Goal: Task Accomplishment & Management: Use online tool/utility

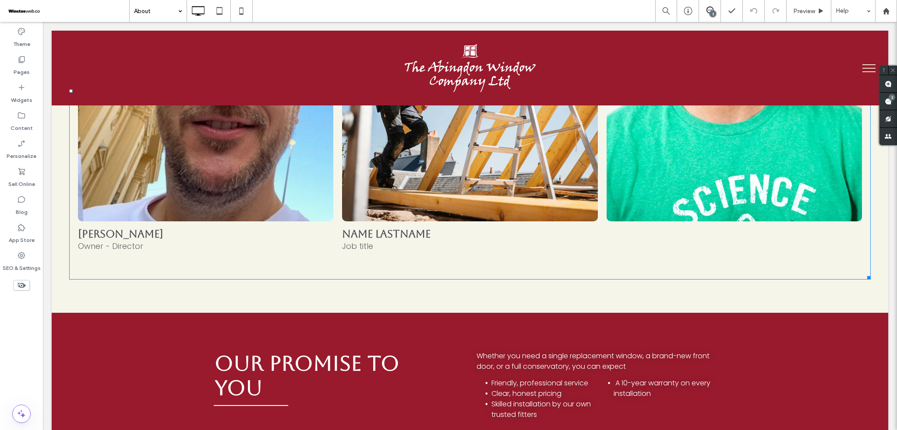
scroll to position [1693, 0]
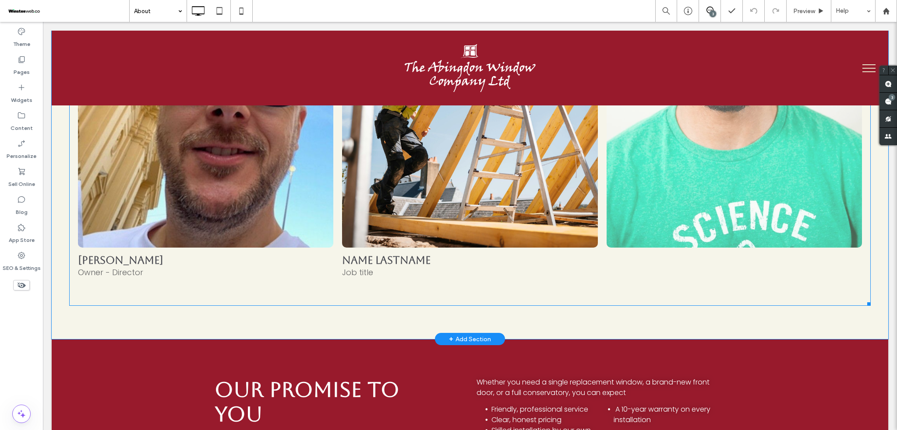
click at [633, 214] on link at bounding box center [734, 92] width 255 height 310
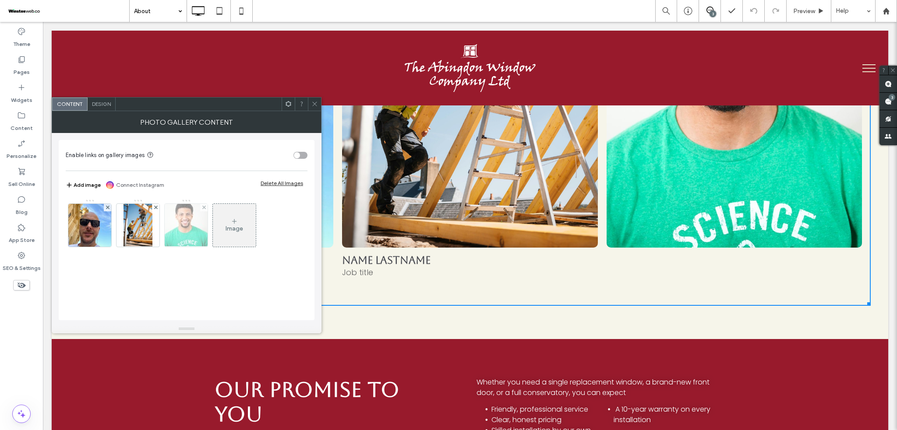
click at [187, 226] on div at bounding box center [186, 225] width 43 height 43
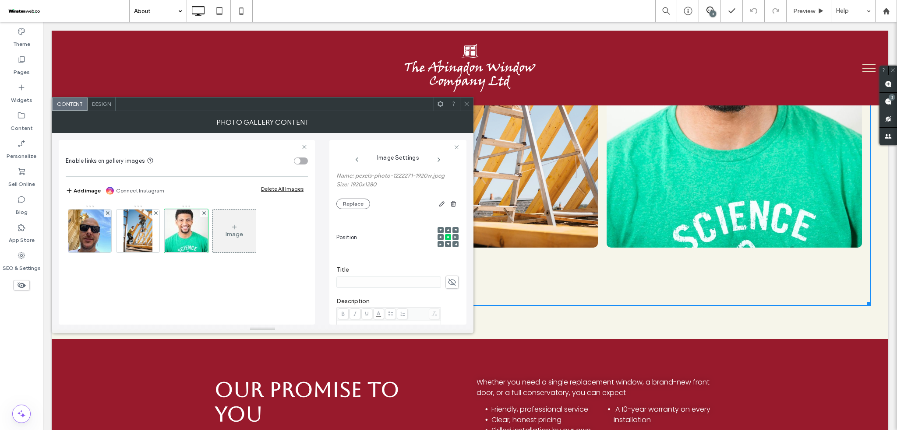
scroll to position [116, 0]
click at [450, 232] on use at bounding box center [452, 232] width 8 height 7
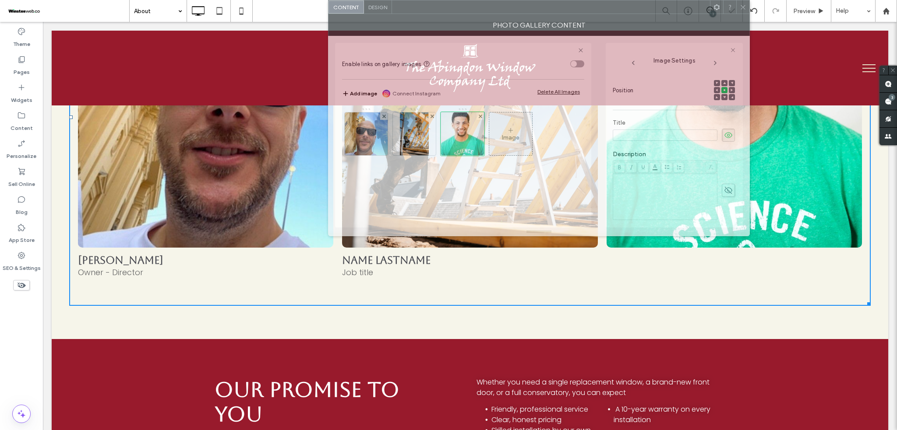
drag, startPoint x: 342, startPoint y: 111, endPoint x: 619, endPoint y: 9, distance: 294.4
click at [619, 9] on div "**********" at bounding box center [539, 118] width 422 height 236
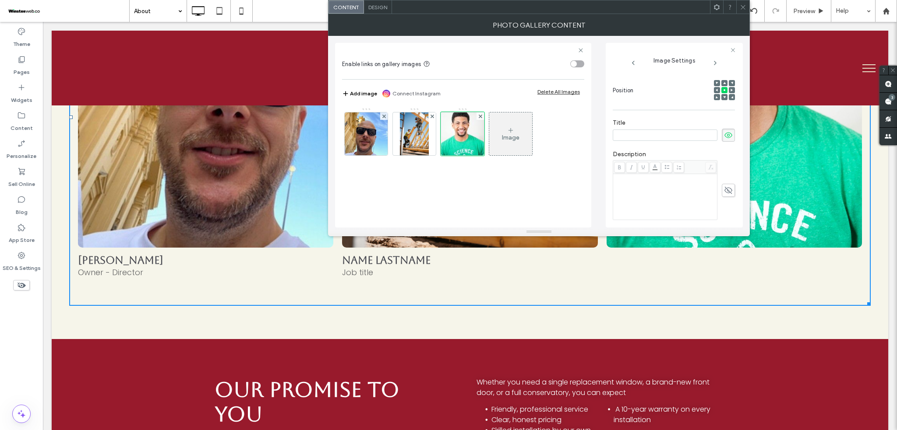
click at [669, 131] on input at bounding box center [665, 135] width 105 height 11
type input "**********"
click at [725, 195] on icon at bounding box center [728, 191] width 9 height 10
click at [671, 191] on div "Rich Text Editor" at bounding box center [665, 197] width 102 height 44
click at [741, 4] on icon at bounding box center [743, 7] width 7 height 7
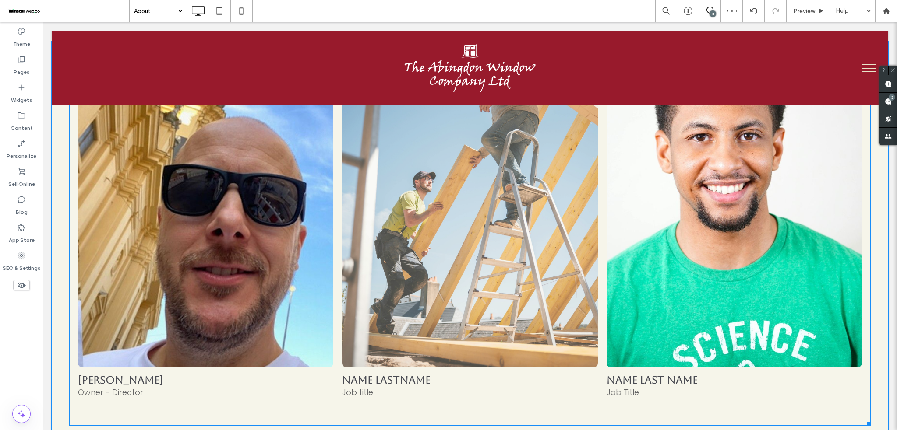
scroll to position [1518, 0]
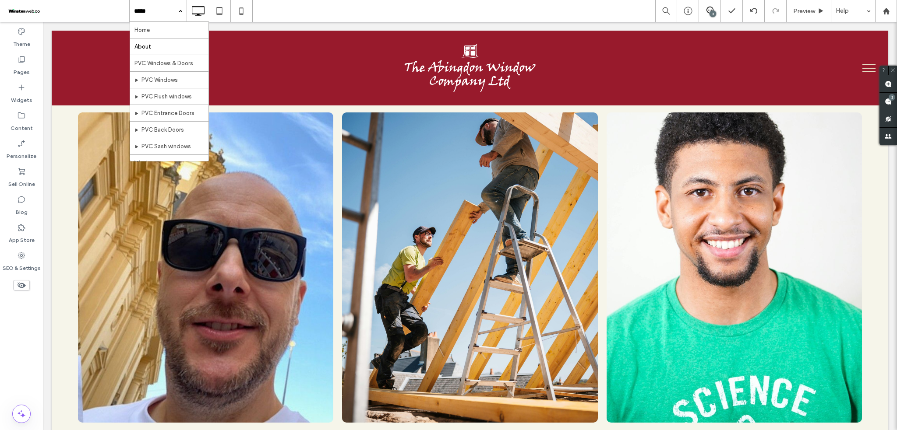
click at [173, 72] on hr at bounding box center [169, 71] width 78 height 0
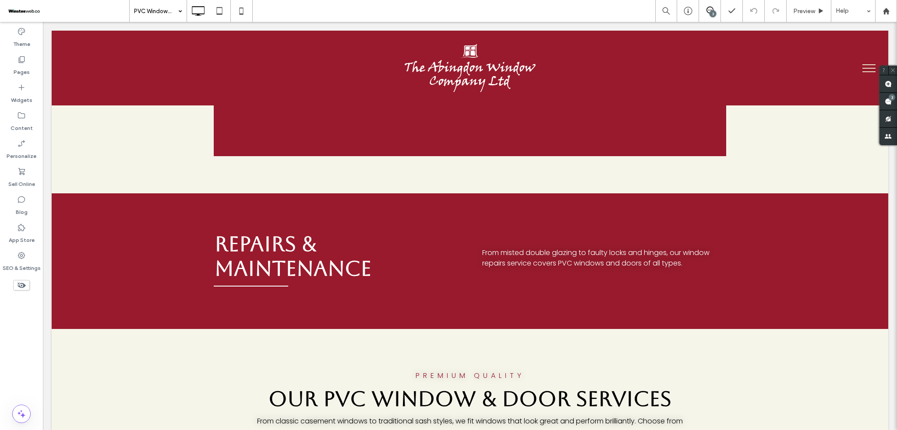
scroll to position [1401, 0]
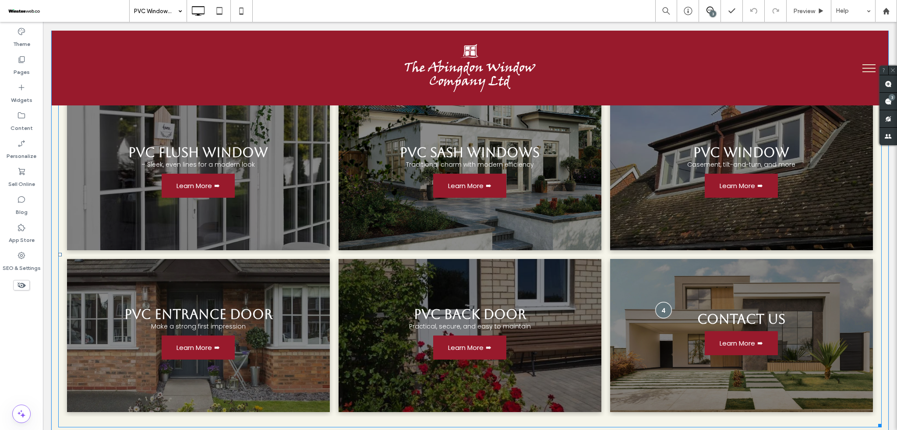
click at [656, 302] on div at bounding box center [664, 310] width 16 height 16
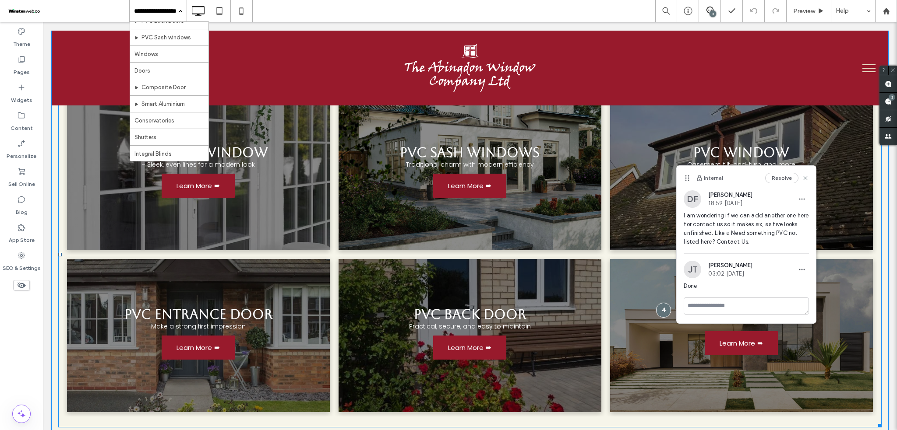
scroll to position [253, 0]
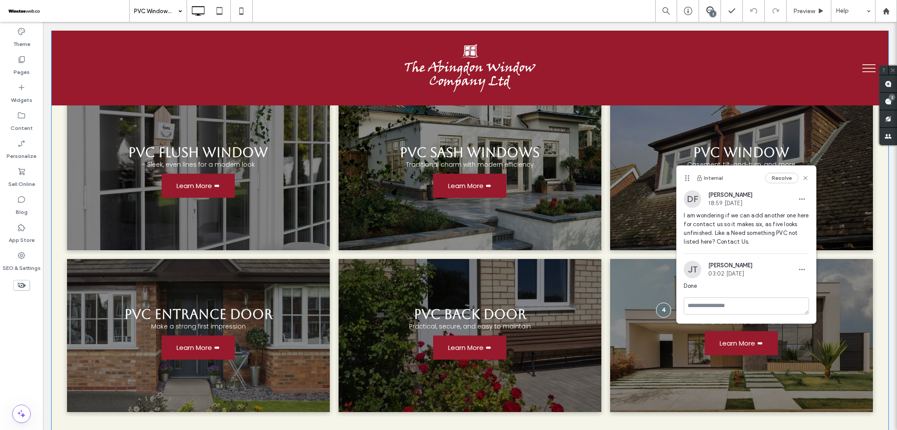
click at [332, 376] on div "Premium Quality Our PVC Window & Door Services From classic casement windows to…" at bounding box center [470, 224] width 836 height 490
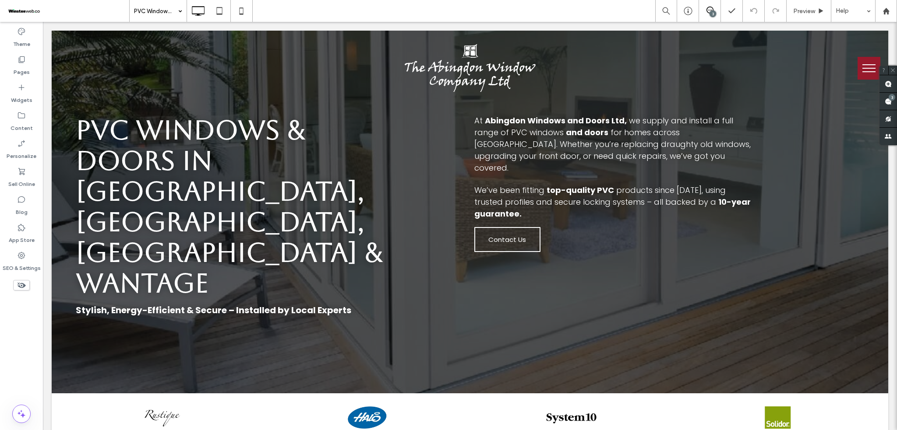
scroll to position [0, 0]
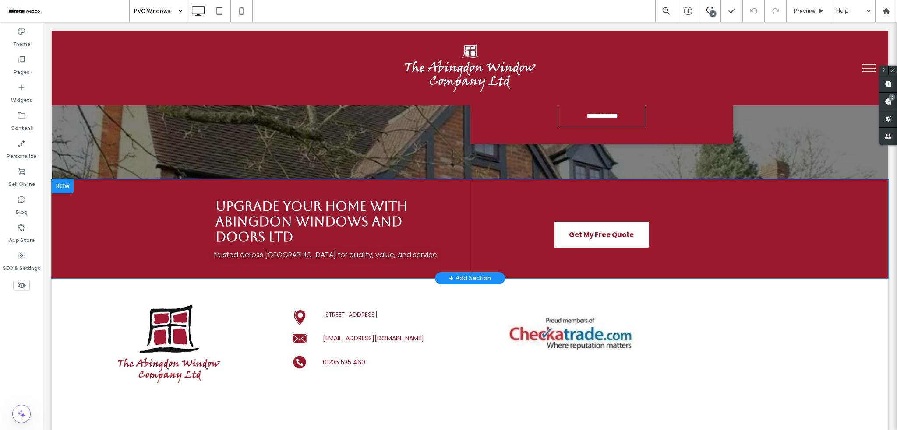
scroll to position [3695, 0]
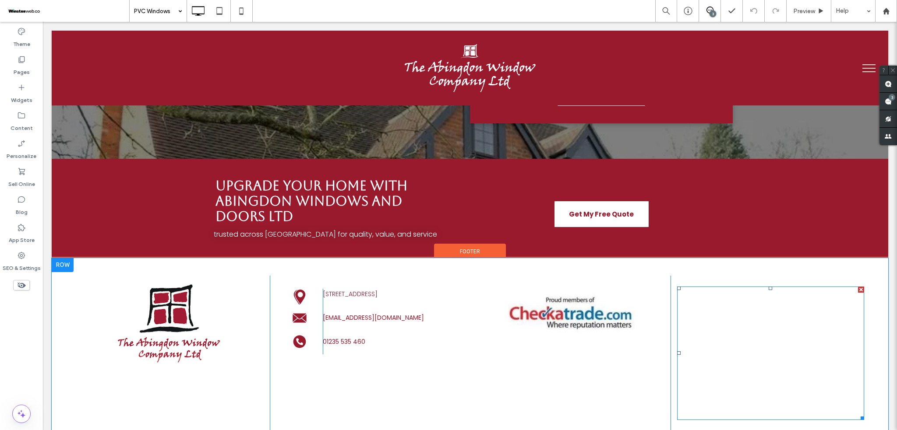
click at [804, 299] on span at bounding box center [770, 354] width 187 height 134
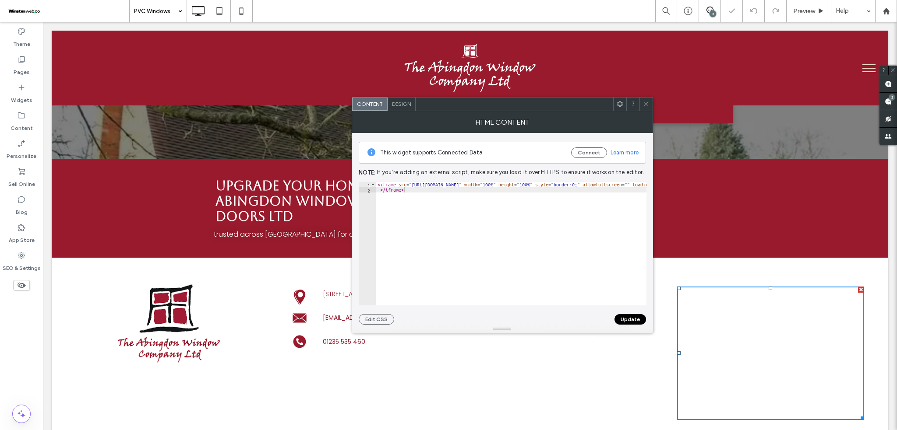
click at [638, 98] on div at bounding box center [632, 104] width 13 height 13
click at [641, 99] on div at bounding box center [645, 104] width 13 height 13
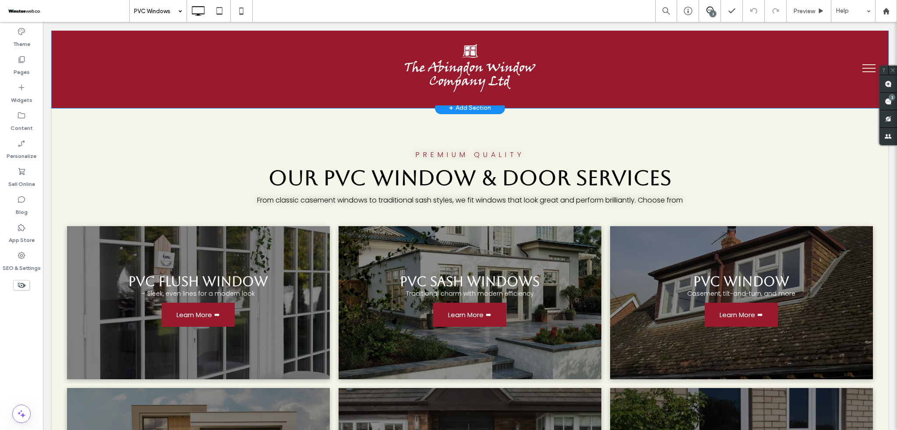
scroll to position [1577, 0]
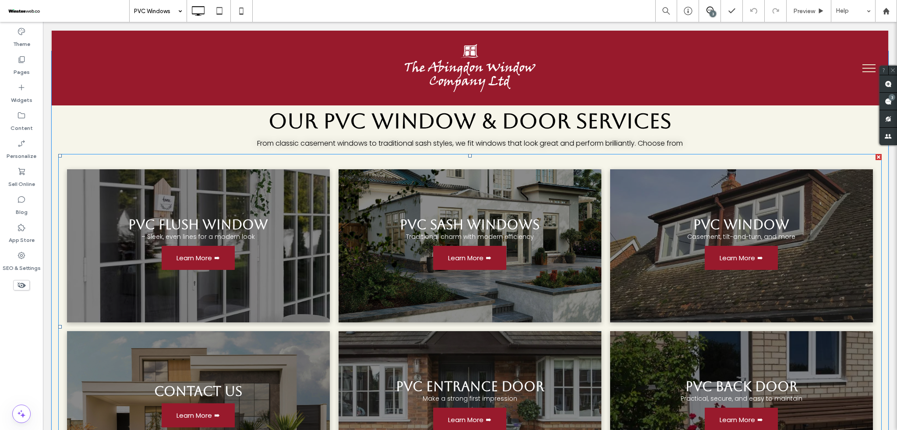
click at [635, 233] on link at bounding box center [741, 245] width 263 height 153
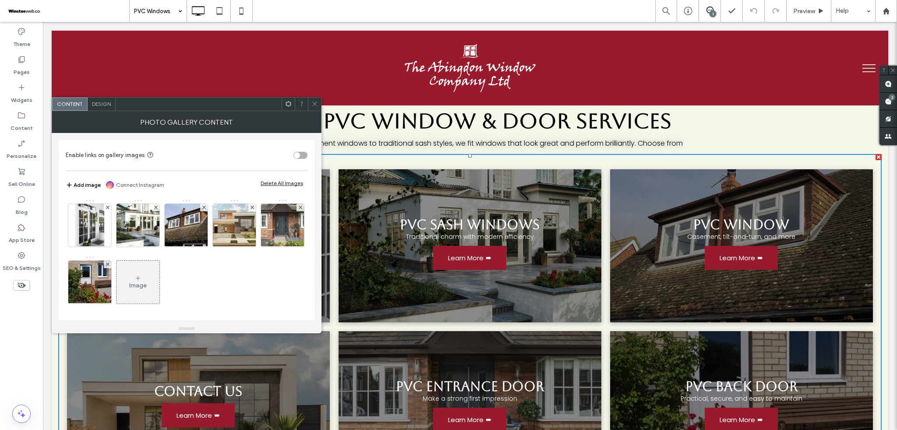
click at [311, 102] on icon at bounding box center [314, 104] width 7 height 7
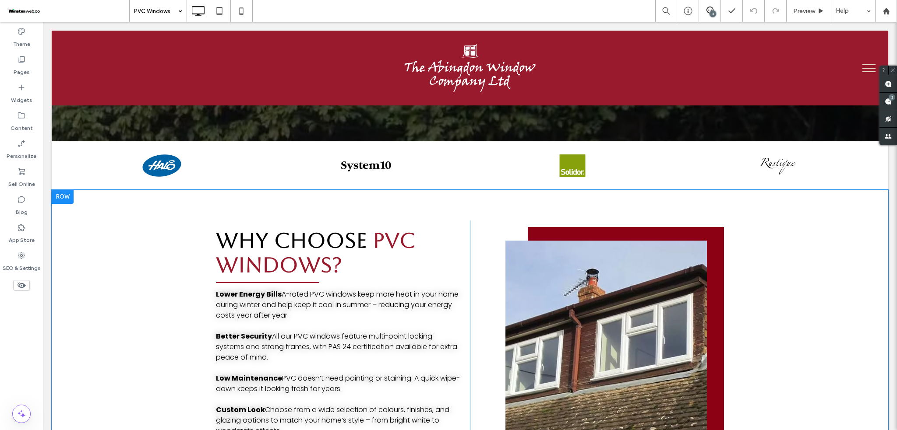
scroll to position [0, 0]
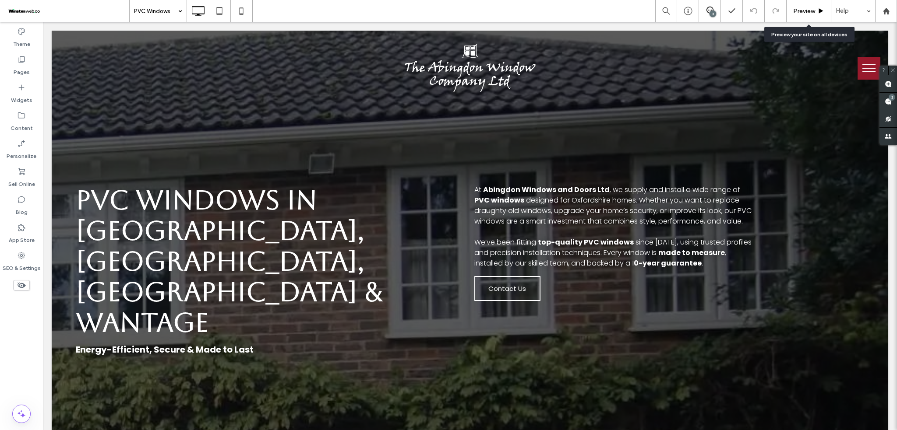
click at [805, 7] on div "Preview" at bounding box center [809, 11] width 45 height 22
click at [807, 7] on span "Preview" at bounding box center [804, 10] width 22 height 7
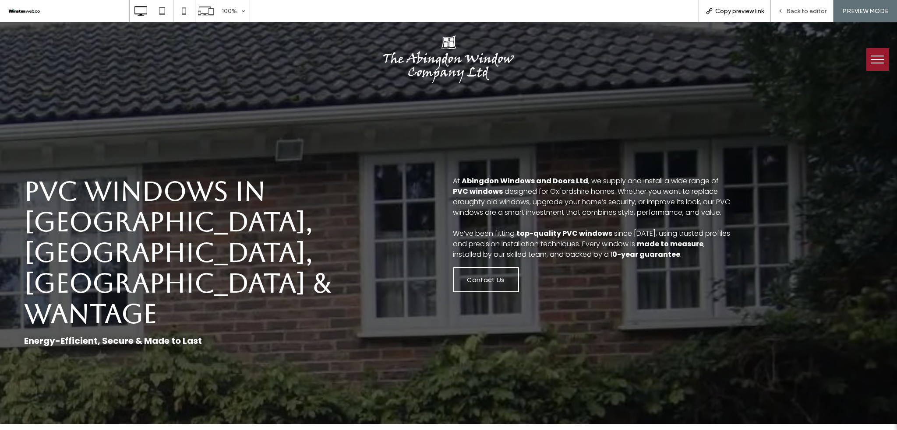
click at [717, 10] on span "Copy preview link" at bounding box center [739, 10] width 49 height 7
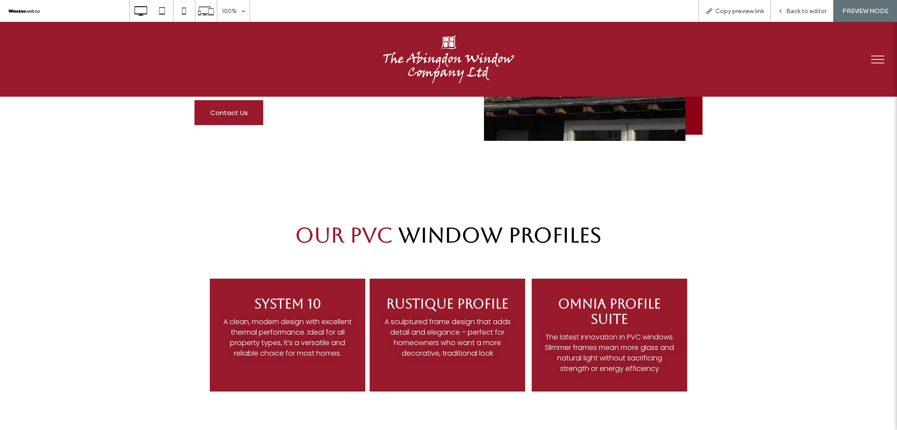
scroll to position [701, 0]
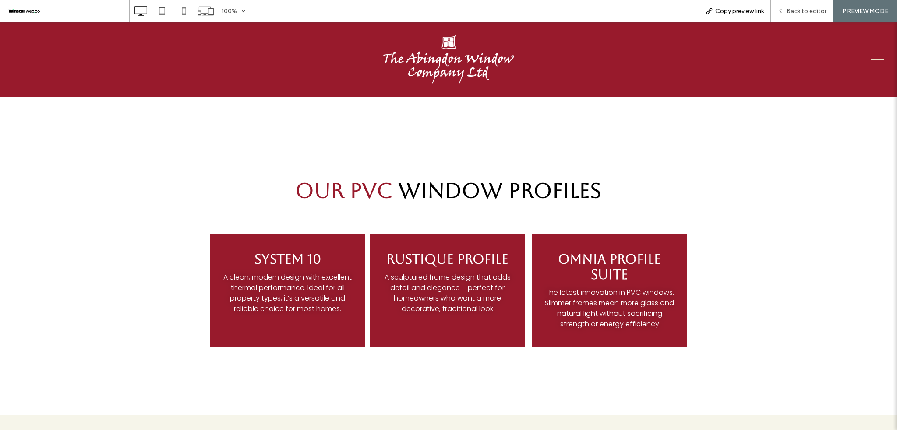
click at [758, 12] on span "Copy preview link" at bounding box center [739, 10] width 49 height 7
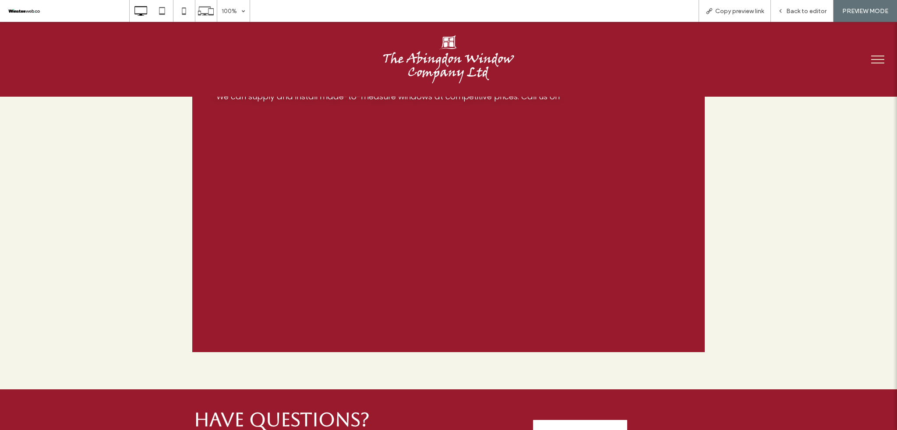
scroll to position [934, 0]
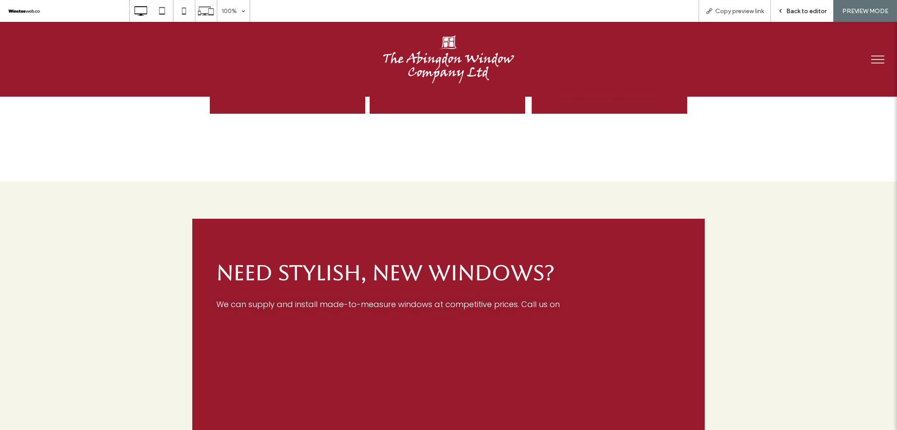
click at [787, 9] on div "Back to editor" at bounding box center [802, 10] width 62 height 7
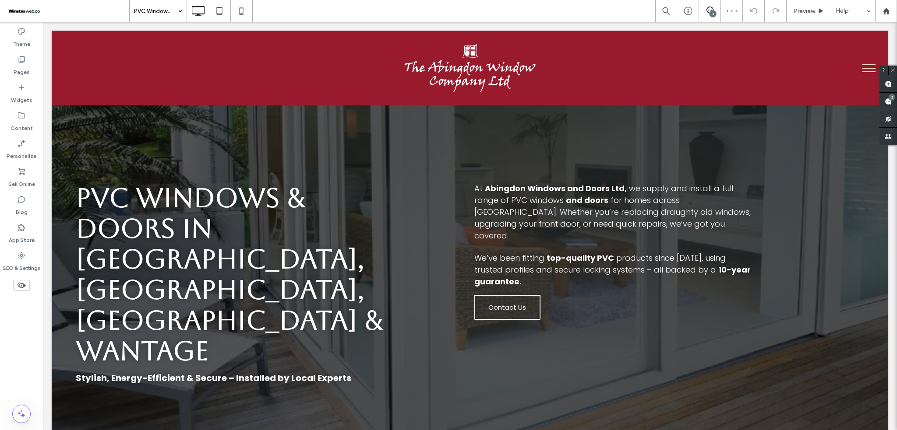
scroll to position [350, 0]
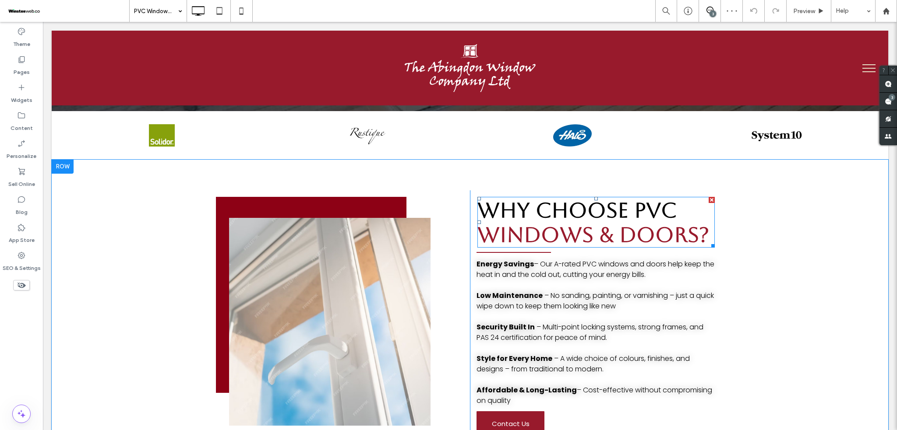
click at [519, 222] on span "Windows & Doors?" at bounding box center [593, 234] width 232 height 25
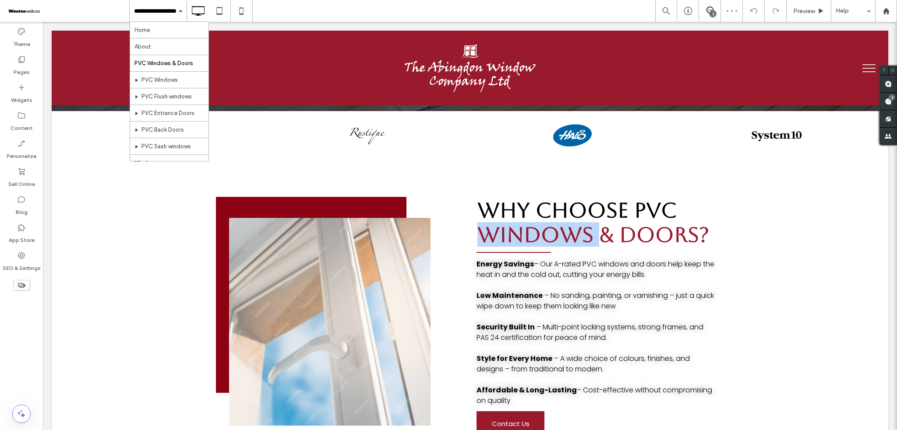
click at [519, 222] on span "Windows & Doors?" at bounding box center [593, 234] width 232 height 25
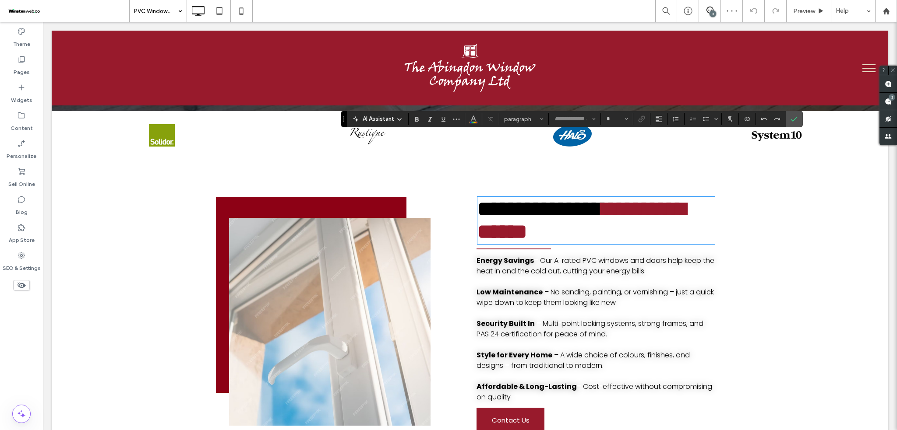
click at [519, 199] on span "**********" at bounding box center [581, 220] width 208 height 43
type input "*******"
type input "**"
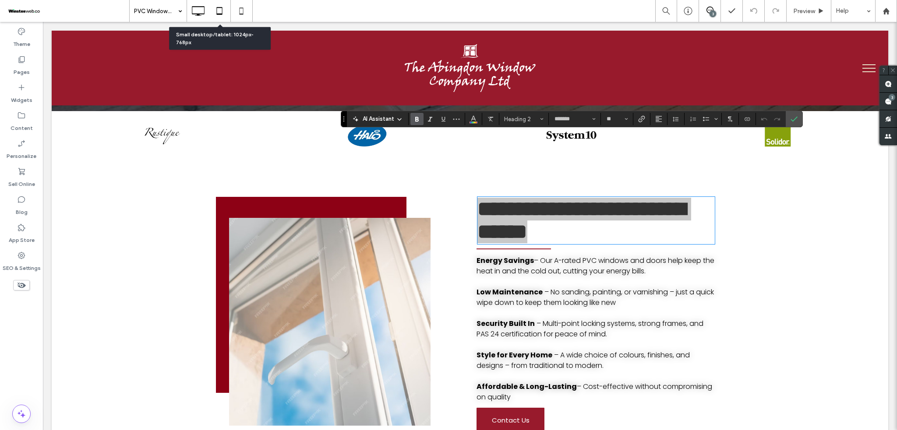
click at [222, 7] on icon at bounding box center [220, 11] width 18 height 18
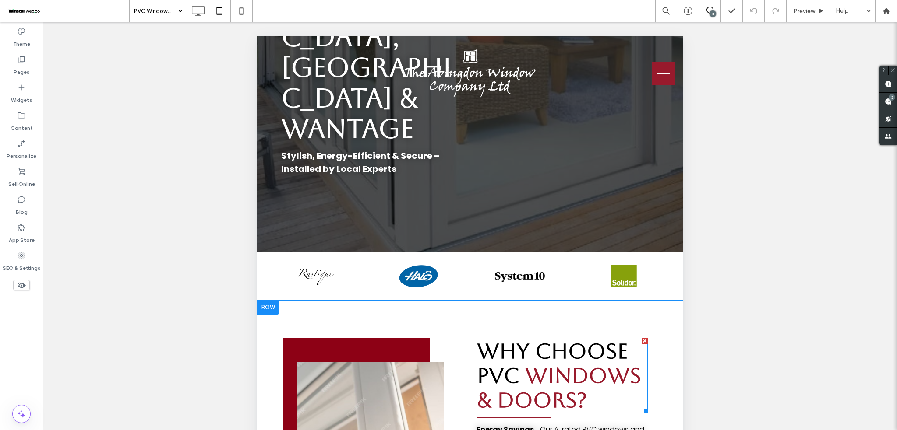
click at [544, 363] on span "Windows & Doors?" at bounding box center [559, 387] width 164 height 49
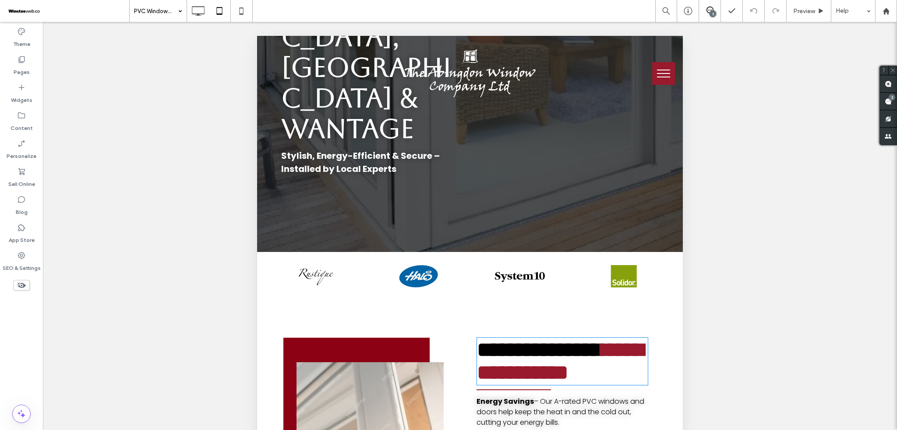
type input "*******"
type input "**"
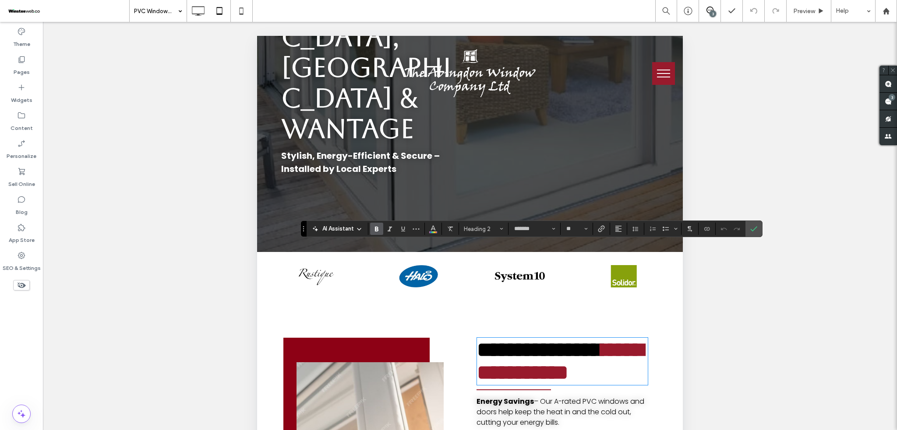
type input "*******"
type input "**"
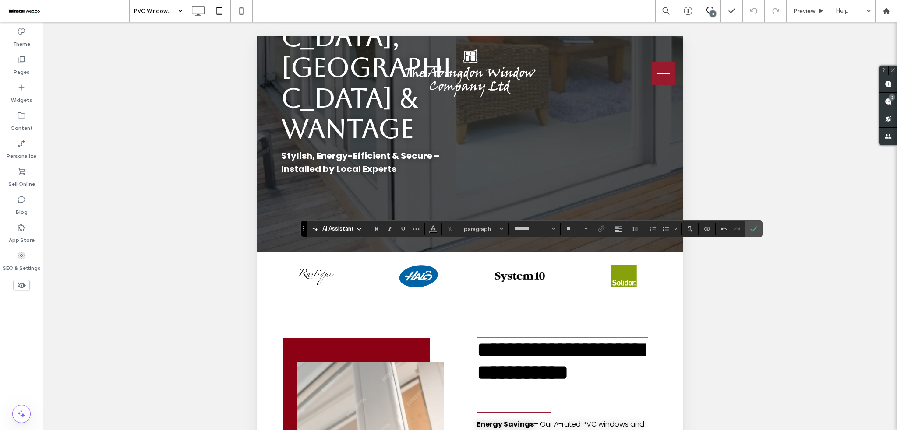
type input "*******"
type input "**"
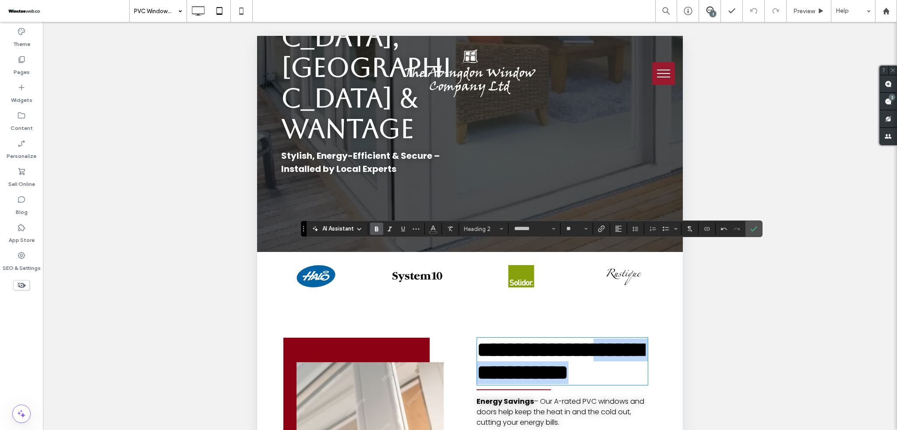
drag, startPoint x: 591, startPoint y: 294, endPoint x: 517, endPoint y: 277, distance: 76.4
click at [517, 339] on h2 "**********" at bounding box center [562, 362] width 171 height 46
click at [425, 230] on section at bounding box center [433, 229] width 17 height 12
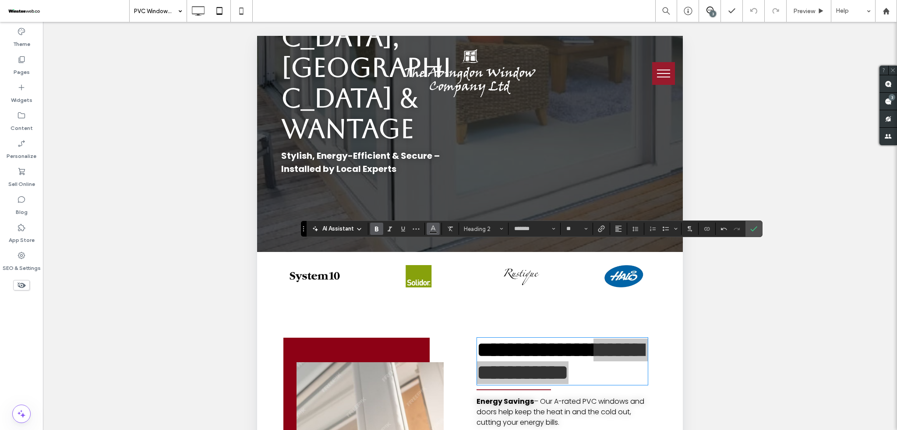
click at [428, 228] on button "Color" at bounding box center [433, 229] width 13 height 12
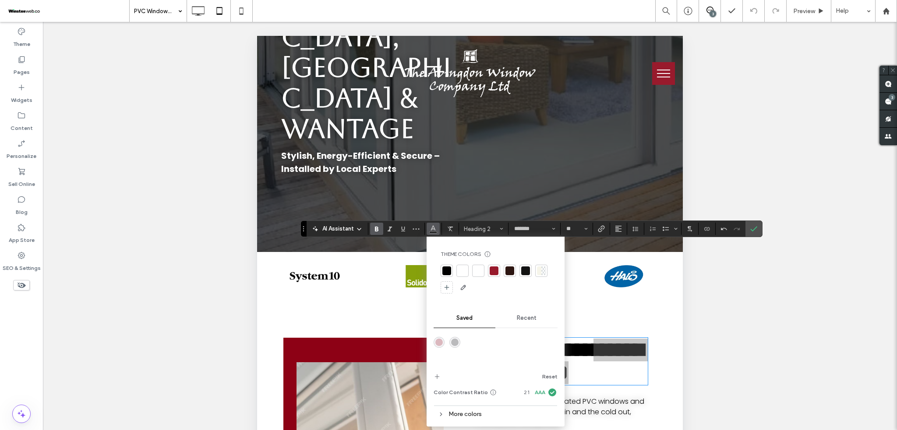
click at [494, 272] on div at bounding box center [494, 271] width 9 height 9
click at [755, 226] on icon "Confirm" at bounding box center [753, 229] width 7 height 7
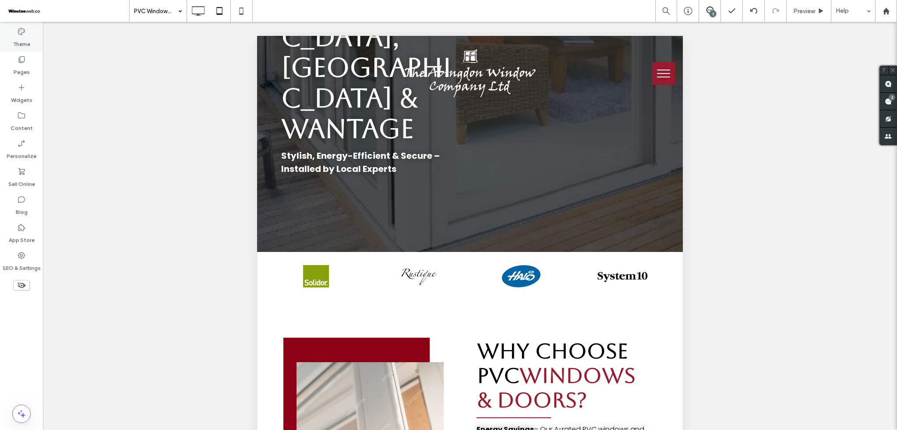
click at [25, 42] on label "Theme" at bounding box center [21, 42] width 17 height 12
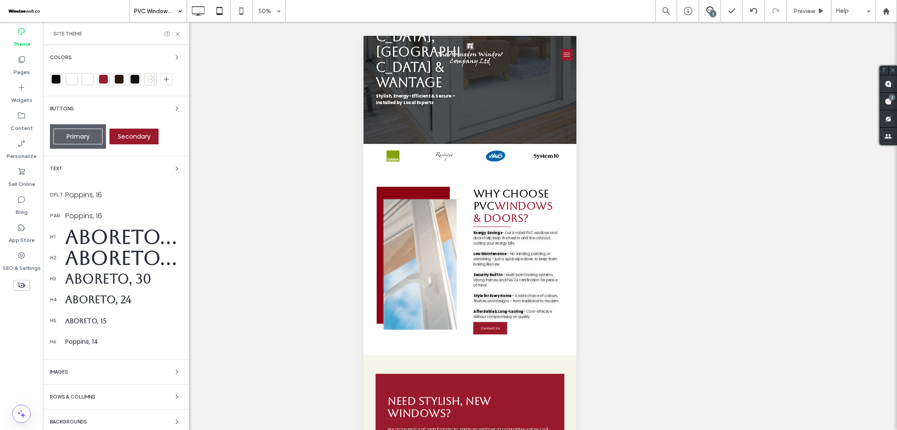
click at [92, 213] on div "Poppins, 16" at bounding box center [123, 216] width 117 height 11
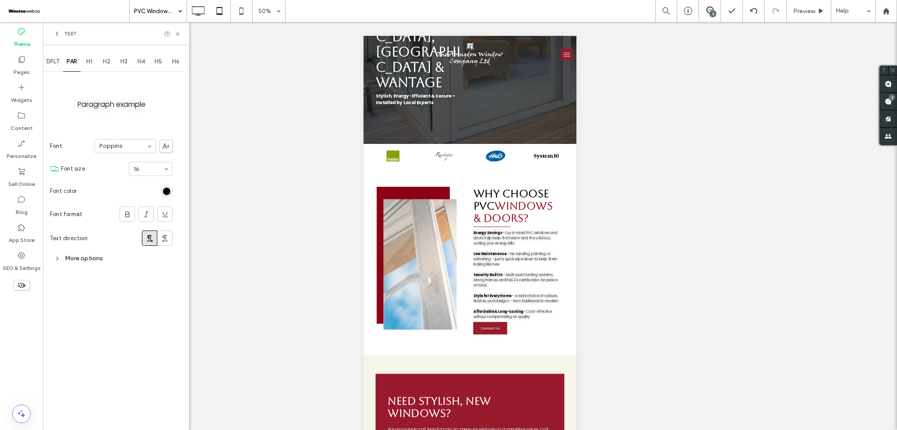
click at [117, 258] on div "More options" at bounding box center [111, 259] width 123 height 12
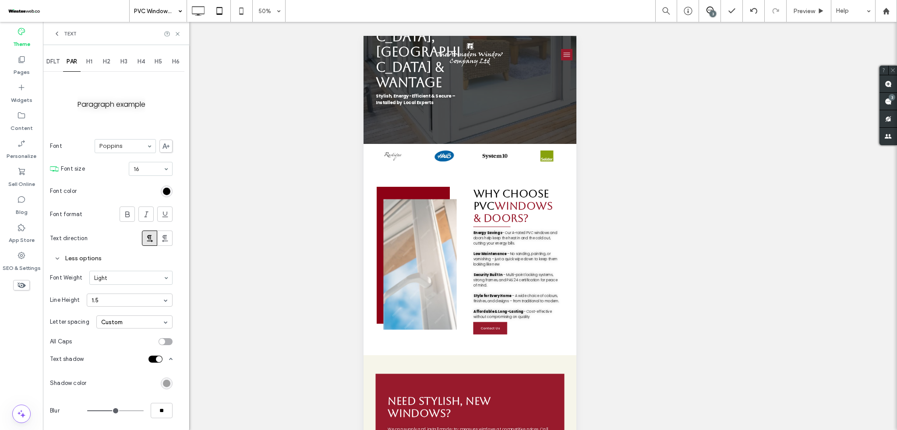
click at [165, 381] on div "rgba(0, 0, 0, 0.4)" at bounding box center [166, 383] width 7 height 7
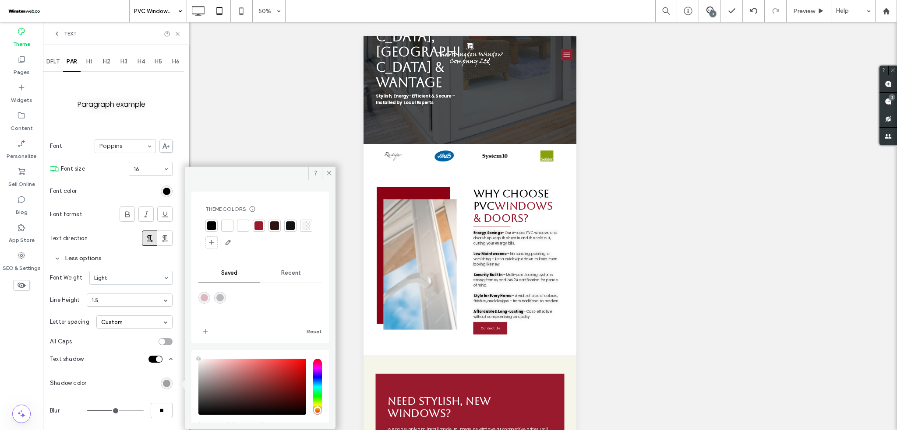
type input "***"
click at [156, 359] on div "toggle" at bounding box center [159, 359] width 6 height 6
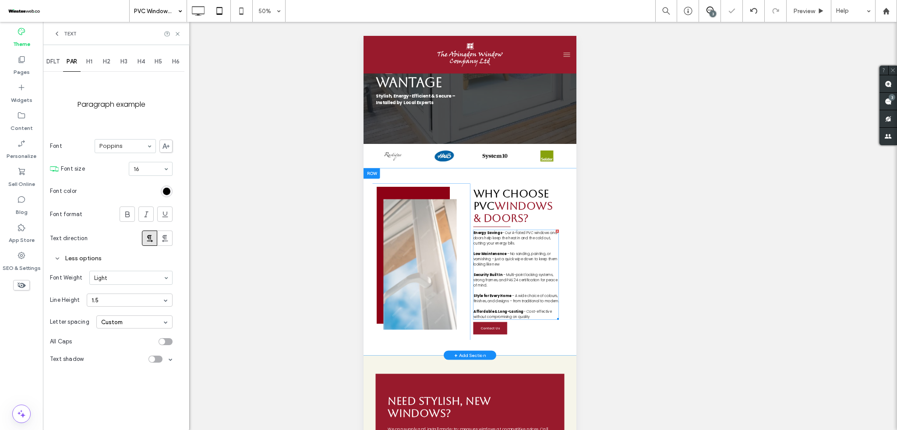
scroll to position [175, 0]
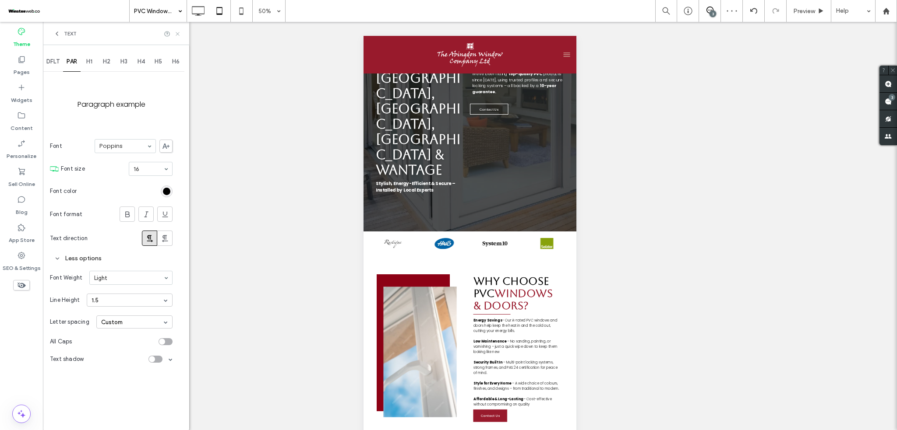
click at [179, 33] on icon at bounding box center [177, 34] width 7 height 7
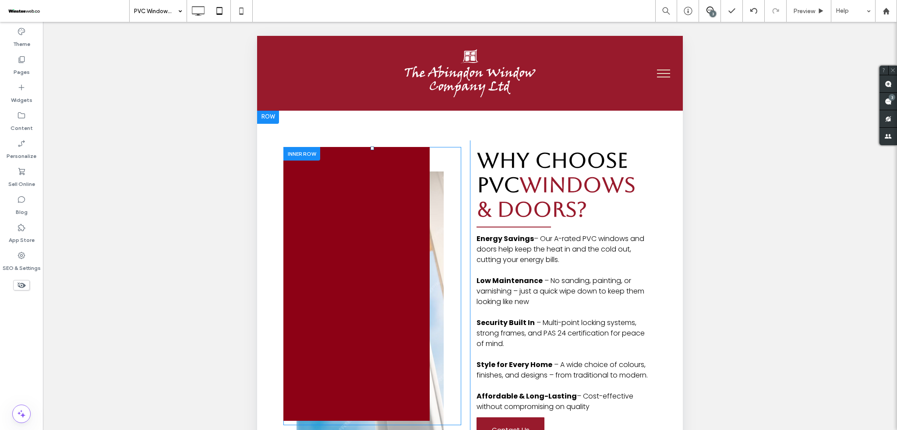
scroll to position [876, 0]
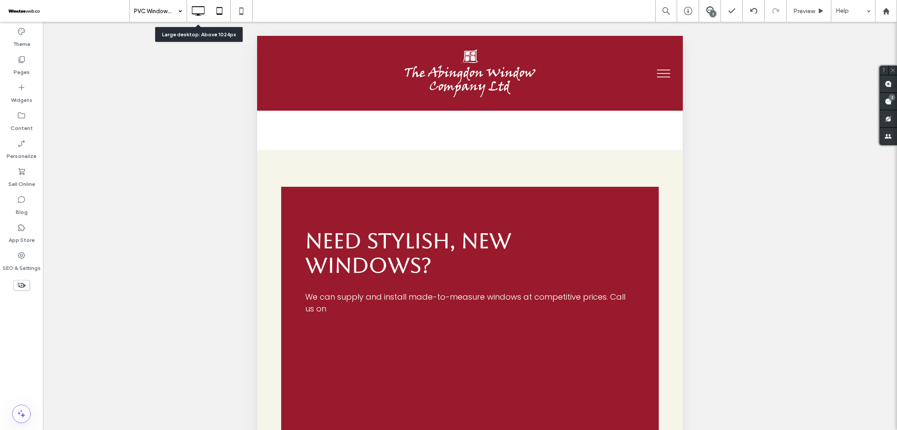
click at [205, 5] on icon at bounding box center [198, 11] width 18 height 18
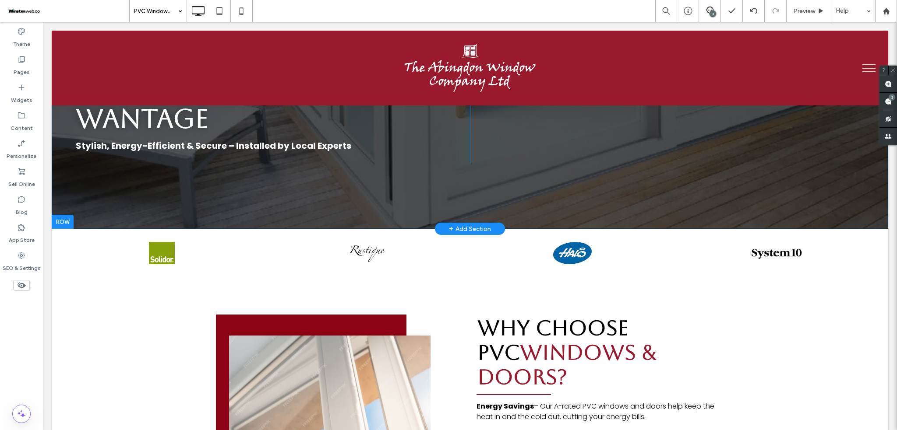
scroll to position [233, 0]
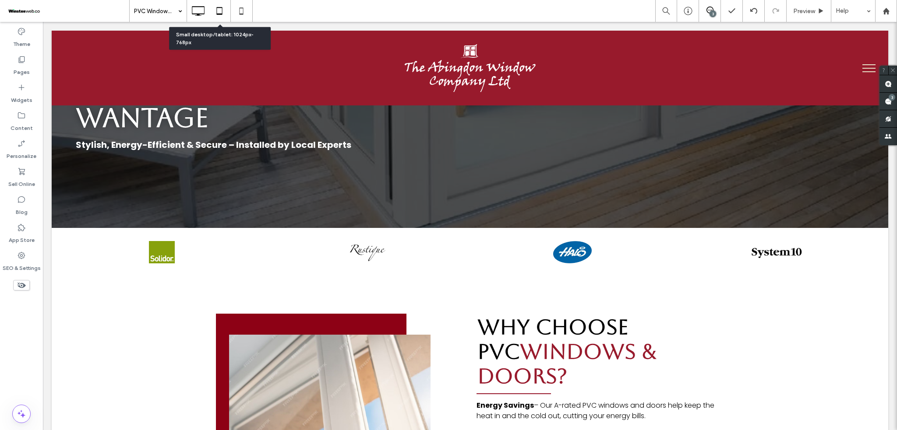
click at [220, 5] on icon at bounding box center [220, 11] width 18 height 18
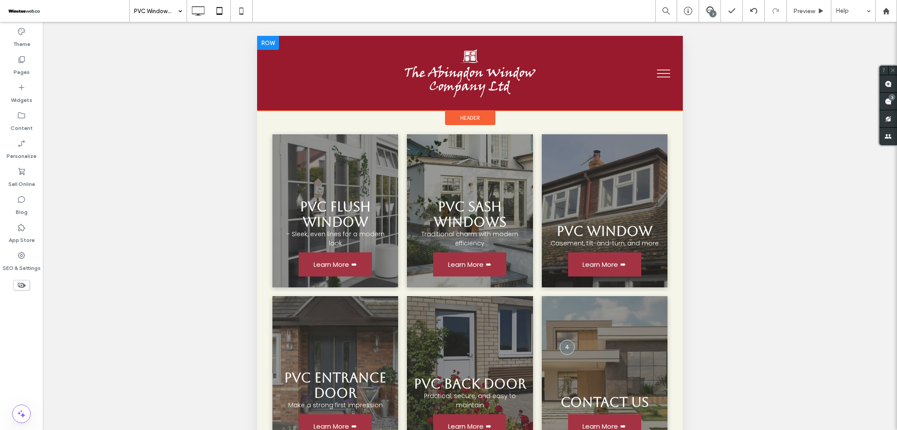
scroll to position [1635, 0]
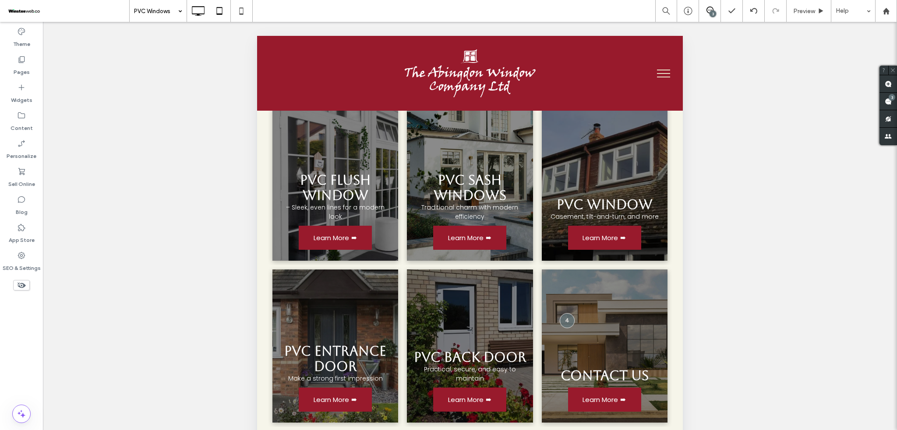
click at [205, 17] on icon at bounding box center [198, 11] width 18 height 18
click at [201, 14] on icon at bounding box center [198, 11] width 18 height 18
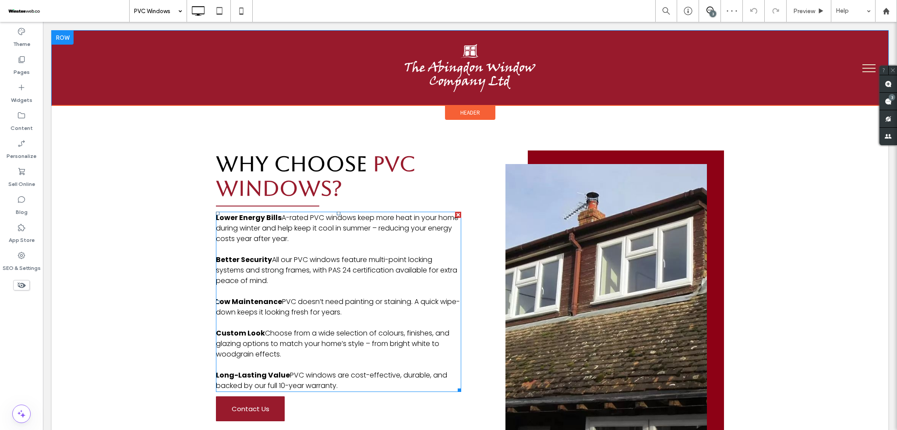
scroll to position [467, 0]
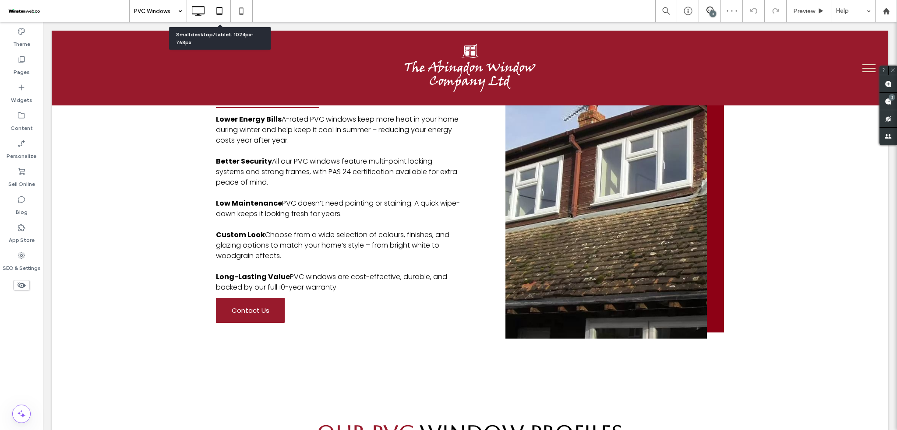
click at [226, 14] on icon at bounding box center [220, 11] width 18 height 18
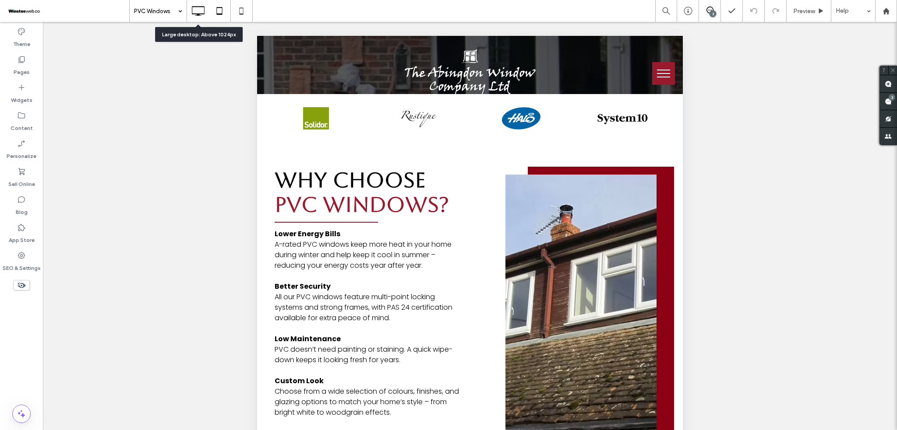
drag, startPoint x: 206, startPoint y: 5, endPoint x: 306, endPoint y: 91, distance: 131.4
click at [205, 6] on icon at bounding box center [198, 11] width 18 height 18
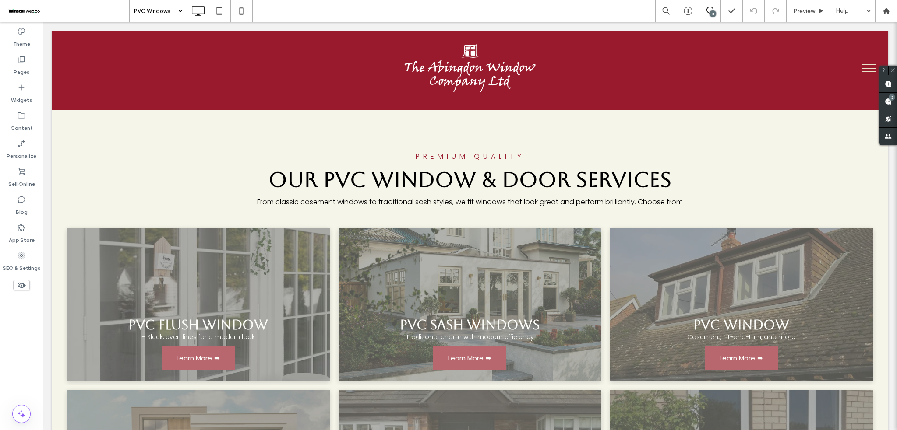
scroll to position [1284, 0]
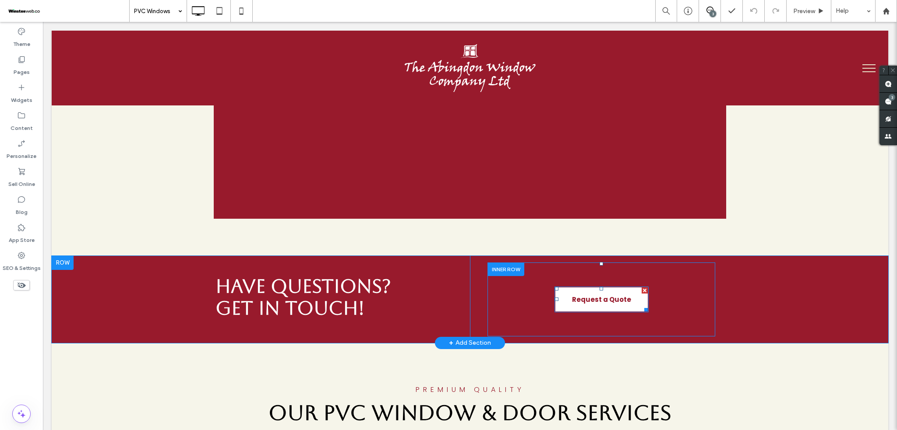
click at [604, 295] on span "Request a Quote" at bounding box center [601, 300] width 59 height 10
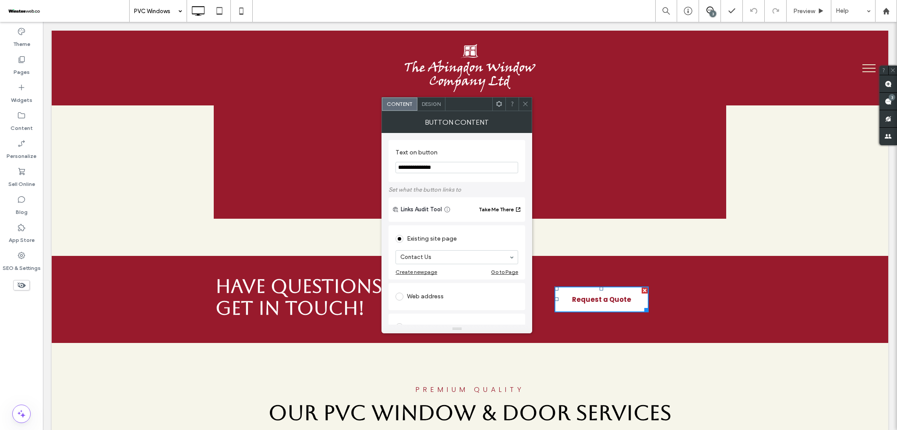
click at [527, 102] on icon at bounding box center [525, 104] width 7 height 7
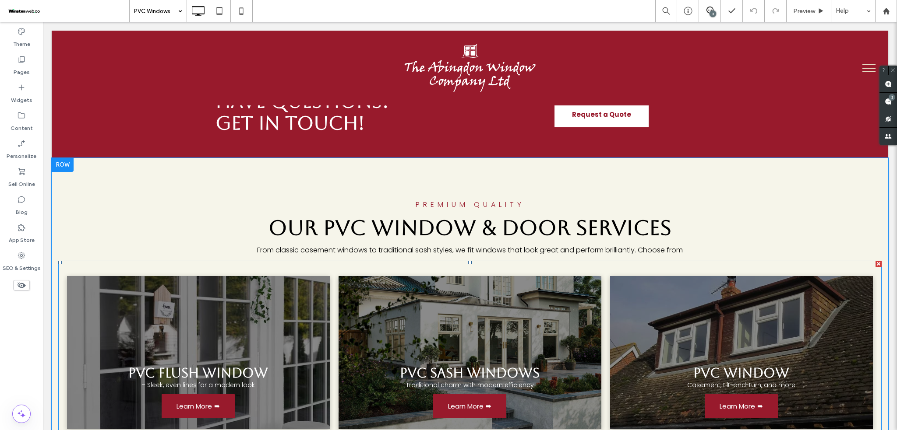
scroll to position [1577, 0]
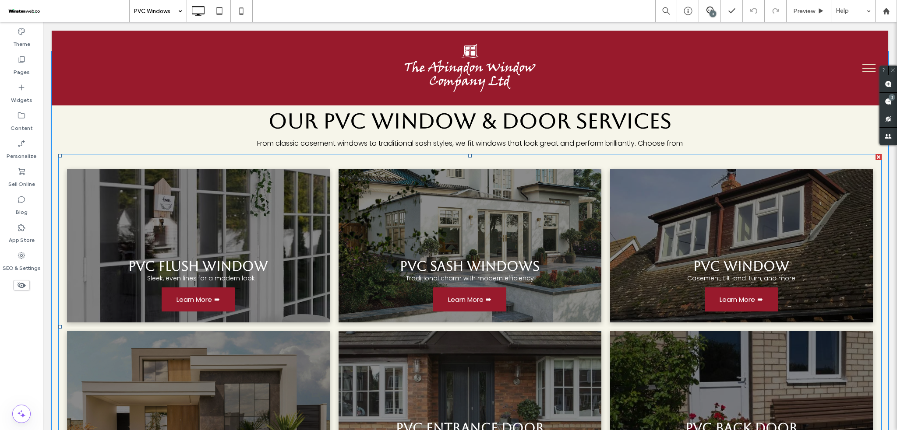
click at [370, 189] on link at bounding box center [470, 245] width 263 height 153
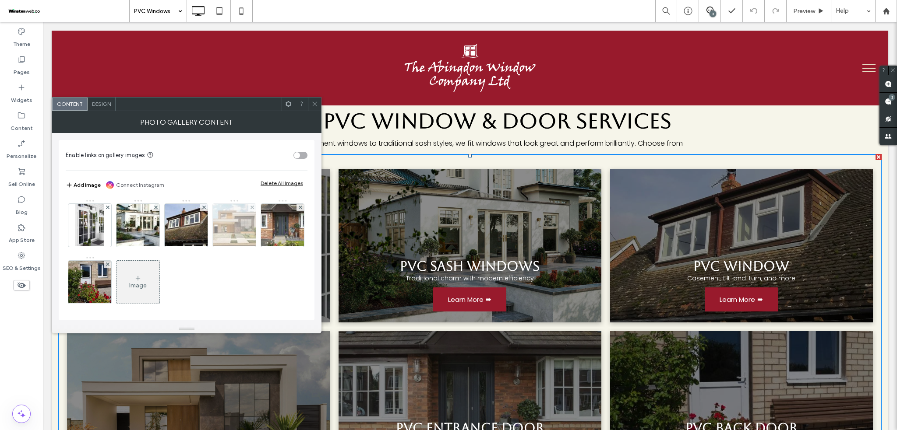
click at [232, 224] on img at bounding box center [234, 225] width 64 height 43
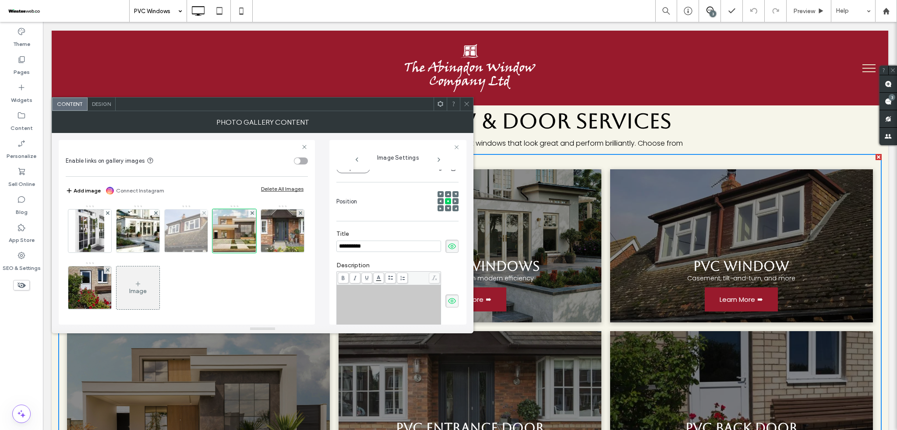
scroll to position [0, 0]
click at [202, 227] on img at bounding box center [186, 231] width 57 height 43
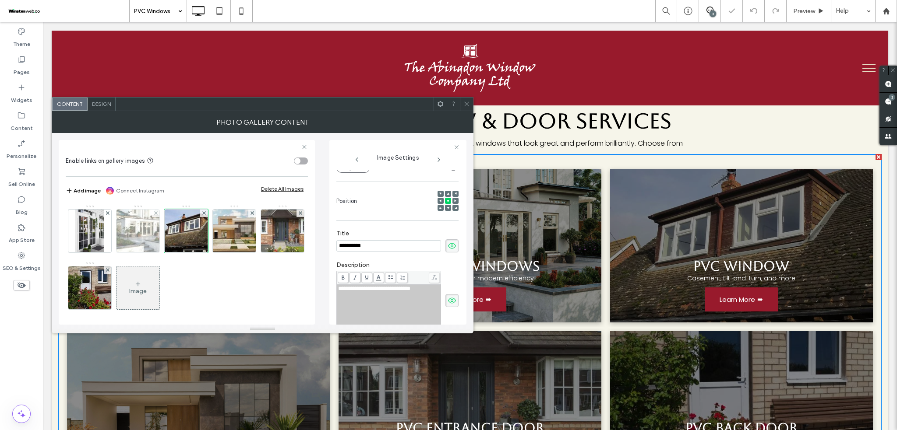
click at [125, 227] on img at bounding box center [137, 231] width 67 height 43
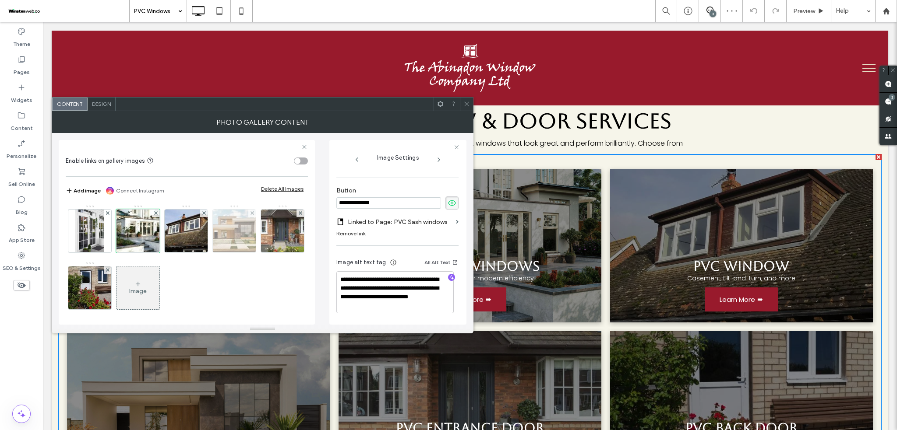
click at [218, 229] on img at bounding box center [234, 231] width 64 height 43
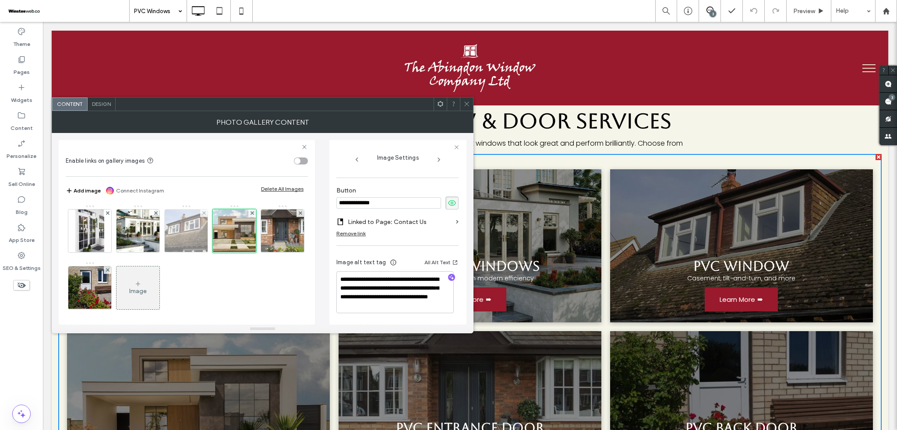
click at [178, 230] on img at bounding box center [186, 231] width 57 height 43
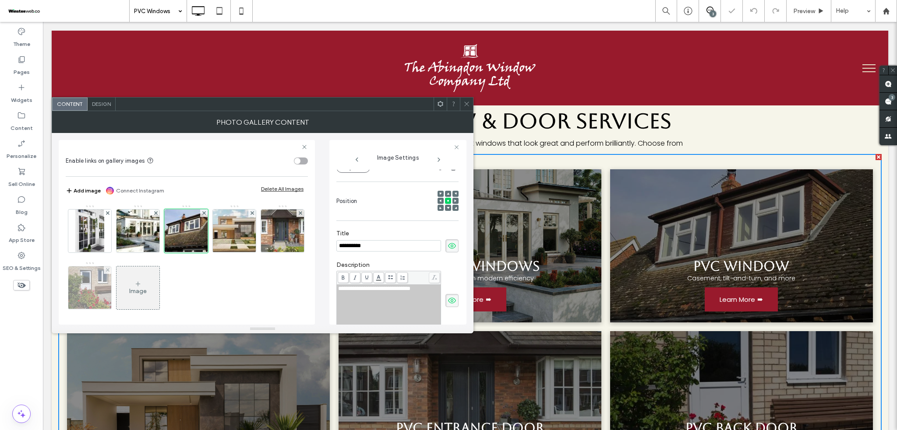
click at [113, 289] on img at bounding box center [90, 288] width 46 height 43
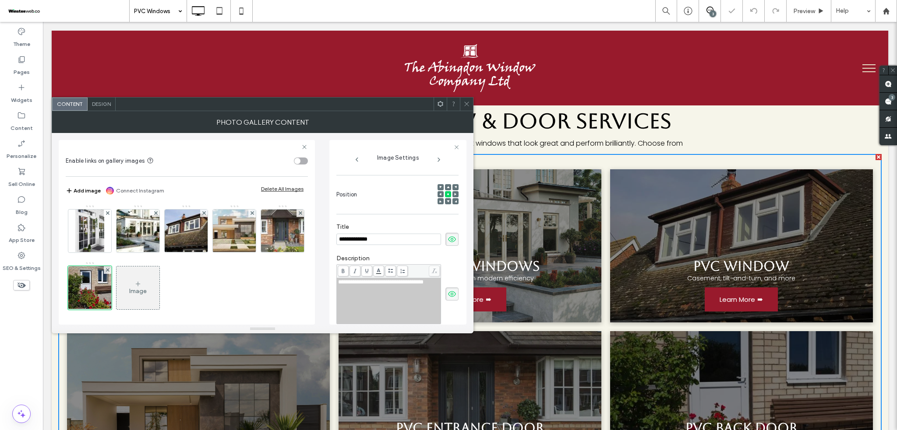
scroll to position [102, 0]
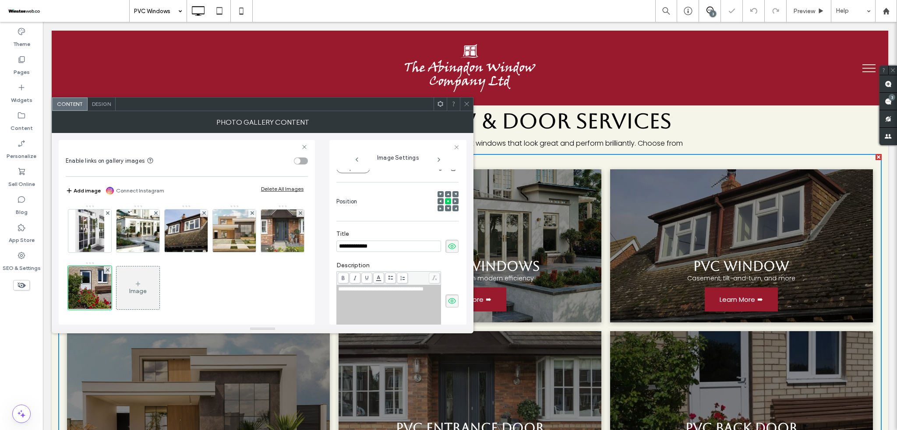
click at [464, 106] on icon at bounding box center [466, 104] width 7 height 7
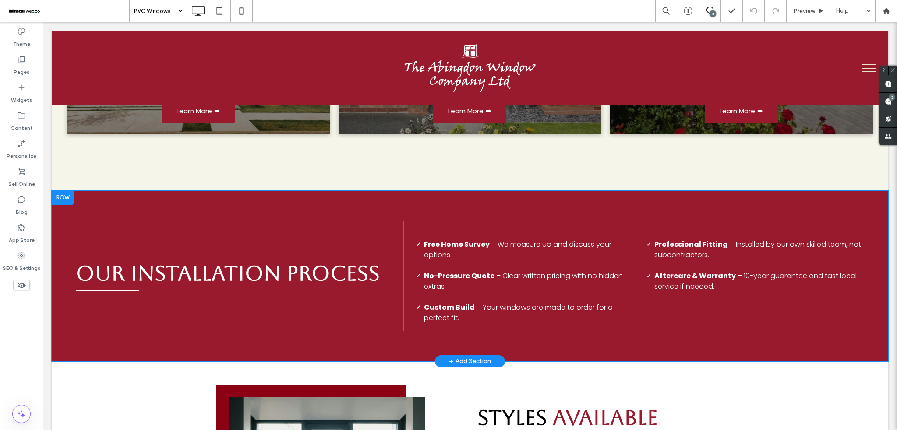
scroll to position [1927, 0]
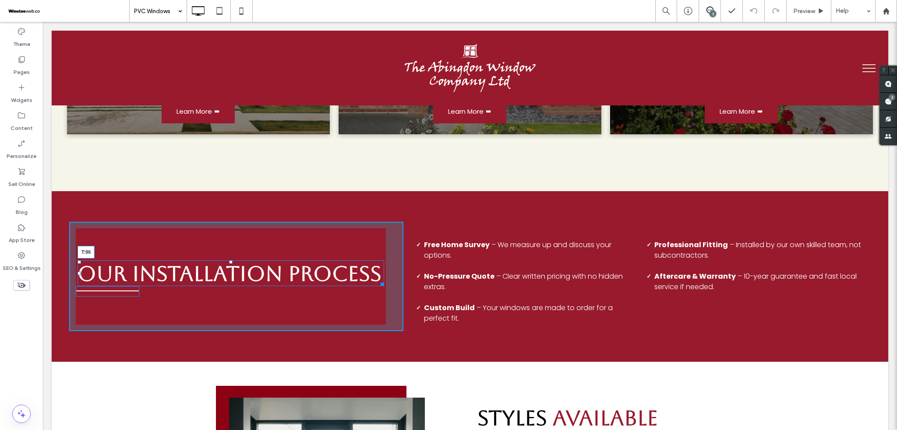
drag, startPoint x: 226, startPoint y: 217, endPoint x: 228, endPoint y: 227, distance: 10.2
click at [229, 261] on div at bounding box center [231, 263] width 4 height 4
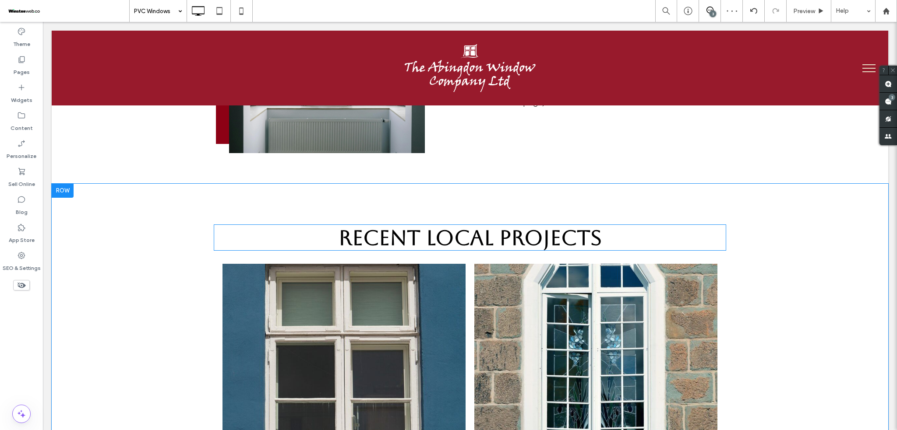
scroll to position [2335, 0]
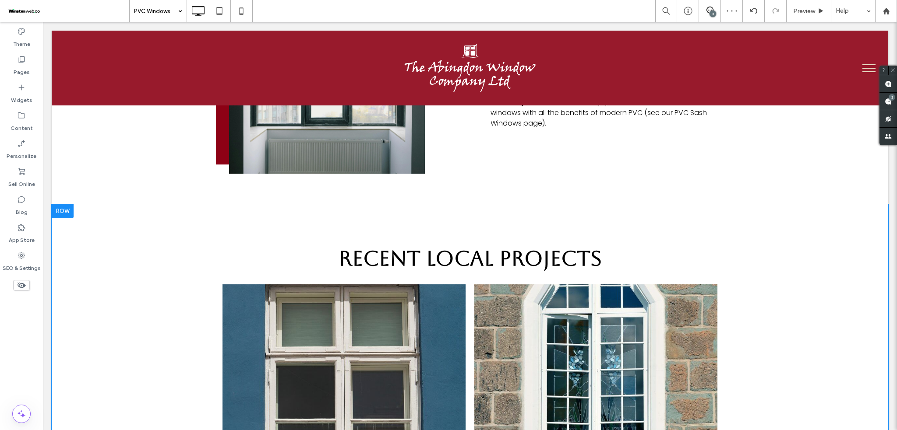
click at [187, 205] on div "Recent Local Projects Oxford – Victorian Terrace Energy Upgrade We replaced sin…" at bounding box center [470, 398] width 836 height 387
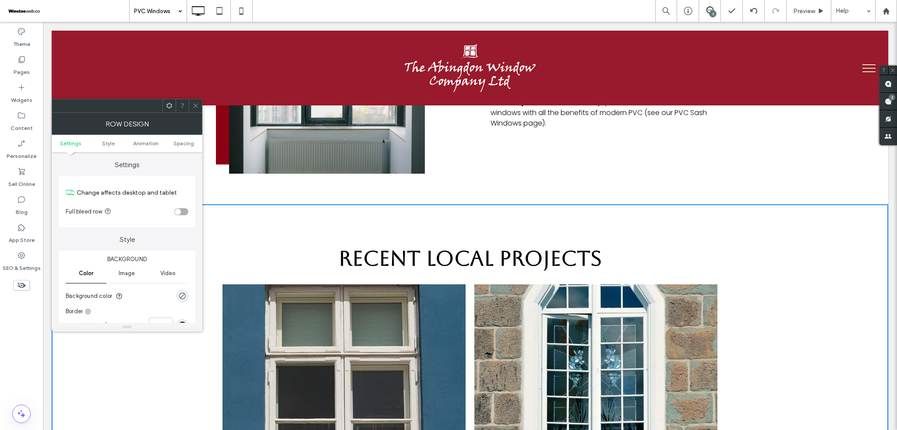
scroll to position [116, 0]
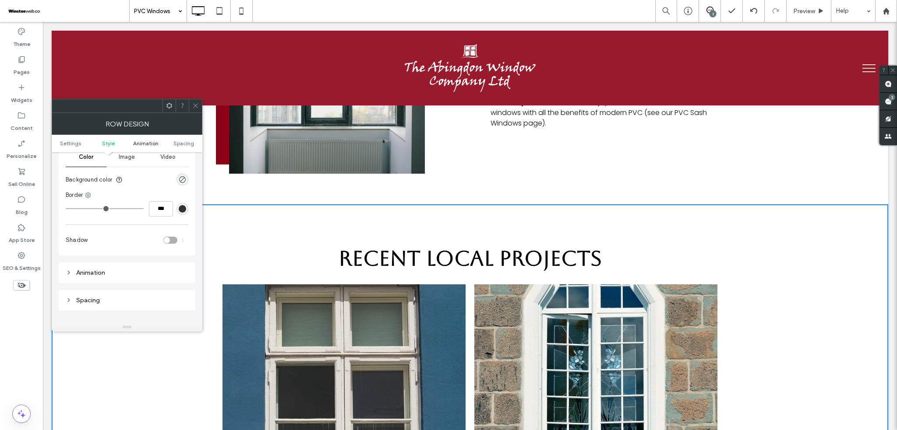
click at [155, 142] on span "Animation" at bounding box center [145, 143] width 25 height 7
click at [111, 233] on div "Entrance" at bounding box center [124, 229] width 108 height 9
click at [109, 261] on div "Entrance" at bounding box center [127, 259] width 122 height 15
click at [106, 267] on div "None" at bounding box center [124, 265] width 108 height 9
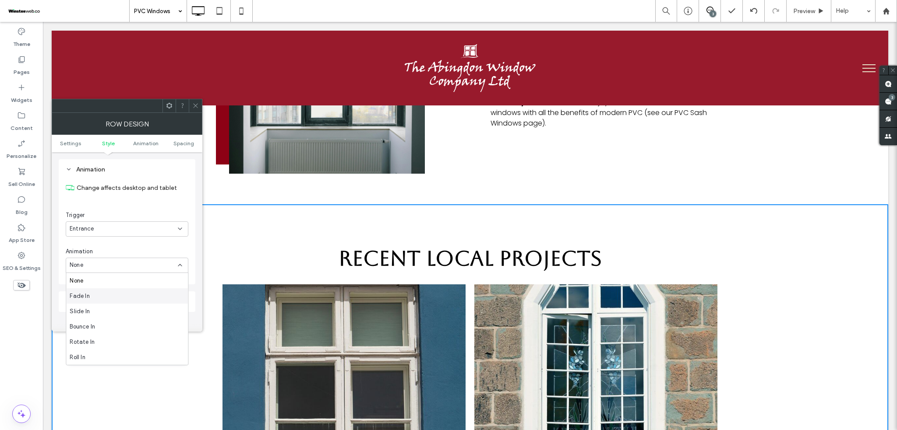
click at [101, 294] on div "Fade In" at bounding box center [127, 296] width 122 height 15
click at [106, 233] on div "Entrance" at bounding box center [124, 229] width 108 height 9
click at [101, 242] on div "None" at bounding box center [127, 244] width 122 height 15
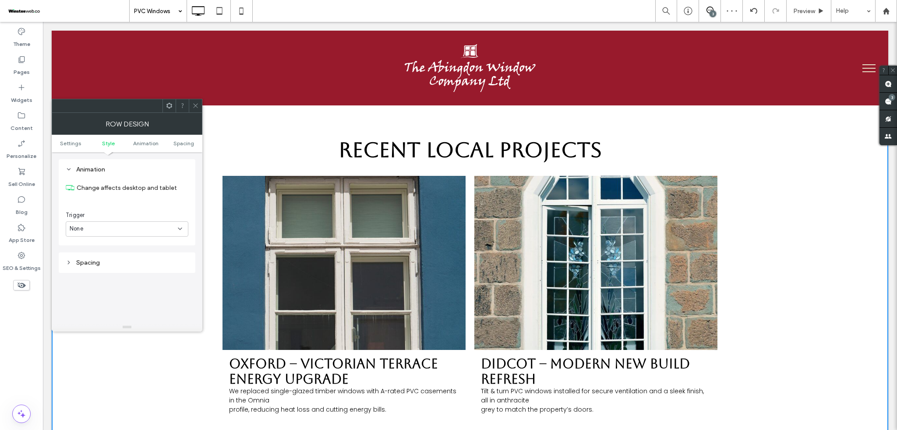
scroll to position [2394, 0]
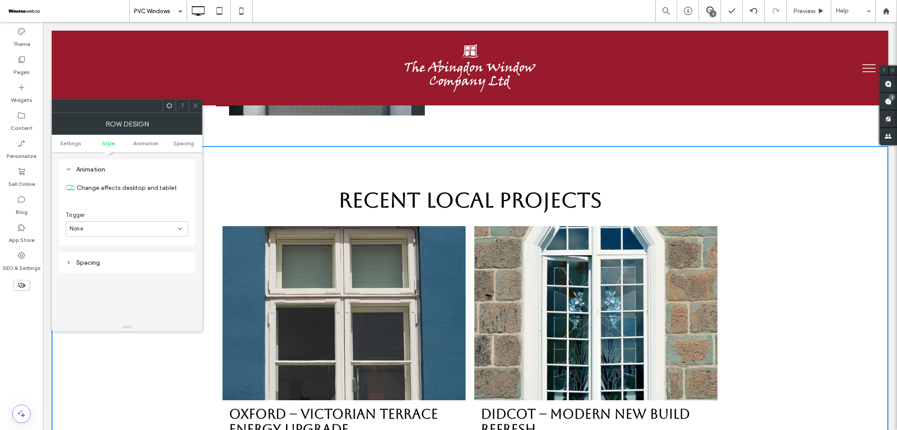
drag, startPoint x: 198, startPoint y: 106, endPoint x: 275, endPoint y: 199, distance: 120.4
click at [198, 106] on icon at bounding box center [195, 105] width 7 height 7
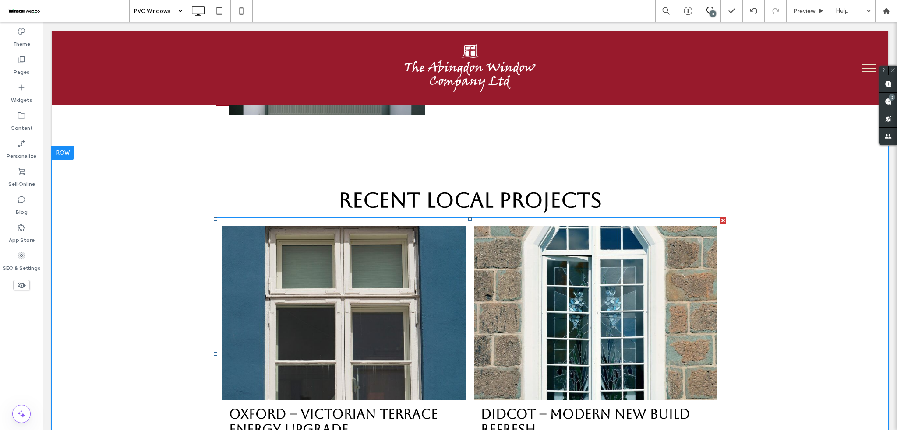
click at [322, 227] on link at bounding box center [343, 313] width 243 height 174
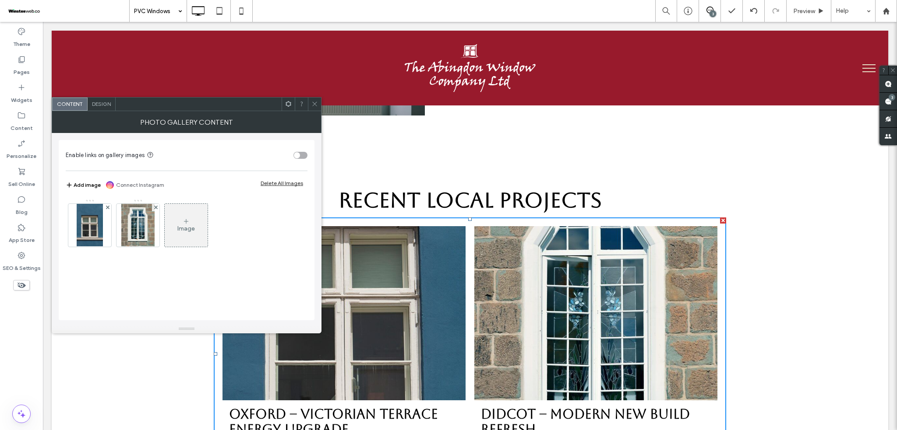
click at [107, 102] on span "Design" at bounding box center [101, 104] width 19 height 7
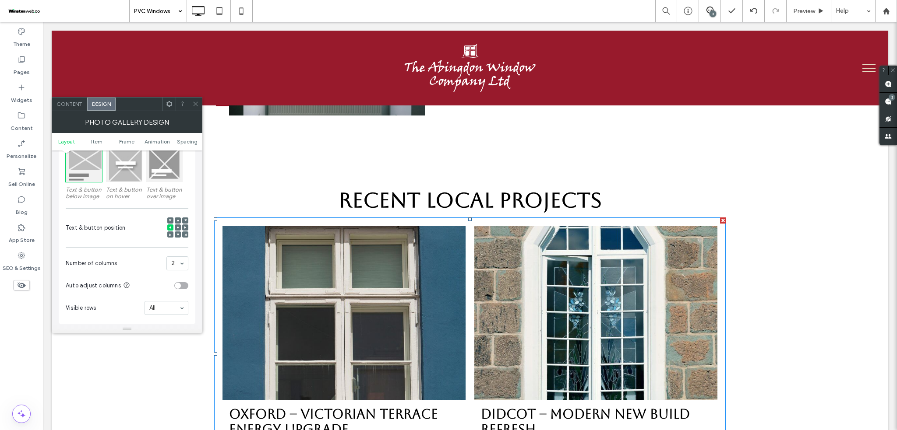
scroll to position [58, 0]
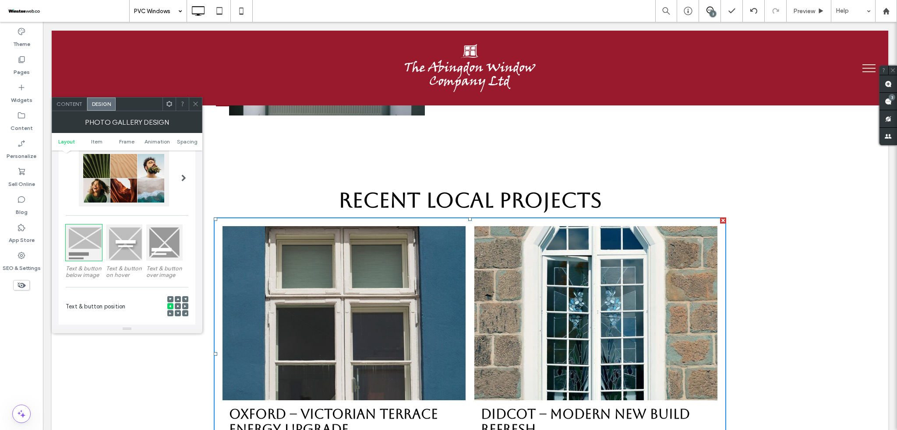
click at [135, 242] on div at bounding box center [124, 243] width 36 height 36
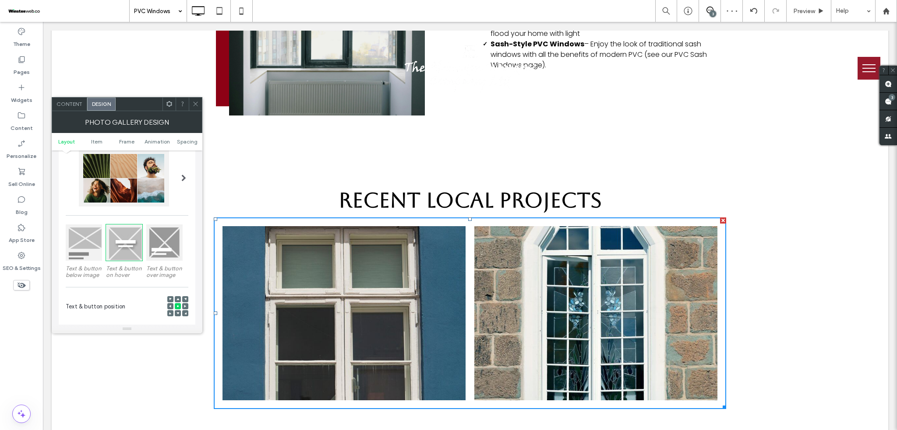
click at [171, 252] on div at bounding box center [164, 243] width 36 height 36
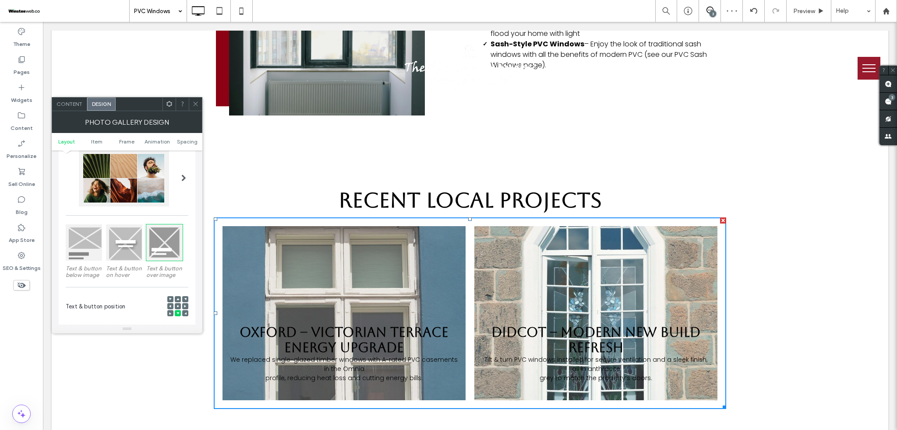
click at [181, 185] on span at bounding box center [183, 178] width 5 height 57
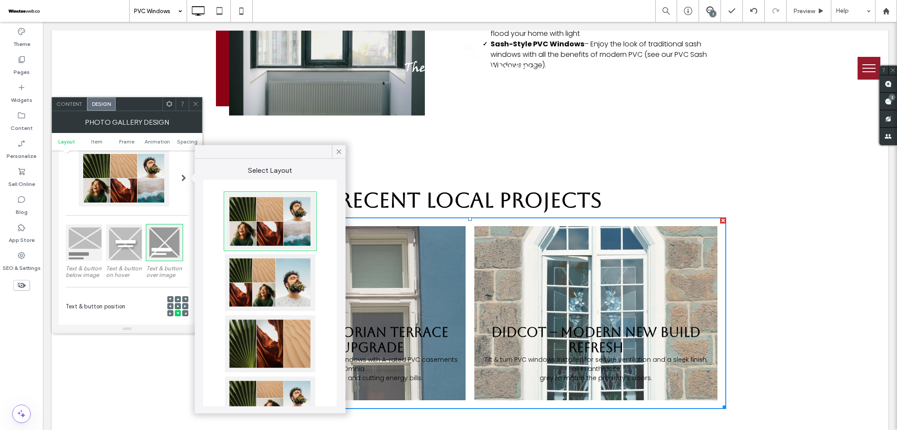
click at [268, 284] on div at bounding box center [270, 282] width 90 height 57
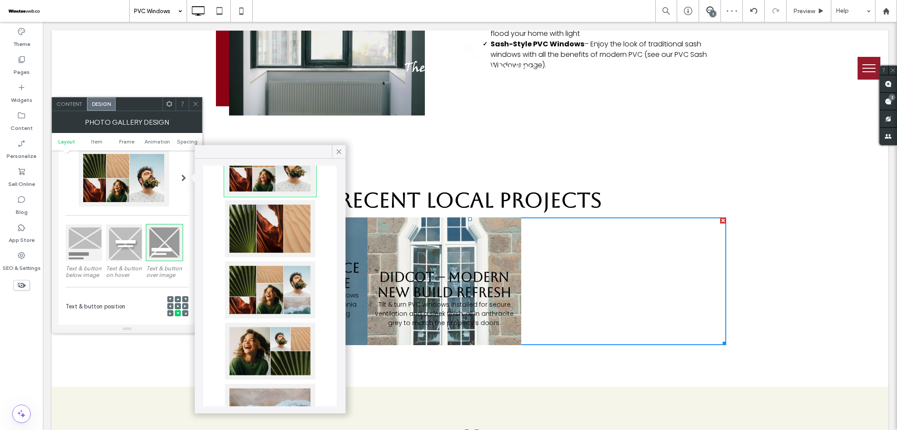
scroll to position [116, 0]
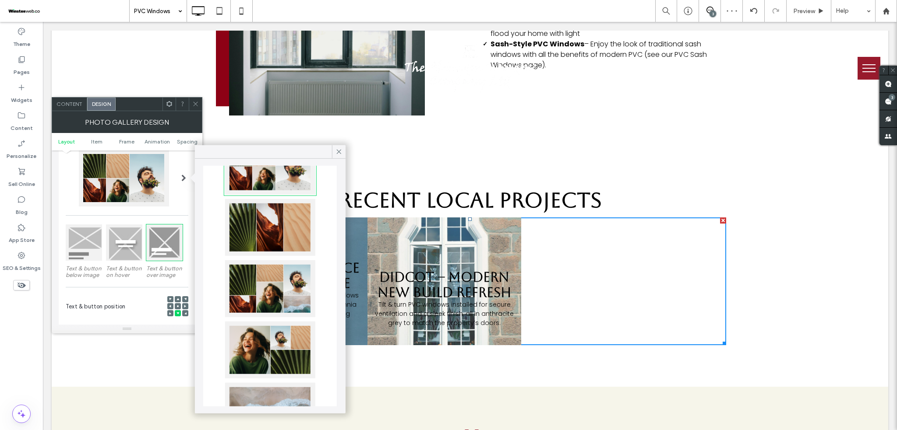
click at [261, 277] on div at bounding box center [270, 289] width 90 height 57
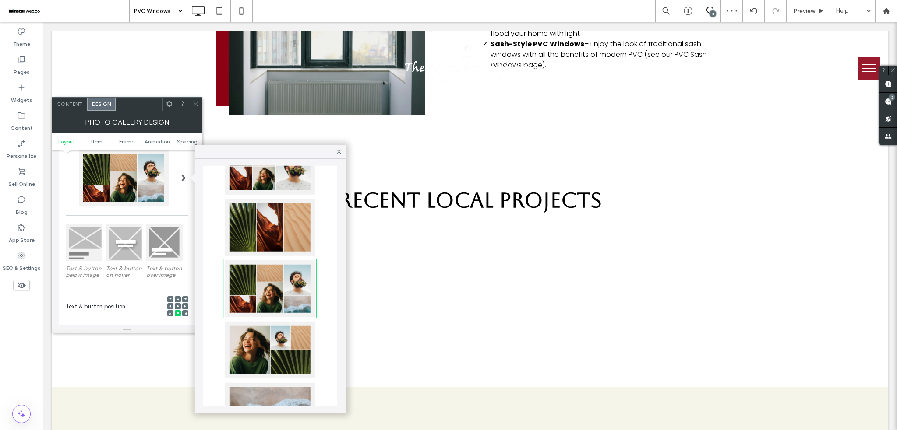
click at [268, 234] on div at bounding box center [270, 227] width 90 height 57
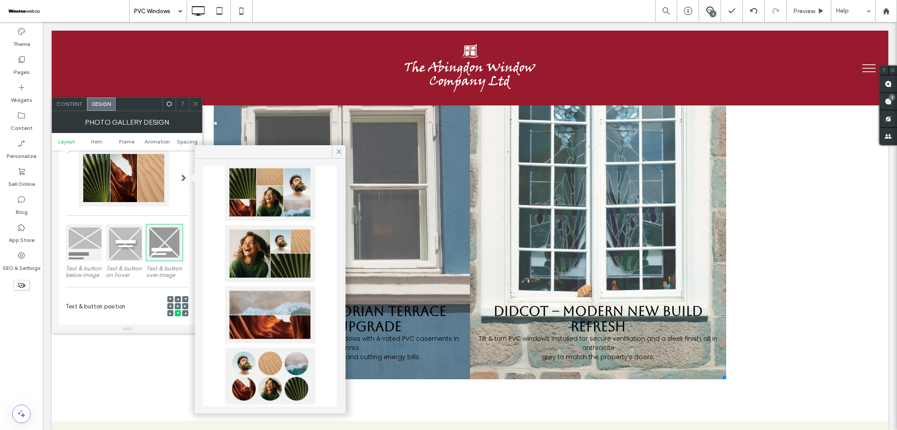
scroll to position [233, 0]
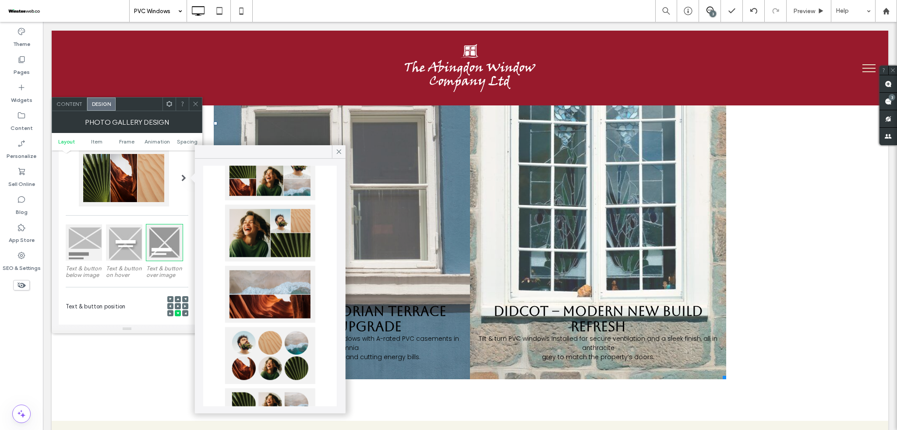
click at [276, 337] on div at bounding box center [270, 356] width 90 height 57
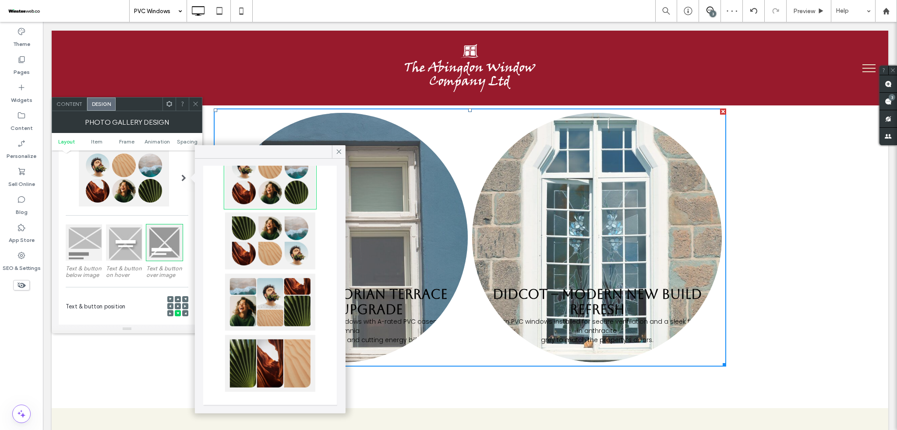
scroll to position [410, 0]
click at [89, 250] on div at bounding box center [84, 243] width 36 height 36
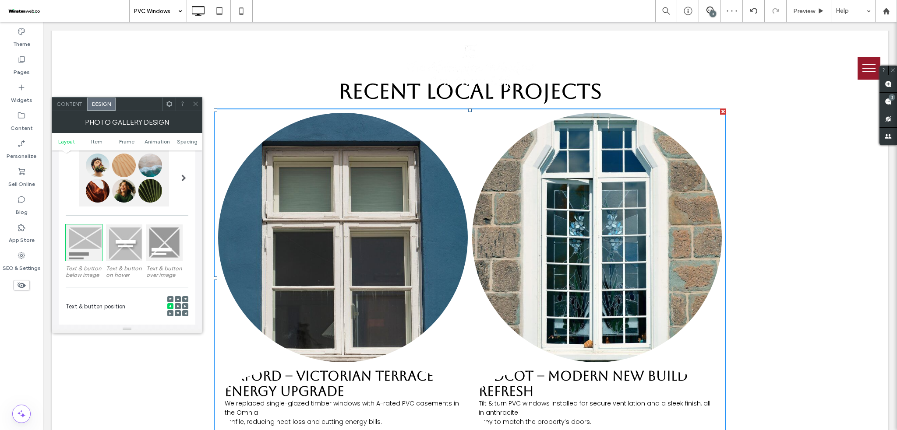
click at [141, 190] on div at bounding box center [124, 178] width 90 height 57
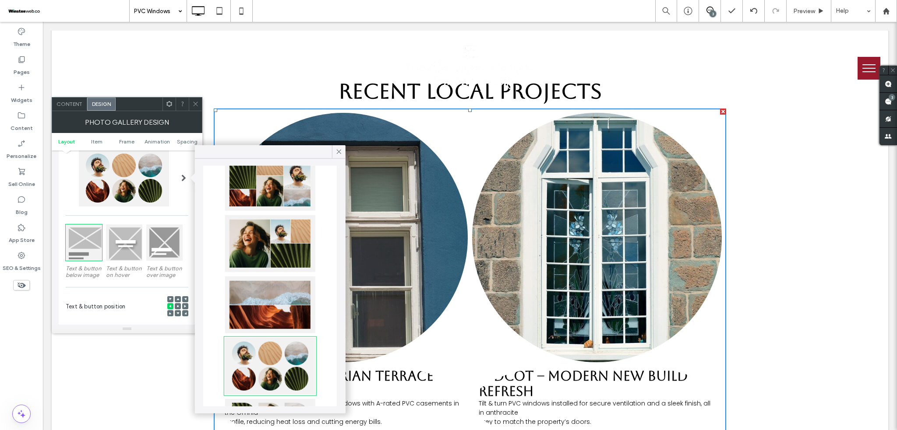
scroll to position [292, 0]
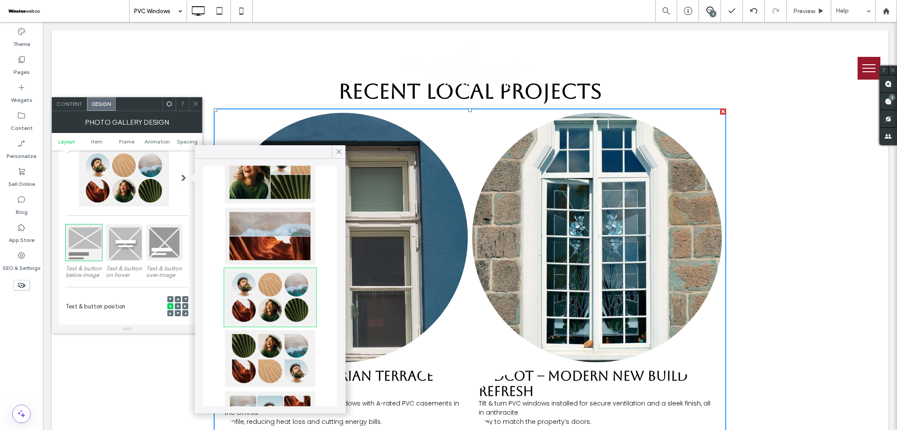
click at [279, 243] on div at bounding box center [270, 236] width 90 height 57
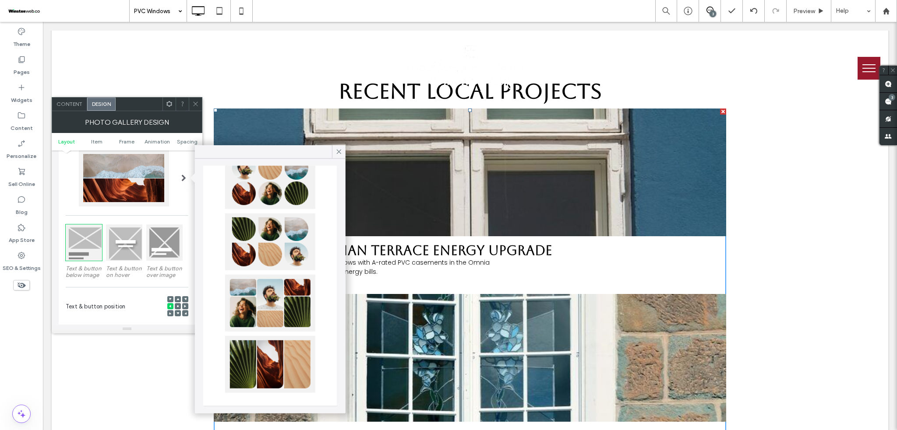
scroll to position [410, 0]
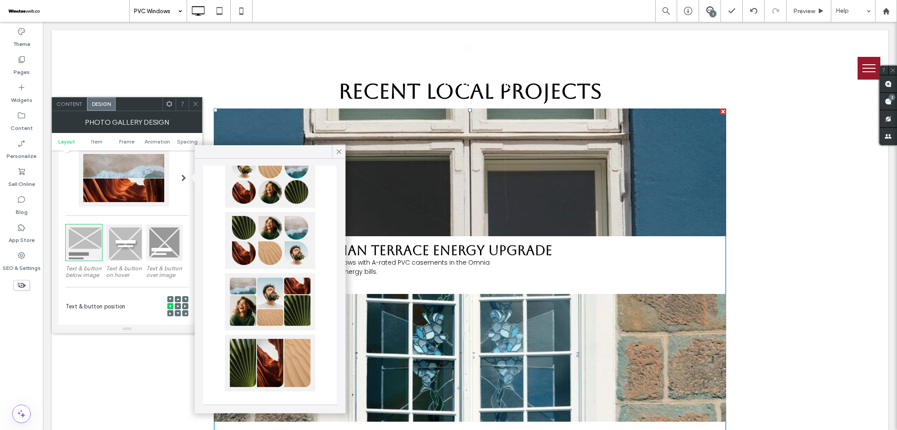
click at [270, 342] on div at bounding box center [270, 363] width 90 height 57
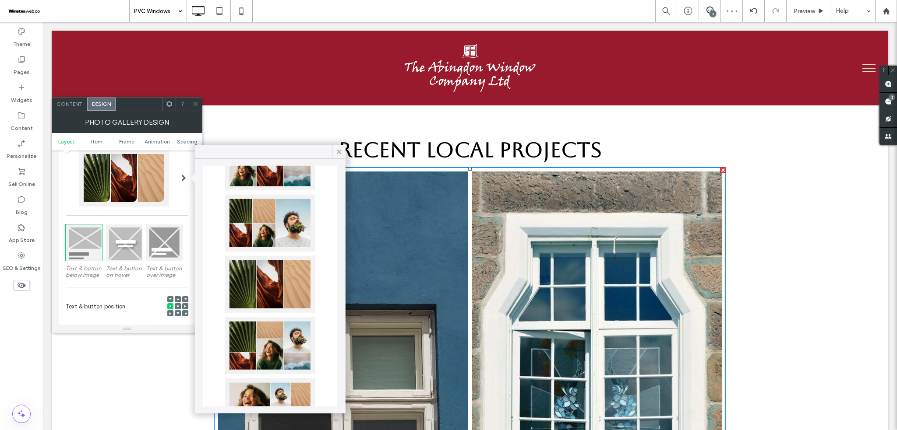
scroll to position [0, 0]
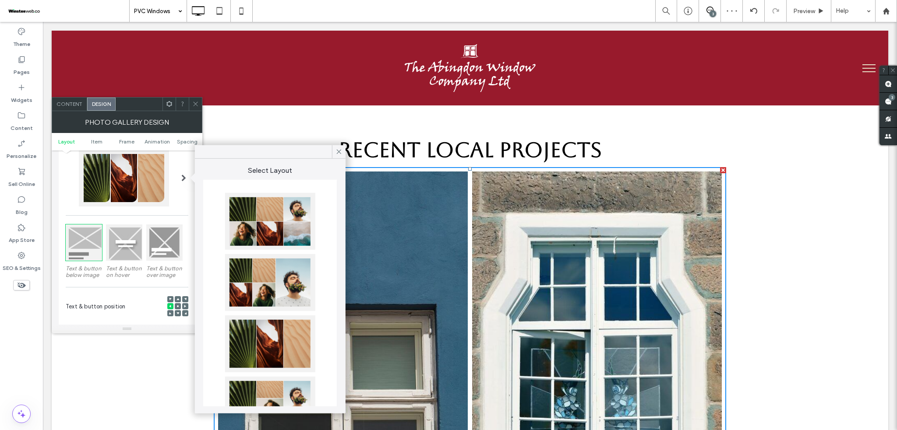
click at [291, 247] on div at bounding box center [270, 221] width 90 height 57
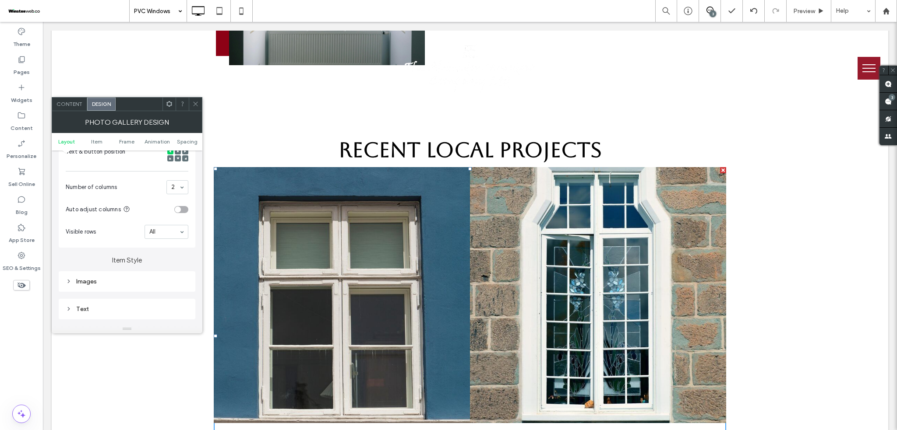
scroll to position [233, 0]
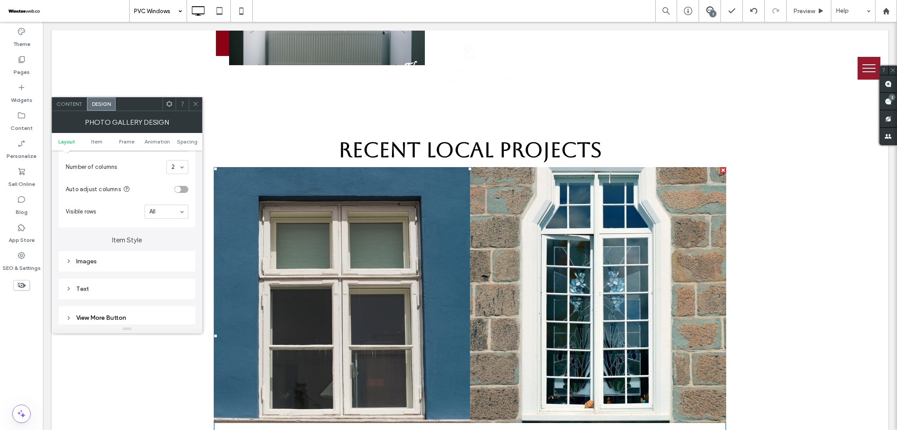
click at [131, 253] on div "Images" at bounding box center [127, 261] width 137 height 21
click at [127, 272] on div "Images" at bounding box center [127, 261] width 137 height 21
click at [130, 265] on div "Images" at bounding box center [127, 261] width 123 height 7
click at [141, 279] on input "range" at bounding box center [142, 278] width 39 height 1
click at [160, 302] on input "range" at bounding box center [142, 302] width 39 height 1
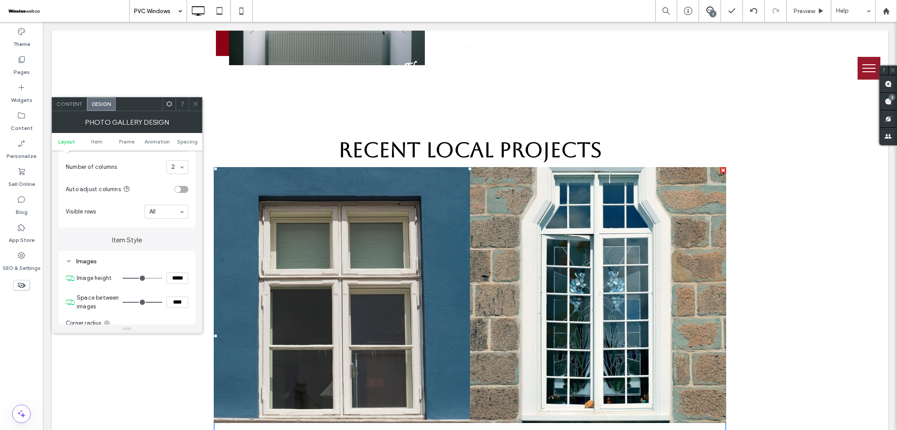
type input "**"
type input "****"
type input "**"
type input "****"
type input "**"
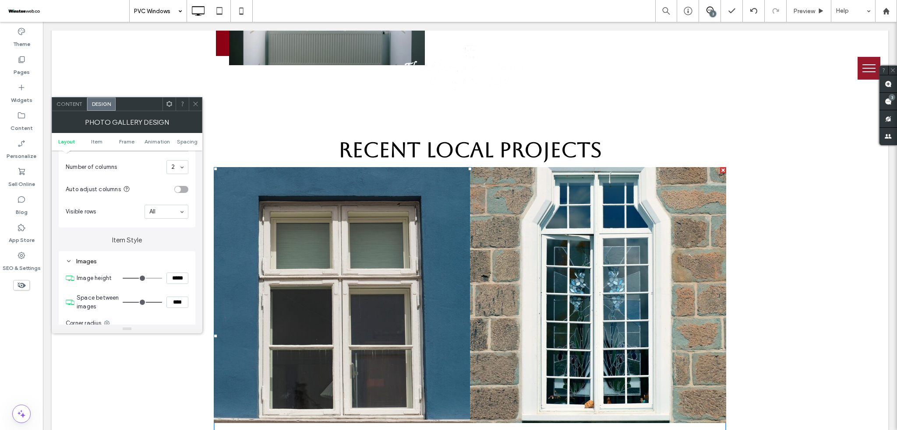
type input "****"
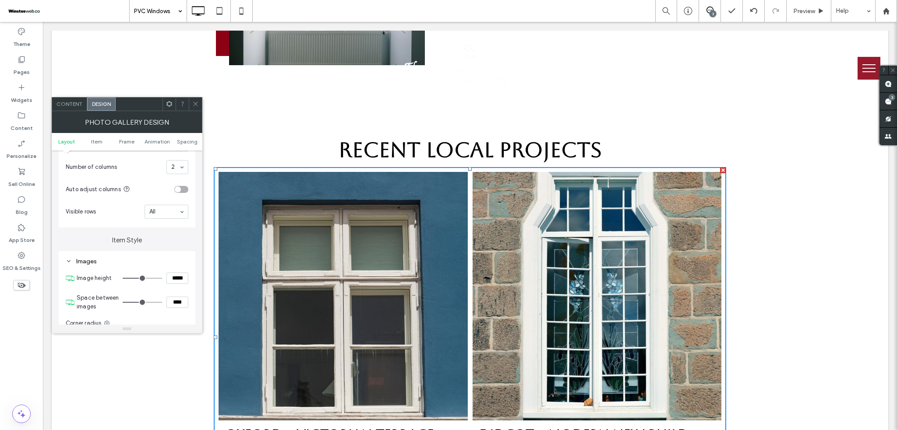
type input "**"
type input "****"
type input "**"
type input "****"
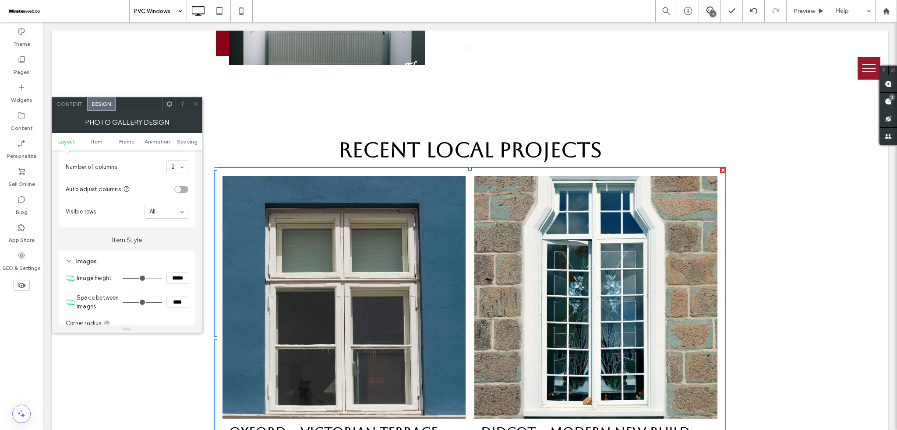
drag, startPoint x: 155, startPoint y: 303, endPoint x: 176, endPoint y: 305, distance: 21.1
click at [162, 303] on input "range" at bounding box center [142, 302] width 39 height 1
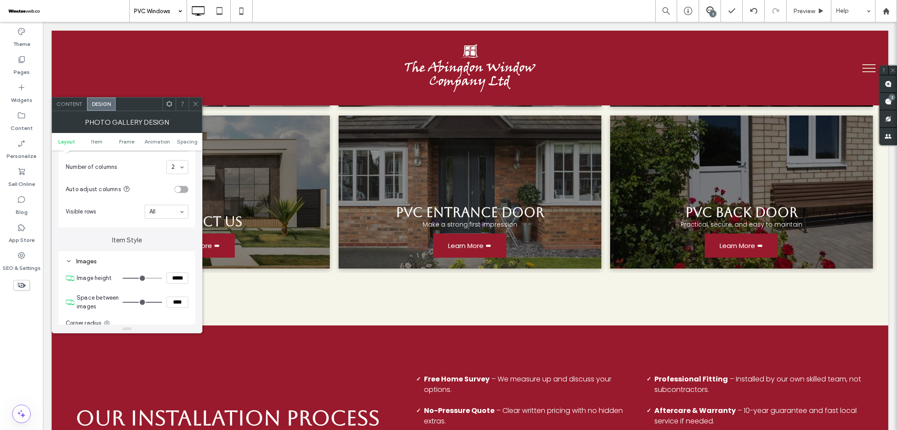
scroll to position [1545, 0]
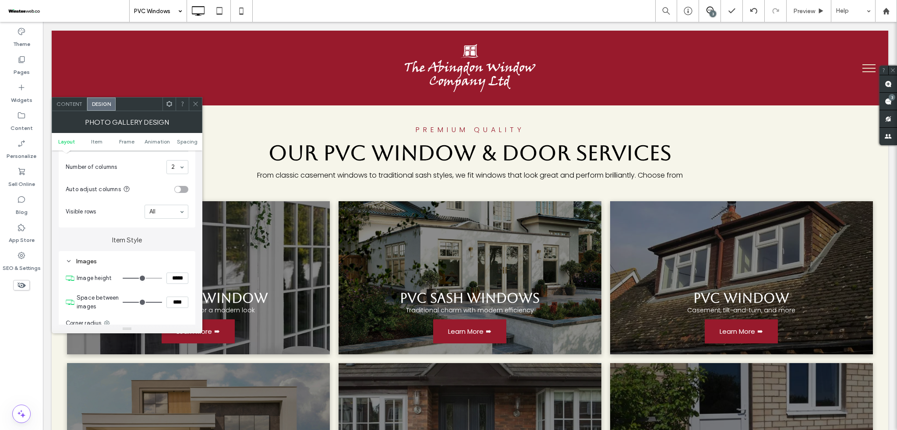
click at [190, 104] on div at bounding box center [195, 104] width 13 height 13
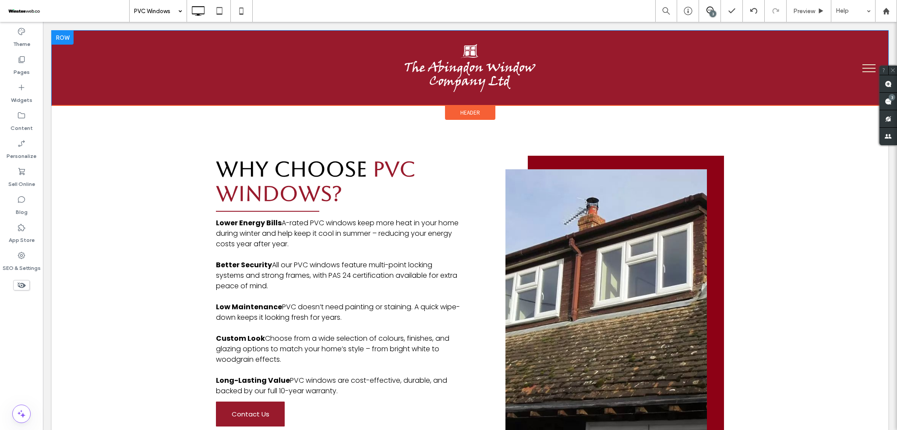
scroll to position [175, 0]
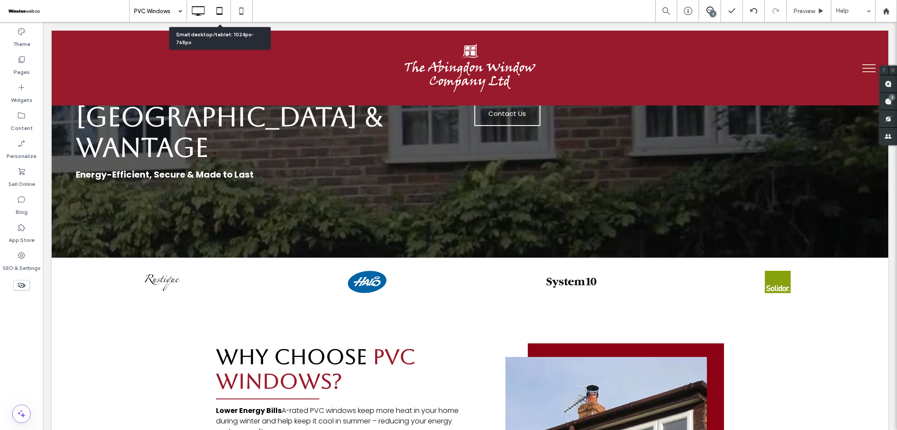
drag, startPoint x: 217, startPoint y: 8, endPoint x: 97, endPoint y: 101, distance: 151.7
click at [217, 8] on icon at bounding box center [220, 11] width 18 height 18
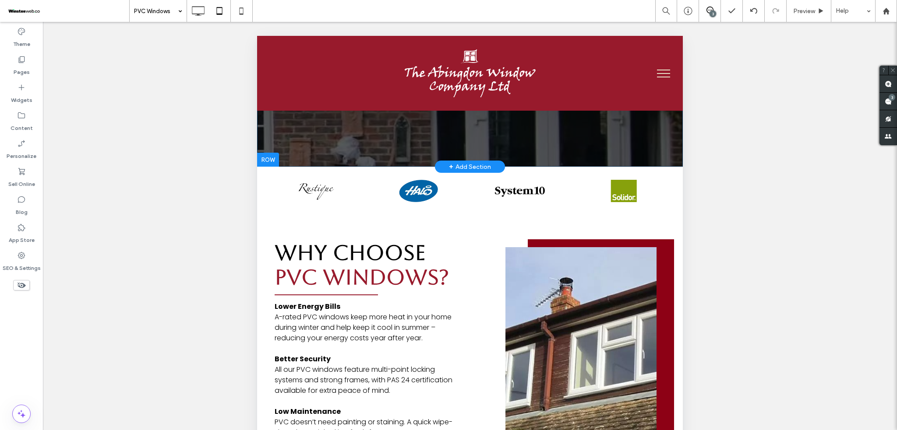
scroll to position [467, 0]
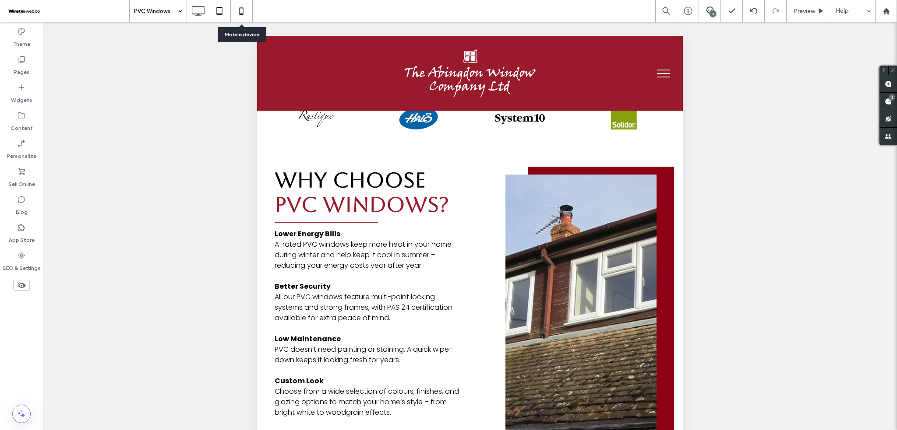
click at [239, 18] on icon at bounding box center [242, 11] width 18 height 18
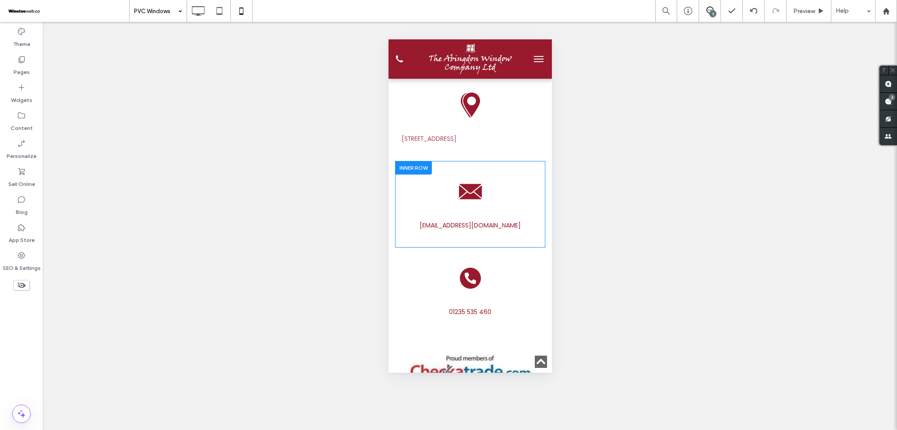
scroll to position [4905, 0]
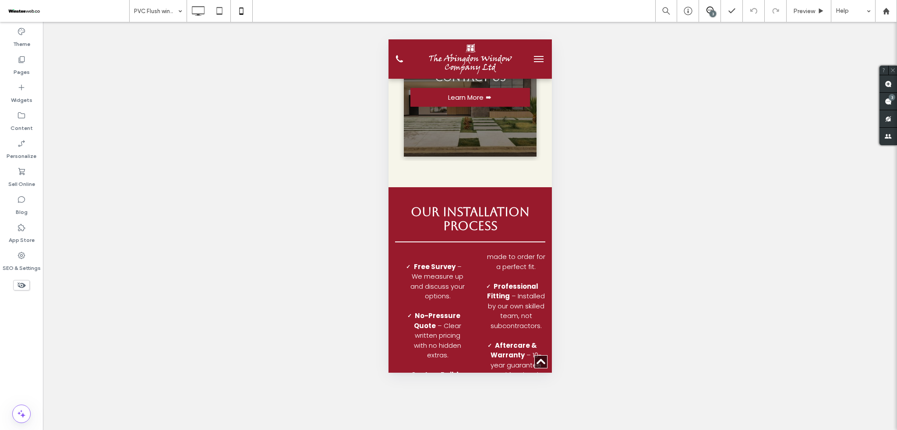
scroll to position [2803, 0]
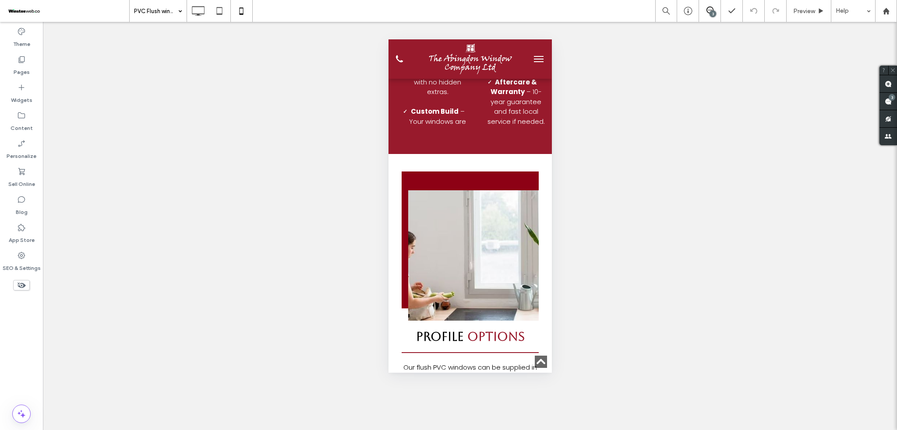
click at [145, 14] on input at bounding box center [156, 11] width 44 height 22
click at [191, 4] on icon at bounding box center [198, 11] width 18 height 18
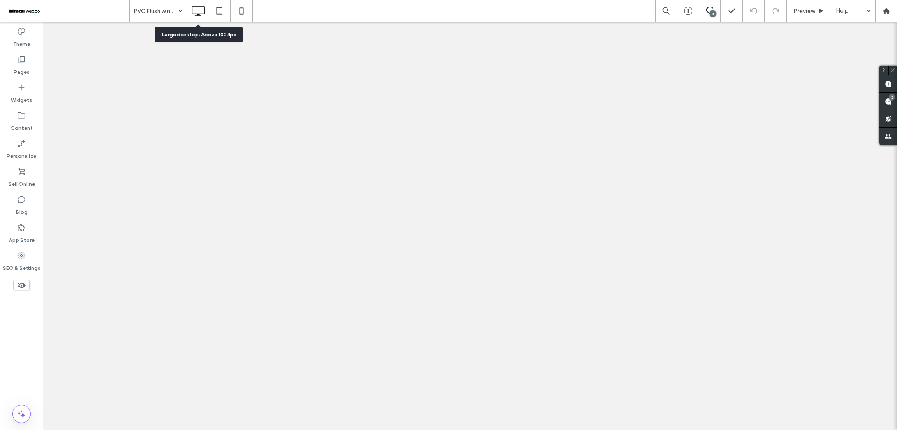
scroll to position [0, 0]
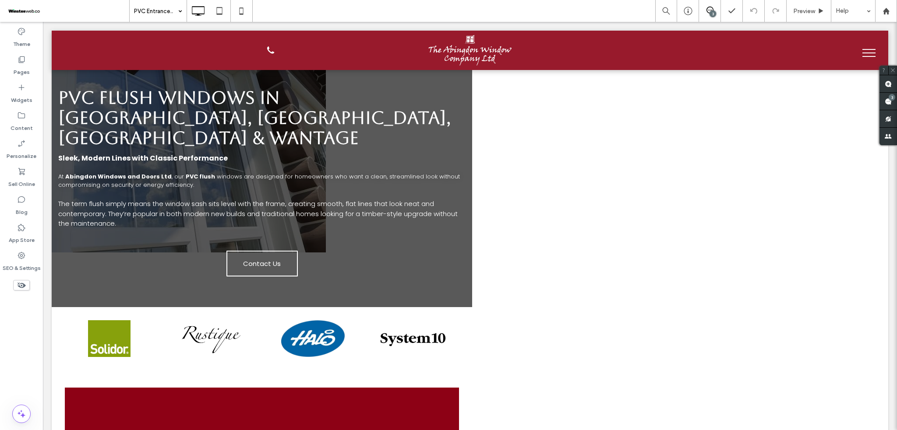
click at [165, 11] on input at bounding box center [156, 11] width 44 height 22
click at [220, 13] on icon at bounding box center [220, 11] width 18 height 18
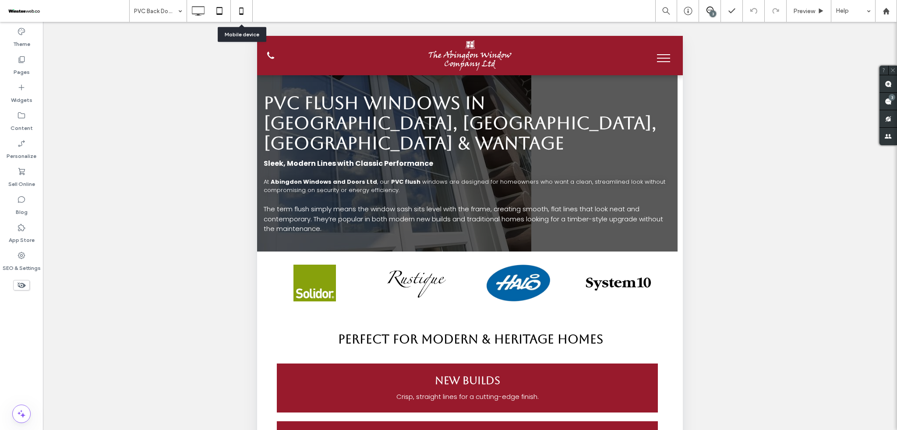
click at [237, 5] on icon at bounding box center [242, 11] width 18 height 18
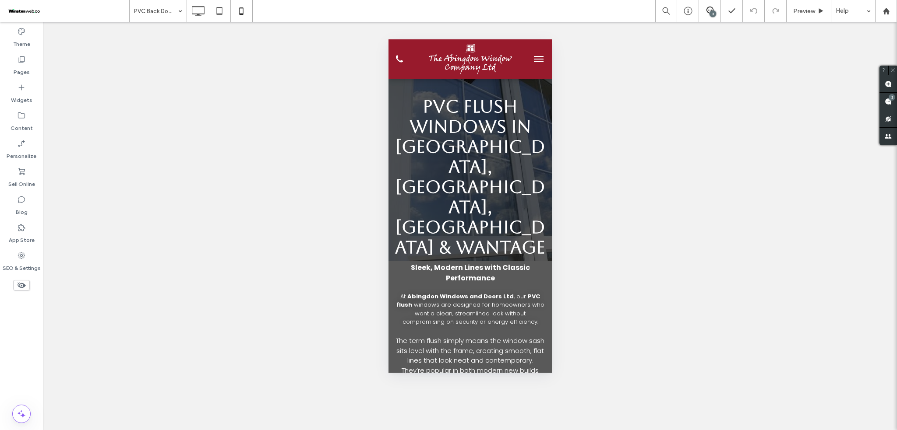
select select
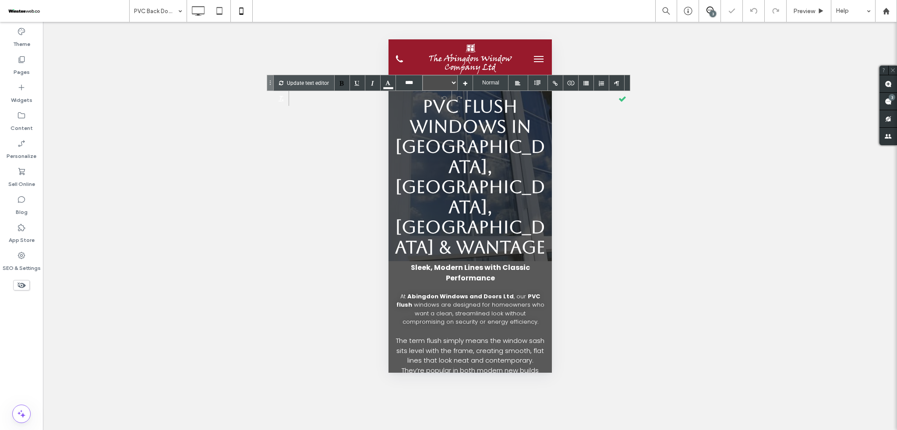
type input "****"
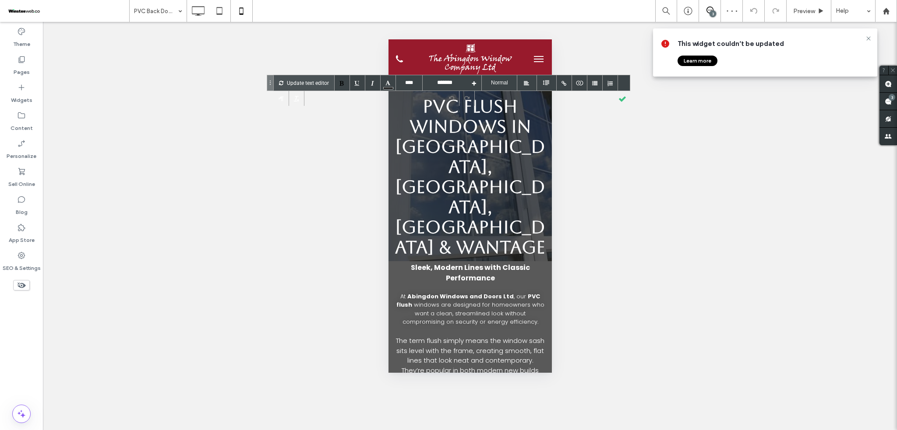
type input "*******"
click at [615, 98] on div at bounding box center [621, 98] width 15 height 15
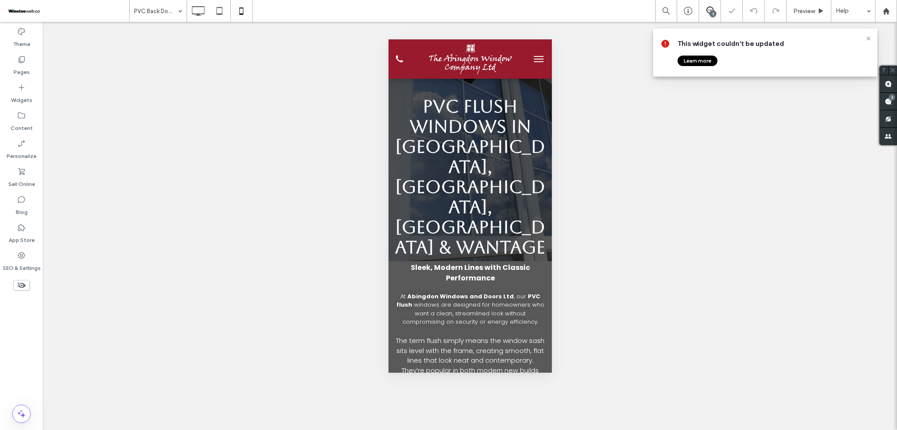
type input "*******"
type input "**"
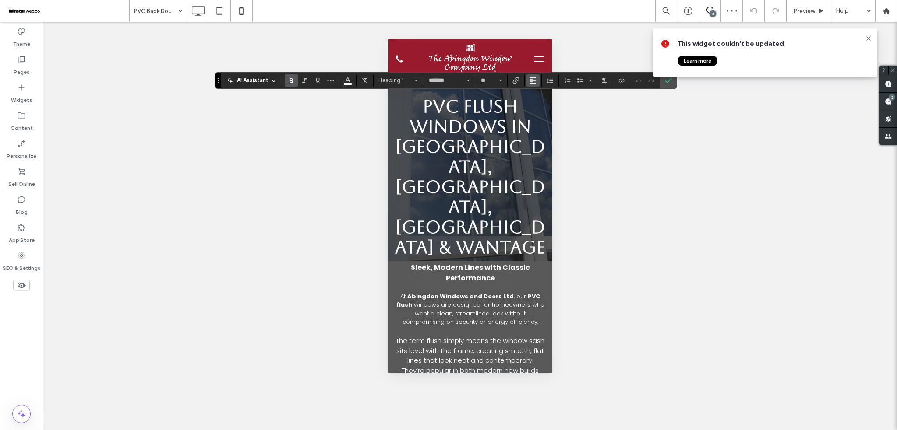
click at [533, 85] on span "Alignment" at bounding box center [532, 80] width 7 height 11
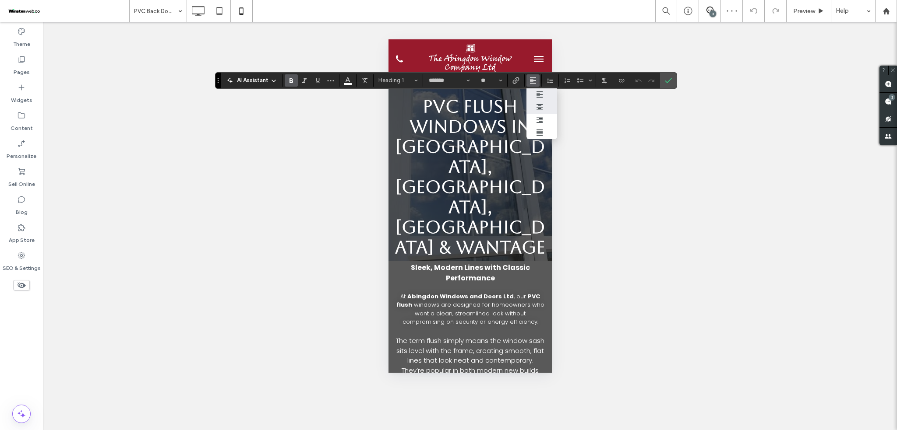
click at [540, 109] on use "ui.textEditor.alignment.center" at bounding box center [539, 107] width 6 height 6
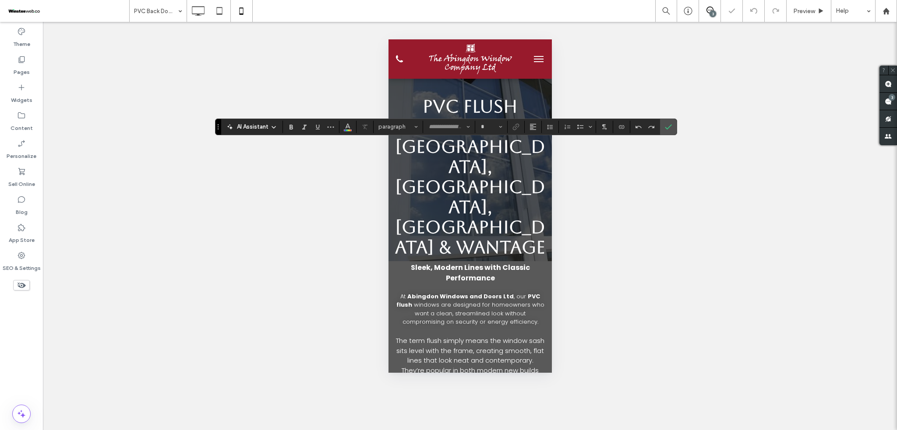
type input "*******"
type input "**"
click at [533, 128] on use "Alignment" at bounding box center [533, 127] width 6 height 6
click at [543, 154] on div "ui.textEditor.alignment.center" at bounding box center [541, 153] width 11 height 7
click at [670, 125] on icon "Confirm" at bounding box center [668, 126] width 7 height 7
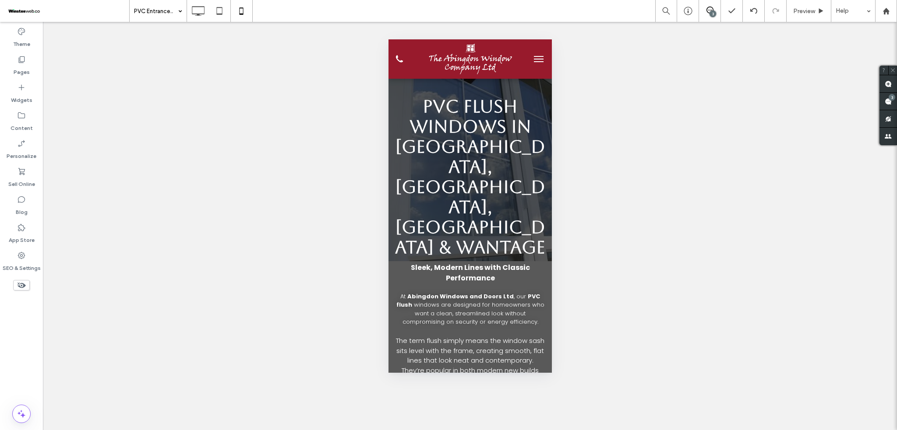
click at [246, 9] on icon at bounding box center [242, 11] width 18 height 18
click at [155, 10] on input at bounding box center [156, 11] width 44 height 22
click at [135, 15] on input at bounding box center [156, 11] width 44 height 22
click at [181, 10] on div "Home About PVC Windows & Doors PVC Windows PVC Flush windows PVC Entrance Doors…" at bounding box center [158, 11] width 57 height 22
click at [217, 8] on use at bounding box center [220, 10] width 6 height 7
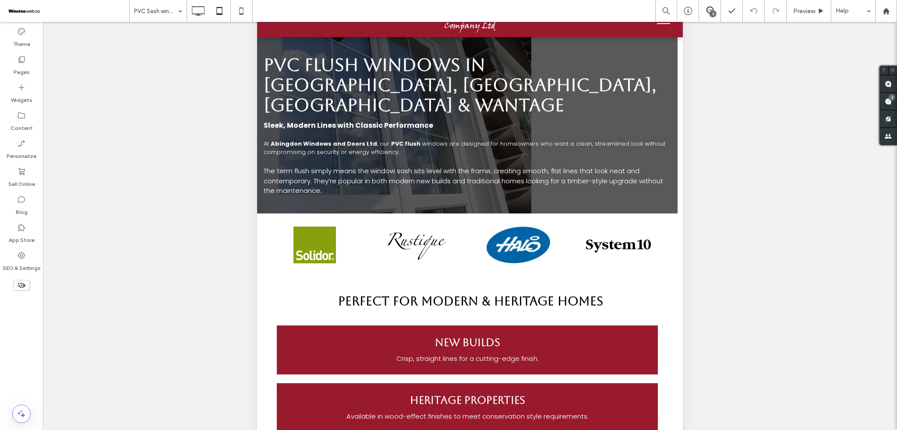
scroll to position [180, 0]
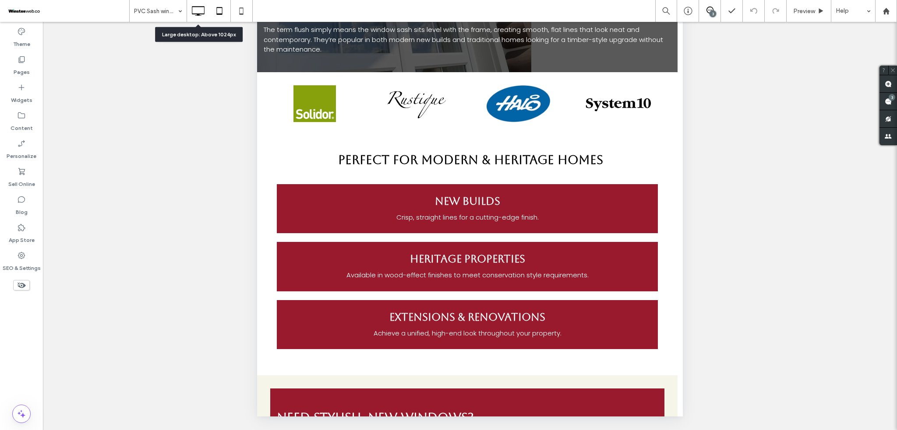
click at [202, 7] on use at bounding box center [198, 11] width 13 height 10
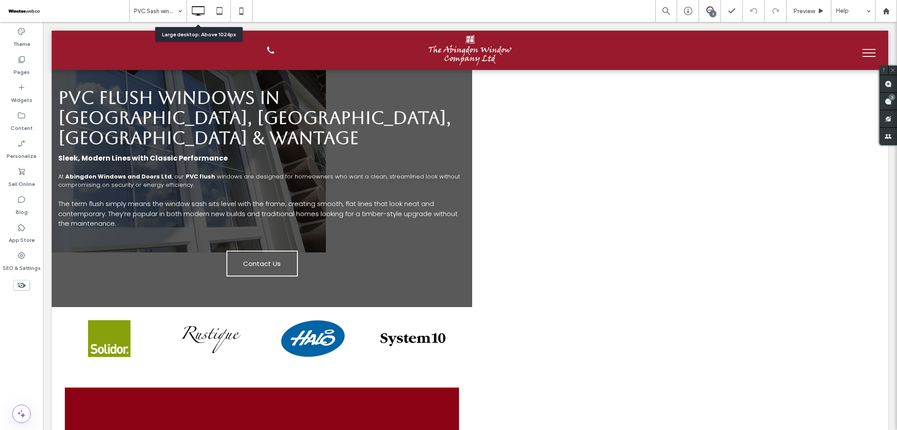
scroll to position [0, 0]
click at [215, 10] on icon at bounding box center [220, 11] width 18 height 18
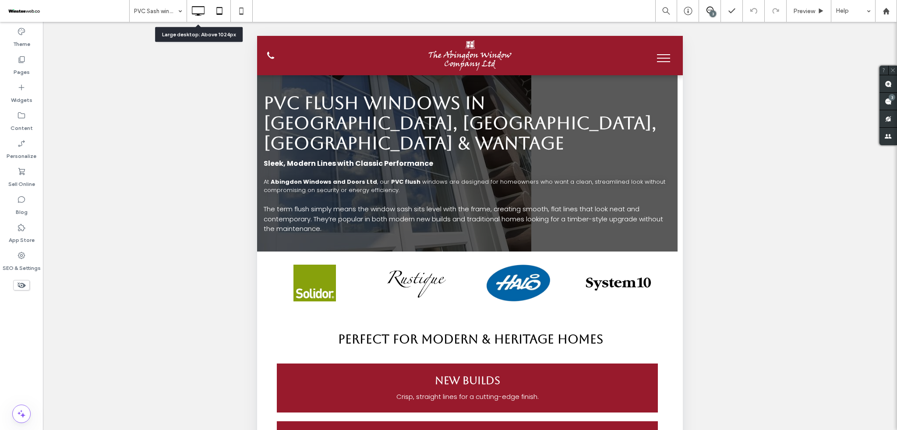
click at [205, 7] on icon at bounding box center [198, 11] width 18 height 18
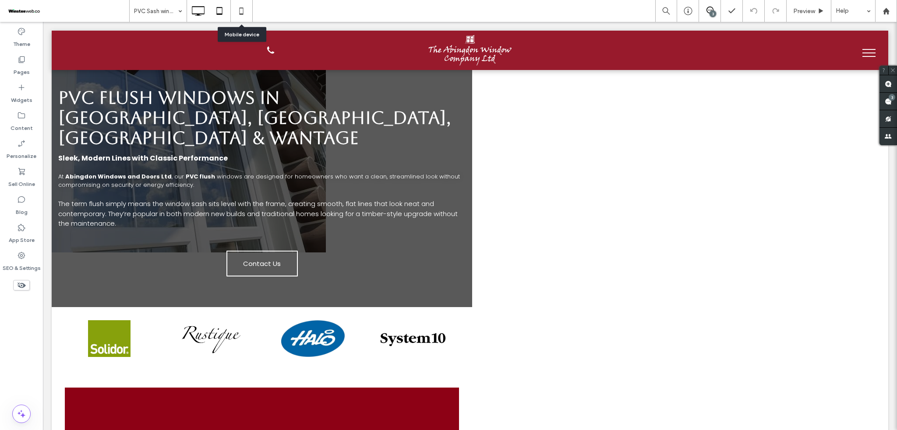
click at [224, 6] on icon at bounding box center [220, 11] width 18 height 18
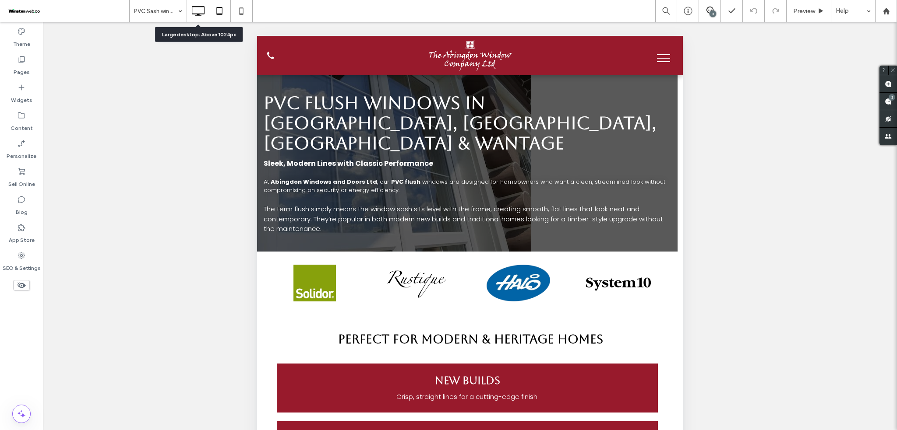
click at [192, 10] on use at bounding box center [198, 11] width 13 height 10
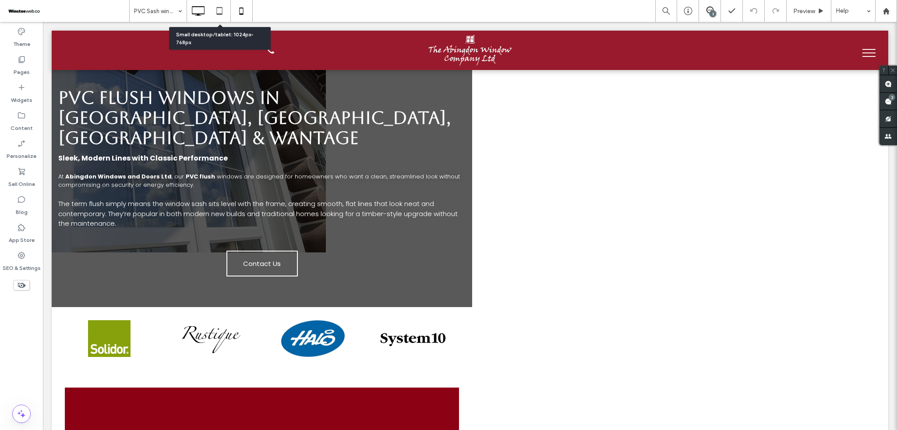
drag, startPoint x: 229, startPoint y: 13, endPoint x: 233, endPoint y: 19, distance: 7.7
click at [229, 13] on div at bounding box center [219, 11] width 21 height 18
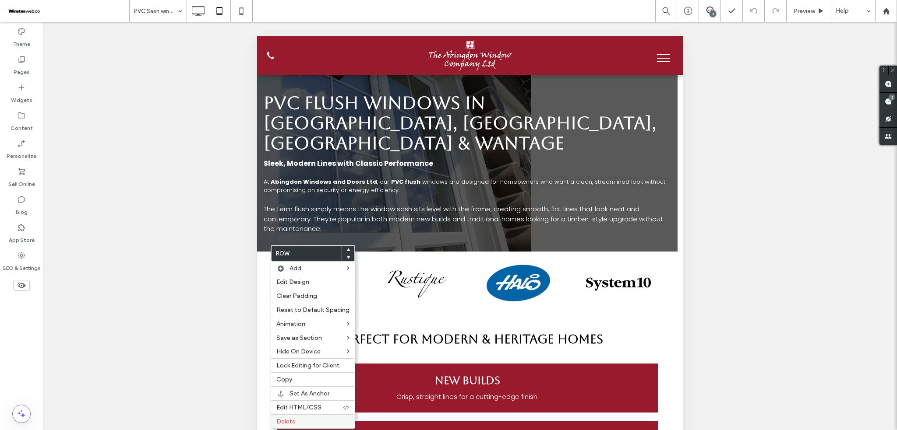
click at [286, 423] on span "Delete" at bounding box center [285, 421] width 19 height 7
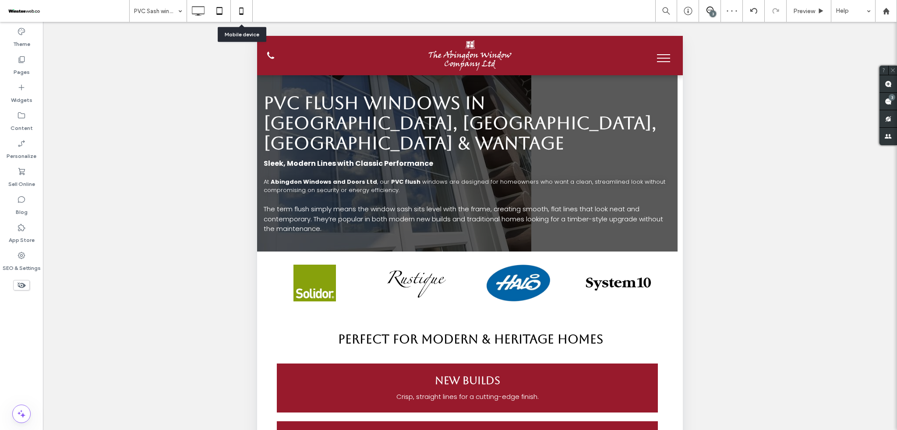
click at [245, 9] on icon at bounding box center [242, 11] width 18 height 18
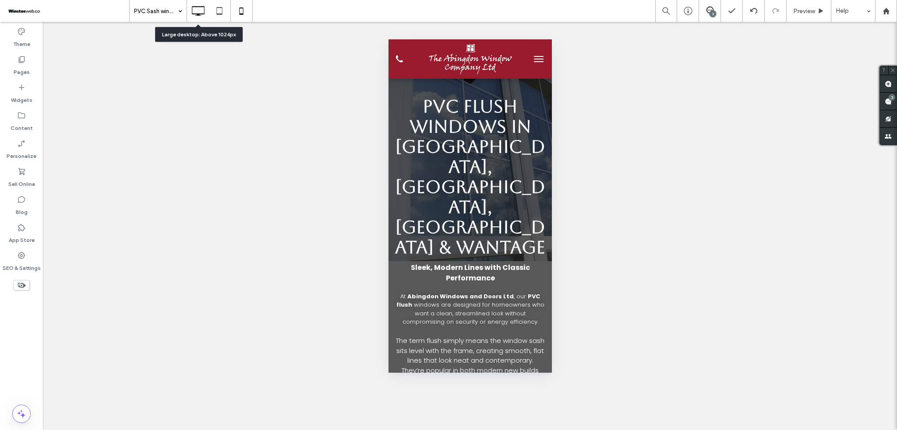
click at [199, 11] on icon at bounding box center [198, 11] width 18 height 18
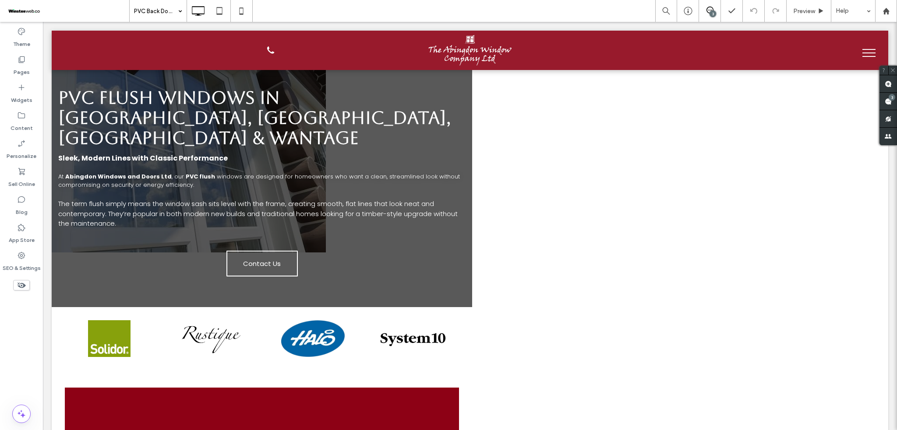
click at [177, 14] on div "PVC Back Doors" at bounding box center [158, 11] width 57 height 22
click at [222, 13] on icon at bounding box center [220, 11] width 18 height 18
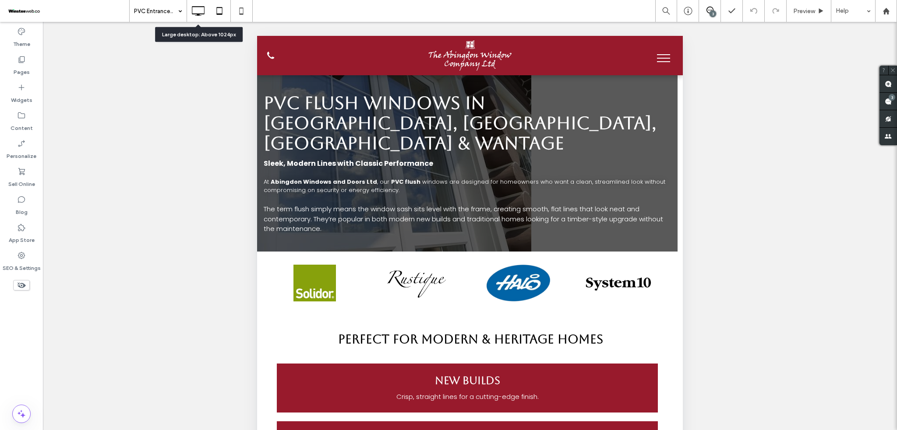
click at [198, 18] on icon at bounding box center [198, 11] width 18 height 18
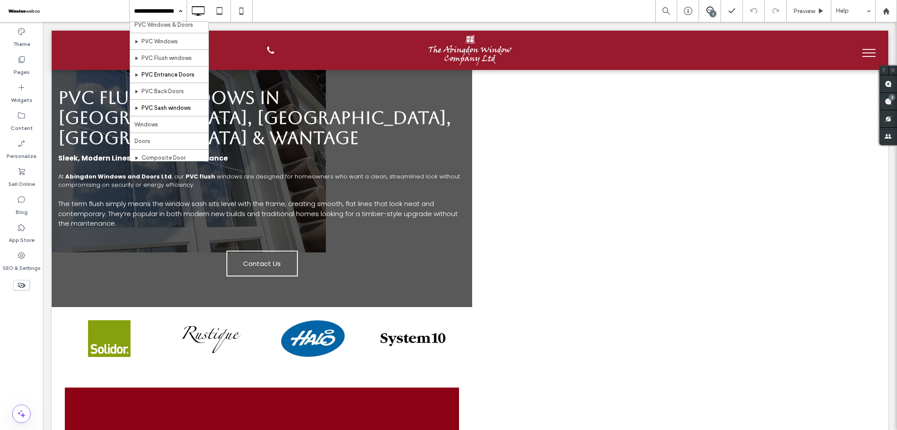
scroll to position [58, 0]
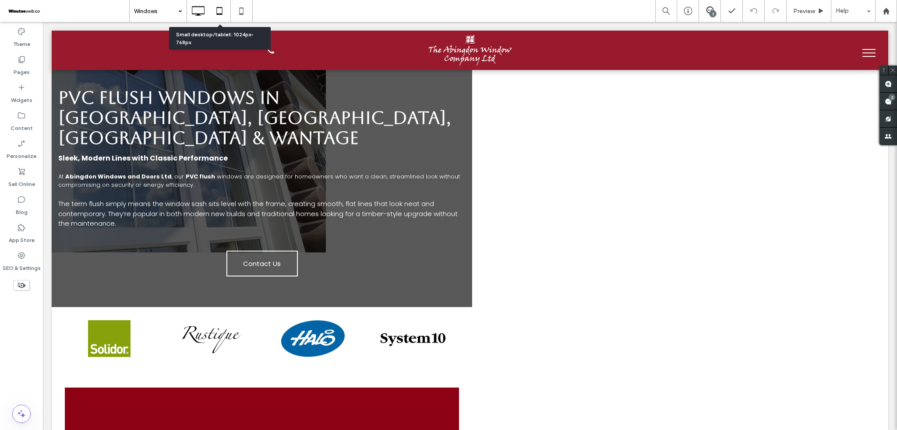
click at [221, 4] on icon at bounding box center [220, 11] width 18 height 18
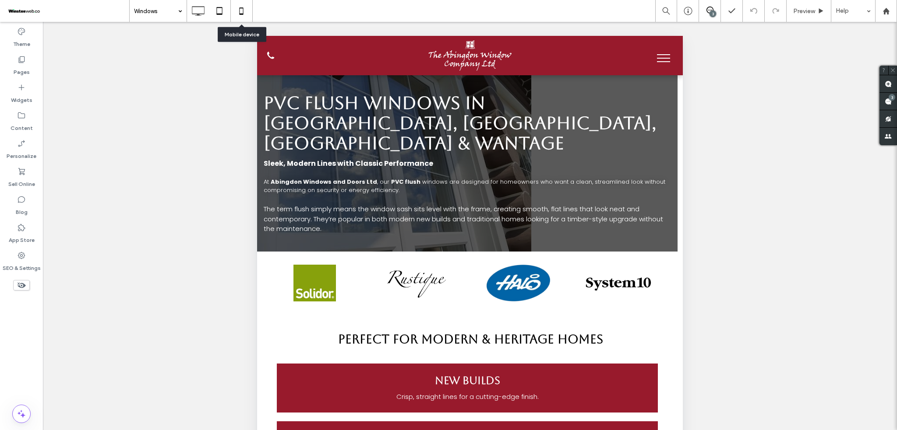
click at [248, 10] on icon at bounding box center [242, 11] width 18 height 18
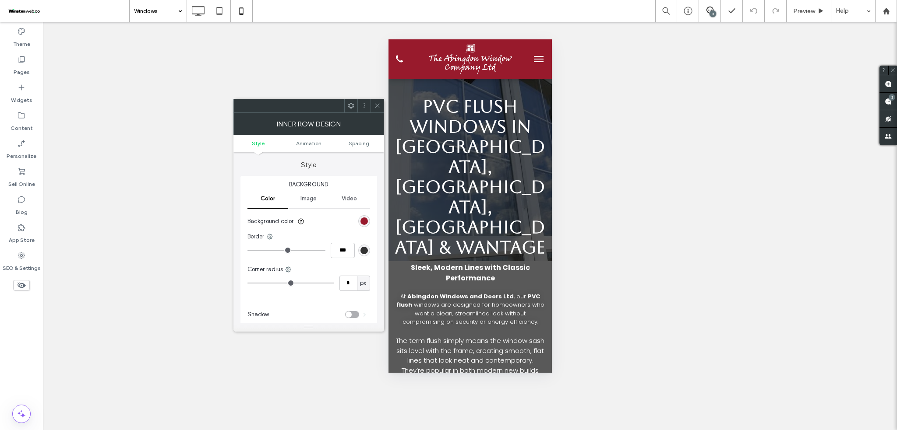
click at [360, 148] on ul "Style Animation Spacing" at bounding box center [308, 144] width 151 height 18
click at [358, 145] on span "Spacing" at bounding box center [359, 143] width 21 height 7
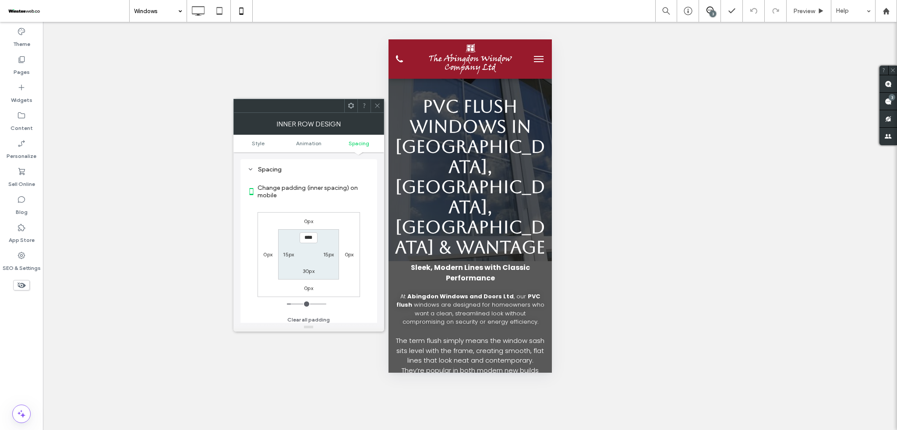
scroll to position [206, 0]
click at [309, 219] on label "0px" at bounding box center [308, 221] width 9 height 7
type input "*"
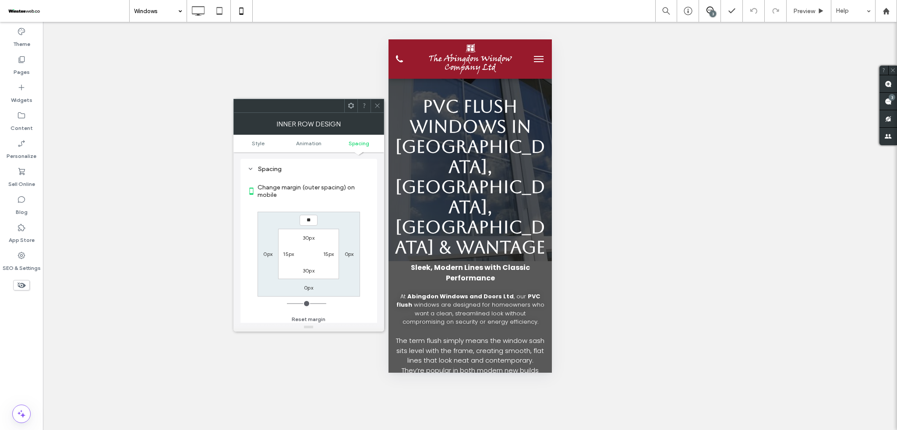
type input "**"
type input "****"
click at [344, 323] on div at bounding box center [308, 327] width 151 height 9
click at [378, 102] on icon at bounding box center [377, 105] width 7 height 7
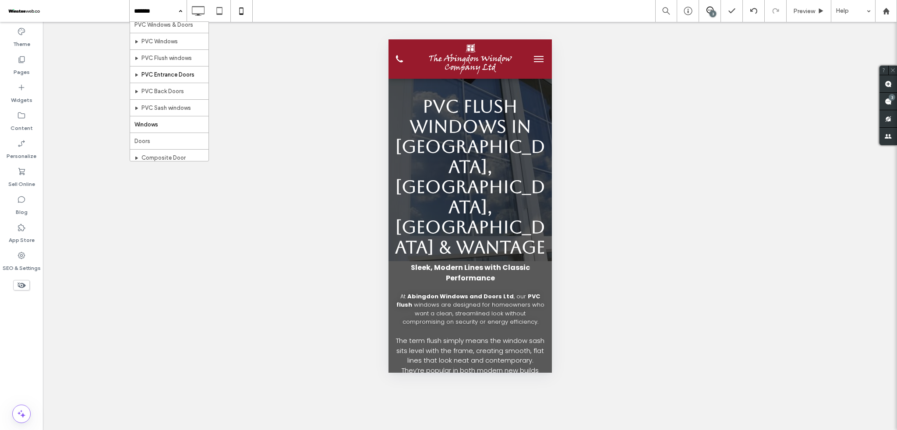
scroll to position [58, 0]
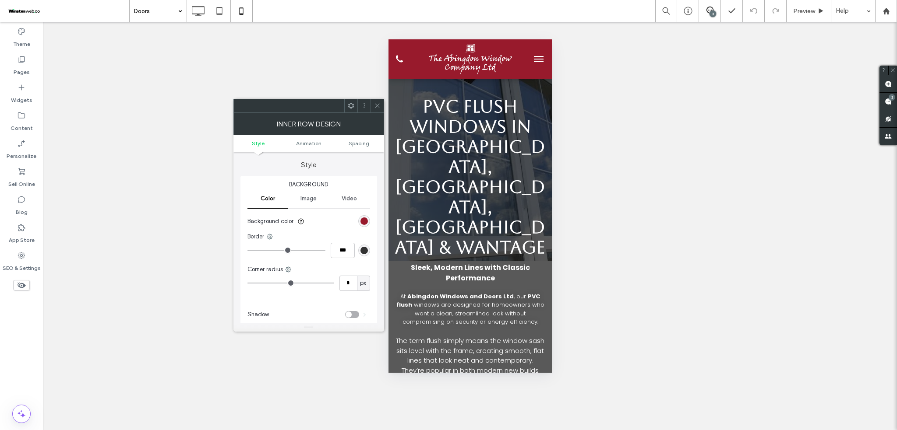
click at [359, 149] on ul "Style Animation Spacing" at bounding box center [308, 144] width 151 height 18
click at [360, 143] on span "Spacing" at bounding box center [359, 143] width 21 height 7
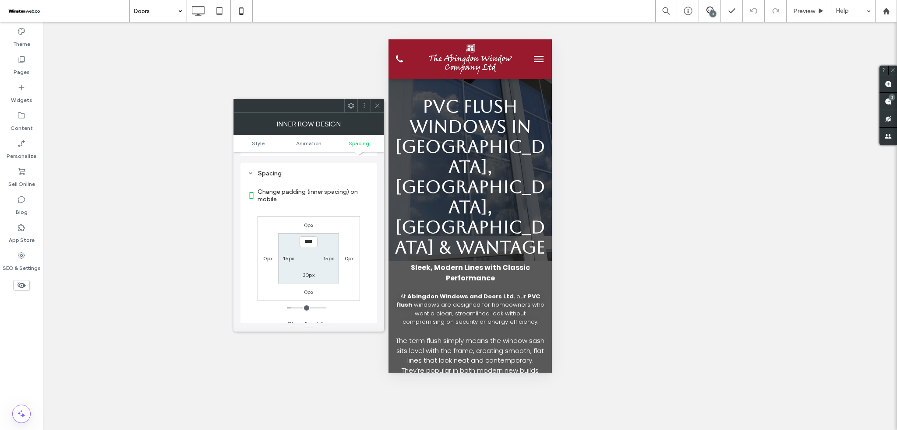
scroll to position [206, 0]
click at [307, 223] on label "0px" at bounding box center [308, 221] width 9 height 7
type input "*"
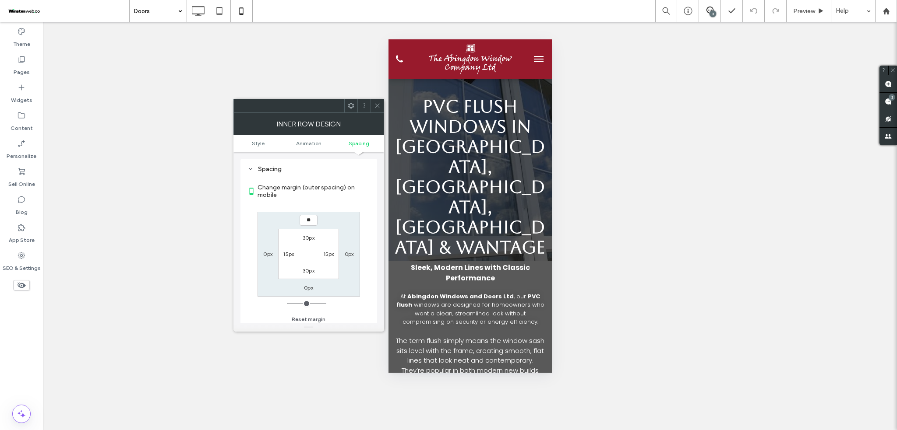
type input "**"
type input "****"
click at [377, 103] on icon at bounding box center [377, 105] width 7 height 7
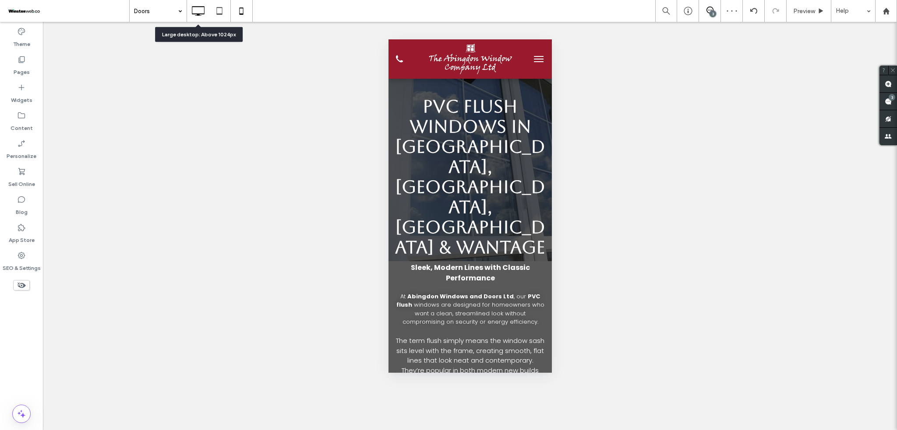
click at [202, 14] on use at bounding box center [198, 11] width 13 height 10
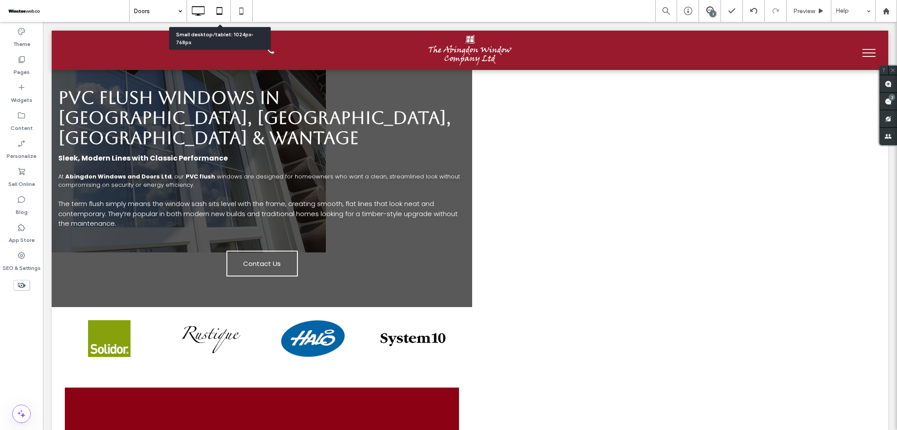
click at [222, 3] on icon at bounding box center [220, 11] width 18 height 18
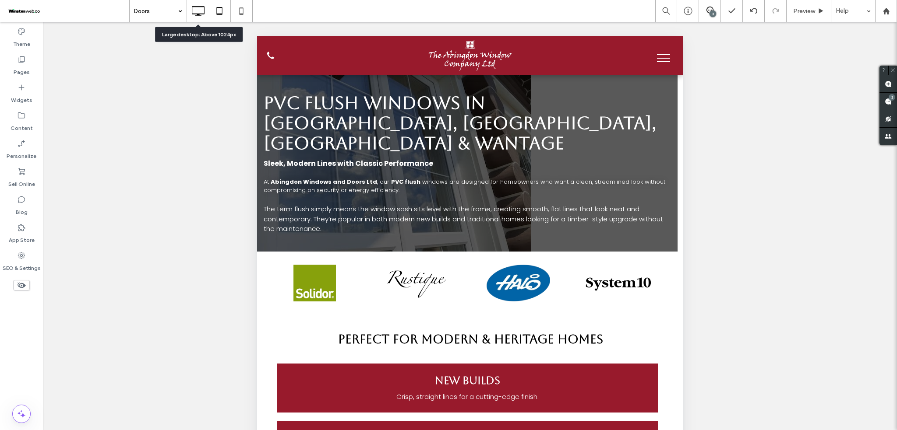
click at [199, 9] on icon at bounding box center [198, 11] width 18 height 18
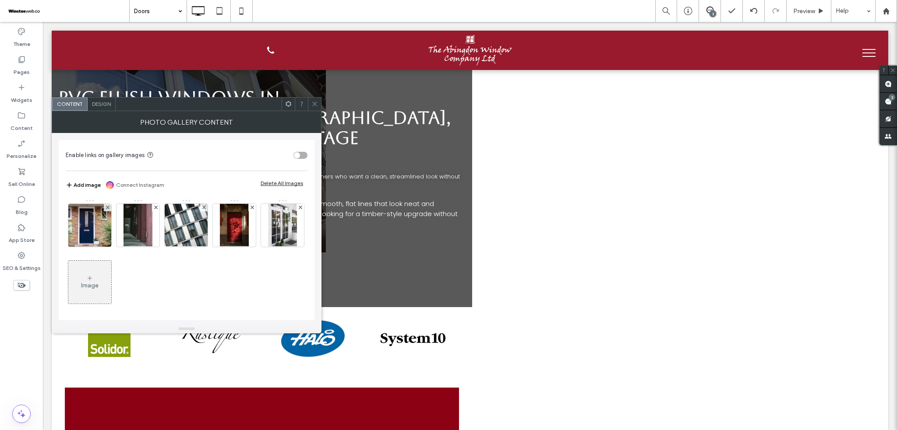
click at [111, 284] on div "Image" at bounding box center [89, 282] width 43 height 41
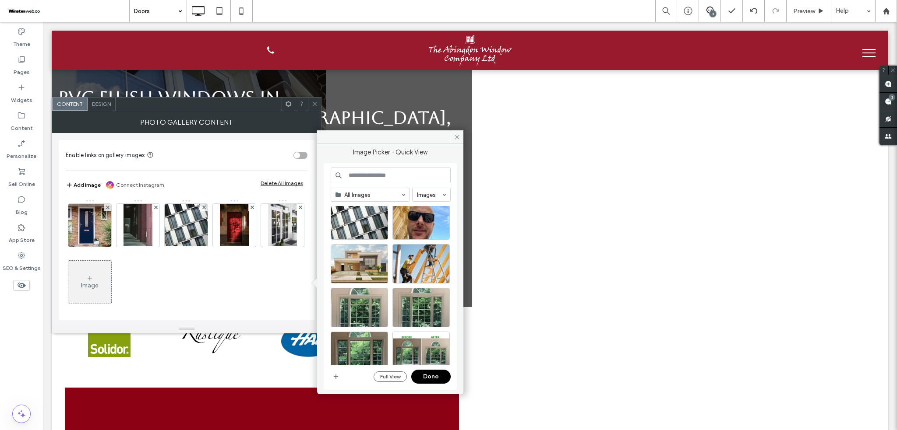
scroll to position [379, 0]
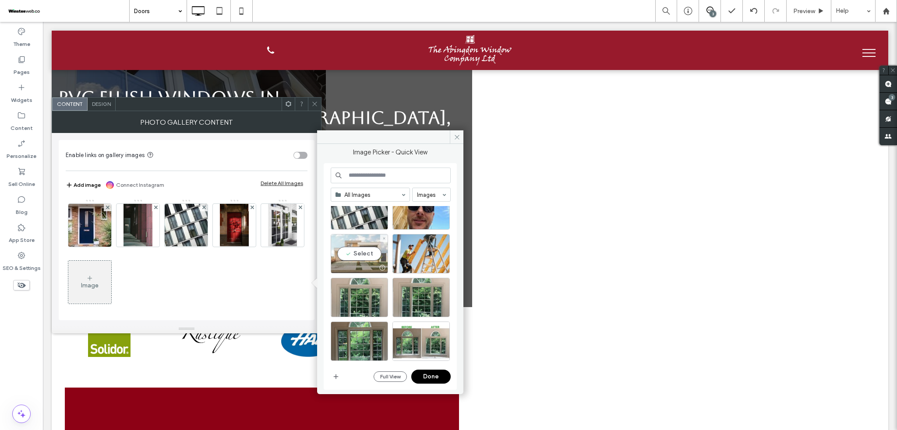
click at [346, 248] on div "Select" at bounding box center [359, 253] width 57 height 39
click at [432, 378] on button "Done" at bounding box center [430, 377] width 39 height 14
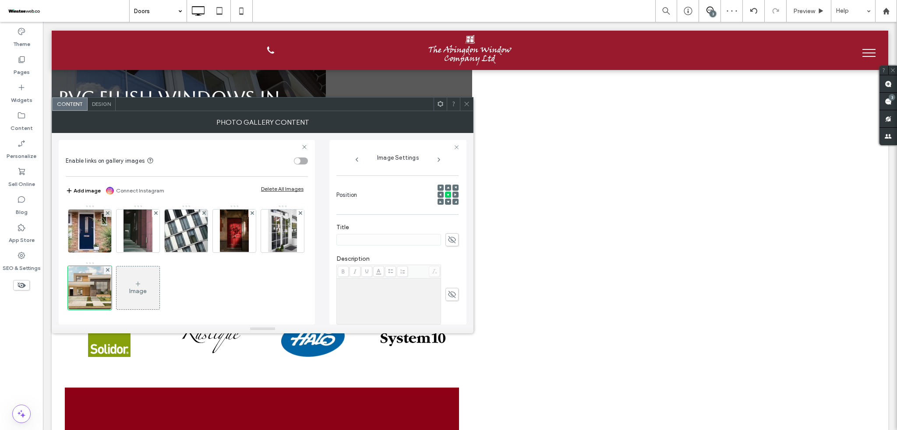
scroll to position [117, 0]
click at [449, 242] on use at bounding box center [452, 239] width 8 height 7
type input "**********"
click at [451, 300] on span at bounding box center [451, 293] width 13 height 13
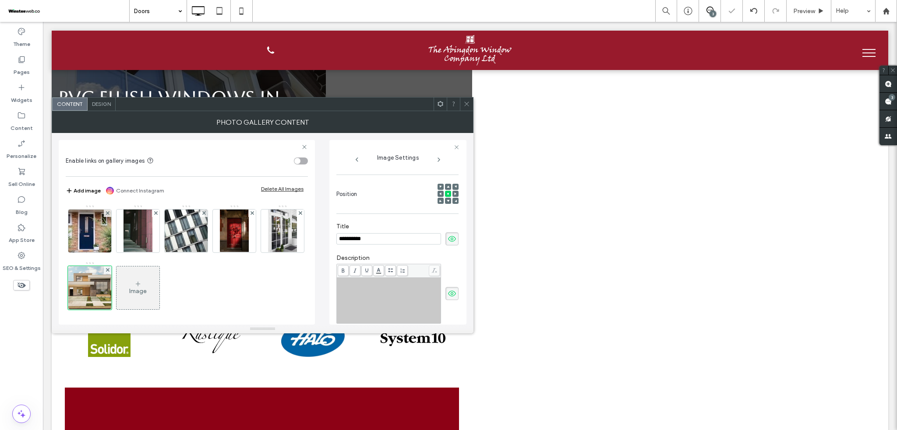
click at [450, 299] on icon at bounding box center [452, 294] width 9 height 10
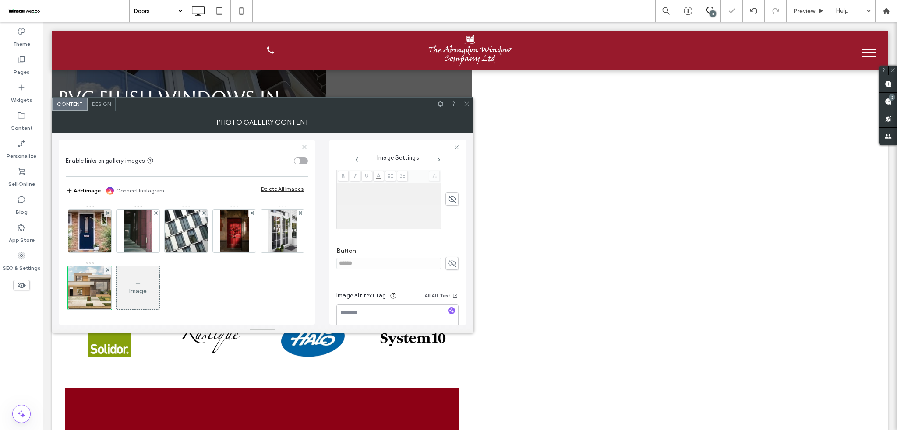
scroll to position [229, 0]
click at [448, 251] on icon at bounding box center [452, 248] width 9 height 10
drag, startPoint x: 409, startPoint y: 244, endPoint x: 333, endPoint y: 246, distance: 76.2
click at [333, 246] on div "**********" at bounding box center [397, 232] width 137 height 185
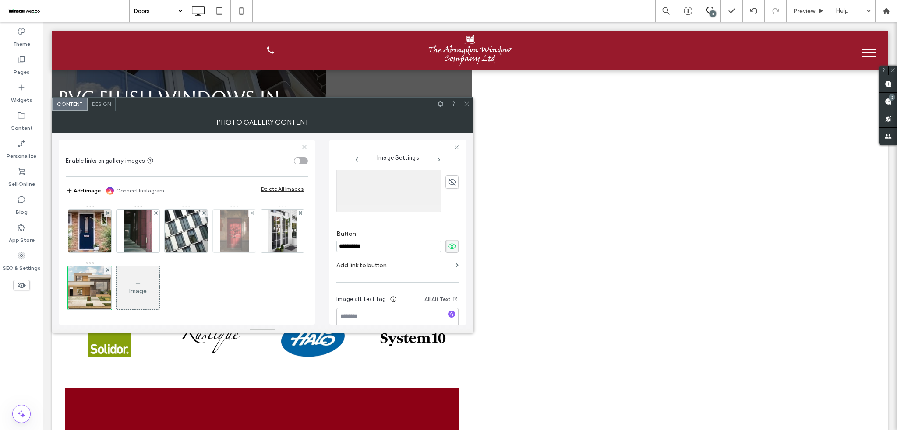
type input "**********"
click at [231, 223] on img at bounding box center [234, 231] width 28 height 43
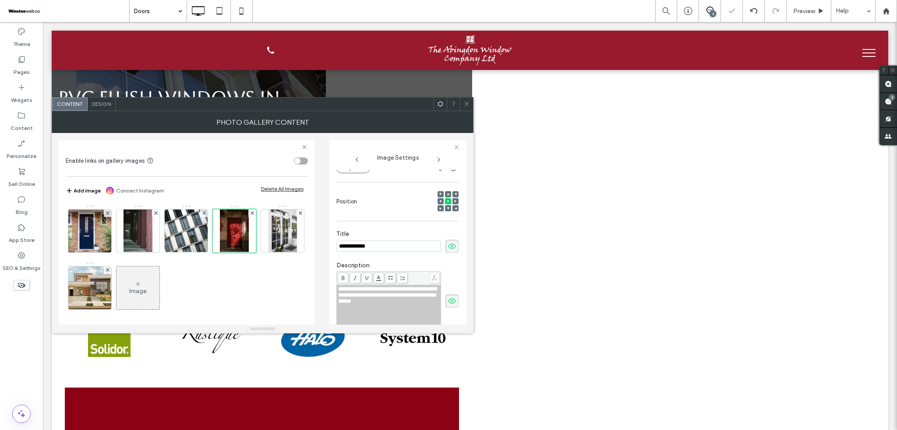
scroll to position [230, 0]
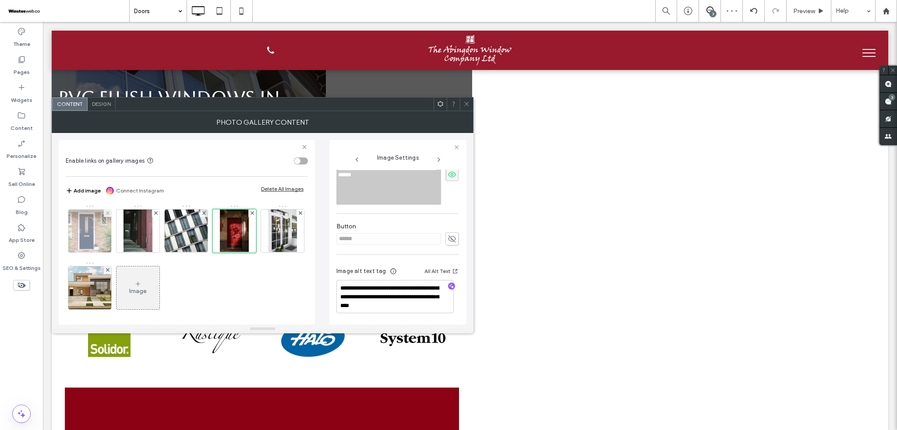
click at [99, 235] on img at bounding box center [90, 231] width 70 height 43
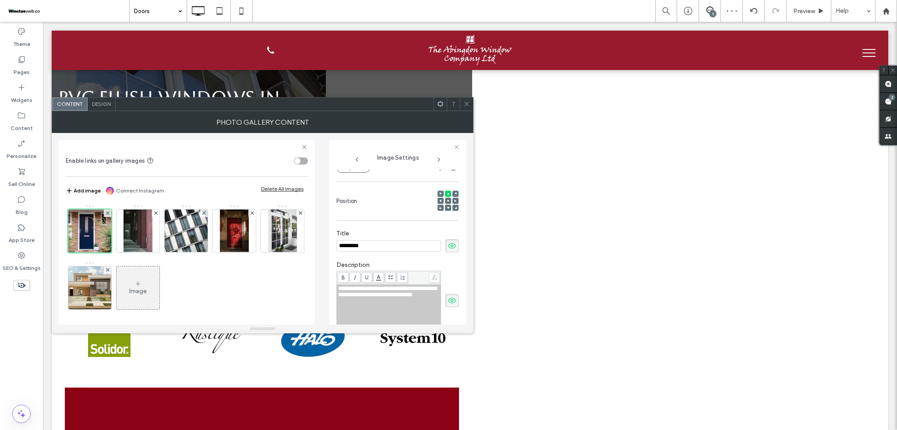
scroll to position [237, 0]
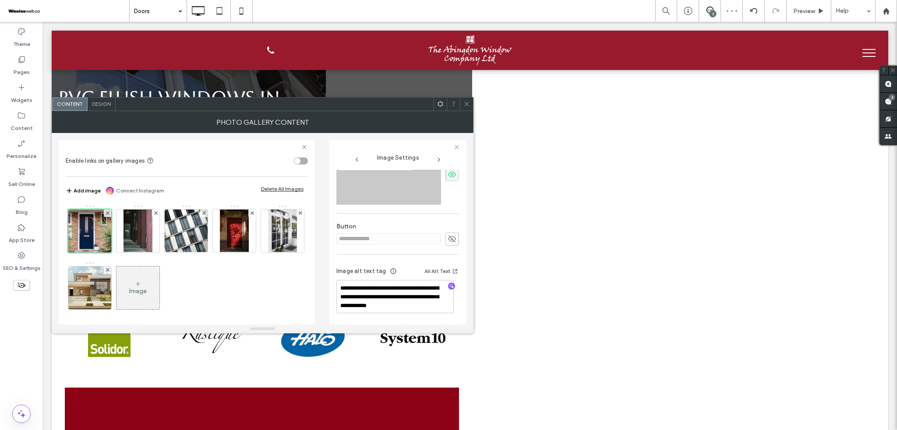
click at [451, 237] on icon at bounding box center [452, 239] width 9 height 10
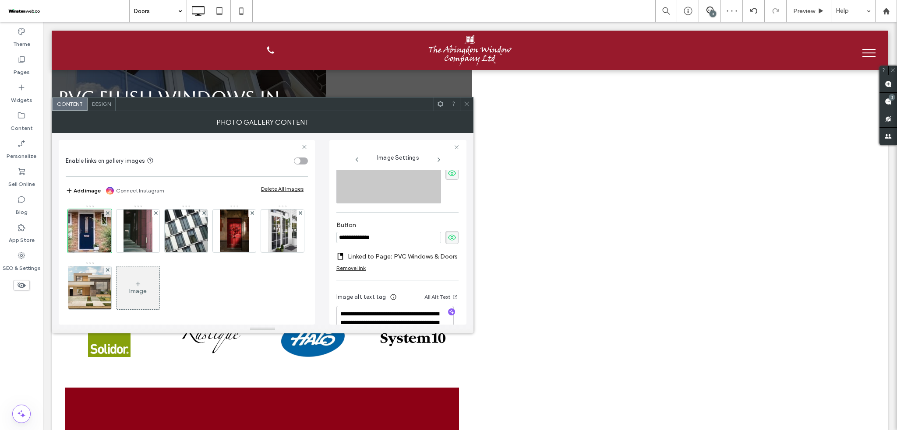
click at [408, 237] on input "**********" at bounding box center [388, 237] width 105 height 11
click at [448, 240] on icon at bounding box center [452, 238] width 9 height 10
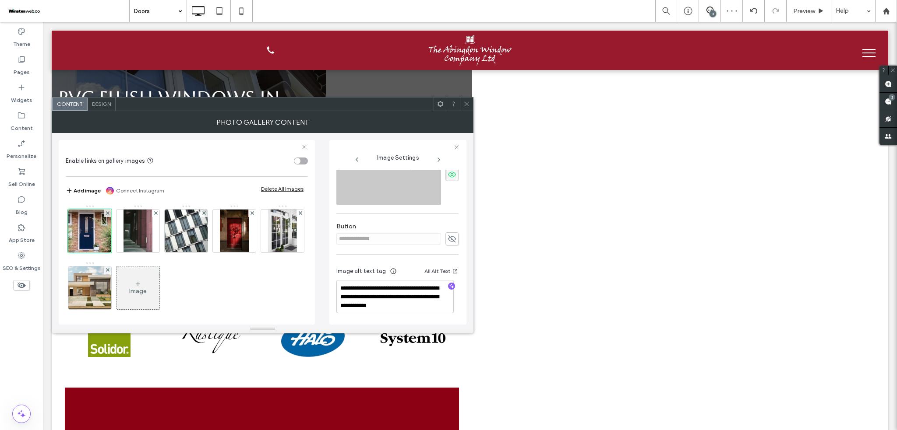
drag, startPoint x: 138, startPoint y: 284, endPoint x: 225, endPoint y: 286, distance: 86.7
click at [122, 285] on img at bounding box center [90, 288] width 64 height 43
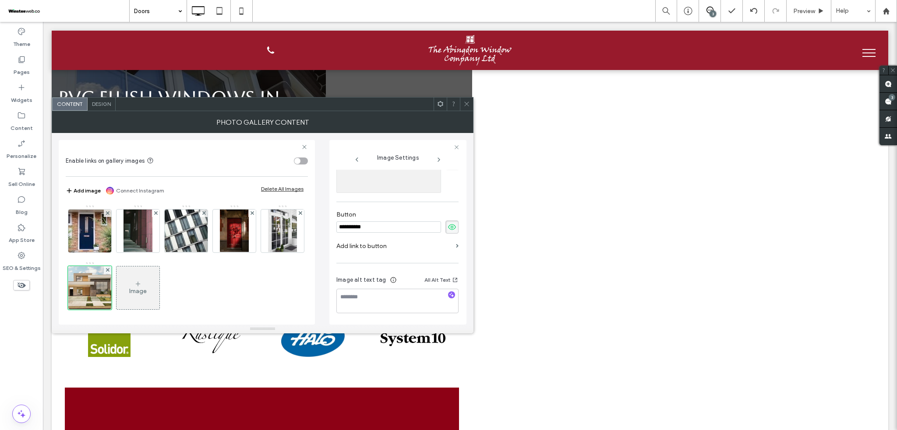
scroll to position [250, 0]
click at [382, 225] on input "**********" at bounding box center [388, 227] width 105 height 11
paste input "****"
type input "**********"
click at [429, 248] on label "Add link to button" at bounding box center [394, 246] width 116 height 16
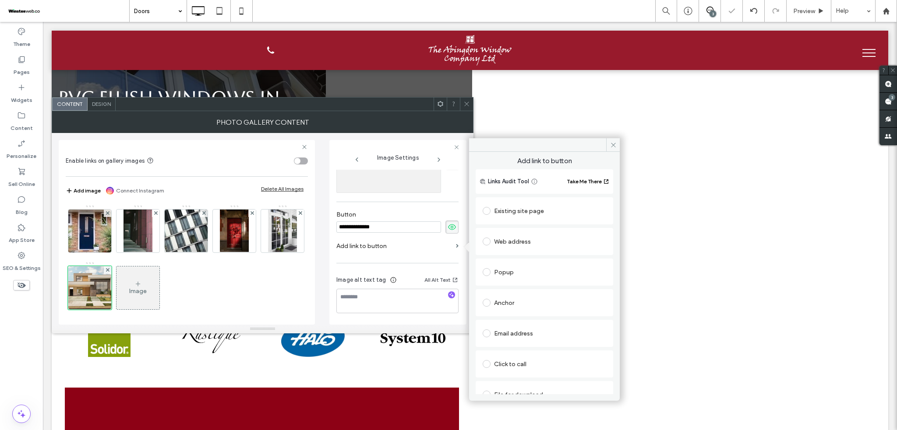
click at [515, 204] on div "Existing site page" at bounding box center [544, 211] width 123 height 14
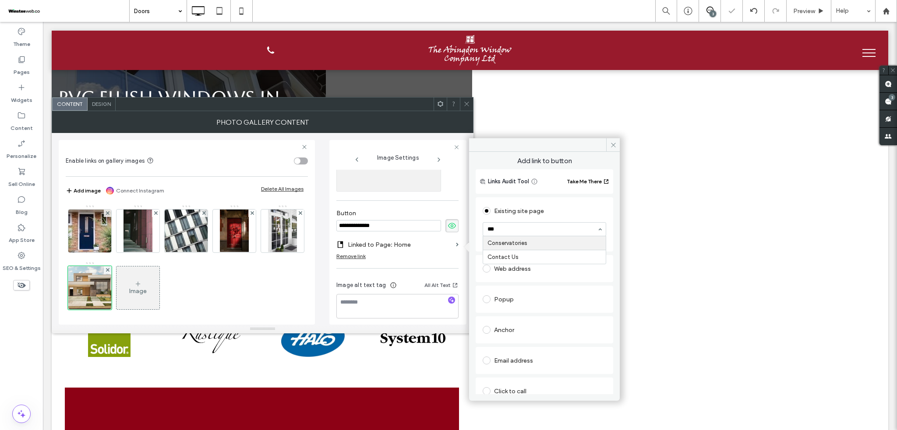
type input "****"
click at [531, 227] on input "****" at bounding box center [541, 229] width 109 height 6
click at [469, 112] on div "Photo Gallery Content" at bounding box center [263, 122] width 422 height 22
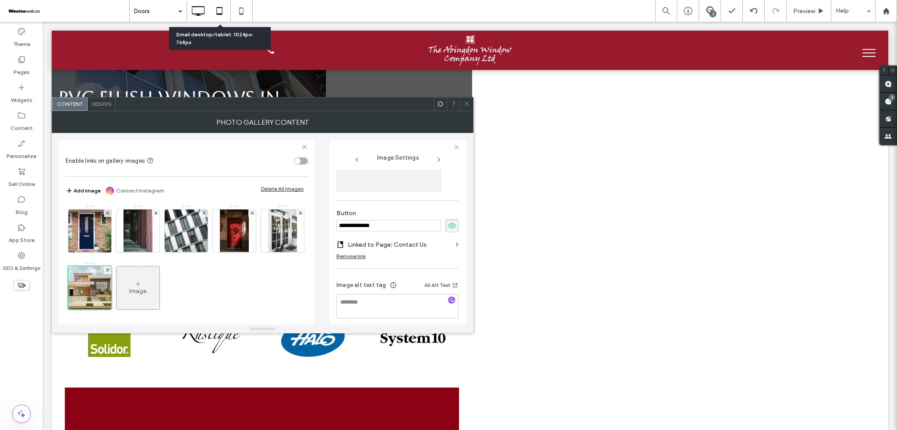
click at [226, 14] on icon at bounding box center [220, 11] width 18 height 18
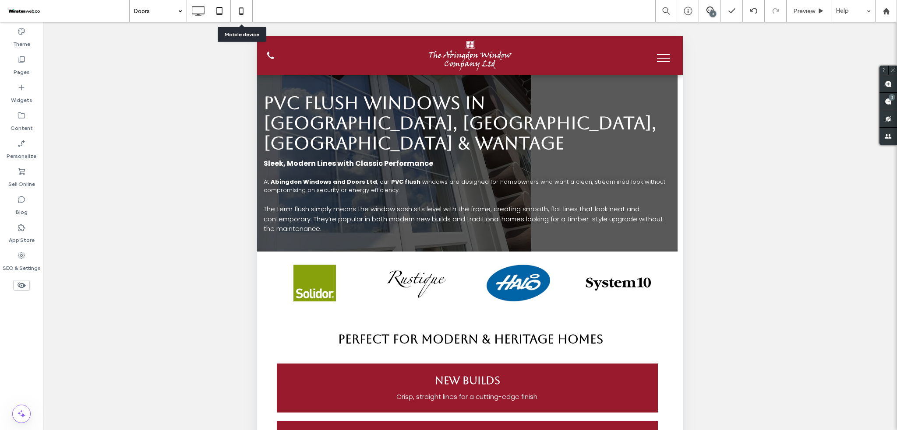
click at [237, 9] on icon at bounding box center [242, 11] width 18 height 18
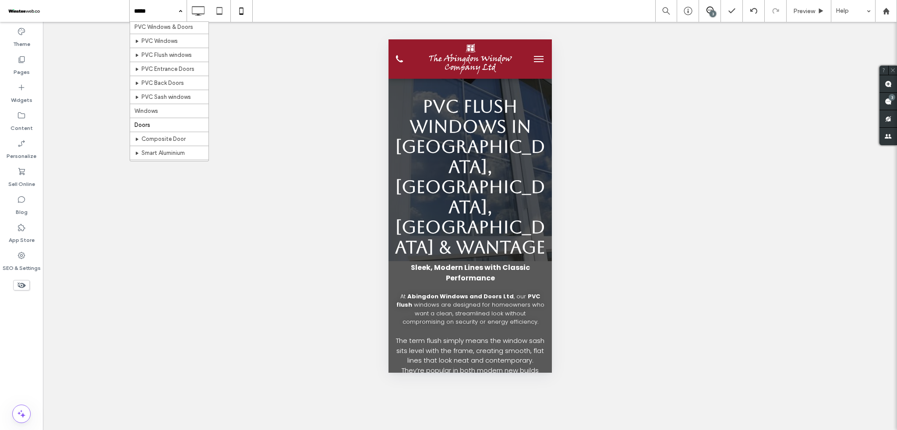
scroll to position [58, 0]
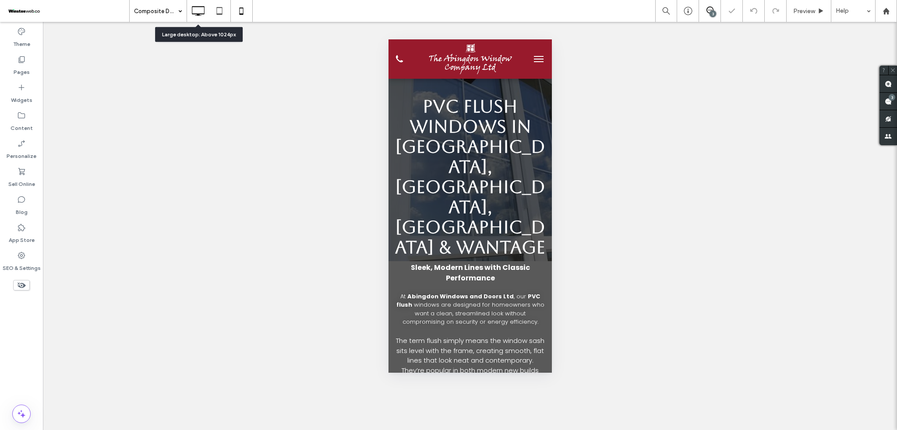
click at [197, 16] on icon at bounding box center [198, 11] width 18 height 18
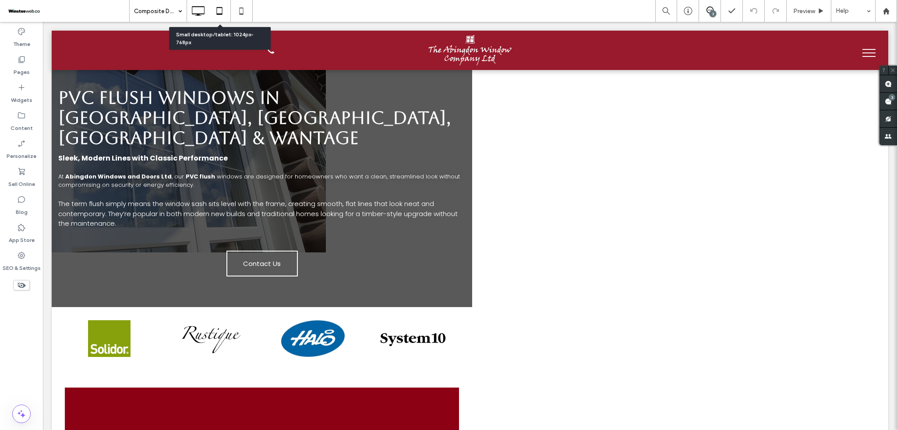
click at [218, 11] on icon at bounding box center [220, 11] width 18 height 18
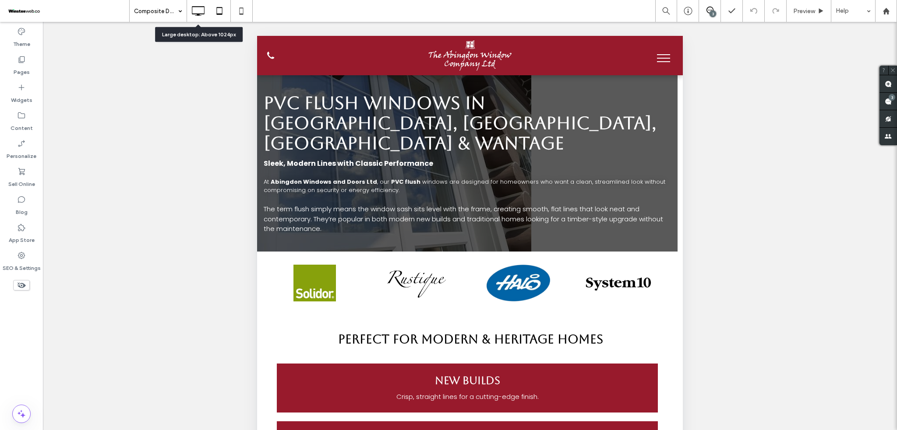
click at [193, 15] on icon at bounding box center [198, 11] width 18 height 18
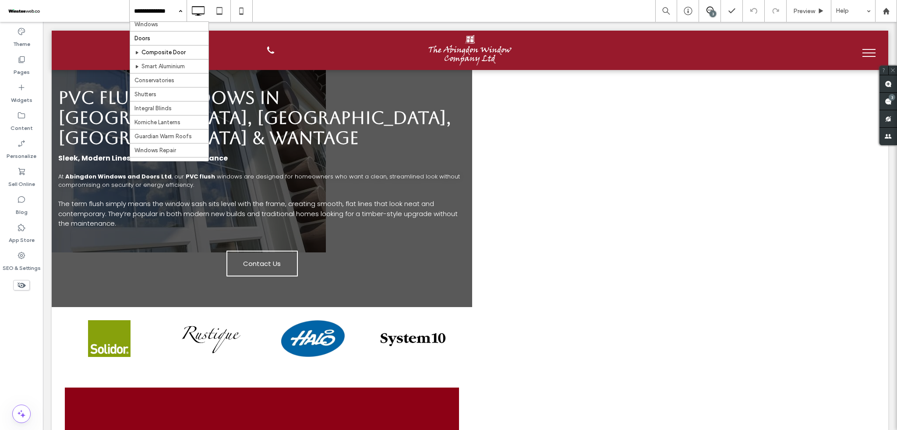
scroll to position [58, 0]
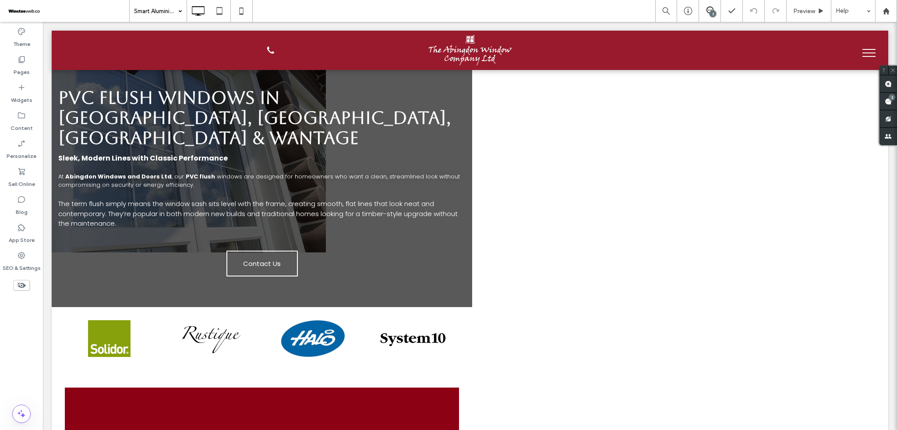
click at [168, 16] on input at bounding box center [156, 11] width 44 height 22
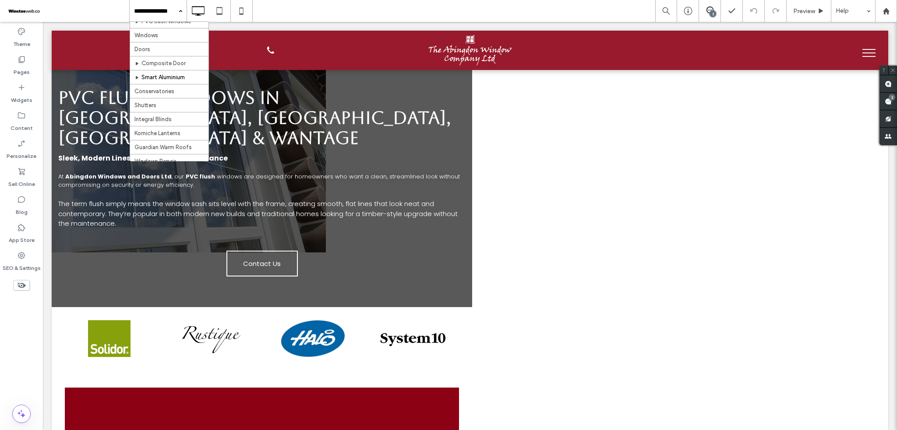
scroll to position [116, 0]
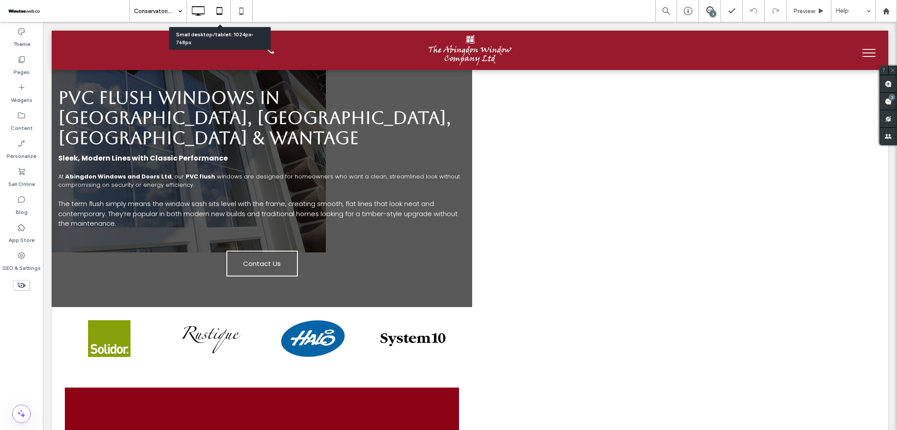
click at [225, 10] on icon at bounding box center [220, 11] width 18 height 18
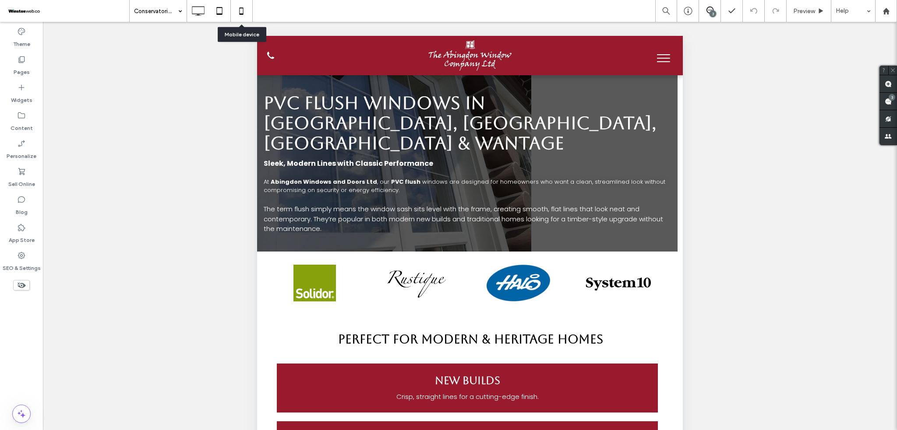
click at [243, 9] on icon at bounding box center [242, 11] width 18 height 18
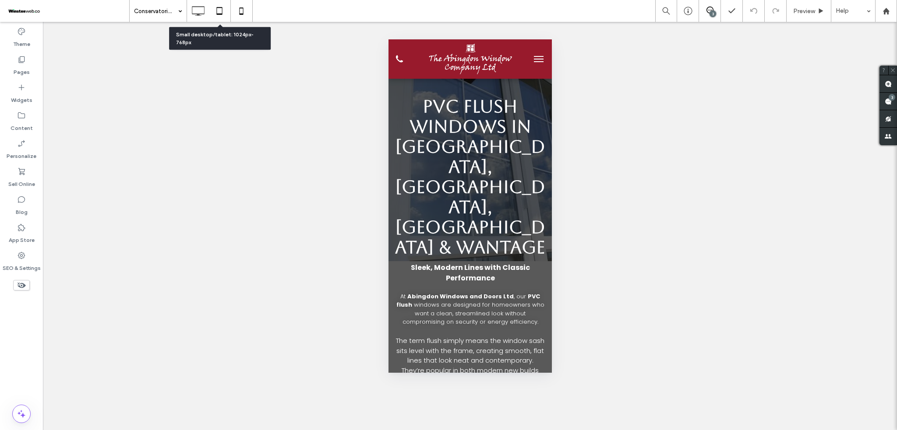
click at [229, 15] on div at bounding box center [219, 11] width 21 height 18
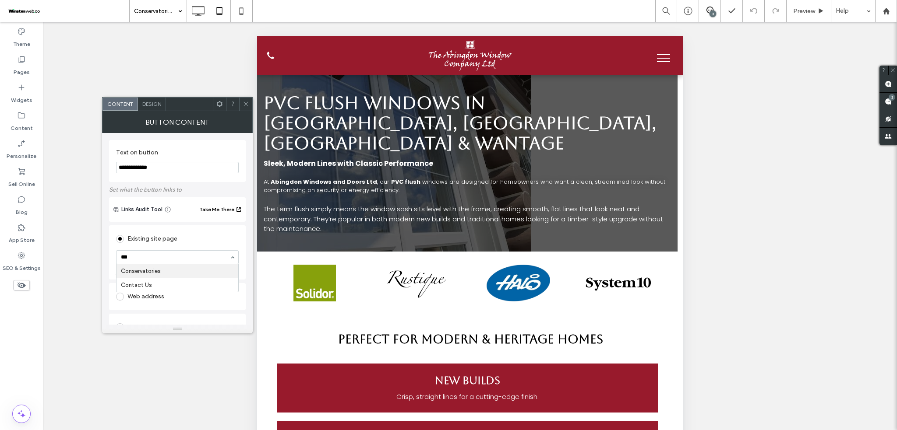
type input "****"
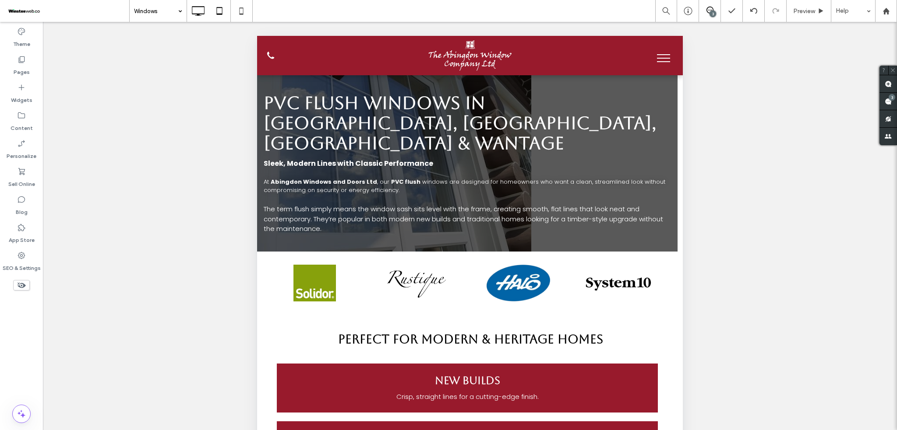
click at [209, 14] on div at bounding box center [219, 11] width 21 height 18
click at [207, 14] on div at bounding box center [198, 11] width 22 height 18
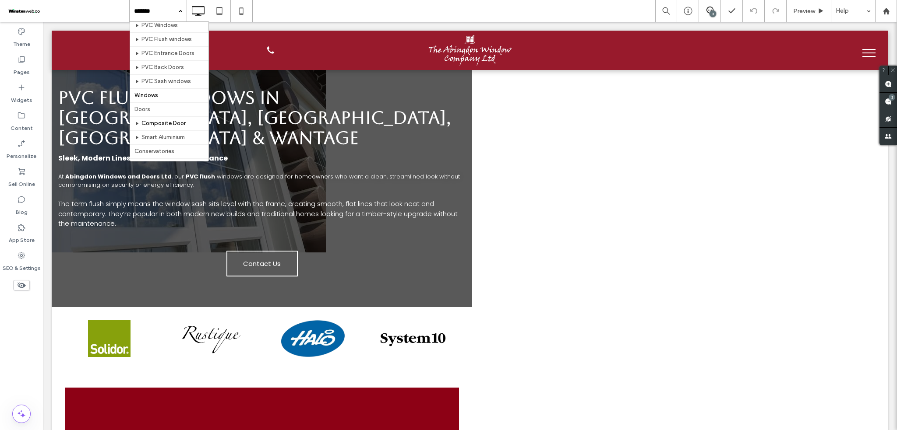
scroll to position [58, 0]
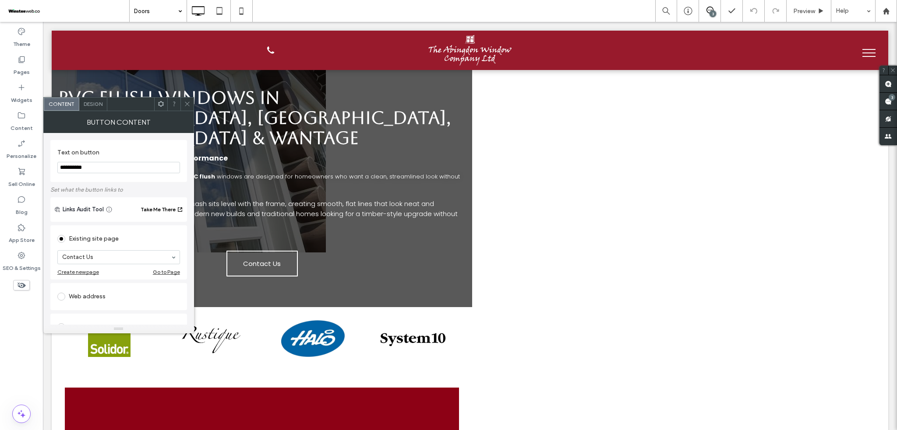
click at [148, 11] on input at bounding box center [156, 11] width 44 height 22
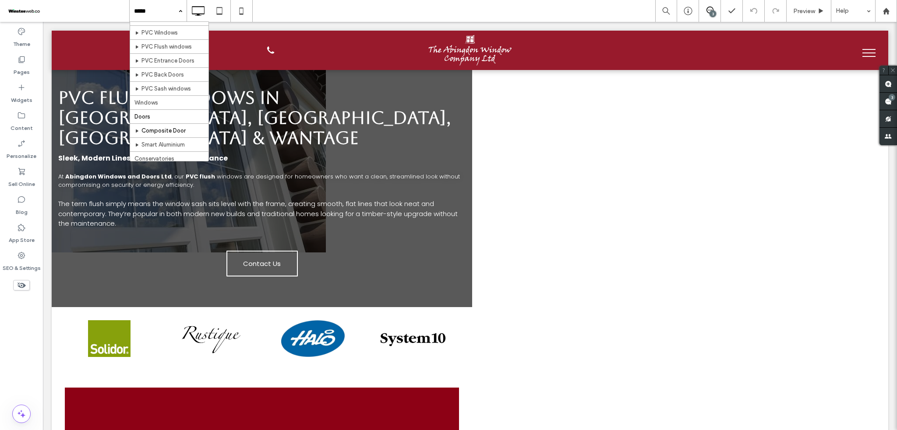
scroll to position [58, 0]
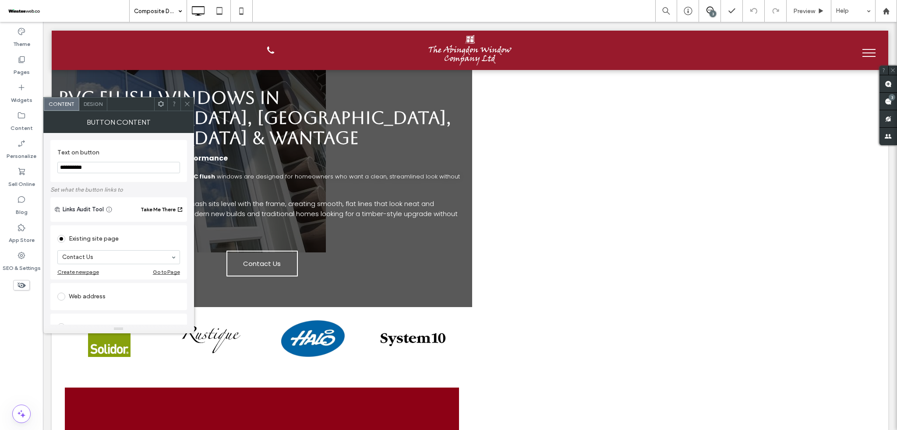
click at [190, 103] on icon at bounding box center [187, 104] width 7 height 7
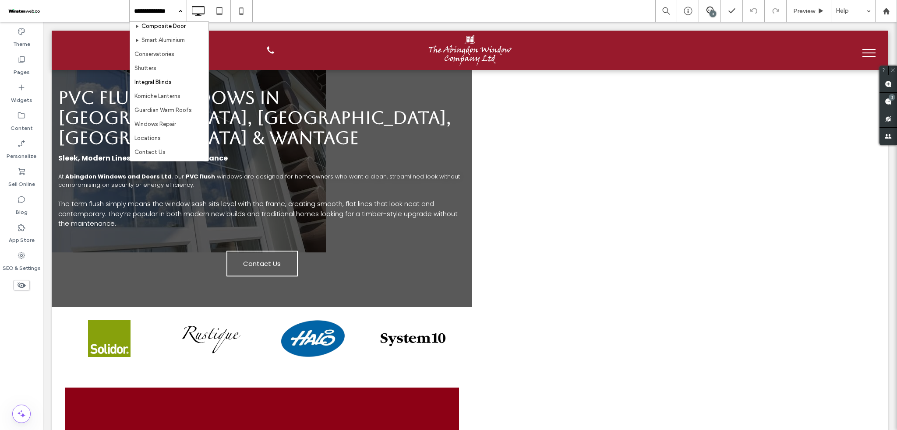
scroll to position [116, 0]
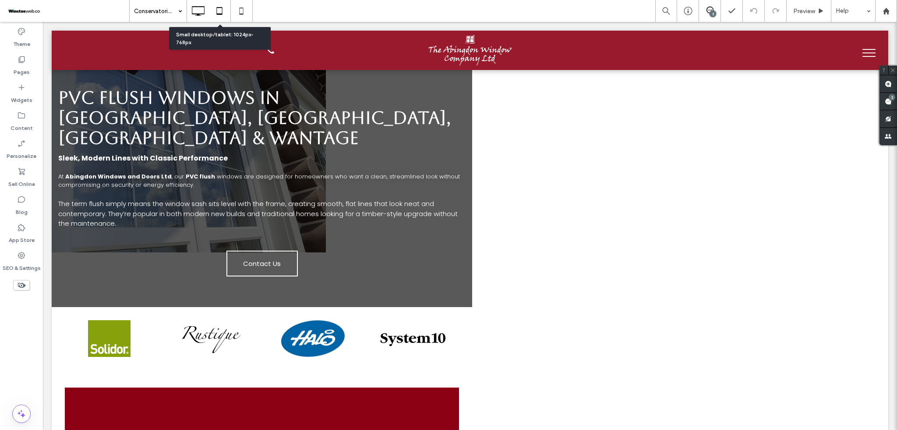
click at [223, 18] on icon at bounding box center [220, 11] width 18 height 18
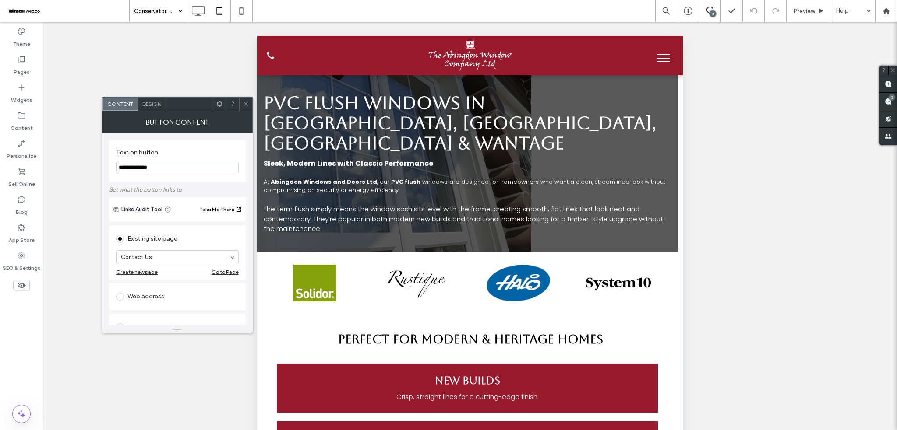
click at [243, 99] on span at bounding box center [246, 104] width 7 height 13
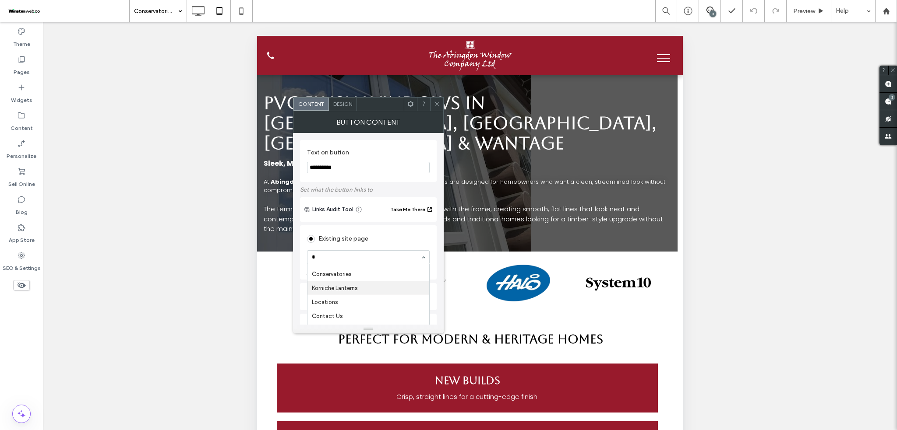
scroll to position [101, 0]
type input "***"
click at [437, 112] on div "Button Content" at bounding box center [368, 122] width 151 height 22
click at [435, 109] on span at bounding box center [437, 104] width 7 height 13
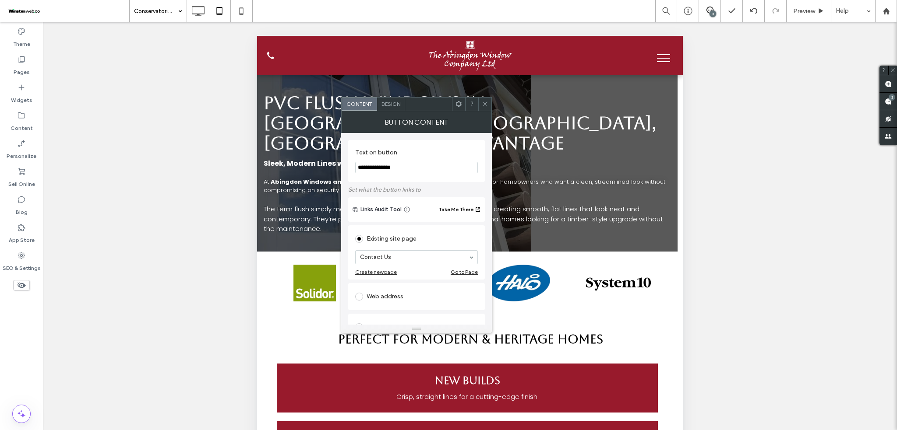
click at [485, 99] on span at bounding box center [485, 104] width 7 height 13
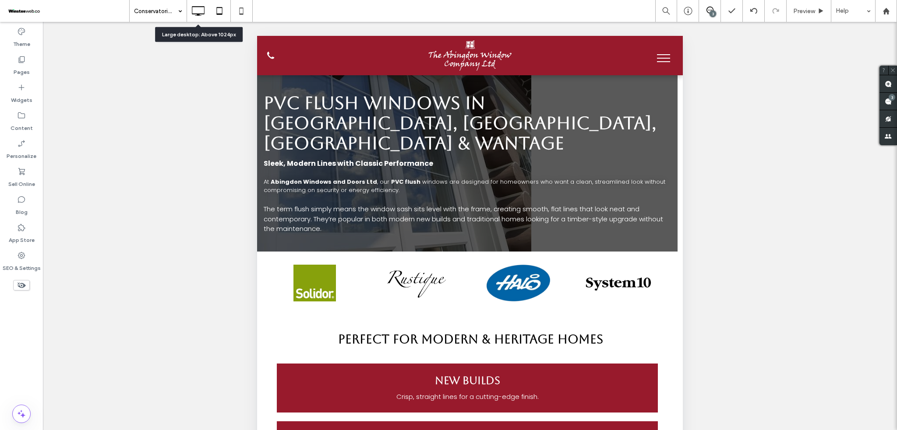
click at [190, 14] on icon at bounding box center [198, 11] width 18 height 18
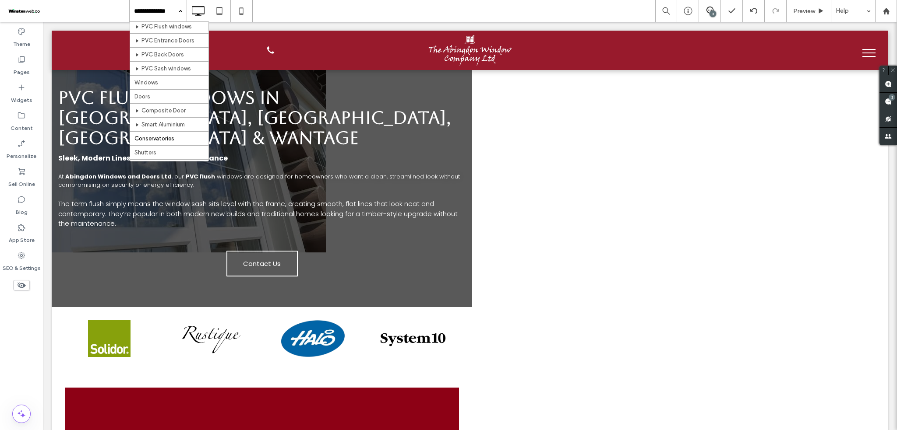
scroll to position [116, 0]
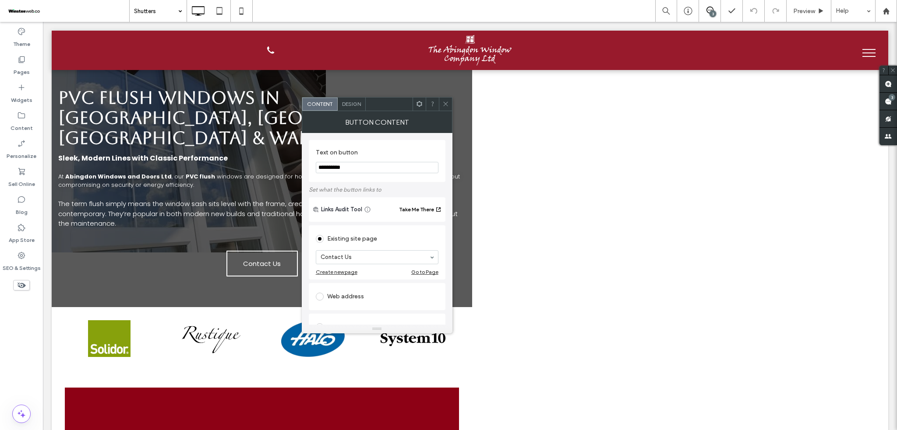
click at [450, 105] on div at bounding box center [445, 104] width 13 height 13
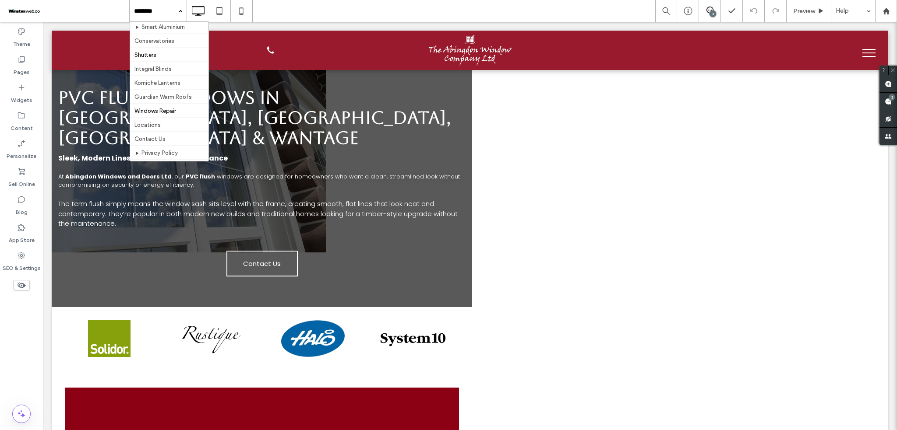
scroll to position [135, 0]
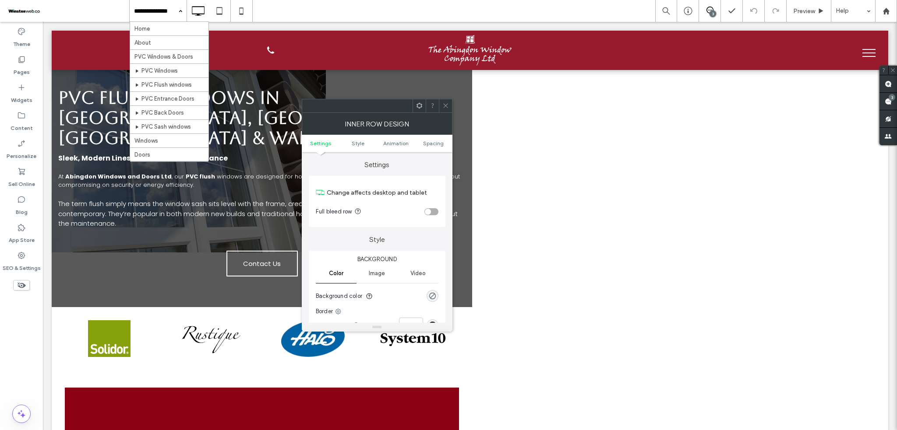
click at [447, 106] on icon at bounding box center [445, 105] width 7 height 7
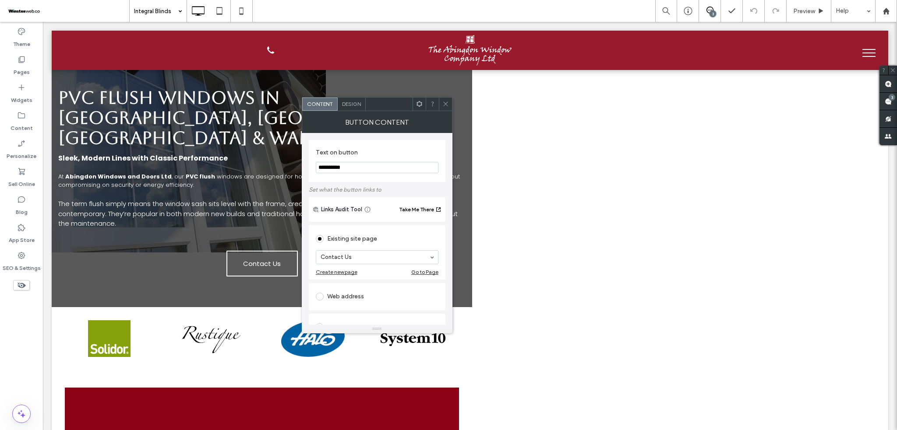
click at [444, 101] on icon at bounding box center [445, 104] width 7 height 7
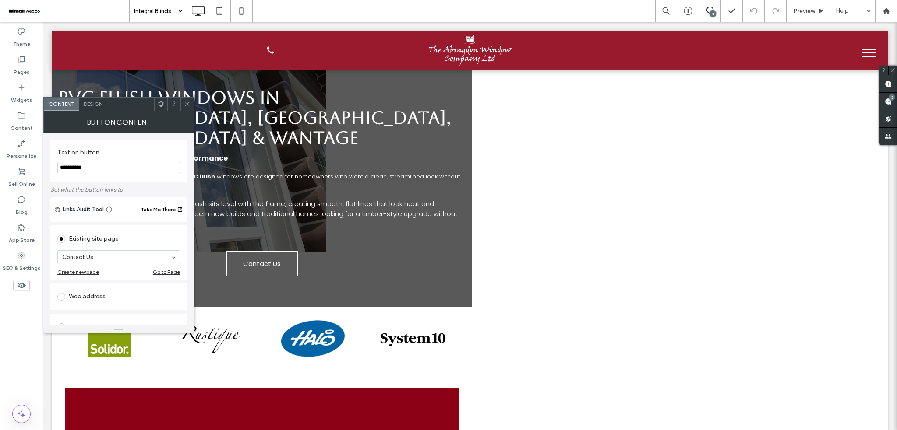
scroll to position [140, 0]
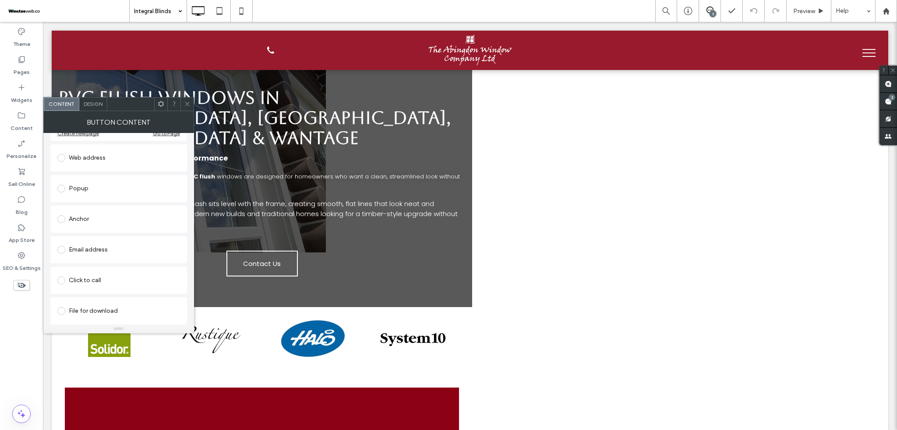
click at [187, 106] on icon at bounding box center [187, 104] width 7 height 7
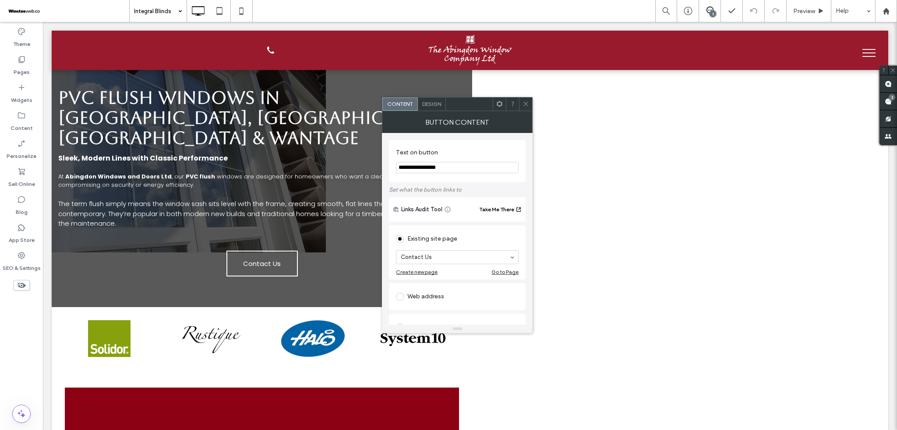
click at [522, 104] on div at bounding box center [525, 104] width 13 height 13
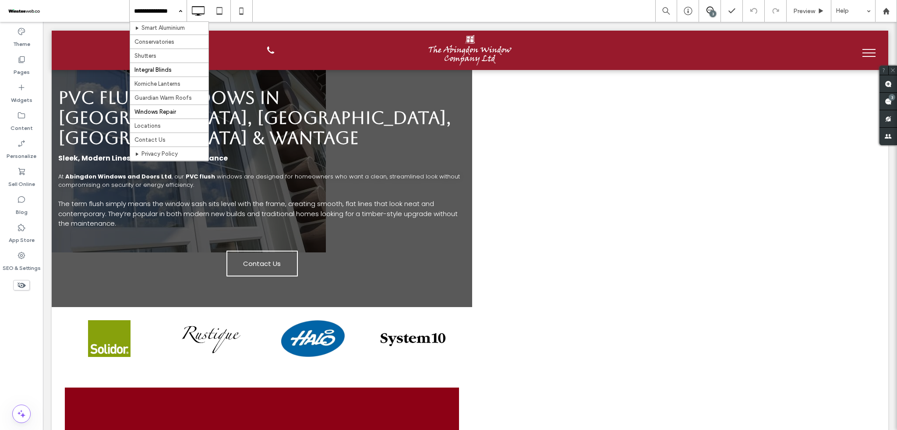
scroll to position [175, 0]
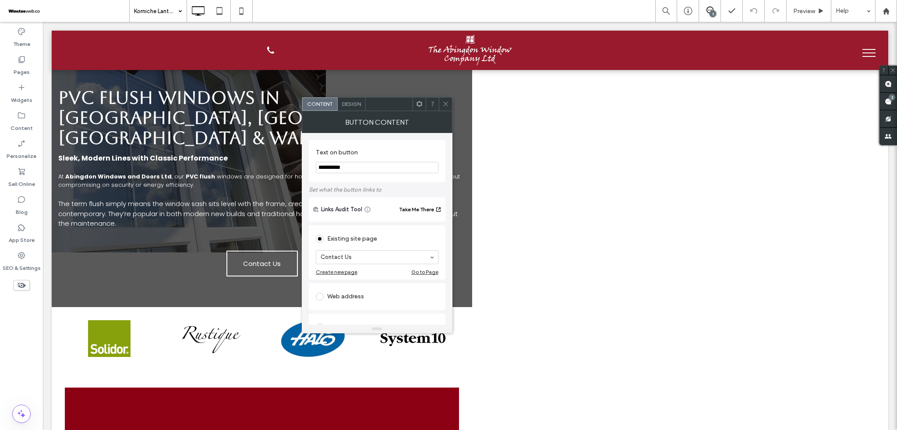
click at [445, 102] on icon at bounding box center [445, 104] width 7 height 7
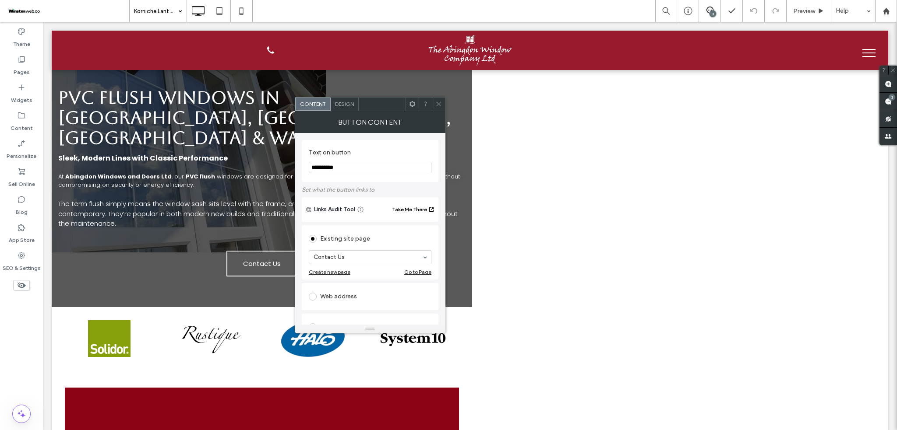
click at [444, 102] on div at bounding box center [438, 104] width 13 height 13
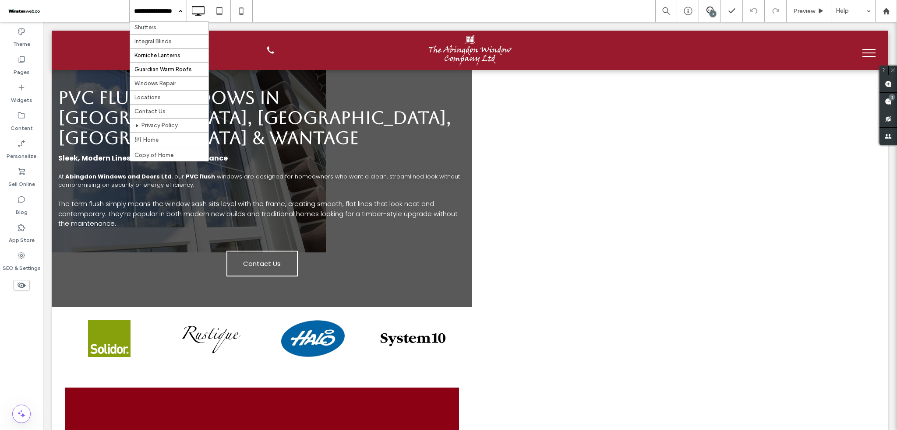
scroll to position [194, 0]
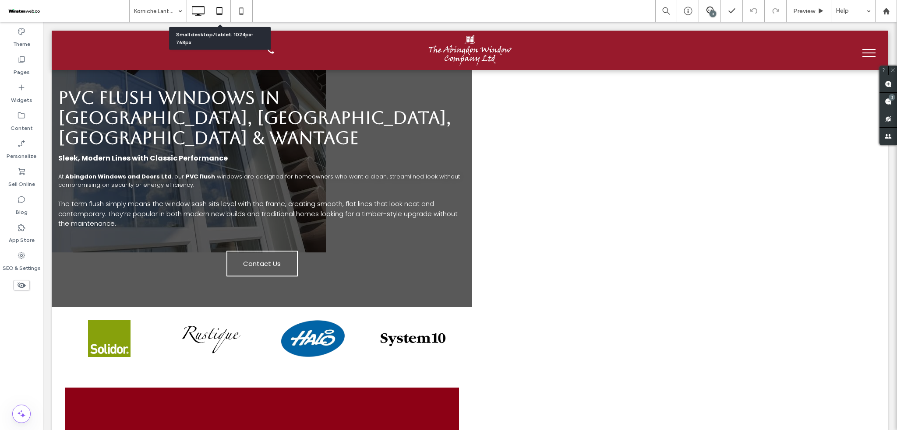
click at [209, 4] on div at bounding box center [219, 11] width 21 height 18
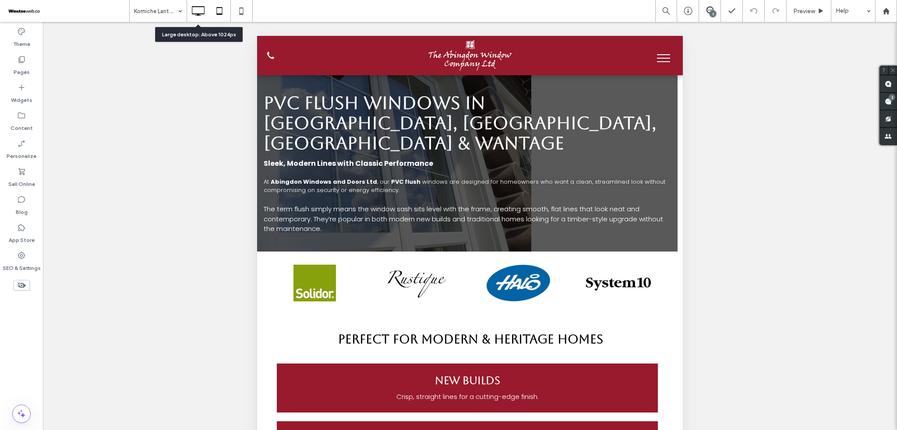
click at [205, 8] on icon at bounding box center [198, 11] width 18 height 18
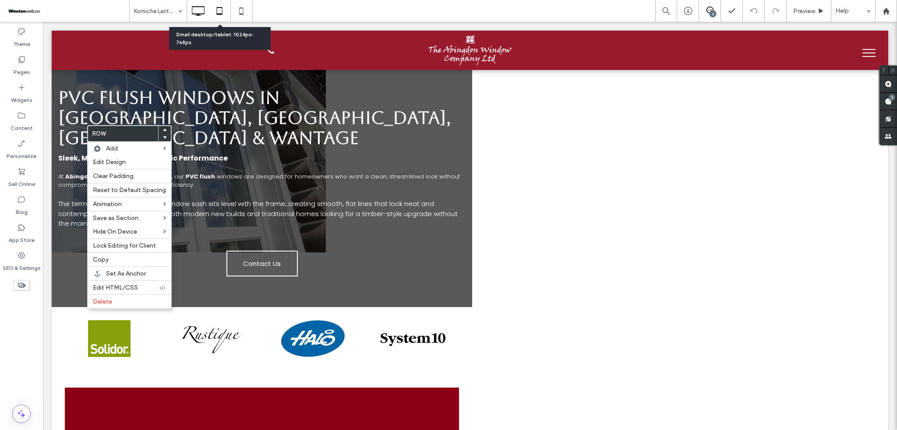
click at [219, 12] on icon at bounding box center [220, 11] width 18 height 18
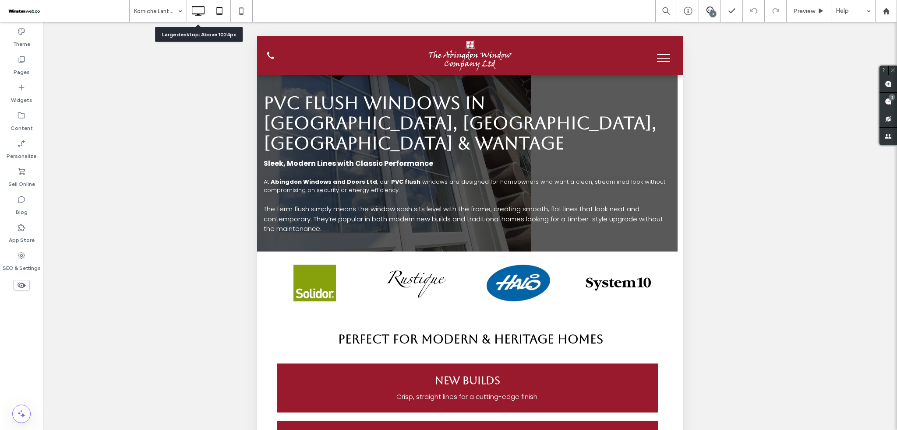
click at [205, 4] on icon at bounding box center [198, 11] width 18 height 18
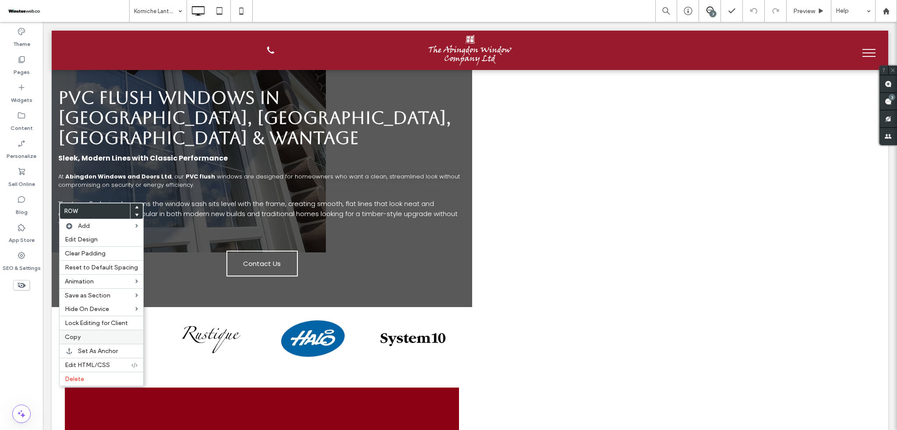
click at [79, 337] on span "Copy" at bounding box center [73, 337] width 16 height 7
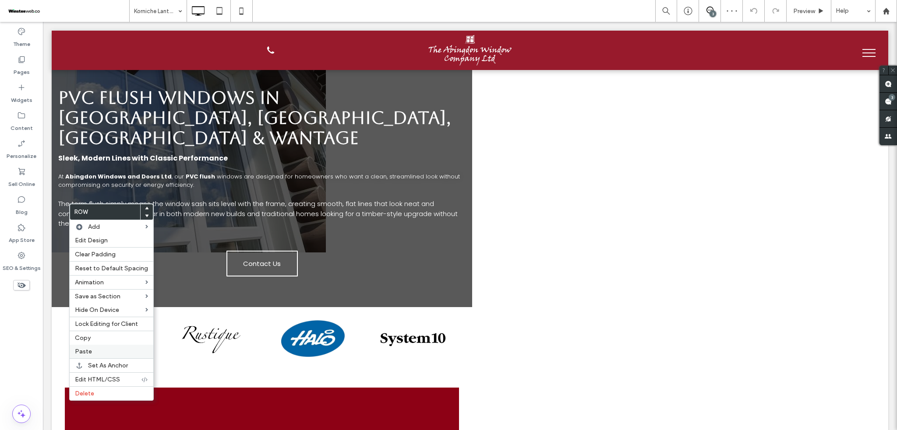
click at [75, 353] on div "Paste" at bounding box center [112, 352] width 84 height 14
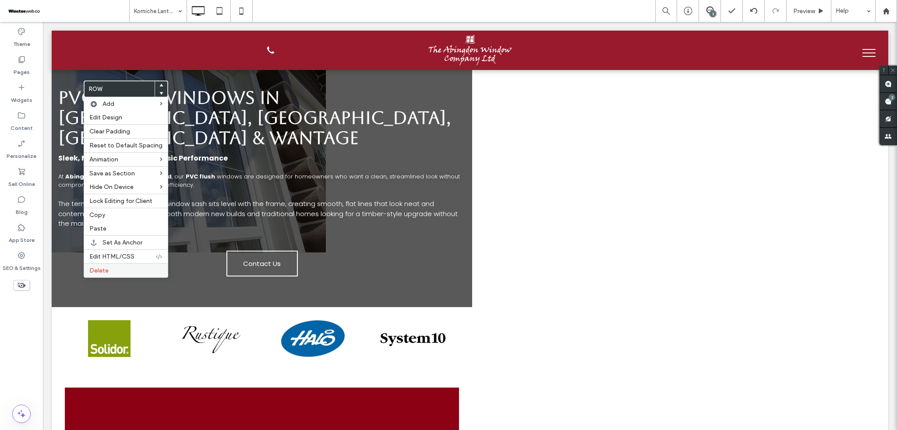
click at [95, 272] on span "Delete" at bounding box center [98, 270] width 19 height 7
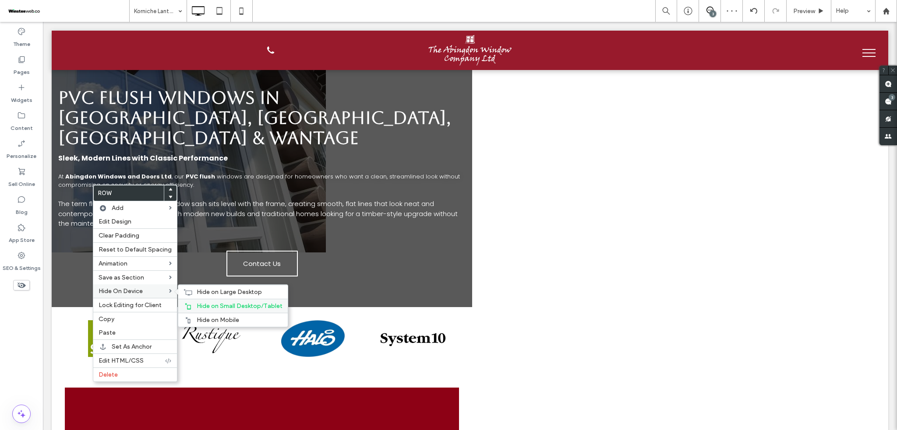
click at [207, 309] on span "Hide on Small Desktop/Tablet" at bounding box center [240, 306] width 86 height 7
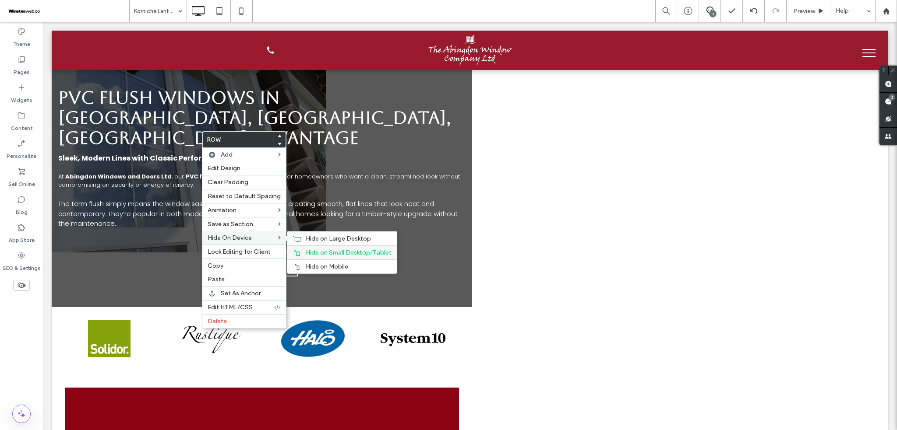
click at [313, 256] on span "Hide on Small Desktop/Tablet" at bounding box center [349, 252] width 86 height 7
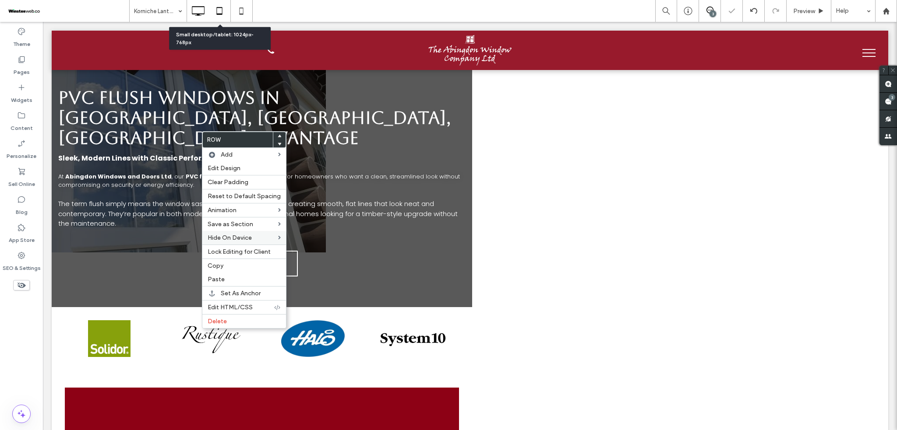
click at [228, 11] on icon at bounding box center [220, 11] width 18 height 18
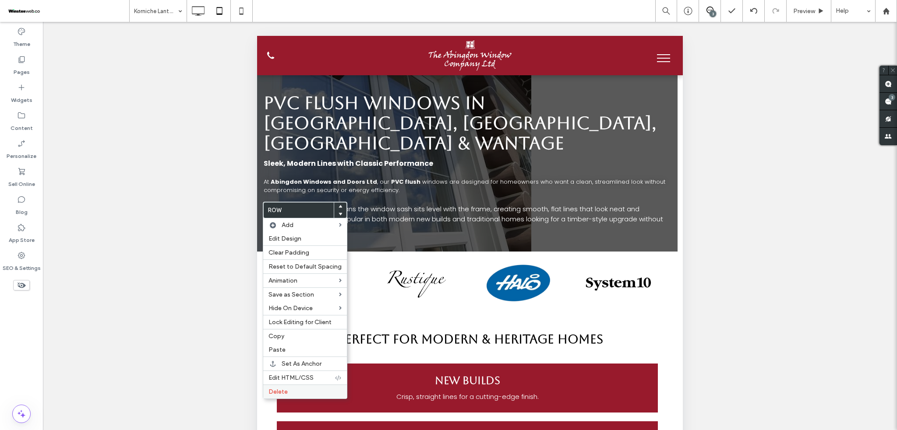
click at [290, 394] on label "Delete" at bounding box center [304, 391] width 73 height 7
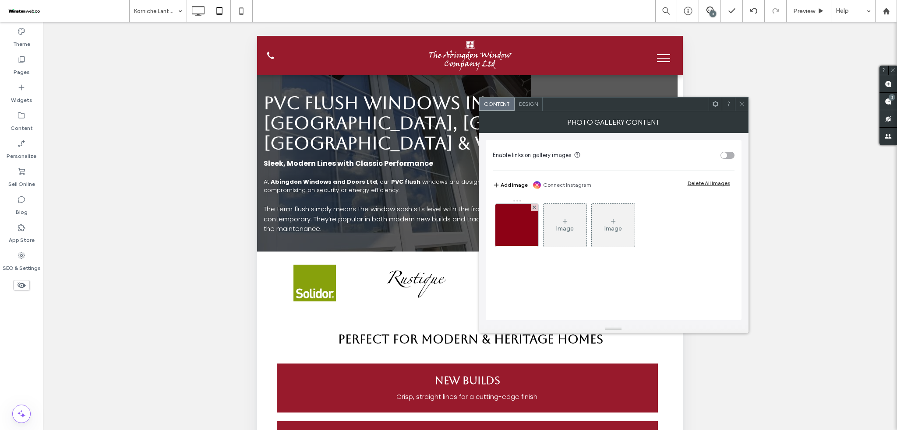
click at [531, 102] on span "Design" at bounding box center [528, 104] width 19 height 7
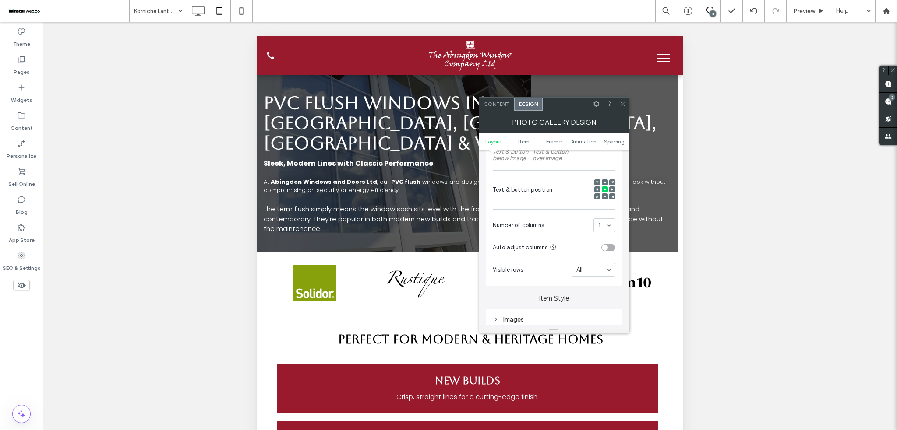
scroll to position [292, 0]
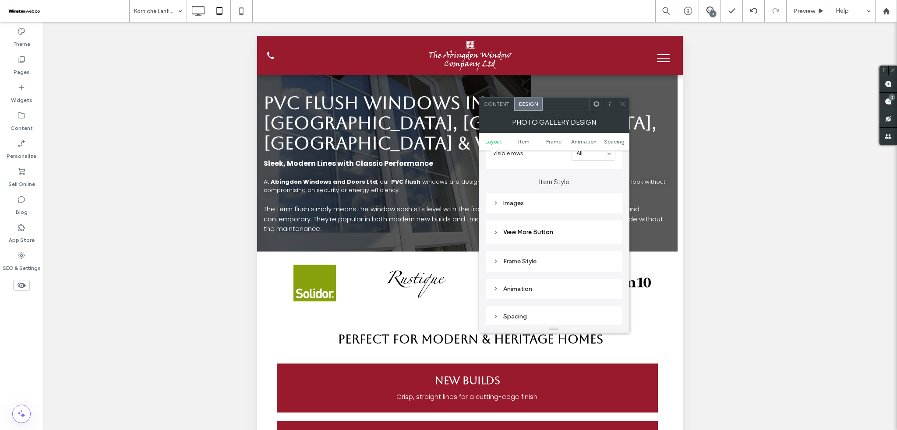
click at [547, 205] on div "Images" at bounding box center [554, 203] width 123 height 7
type input "***"
type input "*****"
type input "***"
type input "*****"
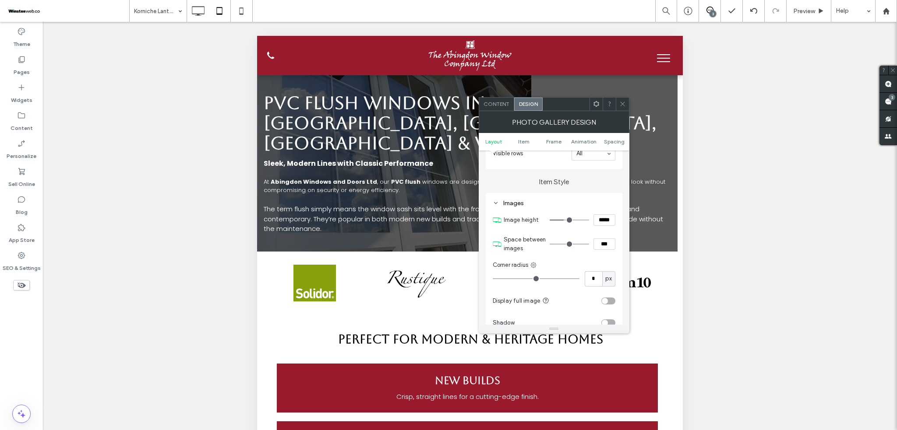
type input "***"
type input "*****"
type input "***"
type input "*****"
type input "***"
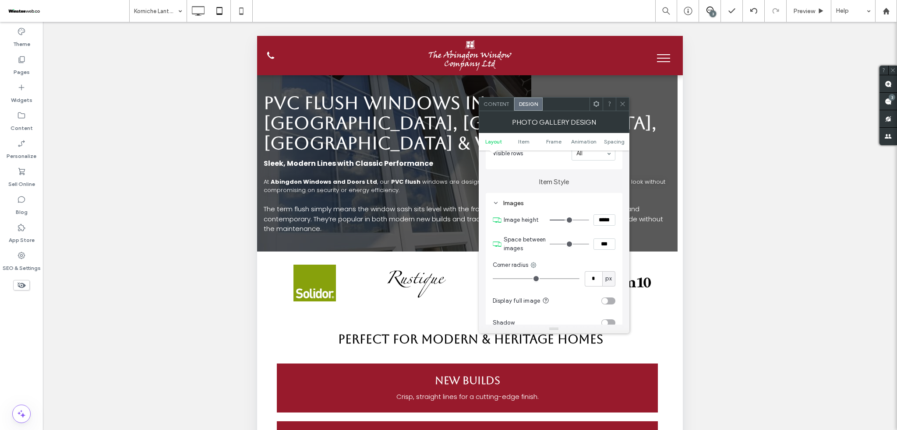
click at [565, 220] on input "range" at bounding box center [569, 220] width 39 height 1
click at [624, 99] on span at bounding box center [622, 104] width 7 height 13
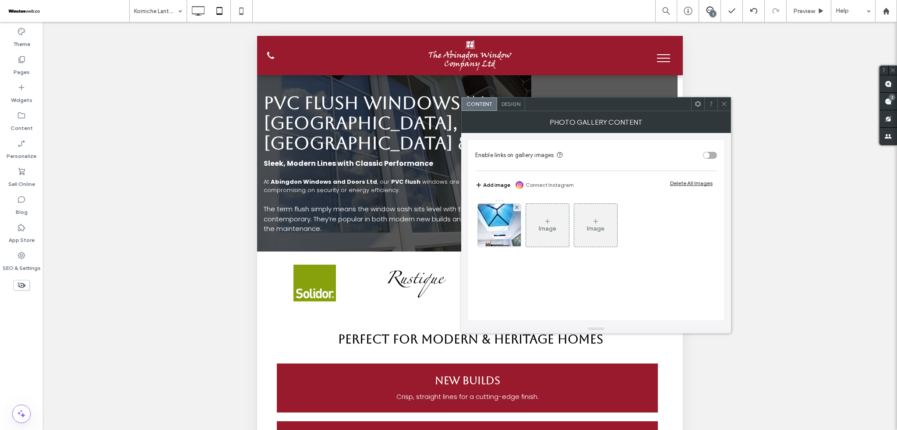
click at [508, 99] on div "Design" at bounding box center [511, 104] width 28 height 13
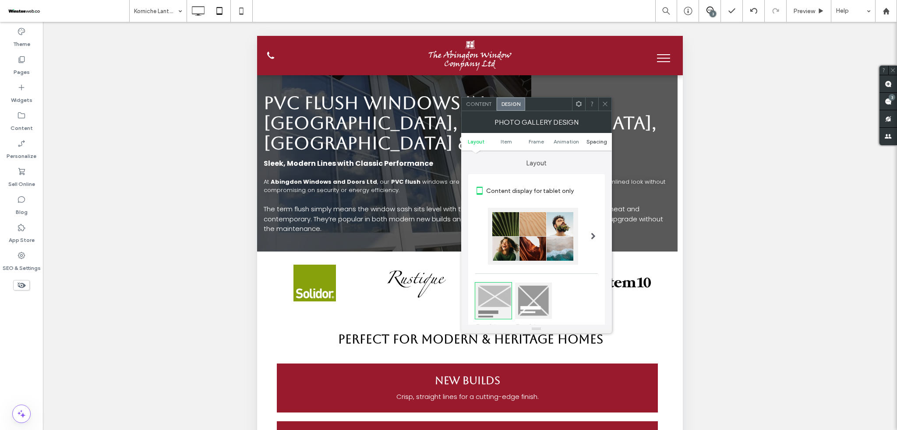
click at [598, 143] on span "Spacing" at bounding box center [596, 141] width 21 height 7
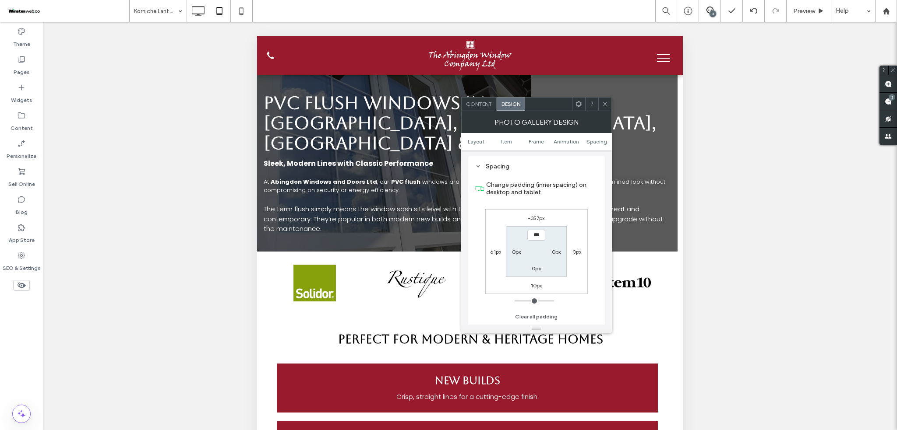
scroll to position [442, 0]
click at [541, 218] on label "-357px" at bounding box center [536, 218] width 17 height 7
type input "*"
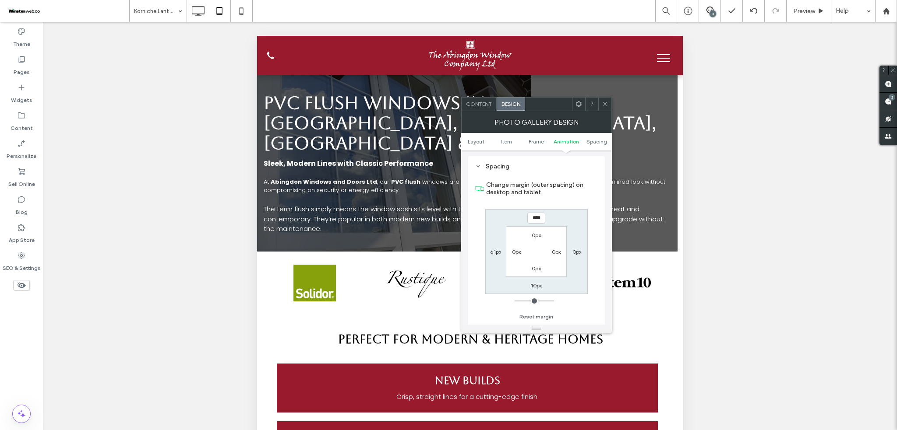
type input "****"
type input "*"
type input "****"
type input "*"
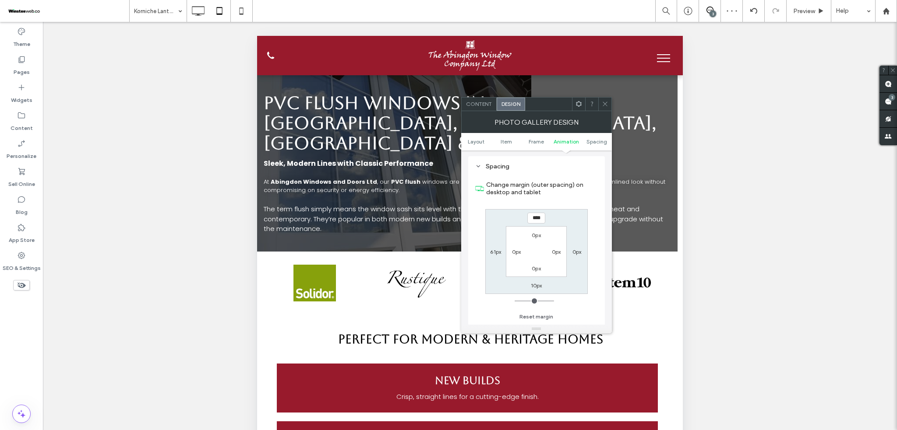
type input "******"
click at [474, 100] on div "Content" at bounding box center [479, 104] width 35 height 13
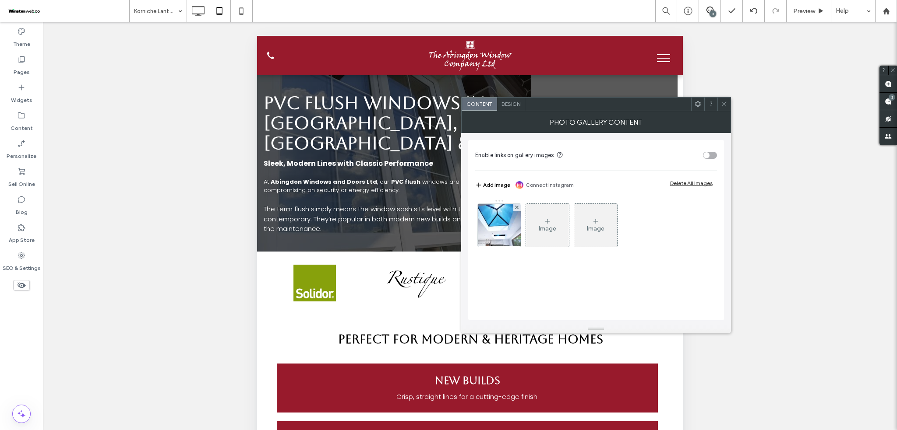
click at [516, 106] on span "Design" at bounding box center [510, 104] width 19 height 7
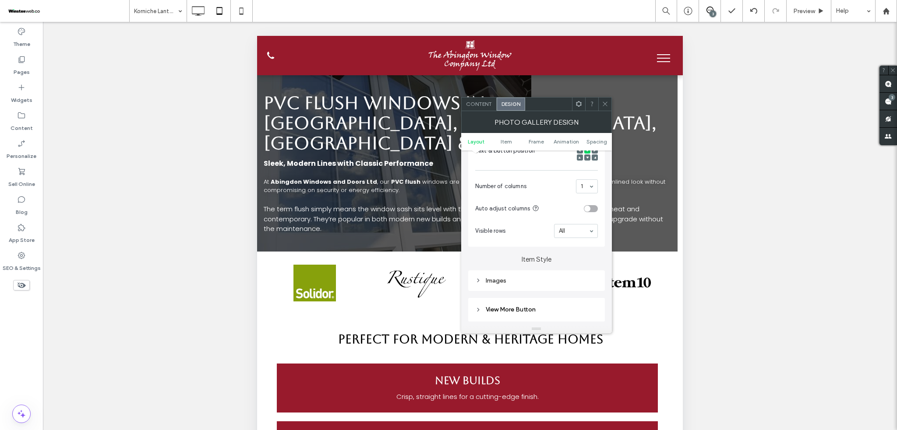
scroll to position [233, 0]
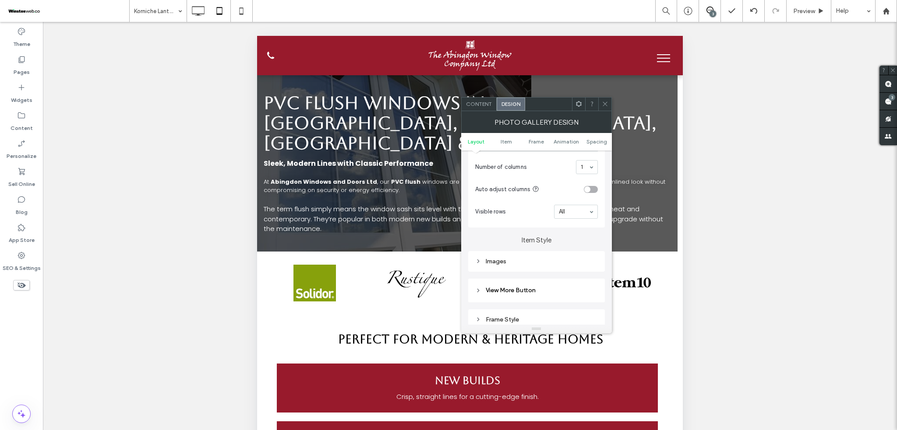
click at [509, 265] on div "Images" at bounding box center [536, 261] width 123 height 7
type input "***"
type input "*****"
type input "***"
type input "*****"
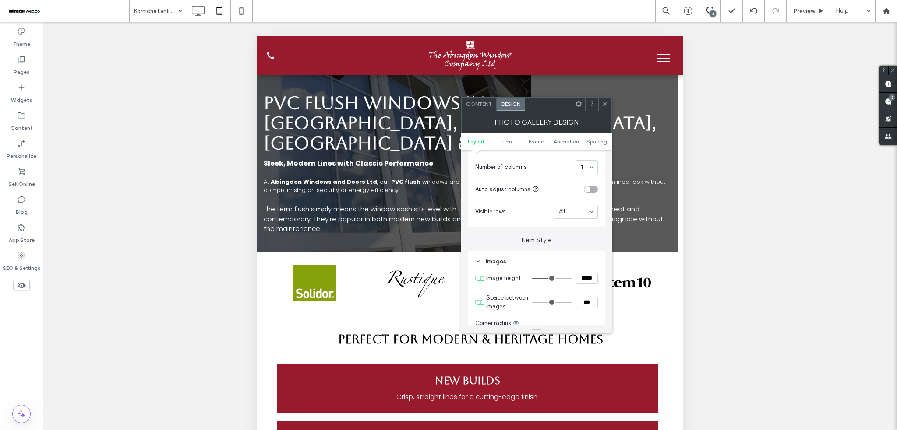
type input "***"
type input "*****"
type input "***"
type input "*****"
type input "***"
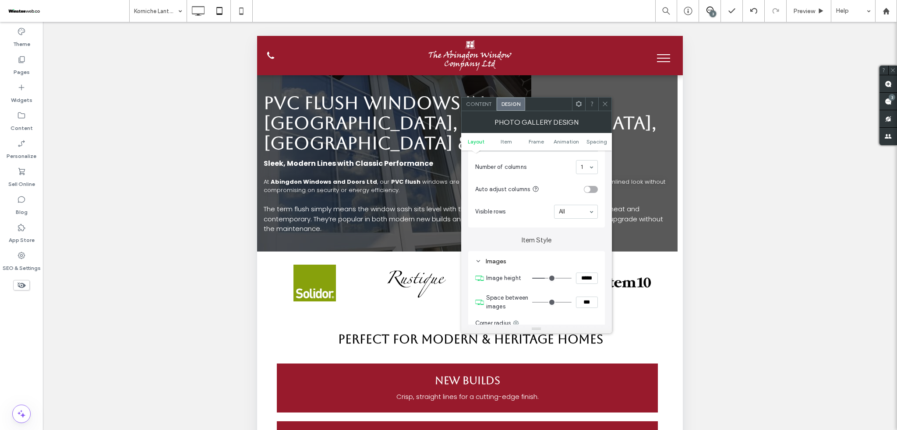
type input "*****"
type input "***"
type input "*****"
type input "***"
type input "*****"
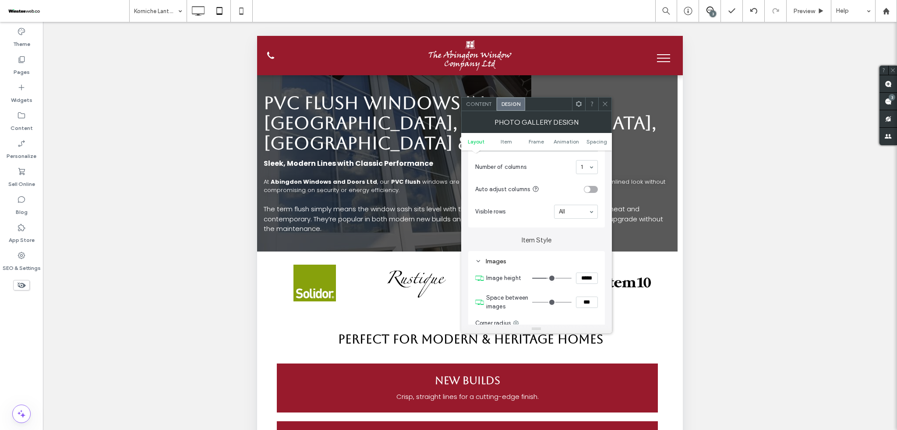
type input "***"
type input "*****"
type input "***"
click at [548, 279] on input "range" at bounding box center [551, 278] width 39 height 1
click at [602, 107] on span at bounding box center [605, 104] width 7 height 13
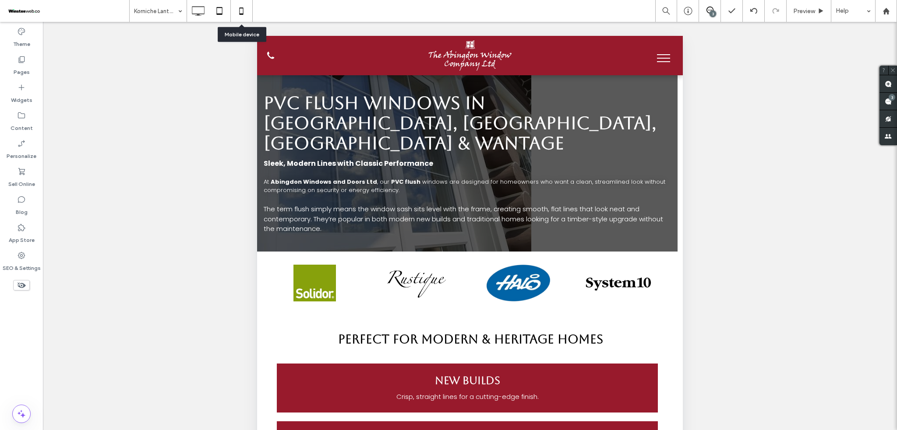
click at [234, 10] on icon at bounding box center [242, 11] width 18 height 18
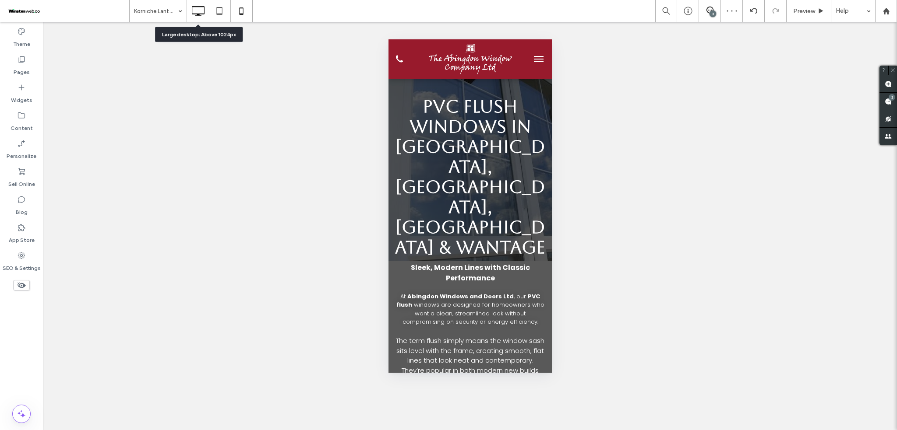
click at [207, 14] on div at bounding box center [198, 11] width 22 height 18
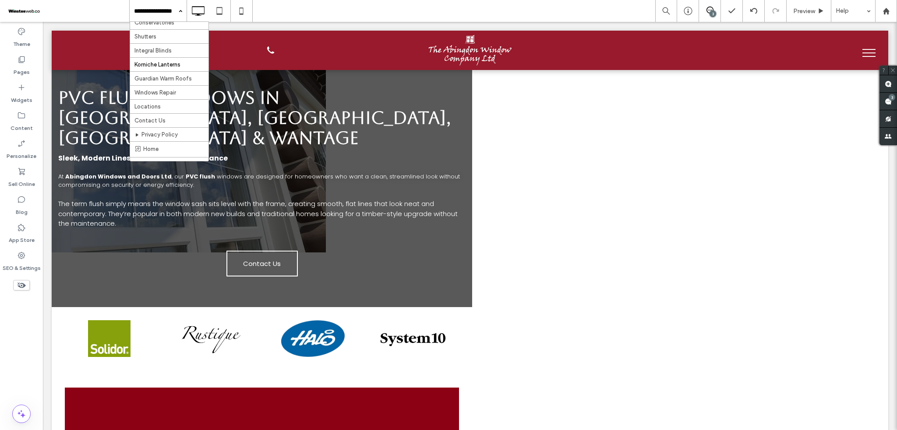
scroll to position [175, 0]
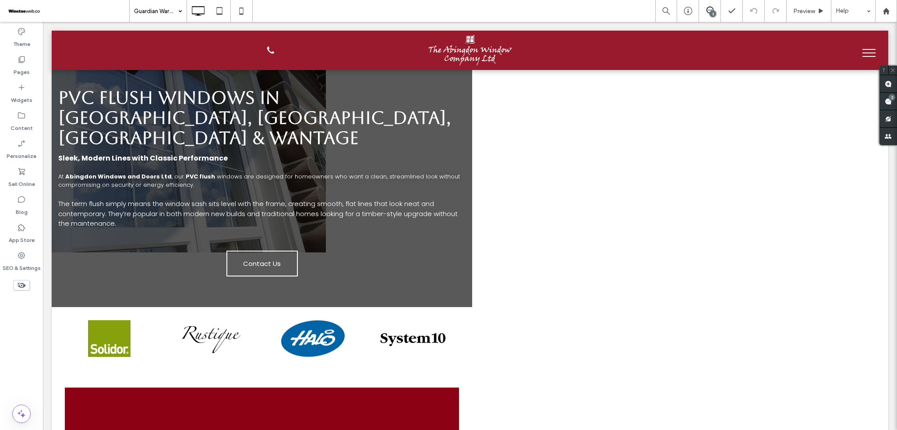
click at [181, 18] on div "Guardian Warm Roofs" at bounding box center [158, 11] width 57 height 22
click at [225, 11] on icon at bounding box center [220, 11] width 18 height 18
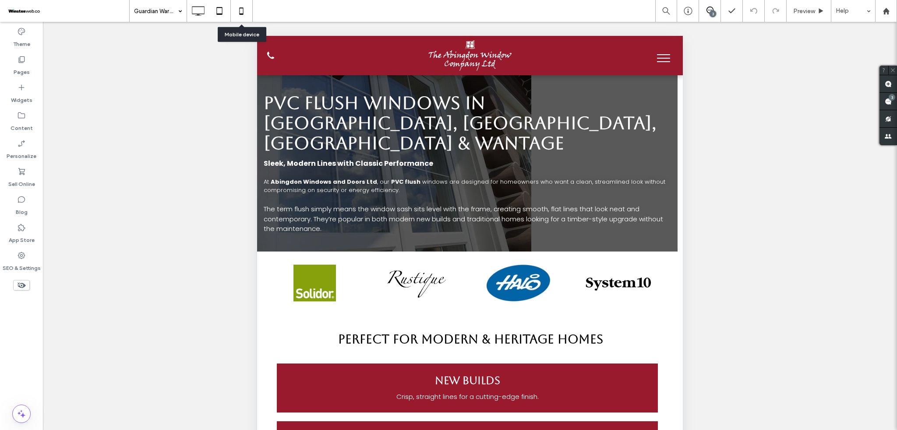
click at [244, 3] on icon at bounding box center [242, 11] width 18 height 18
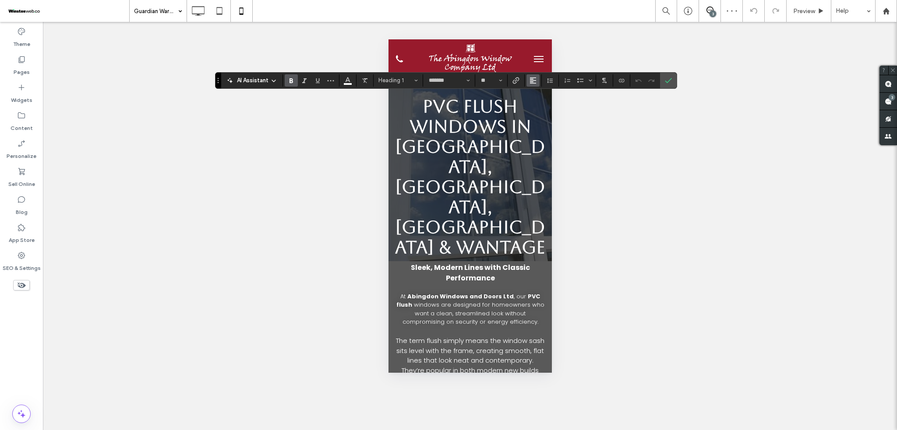
click at [528, 76] on button "Alignment" at bounding box center [532, 80] width 13 height 12
click at [535, 102] on label "ui.textEditor.alignment.center" at bounding box center [541, 107] width 31 height 13
click at [660, 81] on section at bounding box center [668, 81] width 17 height 16
click at [673, 78] on label "Confirm" at bounding box center [668, 81] width 13 height 16
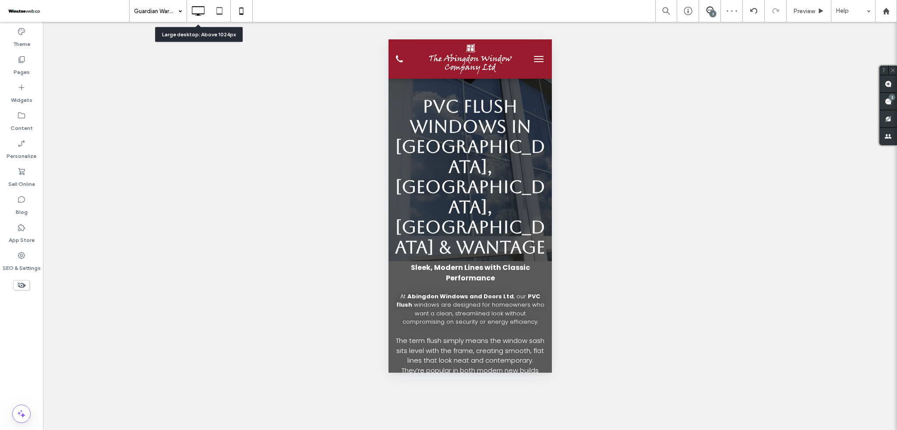
click at [197, 11] on icon at bounding box center [198, 11] width 18 height 18
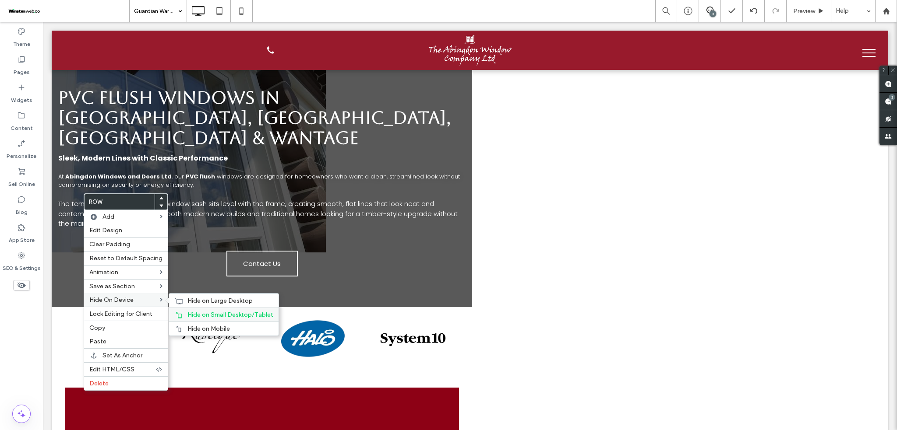
click at [205, 321] on div "Hide on Small Desktop/Tablet" at bounding box center [223, 315] width 109 height 14
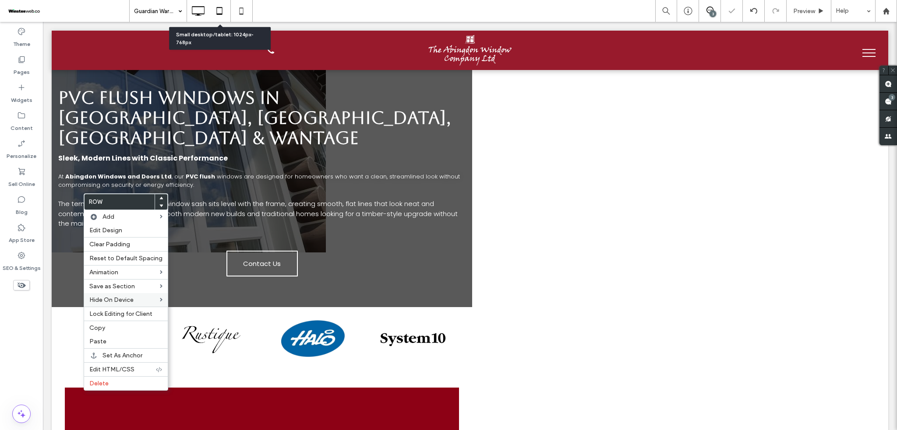
click at [215, 2] on icon at bounding box center [220, 11] width 18 height 18
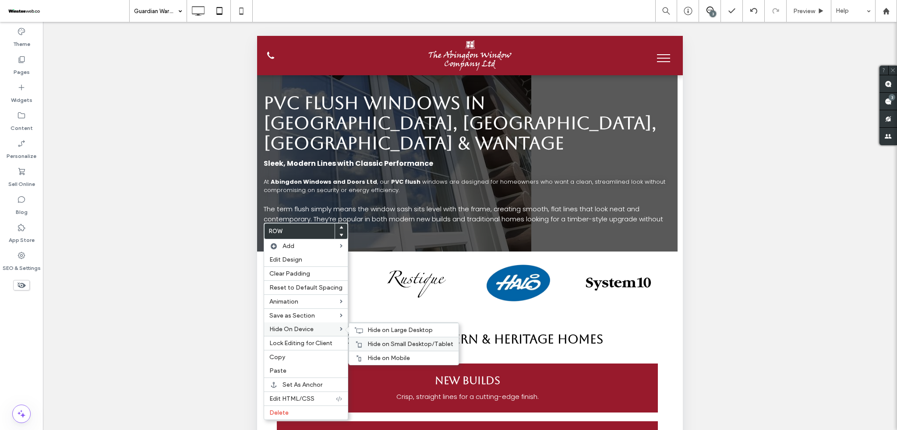
click at [388, 342] on span "Hide on Small Desktop/Tablet" at bounding box center [410, 344] width 86 height 7
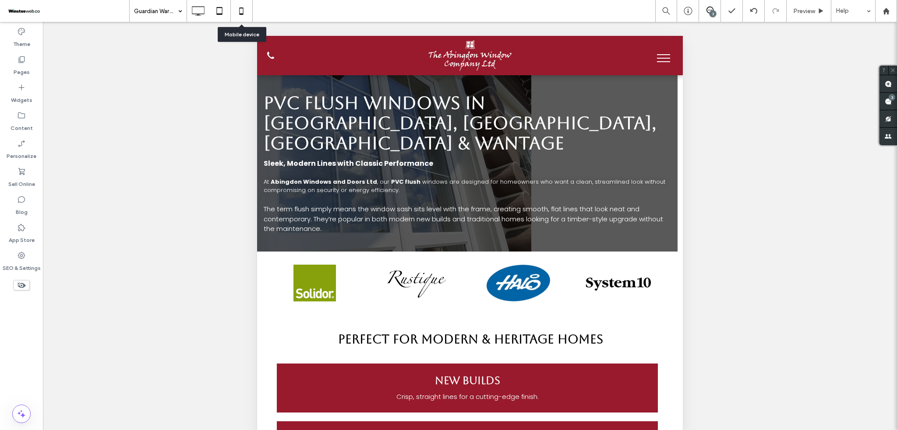
click at [235, 7] on icon at bounding box center [242, 11] width 18 height 18
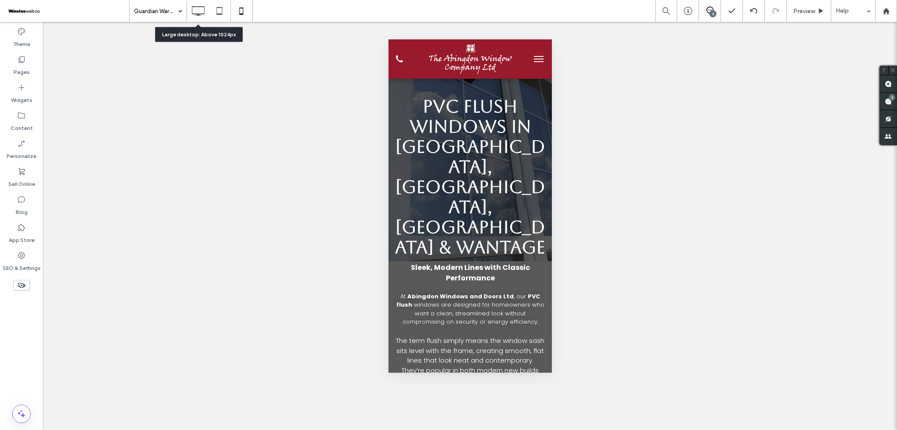
drag, startPoint x: 199, startPoint y: 7, endPoint x: 208, endPoint y: 11, distance: 9.7
click at [198, 8] on icon at bounding box center [198, 11] width 18 height 18
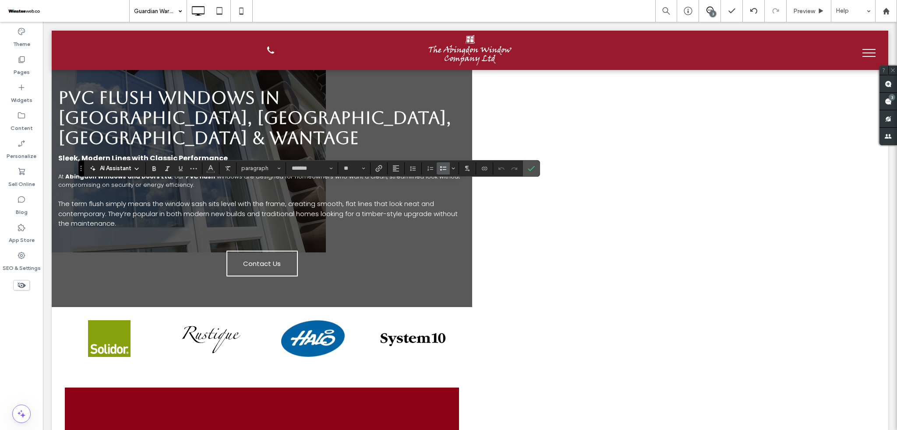
click at [443, 166] on icon "Bulleted List" at bounding box center [443, 168] width 7 height 7
click at [530, 168] on icon "Confirm" at bounding box center [531, 168] width 7 height 7
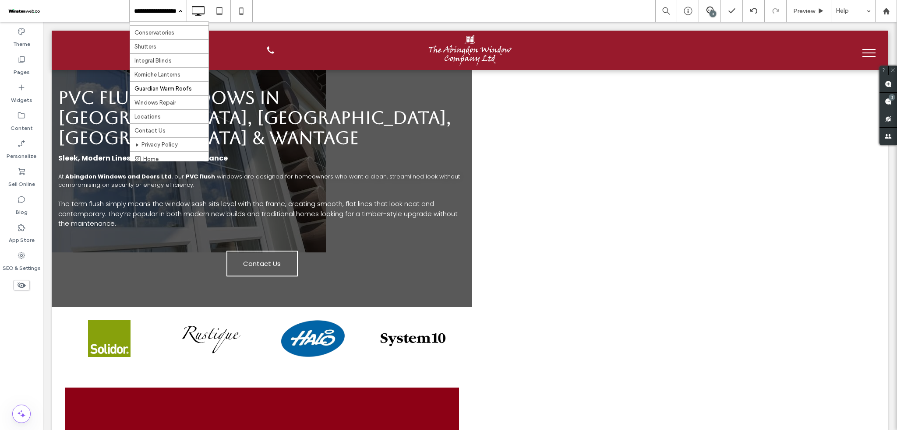
scroll to position [175, 0]
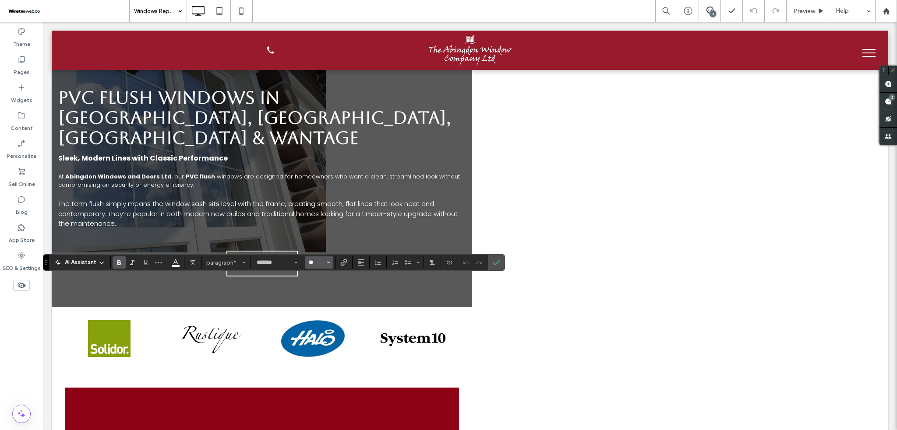
click at [309, 265] on input "**" at bounding box center [316, 262] width 17 height 7
type input "**"
click at [494, 268] on span "Confirm" at bounding box center [495, 263] width 4 height 16
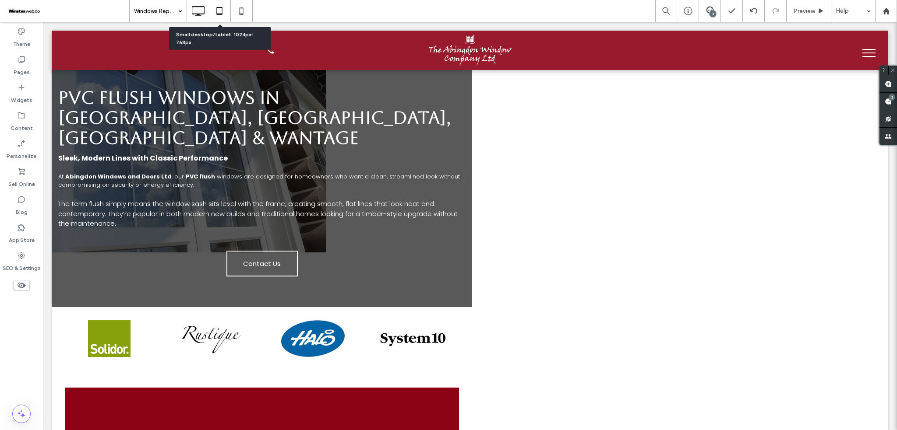
click at [229, 7] on div at bounding box center [219, 11] width 21 height 18
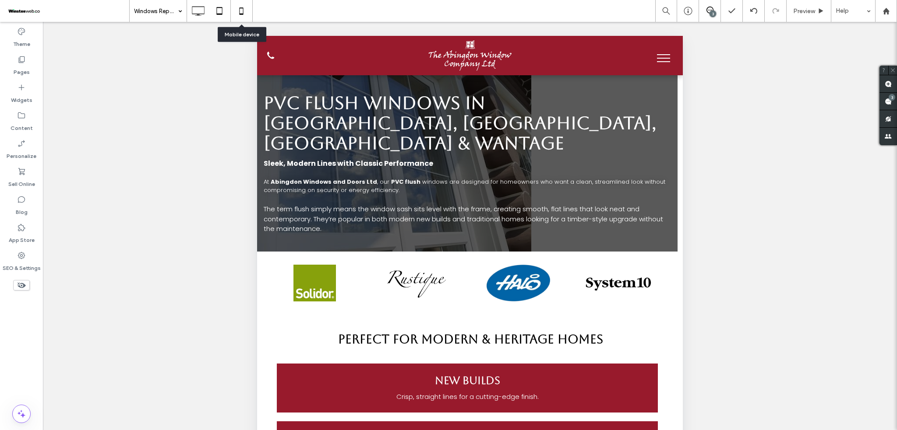
click at [242, 3] on icon at bounding box center [242, 11] width 18 height 18
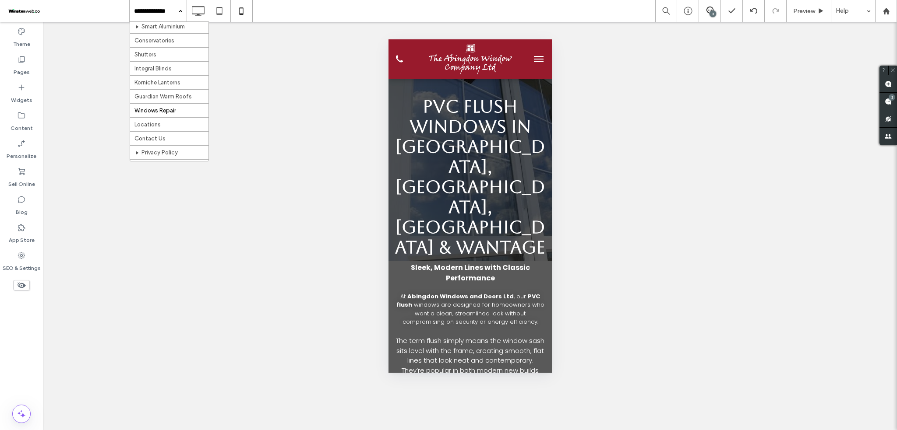
scroll to position [175, 0]
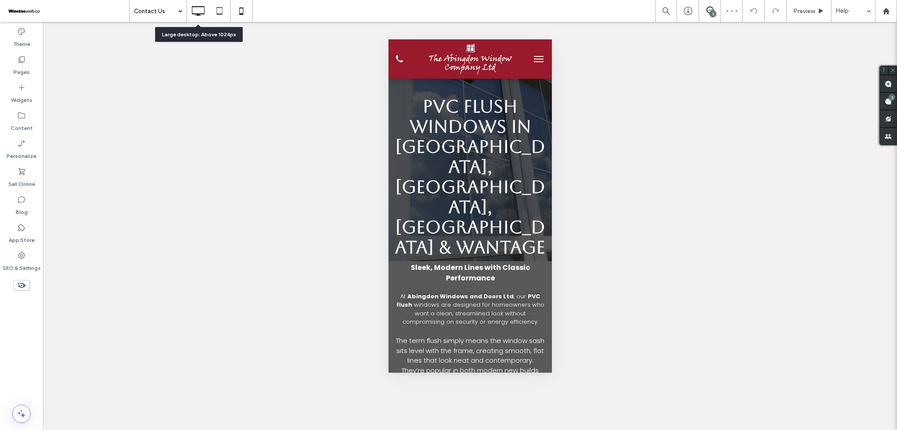
click at [199, 11] on icon at bounding box center [198, 11] width 18 height 18
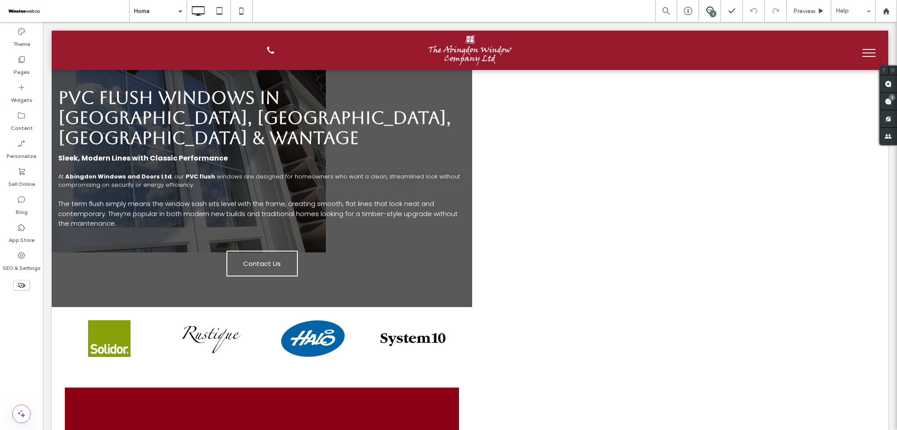
click at [176, 6] on div "Home" at bounding box center [158, 11] width 57 height 22
type input "*******"
type input "**"
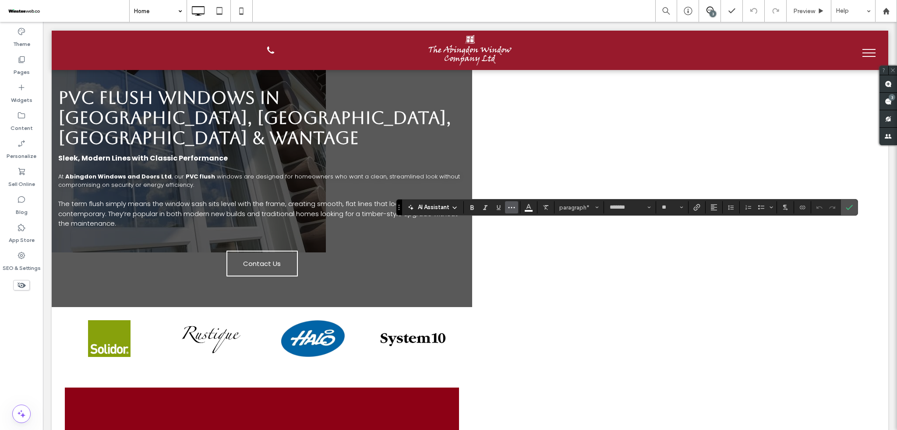
click at [515, 203] on span "More" at bounding box center [511, 207] width 7 height 11
click at [847, 209] on icon "Confirm" at bounding box center [849, 207] width 7 height 7
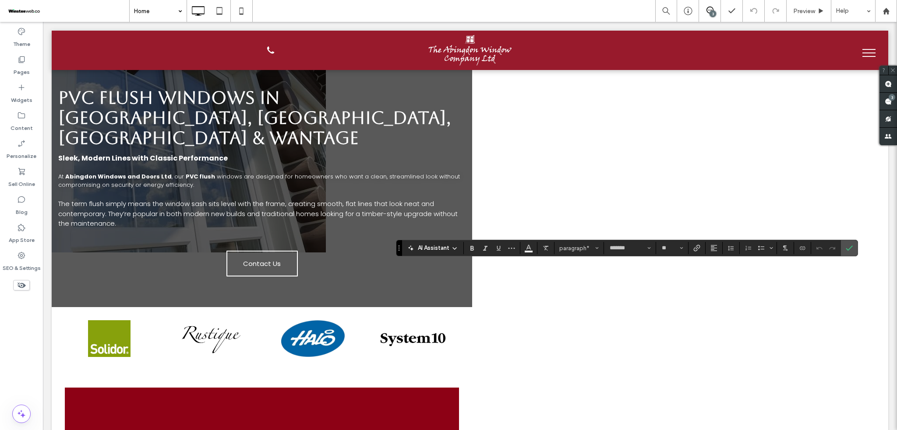
click at [518, 241] on div "AI Assistant paragraph* ******* **" at bounding box center [627, 248] width 462 height 17
click at [508, 247] on icon "More" at bounding box center [511, 248] width 7 height 7
click at [639, 175] on label "Text shadow" at bounding box center [582, 179] width 140 height 25
click at [638, 183] on label "Text shadow" at bounding box center [582, 179] width 140 height 25
click at [641, 173] on label "Text shadow" at bounding box center [582, 179] width 140 height 25
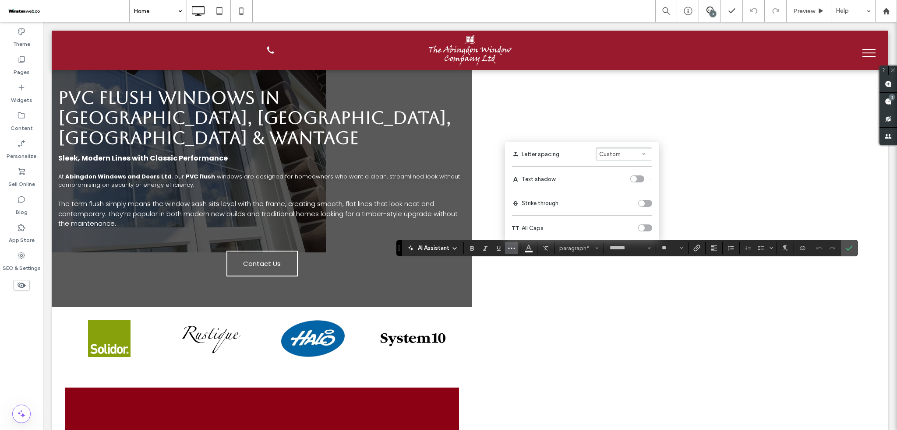
click at [641, 177] on div "toggle" at bounding box center [637, 179] width 14 height 7
click at [856, 246] on label "Confirm" at bounding box center [849, 248] width 13 height 16
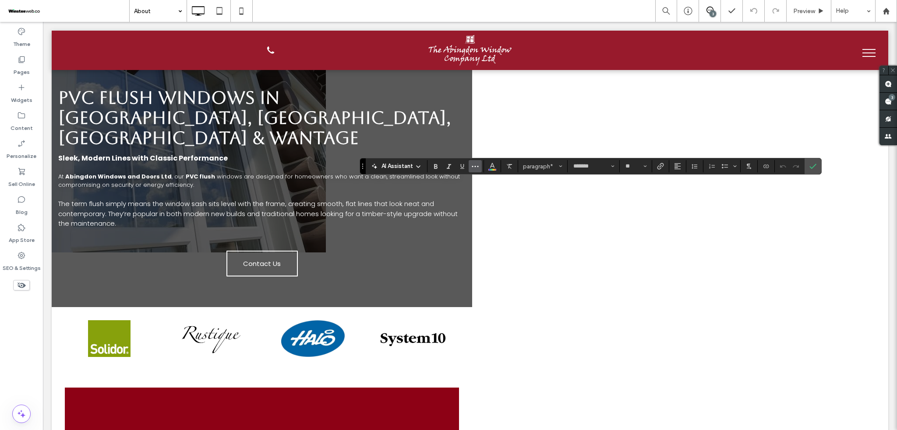
click at [479, 163] on button "More" at bounding box center [475, 166] width 13 height 12
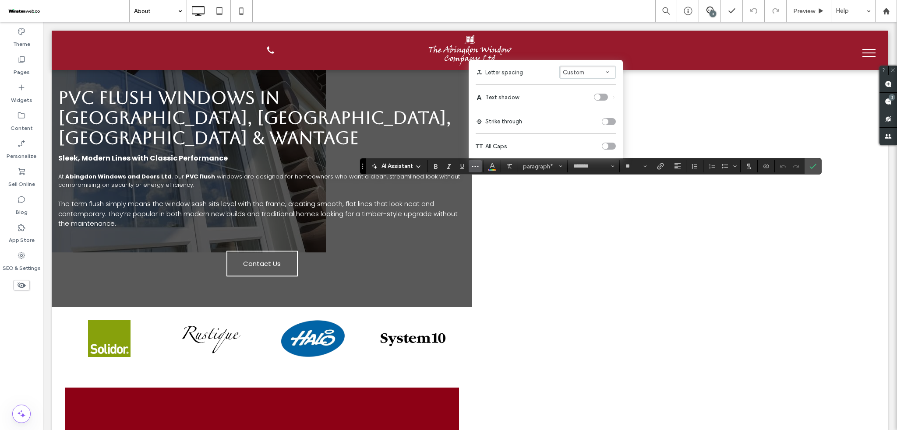
click at [602, 95] on div "toggle" at bounding box center [601, 97] width 14 height 7
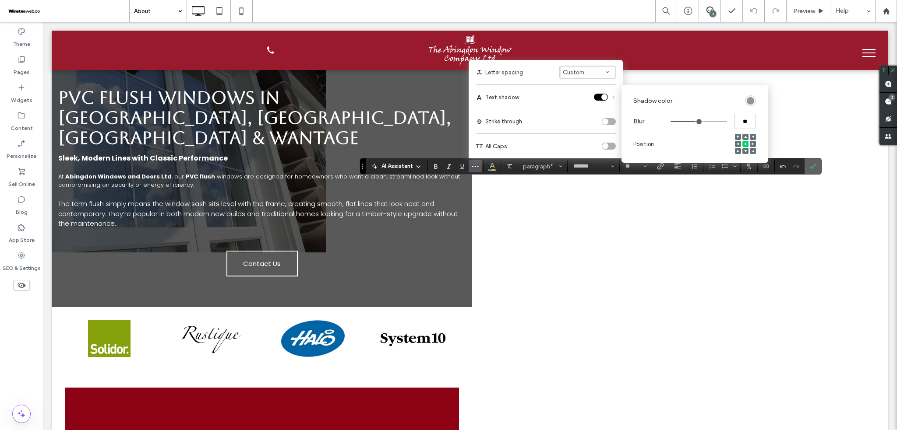
click at [819, 168] on label "Confirm" at bounding box center [812, 167] width 13 height 16
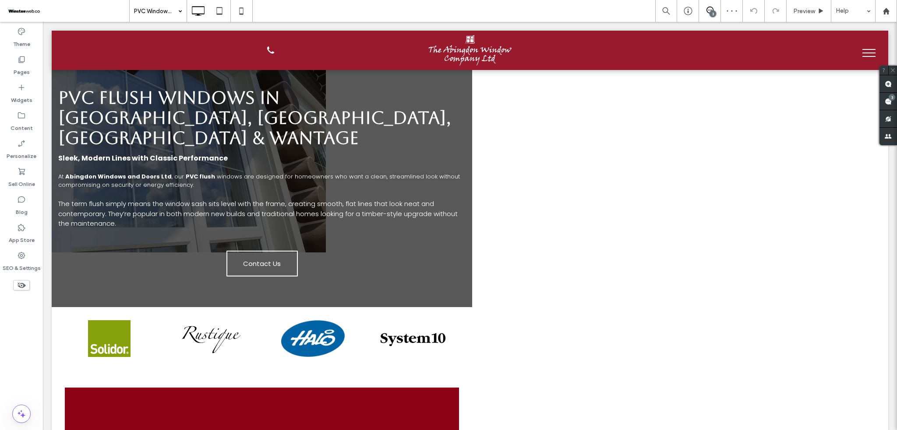
type input "*******"
type input "**"
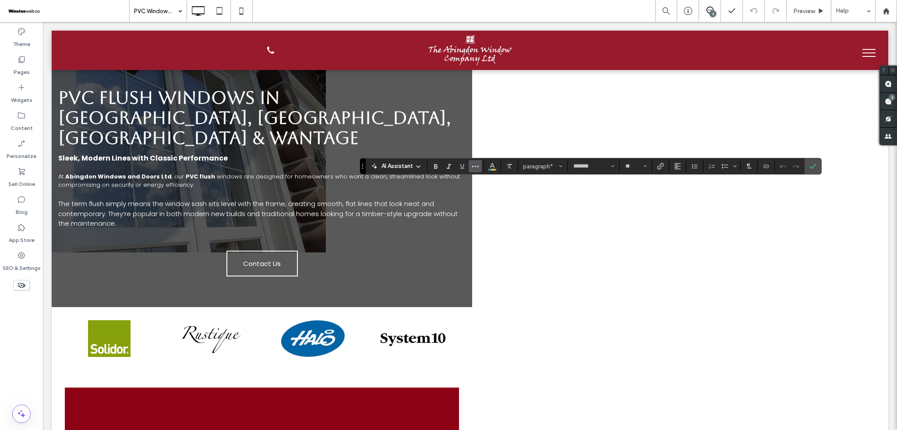
click at [478, 164] on icon "More" at bounding box center [475, 166] width 7 height 7
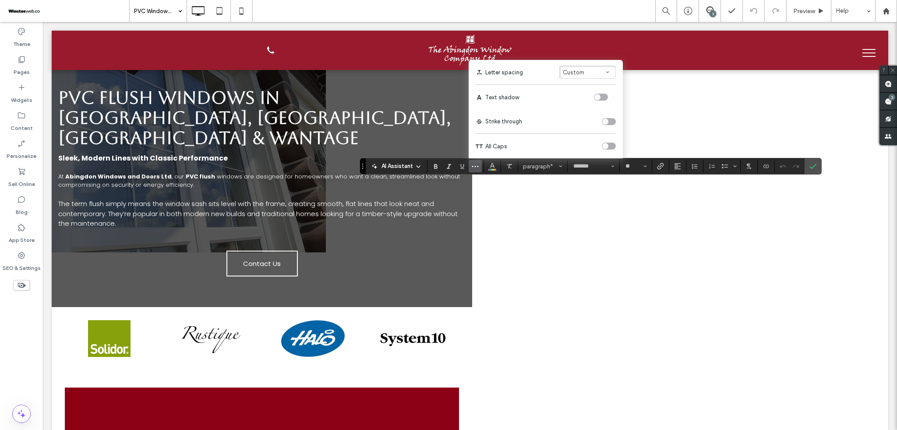
click at [598, 94] on div "toggle" at bounding box center [601, 97] width 14 height 7
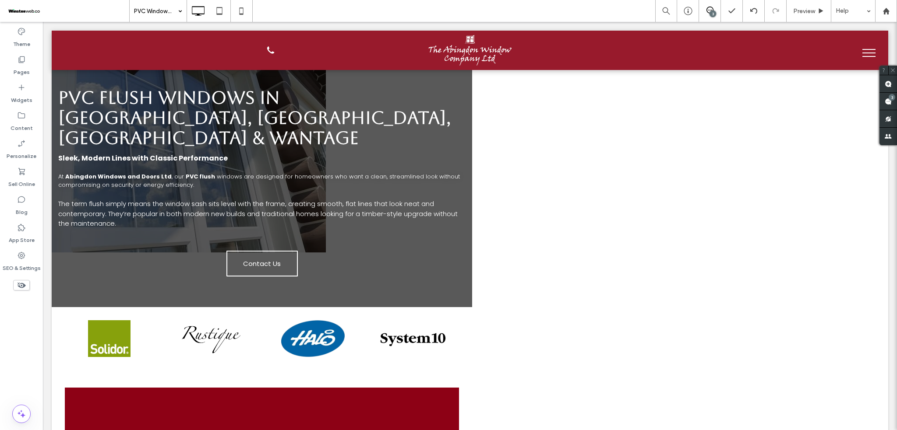
click at [159, 20] on input at bounding box center [156, 11] width 44 height 22
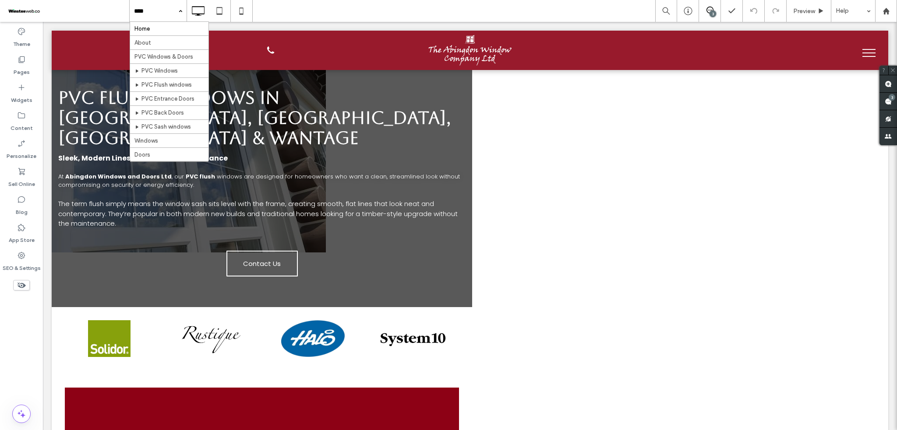
click at [145, 18] on input at bounding box center [156, 11] width 44 height 22
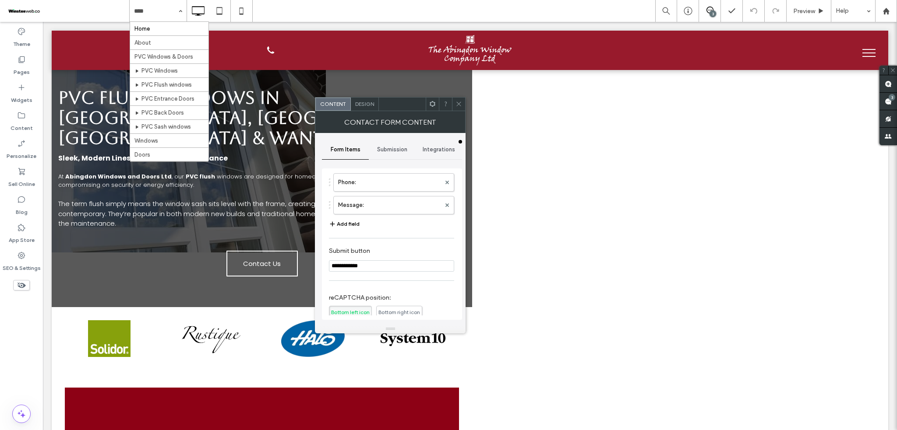
scroll to position [61, 0]
click at [339, 241] on button "Add field" at bounding box center [344, 245] width 31 height 11
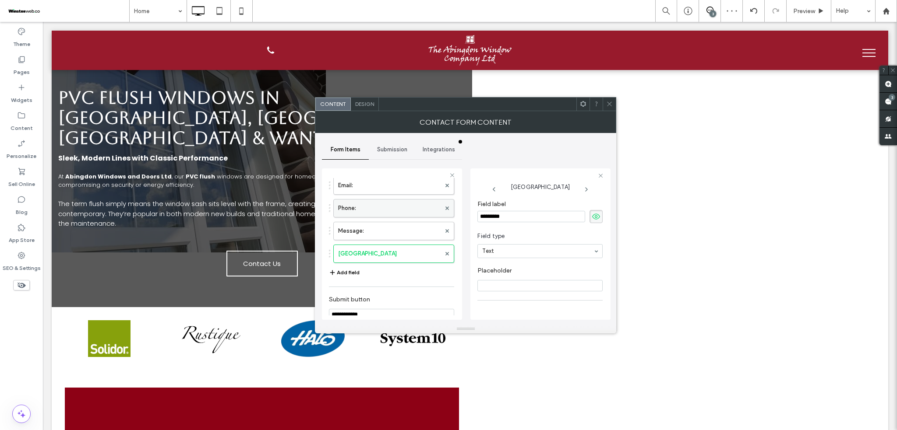
drag, startPoint x: 543, startPoint y: 219, endPoint x: 387, endPoint y: 213, distance: 156.0
click at [387, 213] on div "**********" at bounding box center [392, 243] width 140 height 163
click at [494, 289] on input "Placeholder" at bounding box center [539, 285] width 125 height 11
type input "*******"
click at [592, 211] on span at bounding box center [595, 216] width 13 height 13
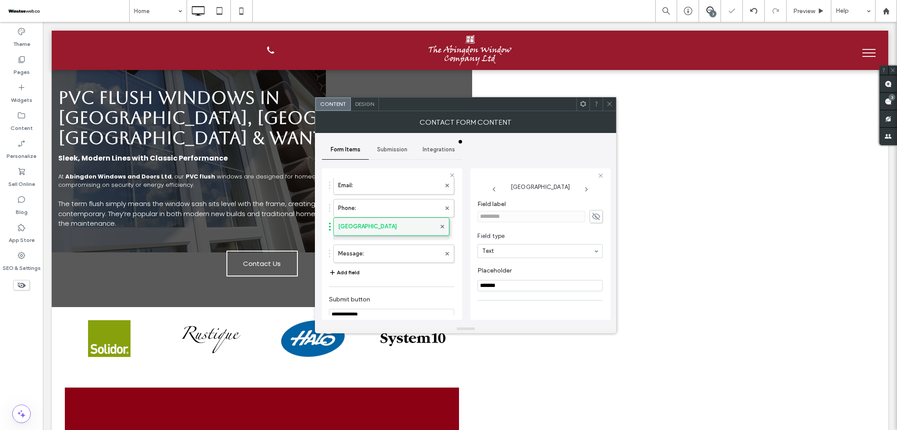
drag, startPoint x: 395, startPoint y: 252, endPoint x: 400, endPoint y: 220, distance: 32.3
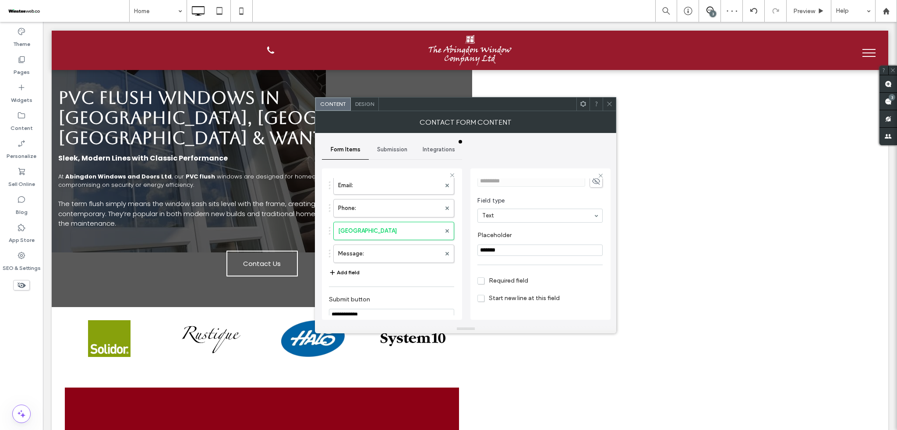
scroll to position [62, 0]
drag, startPoint x: 499, startPoint y: 302, endPoint x: 520, endPoint y: 304, distance: 21.1
type input "**"
click at [517, 304] on input "range" at bounding box center [496, 304] width 39 height 1
click at [612, 102] on icon at bounding box center [609, 104] width 7 height 7
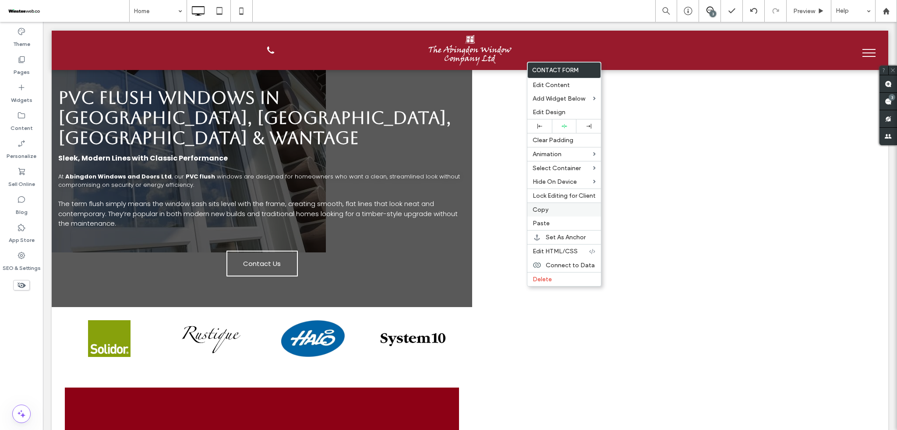
click at [550, 208] on label "Copy" at bounding box center [564, 209] width 63 height 7
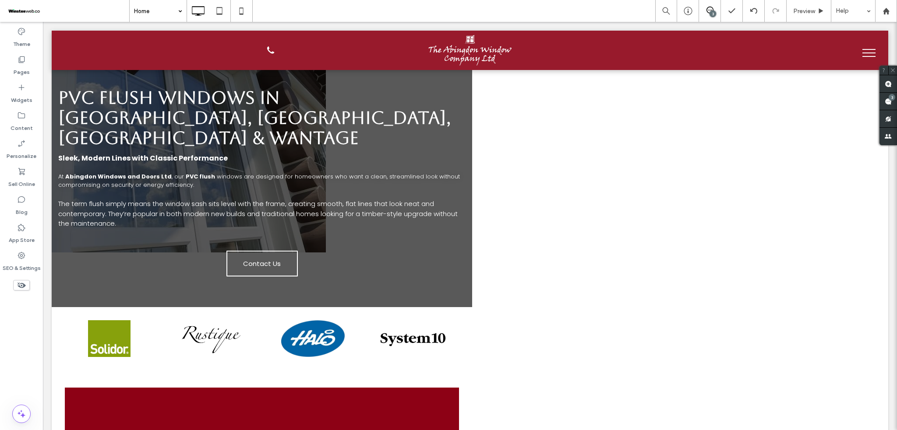
click at [146, 11] on input at bounding box center [156, 11] width 44 height 22
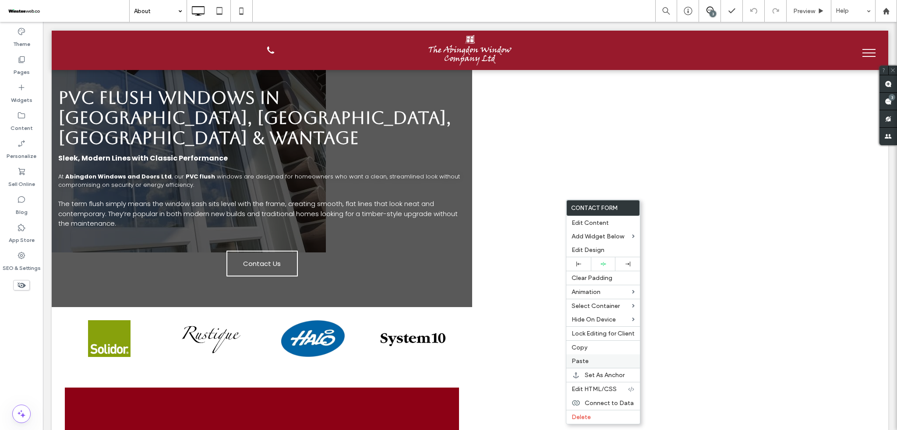
click at [593, 363] on label "Paste" at bounding box center [602, 361] width 63 height 7
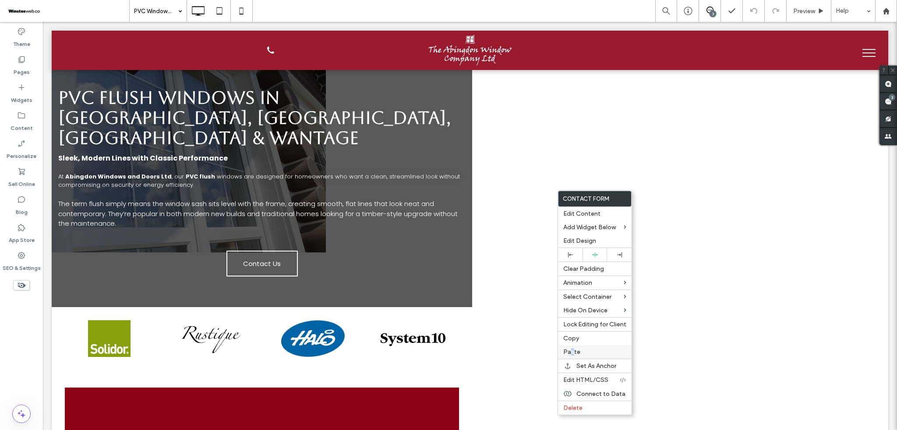
click at [571, 351] on span "Paste" at bounding box center [571, 352] width 17 height 7
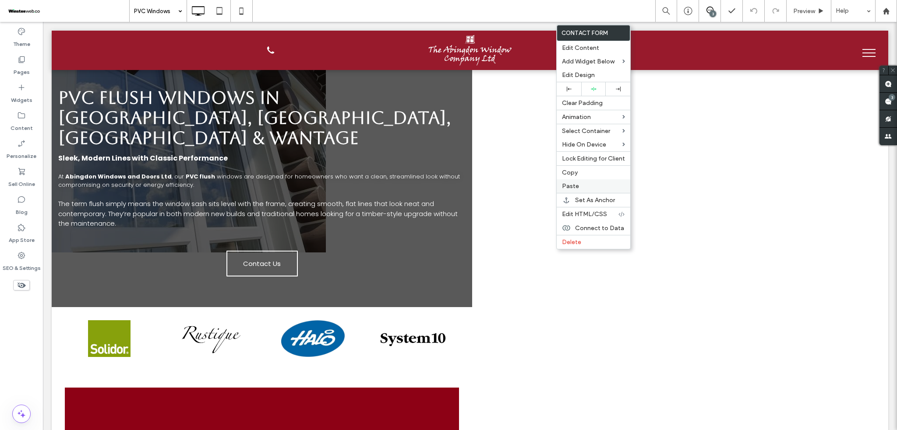
click at [573, 184] on span "Paste" at bounding box center [570, 186] width 17 height 7
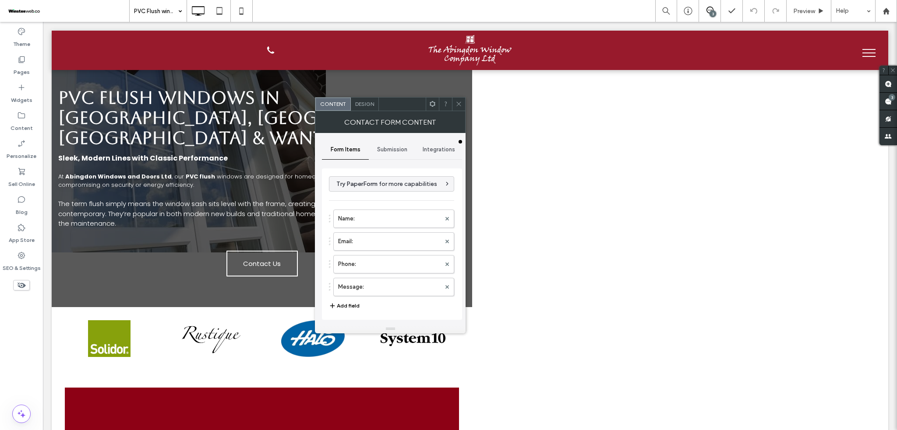
click at [459, 104] on icon at bounding box center [458, 104] width 7 height 7
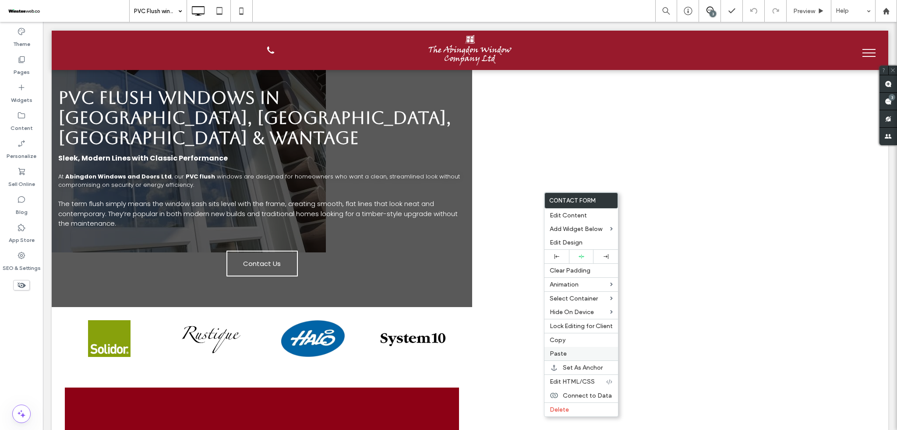
click at [557, 353] on span "Paste" at bounding box center [558, 353] width 17 height 7
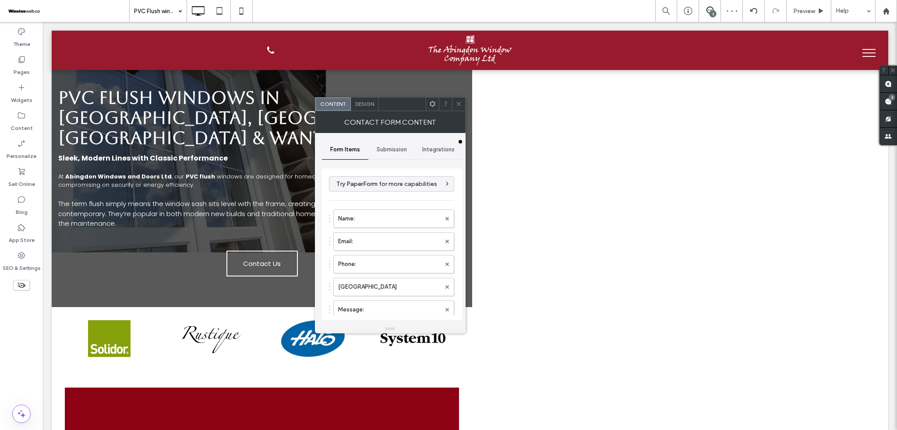
type input "**********"
click at [379, 226] on label "[GEOGRAPHIC_DATA]" at bounding box center [389, 229] width 102 height 18
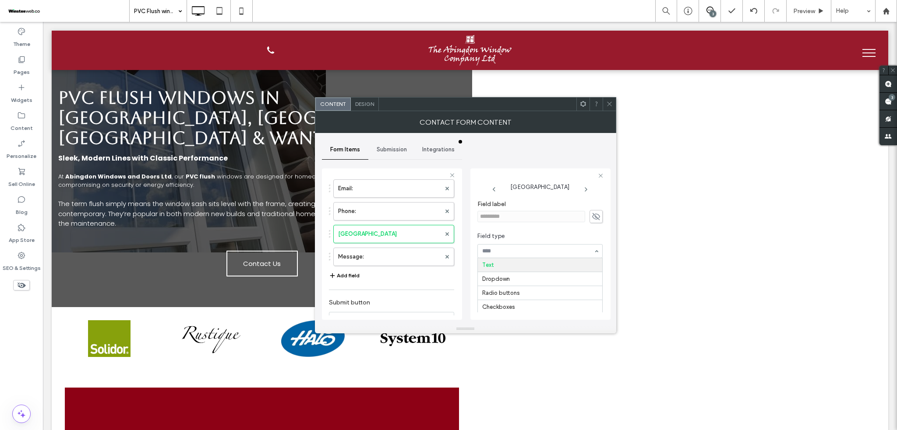
click at [524, 253] on input at bounding box center [537, 251] width 111 height 6
click at [521, 235] on span "Field type" at bounding box center [538, 236] width 122 height 9
click at [517, 284] on input "*******" at bounding box center [539, 285] width 125 height 11
type input "********"
click at [610, 102] on icon at bounding box center [609, 104] width 7 height 7
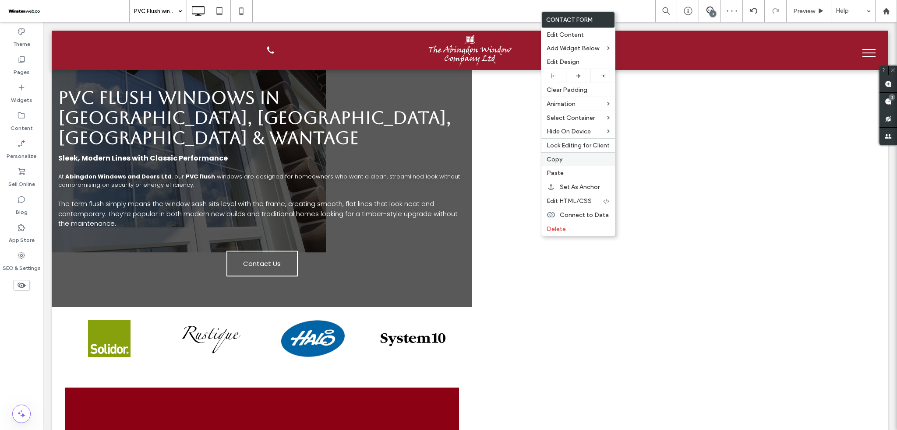
click at [568, 161] on label "Copy" at bounding box center [578, 159] width 63 height 7
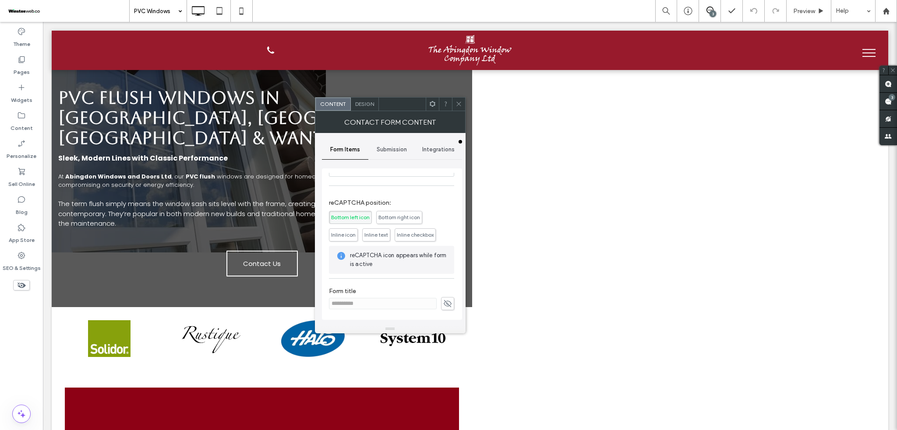
scroll to position [26, 0]
click at [373, 261] on label "[GEOGRAPHIC_DATA]" at bounding box center [389, 262] width 102 height 18
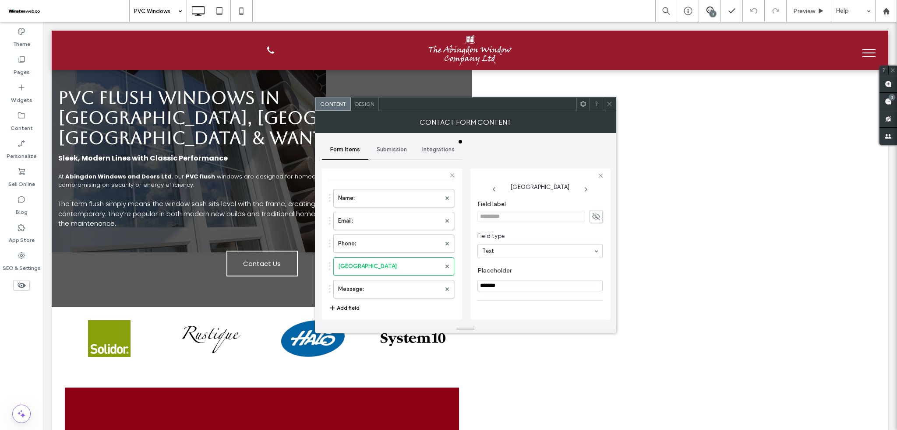
click at [510, 289] on input "*******" at bounding box center [539, 285] width 125 height 11
type input "********"
click at [608, 104] on icon at bounding box center [609, 104] width 7 height 7
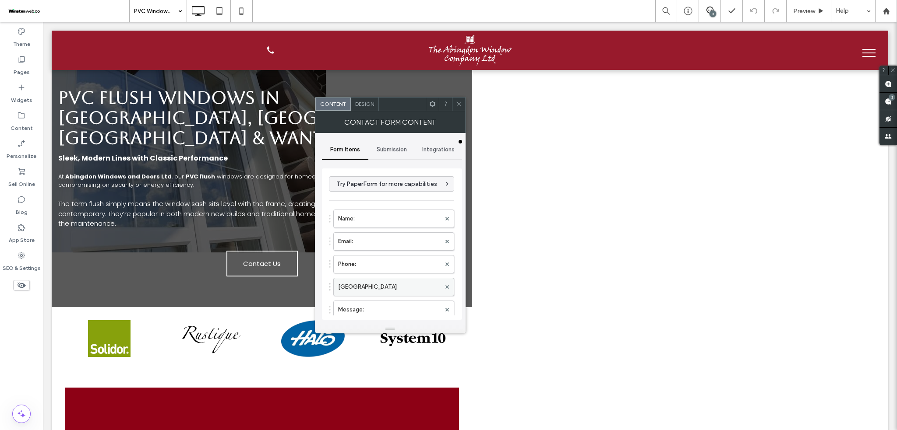
click at [374, 279] on label "[GEOGRAPHIC_DATA]" at bounding box center [389, 288] width 102 height 18
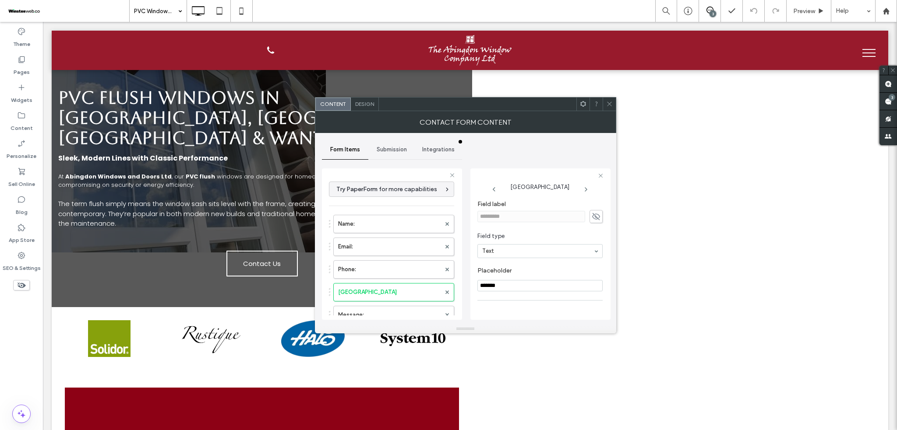
click at [508, 287] on input "*******" at bounding box center [539, 285] width 125 height 11
type input "********"
click at [608, 109] on span at bounding box center [609, 104] width 7 height 13
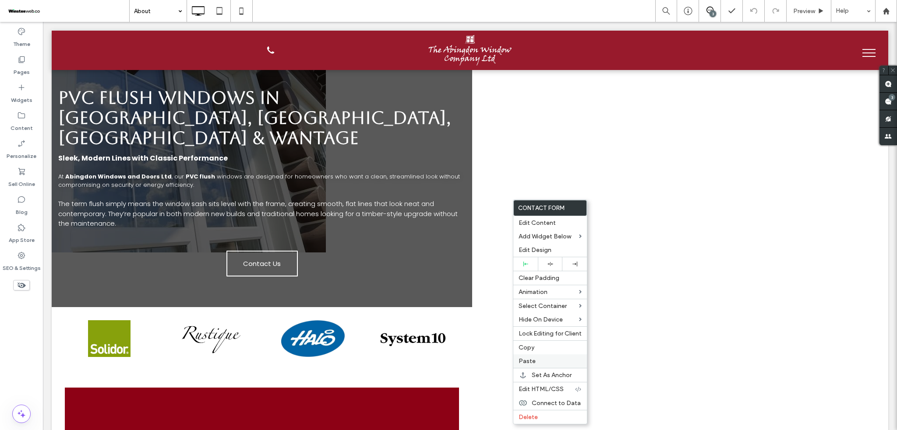
click at [520, 363] on span "Paste" at bounding box center [527, 361] width 17 height 7
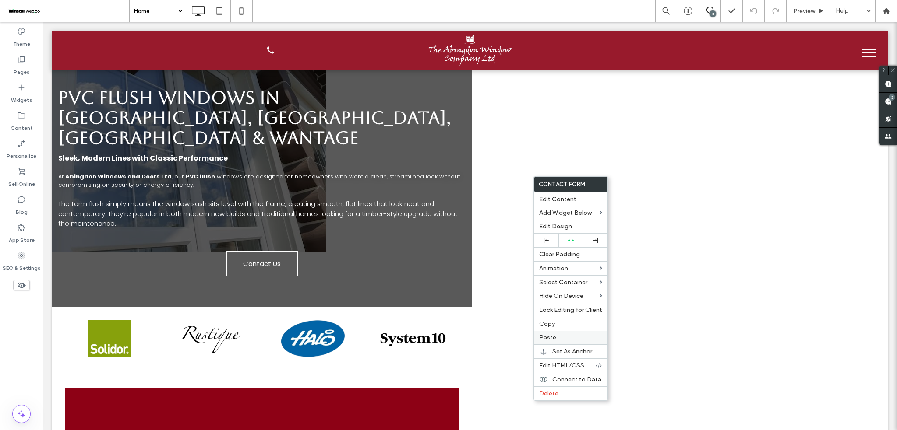
click at [550, 336] on span "Paste" at bounding box center [547, 337] width 17 height 7
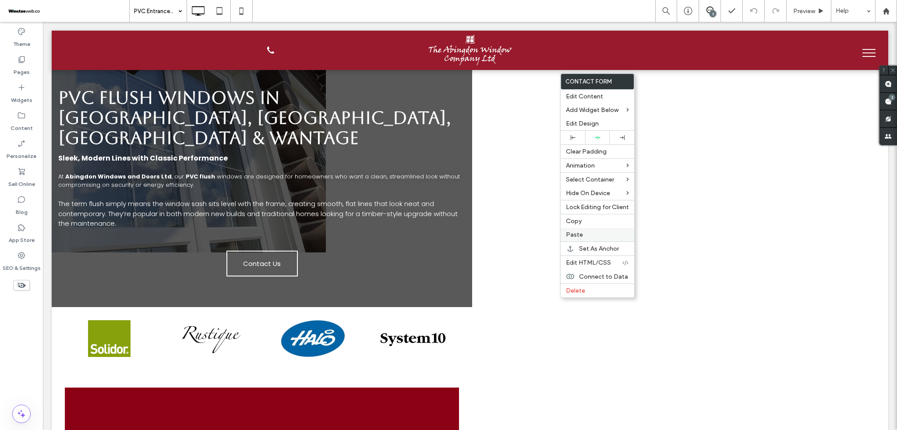
click at [585, 236] on label "Paste" at bounding box center [597, 234] width 63 height 7
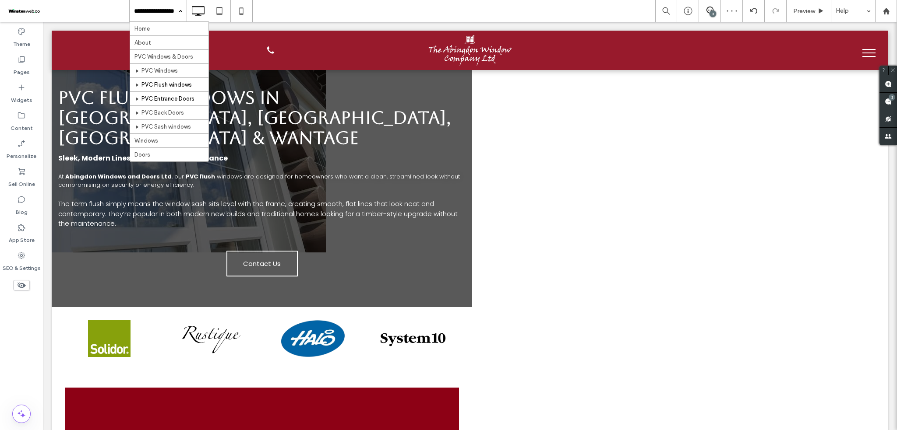
scroll to position [58, 0]
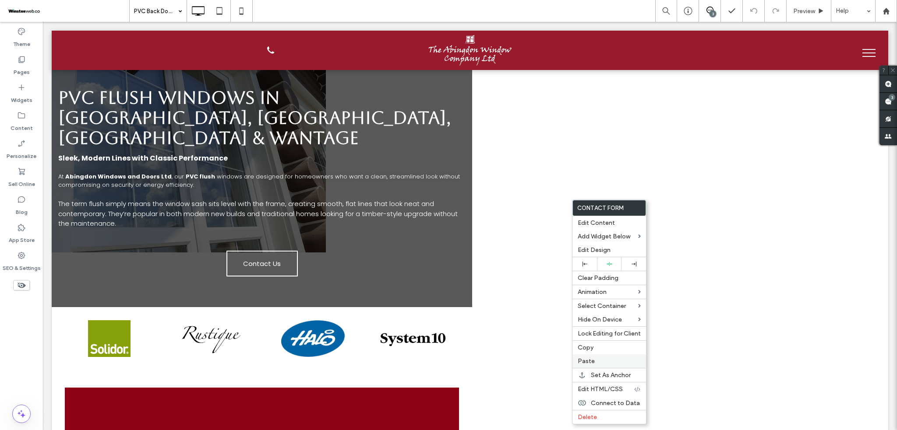
click at [590, 361] on span "Paste" at bounding box center [586, 361] width 17 height 7
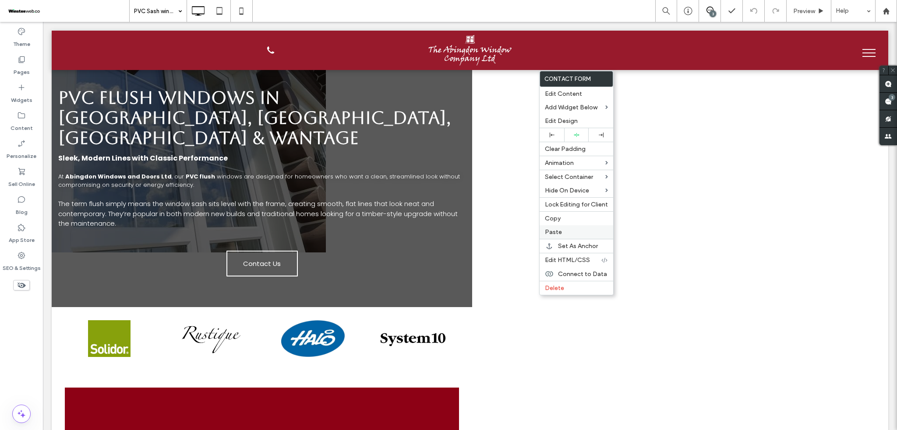
click at [554, 232] on span "Paste" at bounding box center [553, 232] width 17 height 7
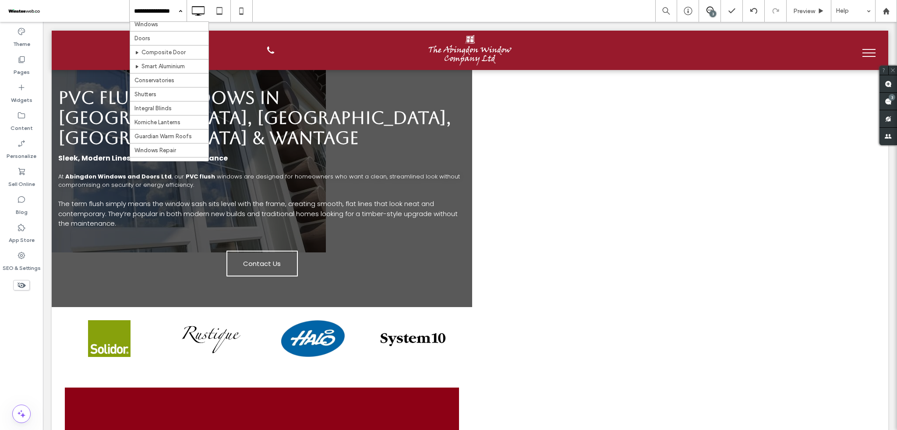
scroll to position [58, 0]
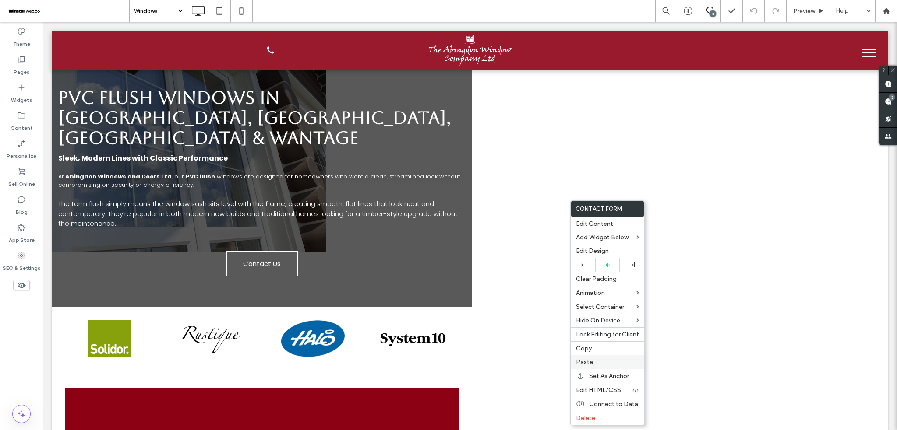
click at [599, 362] on label "Paste" at bounding box center [607, 362] width 63 height 7
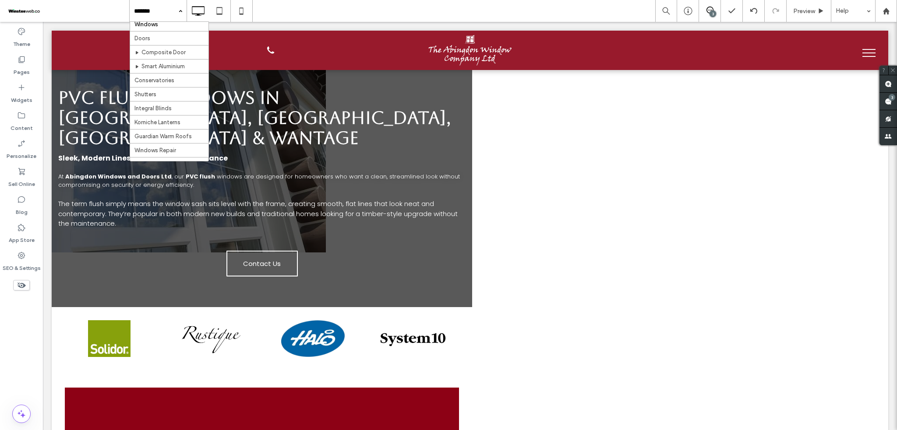
scroll to position [58, 0]
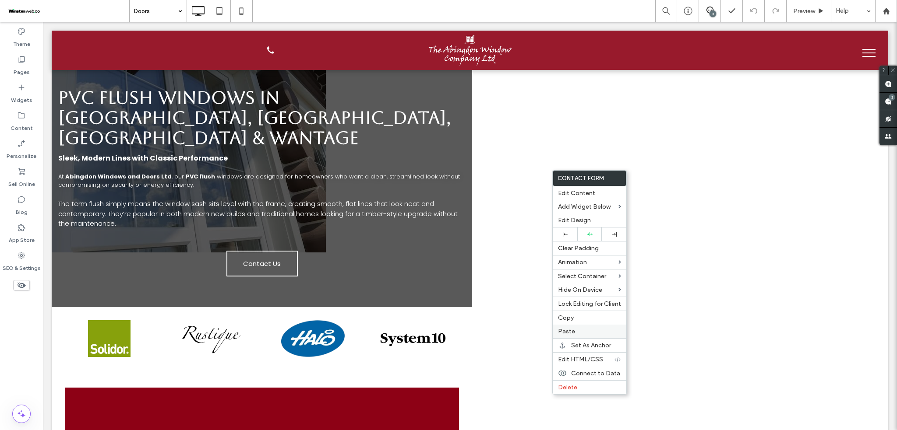
click at [582, 332] on label "Paste" at bounding box center [589, 331] width 63 height 7
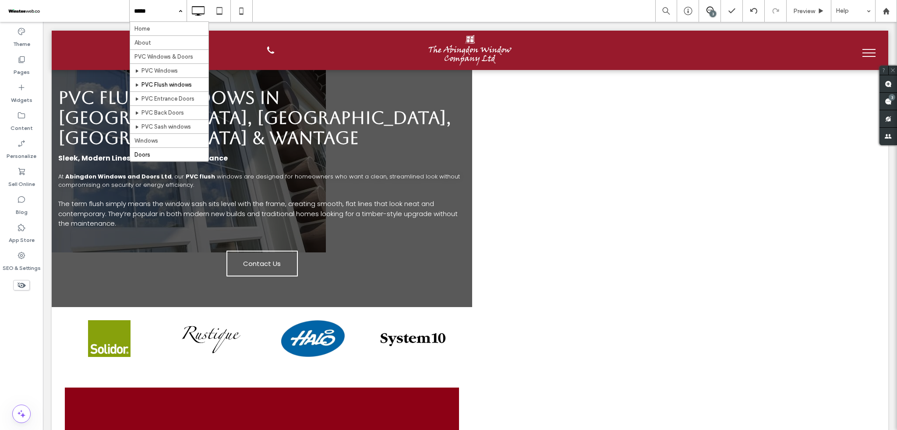
scroll to position [58, 0]
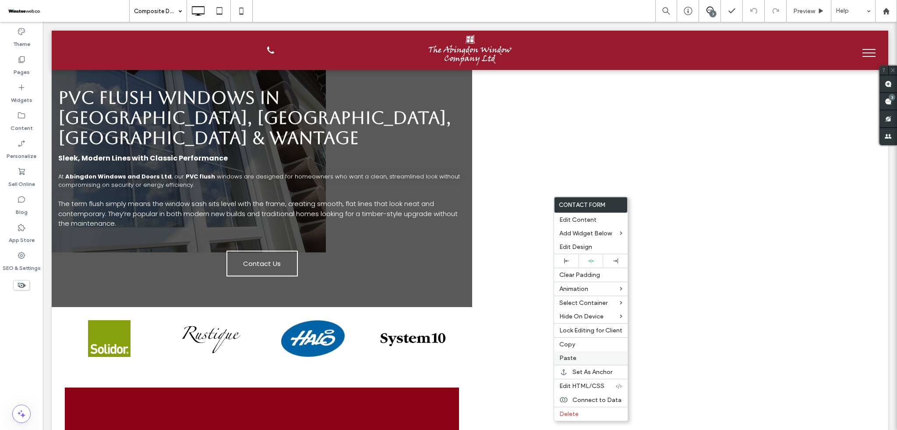
click at [575, 359] on span "Paste" at bounding box center [567, 358] width 17 height 7
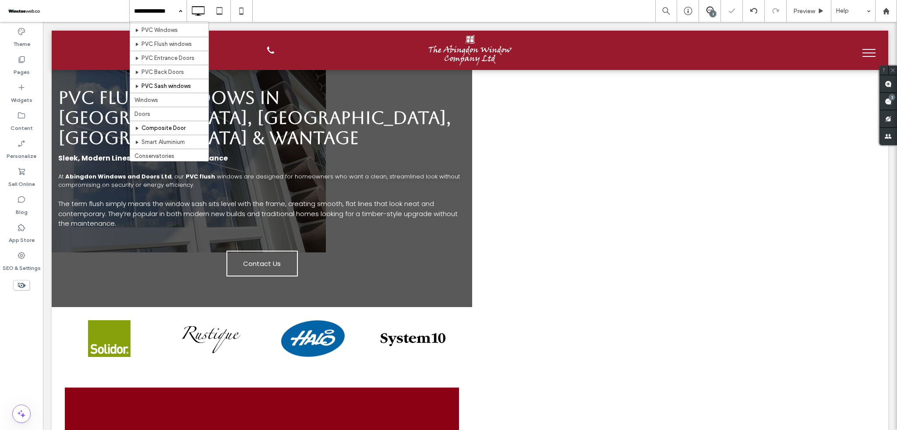
scroll to position [58, 0]
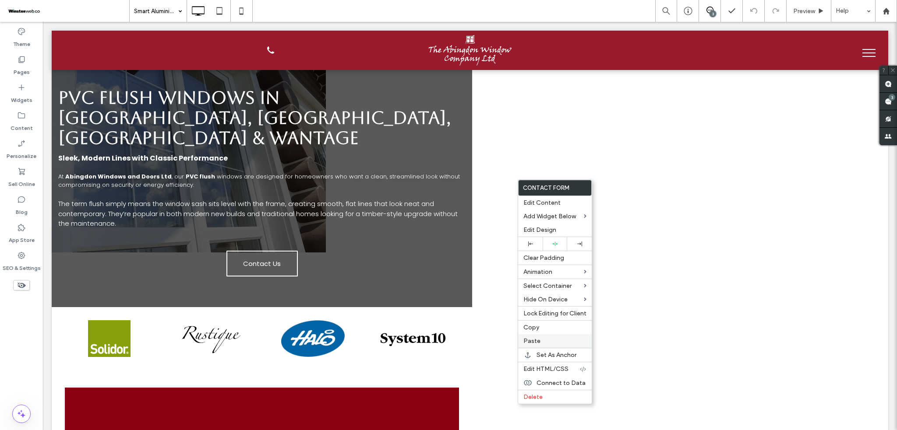
click at [536, 342] on span "Paste" at bounding box center [531, 341] width 17 height 7
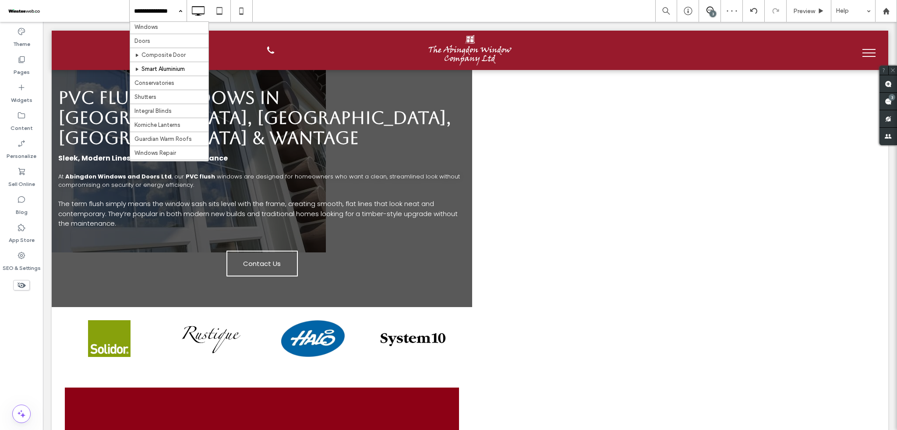
scroll to position [116, 0]
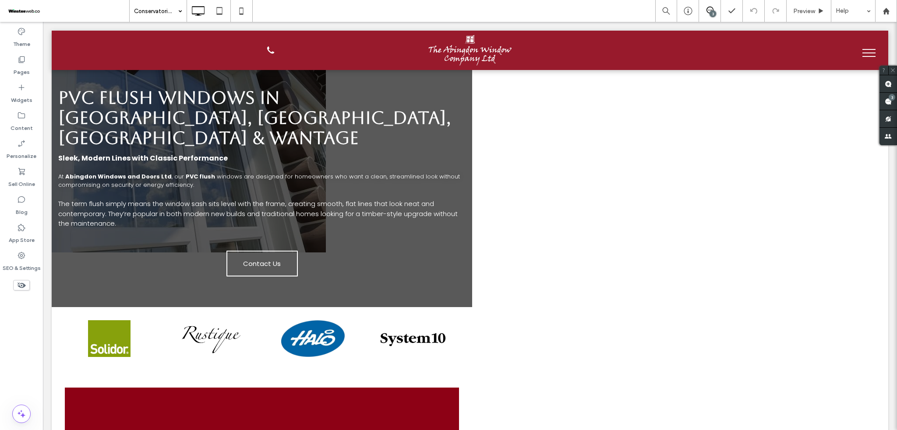
click at [151, 14] on input at bounding box center [156, 11] width 44 height 22
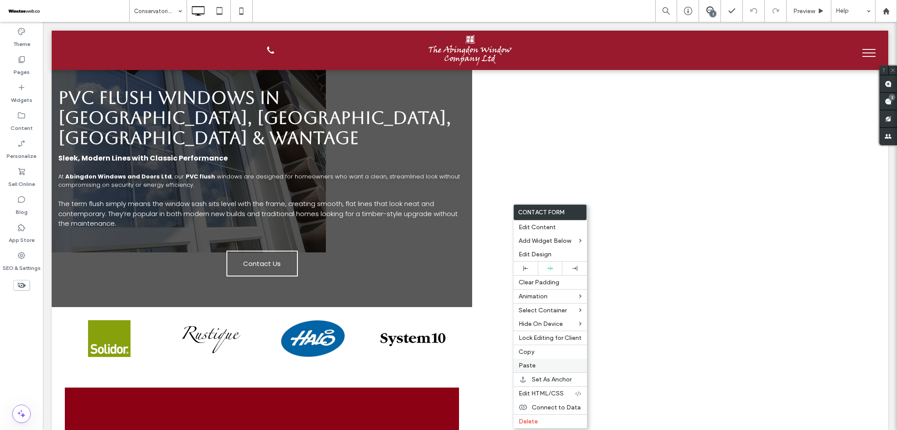
click at [532, 369] on span "Paste" at bounding box center [527, 365] width 17 height 7
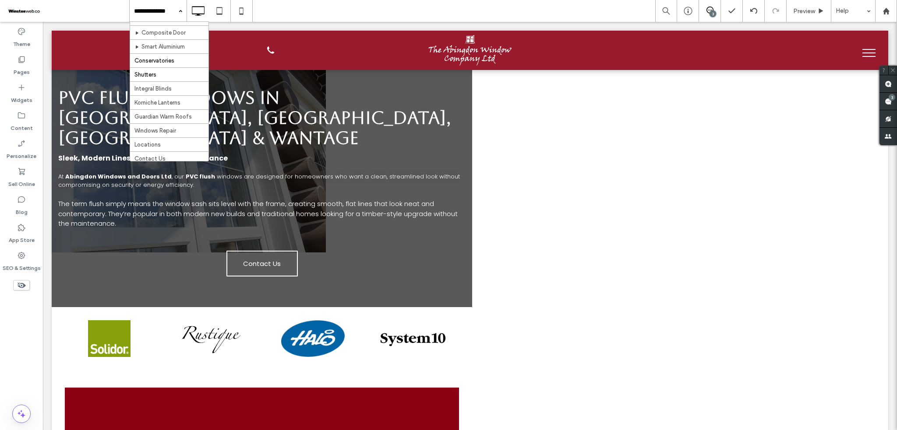
scroll to position [116, 0]
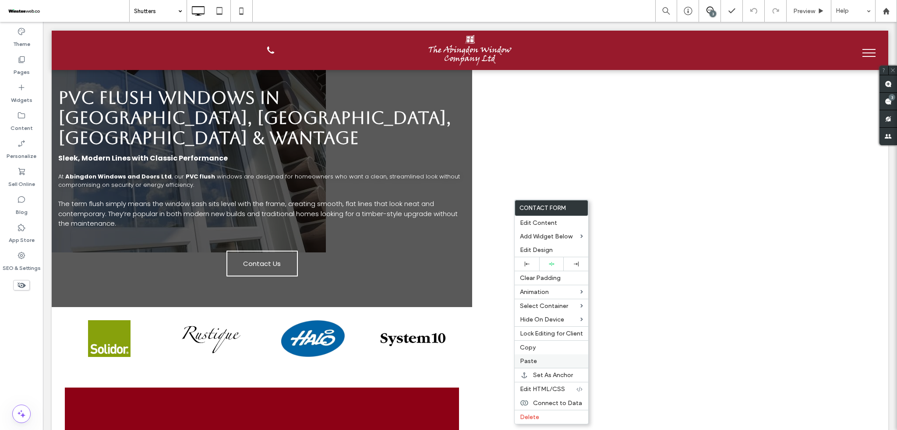
click at [532, 359] on span "Paste" at bounding box center [528, 361] width 17 height 7
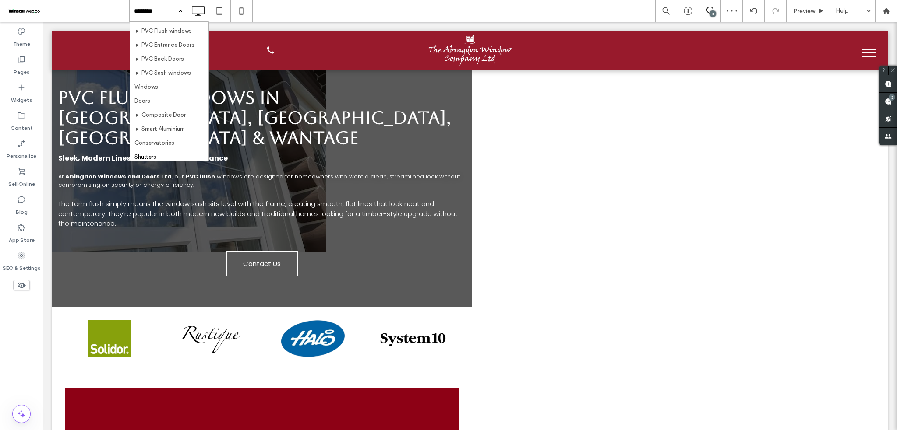
scroll to position [116, 0]
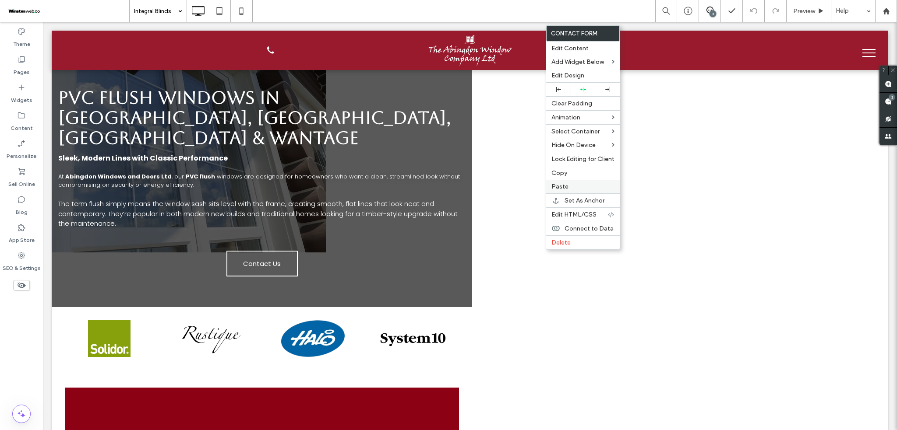
click at [568, 188] on label "Paste" at bounding box center [582, 186] width 63 height 7
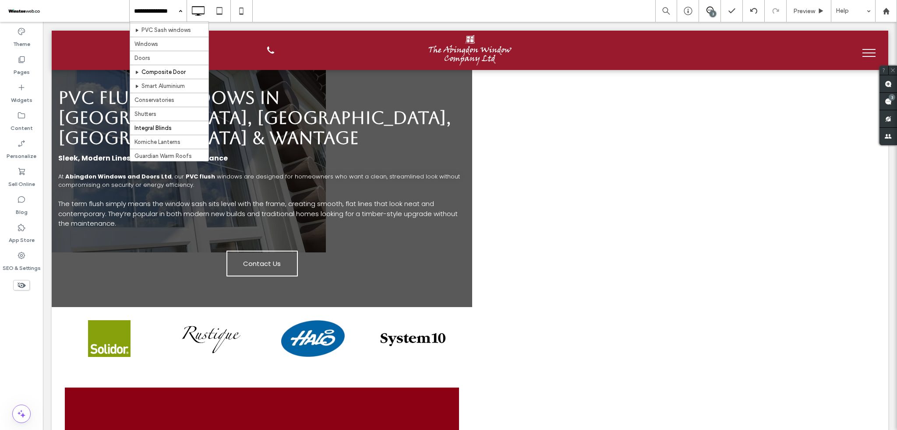
scroll to position [116, 0]
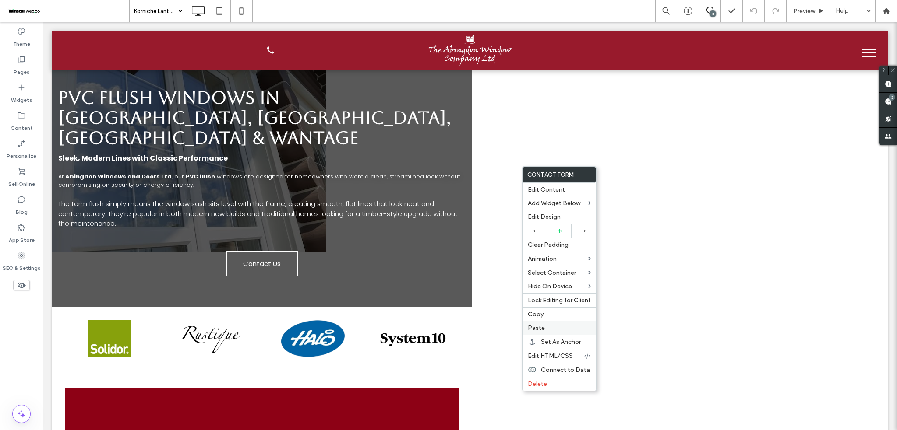
click at [553, 328] on label "Paste" at bounding box center [559, 328] width 63 height 7
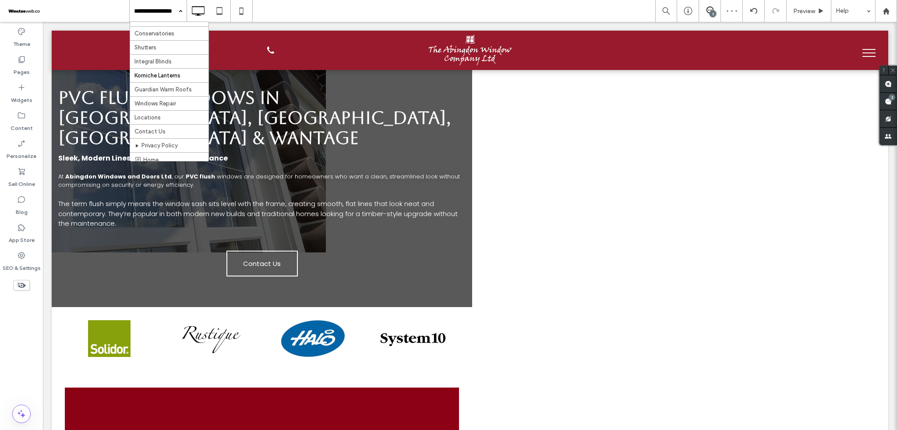
scroll to position [194, 0]
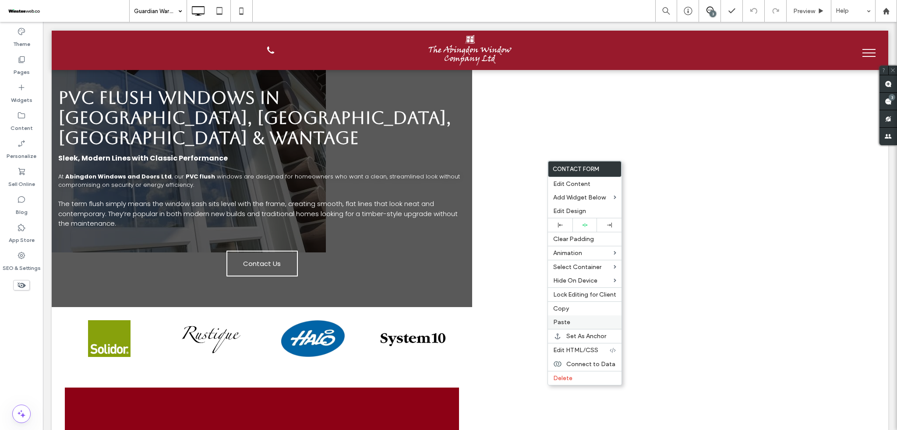
click at [564, 321] on span "Paste" at bounding box center [561, 322] width 17 height 7
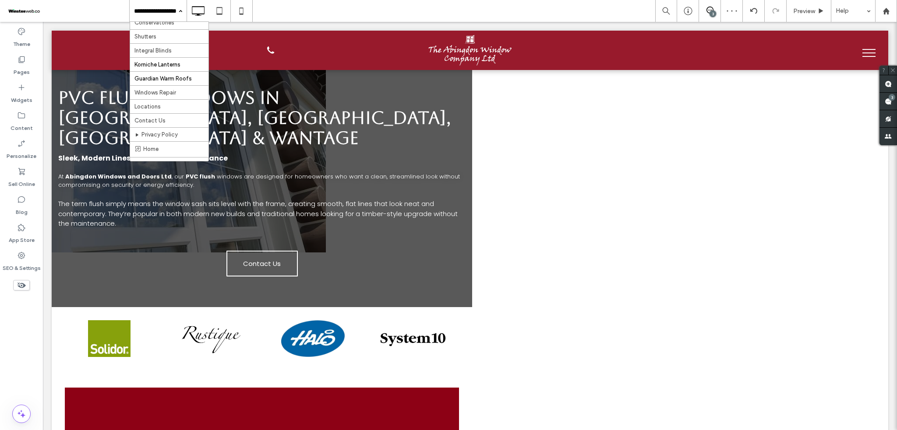
scroll to position [175, 0]
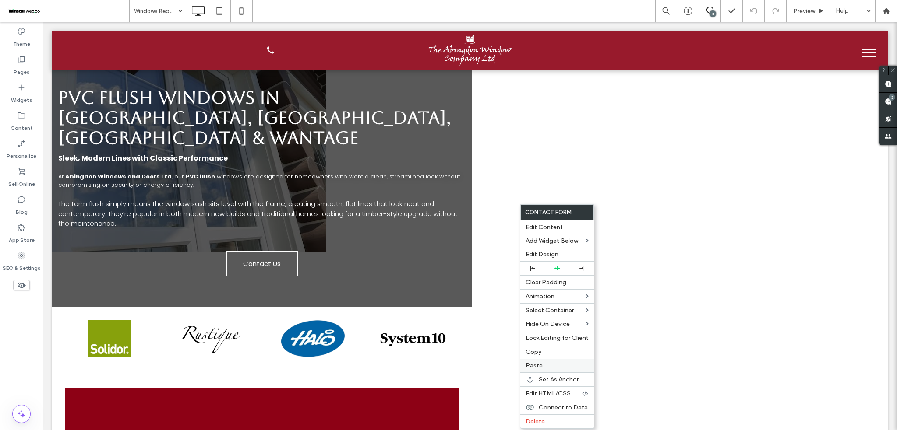
click at [549, 365] on label "Paste" at bounding box center [557, 365] width 63 height 7
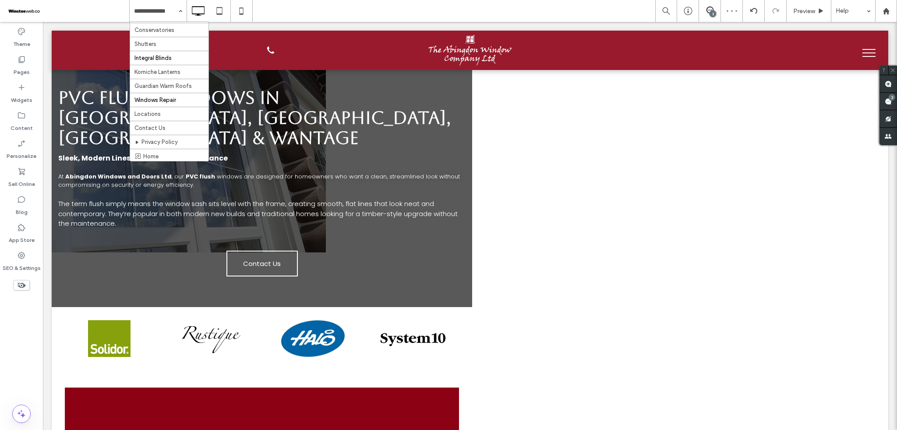
scroll to position [175, 0]
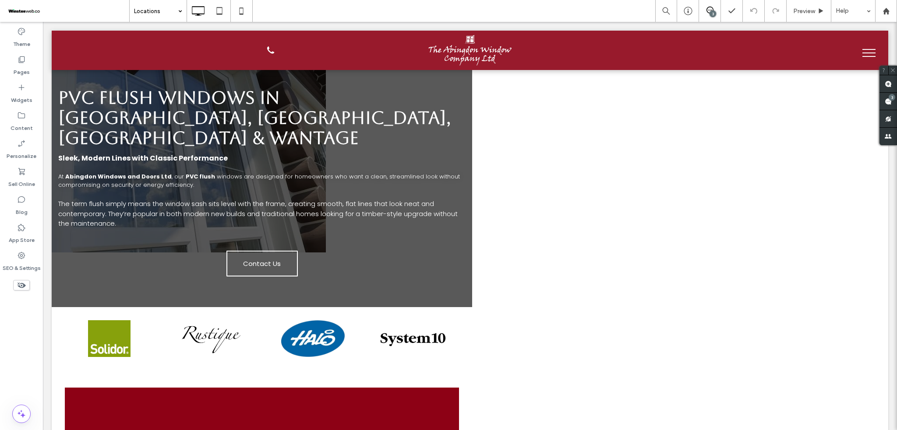
click at [171, 4] on input at bounding box center [156, 11] width 44 height 22
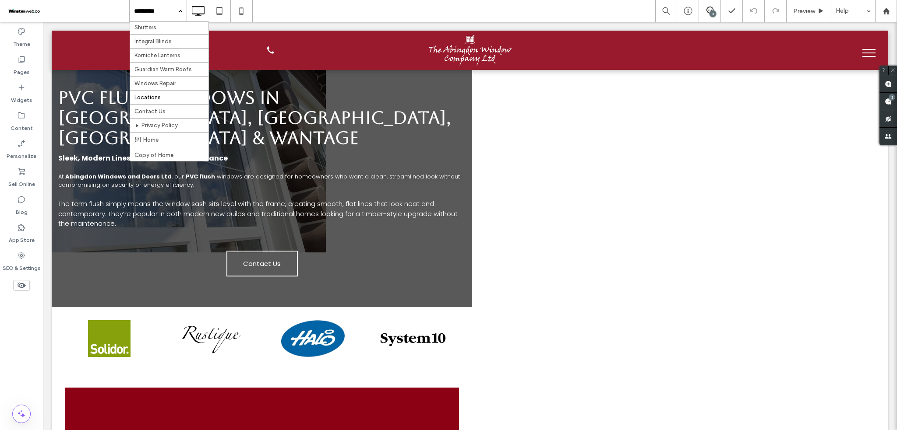
scroll to position [194, 0]
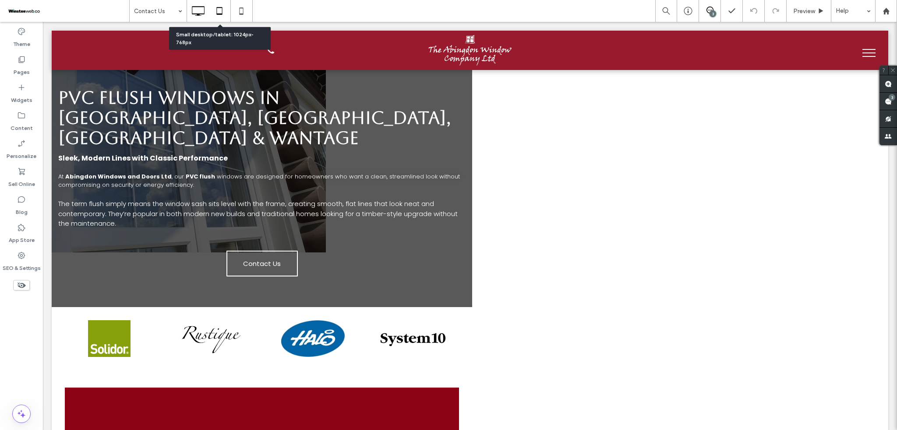
drag, startPoint x: 225, startPoint y: 4, endPoint x: 240, endPoint y: 9, distance: 16.1
click at [225, 4] on icon at bounding box center [220, 11] width 18 height 18
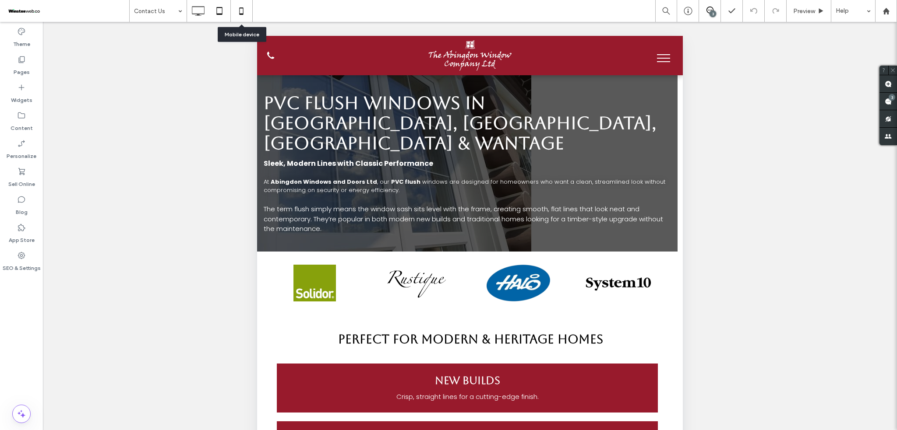
click at [250, 9] on icon at bounding box center [242, 11] width 18 height 18
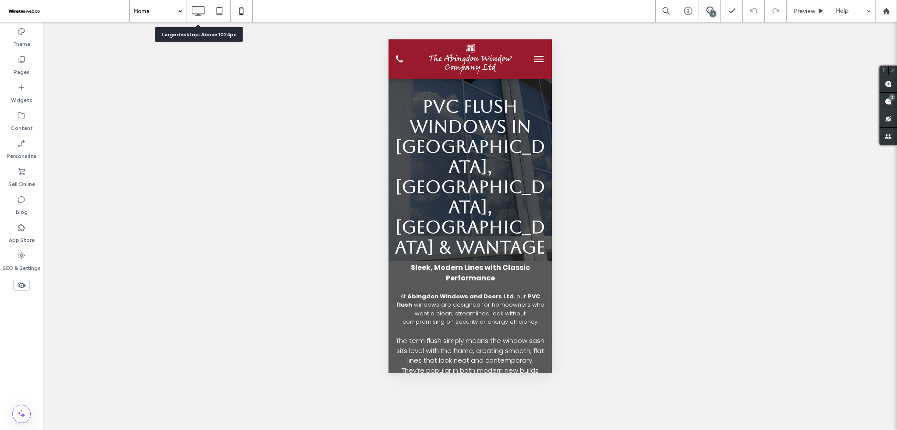
drag, startPoint x: 193, startPoint y: 14, endPoint x: 218, endPoint y: 36, distance: 33.5
click at [193, 14] on use at bounding box center [198, 11] width 13 height 10
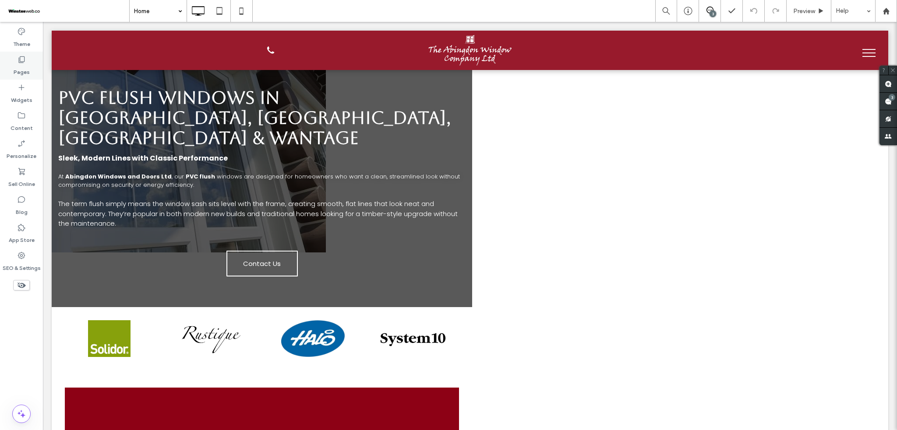
click at [33, 67] on div "Pages" at bounding box center [21, 66] width 43 height 28
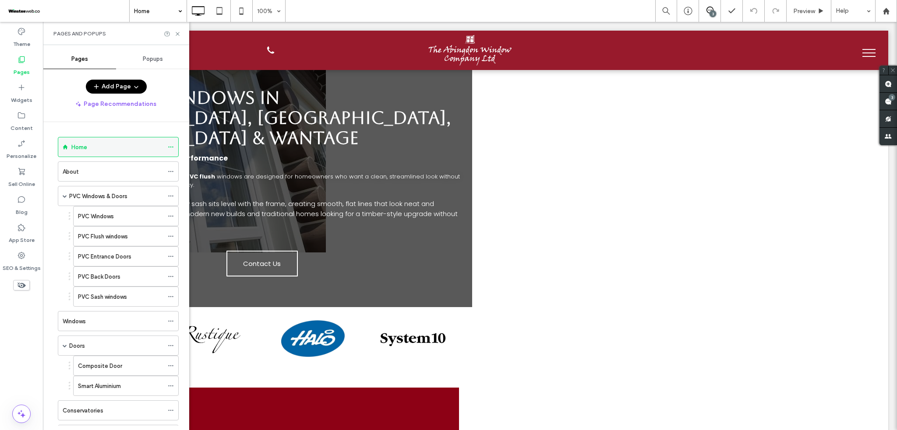
click at [172, 148] on icon at bounding box center [171, 147] width 6 height 6
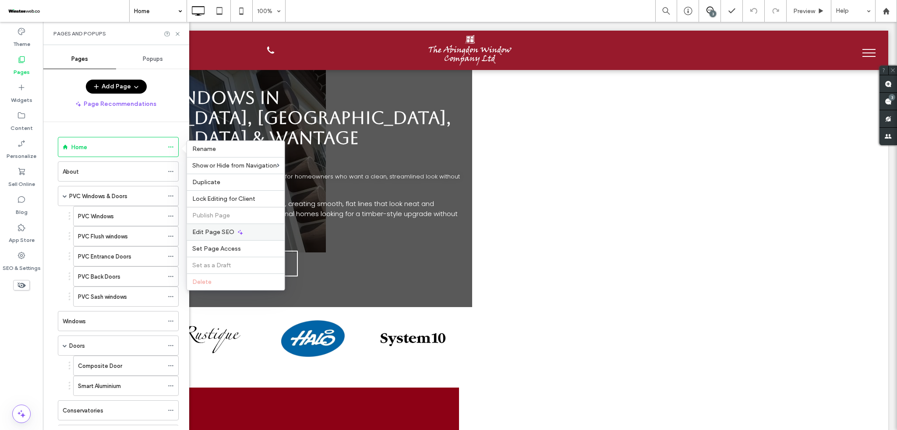
click at [206, 225] on div "Edit Page SEO" at bounding box center [236, 232] width 98 height 17
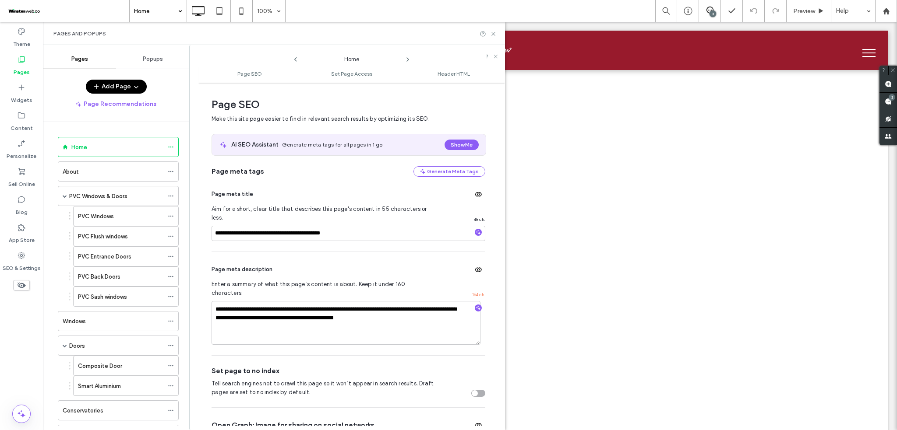
click at [207, 229] on div "**********" at bounding box center [351, 256] width 307 height 339
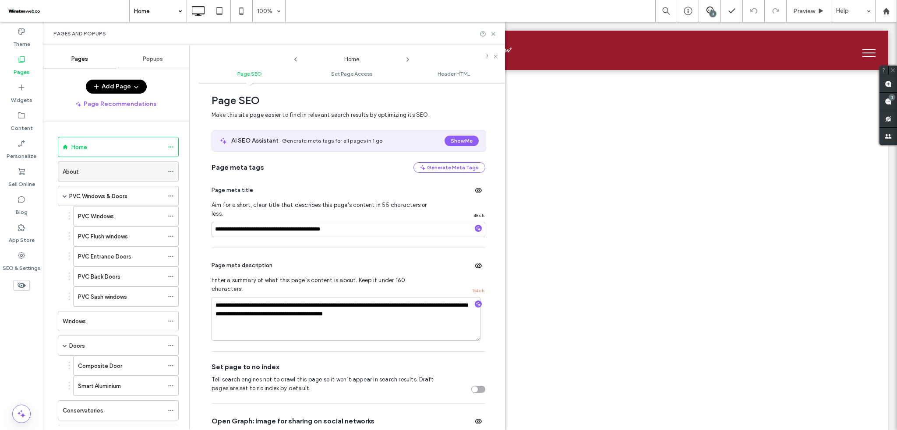
click at [169, 173] on icon at bounding box center [171, 172] width 6 height 6
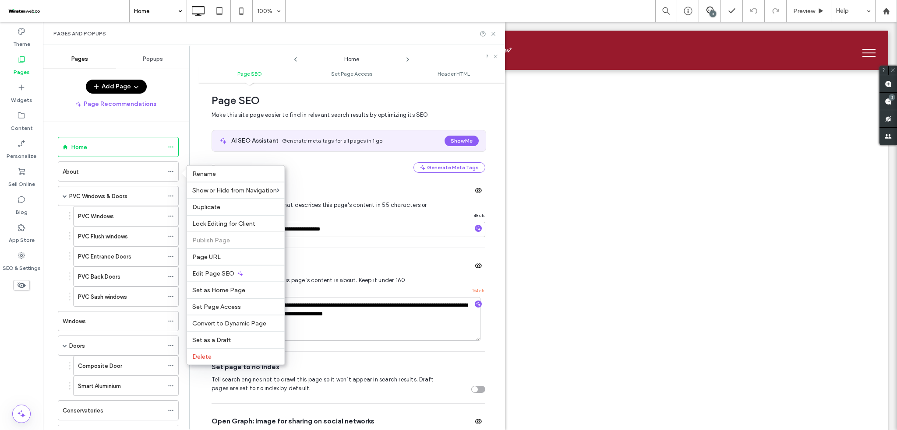
drag, startPoint x: 170, startPoint y: 167, endPoint x: 172, endPoint y: 174, distance: 6.8
click at [159, 169] on div "About" at bounding box center [113, 171] width 101 height 9
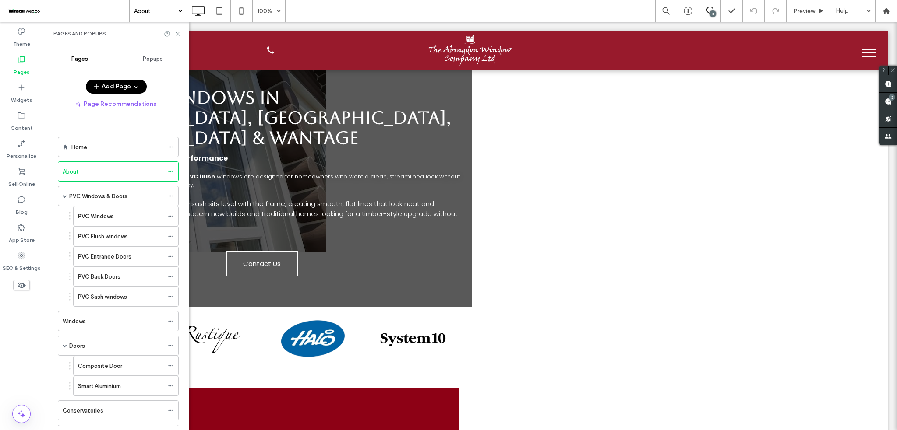
click at [169, 169] on div at bounding box center [448, 215] width 897 height 430
click at [170, 172] on div at bounding box center [448, 215] width 897 height 430
click at [171, 173] on icon at bounding box center [171, 172] width 6 height 6
click at [172, 170] on icon at bounding box center [171, 172] width 6 height 6
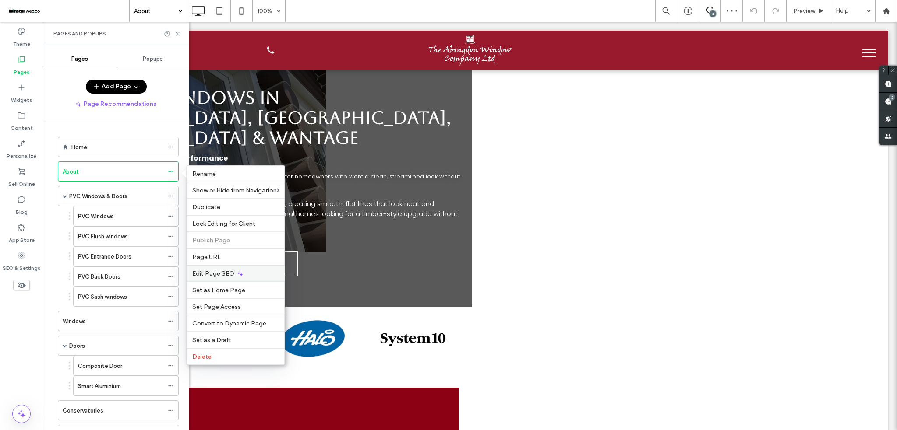
click at [211, 270] on span "Edit Page SEO" at bounding box center [213, 273] width 42 height 7
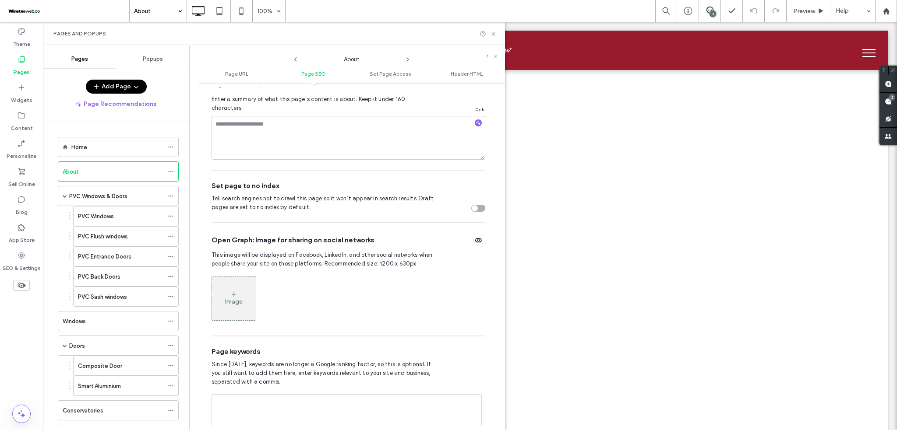
scroll to position [350, 0]
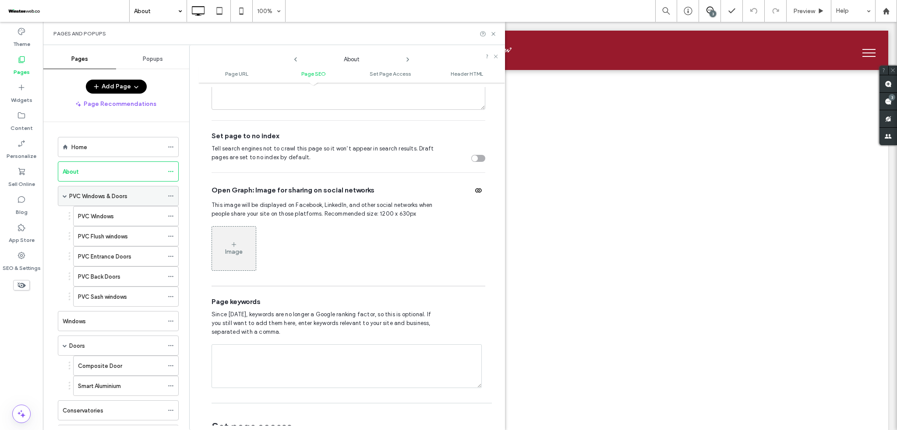
click at [132, 190] on div "PVC Windows & Doors" at bounding box center [116, 196] width 94 height 19
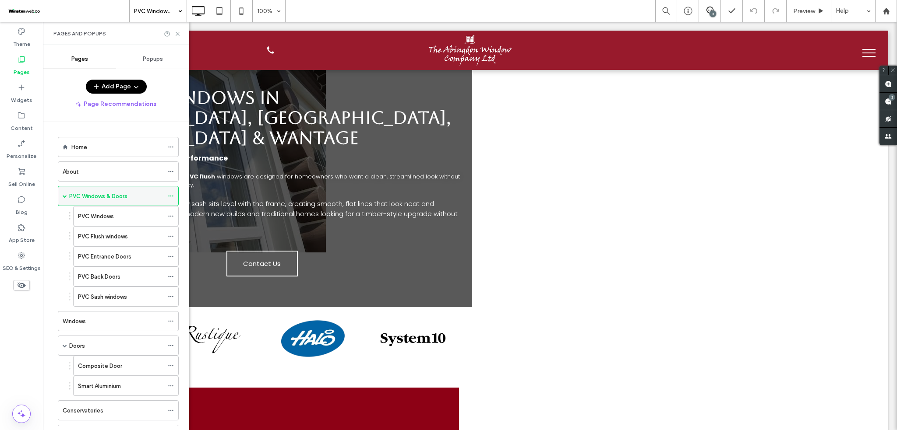
click at [172, 197] on icon at bounding box center [171, 196] width 6 height 6
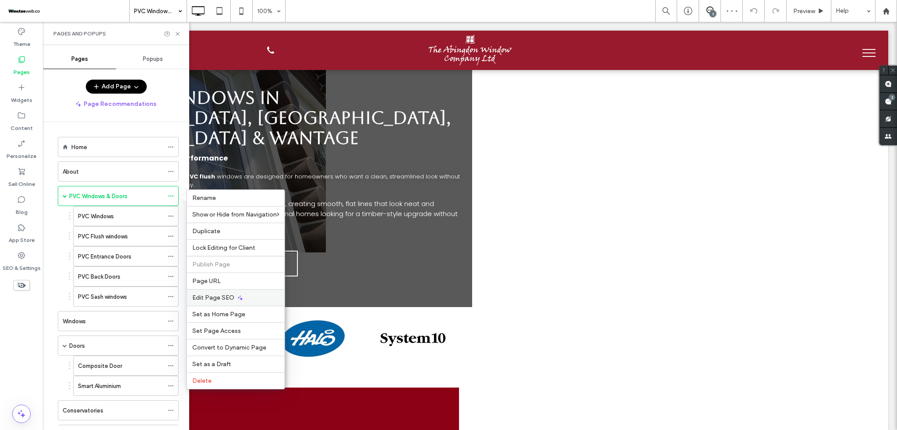
click at [217, 301] on span "Edit Page SEO" at bounding box center [213, 297] width 42 height 7
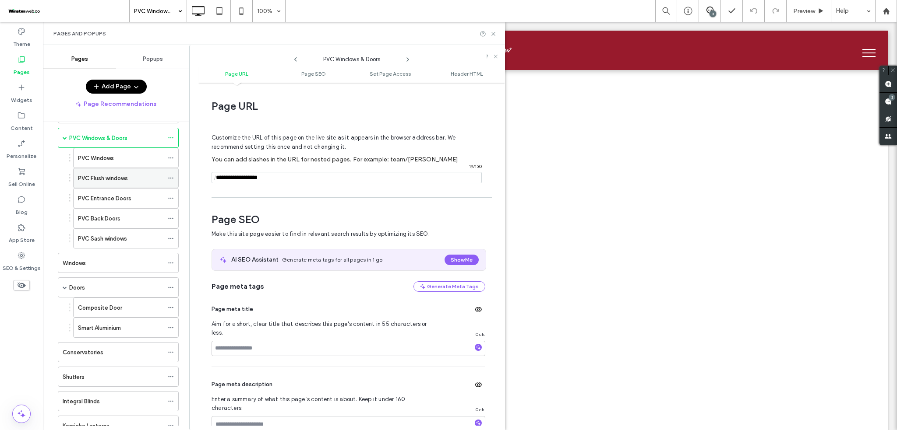
click at [106, 188] on div "PVC Flush windows" at bounding box center [120, 178] width 85 height 19
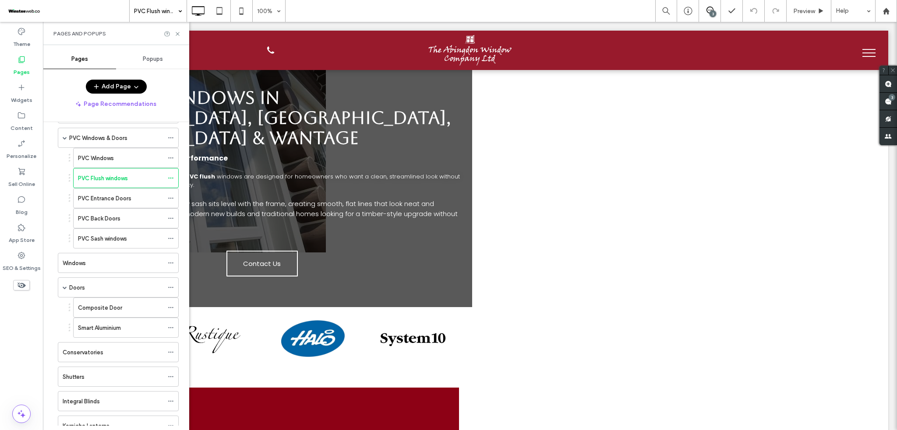
click at [102, 261] on div at bounding box center [448, 215] width 897 height 430
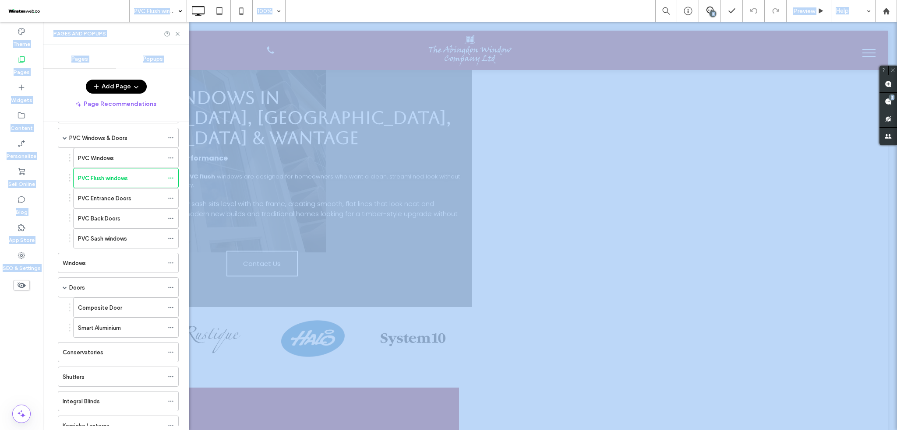
click at [102, 261] on div at bounding box center [448, 215] width 897 height 430
click at [102, 261] on div "Windows" at bounding box center [113, 263] width 101 height 9
click at [102, 261] on div at bounding box center [448, 215] width 897 height 430
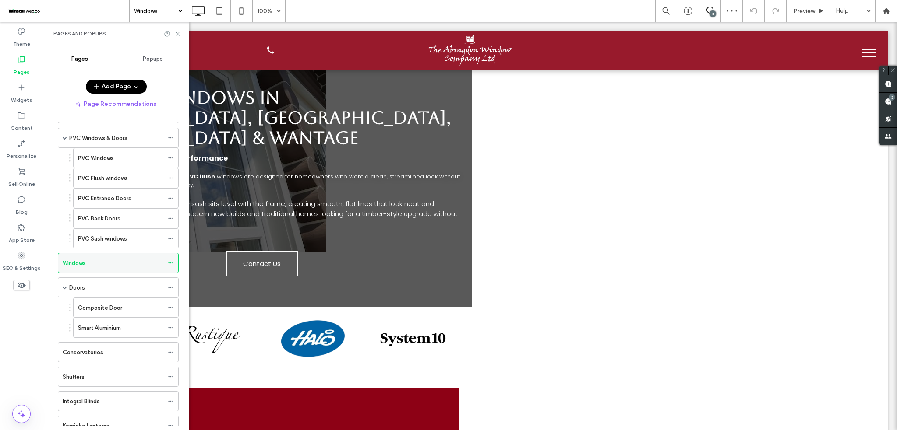
click at [170, 263] on icon at bounding box center [171, 263] width 6 height 6
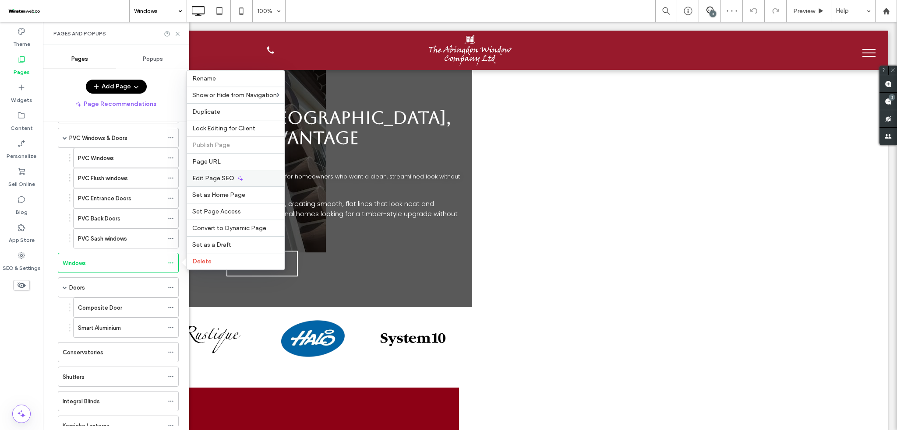
click at [218, 176] on span "Edit Page SEO" at bounding box center [213, 178] width 42 height 7
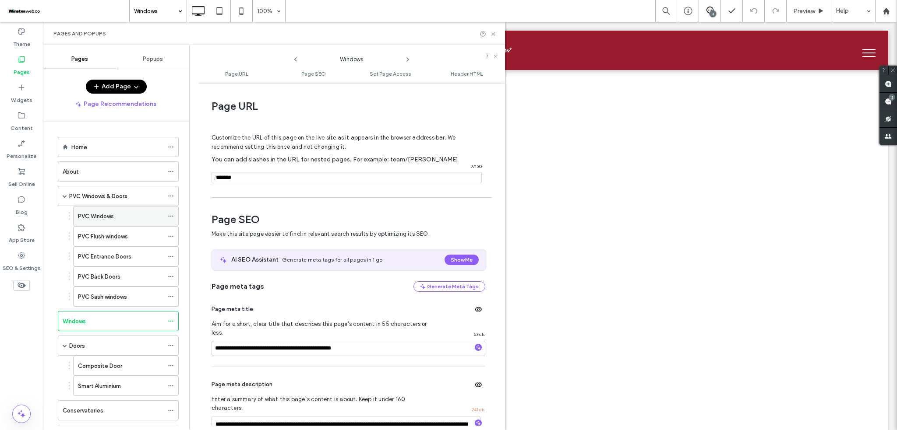
click at [115, 207] on div "PVC Windows" at bounding box center [120, 216] width 85 height 19
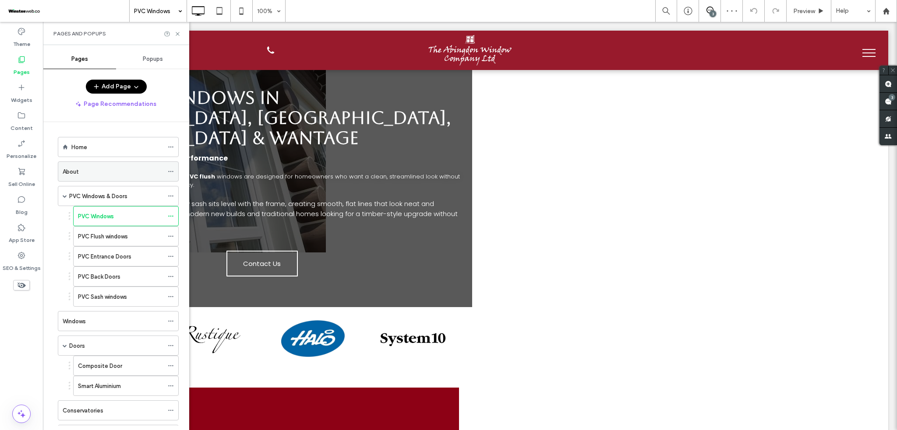
click at [166, 170] on div "About" at bounding box center [118, 172] width 121 height 20
click at [173, 217] on icon at bounding box center [171, 216] width 6 height 6
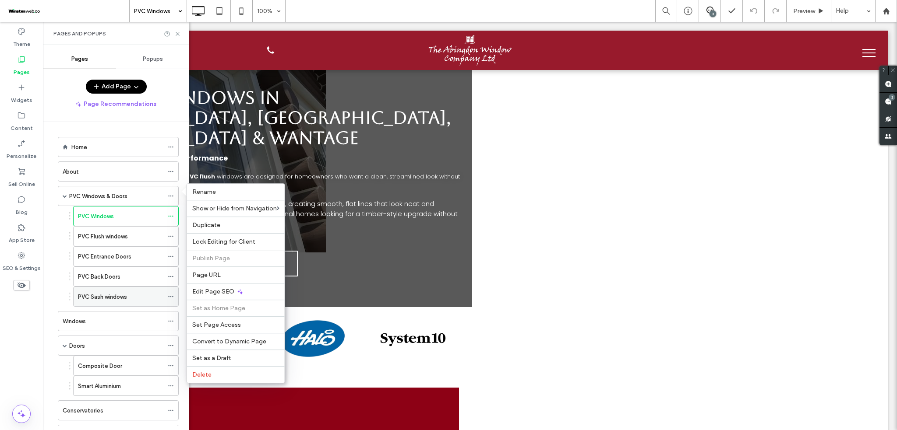
scroll to position [116, 0]
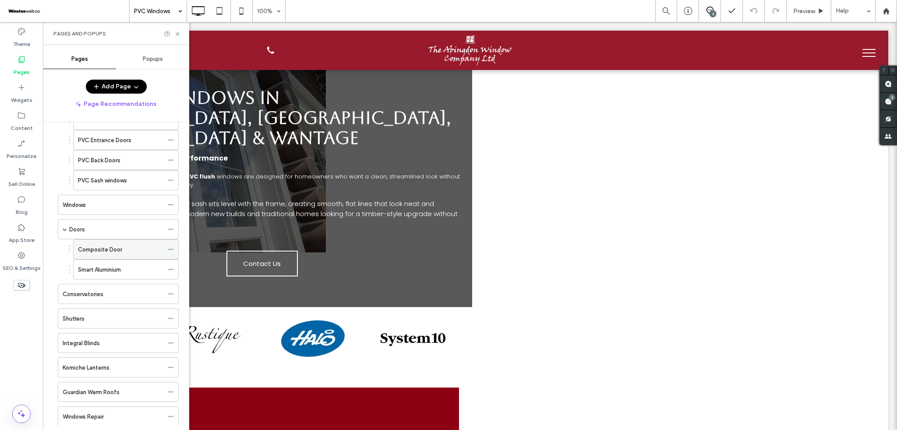
click at [170, 249] on icon at bounding box center [171, 250] width 6 height 6
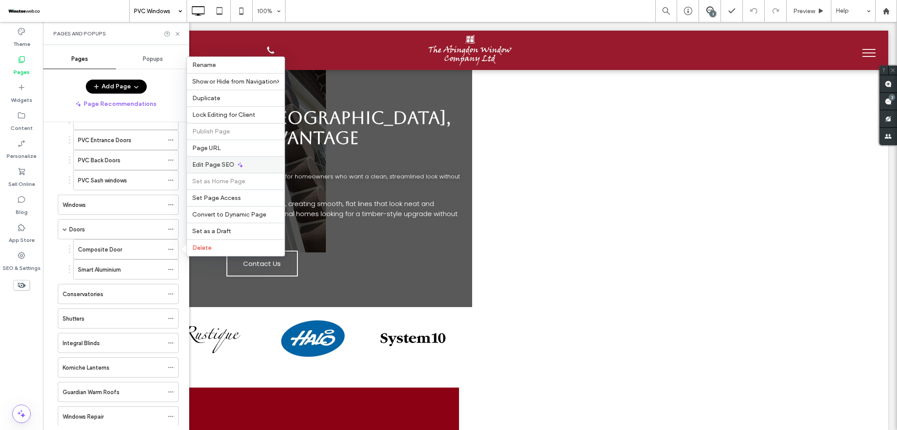
click at [210, 170] on div "Edit Page SEO" at bounding box center [236, 164] width 98 height 17
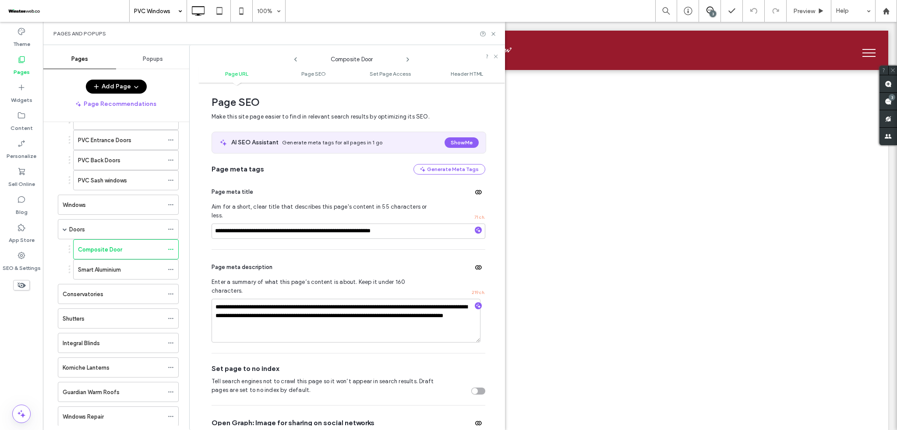
scroll to position [120, 0]
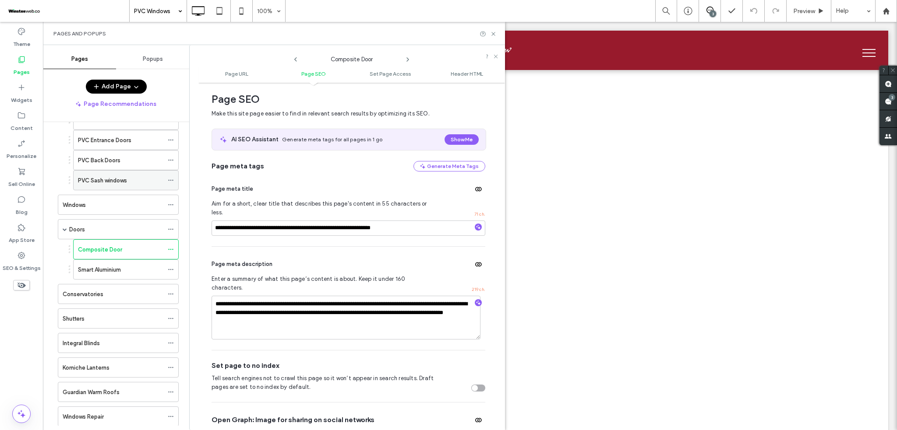
drag, startPoint x: 210, startPoint y: 166, endPoint x: 159, endPoint y: 181, distance: 53.6
click at [209, 165] on div "**********" at bounding box center [351, 256] width 307 height 339
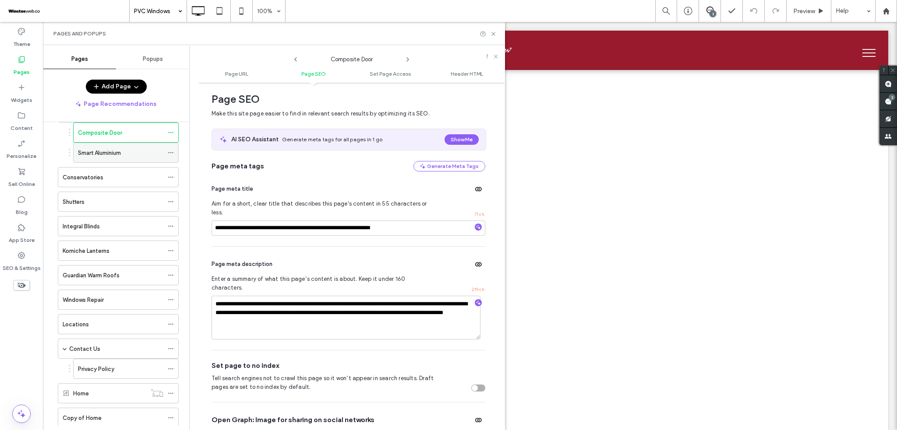
scroll to position [0, 0]
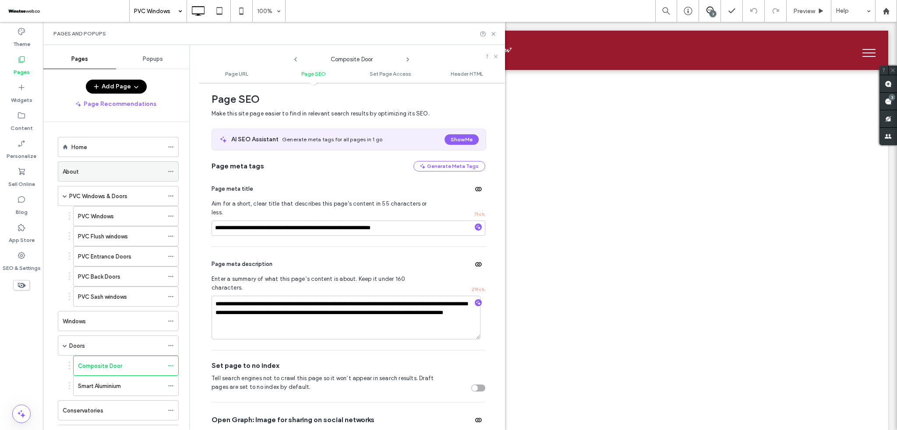
click at [121, 169] on div "About" at bounding box center [113, 171] width 101 height 9
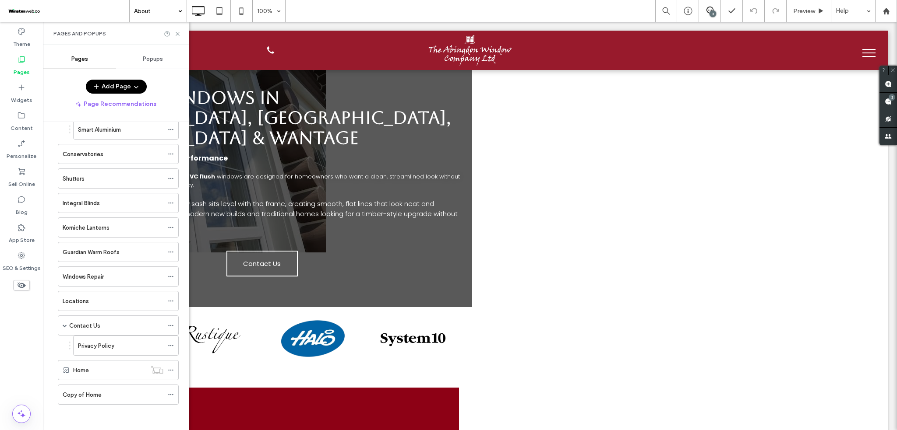
scroll to position [258, 0]
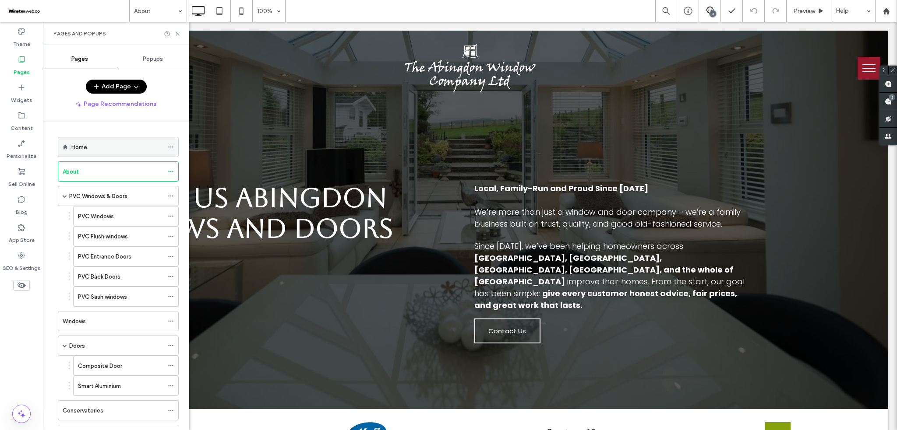
click at [170, 149] on icon at bounding box center [171, 147] width 6 height 6
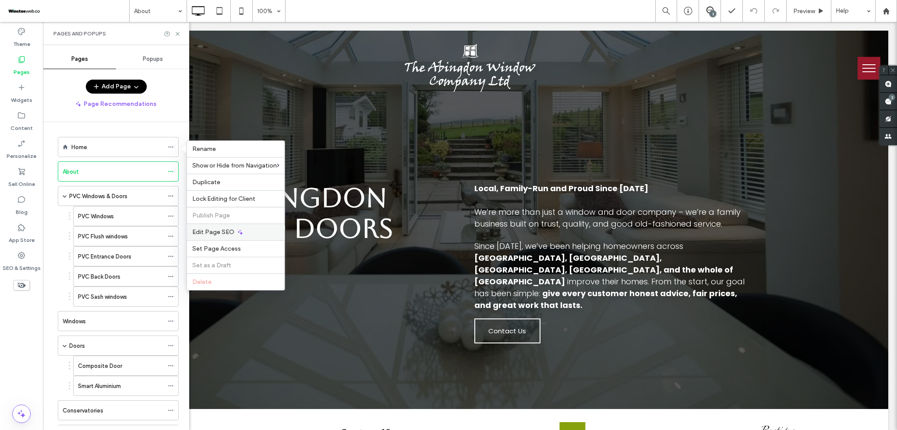
click at [229, 229] on span "Edit Page SEO" at bounding box center [213, 232] width 42 height 7
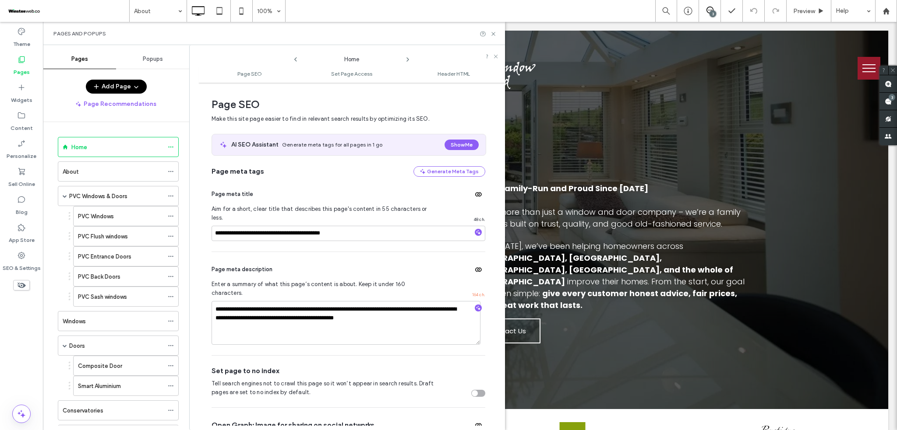
scroll to position [4, 0]
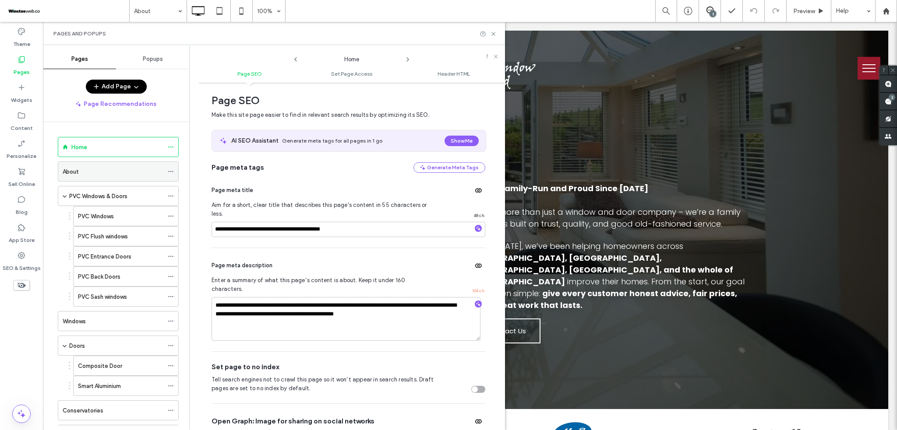
click at [170, 170] on icon at bounding box center [171, 172] width 6 height 6
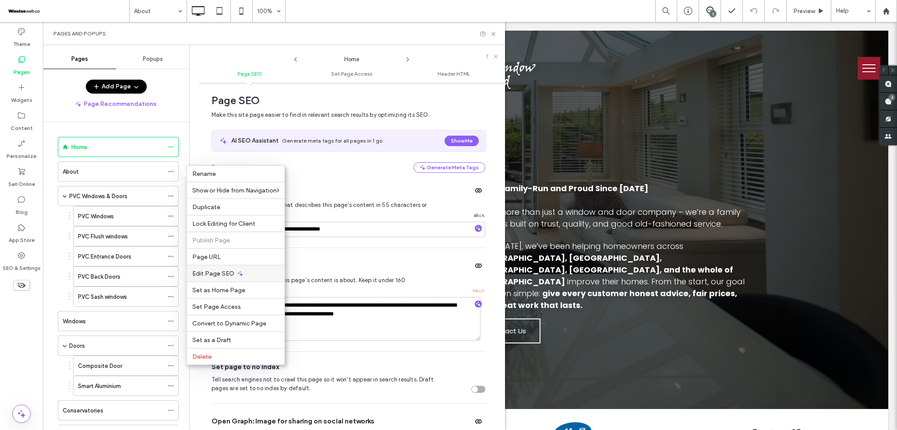
click at [237, 277] on icon at bounding box center [240, 273] width 7 height 7
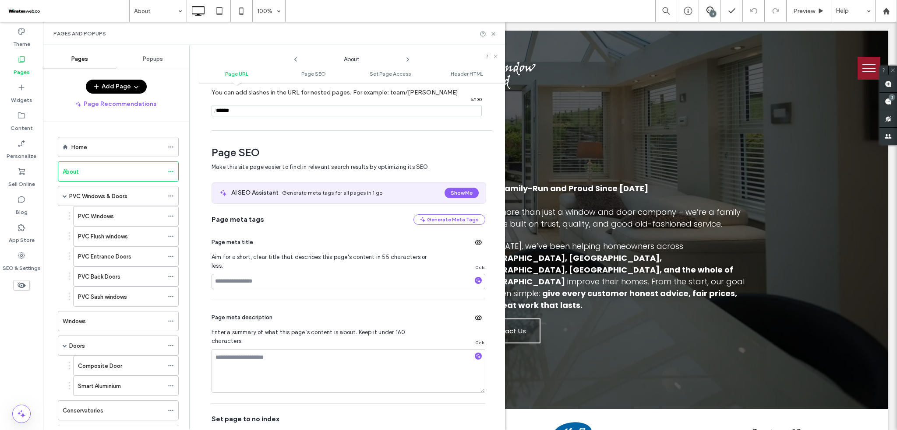
scroll to position [120, 0]
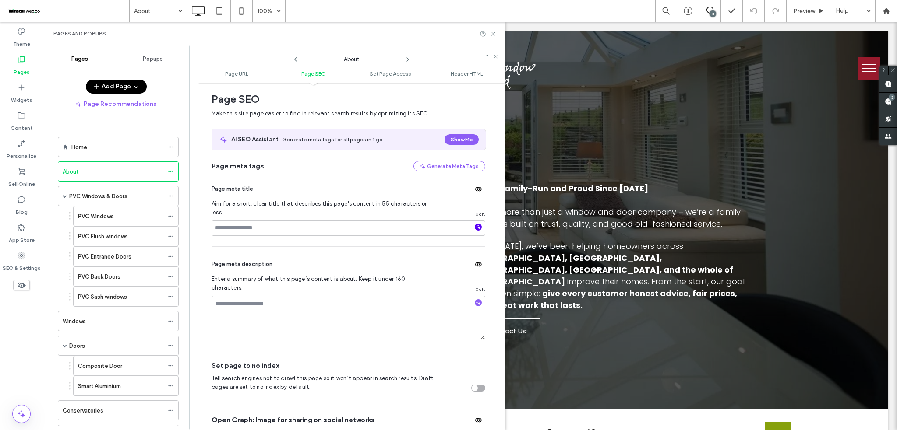
click at [475, 224] on icon "button" at bounding box center [478, 227] width 6 height 6
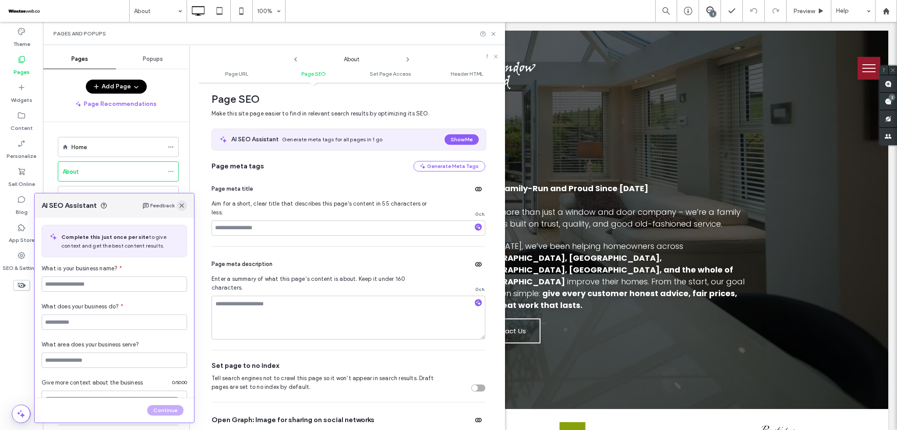
click at [183, 206] on icon "button" at bounding box center [181, 205] width 7 height 7
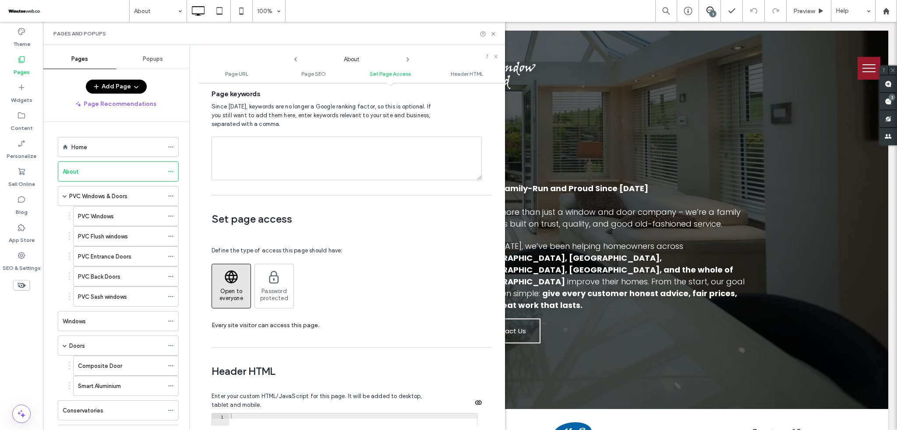
scroll to position [409, 0]
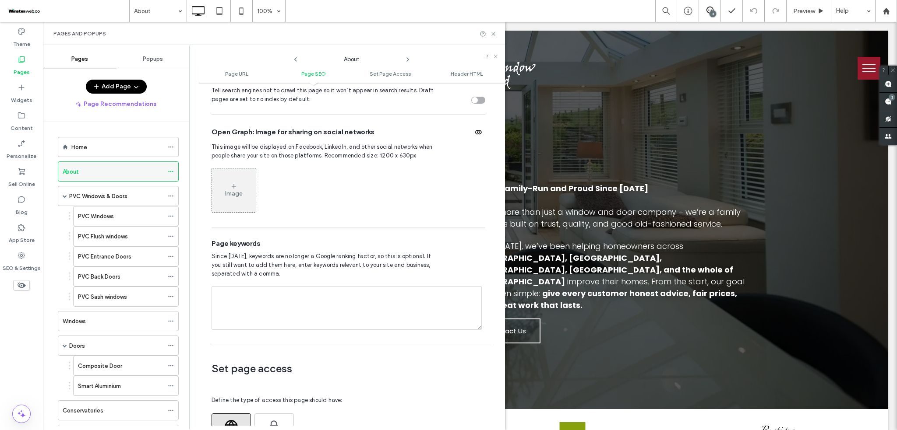
click at [173, 169] on icon at bounding box center [171, 172] width 6 height 6
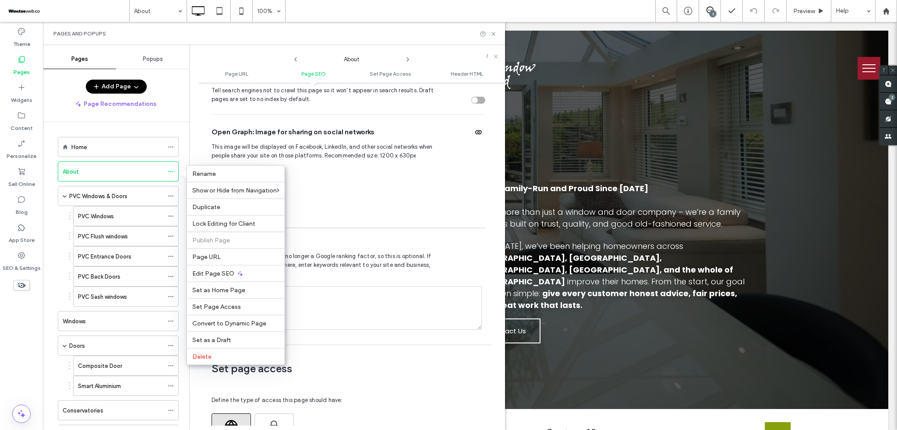
click at [367, 143] on span "This image will be displayed on Facebook, LinkedIn, and other social networks w…" at bounding box center [324, 152] width 225 height 18
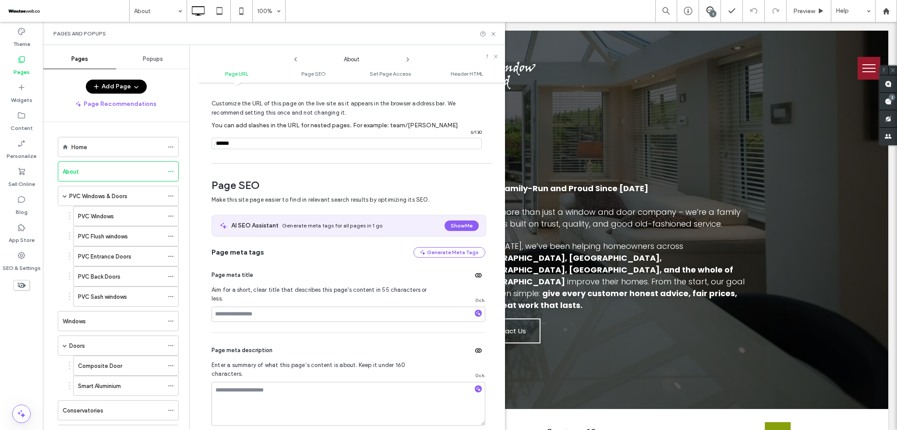
scroll to position [0, 0]
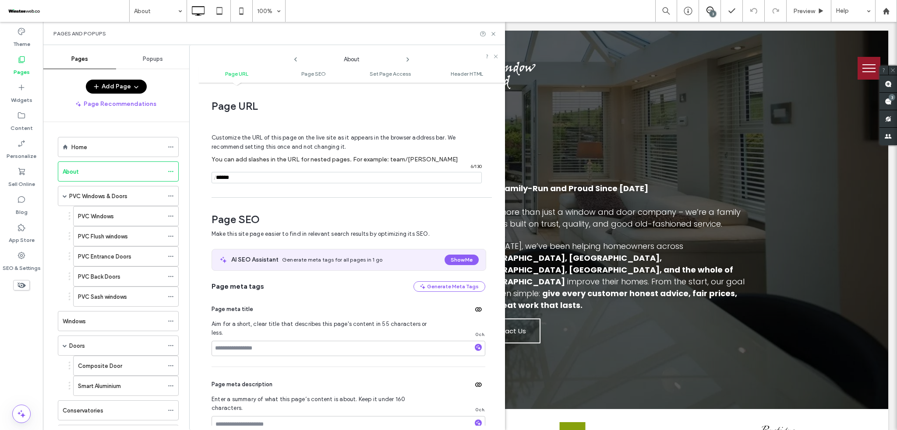
click at [278, 176] on input "notEmpty" at bounding box center [347, 177] width 270 height 11
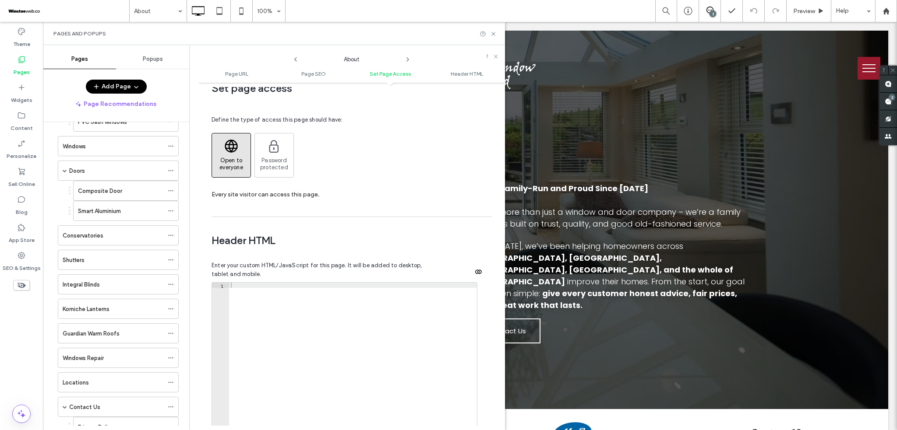
scroll to position [584, 0]
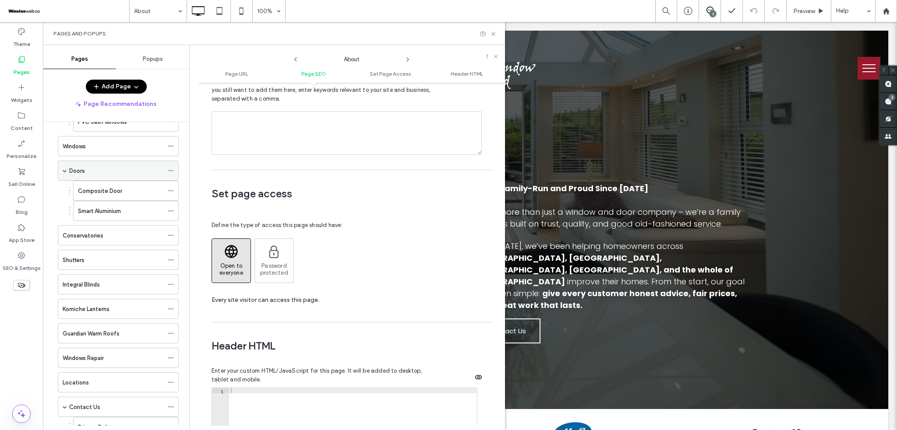
drag, startPoint x: 24, startPoint y: 255, endPoint x: 68, endPoint y: 181, distance: 86.2
click at [24, 255] on use at bounding box center [21, 255] width 7 height 7
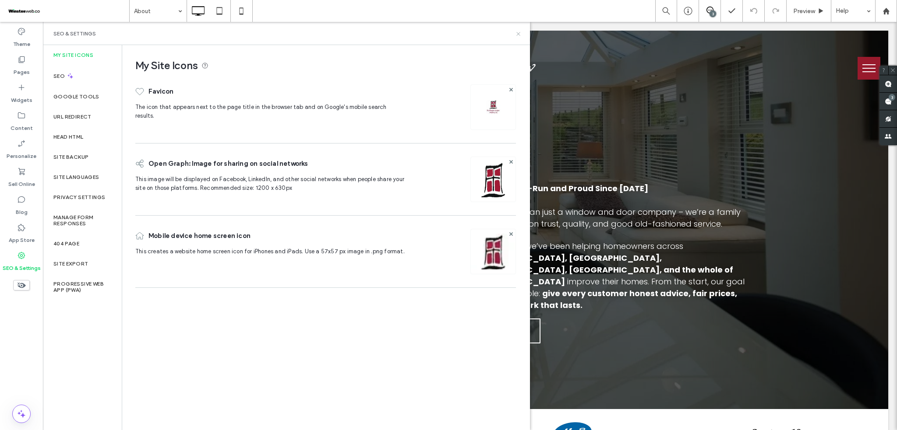
click at [518, 33] on use at bounding box center [518, 34] width 4 height 4
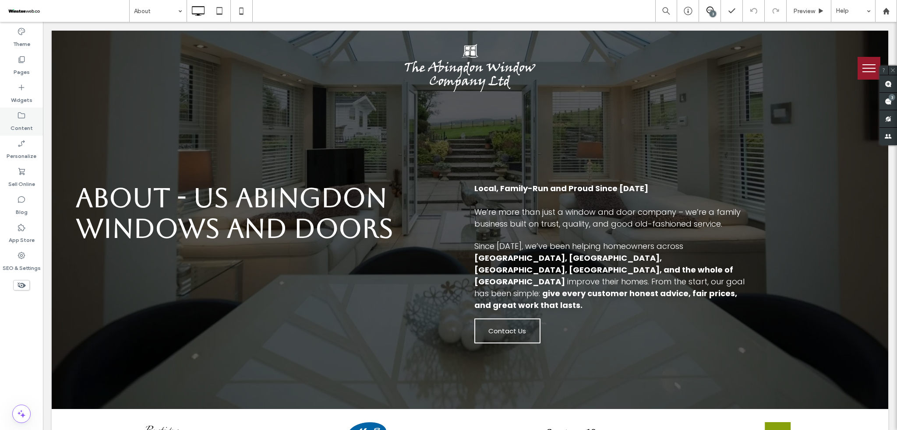
click at [21, 113] on use at bounding box center [21, 116] width 7 height 6
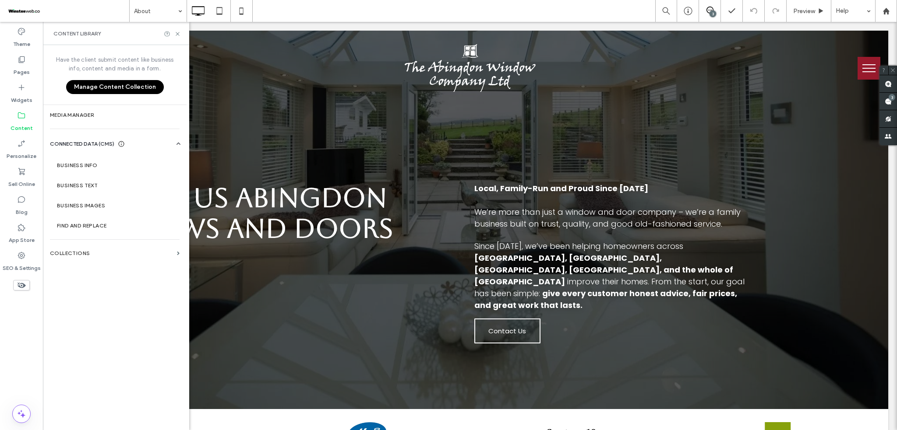
click at [21, 113] on use at bounding box center [21, 116] width 7 height 6
click at [22, 80] on div "Widgets" at bounding box center [21, 94] width 43 height 28
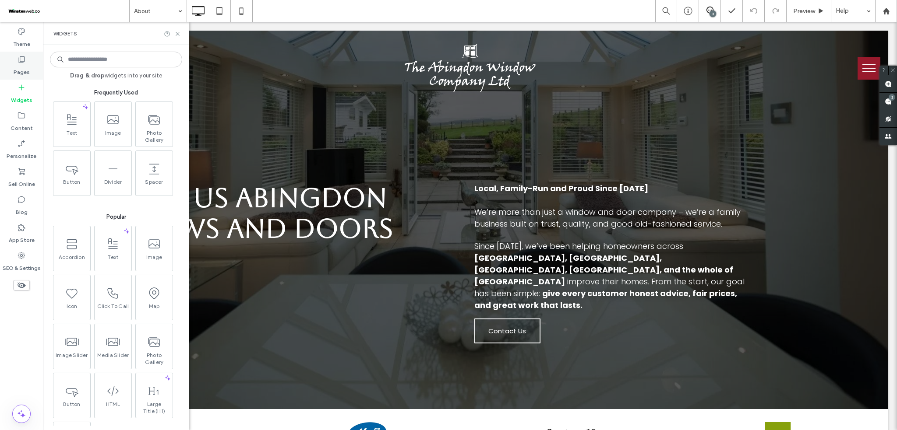
click at [30, 61] on div "Pages" at bounding box center [21, 66] width 43 height 28
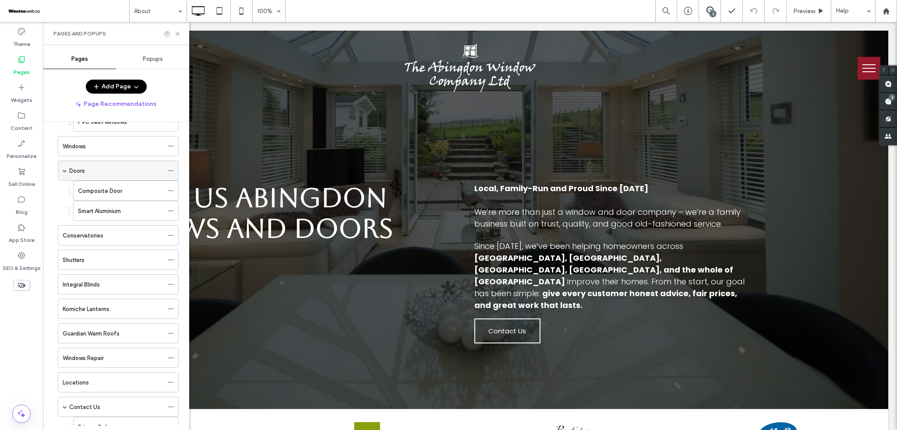
scroll to position [0, 0]
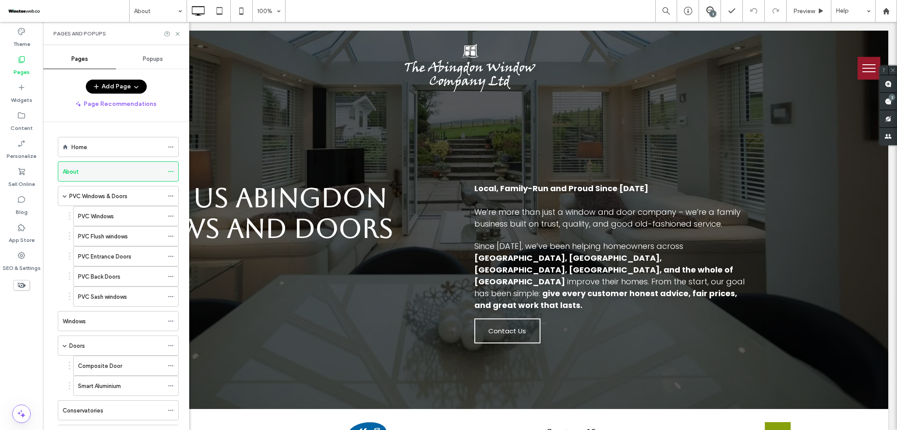
click at [169, 169] on icon at bounding box center [171, 172] width 6 height 6
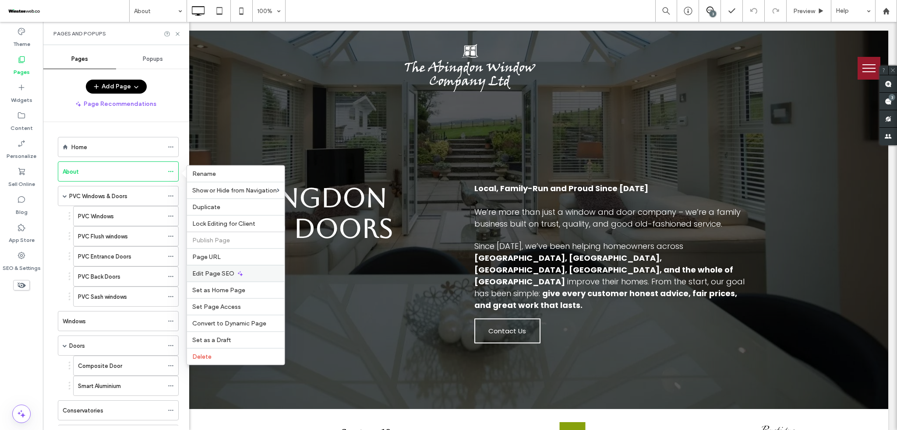
click at [249, 275] on div "Edit Page SEO" at bounding box center [236, 273] width 98 height 17
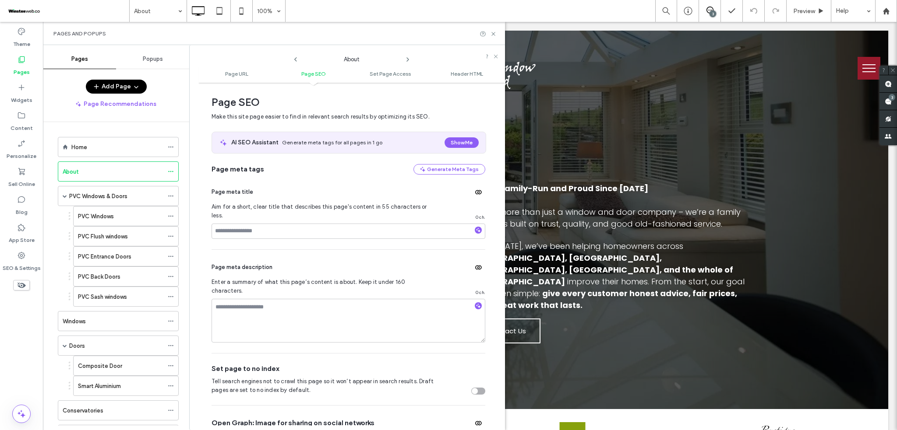
scroll to position [120, 0]
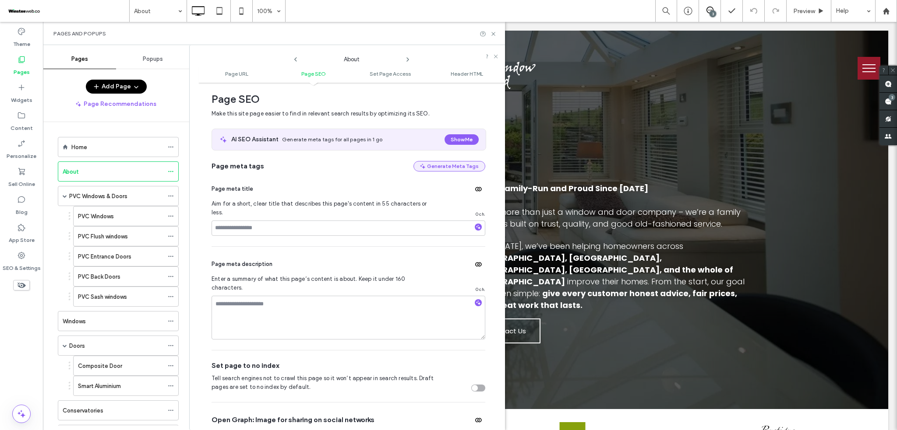
click at [420, 165] on icon "button" at bounding box center [422, 166] width 7 height 7
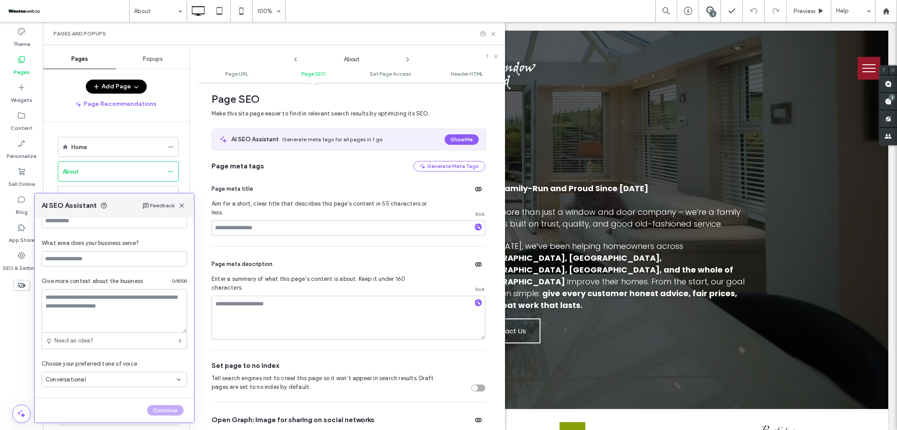
scroll to position [0, 0]
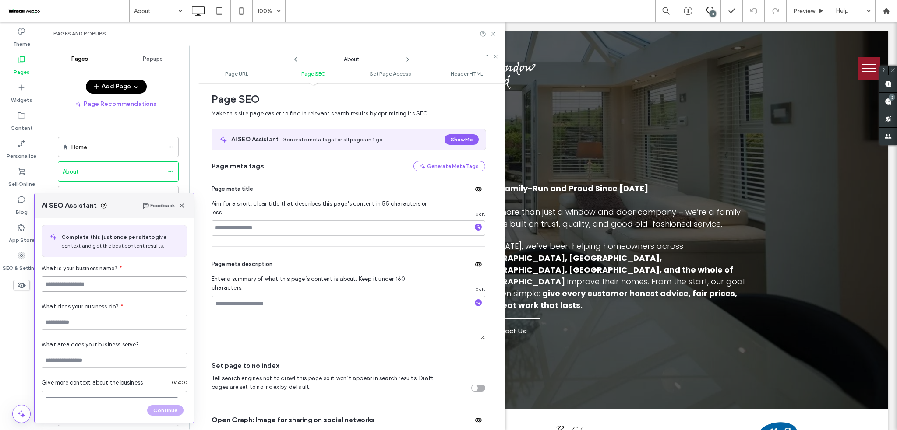
click at [137, 284] on input at bounding box center [114, 284] width 145 height 15
type input "**********"
type input "*"
type input "**********"
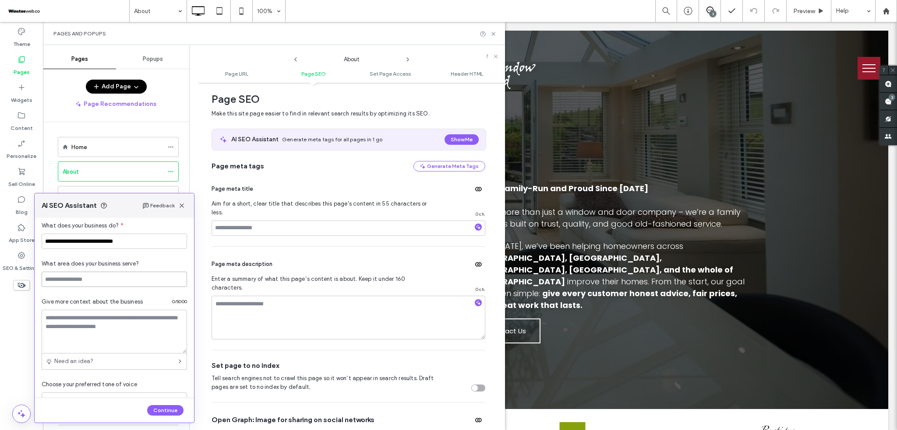
scroll to position [102, 0]
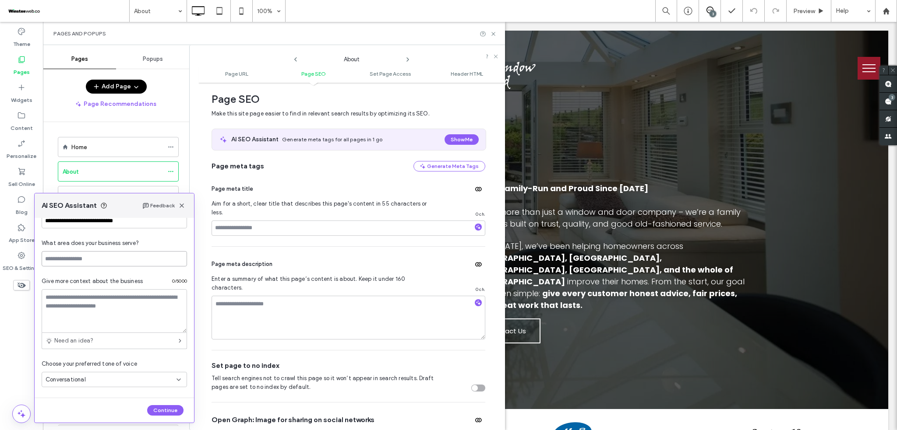
paste input "**********"
type input "**********"
click at [135, 292] on textarea at bounding box center [114, 311] width 145 height 44
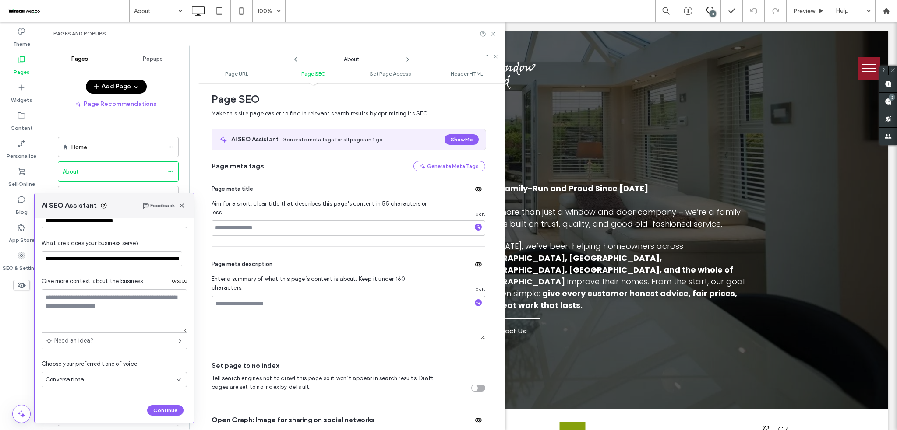
click at [263, 296] on textarea at bounding box center [349, 318] width 274 height 44
click at [121, 315] on textarea at bounding box center [114, 311] width 145 height 44
paste textarea "**********"
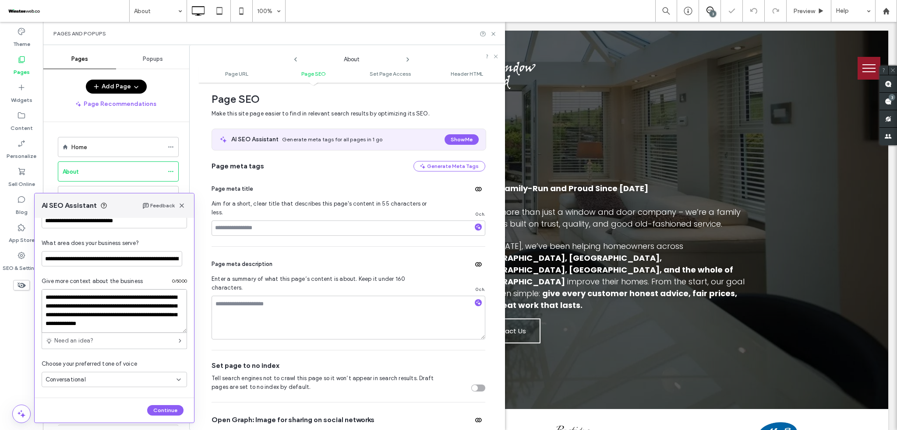
scroll to position [117, 0]
type textarea "**********"
click at [139, 381] on div "Conversational" at bounding box center [111, 380] width 131 height 9
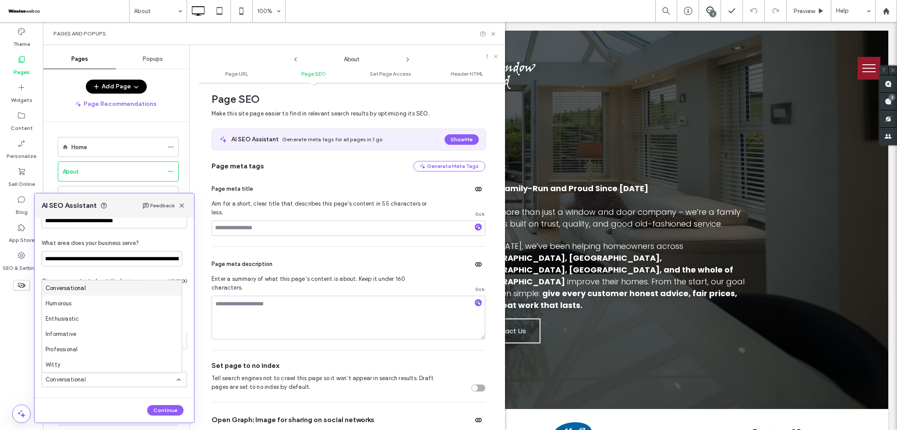
click at [139, 381] on div "Conversational" at bounding box center [111, 380] width 131 height 9
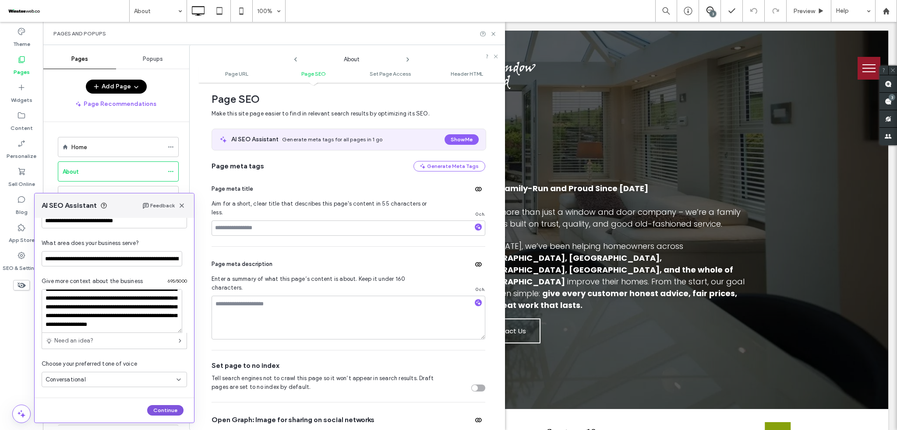
click at [173, 408] on button "Continue" at bounding box center [165, 411] width 36 height 11
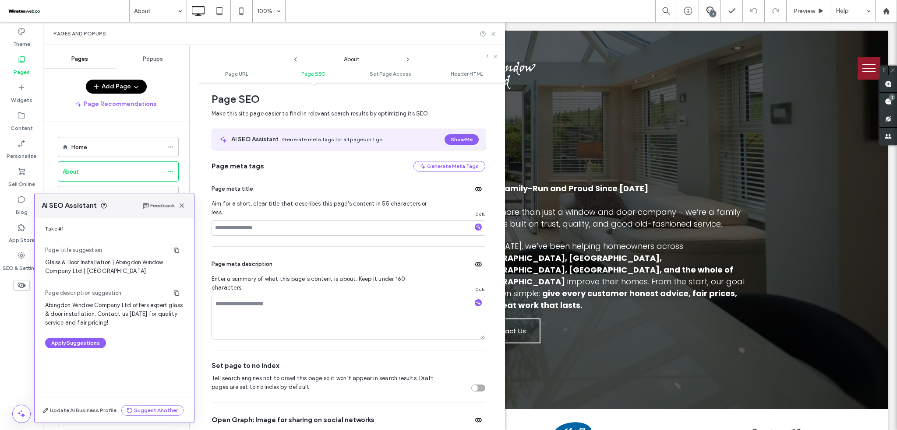
click at [90, 310] on span "Abingdon Window Company Ltd offers expert glass & door installation. Contact us…" at bounding box center [114, 314] width 138 height 26
click at [87, 344] on button "Apply Suggestions" at bounding box center [75, 343] width 61 height 11
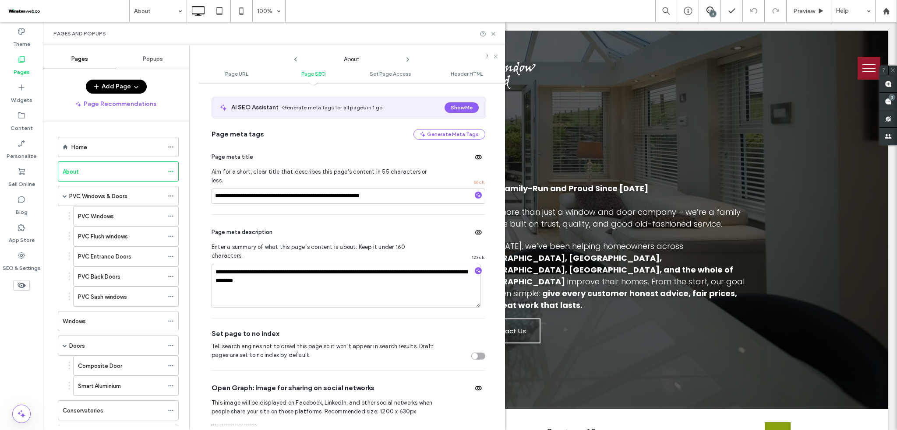
scroll to position [179, 0]
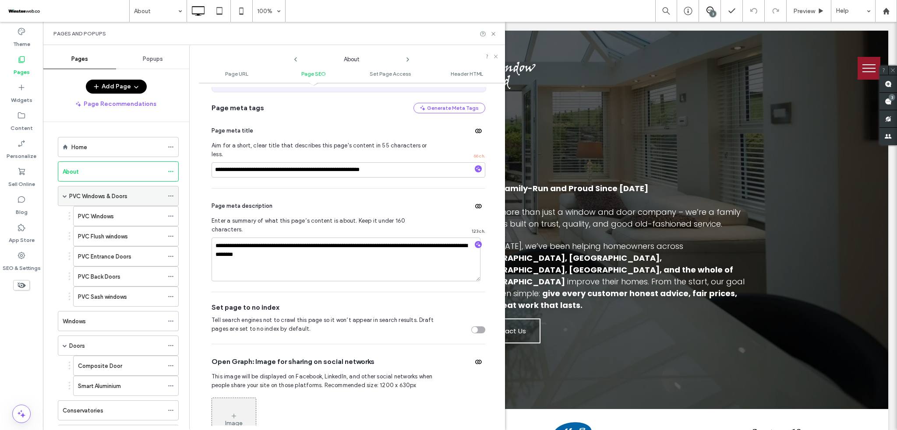
click at [110, 193] on label "PVC Windows & Doors" at bounding box center [98, 196] width 58 height 15
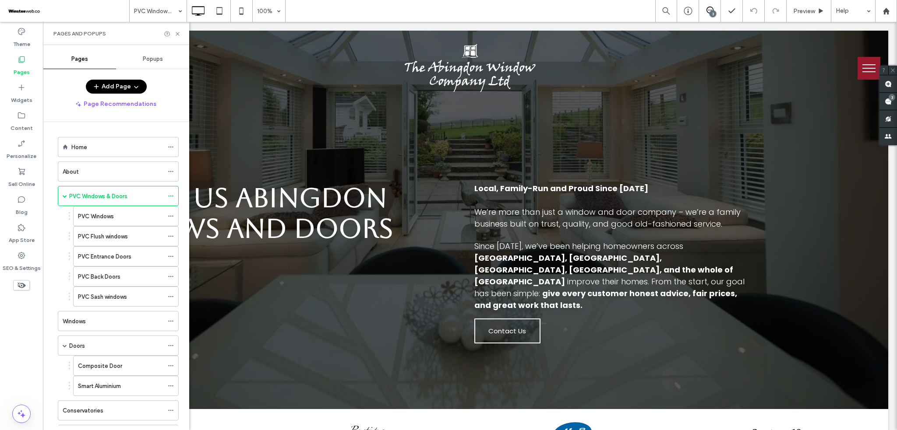
click at [171, 195] on div at bounding box center [448, 215] width 897 height 430
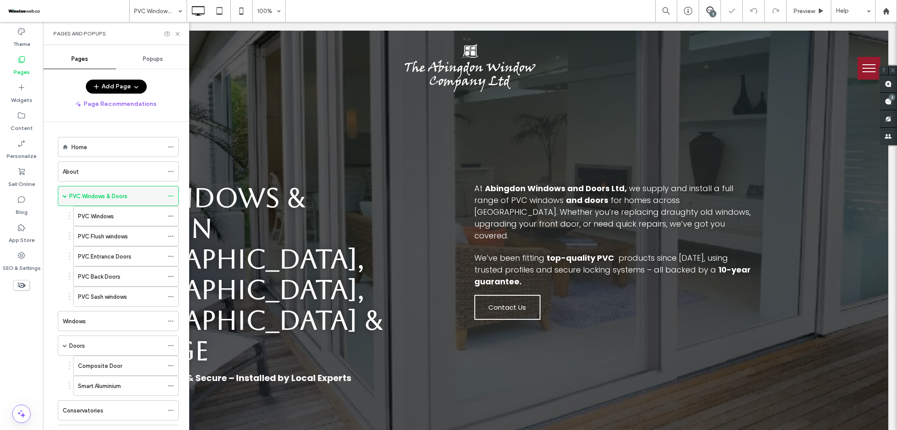
click at [171, 195] on icon at bounding box center [171, 196] width 6 height 6
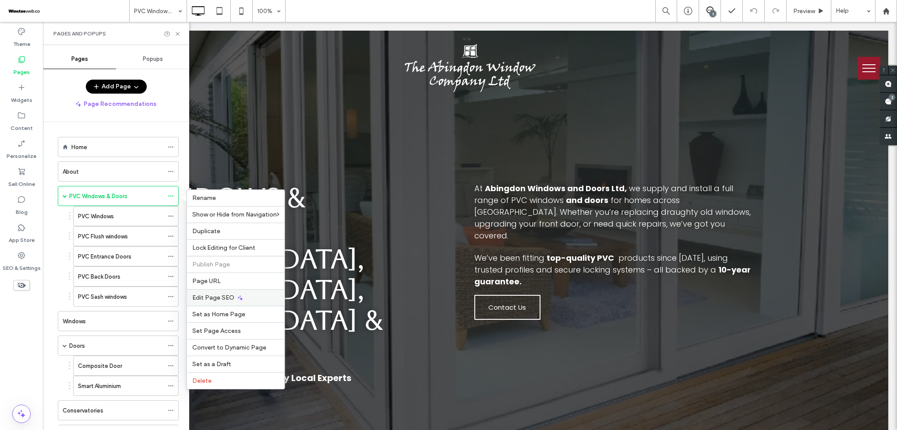
click at [208, 301] on span "Edit Page SEO" at bounding box center [213, 297] width 42 height 7
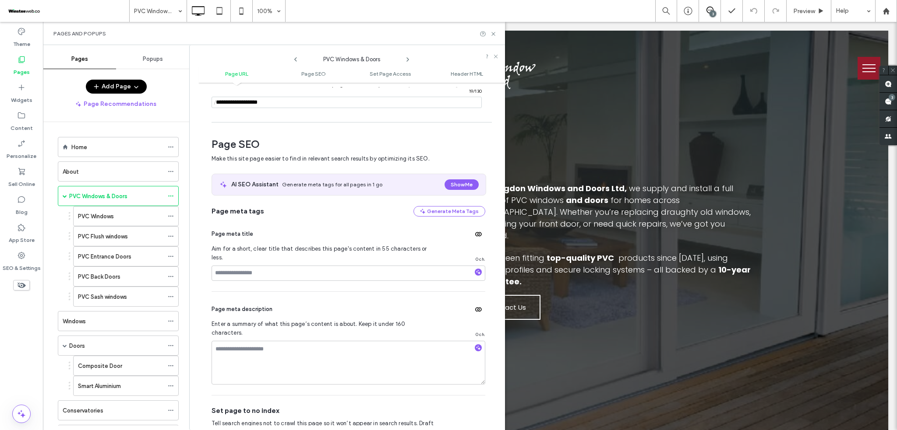
scroll to position [120, 0]
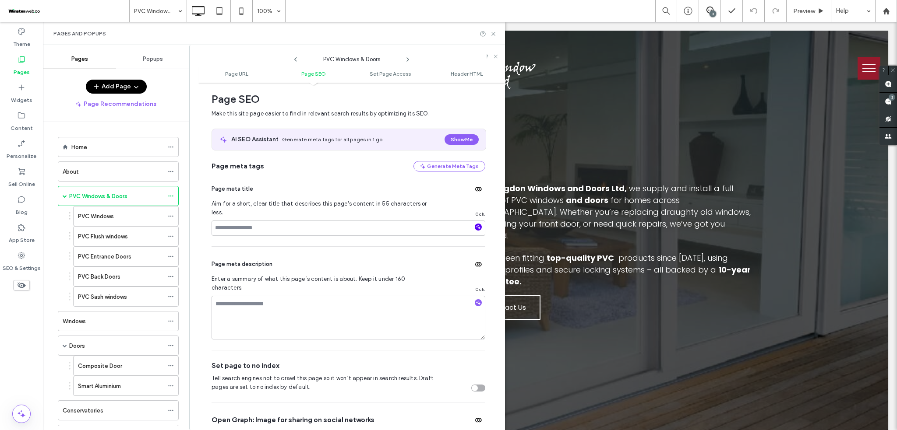
click at [475, 224] on icon "button" at bounding box center [478, 227] width 6 height 6
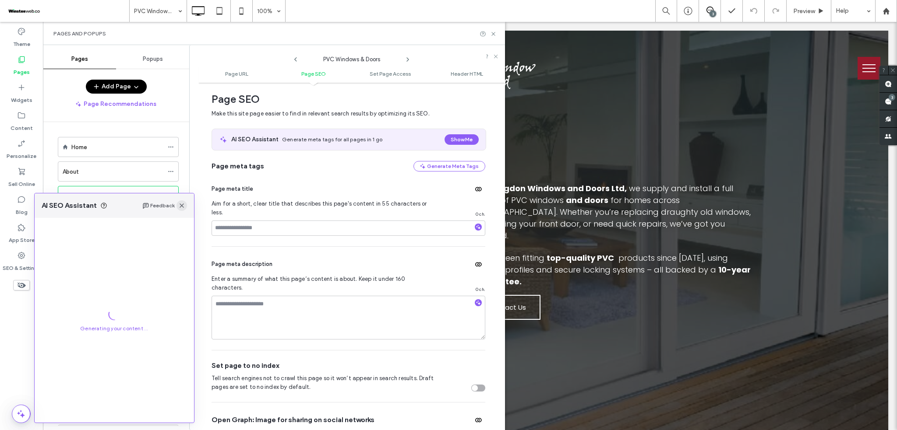
click at [178, 205] on icon "button" at bounding box center [181, 205] width 7 height 7
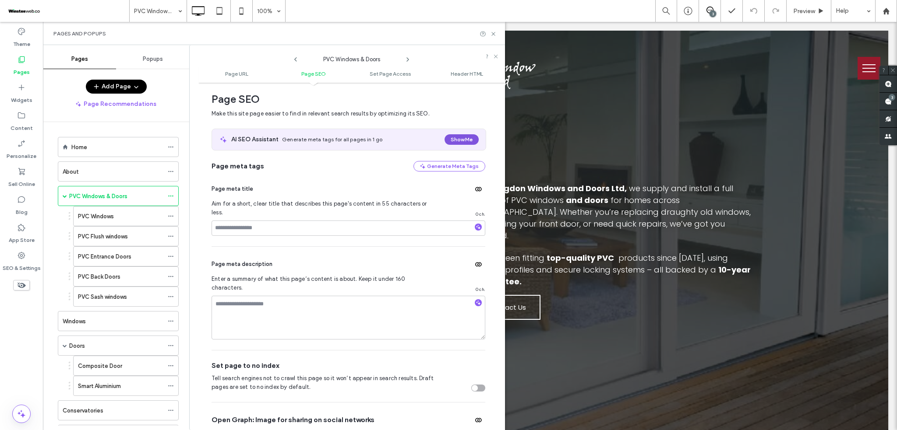
click at [457, 139] on button "Show Me" at bounding box center [461, 139] width 34 height 11
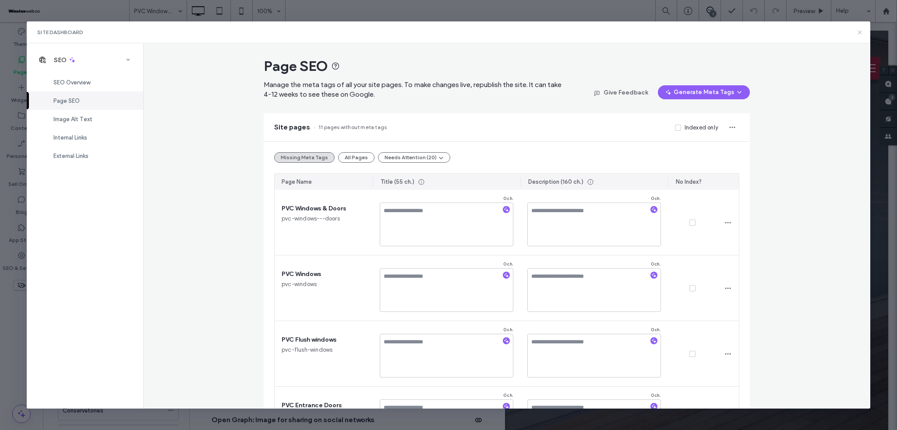
click at [858, 34] on use at bounding box center [859, 32] width 4 height 4
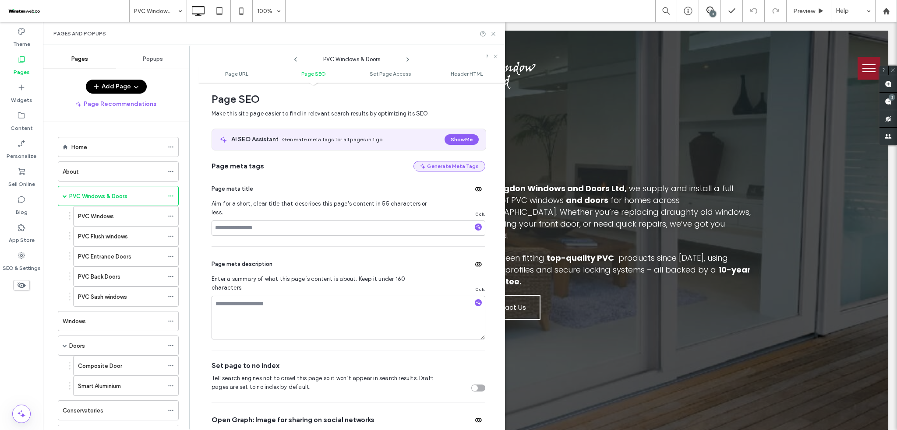
click at [452, 170] on button "Generate Meta Tags" at bounding box center [449, 166] width 72 height 11
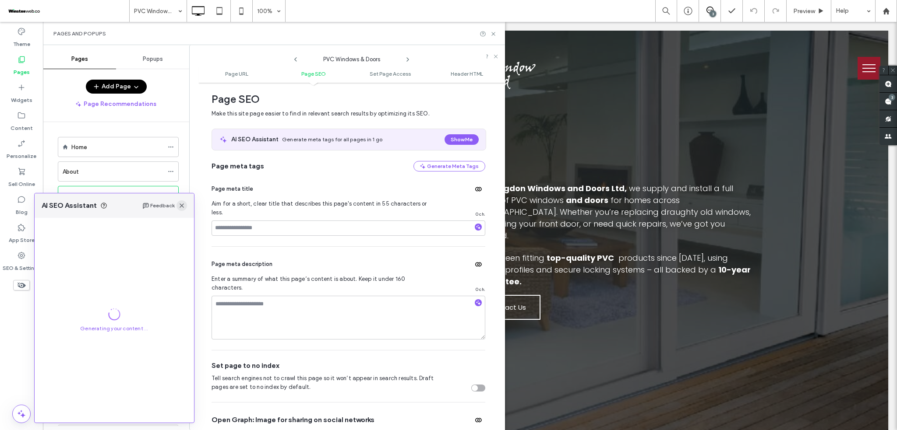
click at [183, 208] on icon "button" at bounding box center [181, 205] width 7 height 7
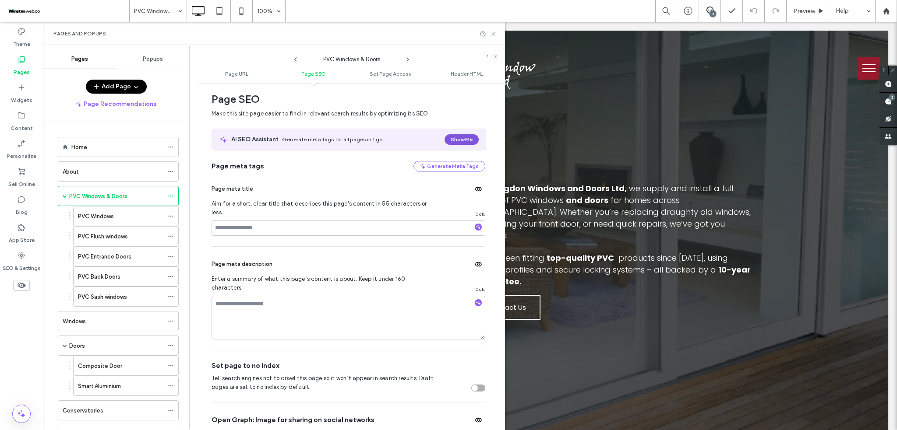
click at [465, 141] on button "Show Me" at bounding box center [461, 139] width 34 height 11
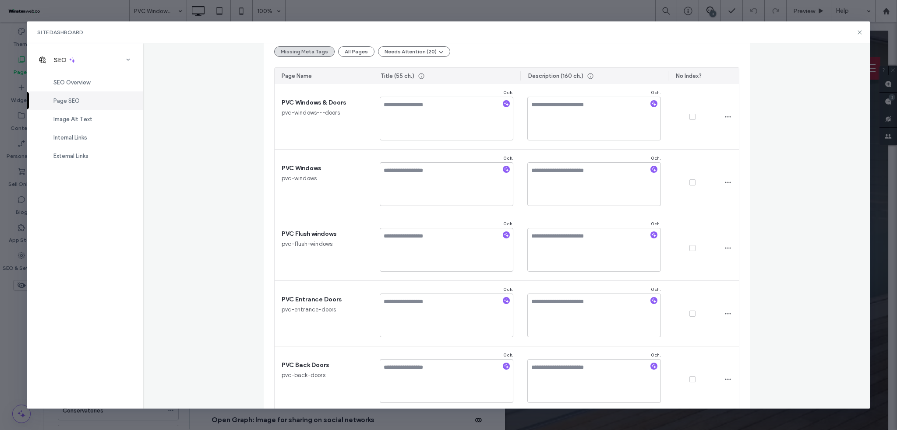
scroll to position [0, 0]
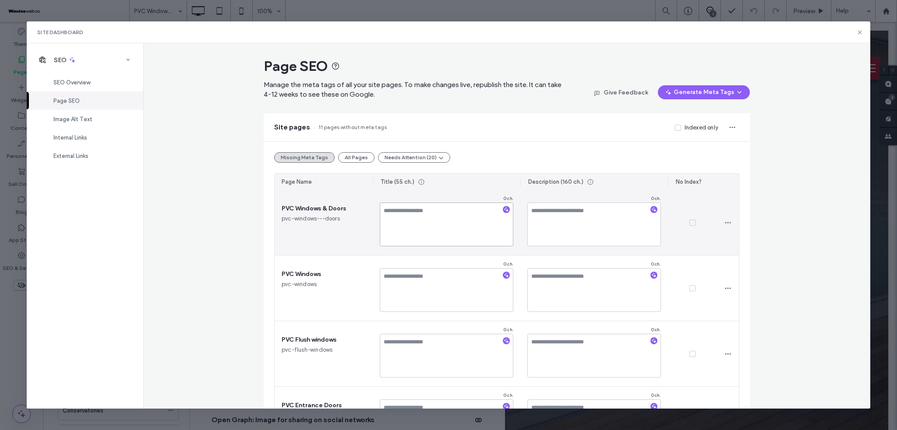
click at [423, 244] on textarea at bounding box center [447, 225] width 134 height 44
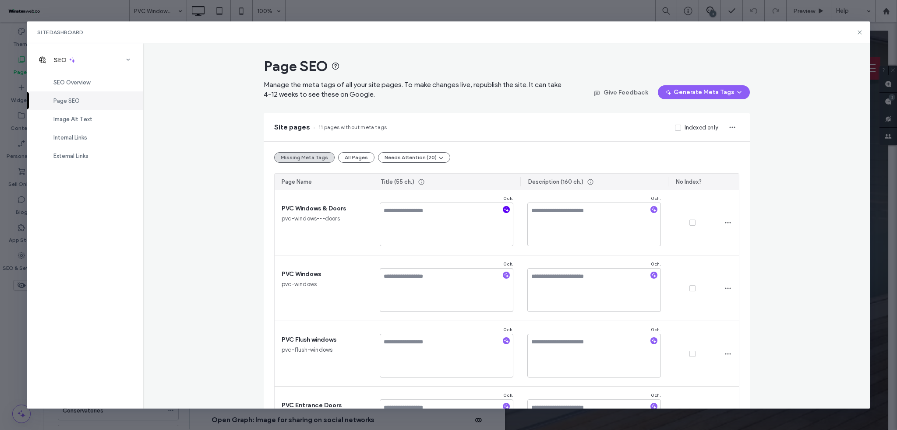
click at [504, 209] on use "button" at bounding box center [506, 209] width 5 height 5
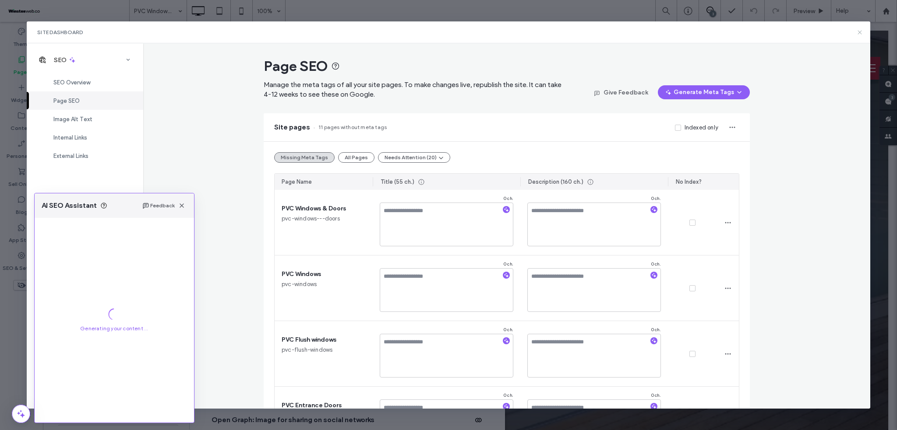
drag, startPoint x: 857, startPoint y: 31, endPoint x: 600, endPoint y: 45, distance: 257.4
click at [857, 31] on icon at bounding box center [859, 32] width 7 height 7
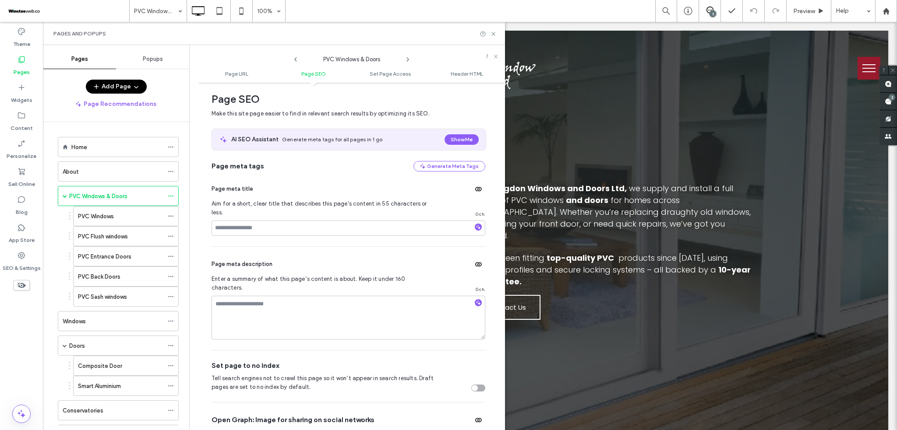
click at [471, 224] on div at bounding box center [478, 228] width 14 height 9
click at [476, 224] on icon "button" at bounding box center [478, 227] width 6 height 6
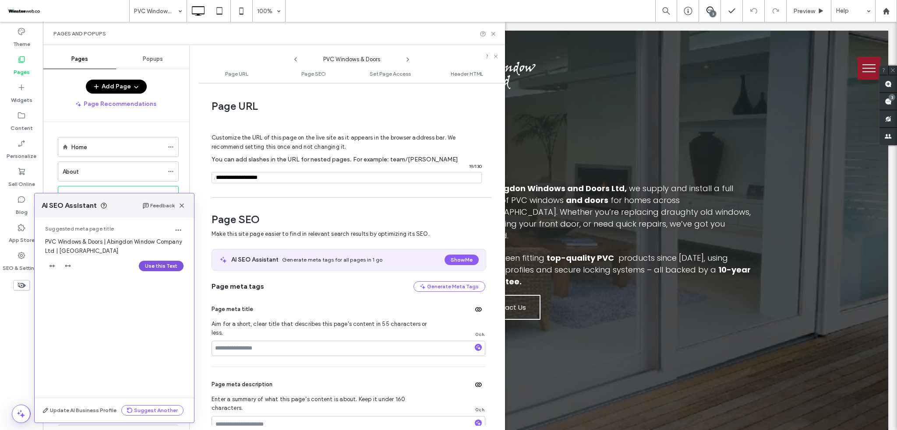
click at [172, 269] on button "Use this Text" at bounding box center [161, 266] width 45 height 11
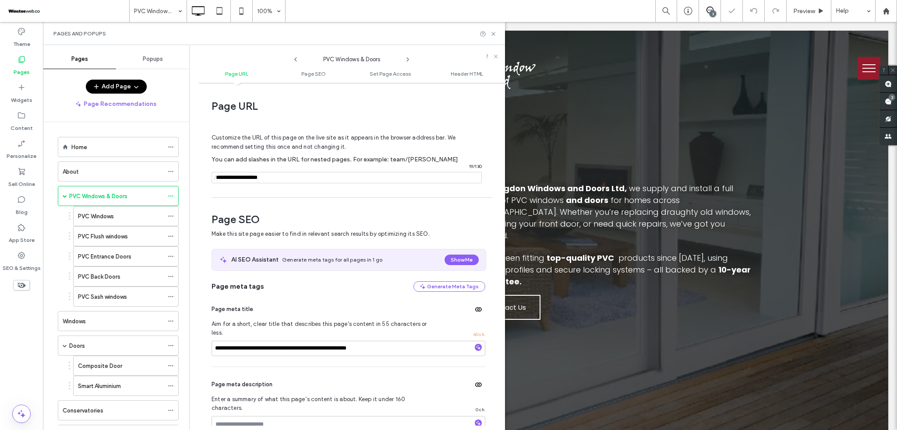
scroll to position [58, 0]
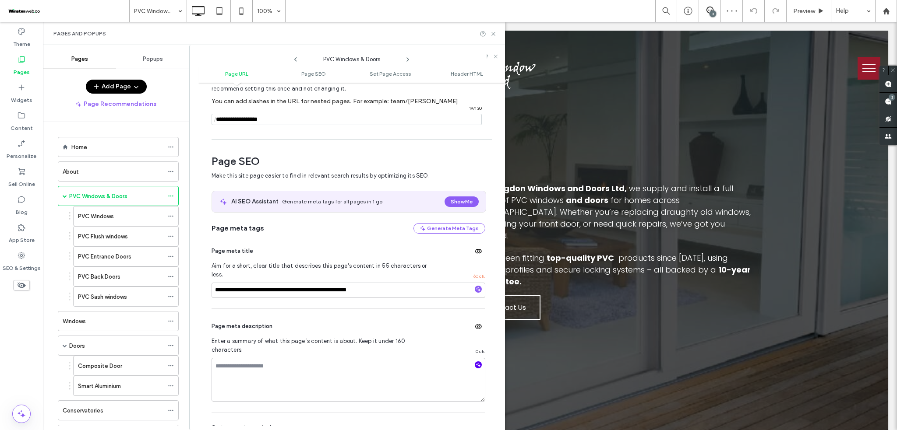
click at [476, 363] on use "button" at bounding box center [478, 365] width 5 height 5
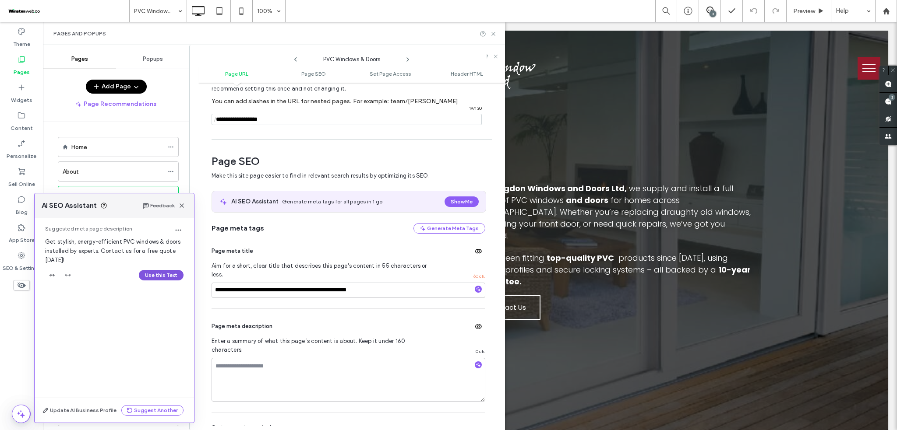
click at [173, 277] on button "Use this Text" at bounding box center [161, 275] width 45 height 11
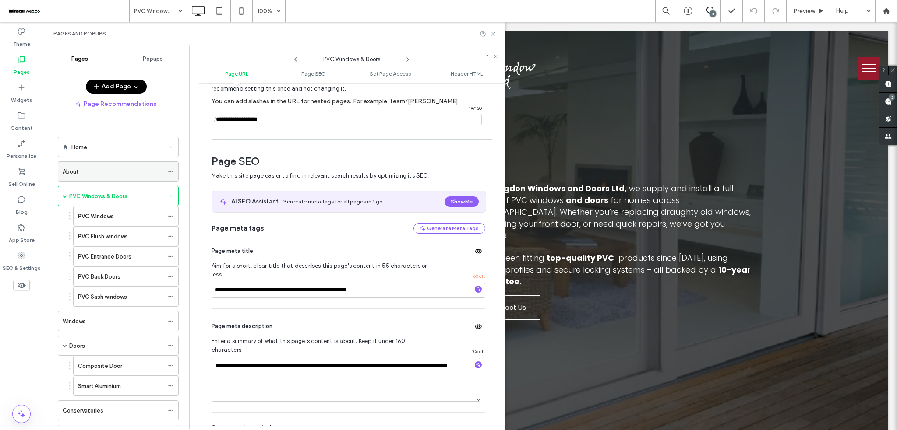
click at [92, 169] on div "About" at bounding box center [113, 171] width 101 height 9
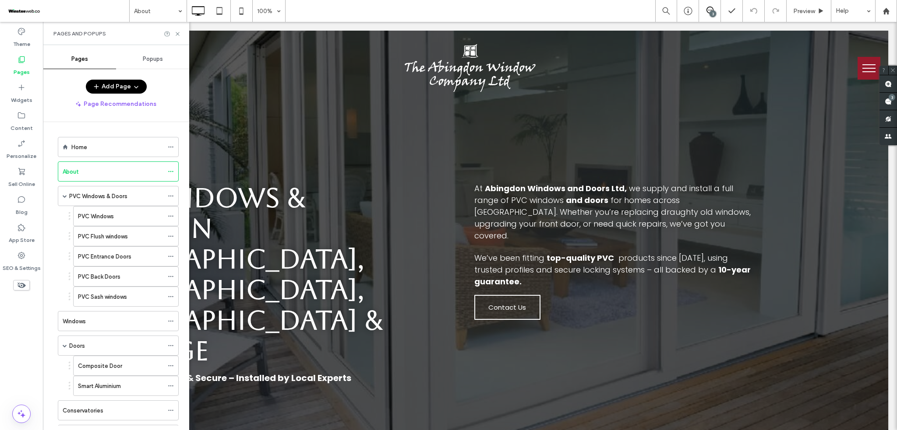
click at [170, 170] on div at bounding box center [448, 215] width 897 height 430
click at [170, 173] on icon at bounding box center [171, 172] width 6 height 6
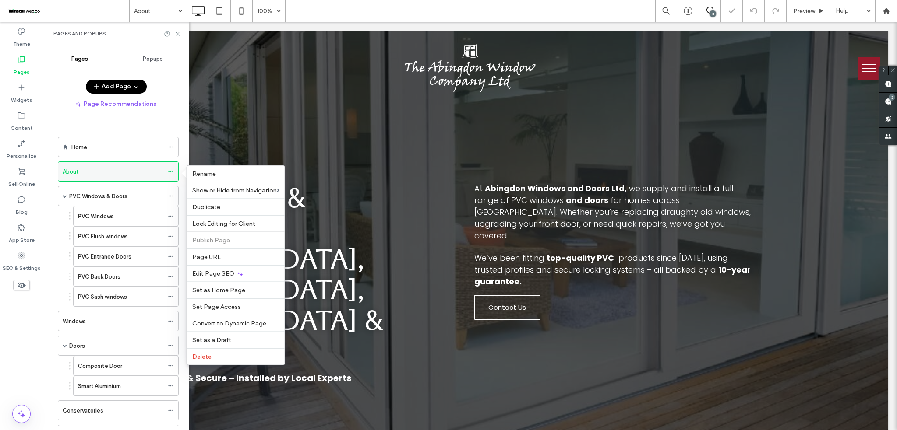
click at [170, 173] on icon at bounding box center [171, 172] width 6 height 6
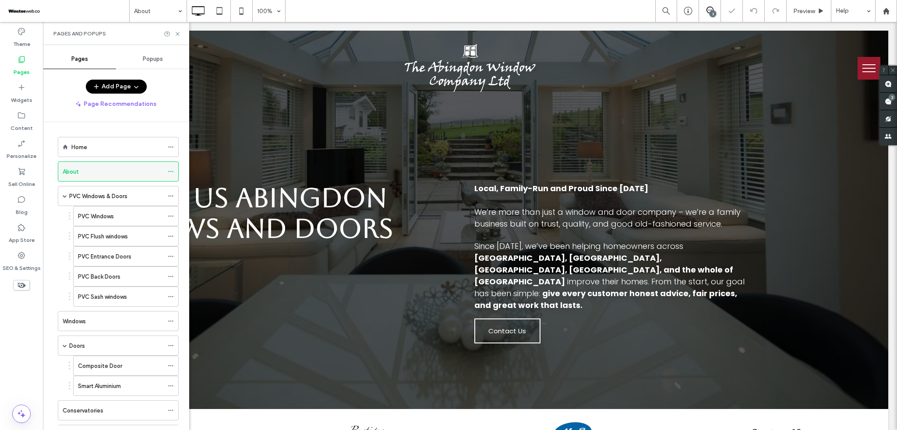
click at [170, 173] on icon at bounding box center [171, 172] width 6 height 6
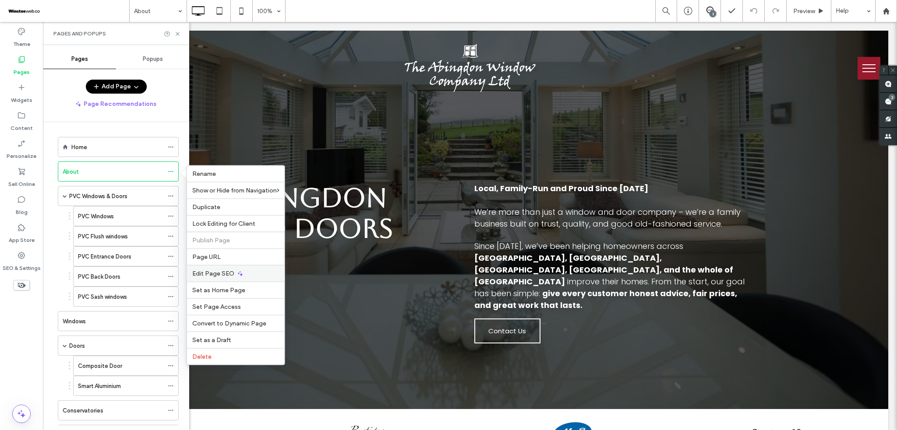
click at [216, 270] on span "Edit Page SEO" at bounding box center [213, 273] width 42 height 7
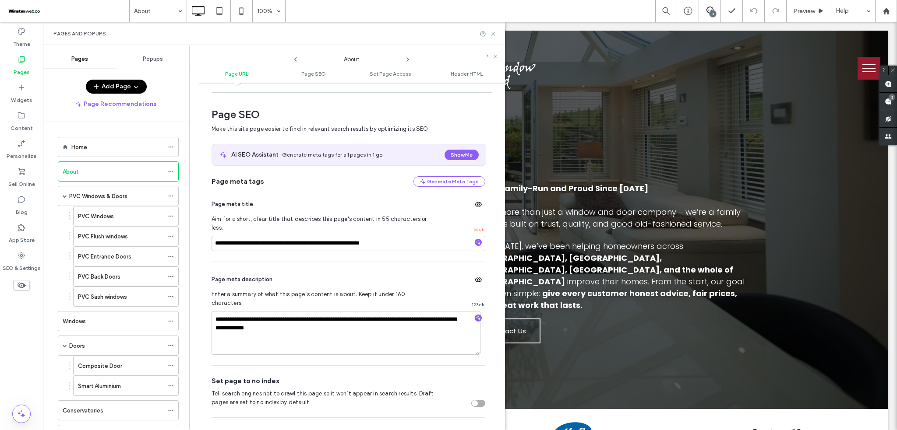
scroll to position [120, 0]
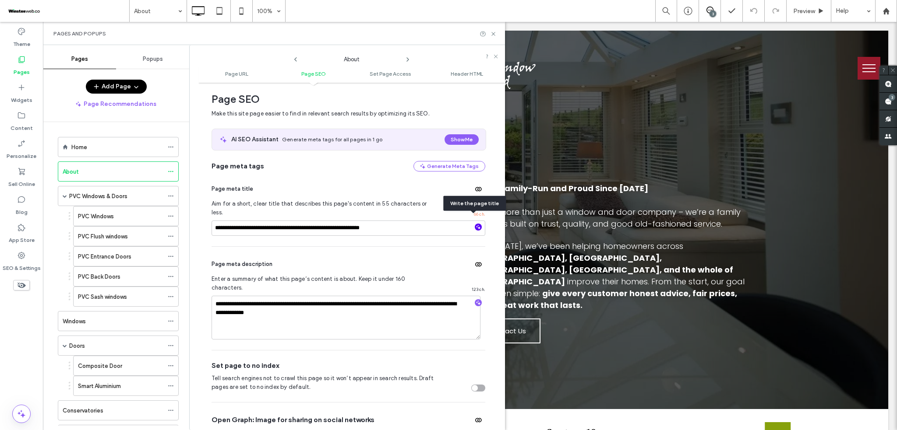
click at [475, 224] on icon "button" at bounding box center [478, 227] width 6 height 6
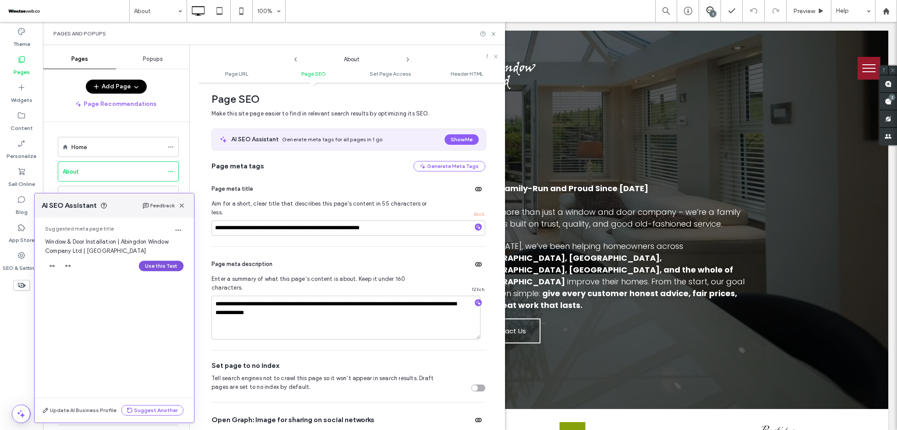
click at [176, 265] on button "Use this Text" at bounding box center [161, 266] width 45 height 11
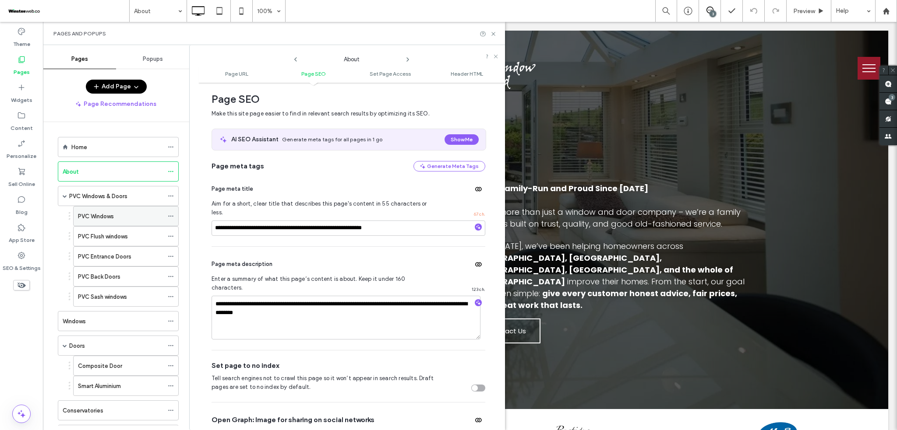
click at [171, 214] on icon at bounding box center [171, 216] width 6 height 6
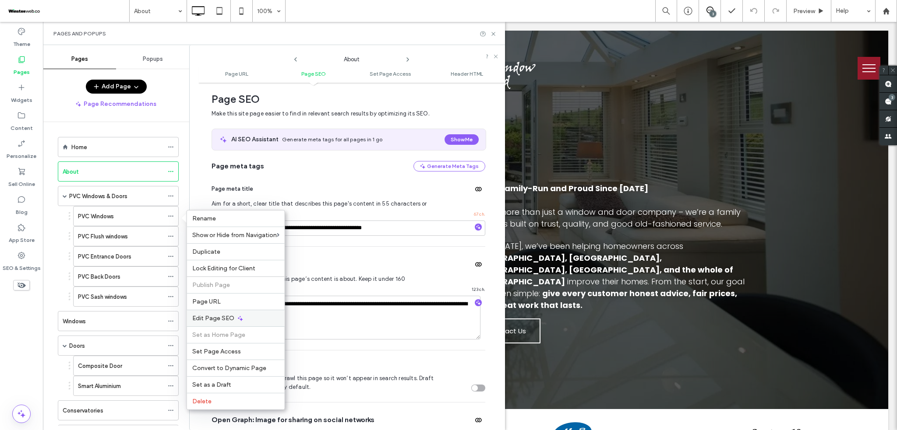
click at [216, 318] on span "Edit Page SEO" at bounding box center [213, 318] width 42 height 7
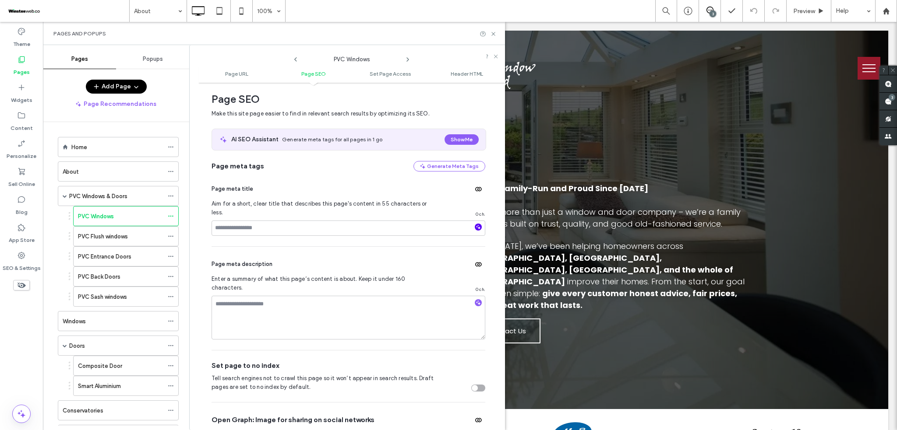
click at [475, 224] on icon "button" at bounding box center [478, 227] width 6 height 6
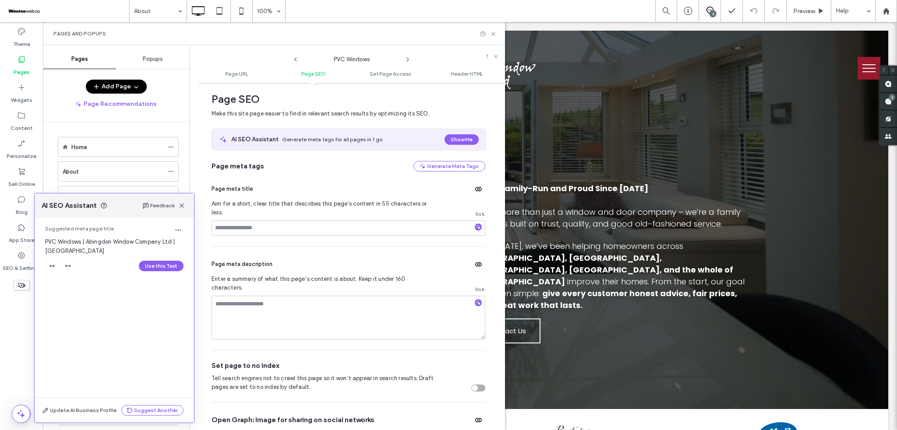
drag, startPoint x: 127, startPoint y: 205, endPoint x: 339, endPoint y: 205, distance: 212.0
click at [358, 204] on body ".wqwq-1{fill:#231f20;} .cls-1q, .cls-2q { fill-rule: evenodd; } .cls-2q { fill:…" at bounding box center [448, 215] width 897 height 430
drag, startPoint x: 130, startPoint y: 202, endPoint x: 160, endPoint y: 196, distance: 30.9
click at [142, 192] on body ".wqwq-1{fill:#231f20;} .cls-1q, .cls-2q { fill-rule: evenodd; } .cls-2q { fill:…" at bounding box center [448, 215] width 897 height 430
click at [183, 207] on use "button" at bounding box center [182, 206] width 4 height 4
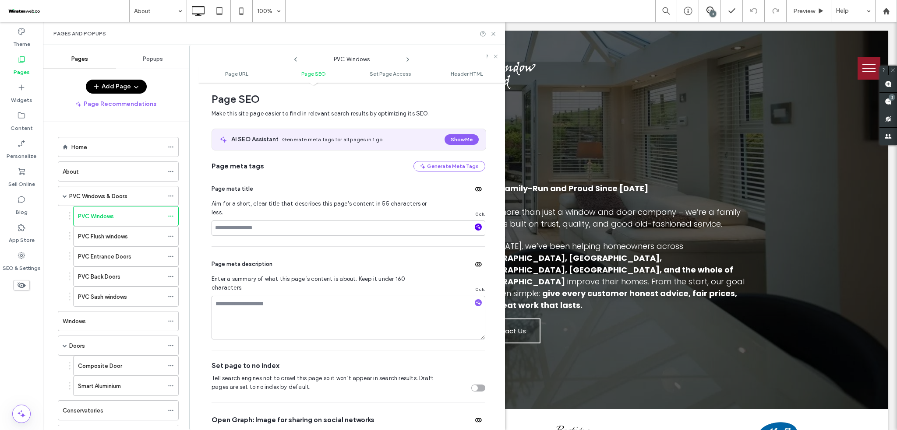
click at [476, 225] on use "button" at bounding box center [478, 227] width 5 height 5
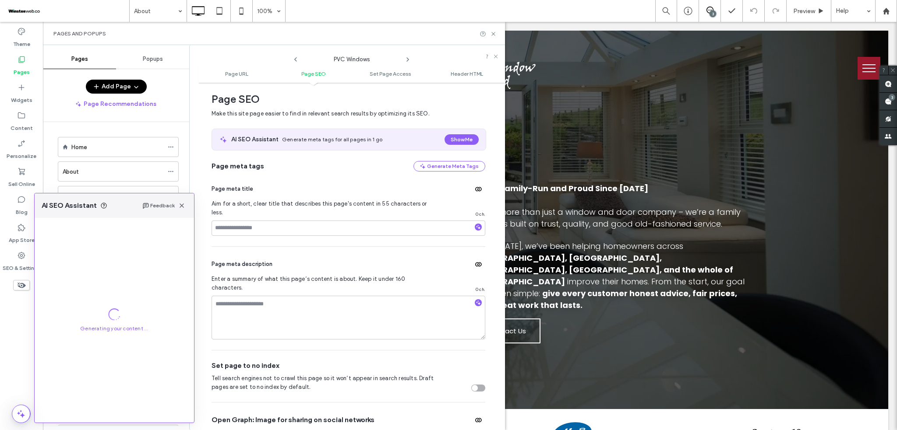
drag, startPoint x: 396, startPoint y: 95, endPoint x: 169, endPoint y: 237, distance: 268.4
click at [169, 237] on div "Generating your content ..." at bounding box center [114, 320] width 159 height 205
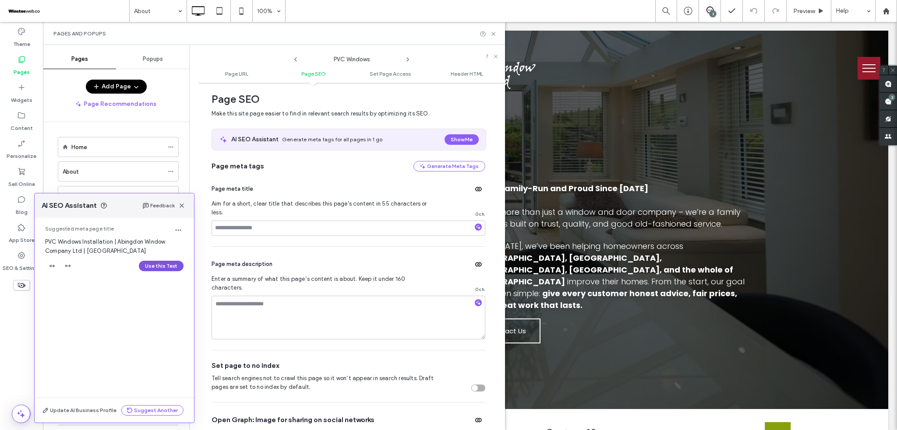
click at [172, 268] on button "Use this Text" at bounding box center [161, 266] width 45 height 11
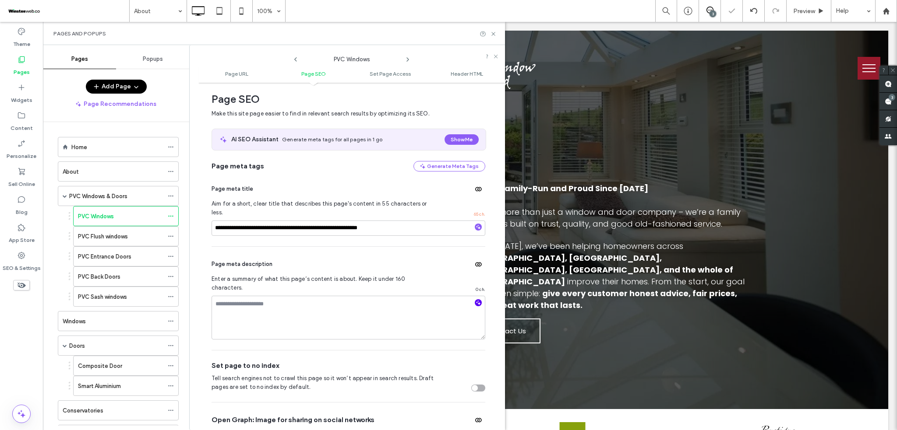
click at [475, 300] on icon "button" at bounding box center [478, 303] width 6 height 6
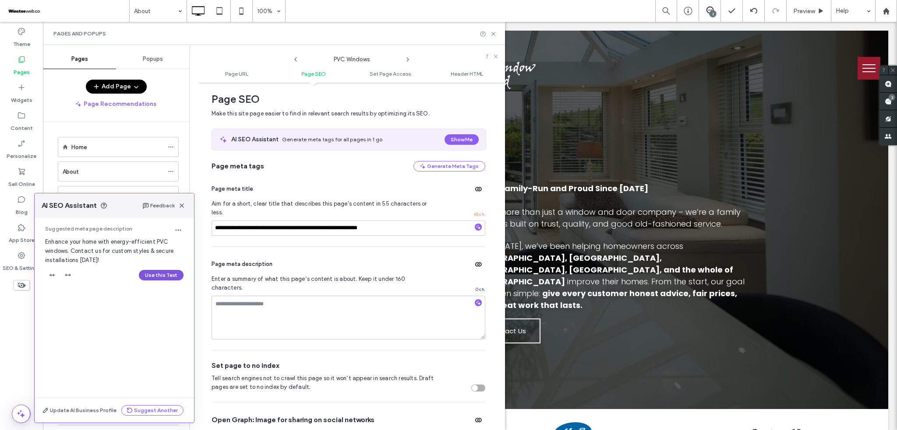
click at [155, 276] on button "Use this Text" at bounding box center [161, 275] width 45 height 11
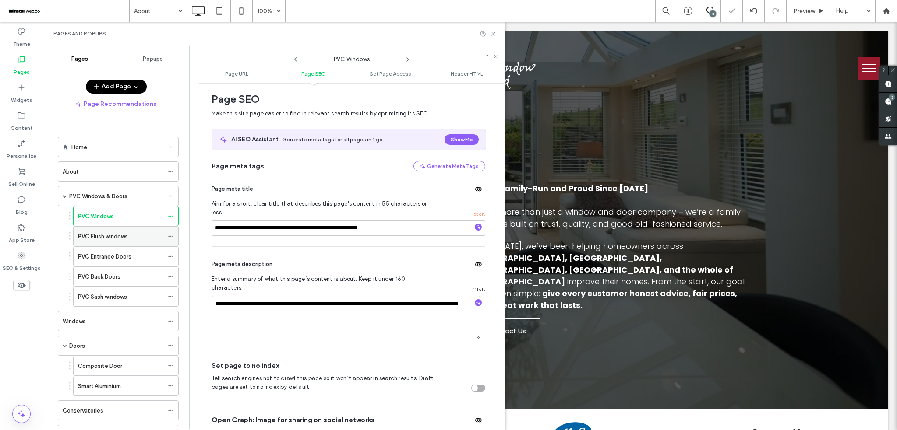
click at [168, 235] on icon at bounding box center [171, 236] width 6 height 6
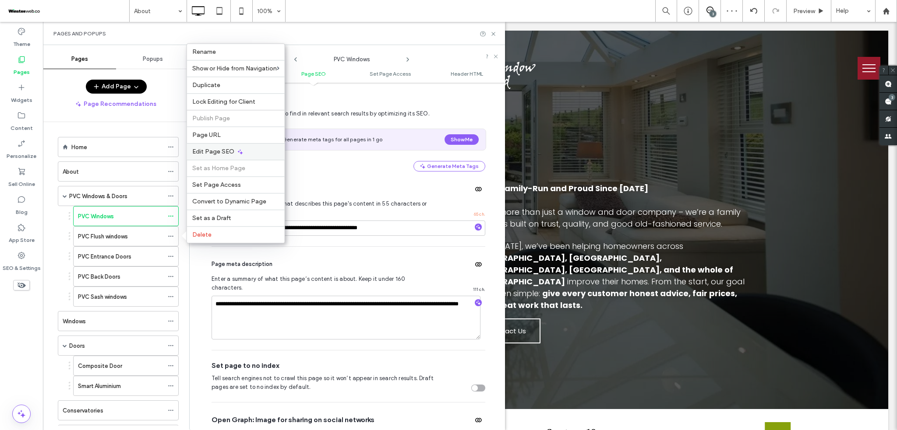
click at [227, 151] on span "Edit Page SEO" at bounding box center [213, 151] width 42 height 7
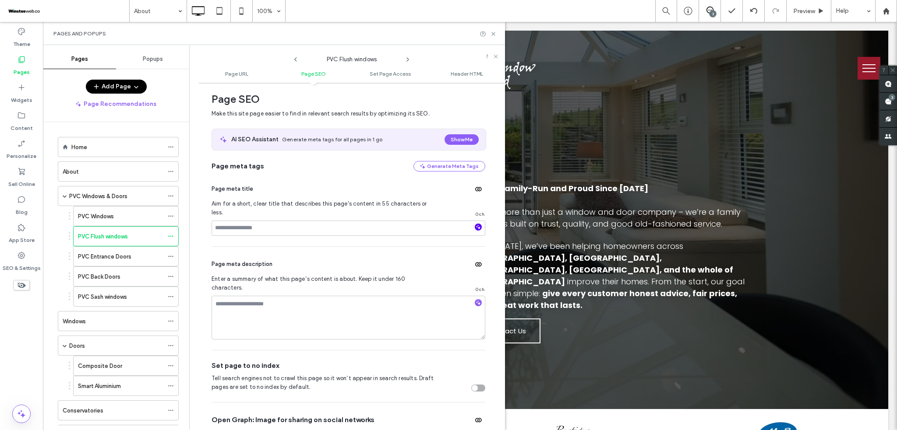
click at [475, 224] on icon "button" at bounding box center [478, 227] width 6 height 6
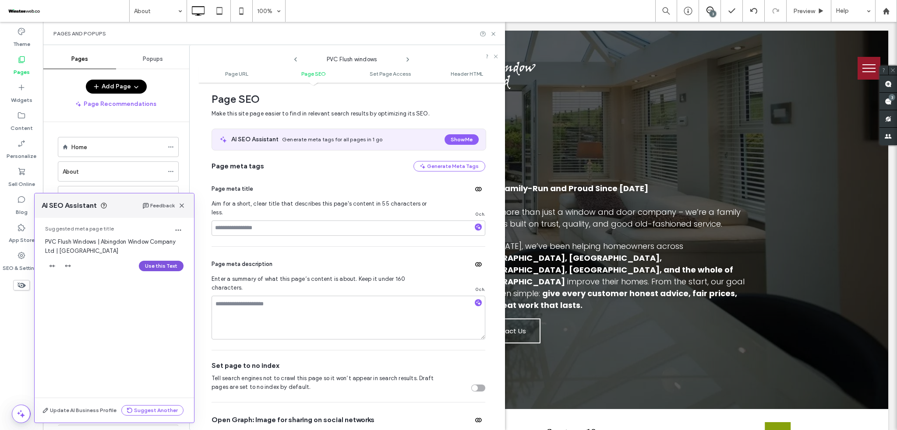
click at [162, 266] on button "Use this Text" at bounding box center [161, 266] width 45 height 11
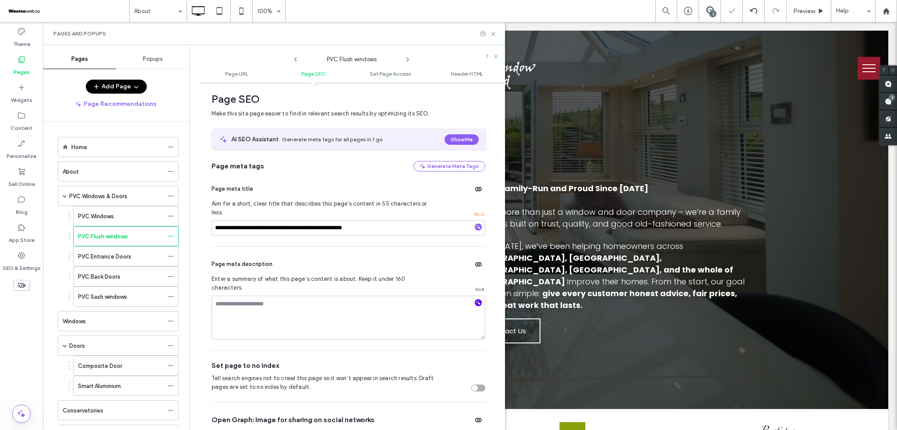
click at [475, 300] on span "button" at bounding box center [478, 303] width 7 height 7
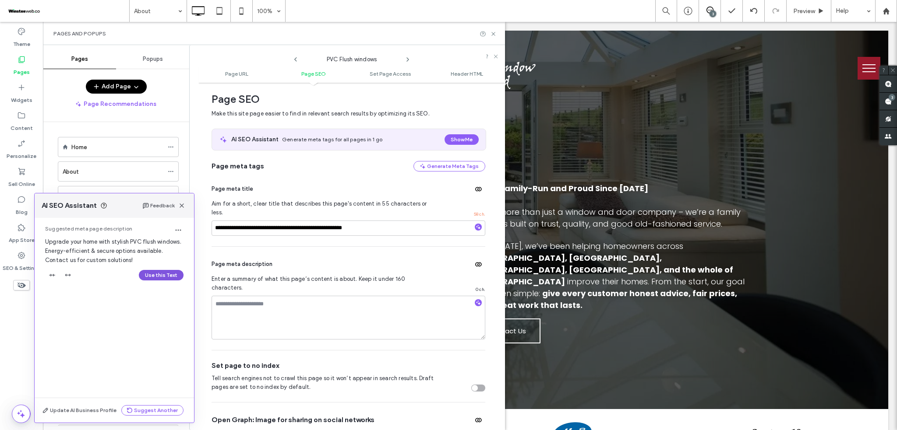
click at [164, 273] on button "Use this Text" at bounding box center [161, 275] width 45 height 11
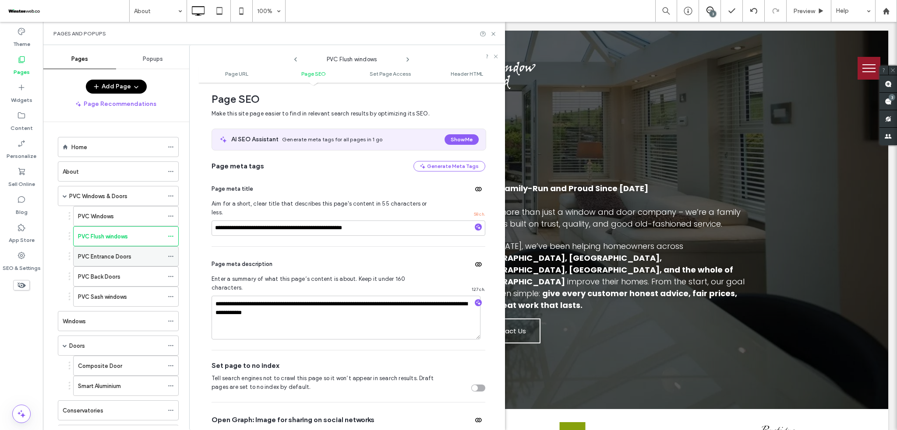
click at [172, 257] on icon at bounding box center [171, 257] width 6 height 6
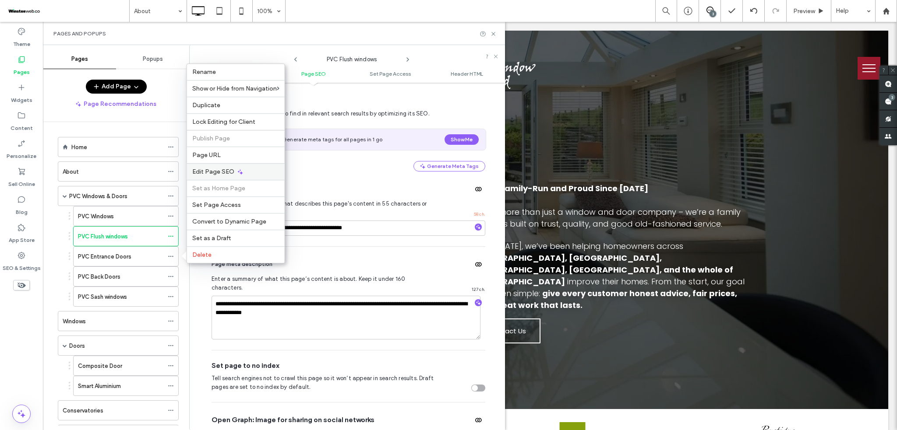
click at [229, 173] on span "Edit Page SEO" at bounding box center [213, 171] width 42 height 7
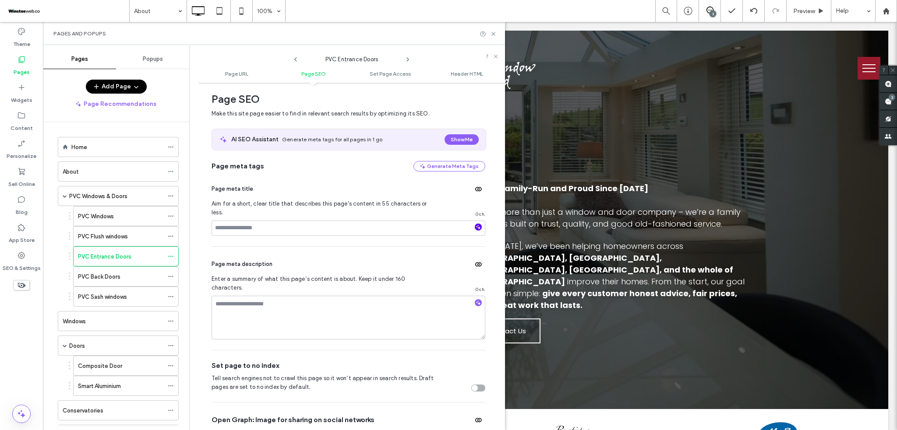
click at [475, 224] on icon "button" at bounding box center [478, 227] width 6 height 6
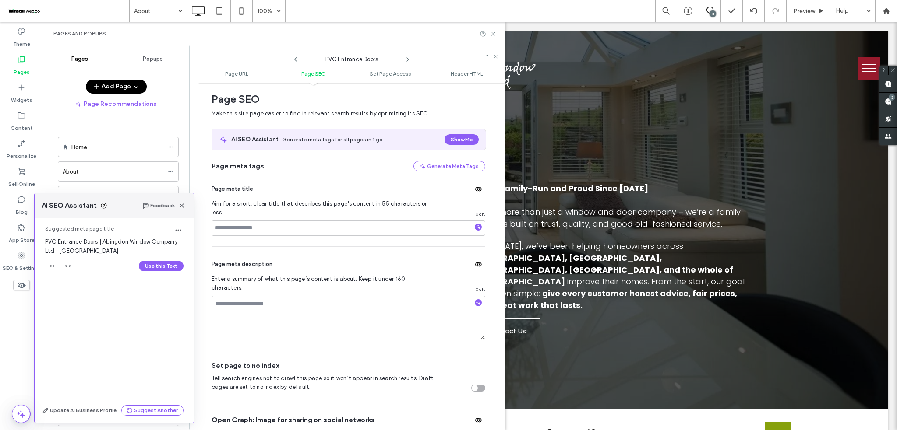
click at [159, 268] on button "Use this Text" at bounding box center [161, 266] width 45 height 11
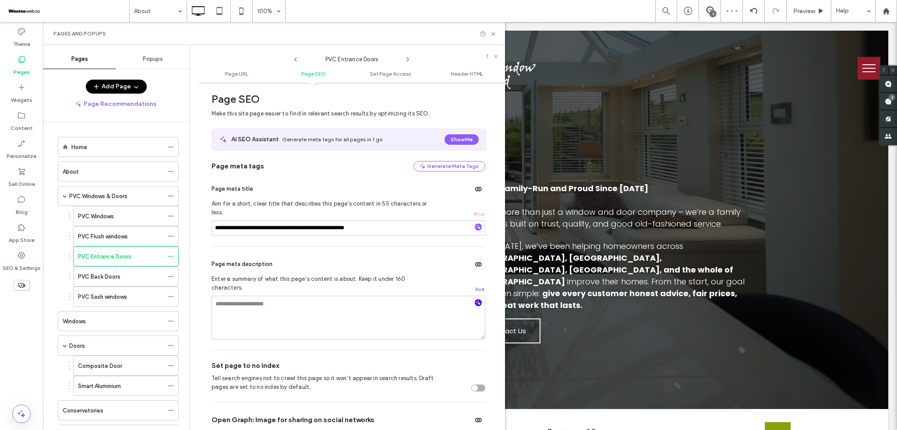
click at [476, 300] on icon "button" at bounding box center [478, 303] width 6 height 6
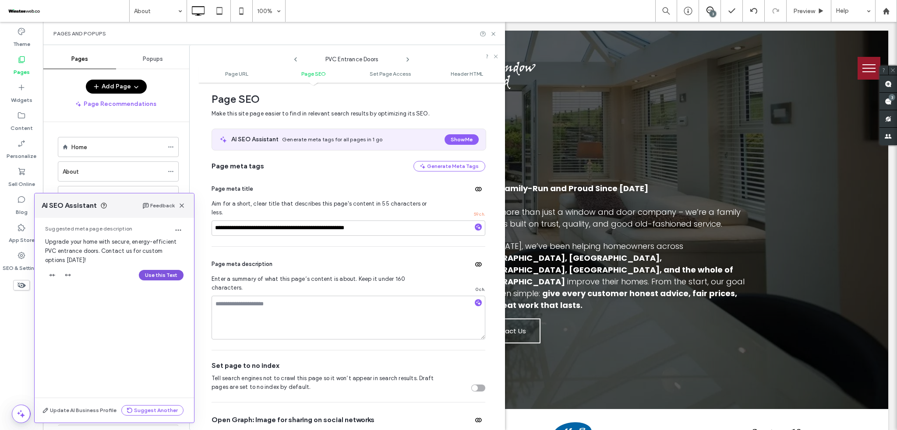
click at [152, 275] on button "Use this Text" at bounding box center [161, 275] width 45 height 11
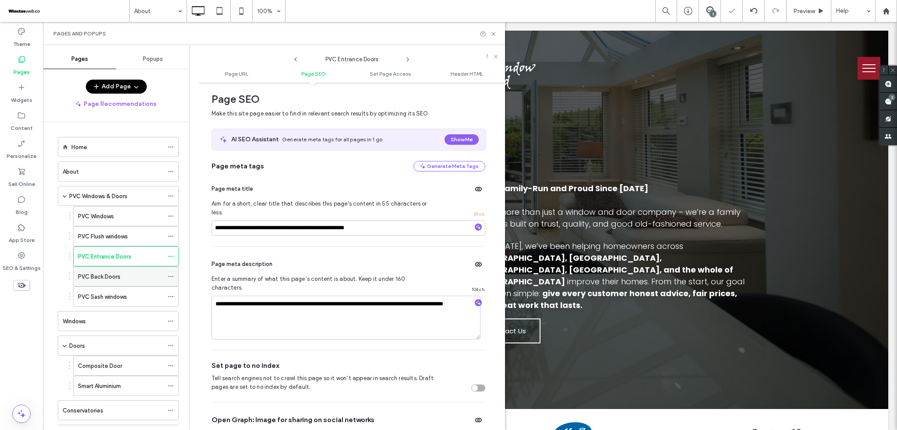
click at [167, 275] on div "PVC Back Doors" at bounding box center [126, 277] width 106 height 20
click at [170, 278] on icon at bounding box center [171, 277] width 6 height 6
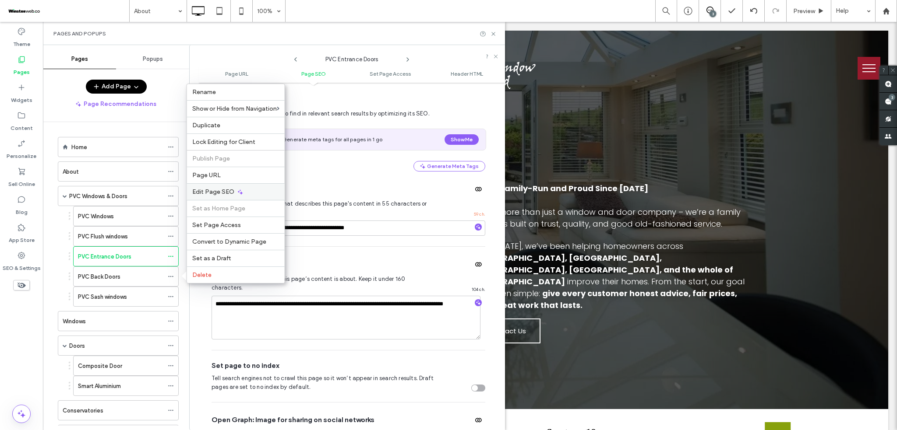
click at [228, 188] on span "Edit Page SEO" at bounding box center [213, 191] width 42 height 7
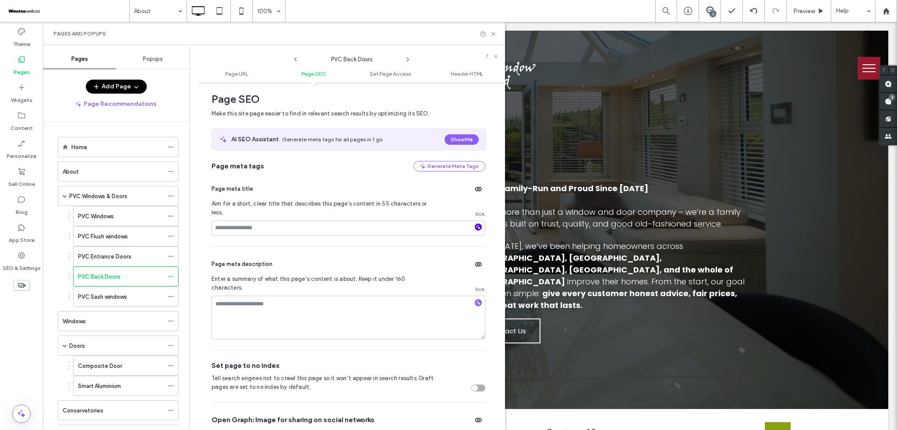
click at [476, 224] on span "button" at bounding box center [478, 227] width 7 height 7
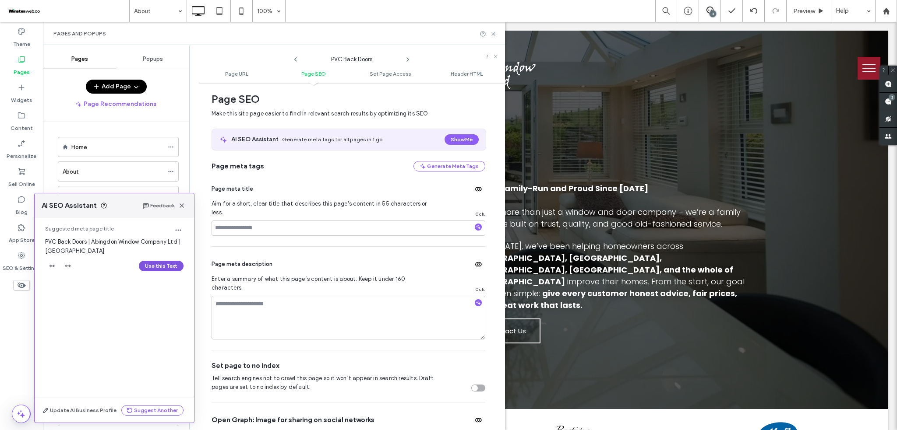
click at [170, 265] on button "Use this Text" at bounding box center [161, 266] width 45 height 11
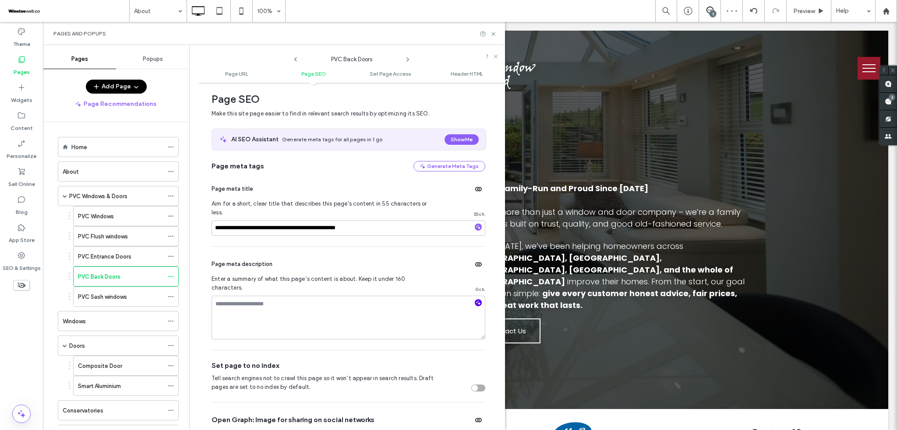
click at [475, 300] on icon "button" at bounding box center [478, 303] width 6 height 6
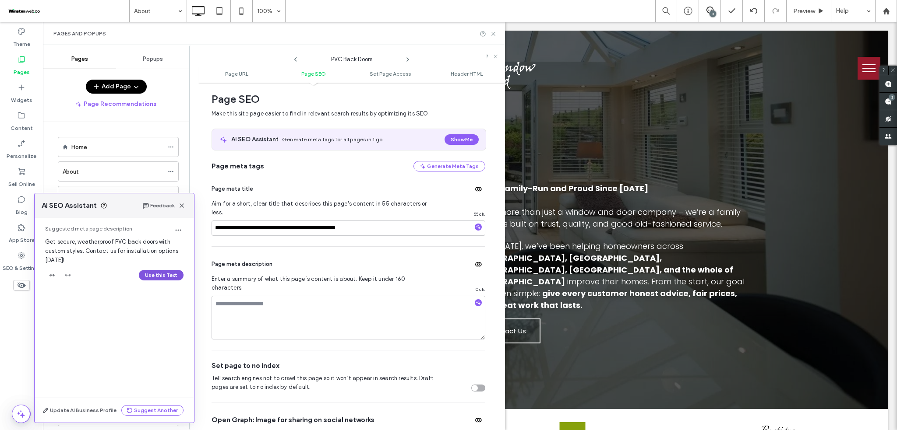
click at [152, 274] on button "Use this Text" at bounding box center [161, 275] width 45 height 11
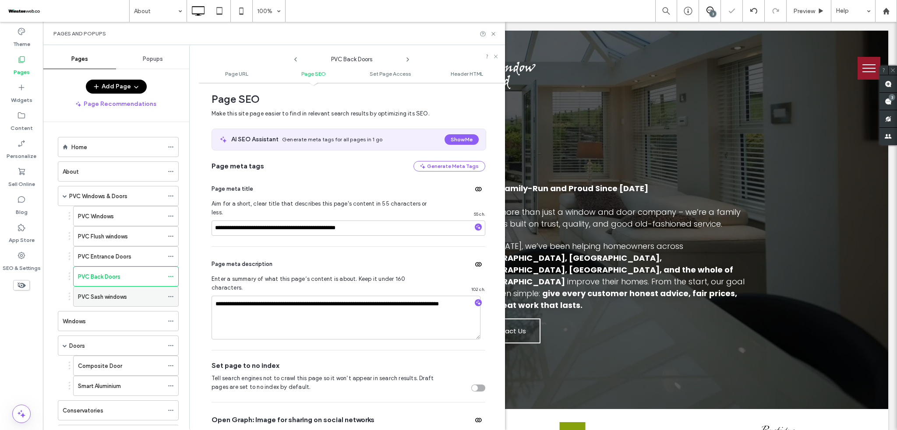
click at [170, 296] on icon at bounding box center [171, 297] width 6 height 6
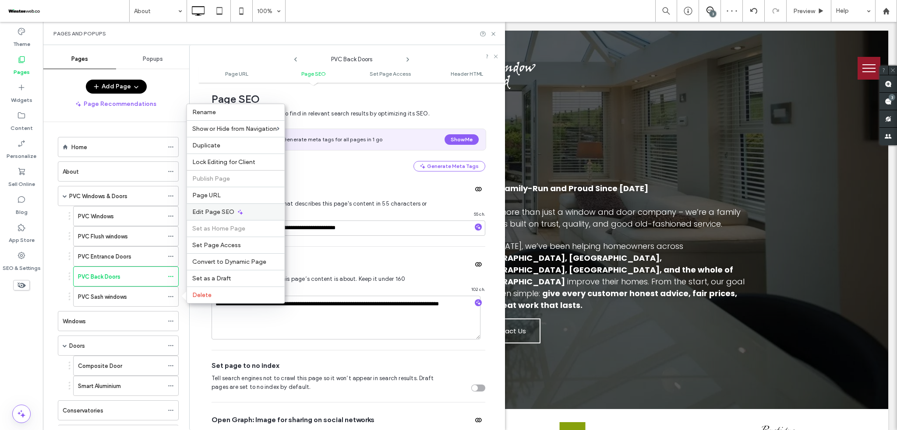
click at [220, 216] on div "Edit Page SEO" at bounding box center [236, 212] width 98 height 17
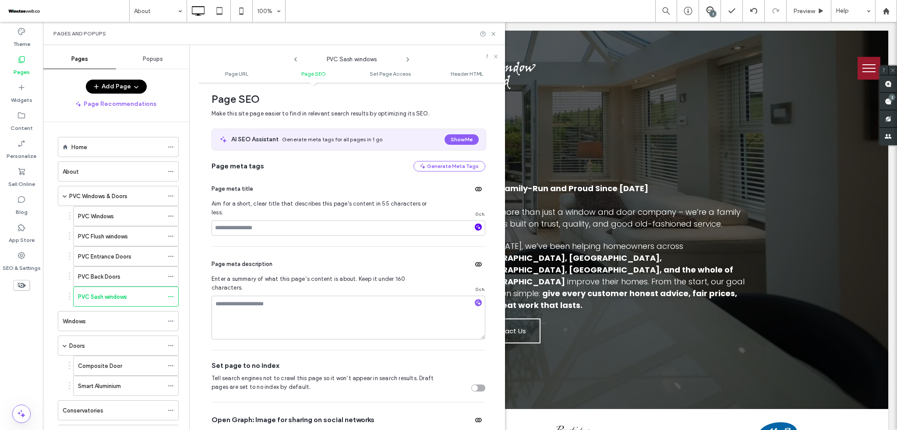
click at [475, 224] on icon "button" at bounding box center [478, 227] width 6 height 6
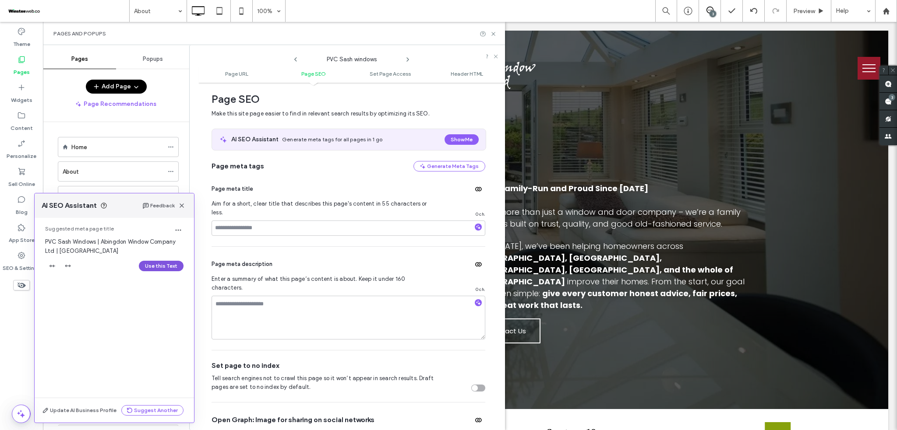
click at [169, 268] on button "Use this Text" at bounding box center [161, 266] width 45 height 11
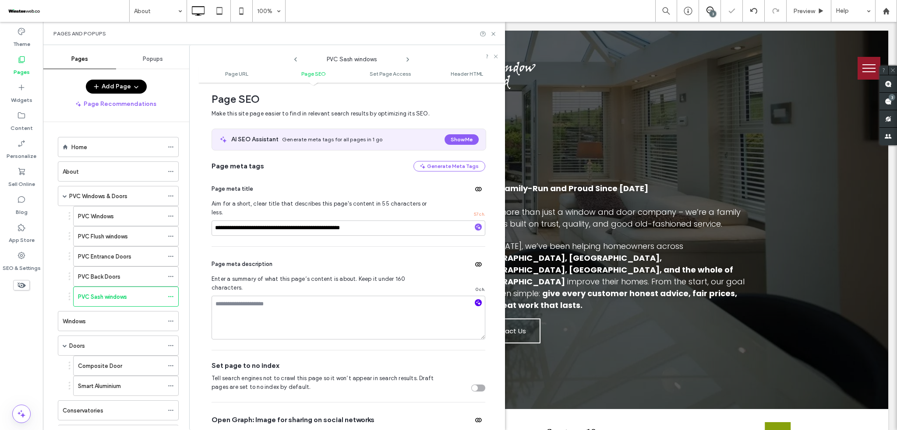
click at [476, 300] on use "button" at bounding box center [478, 302] width 5 height 5
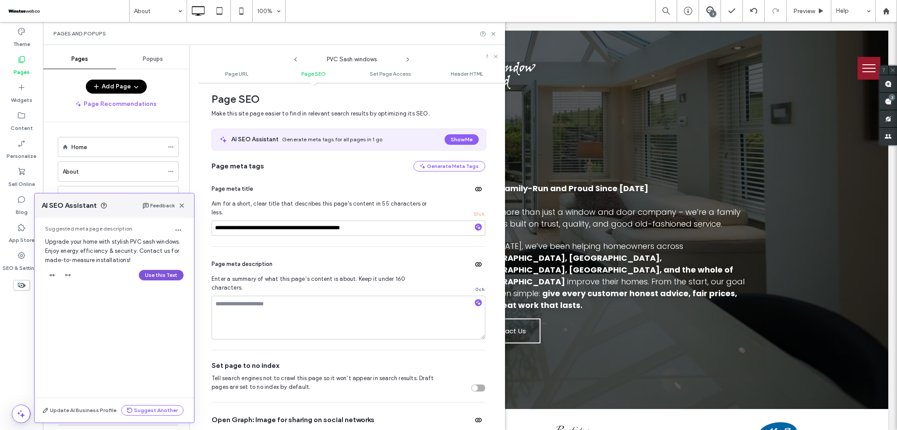
click at [174, 273] on button "Use this Text" at bounding box center [161, 275] width 45 height 11
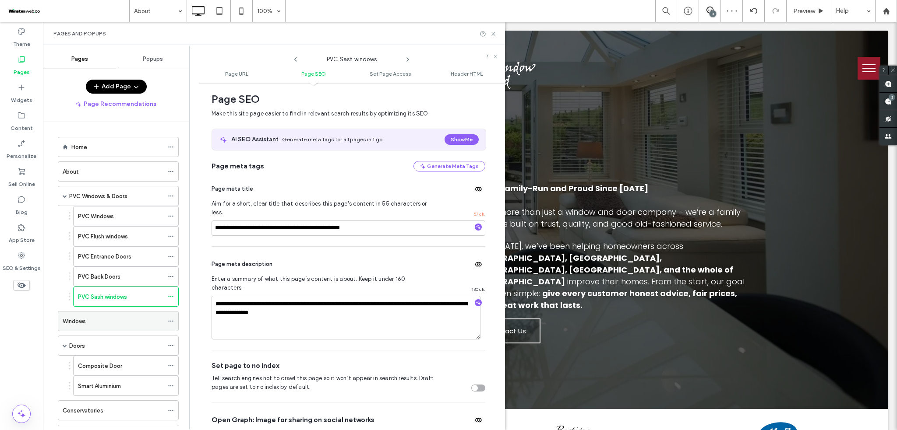
click at [173, 317] on span at bounding box center [171, 321] width 6 height 13
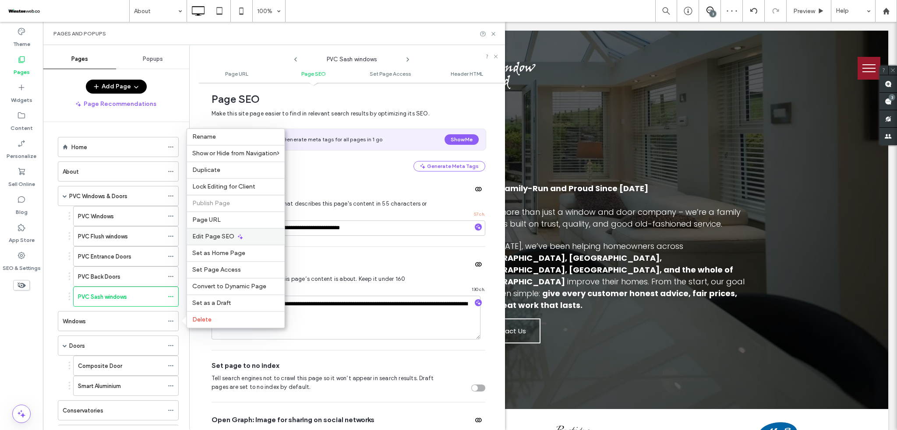
click at [234, 232] on div "Edit Page SEO" at bounding box center [236, 236] width 98 height 17
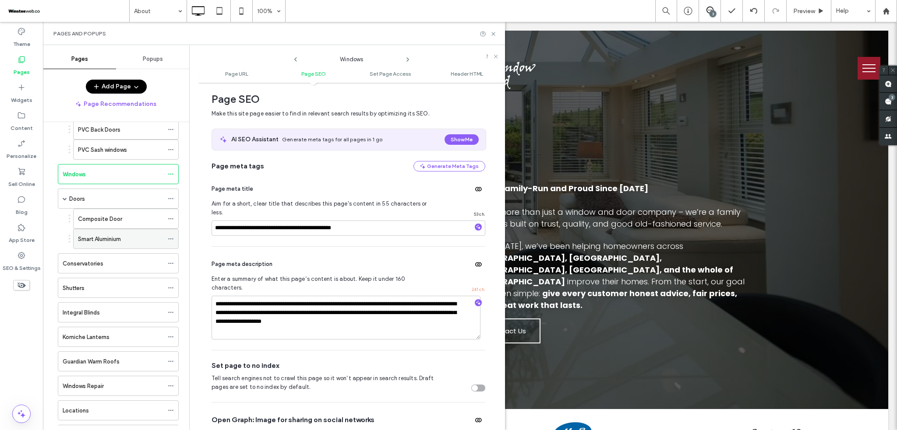
scroll to position [175, 0]
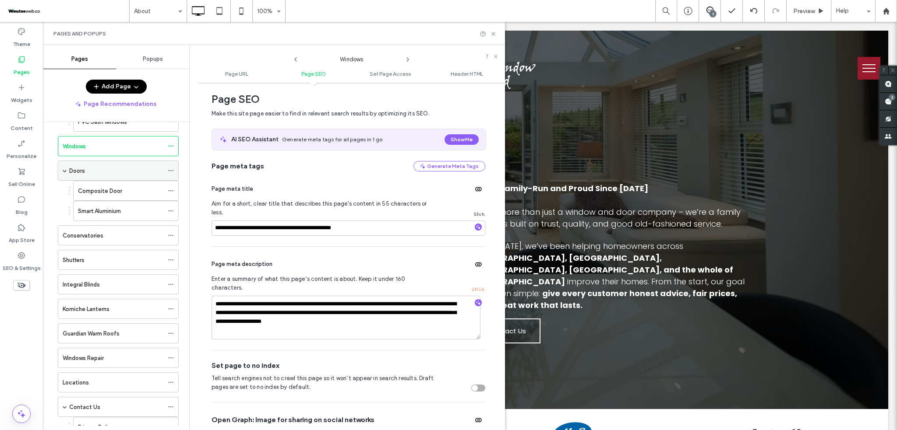
click at [163, 172] on div "Doors" at bounding box center [116, 170] width 94 height 9
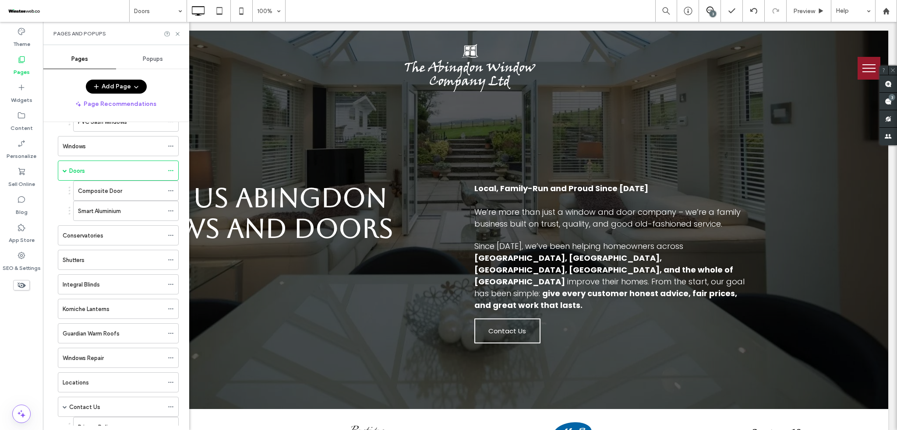
click at [169, 171] on div at bounding box center [448, 215] width 897 height 430
click at [173, 173] on div at bounding box center [448, 215] width 897 height 430
click at [172, 171] on use at bounding box center [170, 170] width 5 height 1
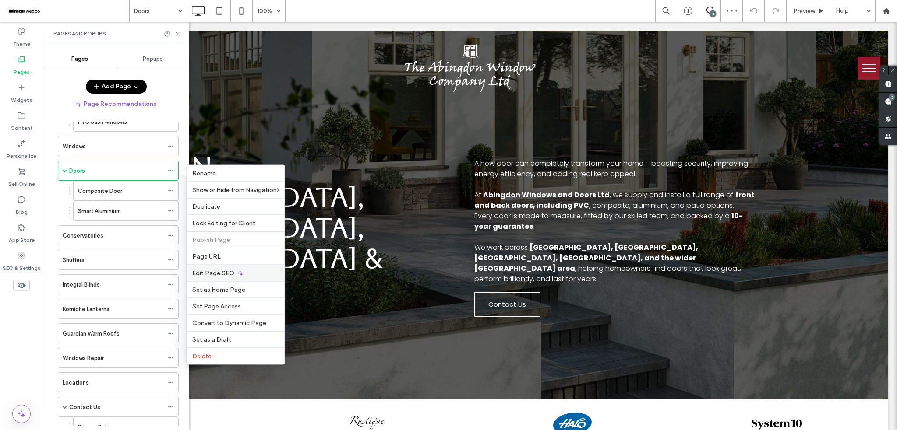
click at [230, 270] on span "Edit Page SEO" at bounding box center [213, 273] width 42 height 7
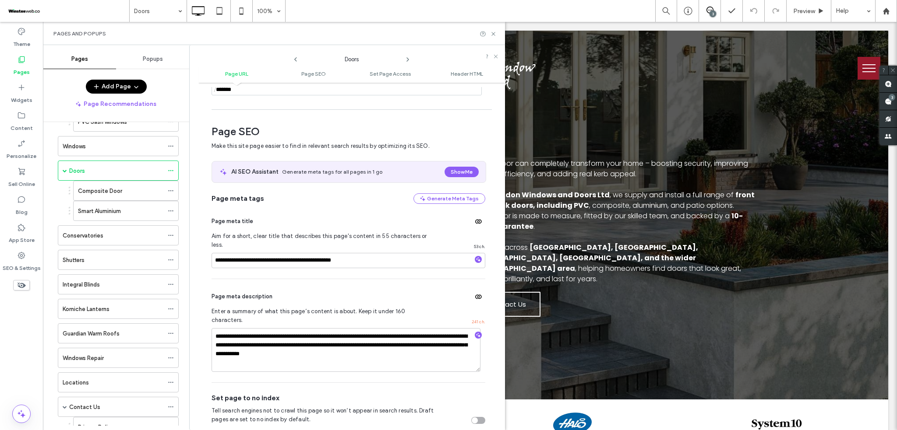
scroll to position [120, 0]
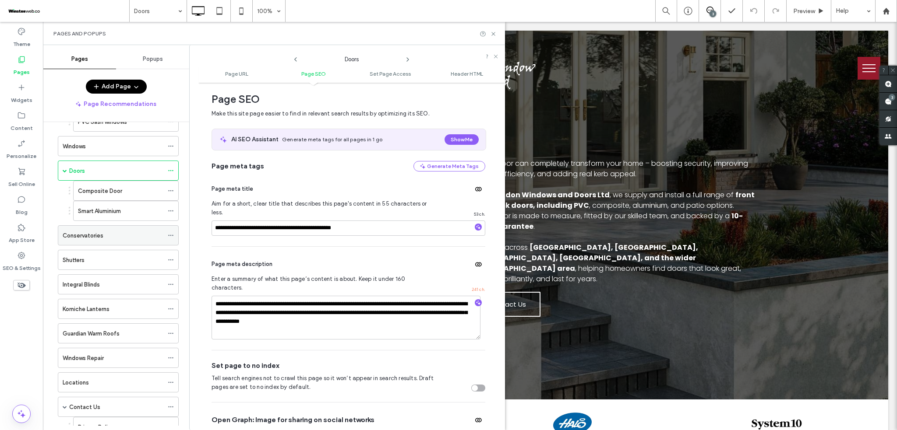
click at [169, 238] on icon at bounding box center [171, 236] width 6 height 6
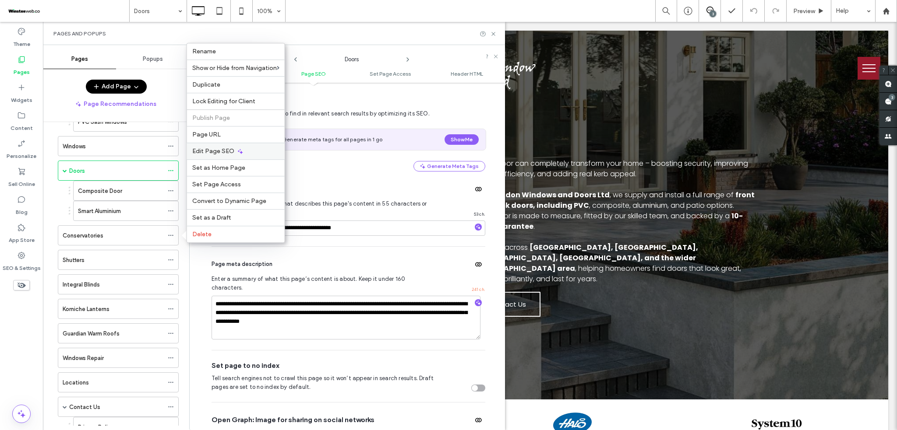
click at [218, 152] on span "Edit Page SEO" at bounding box center [213, 151] width 42 height 7
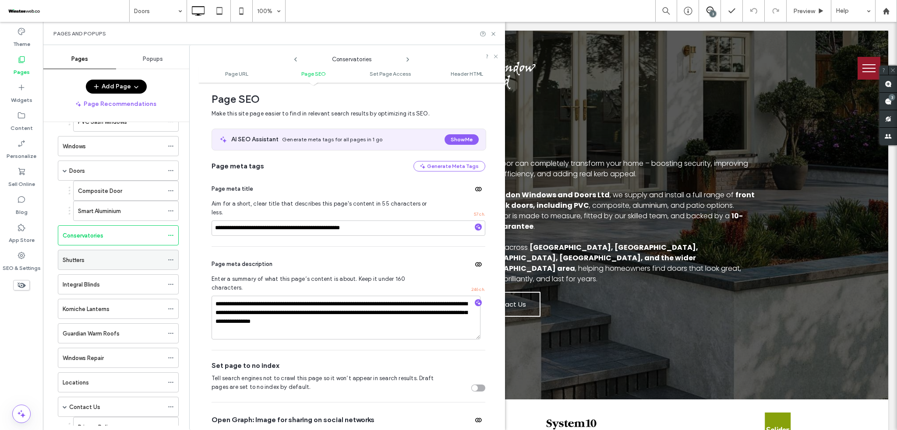
click at [167, 259] on div "Shutters" at bounding box center [118, 260] width 121 height 20
click at [172, 310] on use at bounding box center [170, 309] width 5 height 1
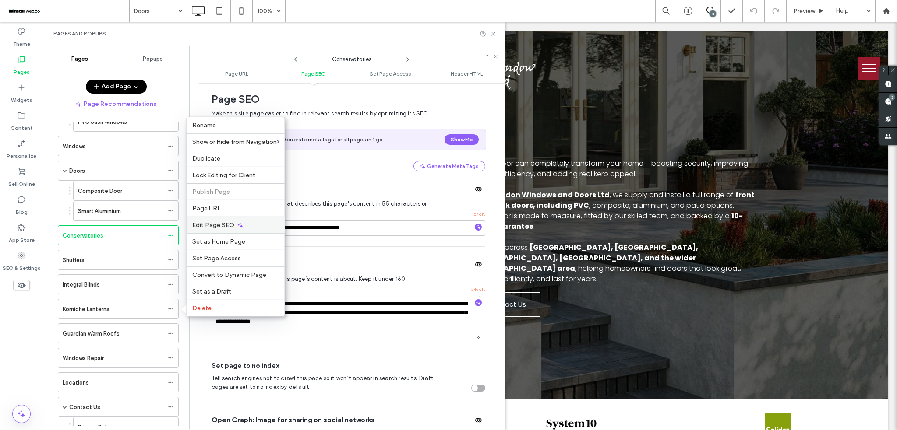
click at [226, 228] on span "Edit Page SEO" at bounding box center [213, 225] width 42 height 7
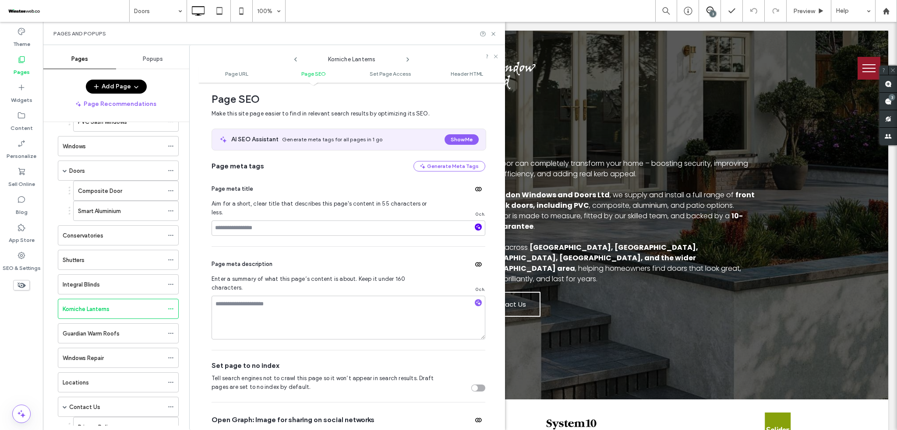
click at [475, 224] on icon "button" at bounding box center [478, 227] width 6 height 6
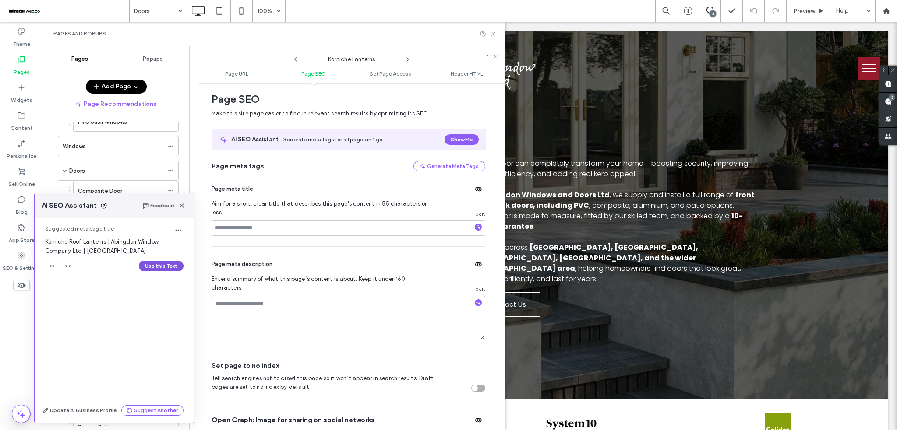
click at [159, 268] on button "Use this Text" at bounding box center [161, 266] width 45 height 11
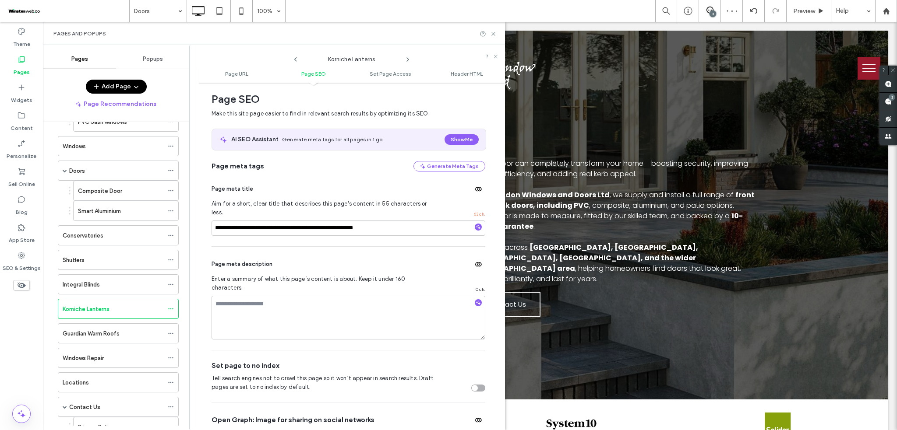
click at [475, 296] on div at bounding box center [478, 302] width 14 height 12
click at [475, 300] on icon "button" at bounding box center [478, 303] width 6 height 6
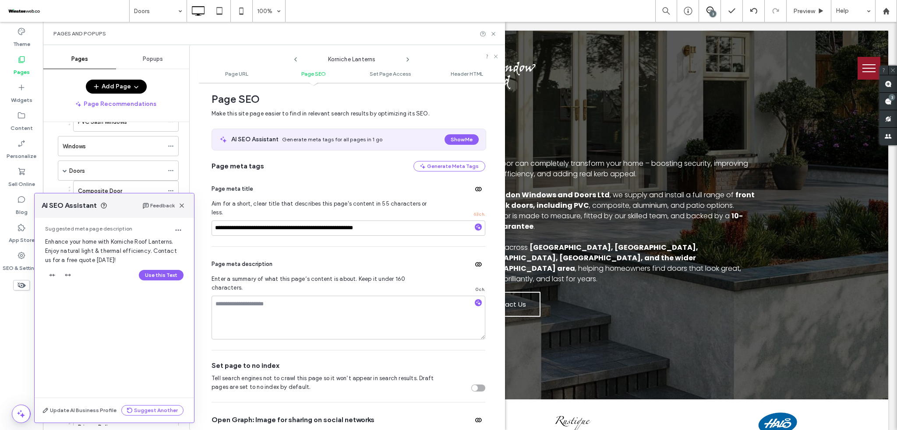
click at [171, 276] on button "Use this Text" at bounding box center [161, 275] width 45 height 11
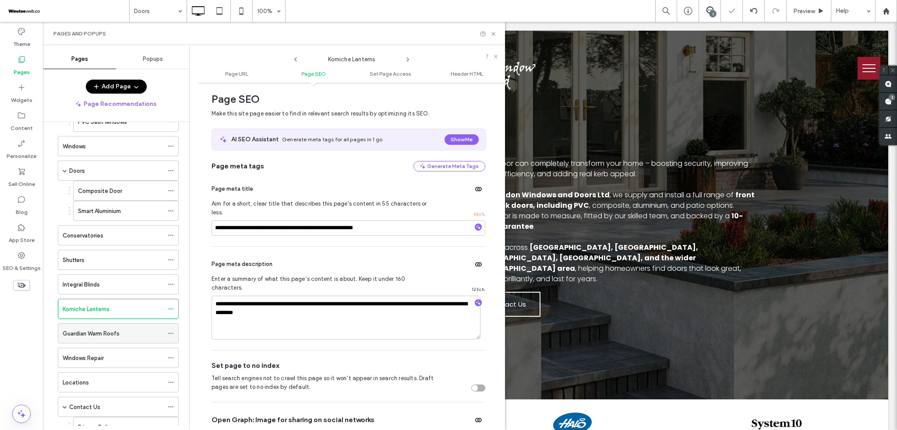
click at [165, 333] on div "Guardian Warm Roofs" at bounding box center [118, 334] width 121 height 20
click at [170, 332] on icon at bounding box center [171, 334] width 6 height 6
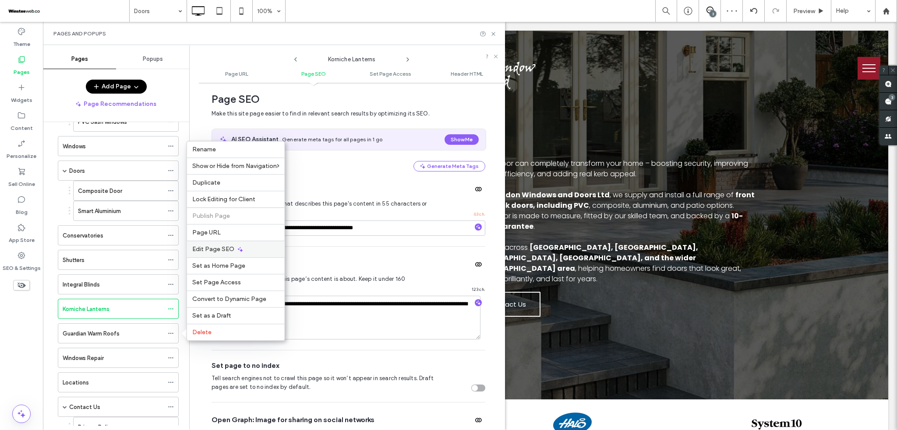
click at [234, 251] on div "Edit Page SEO" at bounding box center [236, 249] width 98 height 17
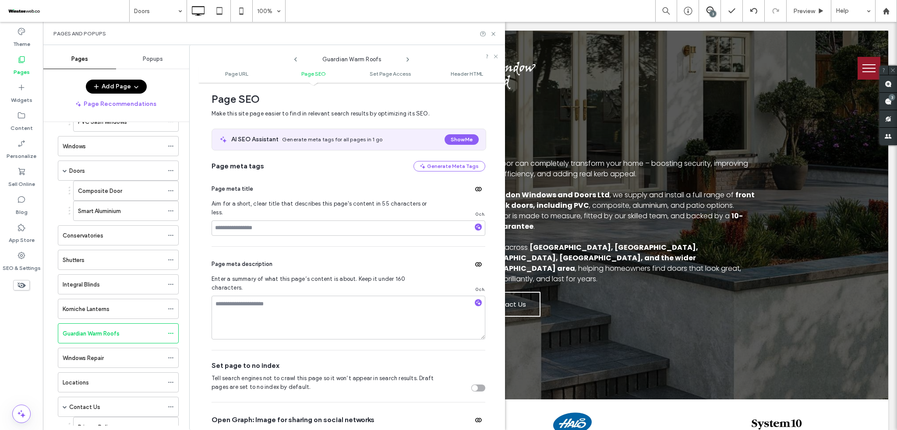
click at [471, 224] on div at bounding box center [478, 228] width 14 height 9
click at [475, 224] on icon "button" at bounding box center [478, 227] width 6 height 6
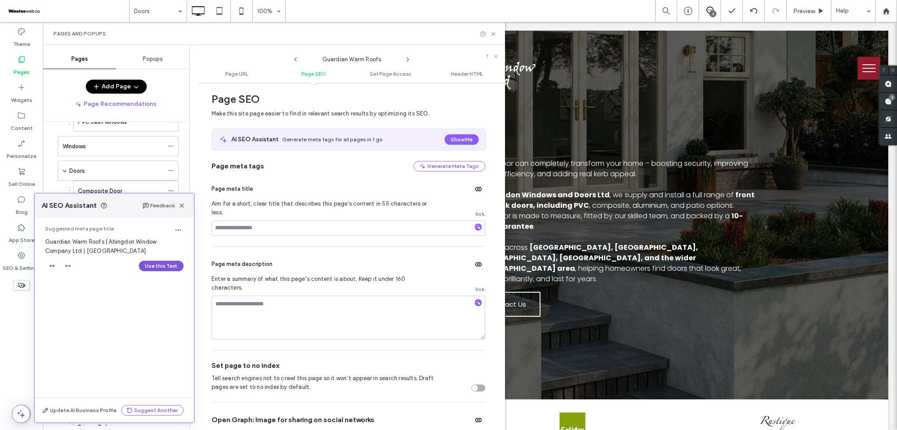
click at [162, 269] on button "Use this Text" at bounding box center [161, 266] width 45 height 11
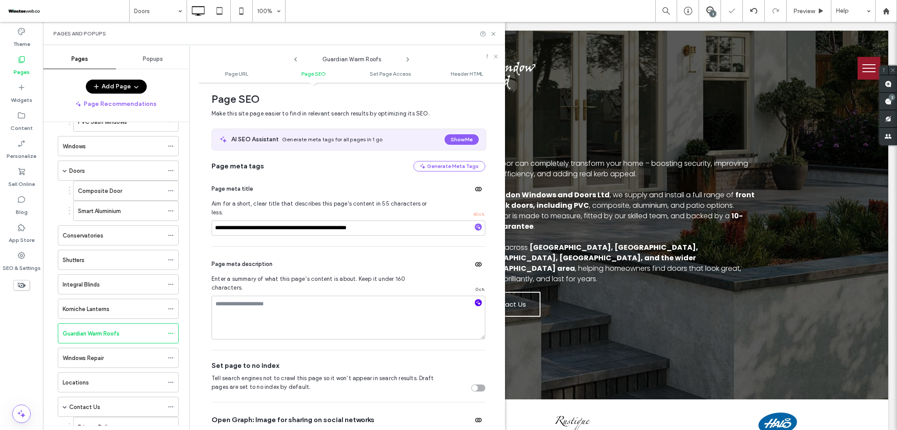
click at [476, 300] on icon "button" at bounding box center [478, 303] width 6 height 6
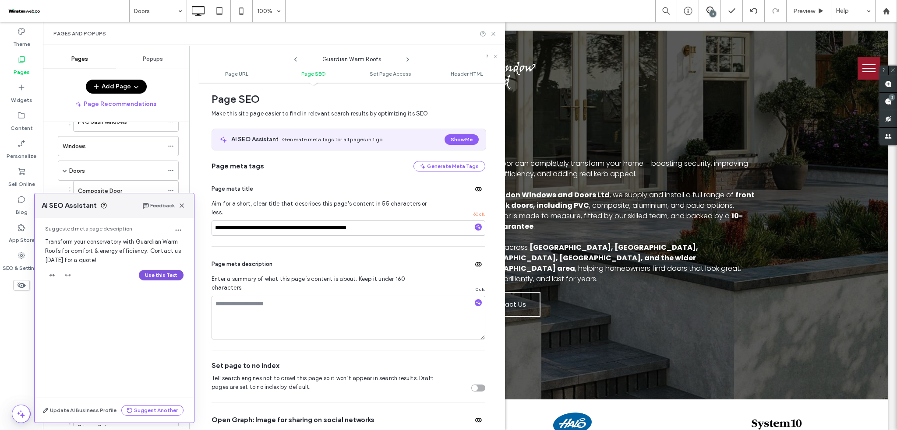
click at [158, 274] on button "Use this Text" at bounding box center [161, 275] width 45 height 11
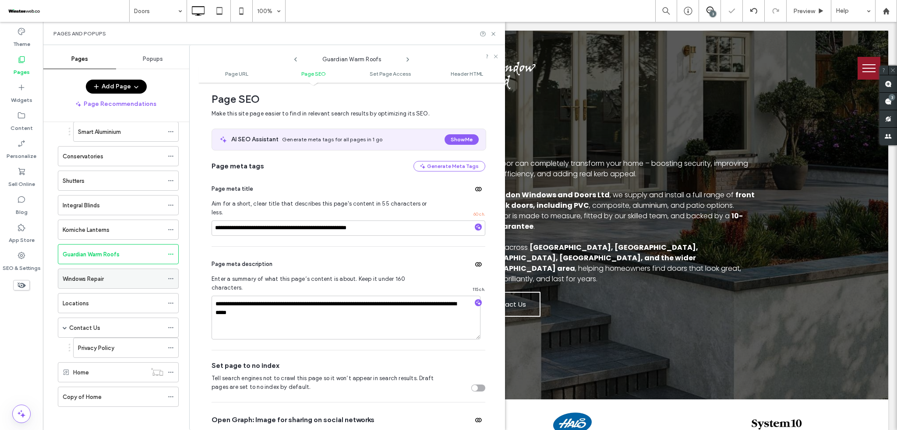
scroll to position [258, 0]
click at [170, 275] on use at bounding box center [170, 275] width 5 height 1
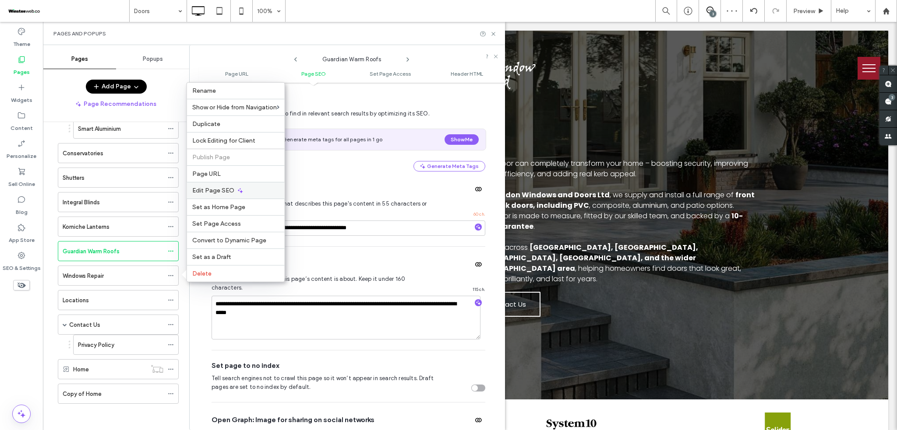
click at [218, 188] on span "Edit Page SEO" at bounding box center [213, 190] width 42 height 7
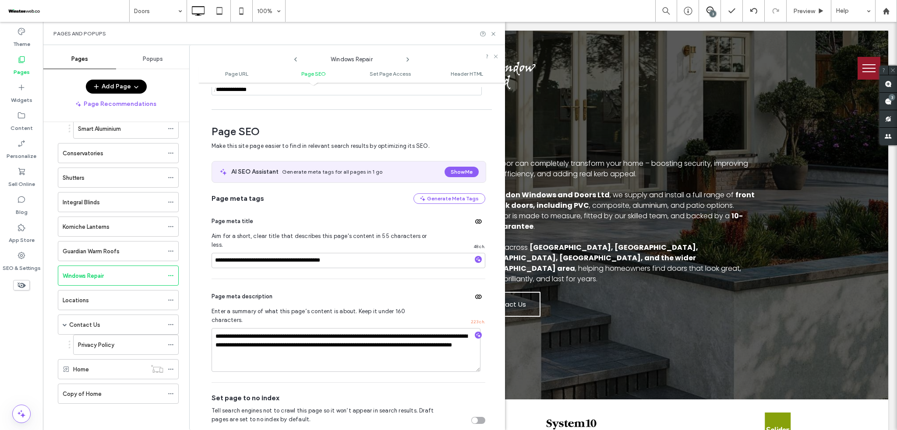
scroll to position [120, 0]
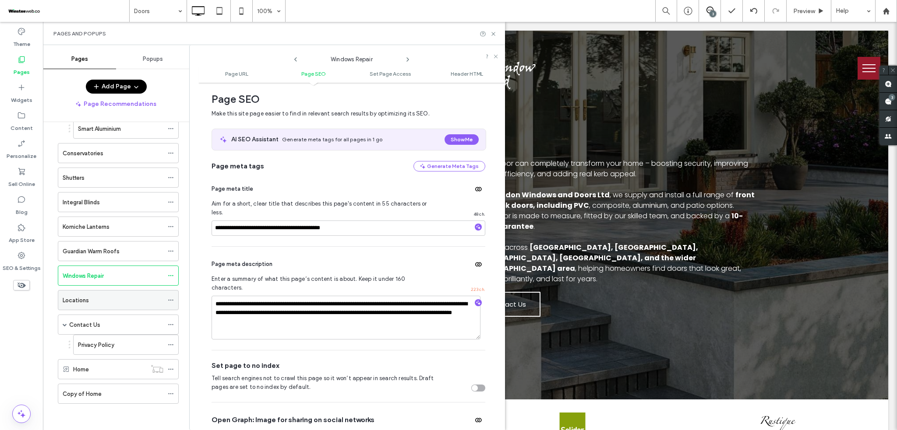
click at [168, 300] on icon at bounding box center [171, 300] width 6 height 6
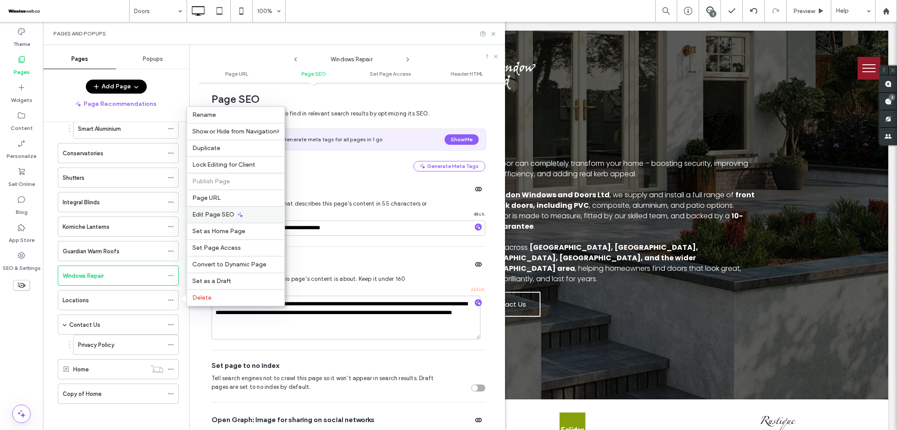
click at [233, 215] on span "Edit Page SEO" at bounding box center [213, 214] width 42 height 7
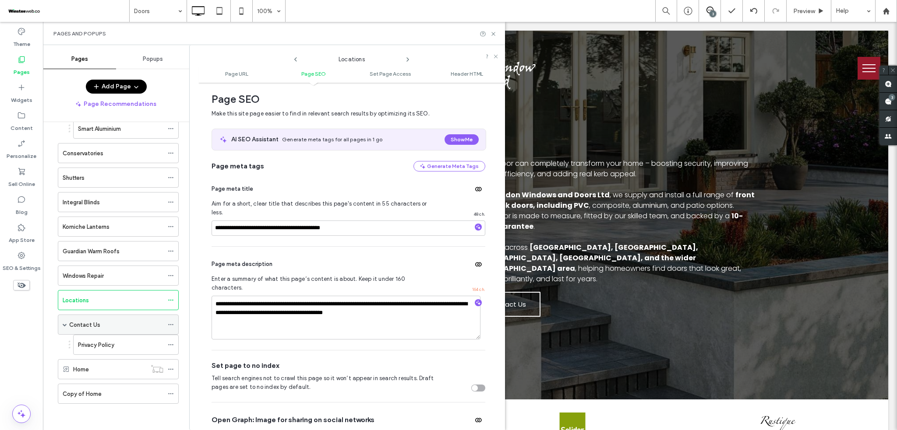
click at [173, 323] on icon at bounding box center [171, 325] width 6 height 6
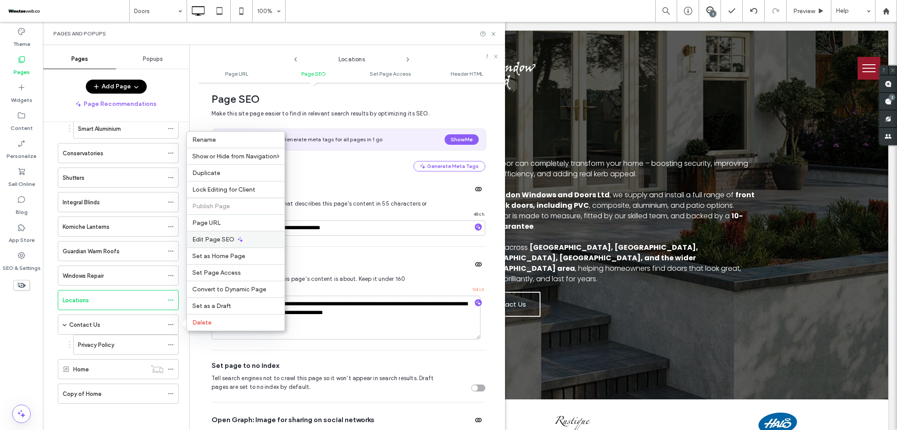
click at [206, 241] on span "Edit Page SEO" at bounding box center [213, 239] width 42 height 7
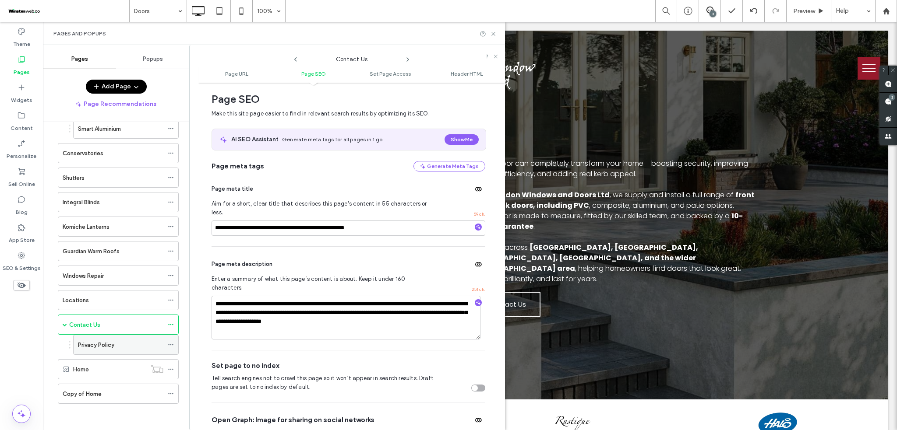
click at [166, 344] on div "Privacy Policy" at bounding box center [126, 345] width 106 height 20
click at [169, 346] on icon at bounding box center [171, 345] width 6 height 6
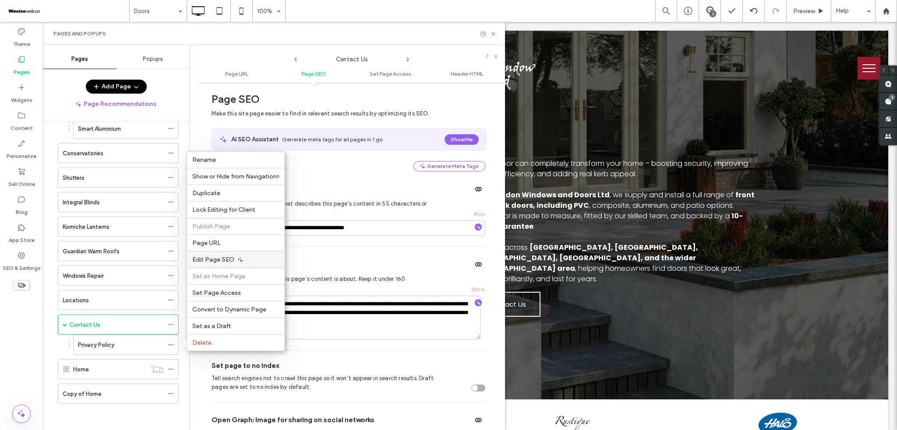
click at [198, 259] on span "Edit Page SEO" at bounding box center [213, 259] width 42 height 7
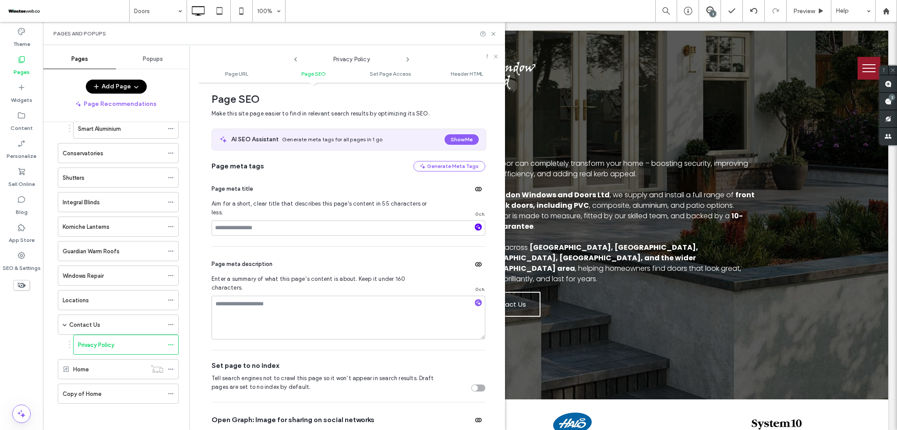
click at [475, 224] on icon "button" at bounding box center [478, 227] width 6 height 6
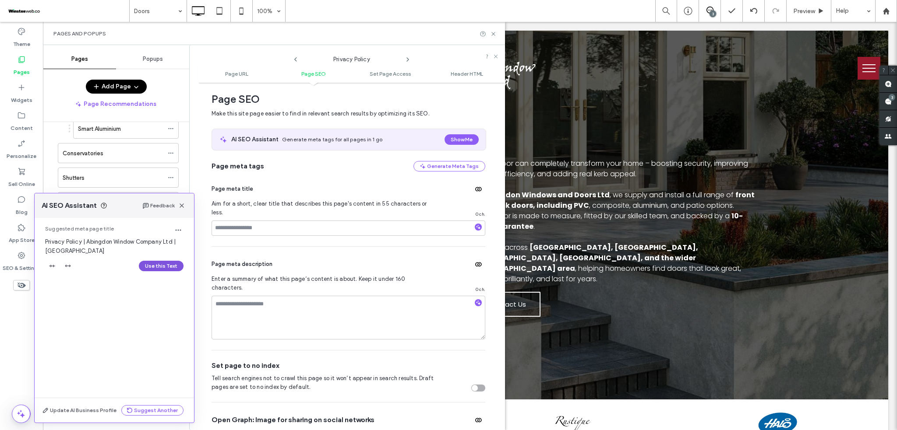
click at [171, 267] on button "Use this Text" at bounding box center [161, 266] width 45 height 11
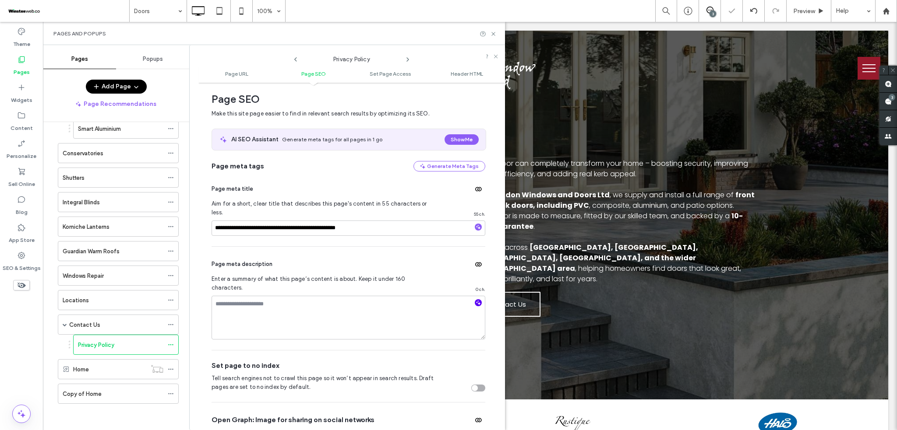
click at [476, 300] on icon "button" at bounding box center [478, 303] width 6 height 6
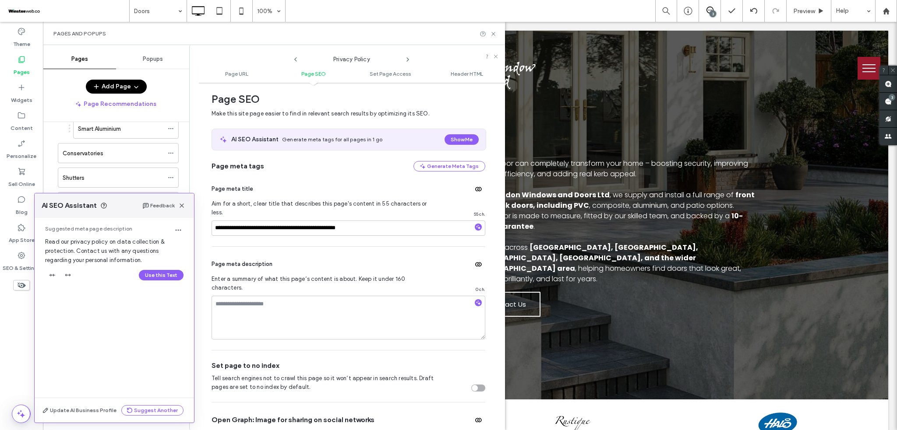
click at [476, 300] on div at bounding box center [478, 304] width 7 height 8
click at [475, 300] on icon "button" at bounding box center [478, 303] width 6 height 6
click at [168, 275] on button "Use this Text" at bounding box center [161, 275] width 45 height 11
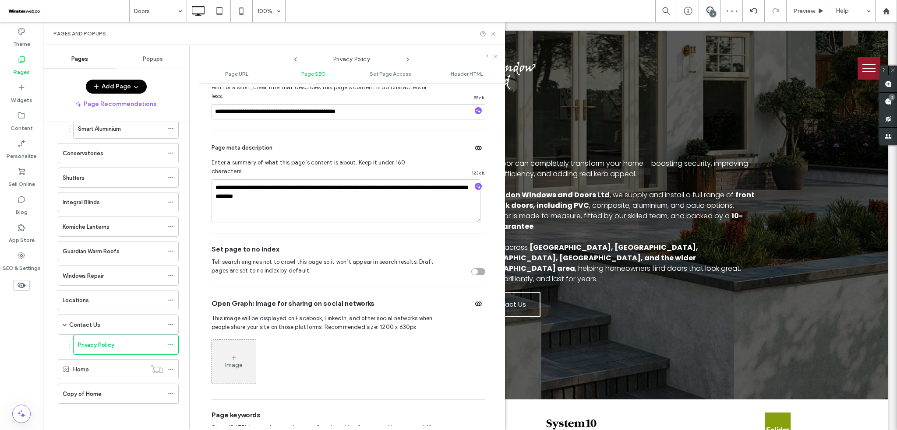
scroll to position [354, 0]
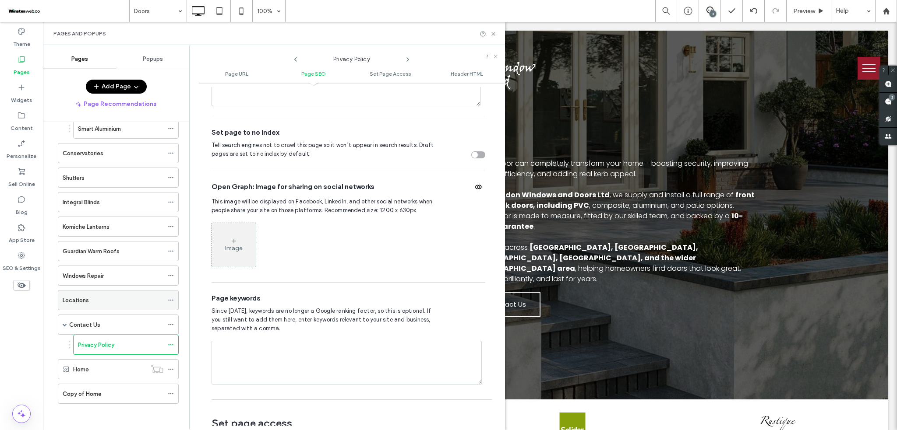
click at [171, 298] on icon at bounding box center [171, 300] width 6 height 6
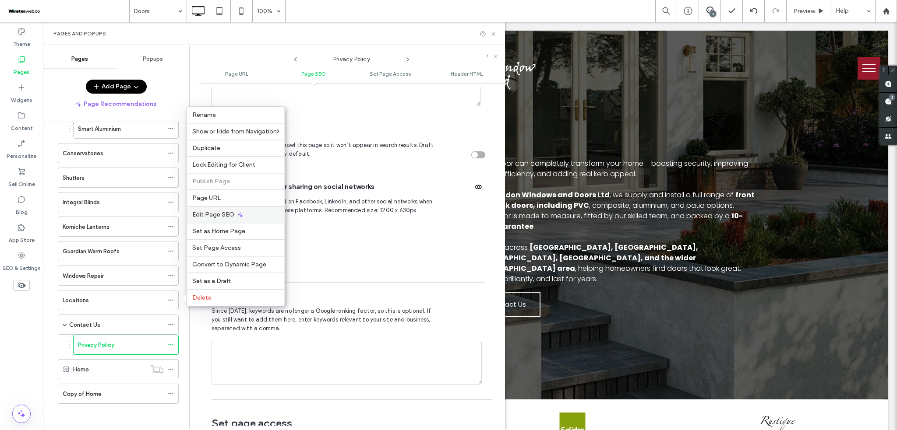
click at [220, 208] on div "Edit Page SEO" at bounding box center [236, 214] width 98 height 17
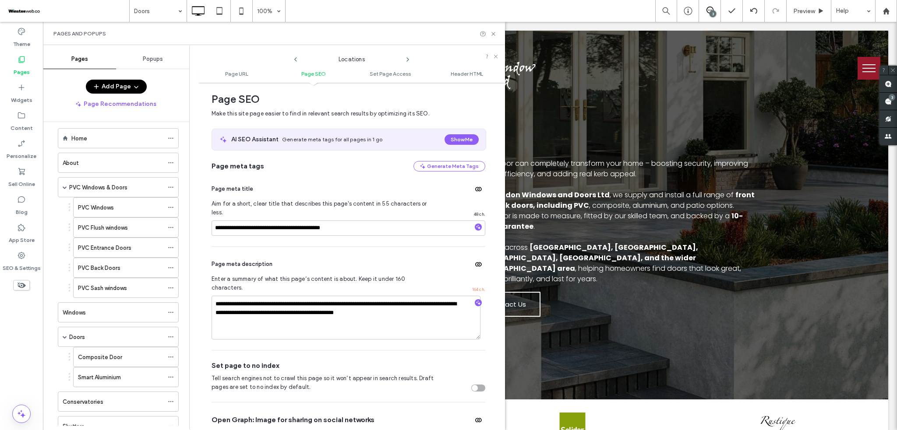
scroll to position [0, 0]
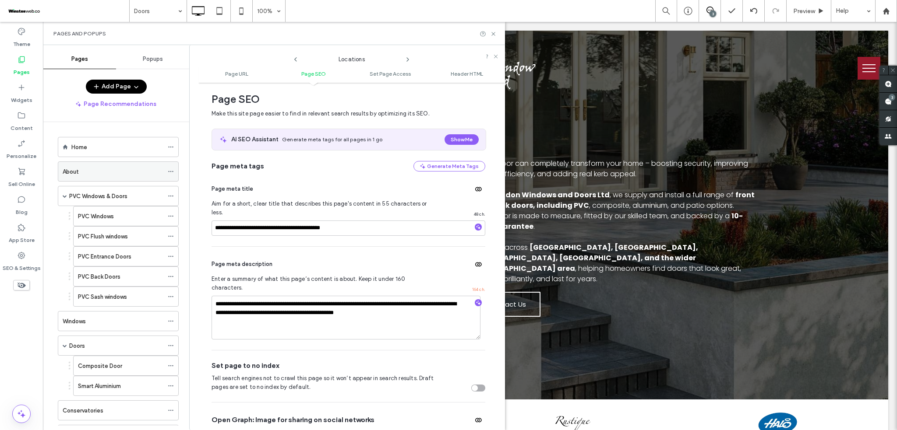
click at [126, 171] on div "About" at bounding box center [113, 171] width 101 height 9
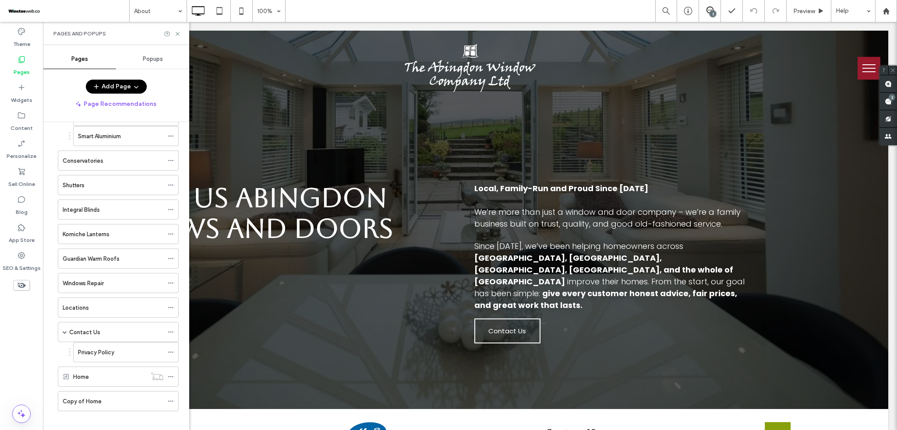
scroll to position [258, 0]
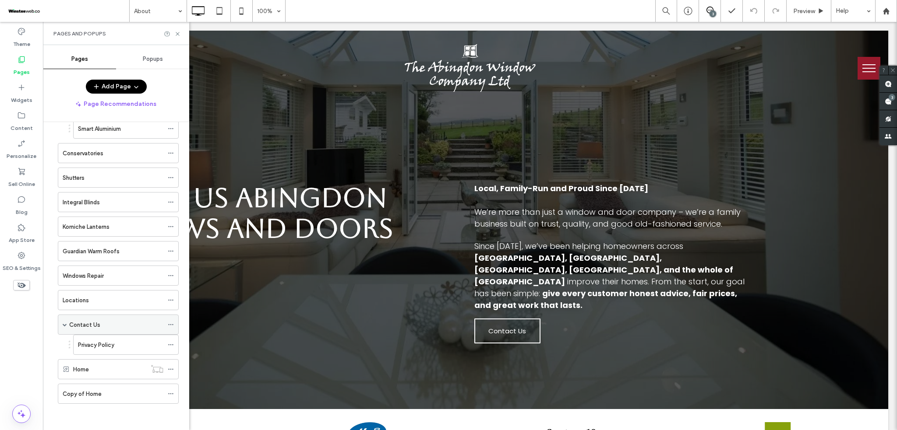
click at [170, 325] on icon at bounding box center [171, 325] width 6 height 6
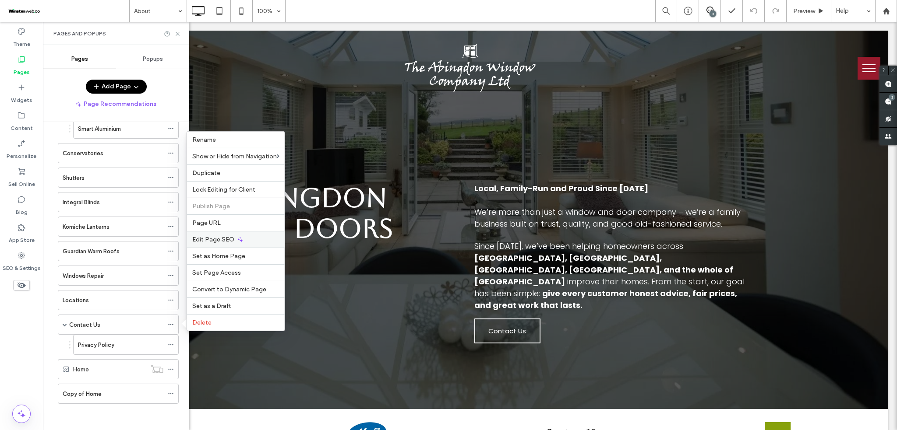
click at [245, 240] on div "Edit Page SEO" at bounding box center [236, 239] width 98 height 17
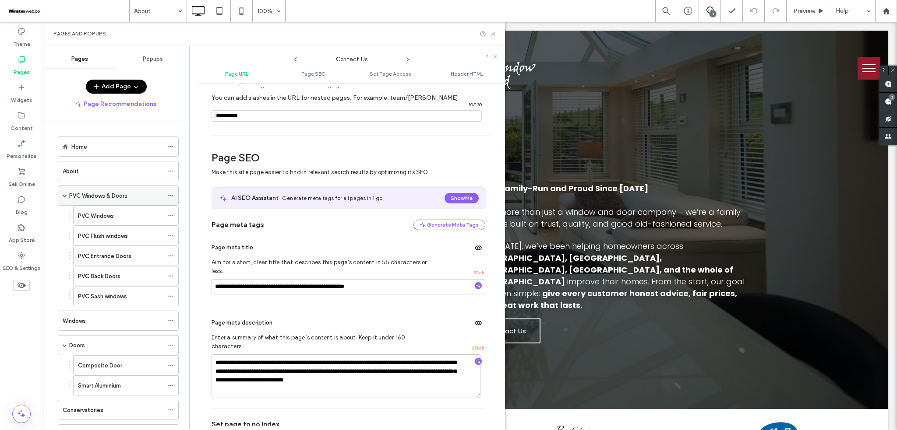
scroll to position [0, 0]
click at [170, 195] on icon at bounding box center [171, 196] width 6 height 6
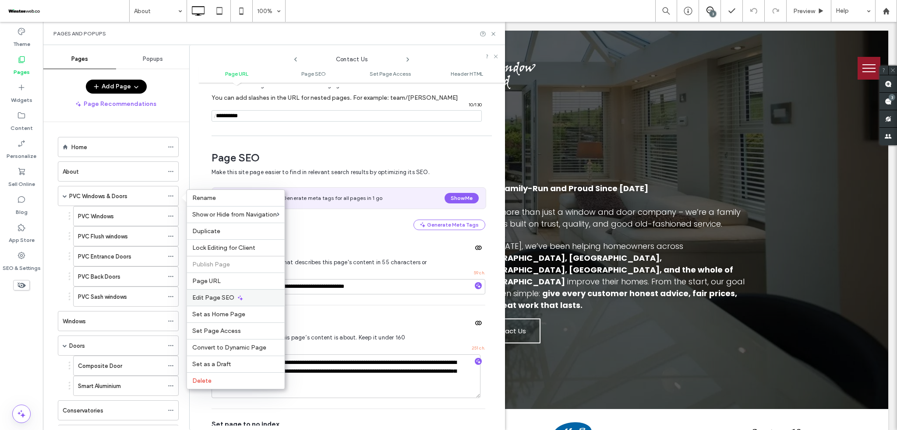
click at [211, 296] on span "Edit Page SEO" at bounding box center [213, 297] width 42 height 7
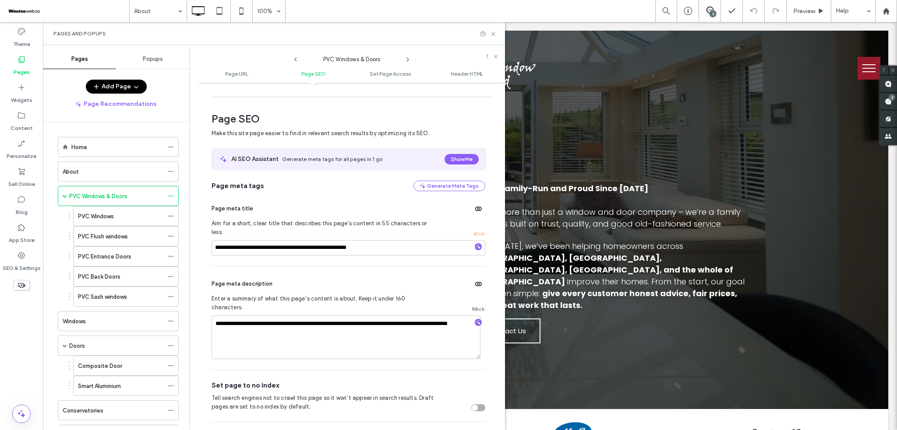
scroll to position [120, 0]
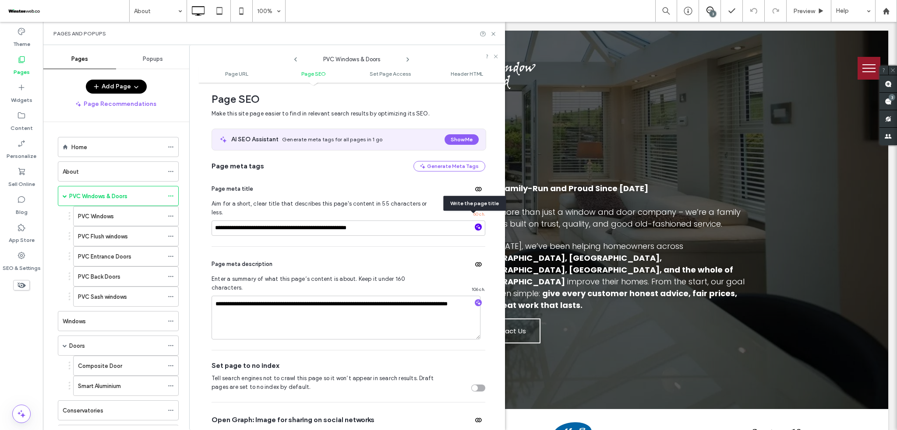
click at [476, 224] on icon "button" at bounding box center [478, 227] width 6 height 6
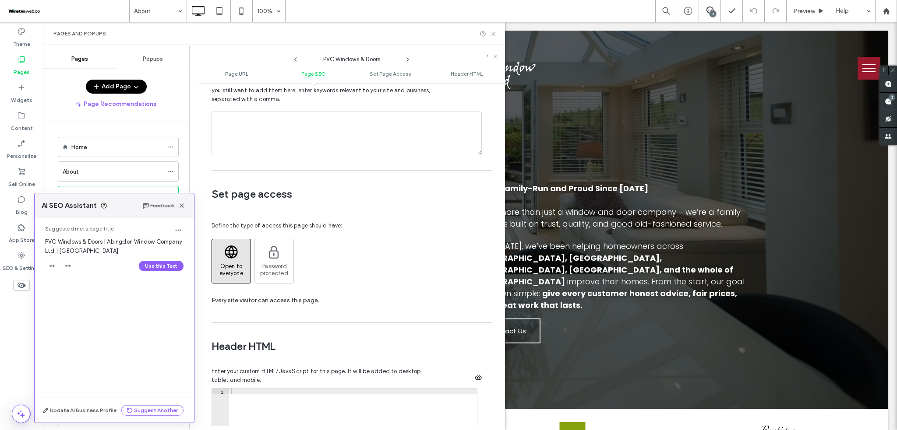
scroll to position [646, 0]
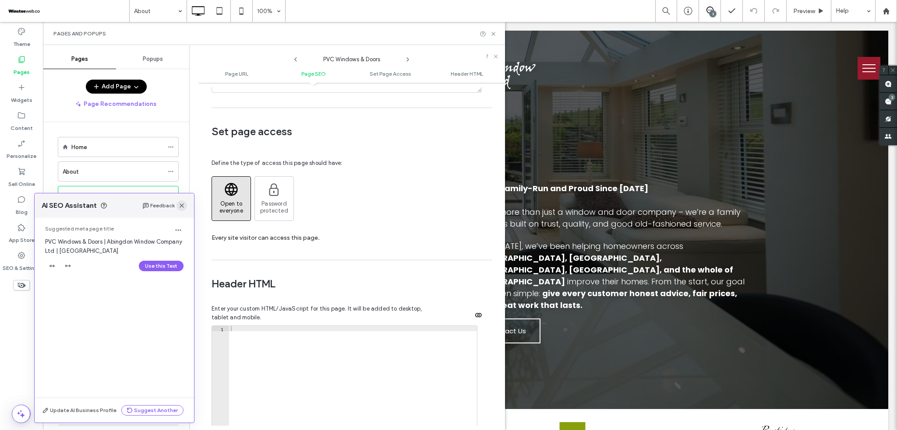
click at [186, 209] on span "button" at bounding box center [181, 206] width 11 height 11
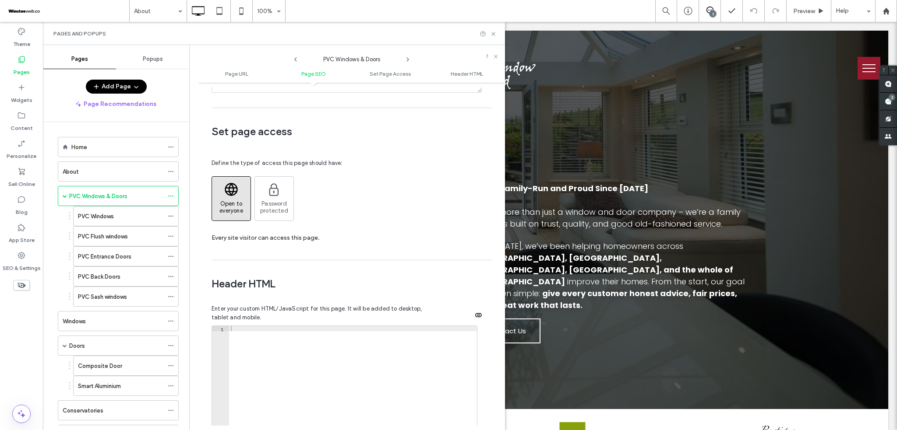
click at [110, 185] on ol "Home About PVC Windows & Doors PVC Windows PVC Flush windows PVC Entrance Doors…" at bounding box center [113, 399] width 132 height 525
click at [110, 175] on div "About" at bounding box center [113, 171] width 101 height 9
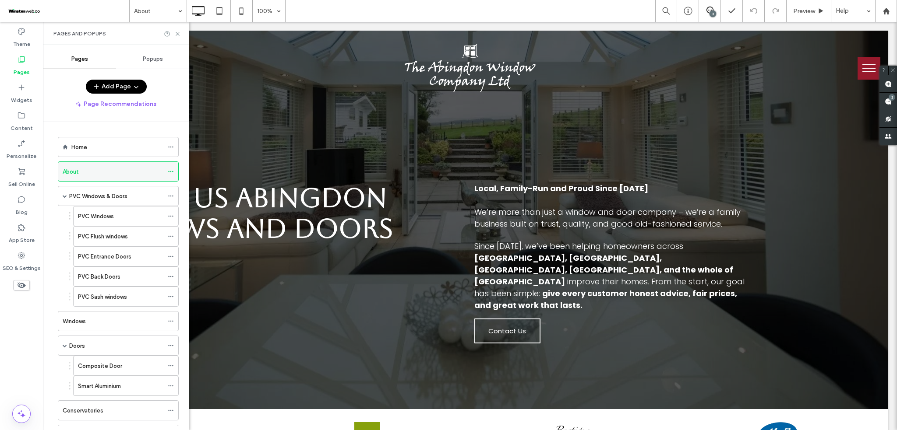
click at [170, 171] on icon at bounding box center [171, 172] width 6 height 6
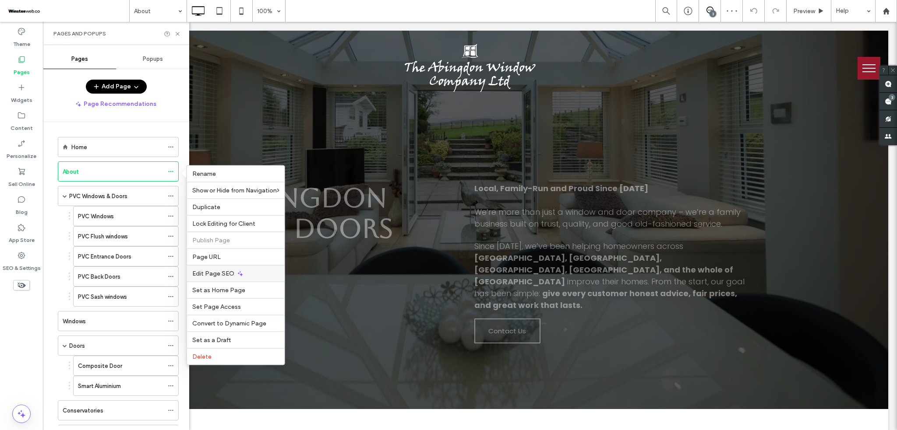
scroll to position [0, 0]
click at [213, 273] on span "Edit Page SEO" at bounding box center [213, 273] width 42 height 7
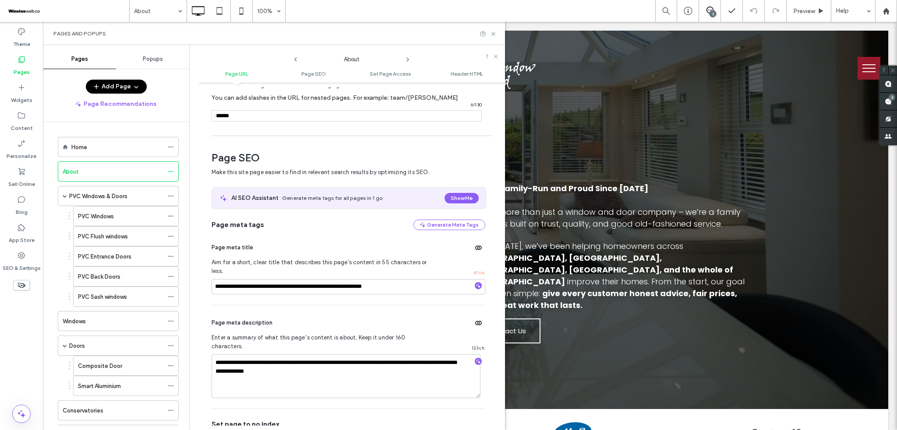
scroll to position [120, 0]
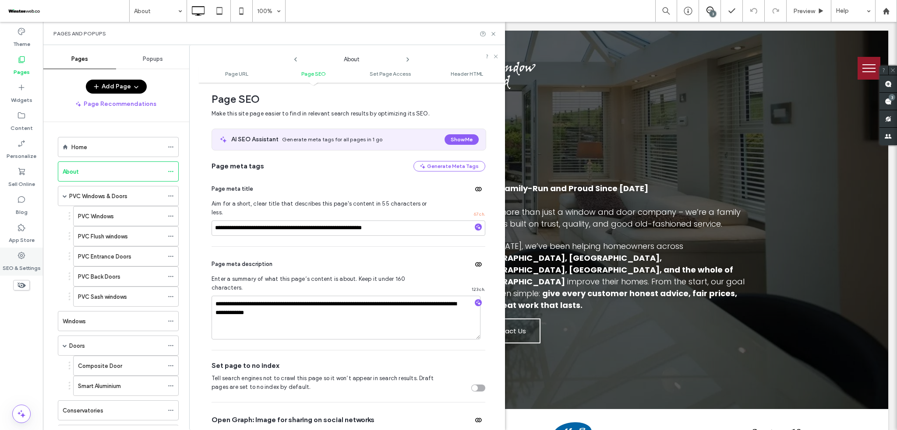
click at [31, 255] on div "SEO & Settings" at bounding box center [21, 262] width 43 height 28
click at [28, 256] on div "SEO & Settings" at bounding box center [21, 262] width 43 height 28
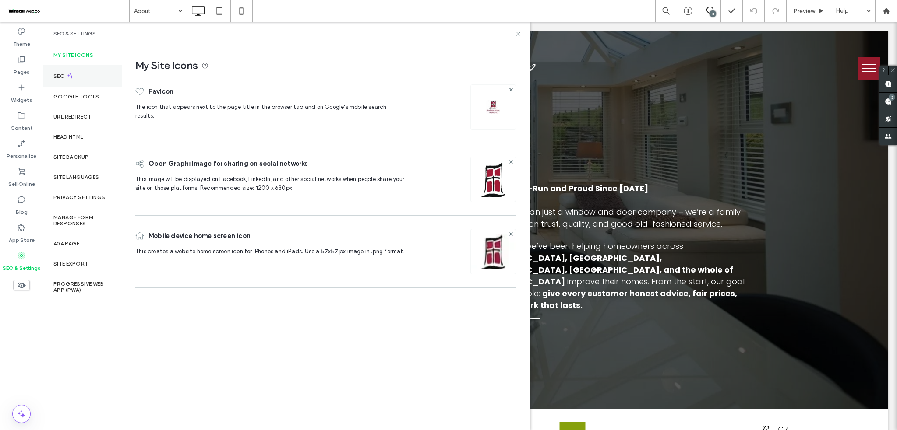
click at [81, 78] on div "SEO" at bounding box center [82, 75] width 79 height 21
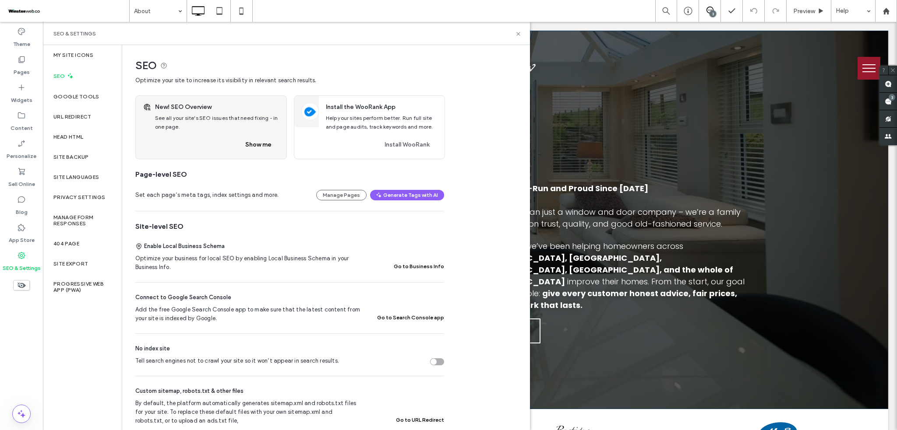
drag, startPoint x: 612, startPoint y: 118, endPoint x: 70, endPoint y: 231, distance: 553.5
click at [612, 118] on div "About - Us Abingdon Windows and Doors Click To Paste Local, Family-Run and Prou…" at bounding box center [470, 220] width 836 height 379
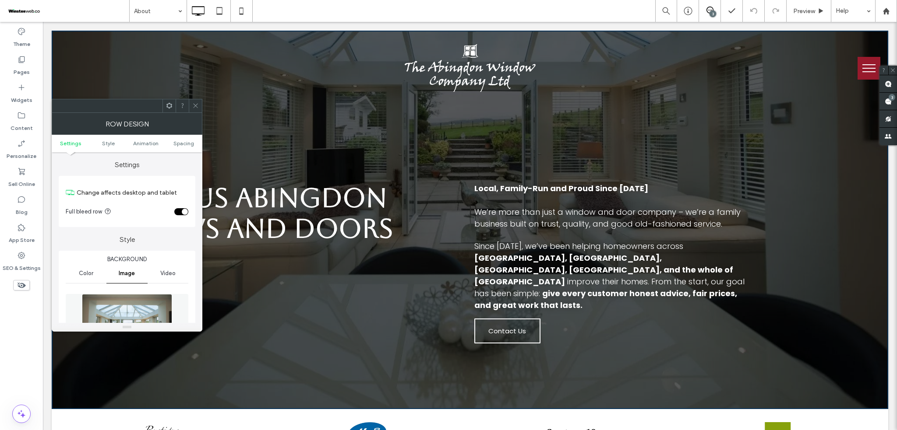
drag, startPoint x: 195, startPoint y: 100, endPoint x: 179, endPoint y: 148, distance: 50.3
click at [195, 100] on span at bounding box center [195, 105] width 7 height 13
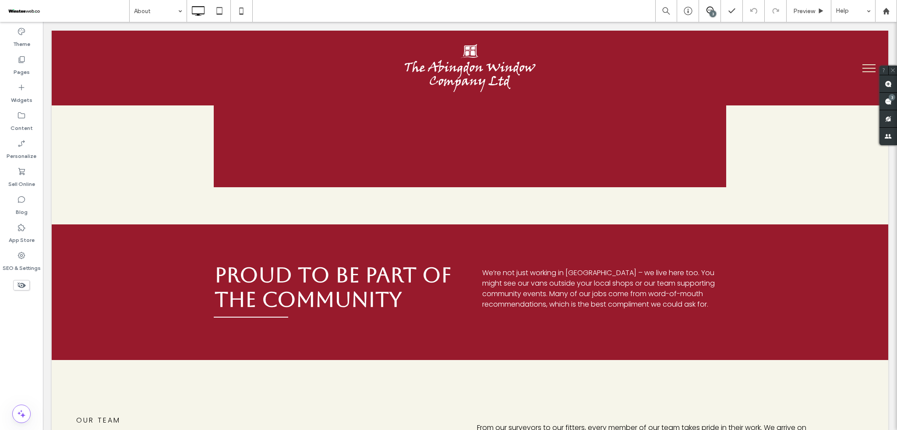
scroll to position [1109, 0]
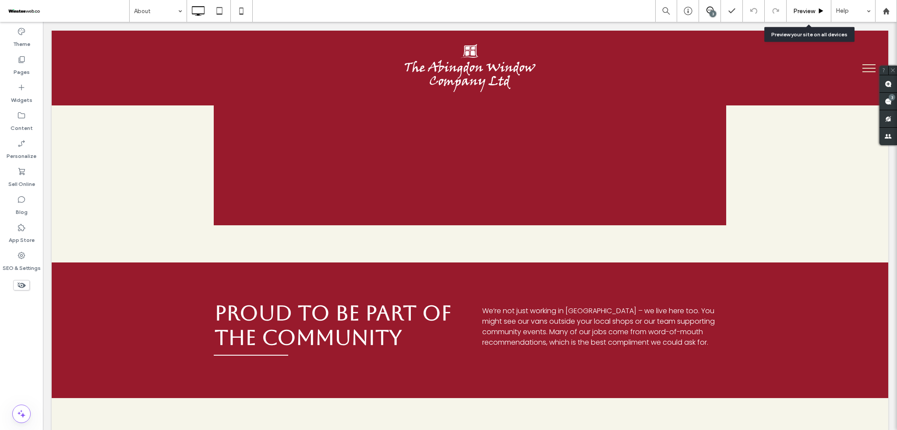
click at [810, 6] on div "Preview" at bounding box center [809, 11] width 45 height 22
click at [814, 11] on span "Preview" at bounding box center [804, 10] width 22 height 7
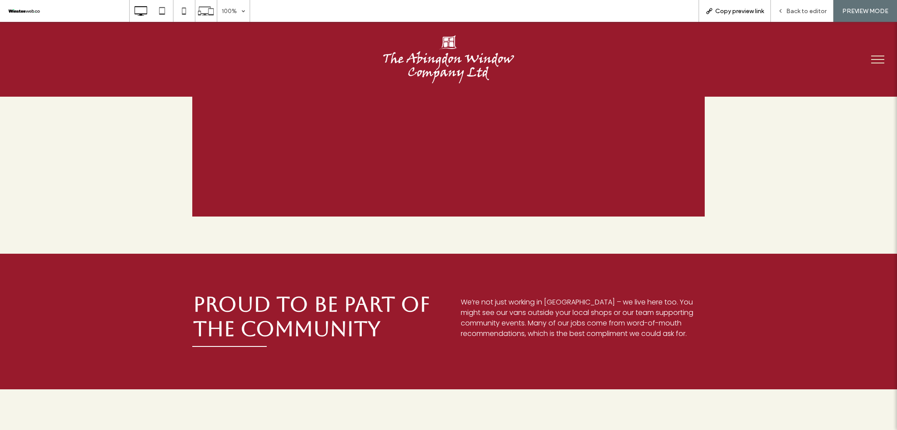
click at [741, 15] on div "Copy preview link" at bounding box center [734, 11] width 72 height 22
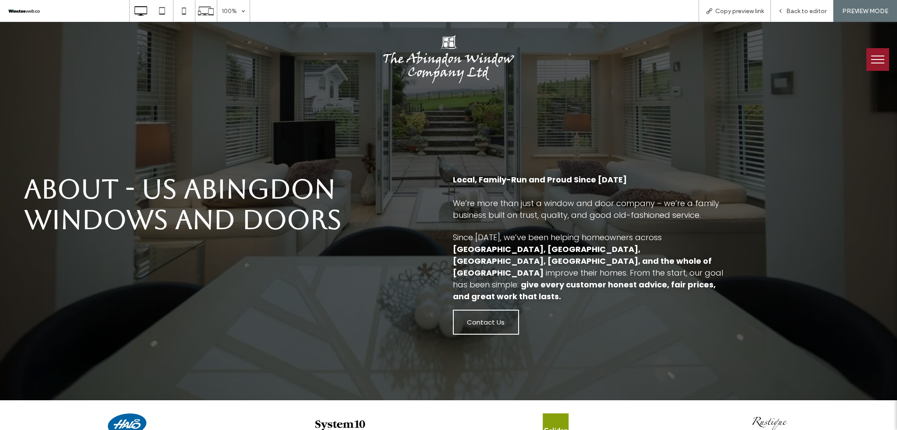
click at [880, 64] on button "menu" at bounding box center [877, 59] width 23 height 23
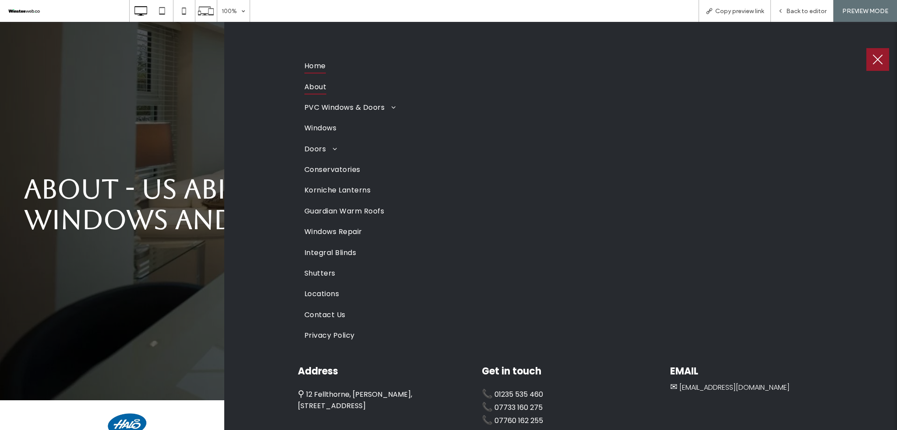
click at [346, 70] on link "Home" at bounding box center [560, 66] width 512 height 21
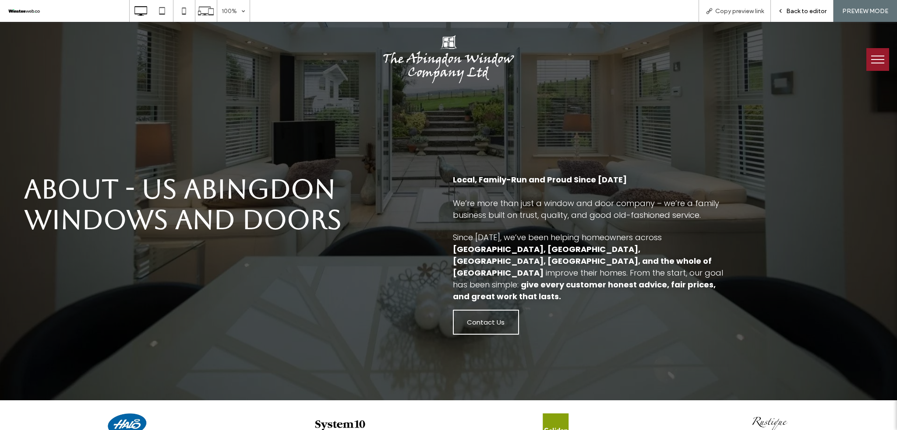
click at [804, 7] on span "Back to editor" at bounding box center [806, 10] width 40 height 7
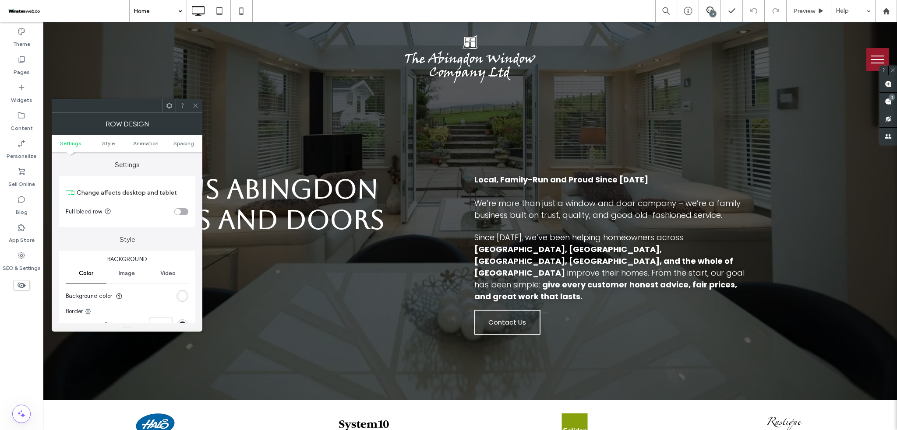
click at [195, 105] on icon at bounding box center [195, 105] width 7 height 7
click at [188, 148] on ul "Settings Style Animation Spacing" at bounding box center [127, 144] width 151 height 18
click at [188, 144] on span "Spacing" at bounding box center [183, 143] width 21 height 7
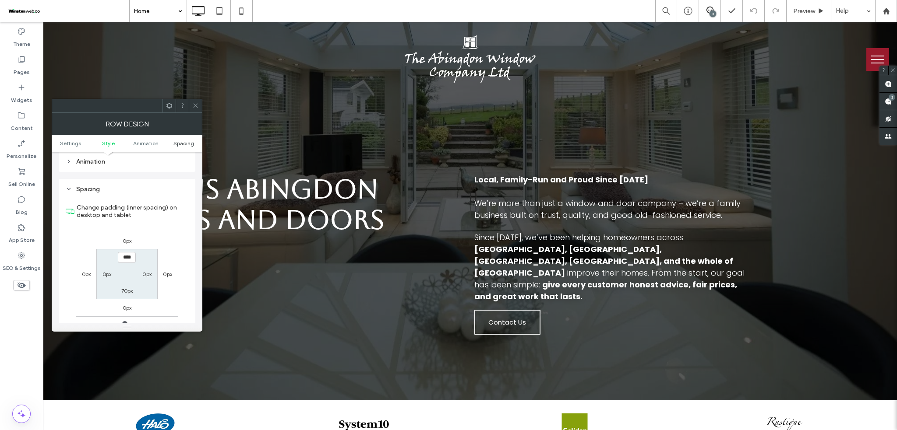
scroll to position [248, 0]
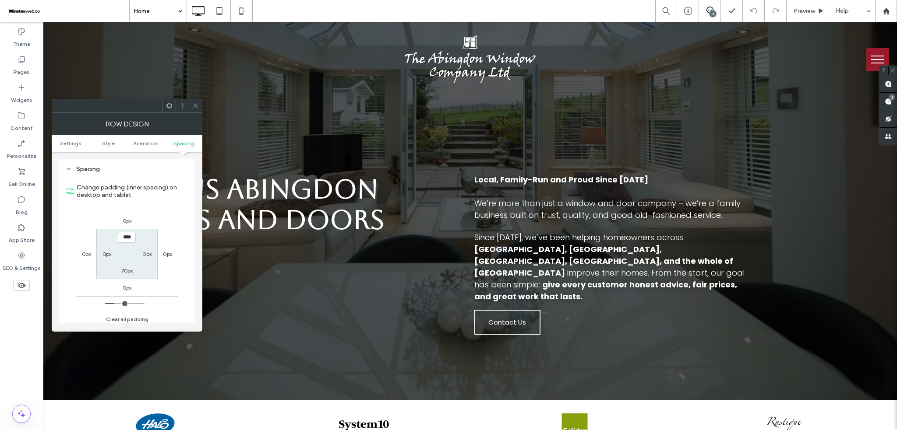
click at [199, 107] on div at bounding box center [195, 105] width 13 height 13
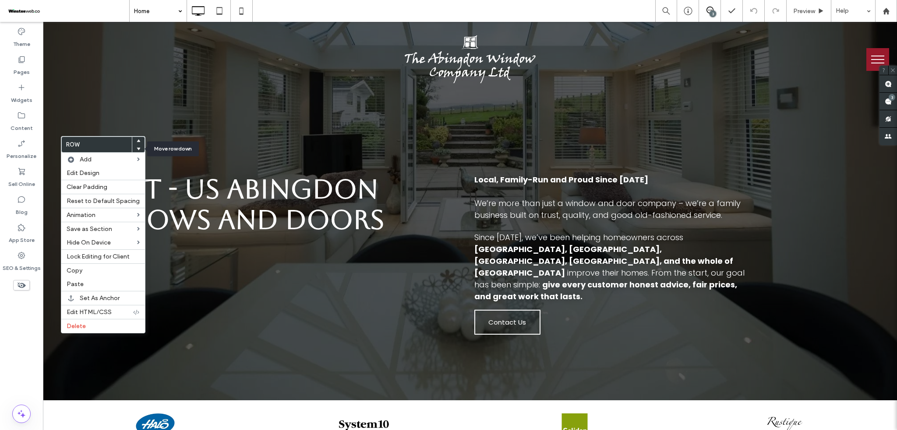
click at [137, 148] on icon at bounding box center [139, 149] width 4 height 4
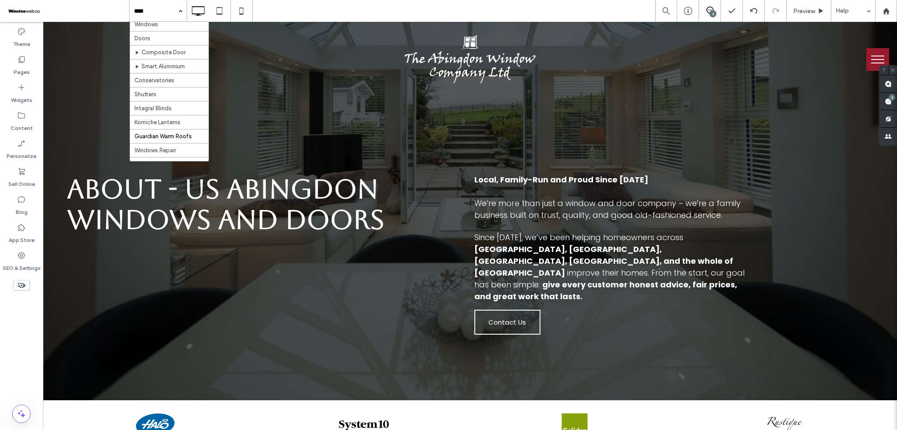
scroll to position [175, 0]
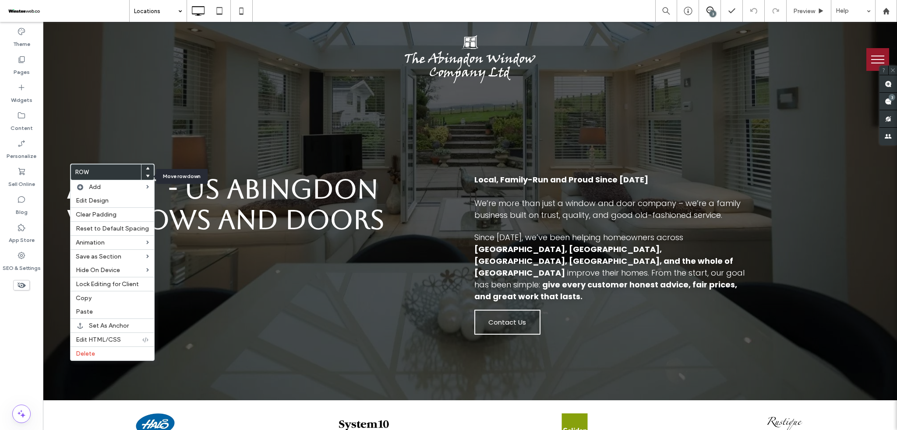
click at [142, 178] on div at bounding box center [147, 177] width 12 height 8
click at [146, 174] on icon at bounding box center [148, 176] width 4 height 4
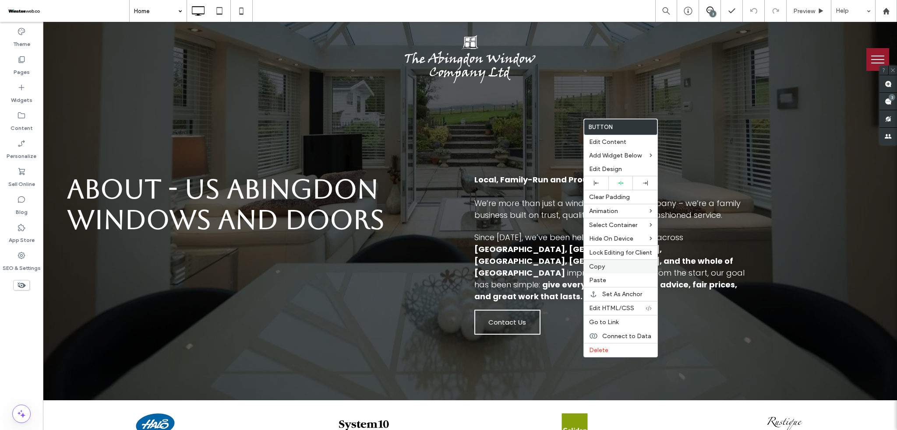
click at [593, 267] on span "Copy" at bounding box center [597, 266] width 16 height 7
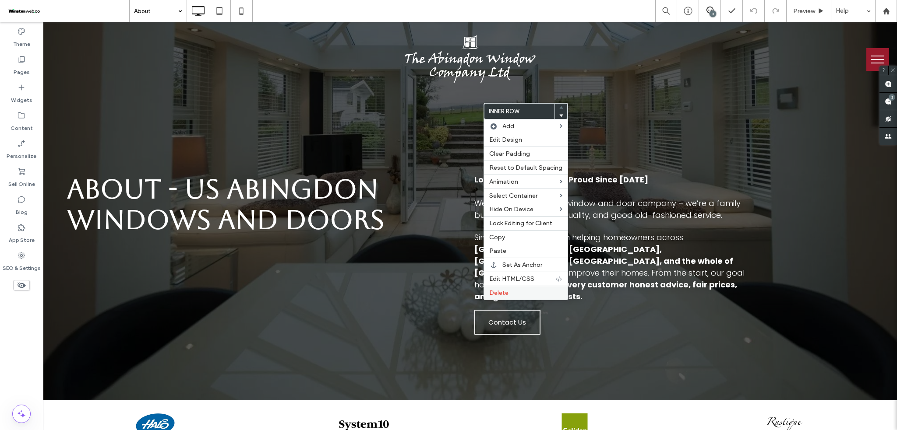
click at [494, 296] on span "Delete" at bounding box center [498, 292] width 19 height 7
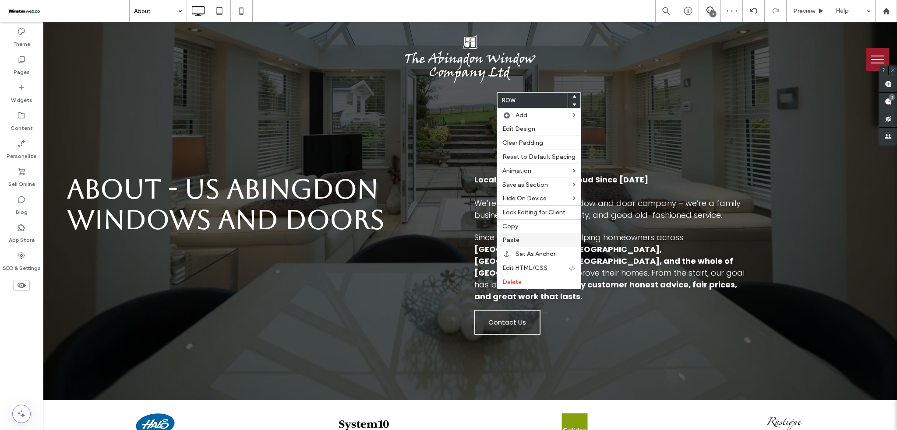
click at [517, 240] on span "Paste" at bounding box center [510, 239] width 17 height 7
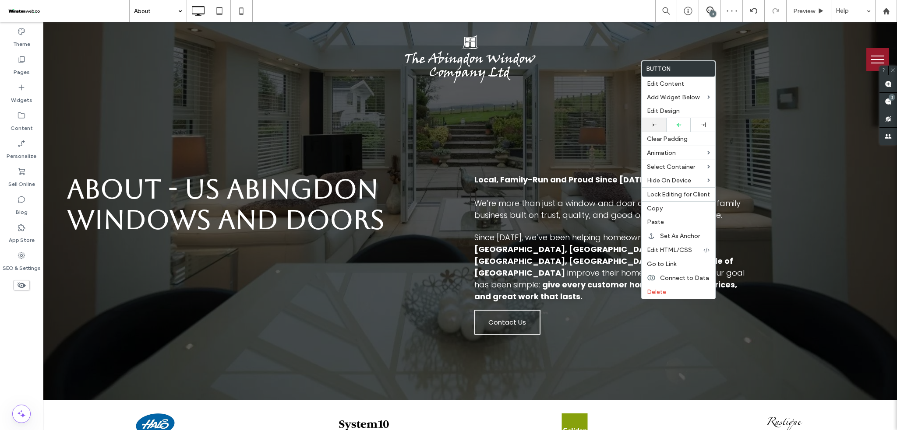
click at [649, 120] on div at bounding box center [654, 125] width 25 height 14
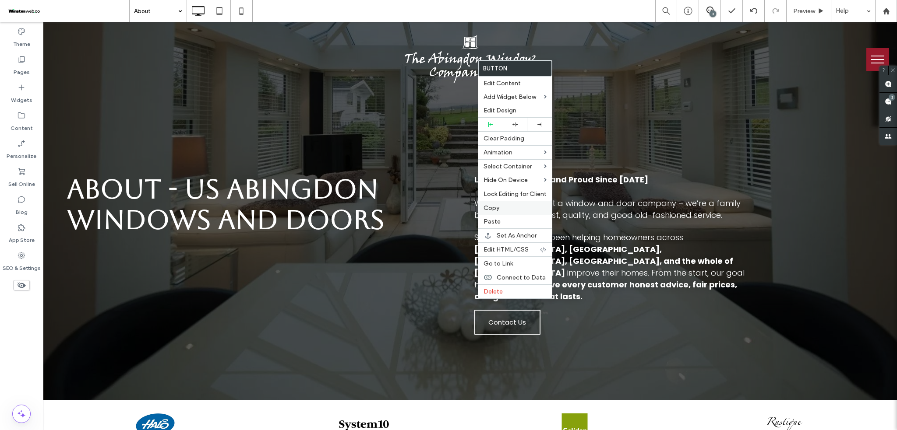
click at [500, 207] on label "Copy" at bounding box center [514, 208] width 63 height 7
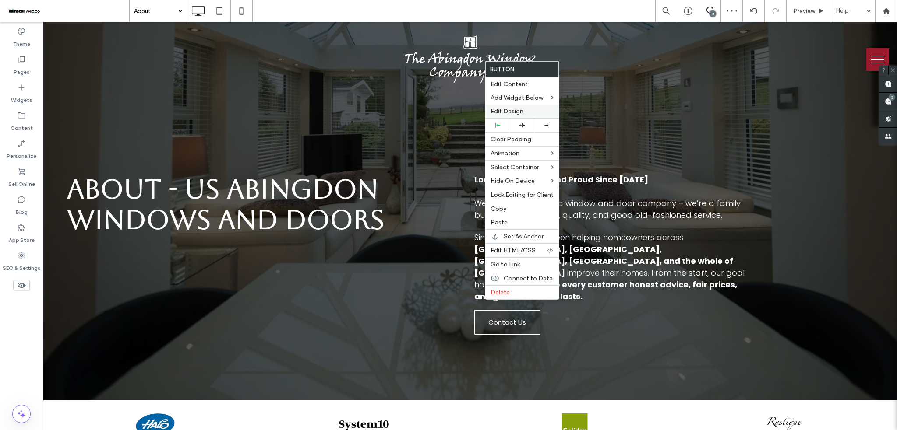
click at [509, 112] on span "Edit Design" at bounding box center [506, 111] width 33 height 7
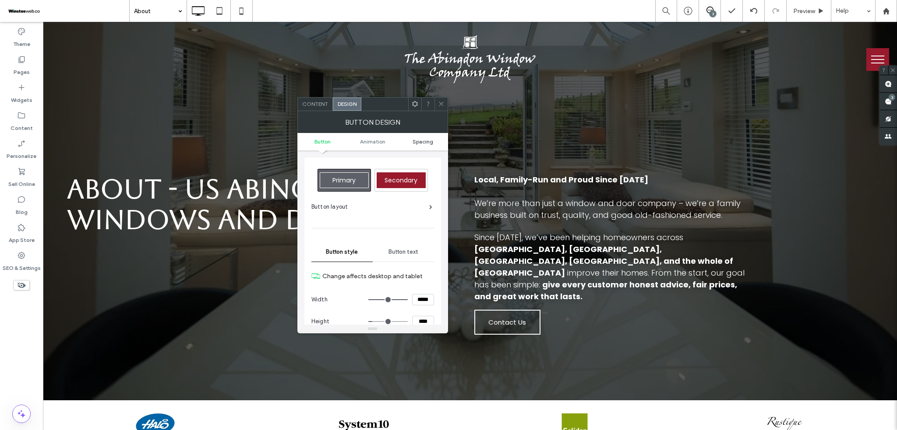
click at [415, 141] on span "Spacing" at bounding box center [423, 141] width 21 height 7
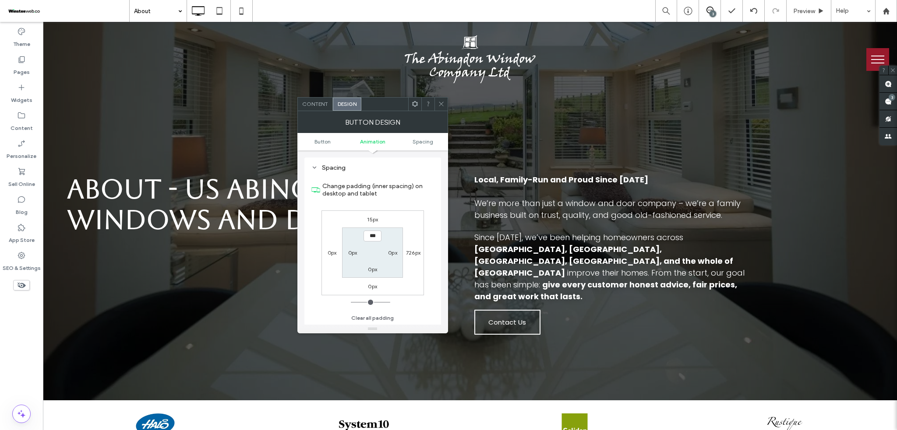
click at [444, 104] on icon at bounding box center [441, 104] width 7 height 7
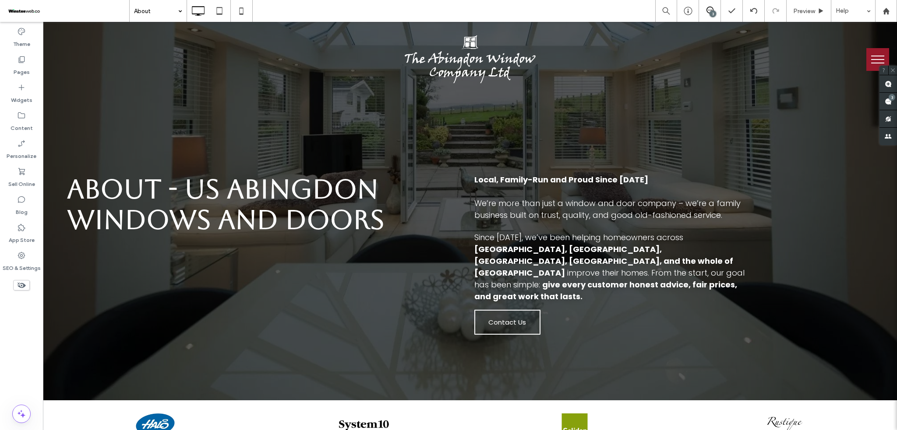
click at [159, 14] on input at bounding box center [156, 11] width 44 height 22
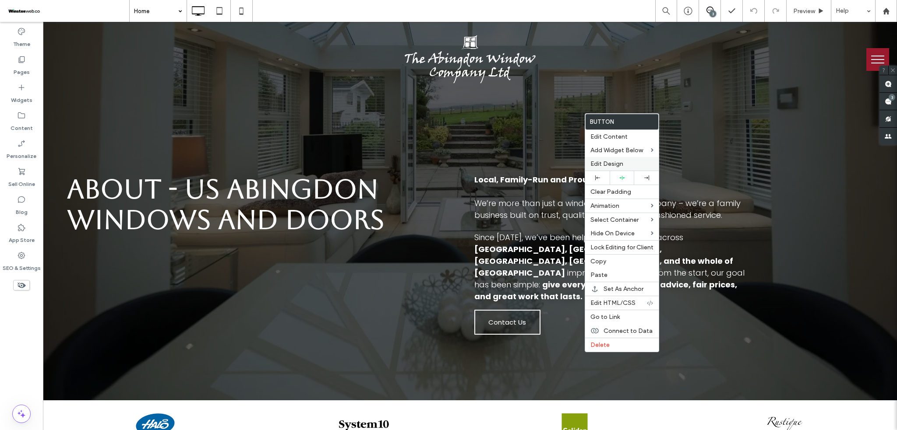
click at [617, 167] on span "Edit Design" at bounding box center [606, 163] width 33 height 7
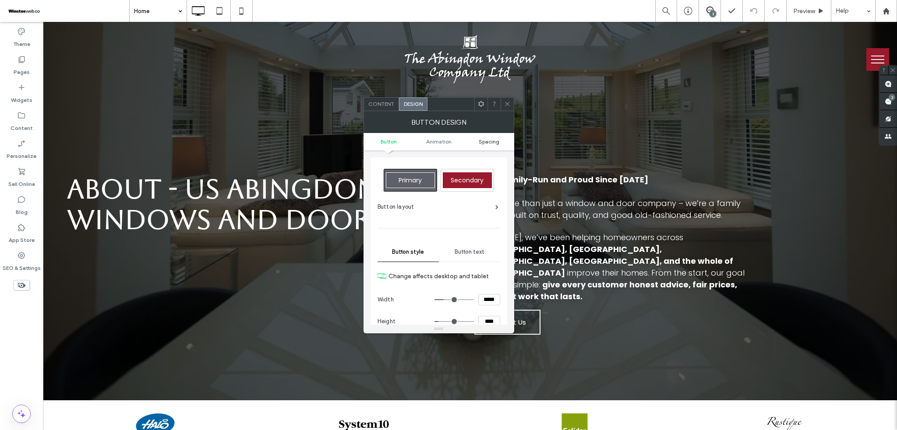
click at [487, 141] on span "Spacing" at bounding box center [489, 141] width 21 height 7
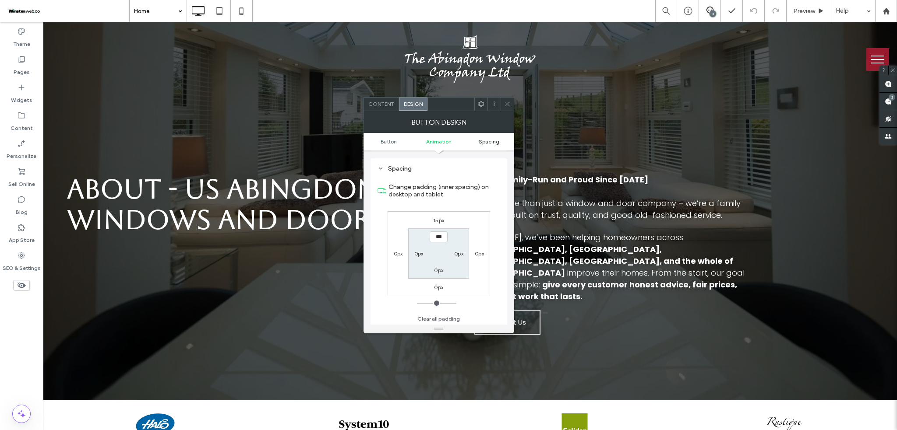
scroll to position [411, 0]
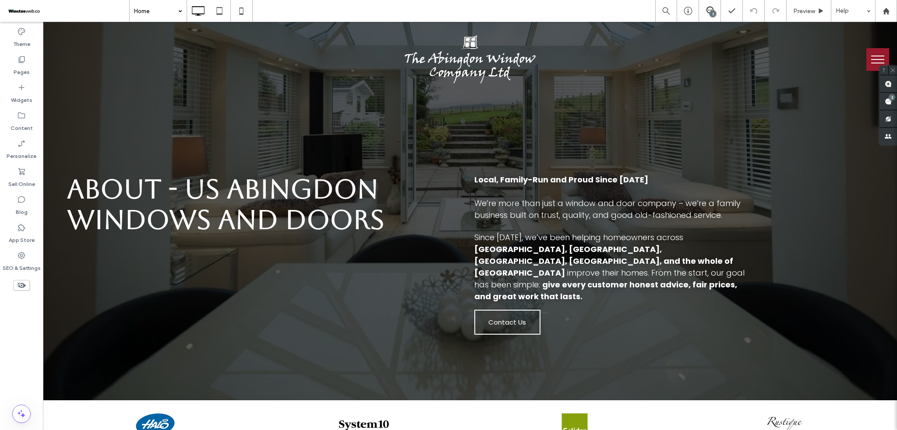
click at [176, 6] on div "Home" at bounding box center [158, 11] width 57 height 22
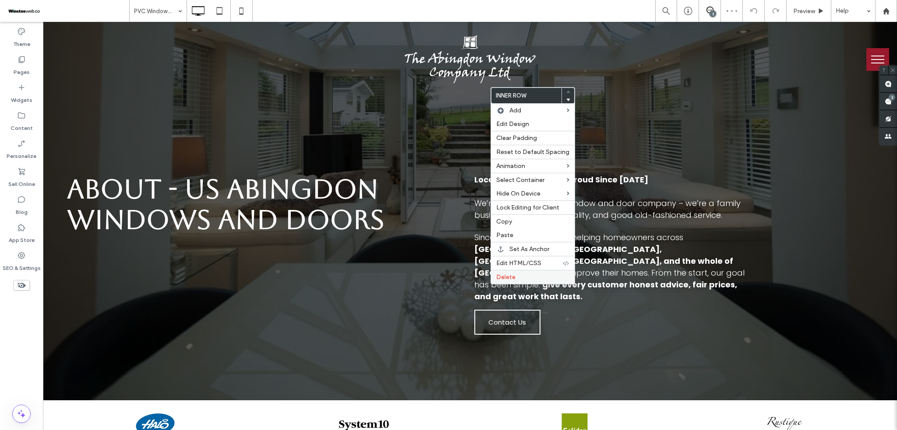
click at [509, 275] on span "Delete" at bounding box center [505, 277] width 19 height 7
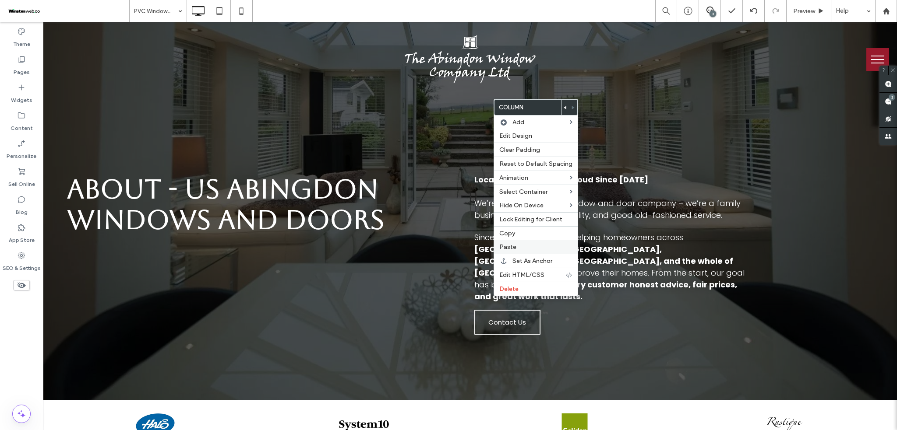
click at [515, 242] on div "Paste" at bounding box center [536, 247] width 84 height 14
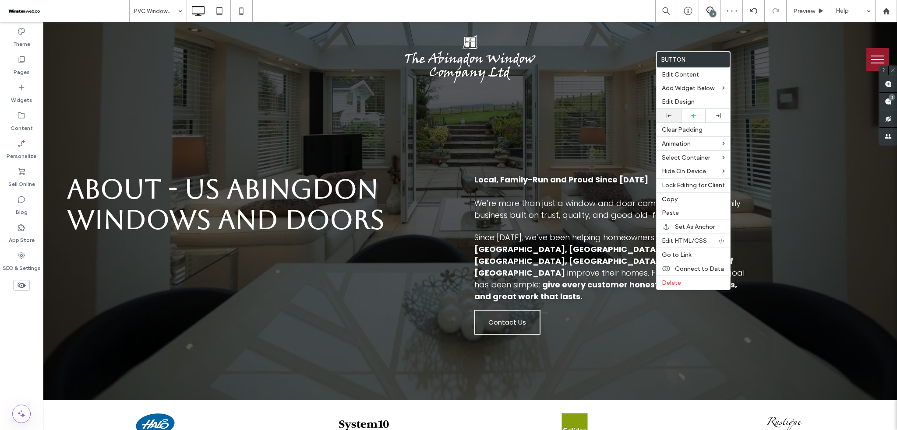
click at [675, 113] on div at bounding box center [668, 116] width 25 height 14
click at [674, 113] on div at bounding box center [668, 116] width 25 height 14
click at [688, 104] on span "Edit Design" at bounding box center [678, 101] width 33 height 7
click at [690, 102] on span "Edit Design" at bounding box center [678, 101] width 33 height 7
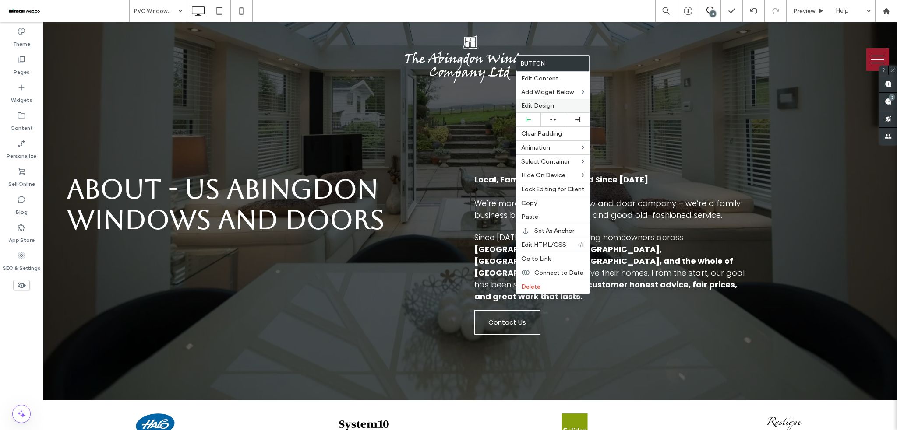
click at [550, 104] on span "Edit Design" at bounding box center [537, 105] width 33 height 7
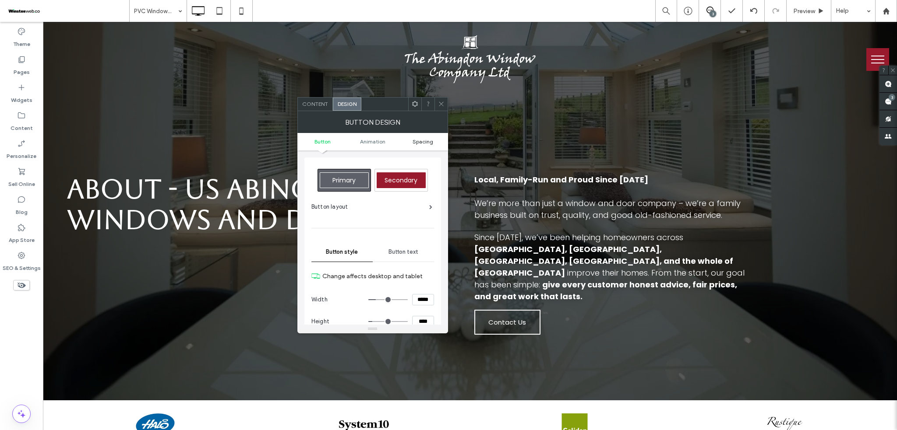
click at [418, 140] on span "Spacing" at bounding box center [423, 141] width 21 height 7
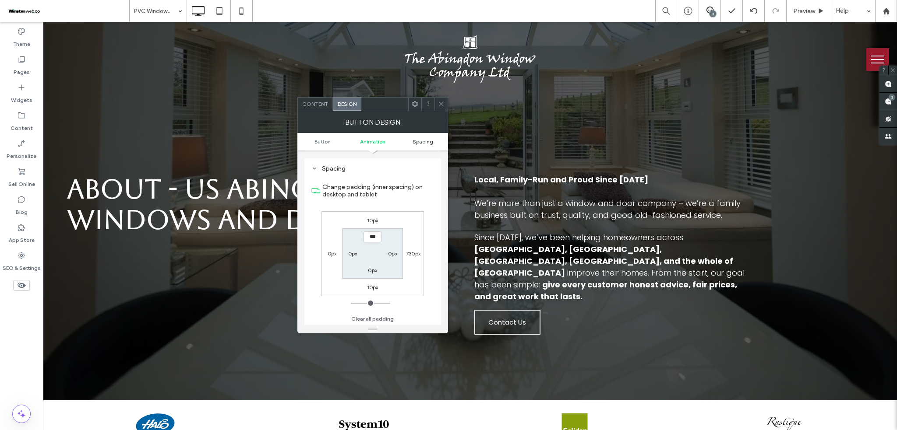
scroll to position [411, 0]
click at [377, 219] on label "10px" at bounding box center [372, 219] width 11 height 7
type input "**"
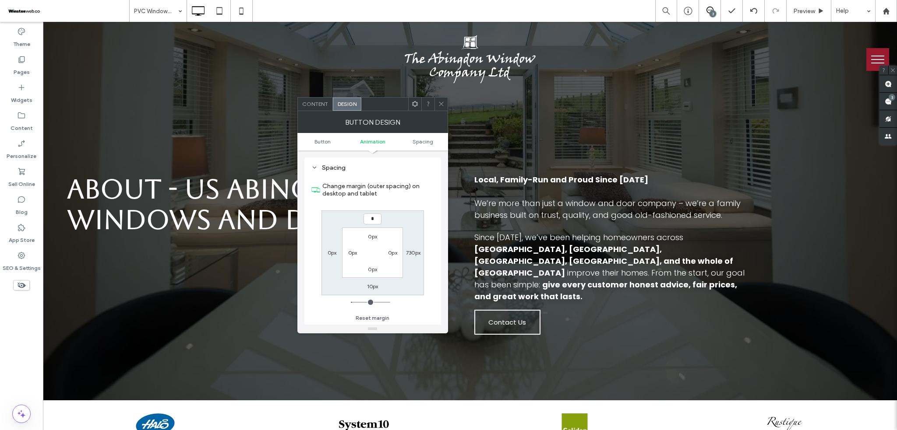
type input "*"
type input "**"
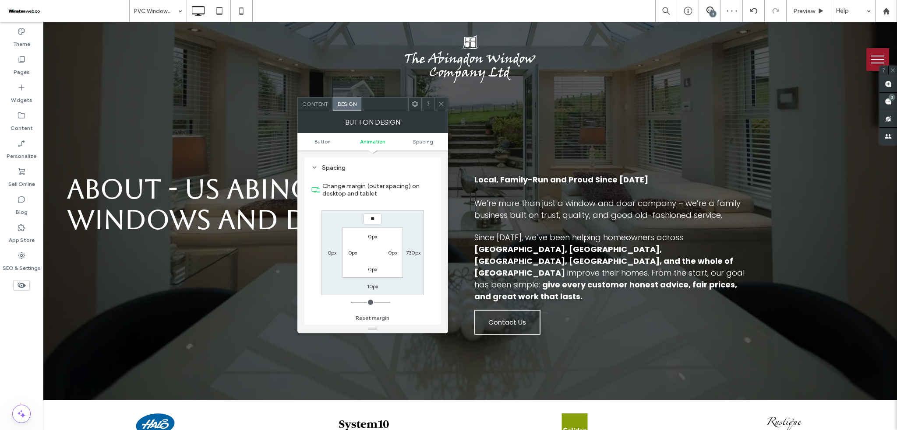
type input "****"
click at [443, 101] on icon at bounding box center [441, 104] width 7 height 7
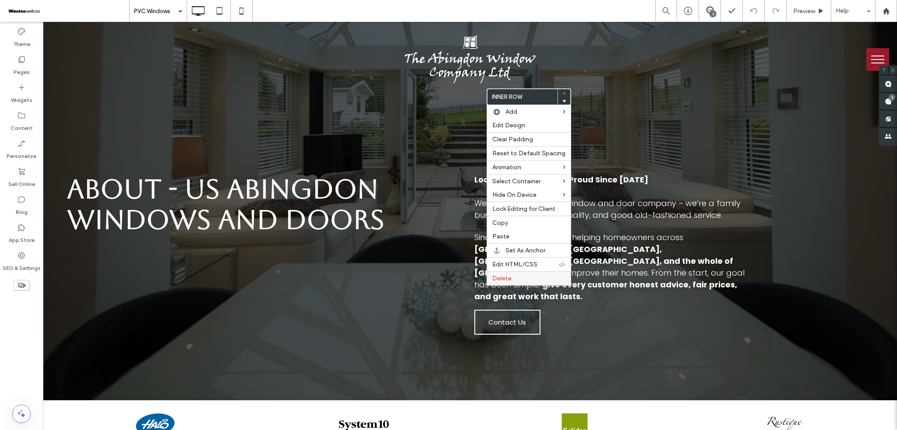
click at [502, 281] on span "Delete" at bounding box center [501, 278] width 19 height 7
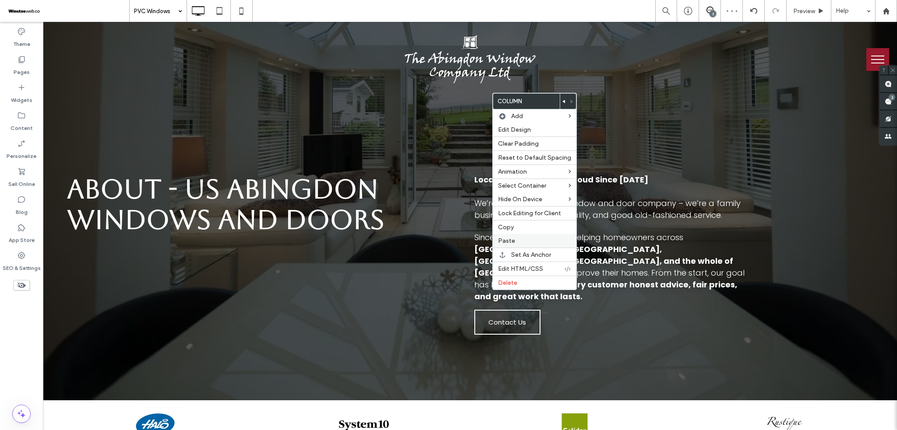
click at [517, 242] on label "Paste" at bounding box center [534, 240] width 73 height 7
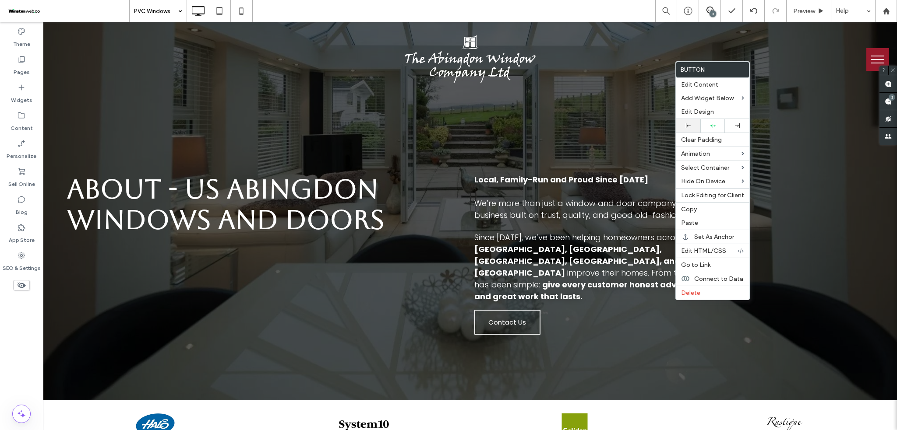
click at [696, 128] on div at bounding box center [688, 126] width 25 height 14
click at [698, 113] on span "Edit Design" at bounding box center [697, 111] width 33 height 7
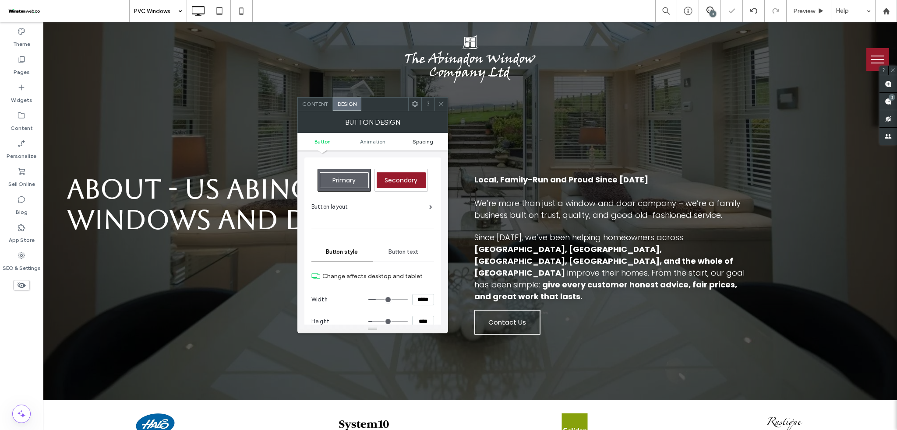
scroll to position [411, 0]
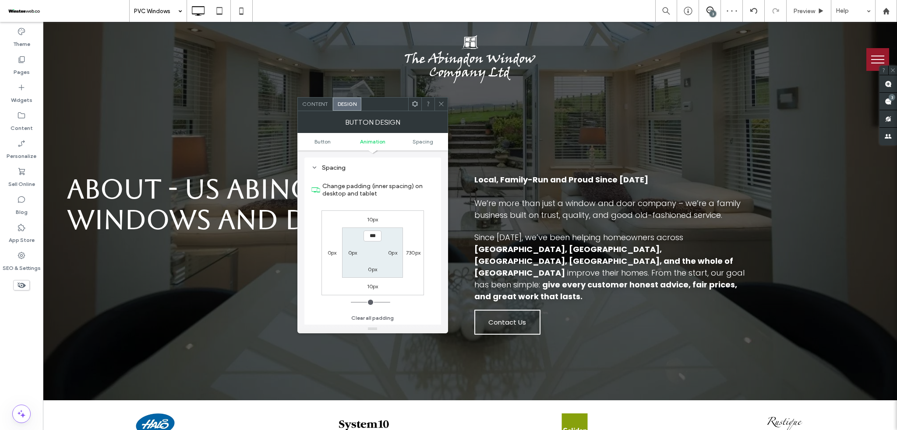
click at [375, 219] on label "10px" at bounding box center [372, 219] width 11 height 7
type input "**"
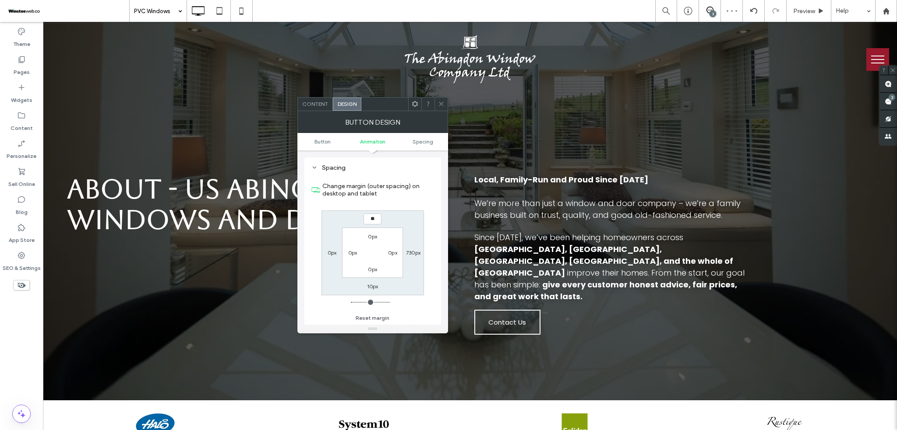
type input "**"
type input "****"
click at [438, 102] on icon at bounding box center [441, 104] width 7 height 7
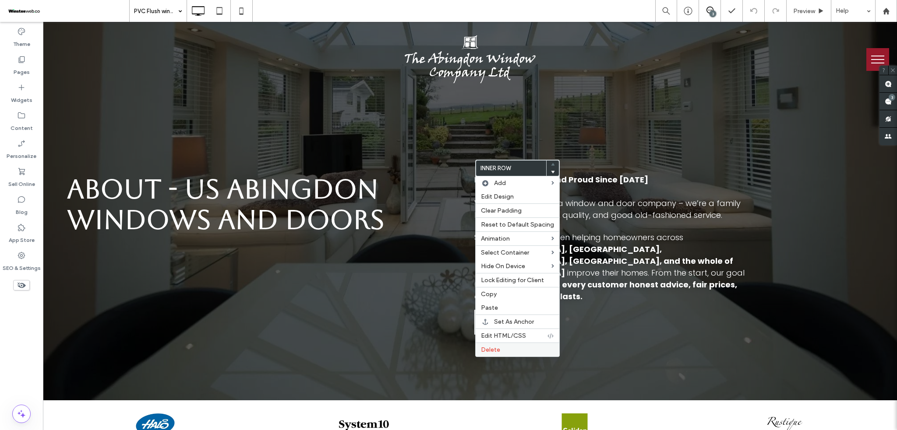
click at [501, 353] on label "Delete" at bounding box center [517, 349] width 73 height 7
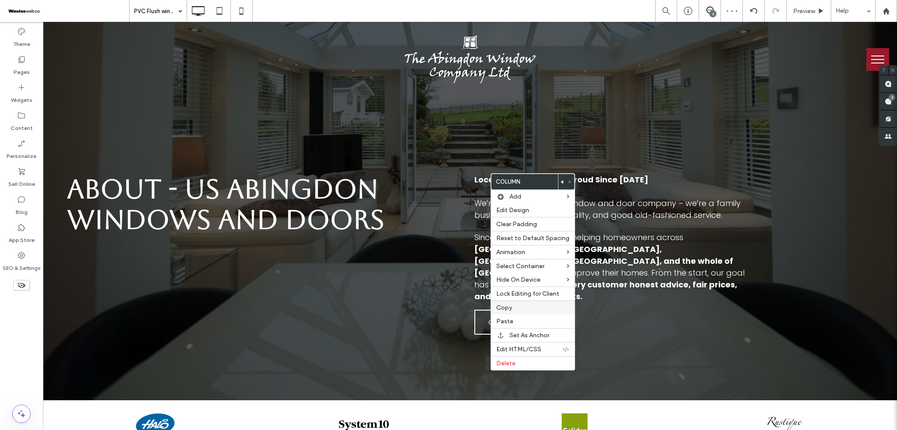
drag, startPoint x: 508, startPoint y: 324, endPoint x: 507, endPoint y: 303, distance: 20.2
click at [509, 323] on span "Paste" at bounding box center [504, 321] width 17 height 7
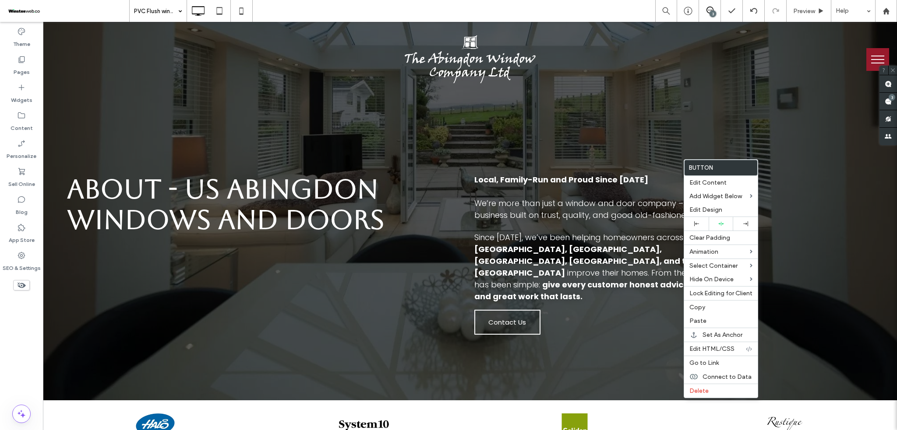
drag, startPoint x: 694, startPoint y: 222, endPoint x: 556, endPoint y: 198, distance: 140.6
click at [695, 222] on icon at bounding box center [696, 224] width 5 height 5
click at [702, 209] on span "Edit Design" at bounding box center [705, 209] width 33 height 7
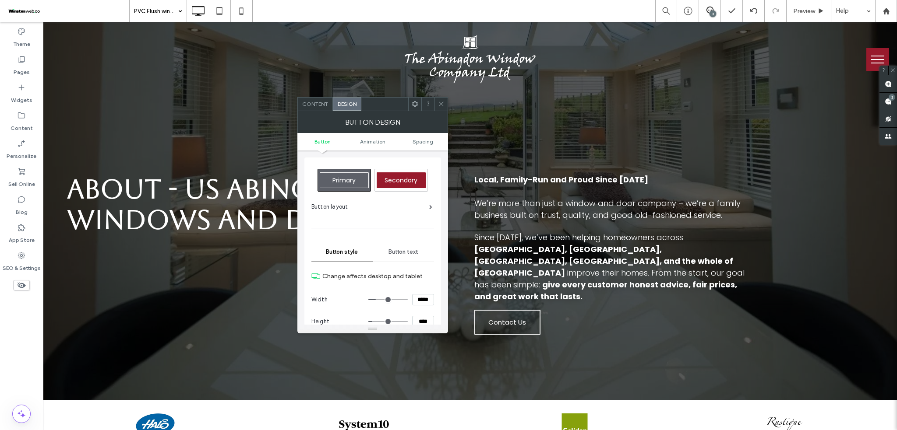
click at [435, 138] on ul "Button Animation Spacing" at bounding box center [372, 142] width 151 height 18
click at [428, 138] on span "Spacing" at bounding box center [423, 141] width 21 height 7
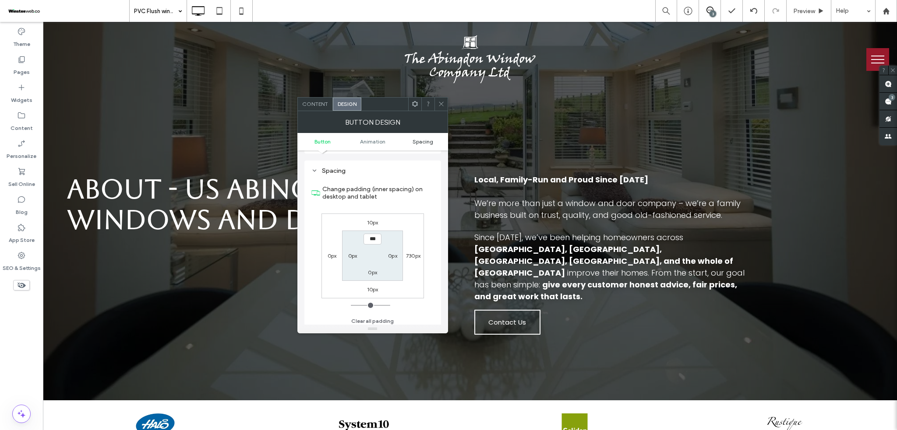
scroll to position [411, 0]
click at [373, 219] on label "10px" at bounding box center [372, 219] width 11 height 7
type input "**"
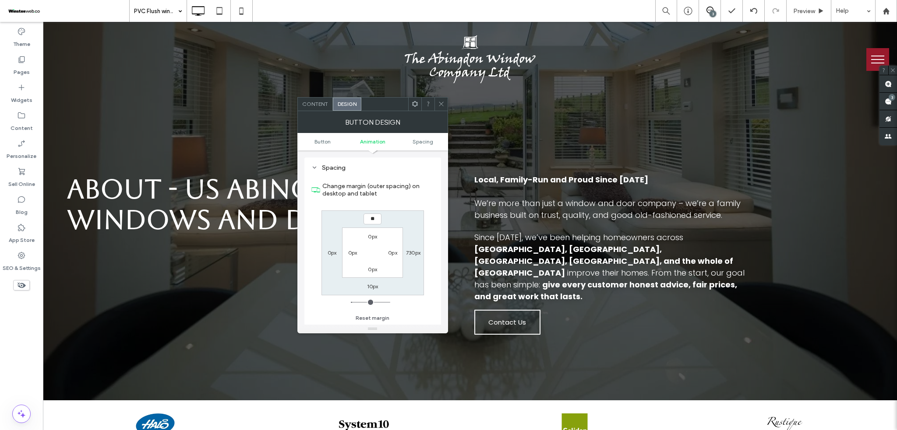
type input "**"
type input "****"
click at [438, 100] on span at bounding box center [441, 104] width 7 height 13
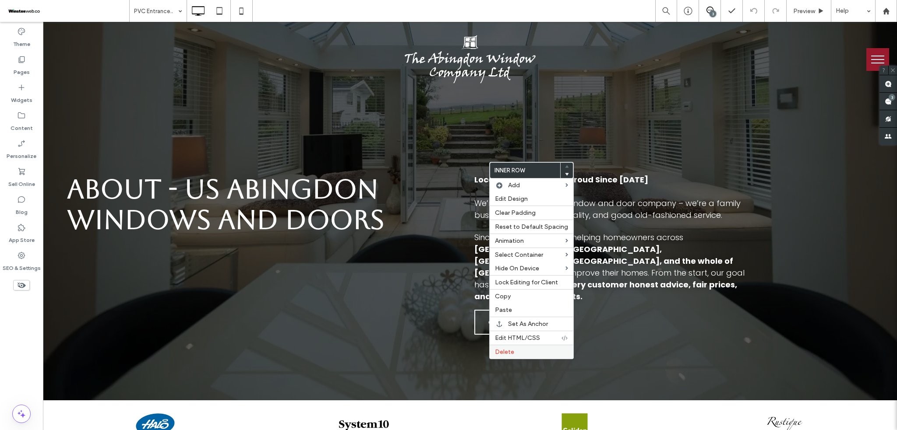
click at [505, 352] on span "Delete" at bounding box center [504, 352] width 19 height 7
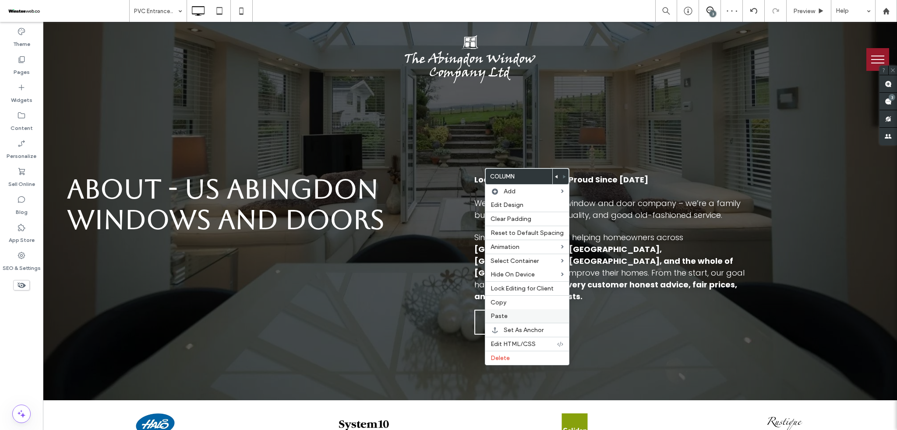
click at [505, 316] on span "Paste" at bounding box center [498, 316] width 17 height 7
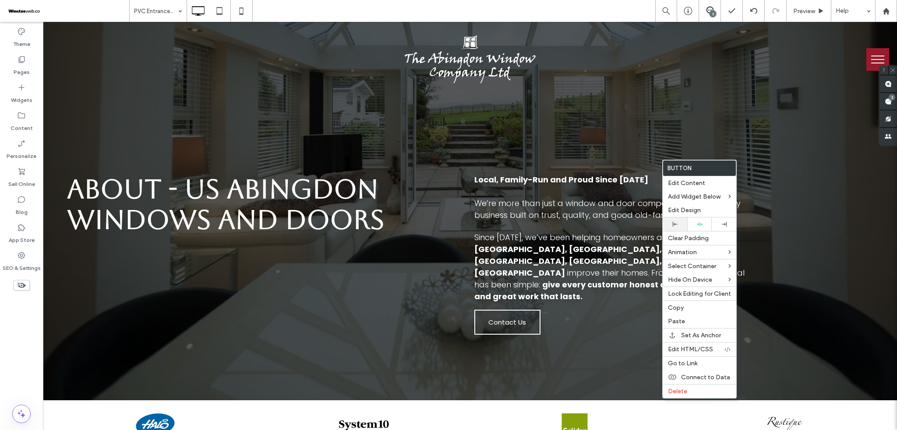
click at [680, 226] on div at bounding box center [675, 224] width 16 height 5
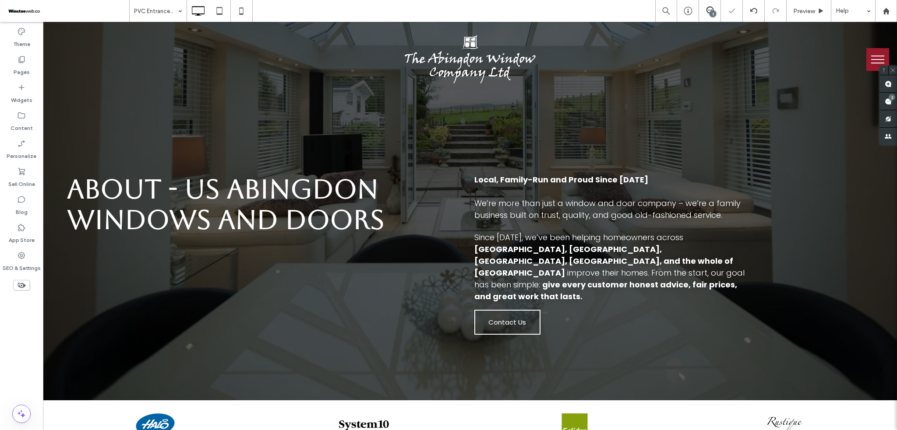
click at [697, 211] on div at bounding box center [448, 215] width 897 height 430
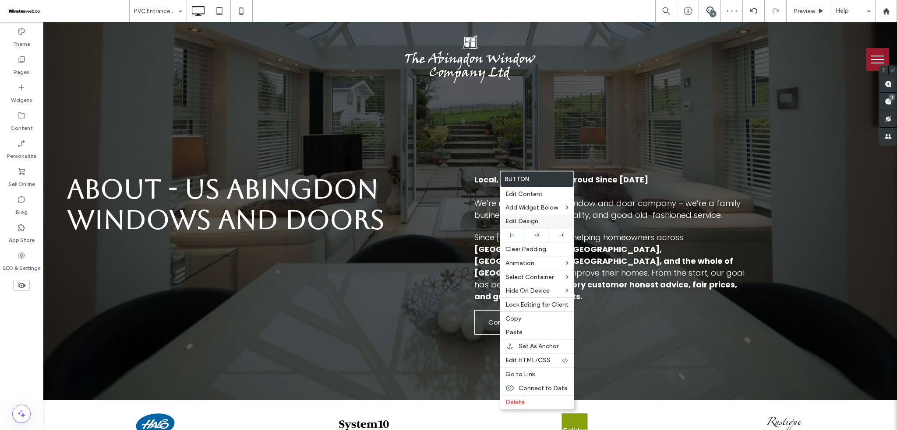
click at [562, 219] on label "Edit Design" at bounding box center [536, 221] width 63 height 7
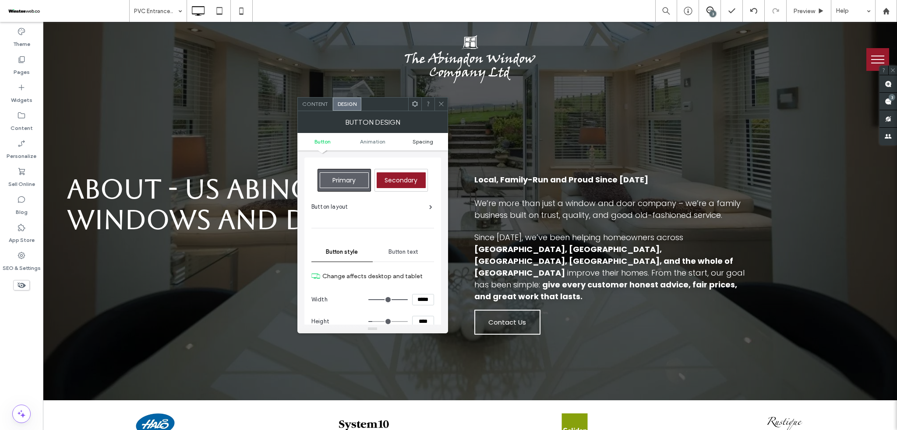
click at [430, 144] on span "Spacing" at bounding box center [423, 141] width 21 height 7
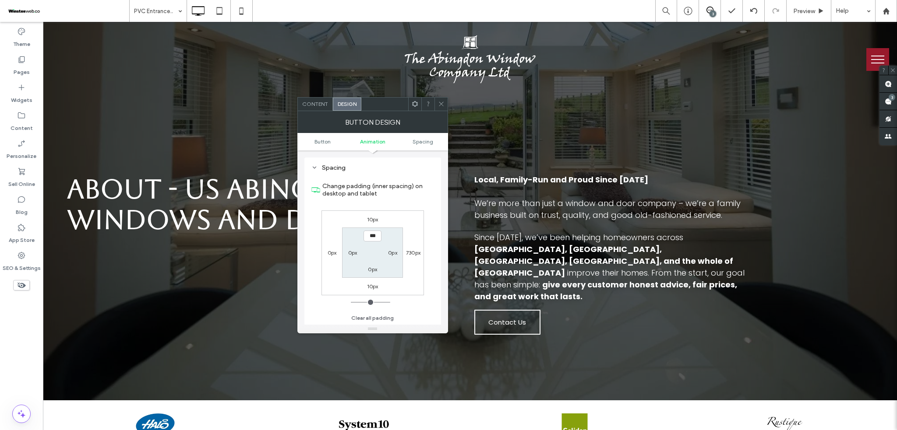
click at [372, 216] on label "10px" at bounding box center [372, 219] width 11 height 7
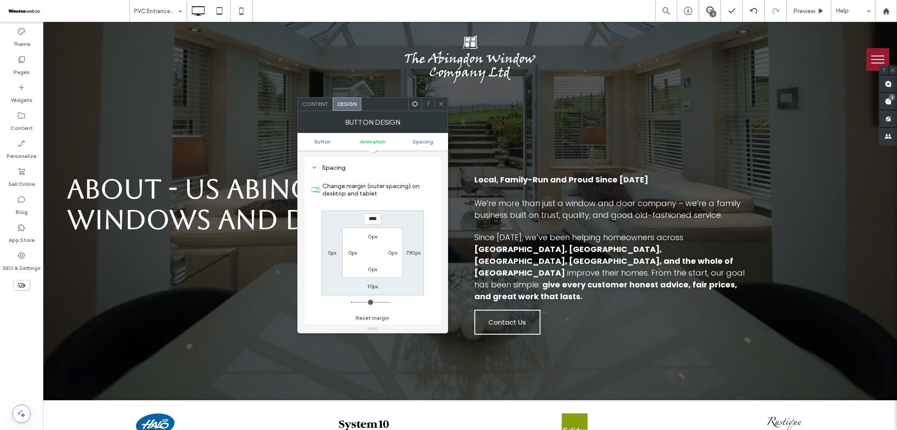
type input "**"
type input "****"
click at [444, 106] on div at bounding box center [440, 104] width 13 height 13
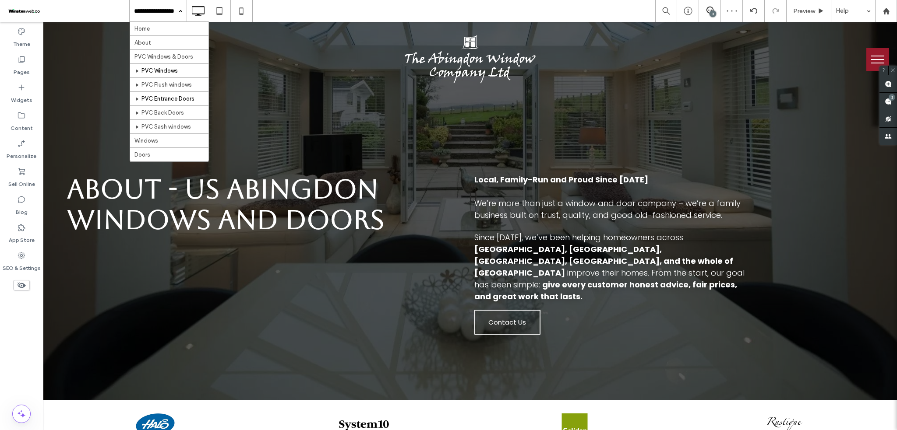
scroll to position [58, 0]
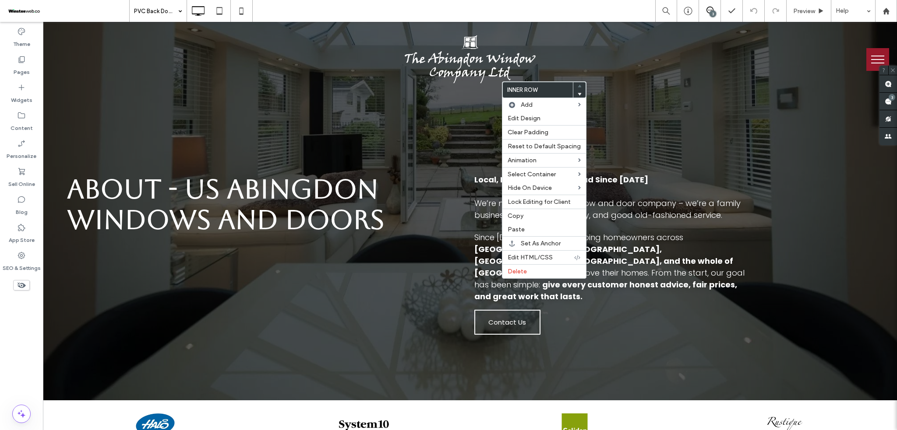
drag, startPoint x: 515, startPoint y: 272, endPoint x: 495, endPoint y: 277, distance: 20.9
click at [515, 272] on span "Delete" at bounding box center [517, 271] width 19 height 7
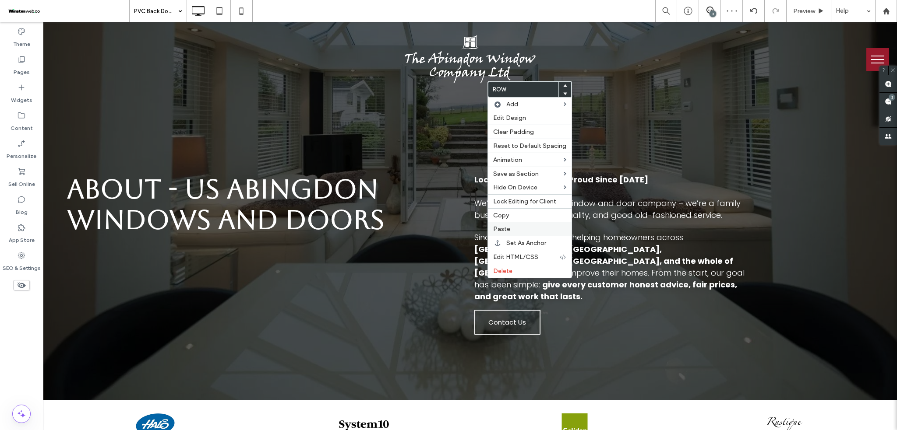
click at [501, 230] on span "Paste" at bounding box center [501, 229] width 17 height 7
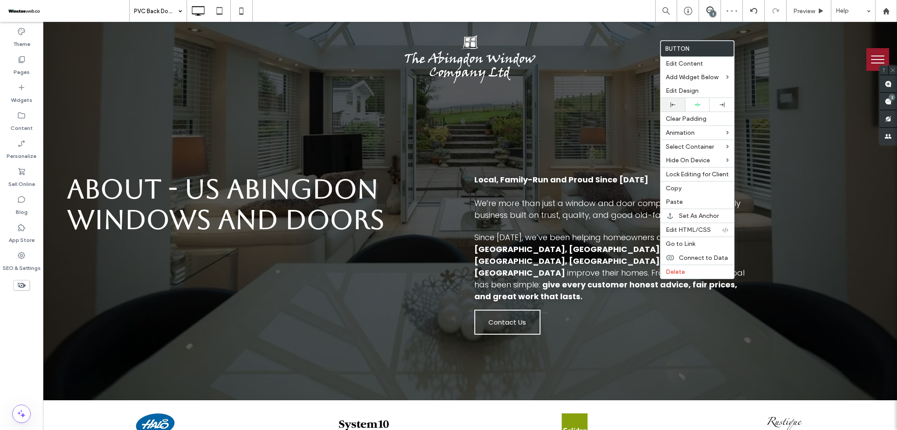
click at [680, 101] on div at bounding box center [672, 105] width 25 height 14
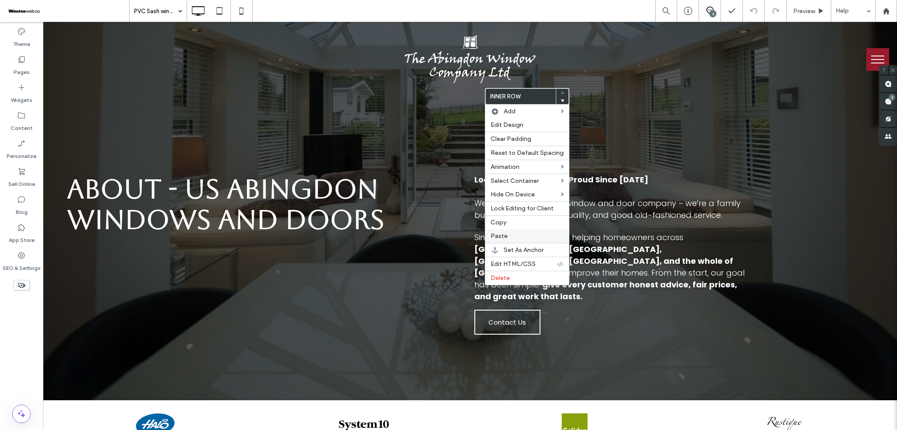
click at [511, 237] on label "Paste" at bounding box center [526, 236] width 73 height 7
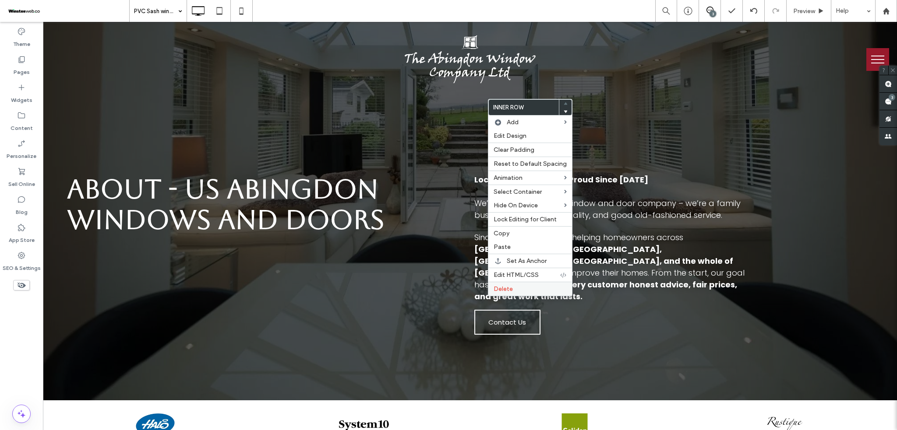
click at [493, 289] on div "Delete" at bounding box center [530, 289] width 84 height 14
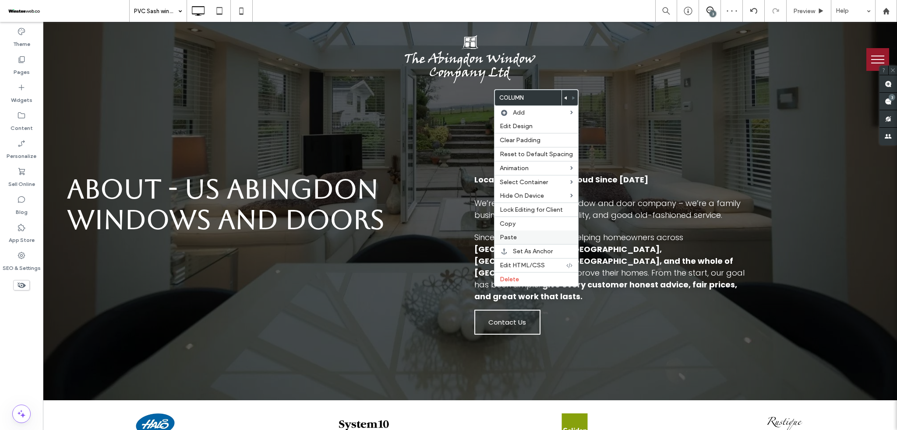
click at [506, 239] on span "Paste" at bounding box center [508, 237] width 17 height 7
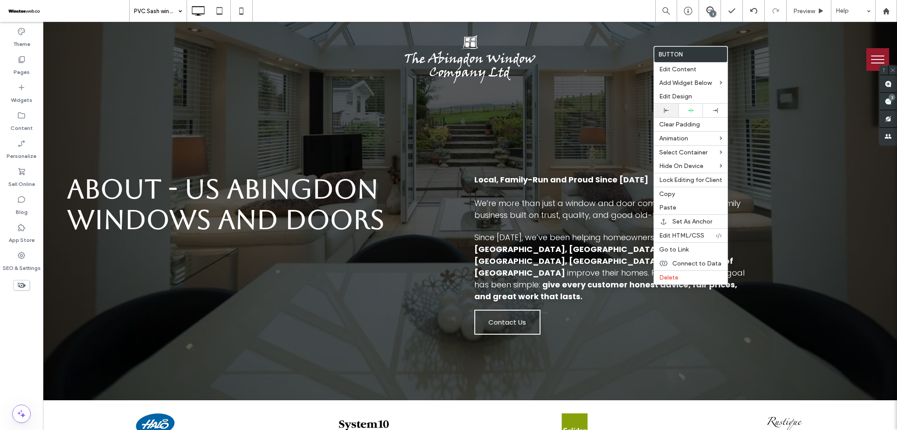
click at [663, 113] on div at bounding box center [666, 110] width 16 height 5
click at [674, 94] on body ".wqwq-1{fill:#231f20;} .cls-1q, .cls-2q { fill-rule: evenodd; } .cls-2q { fill:…" at bounding box center [448, 215] width 897 height 430
click at [670, 94] on span "Edit Design" at bounding box center [675, 96] width 33 height 7
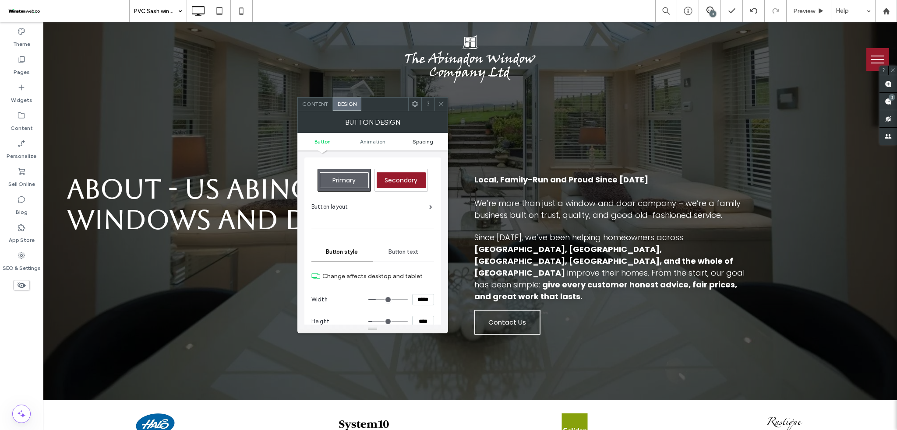
click at [417, 144] on span "Spacing" at bounding box center [423, 141] width 21 height 7
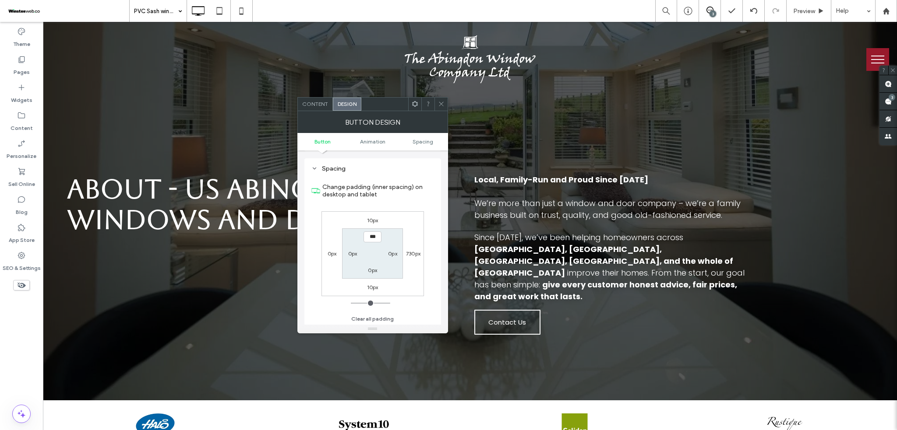
scroll to position [411, 0]
click at [377, 218] on label "10px" at bounding box center [372, 219] width 11 height 7
type input "**"
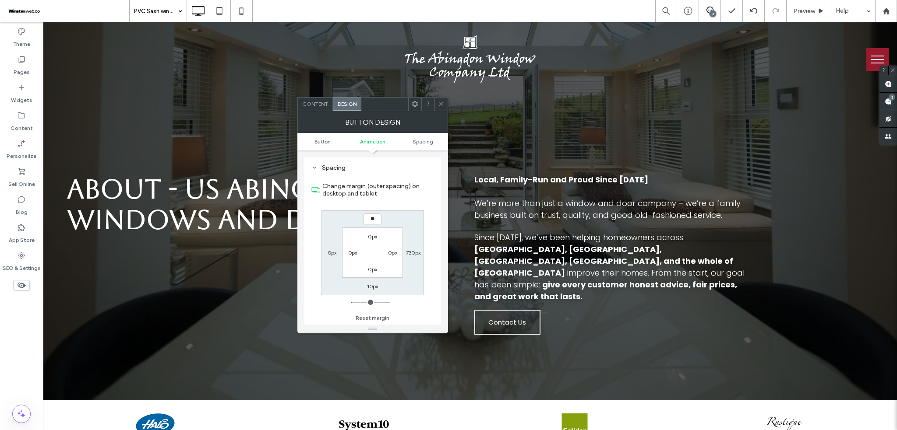
type input "**"
type input "****"
click at [444, 102] on icon at bounding box center [441, 104] width 7 height 7
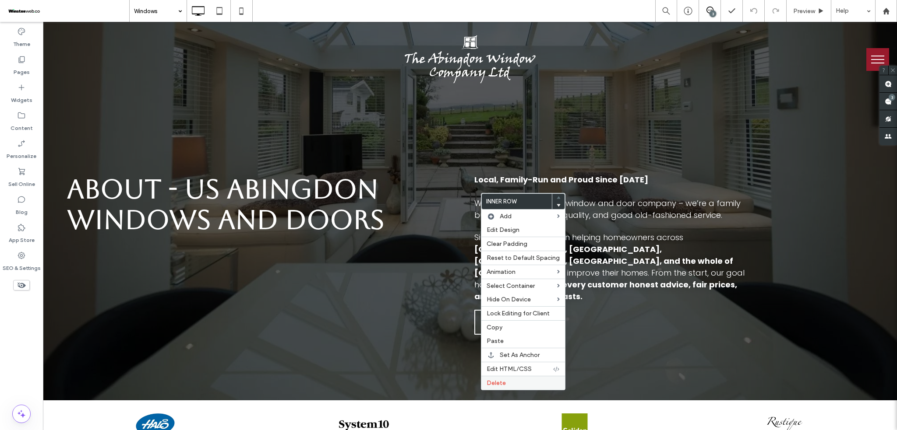
click at [500, 384] on span "Delete" at bounding box center [496, 383] width 19 height 7
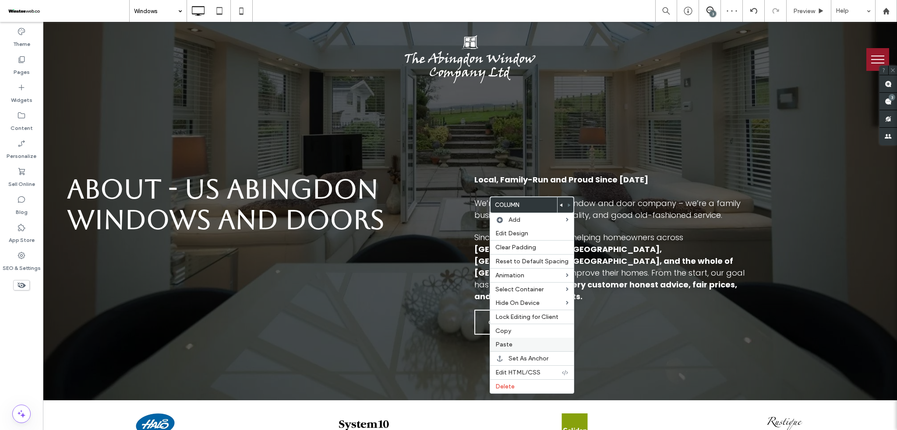
click at [497, 342] on span "Paste" at bounding box center [503, 344] width 17 height 7
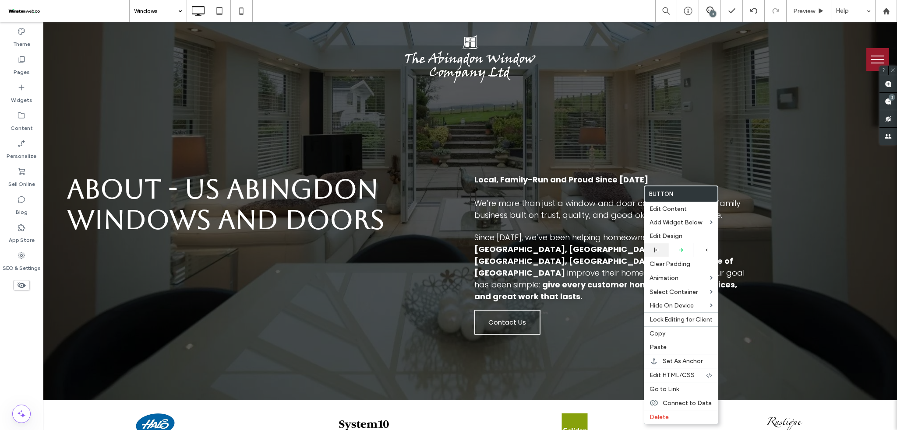
click at [659, 249] on icon at bounding box center [656, 250] width 5 height 5
click at [662, 235] on span "Edit Design" at bounding box center [665, 236] width 33 height 7
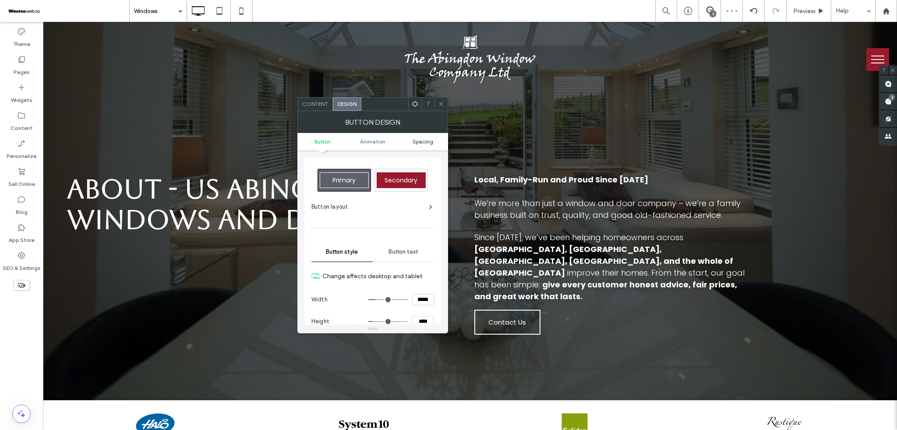
click at [425, 139] on span "Spacing" at bounding box center [423, 141] width 21 height 7
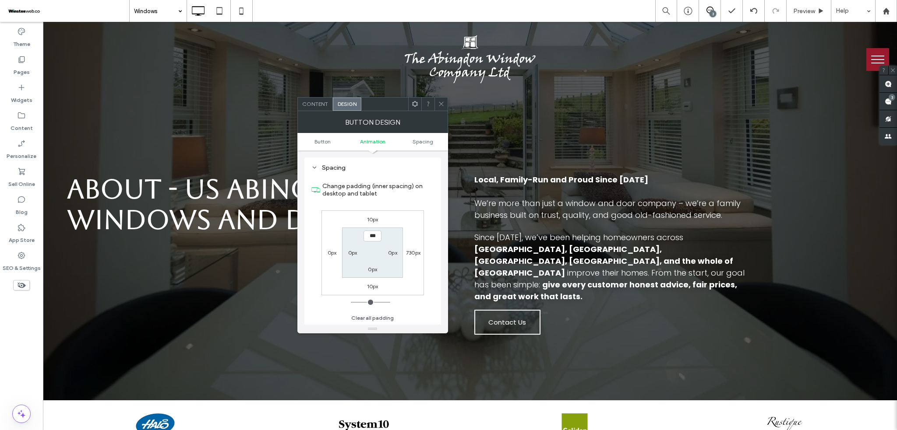
click at [376, 221] on label "10px" at bounding box center [372, 219] width 11 height 7
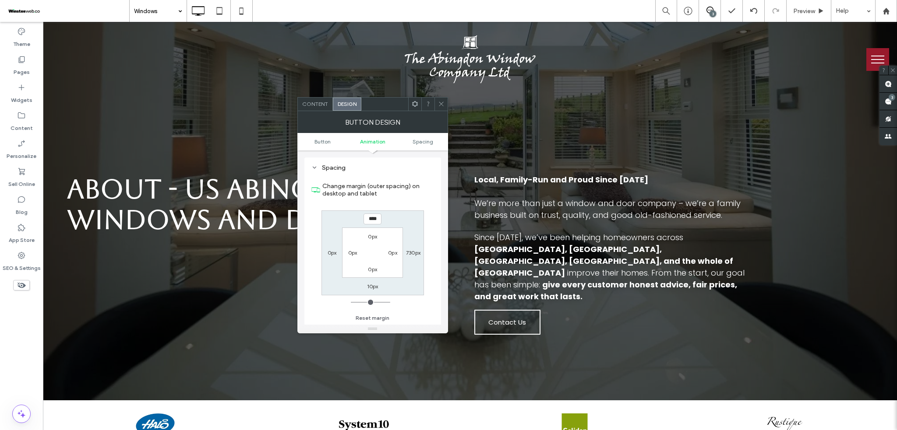
type input "**"
type input "****"
click at [440, 101] on icon at bounding box center [441, 104] width 7 height 7
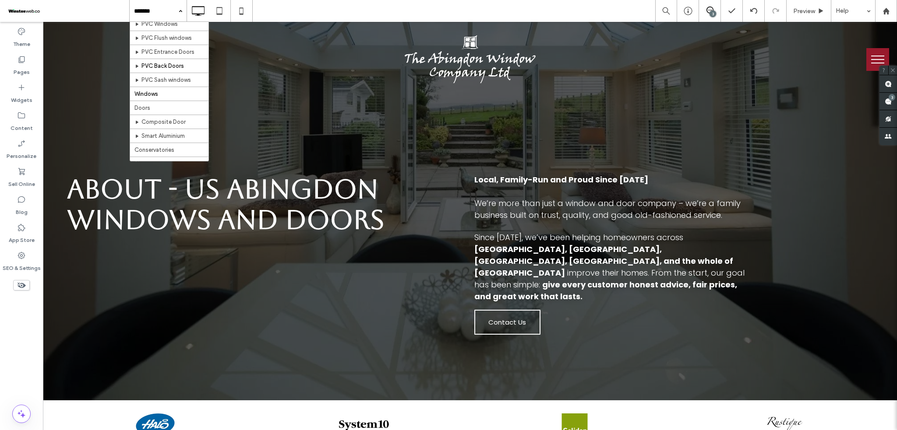
scroll to position [58, 0]
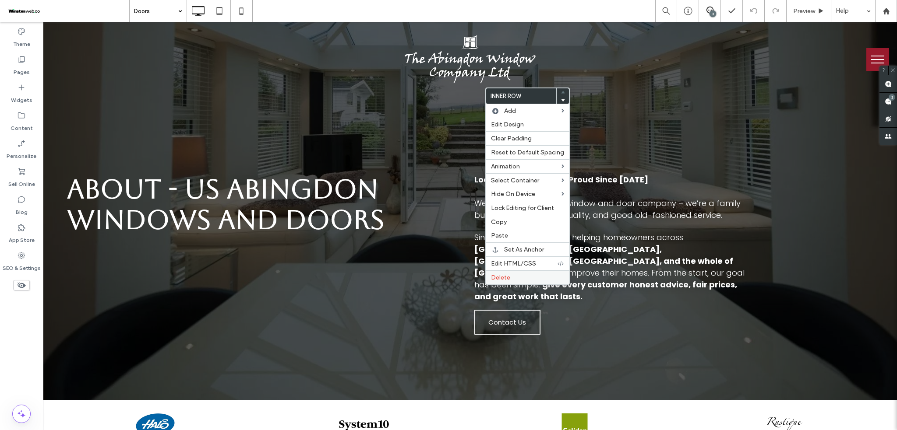
click at [507, 279] on span "Delete" at bounding box center [500, 277] width 19 height 7
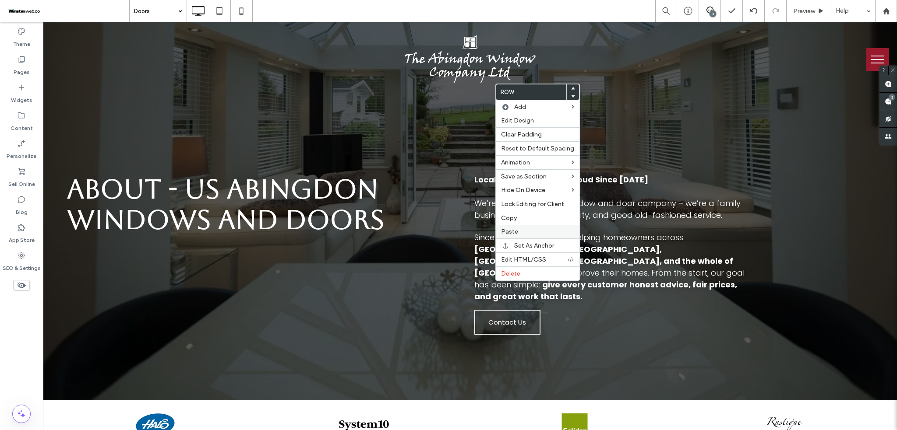
click at [519, 232] on label "Paste" at bounding box center [537, 231] width 73 height 7
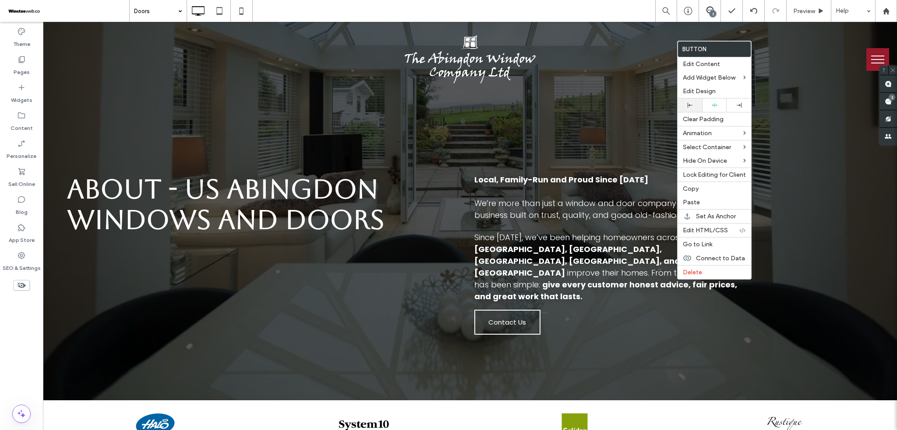
click at [689, 108] on div at bounding box center [689, 106] width 25 height 14
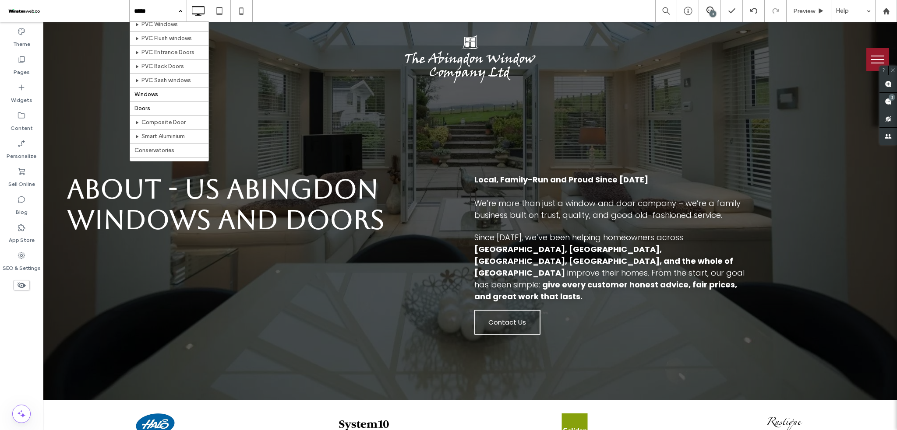
scroll to position [58, 0]
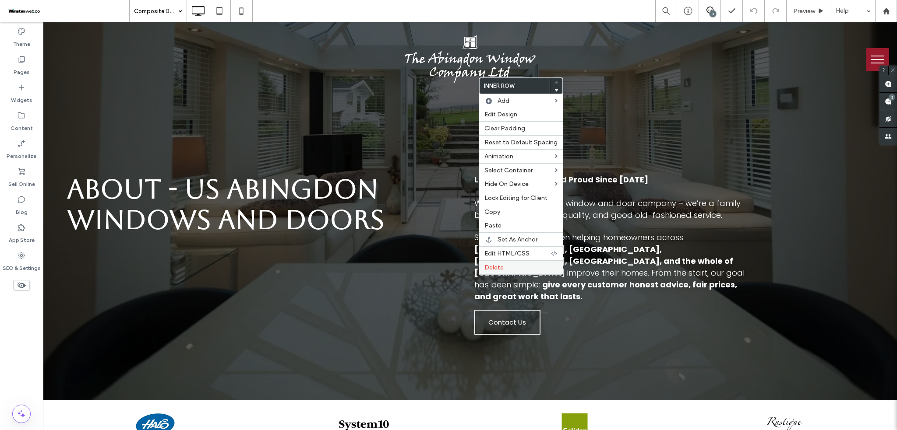
click at [489, 273] on div "Delete" at bounding box center [521, 268] width 84 height 14
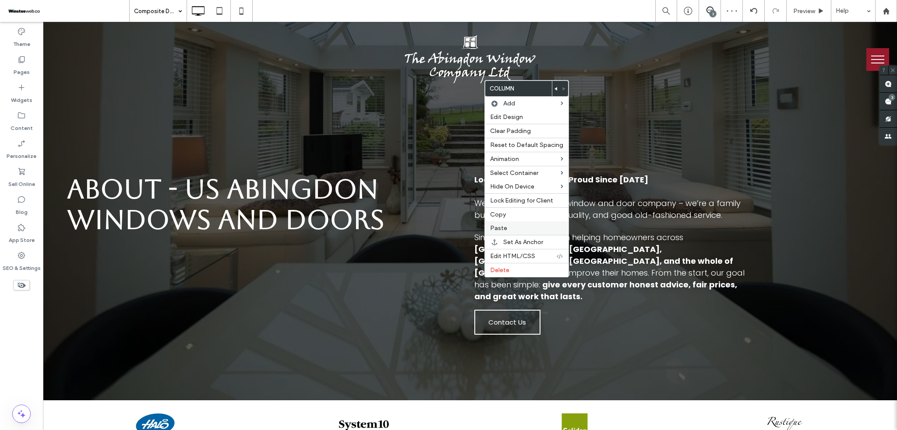
click at [509, 224] on div "Paste" at bounding box center [527, 229] width 84 height 14
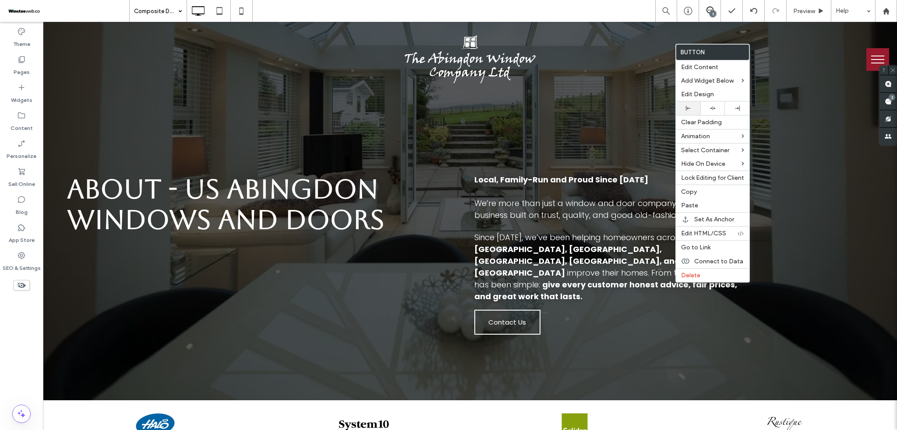
click at [692, 110] on div at bounding box center [688, 108] width 16 height 5
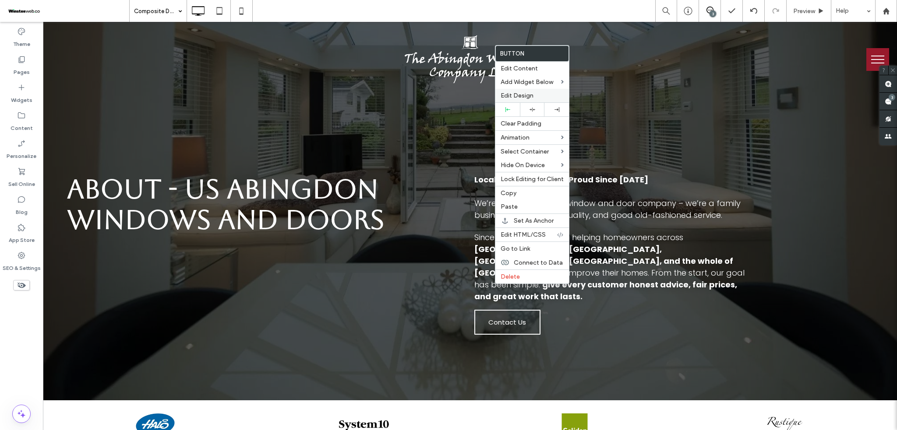
click at [526, 94] on span "Edit Design" at bounding box center [517, 95] width 33 height 7
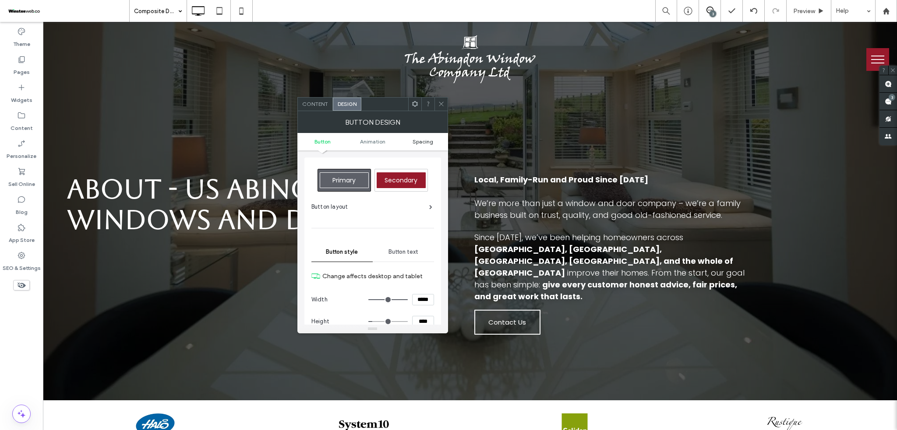
click at [430, 138] on span "Spacing" at bounding box center [423, 141] width 21 height 7
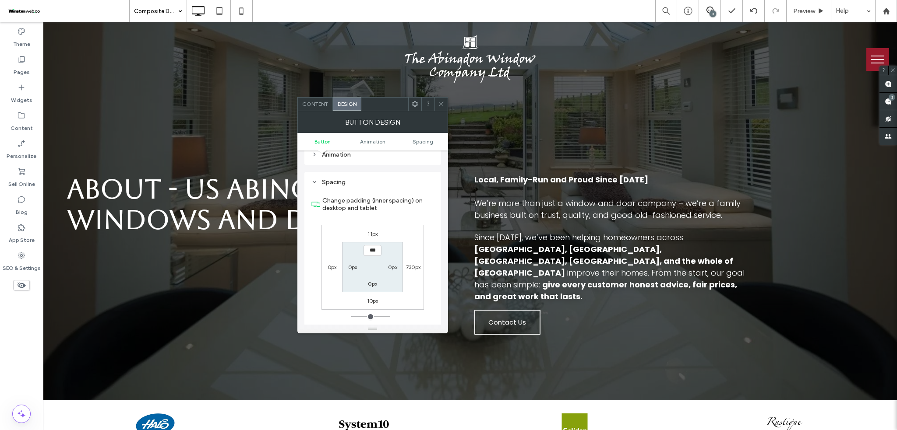
scroll to position [411, 0]
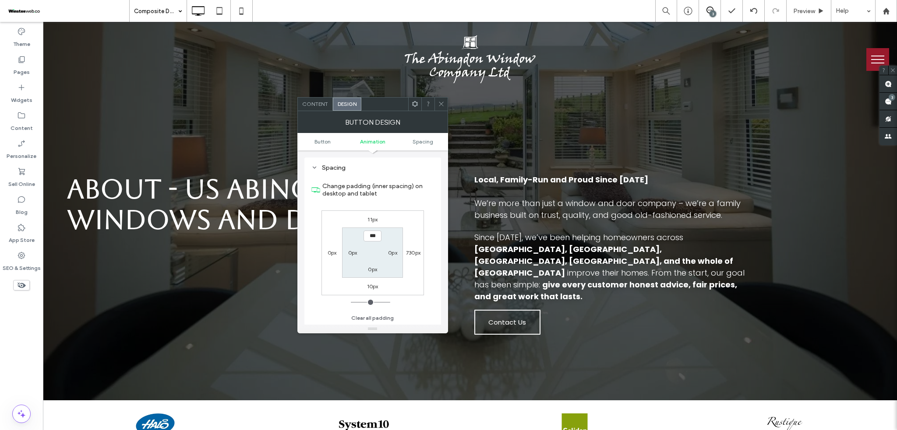
click at [373, 223] on label "11px" at bounding box center [372, 219] width 10 height 7
type input "**"
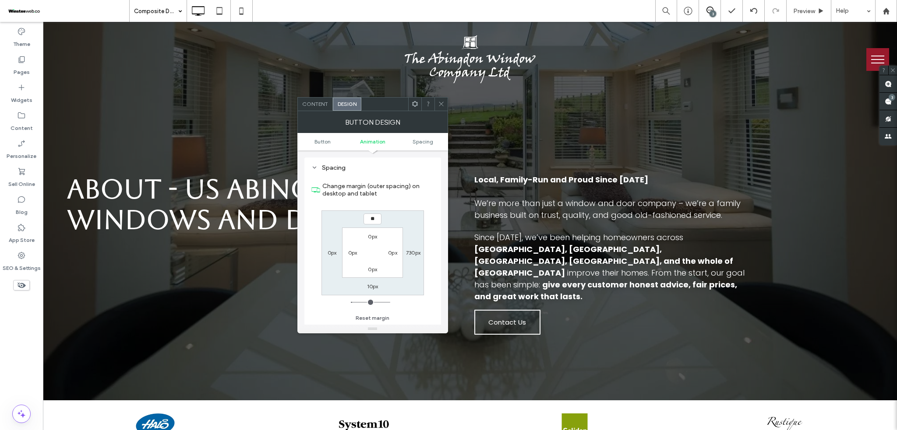
type input "**"
type input "****"
click at [443, 100] on span at bounding box center [441, 104] width 7 height 13
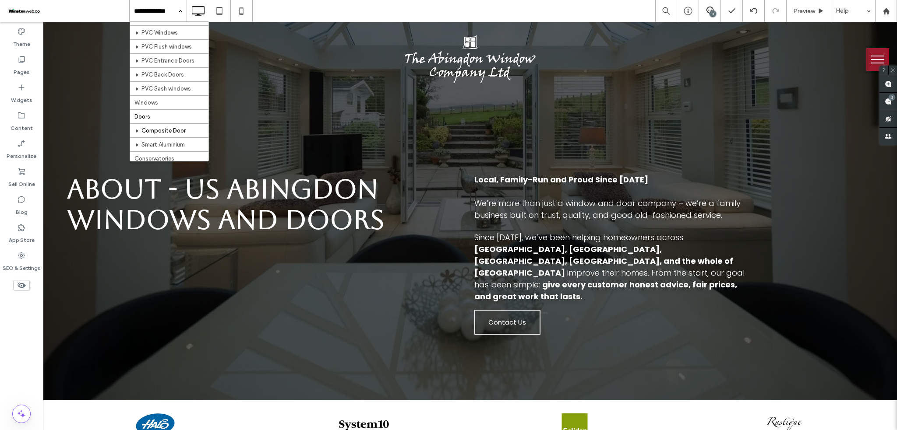
scroll to position [58, 0]
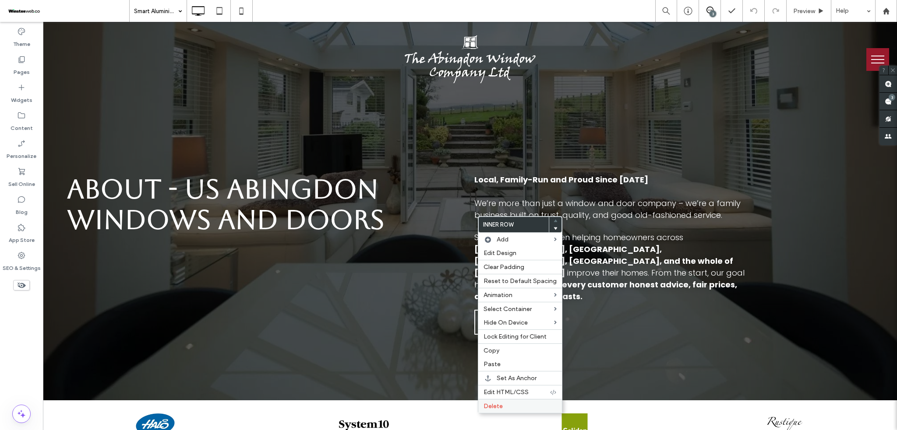
click at [494, 408] on span "Delete" at bounding box center [492, 406] width 19 height 7
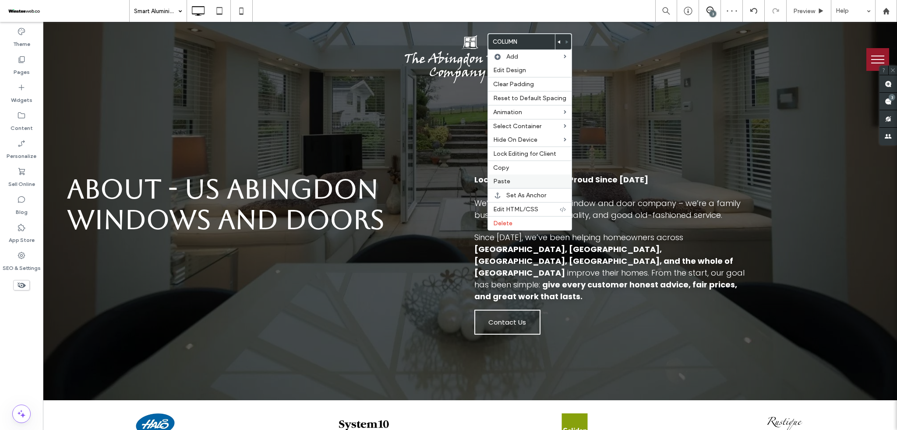
click at [508, 182] on span "Paste" at bounding box center [501, 181] width 17 height 7
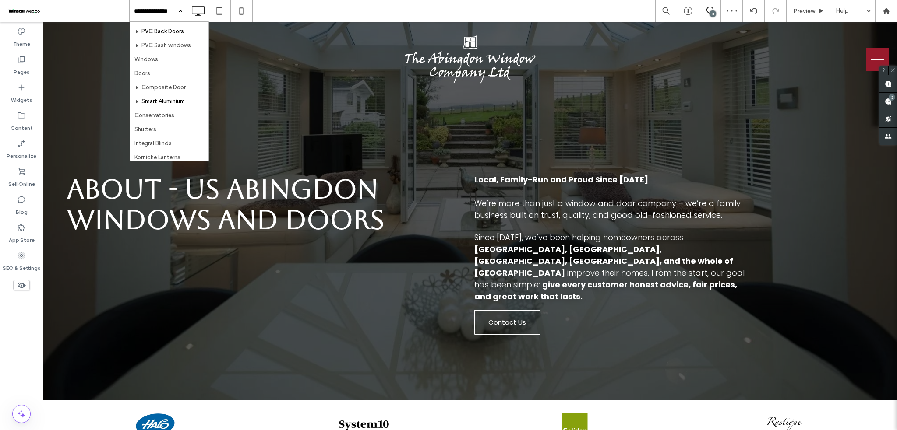
scroll to position [116, 0]
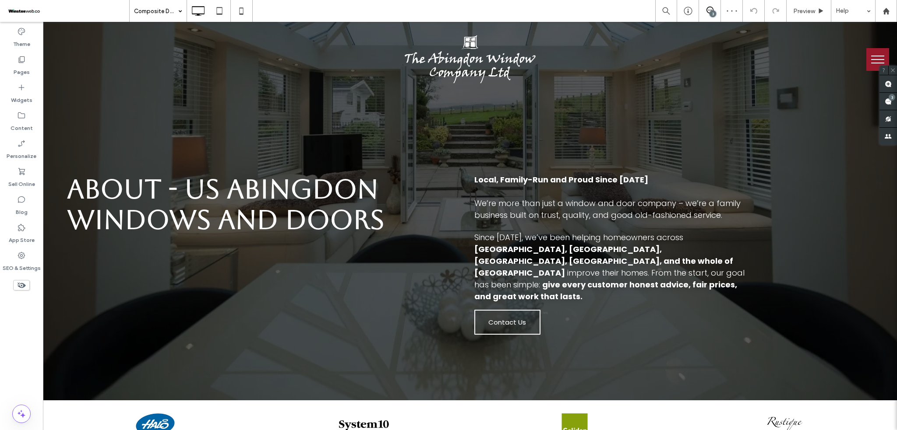
click at [171, 15] on input at bounding box center [156, 11] width 44 height 22
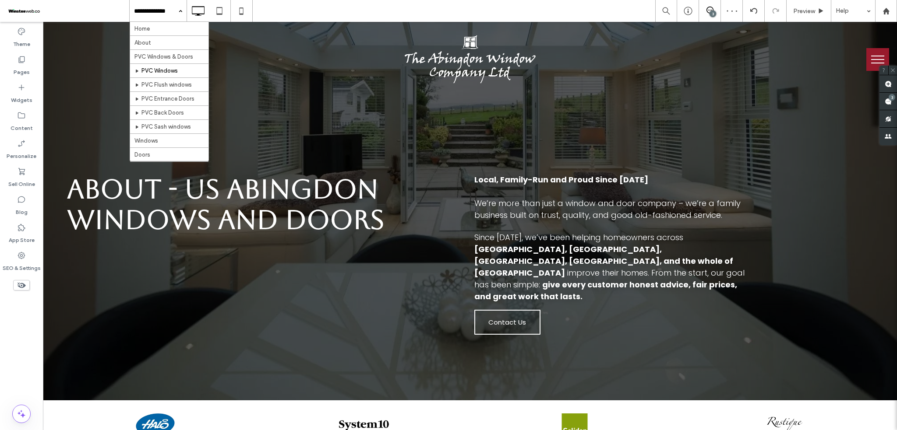
scroll to position [58, 0]
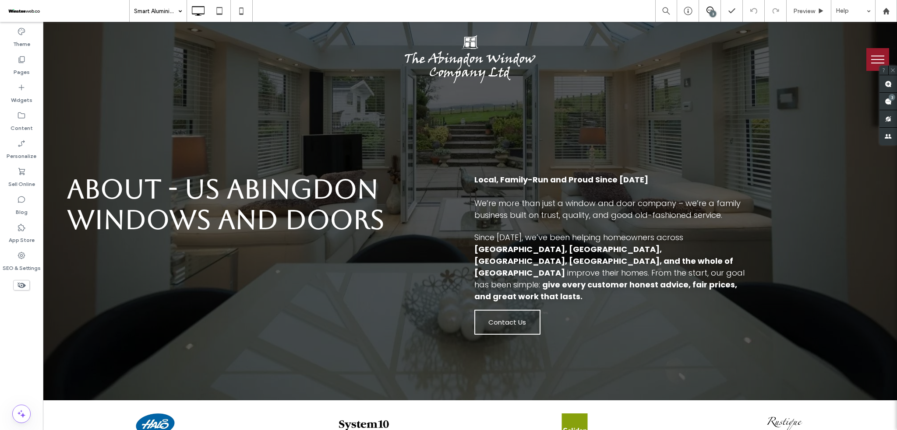
click at [159, 9] on input at bounding box center [156, 11] width 44 height 22
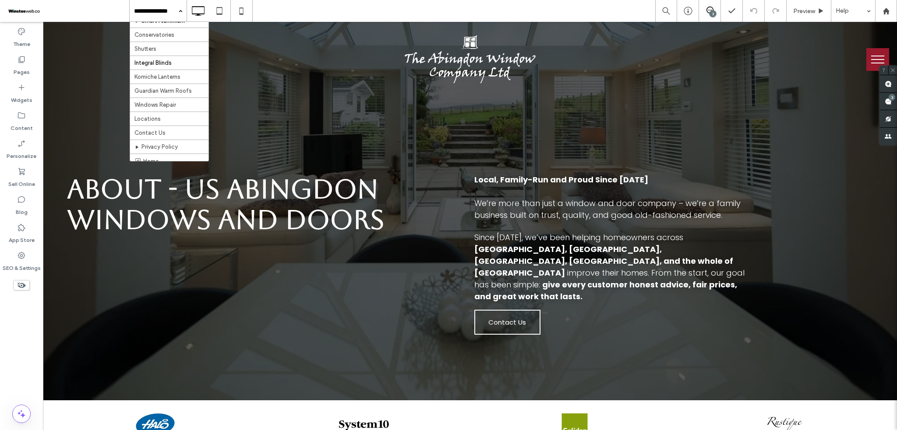
scroll to position [135, 0]
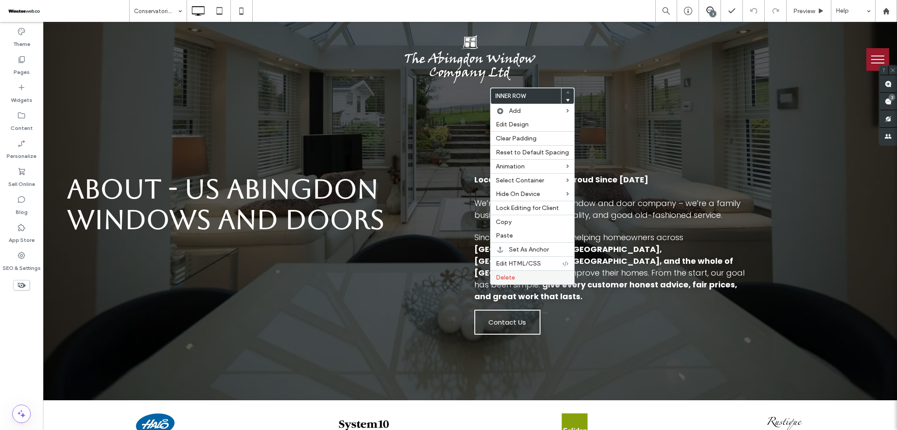
click at [514, 281] on span "Delete" at bounding box center [505, 277] width 19 height 7
click at [519, 237] on label "Paste" at bounding box center [531, 237] width 73 height 7
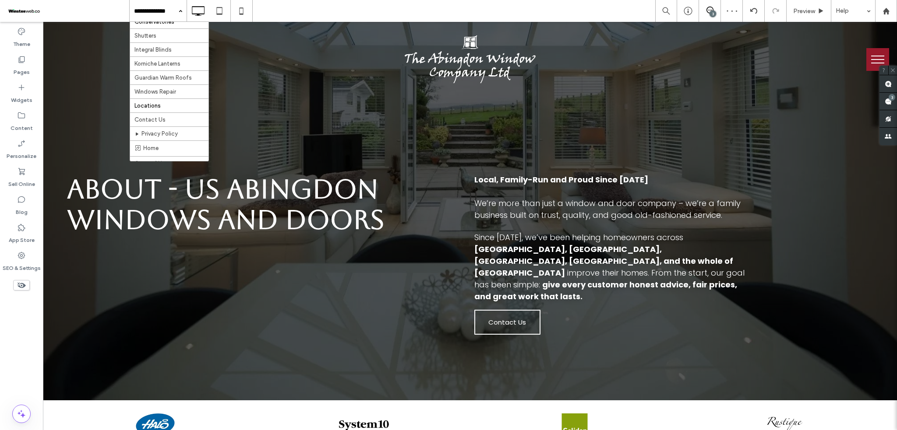
scroll to position [116, 0]
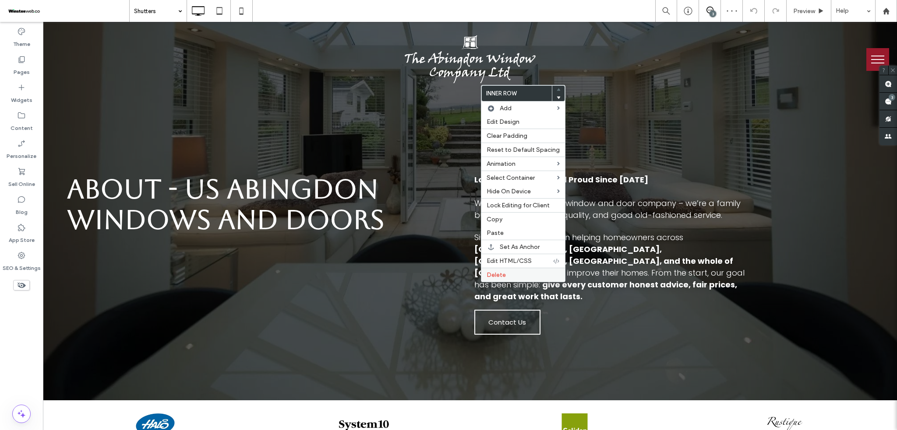
click at [494, 279] on span "Delete" at bounding box center [496, 275] width 19 height 7
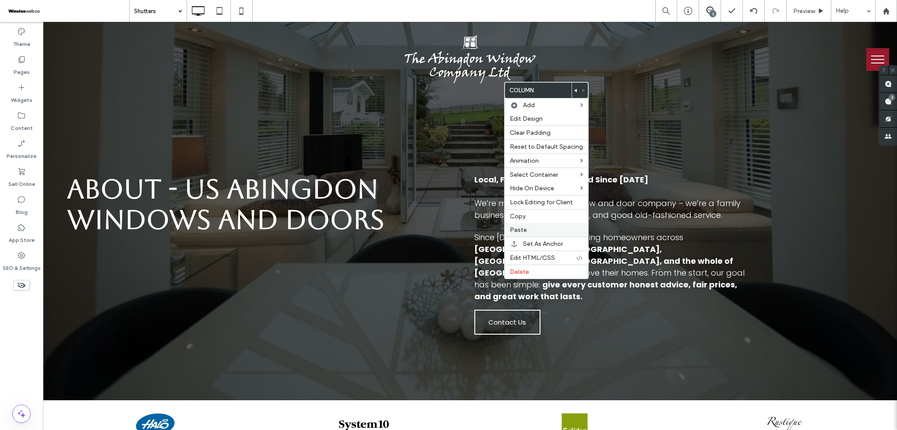
click at [521, 226] on div "Paste" at bounding box center [546, 230] width 84 height 14
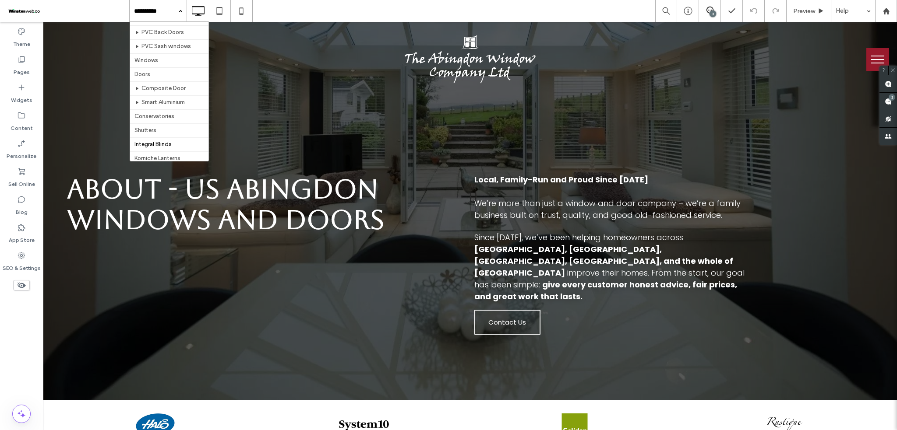
scroll to position [116, 0]
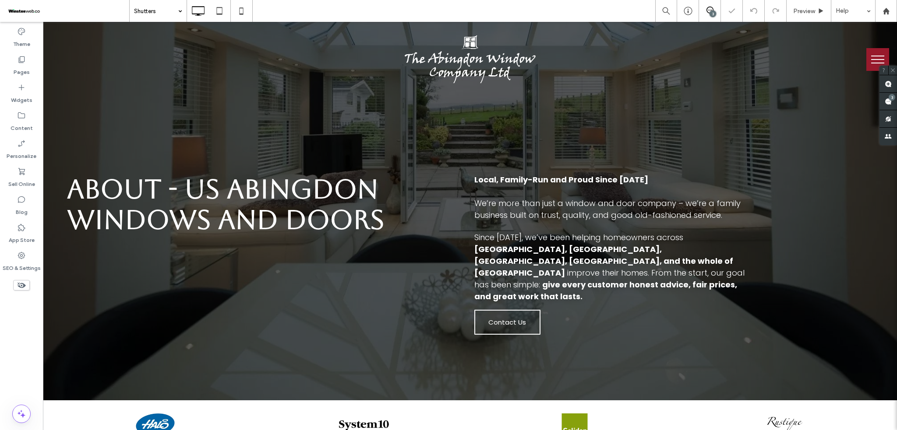
click at [156, 15] on input at bounding box center [156, 11] width 44 height 22
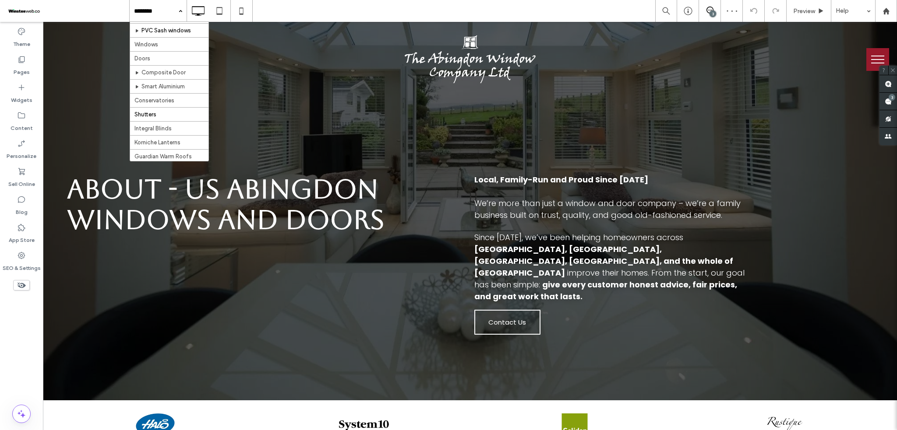
scroll to position [116, 0]
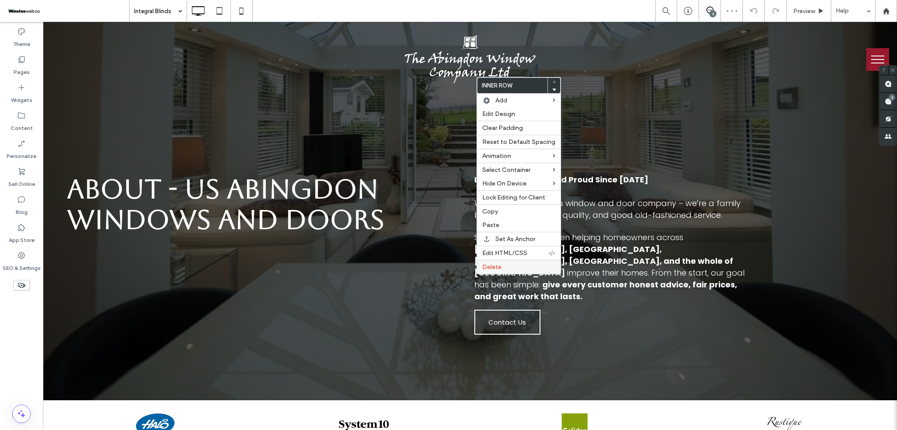
click at [495, 271] on span "Delete" at bounding box center [491, 267] width 19 height 7
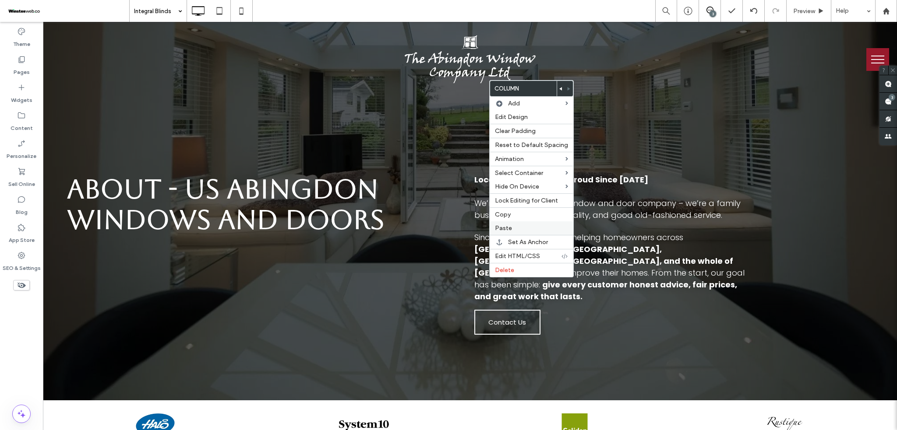
click at [508, 229] on span "Paste" at bounding box center [503, 228] width 17 height 7
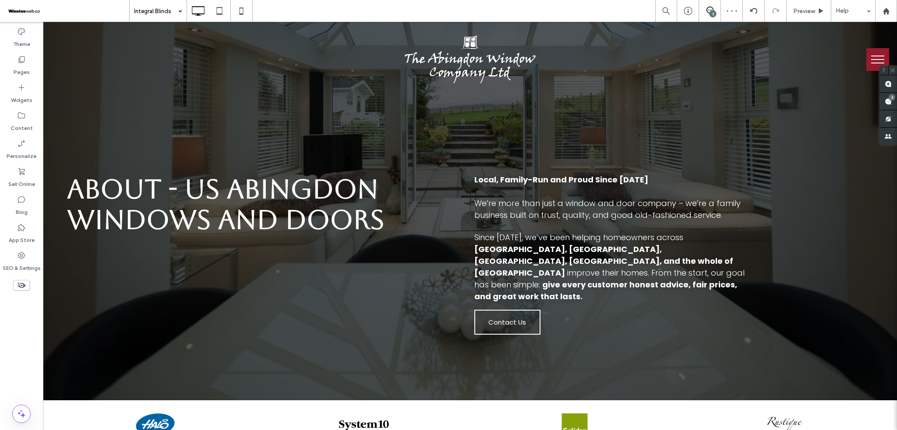
click at [0, 0] on div at bounding box center [0, 0] width 0 height 0
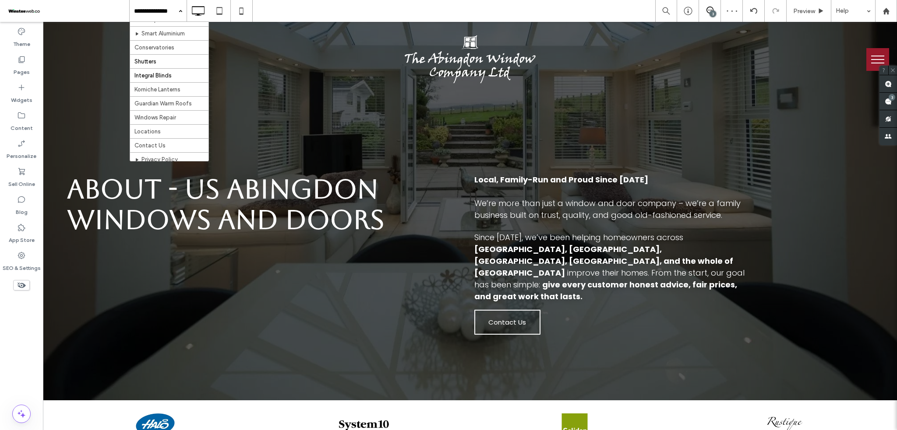
scroll to position [175, 0]
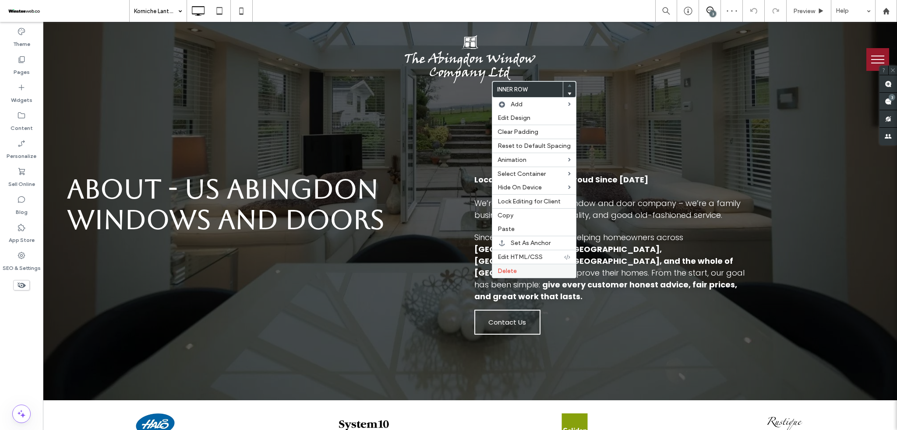
click at [508, 275] on span "Delete" at bounding box center [506, 271] width 19 height 7
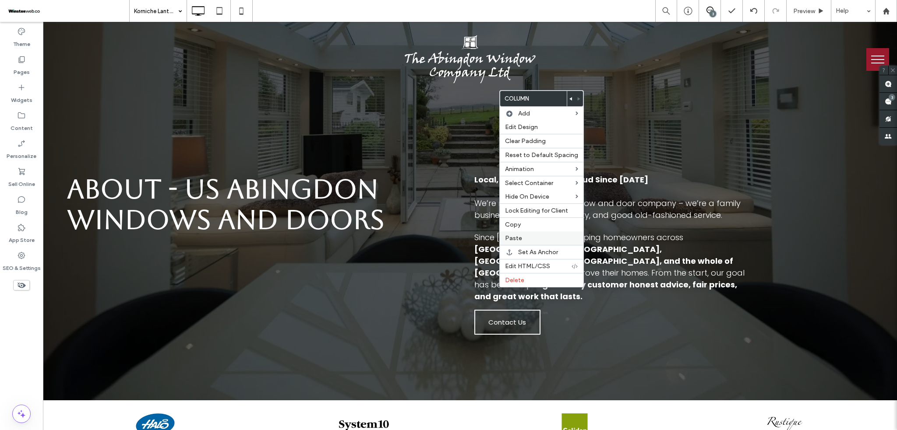
click at [522, 237] on label "Paste" at bounding box center [541, 238] width 73 height 7
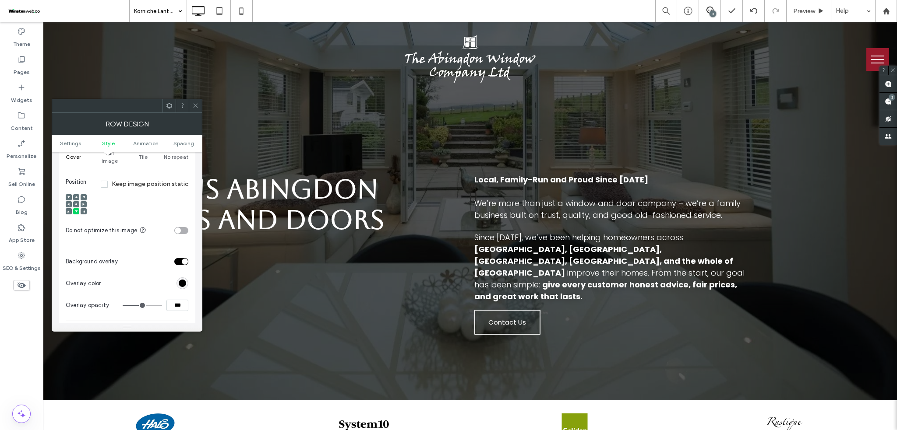
scroll to position [409, 0]
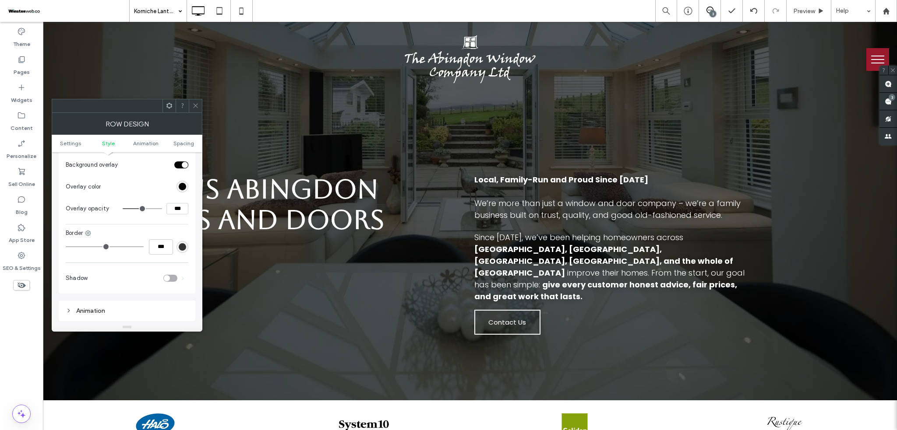
click at [175, 204] on input "***" at bounding box center [177, 208] width 22 height 11
type input "***"
type input "**"
click at [198, 108] on use at bounding box center [195, 106] width 4 height 4
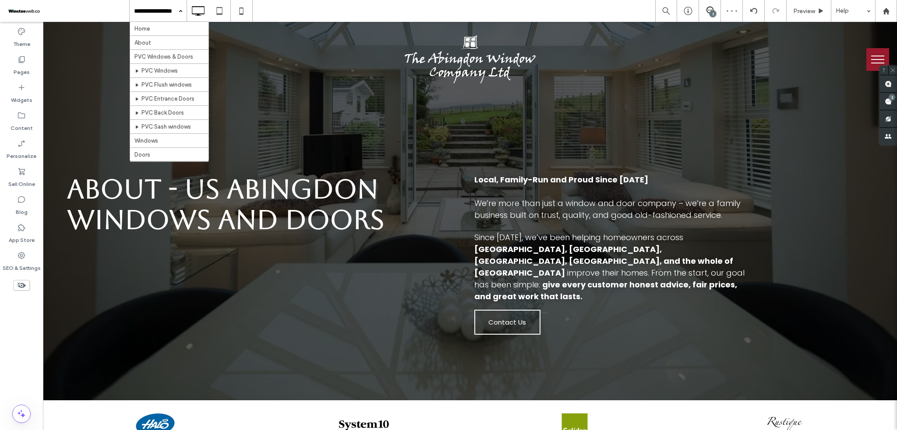
click at [172, 12] on input at bounding box center [156, 11] width 44 height 22
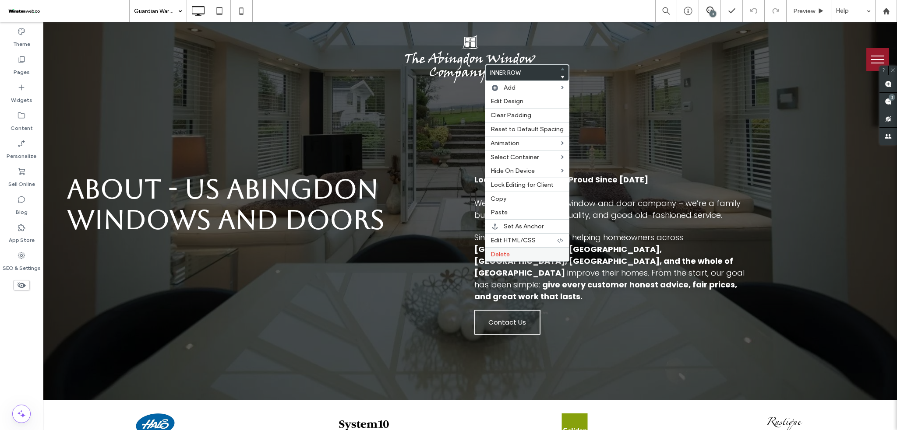
click at [497, 257] on span "Delete" at bounding box center [499, 254] width 19 height 7
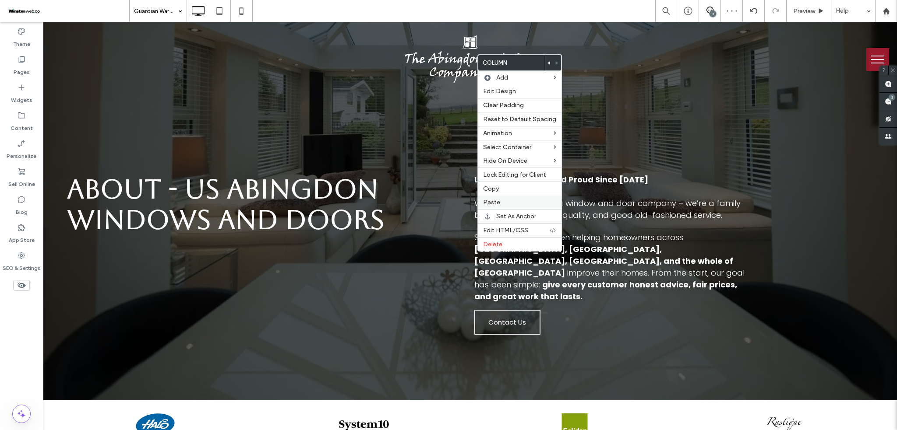
click at [496, 204] on span "Paste" at bounding box center [491, 202] width 17 height 7
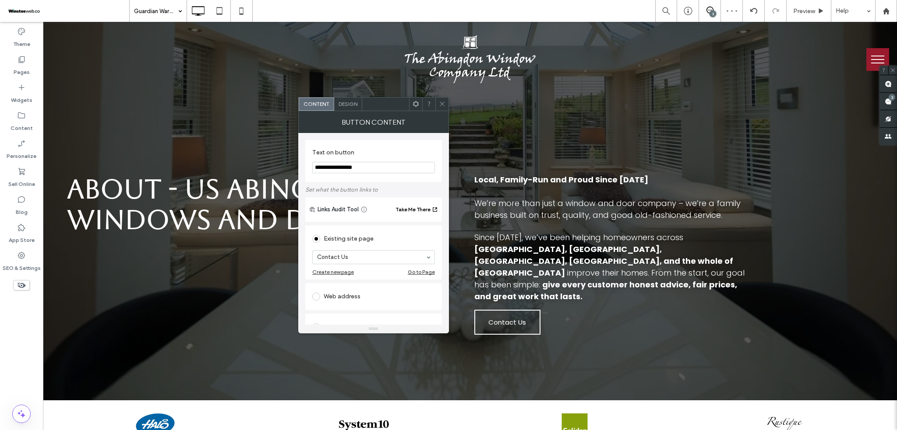
click at [351, 104] on span "Design" at bounding box center [348, 104] width 19 height 7
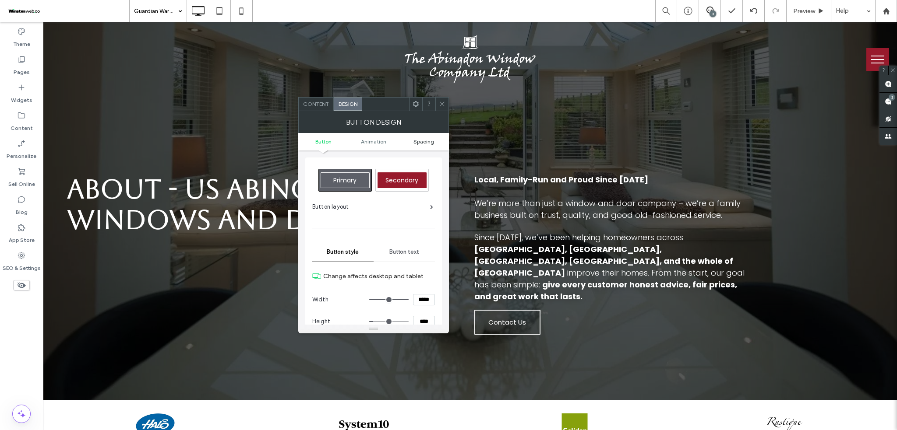
click at [427, 142] on span "Spacing" at bounding box center [423, 141] width 21 height 7
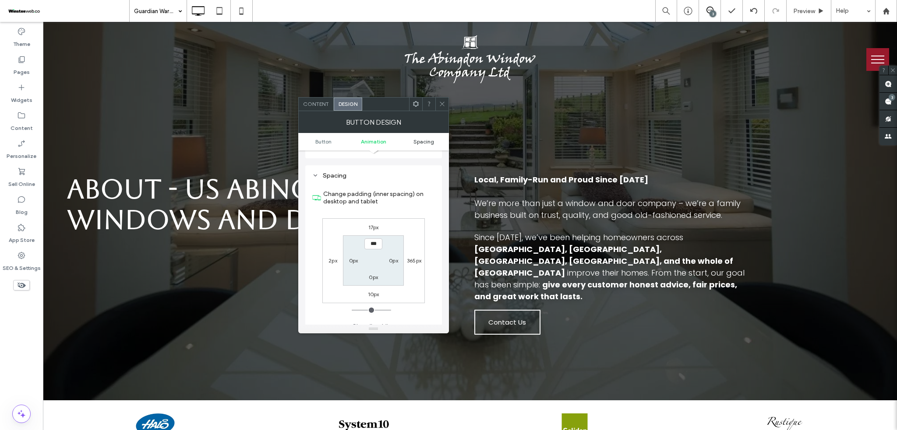
scroll to position [411, 0]
click at [376, 217] on label "17px" at bounding box center [373, 219] width 11 height 7
type input "**"
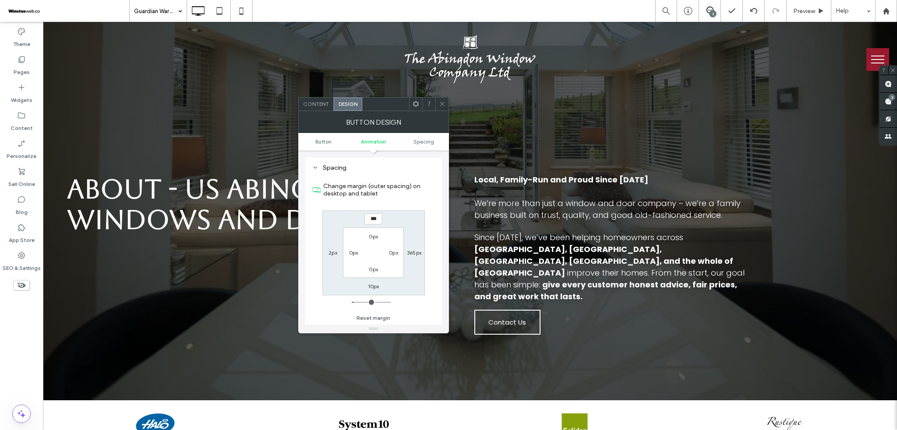
type input "***"
type input "**"
type input "****"
click at [442, 99] on span at bounding box center [442, 104] width 7 height 13
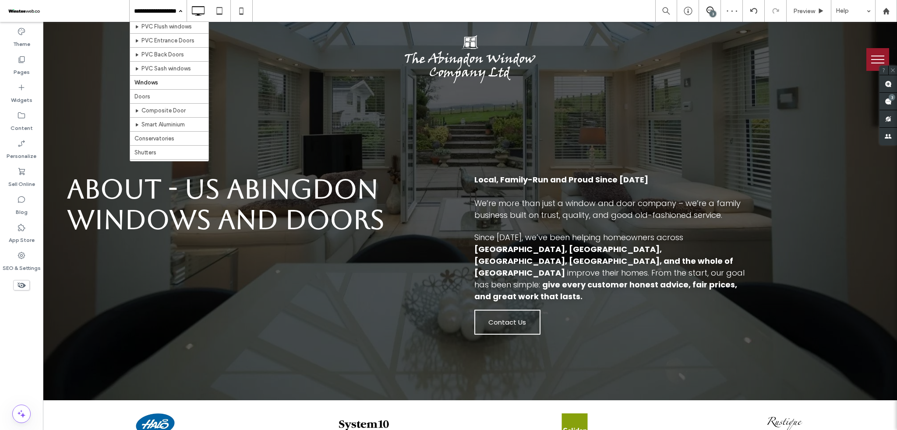
scroll to position [175, 0]
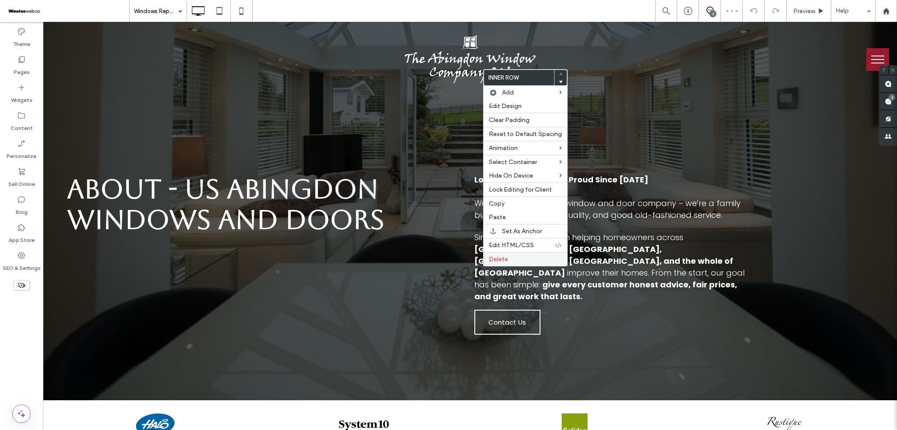
click at [508, 260] on label "Delete" at bounding box center [525, 259] width 73 height 7
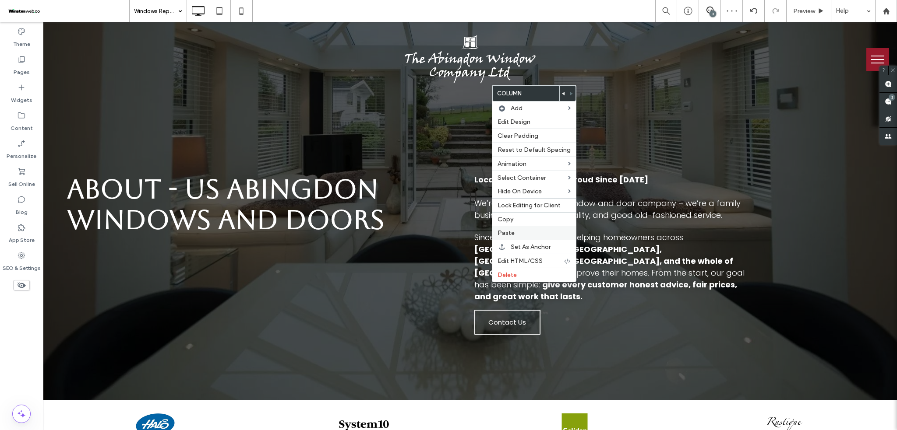
click at [508, 231] on span "Paste" at bounding box center [505, 232] width 17 height 7
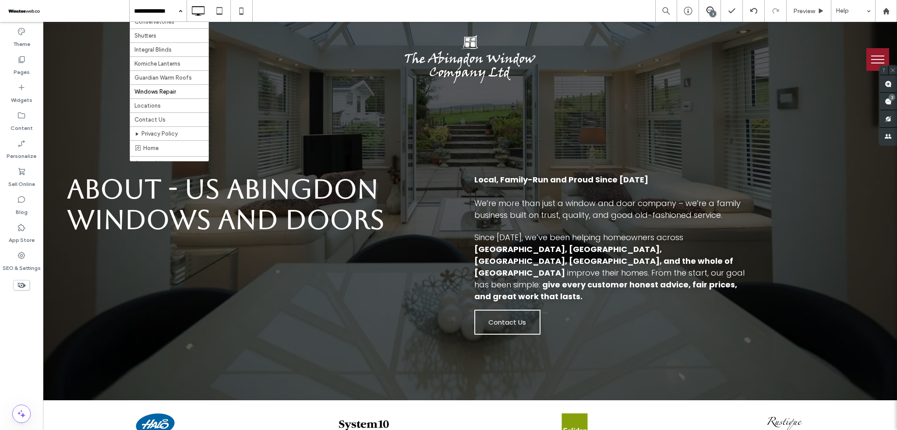
scroll to position [194, 0]
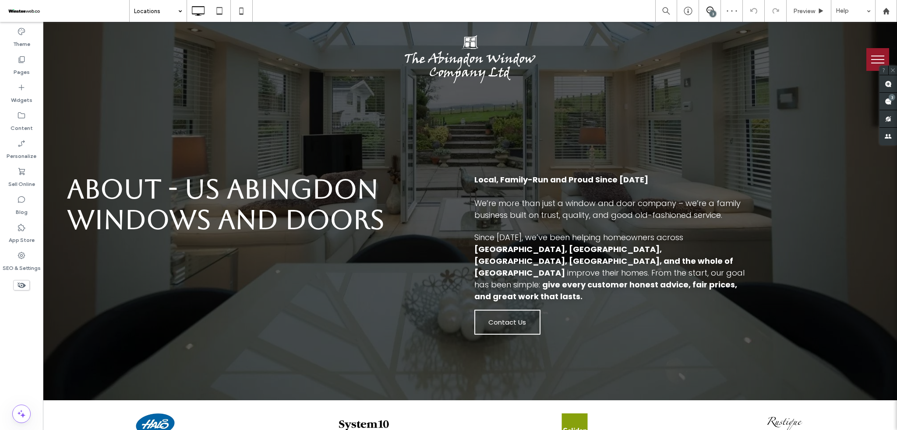
click at [148, 11] on input at bounding box center [156, 11] width 44 height 22
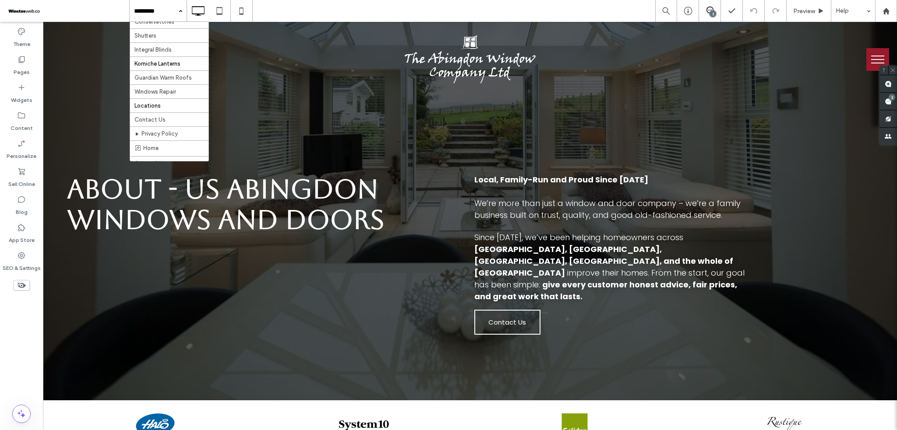
scroll to position [194, 0]
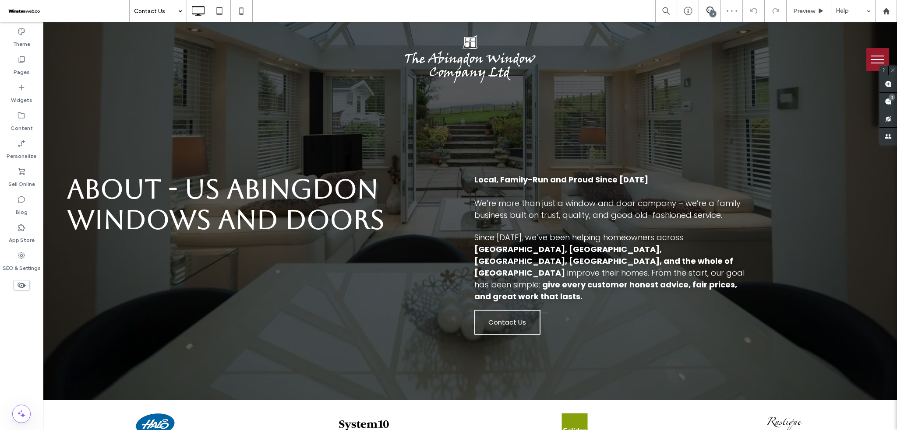
click at [156, 11] on input at bounding box center [156, 11] width 44 height 22
click at [170, 16] on input at bounding box center [156, 11] width 44 height 22
click at [166, 16] on input at bounding box center [156, 11] width 44 height 22
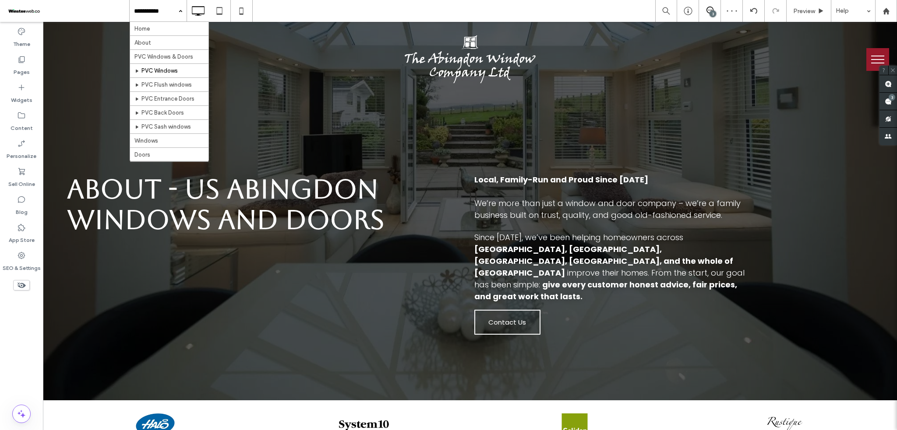
click at [175, 15] on div "Home About PVC Windows & Doors PVC Windows PVC Flush windows PVC Entrance Doors…" at bounding box center [158, 11] width 57 height 22
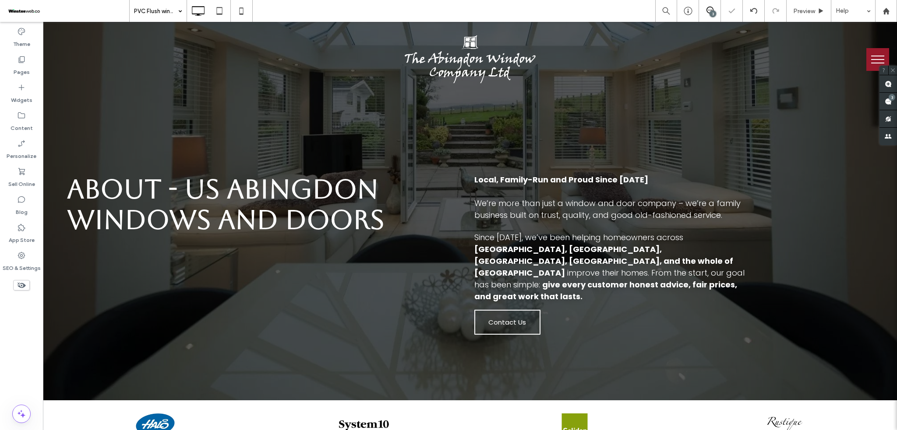
click at [174, 14] on div "PVC Flush windows" at bounding box center [158, 11] width 57 height 22
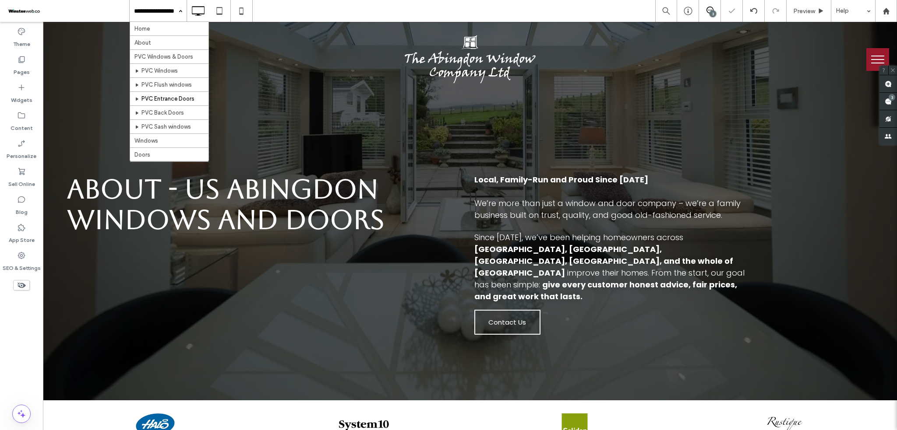
click at [156, 11] on input at bounding box center [156, 11] width 44 height 22
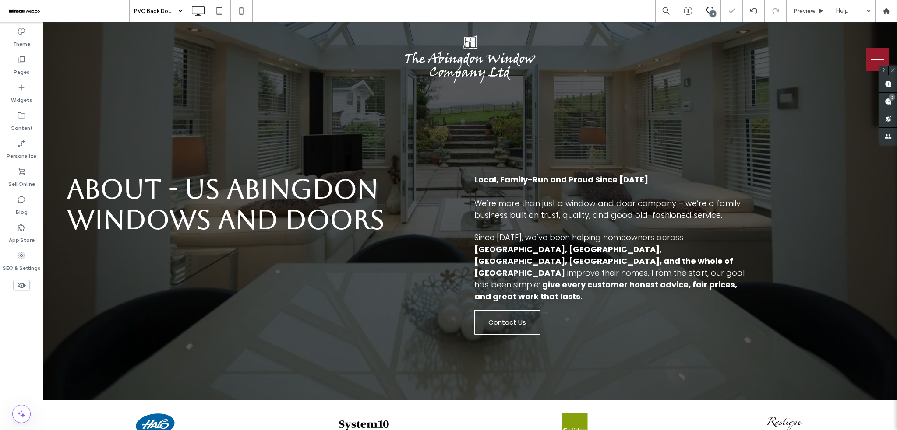
click at [157, 17] on input at bounding box center [156, 11] width 44 height 22
click at [174, 18] on div "PVC Sash windows" at bounding box center [158, 11] width 57 height 22
click at [176, 18] on div "Windows" at bounding box center [158, 11] width 57 height 22
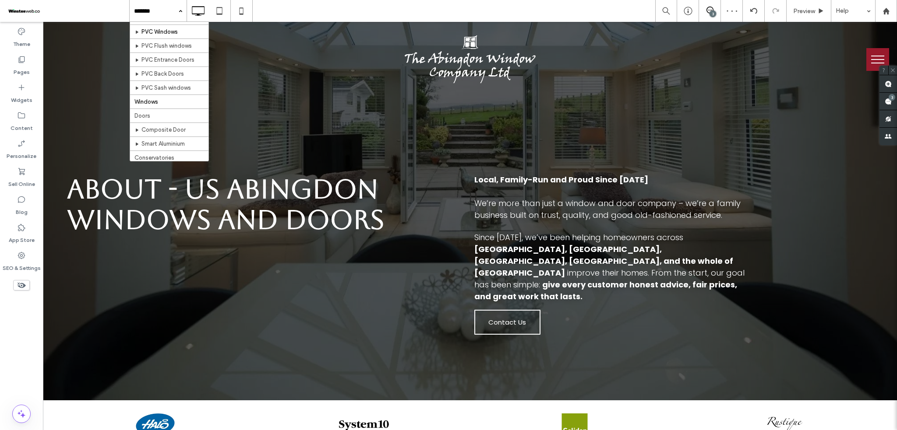
scroll to position [58, 0]
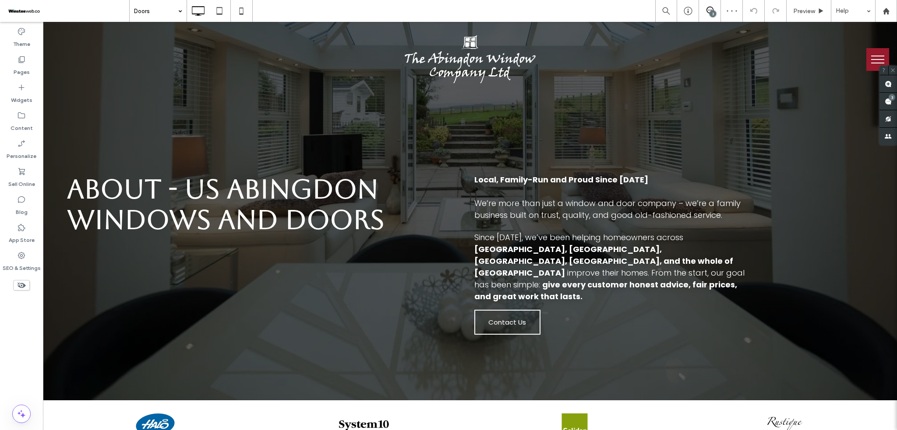
click at [0, 0] on div at bounding box center [0, 0] width 0 height 0
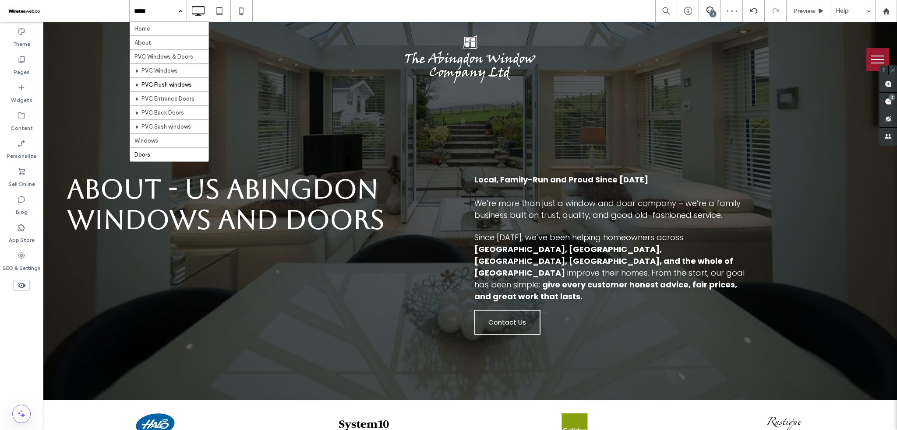
scroll to position [58, 0]
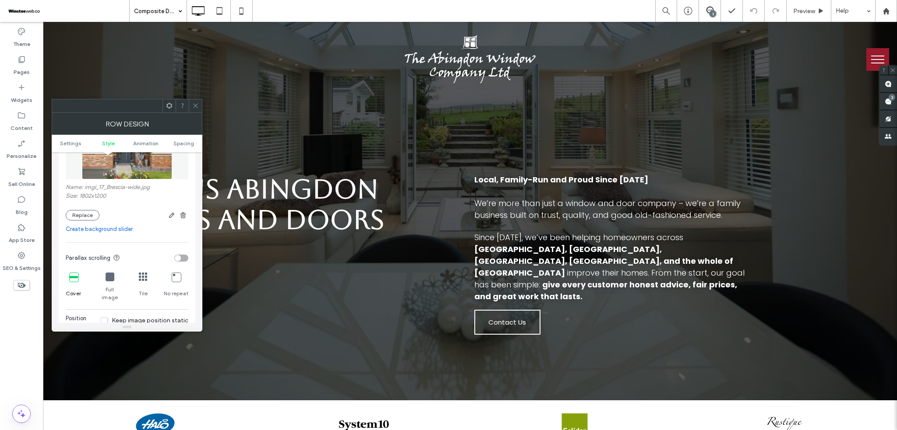
scroll to position [409, 0]
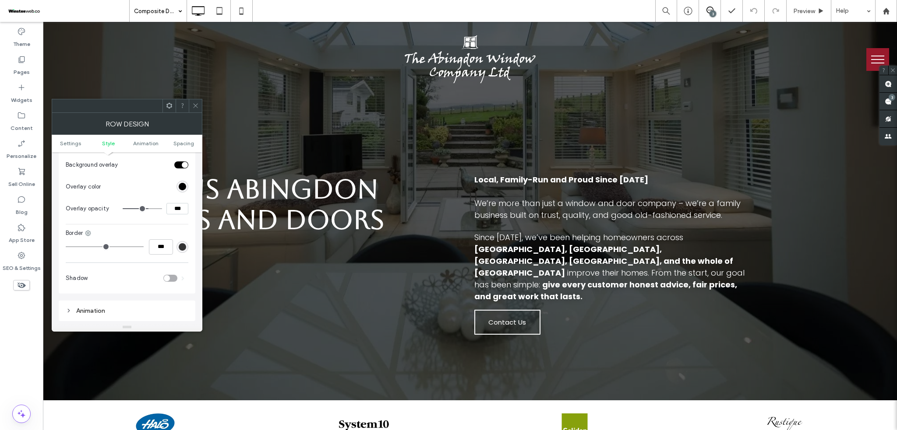
click at [199, 106] on div at bounding box center [195, 105] width 13 height 13
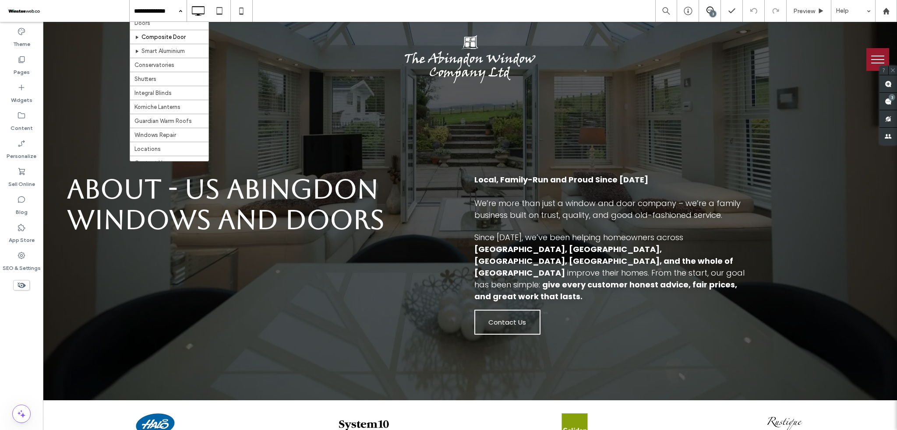
scroll to position [116, 0]
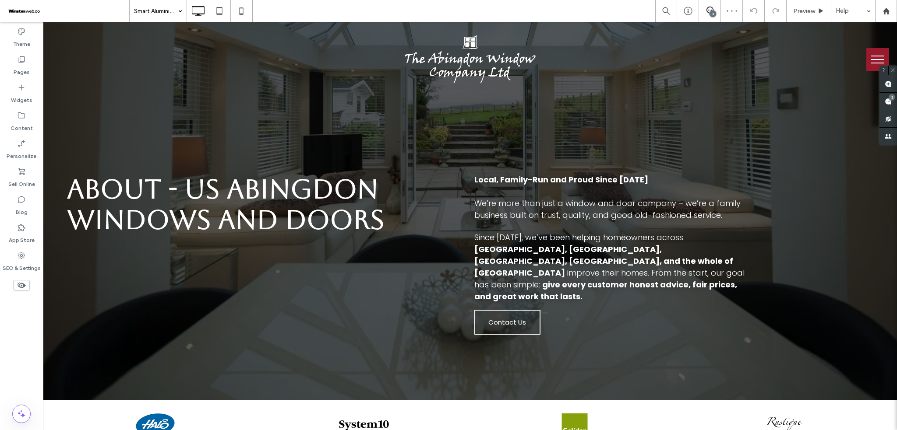
click at [157, 18] on input at bounding box center [156, 11] width 44 height 22
click at [247, 13] on icon at bounding box center [242, 11] width 18 height 18
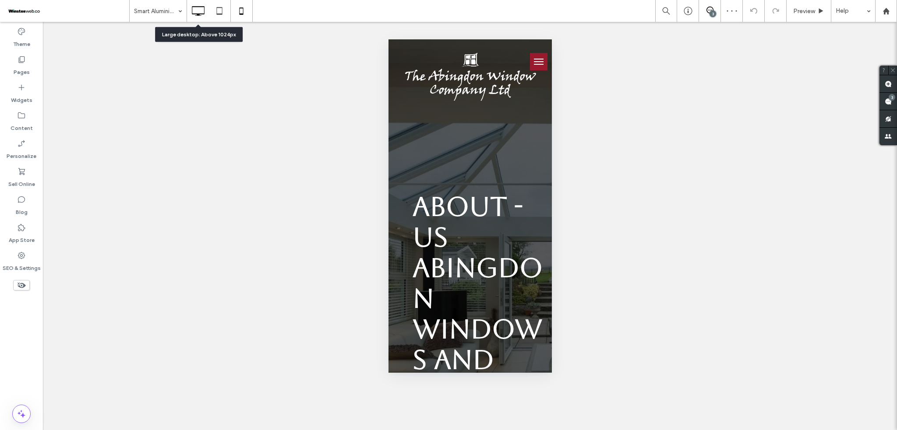
click at [197, 16] on icon at bounding box center [198, 11] width 18 height 18
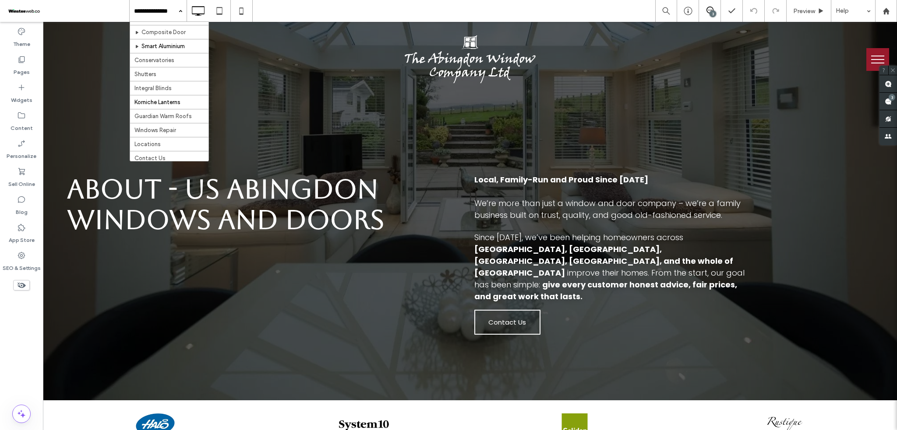
scroll to position [116, 0]
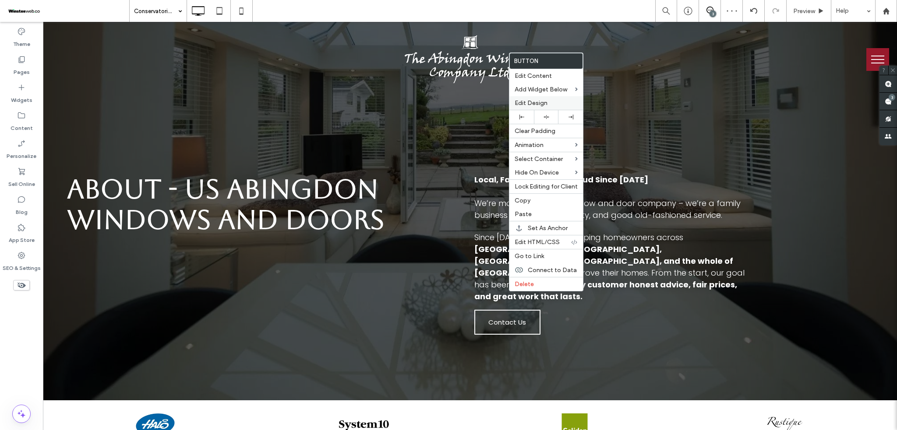
click at [520, 102] on span "Edit Design" at bounding box center [531, 102] width 33 height 7
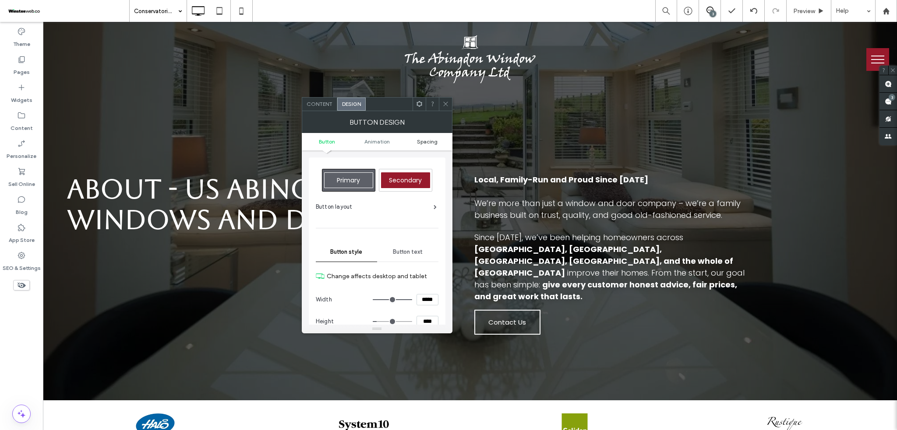
click at [431, 138] on span "Spacing" at bounding box center [427, 141] width 21 height 7
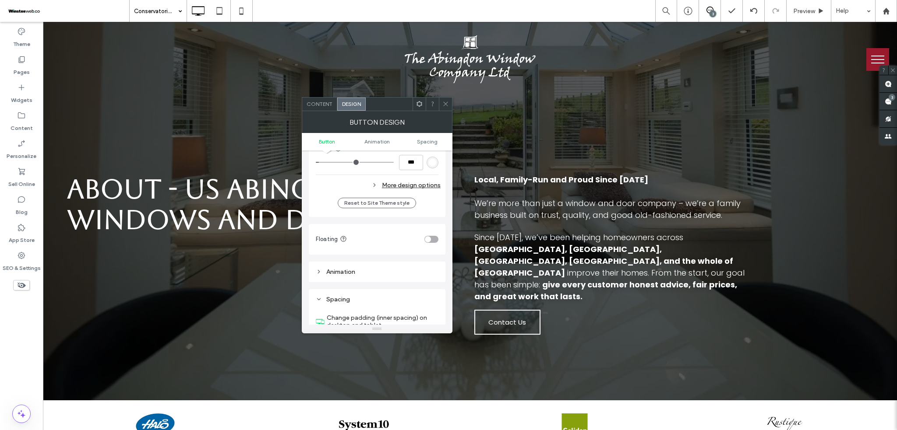
scroll to position [411, 0]
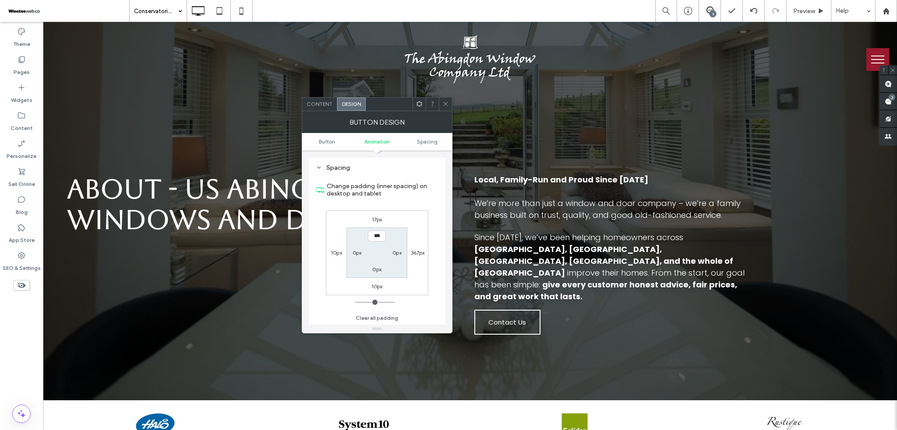
click at [375, 218] on label "17px" at bounding box center [377, 219] width 11 height 7
type input "**"
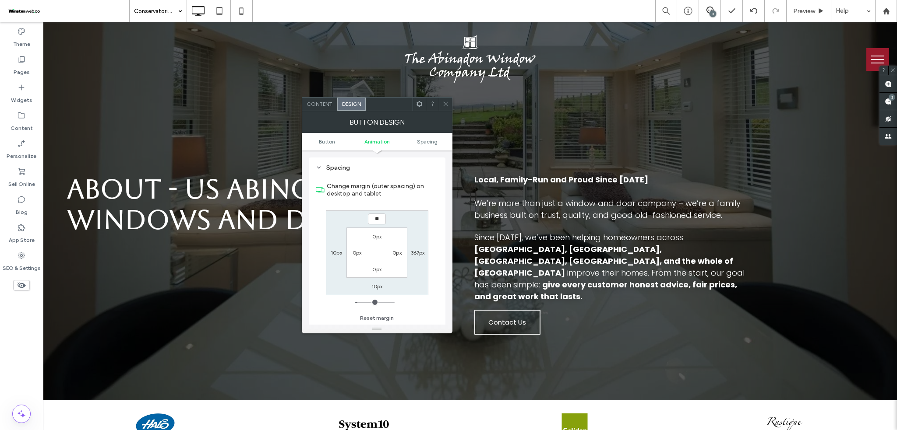
type input "**"
type input "****"
click at [448, 101] on icon at bounding box center [445, 104] width 7 height 7
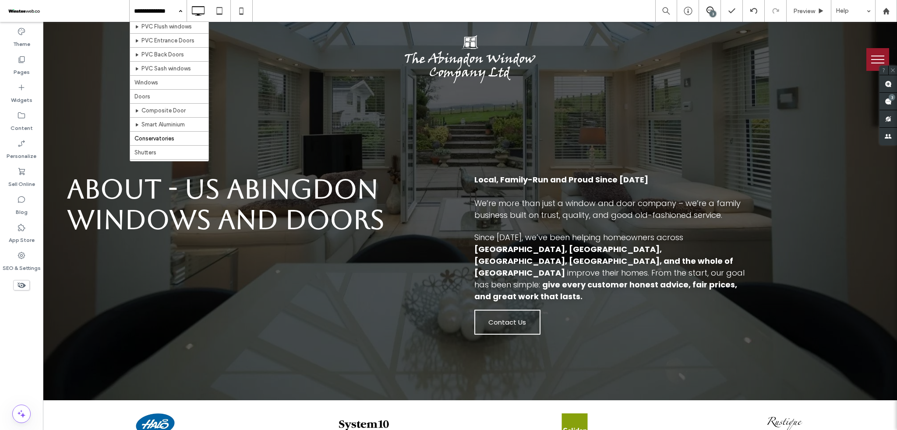
scroll to position [116, 0]
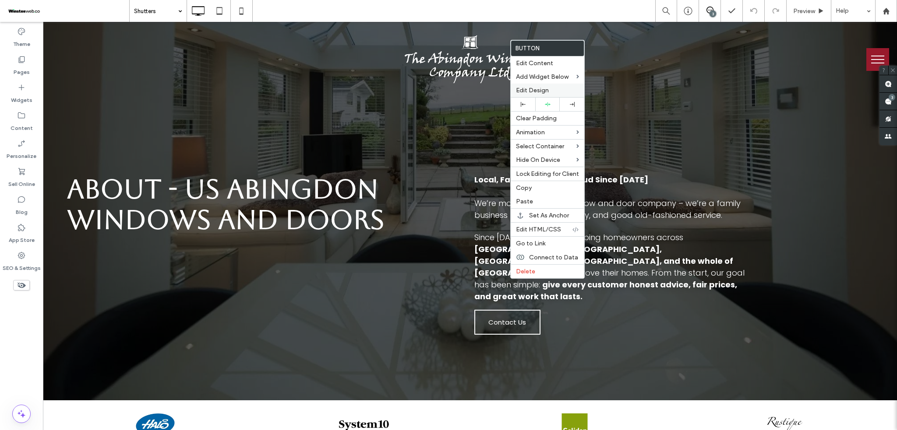
click at [531, 92] on span "Edit Design" at bounding box center [532, 90] width 33 height 7
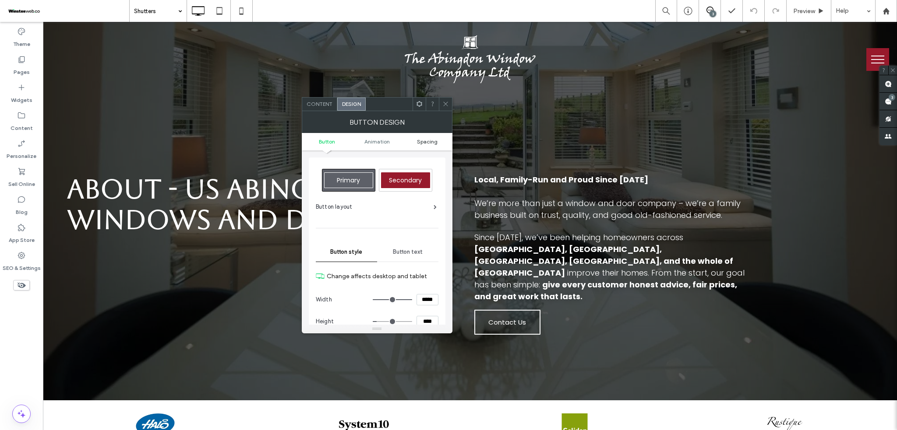
click at [434, 139] on span "Spacing" at bounding box center [427, 141] width 21 height 7
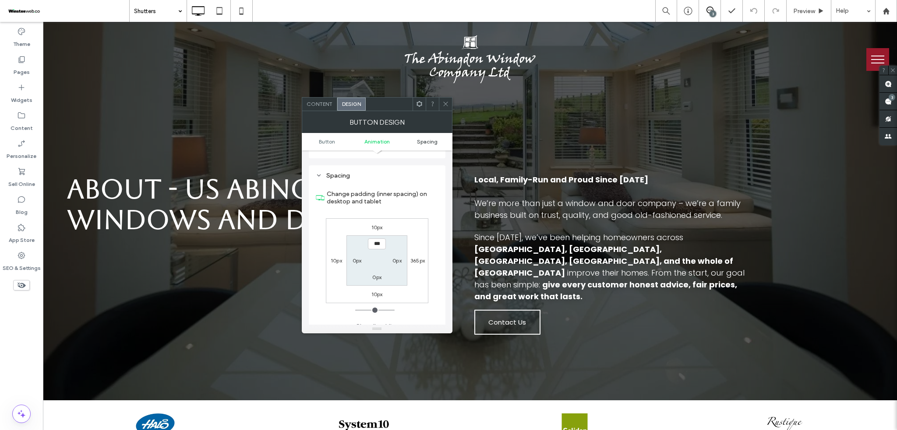
scroll to position [411, 0]
click at [375, 219] on label "10px" at bounding box center [376, 219] width 11 height 7
type input "**"
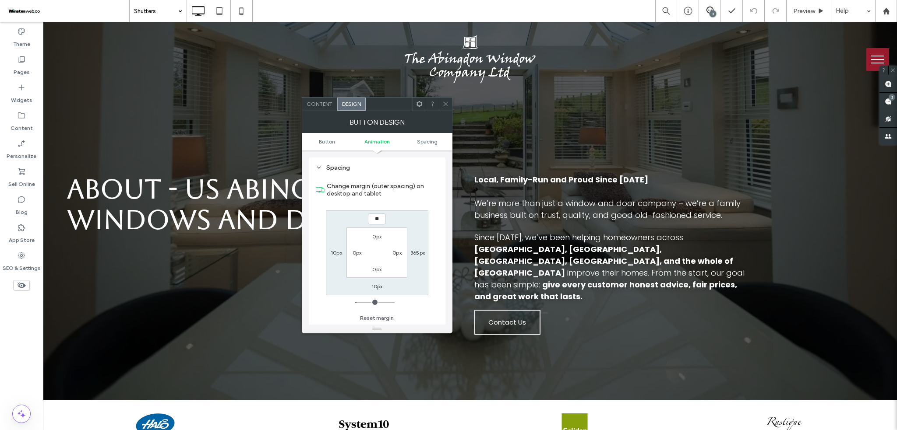
type input "**"
type input "****"
click at [444, 100] on span at bounding box center [445, 104] width 7 height 13
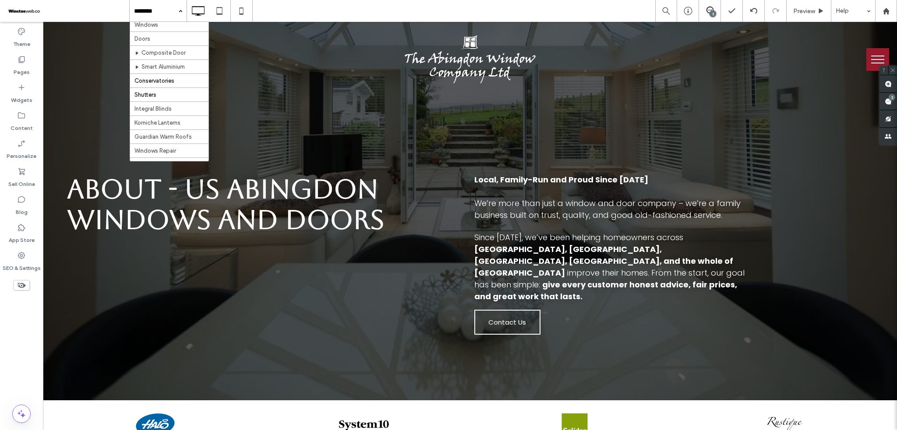
scroll to position [116, 0]
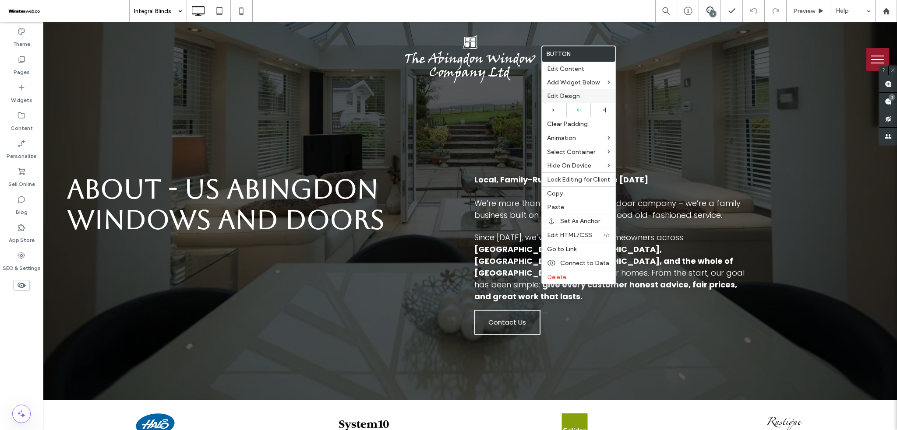
click at [564, 92] on span "Edit Design" at bounding box center [563, 95] width 33 height 7
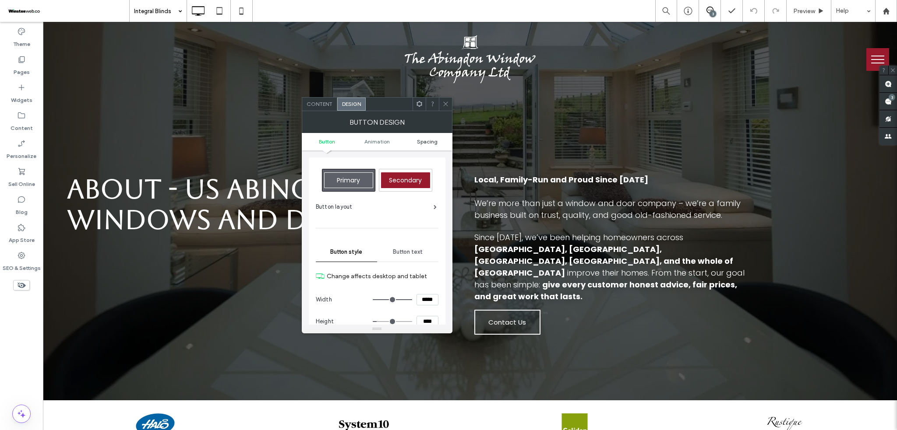
click at [430, 142] on span "Spacing" at bounding box center [427, 141] width 21 height 7
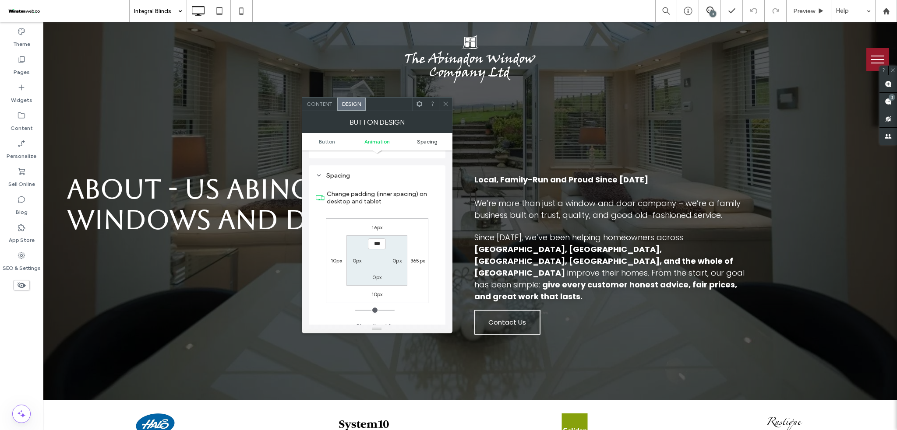
scroll to position [411, 0]
click at [371, 220] on label "16px" at bounding box center [376, 219] width 11 height 7
type input "**"
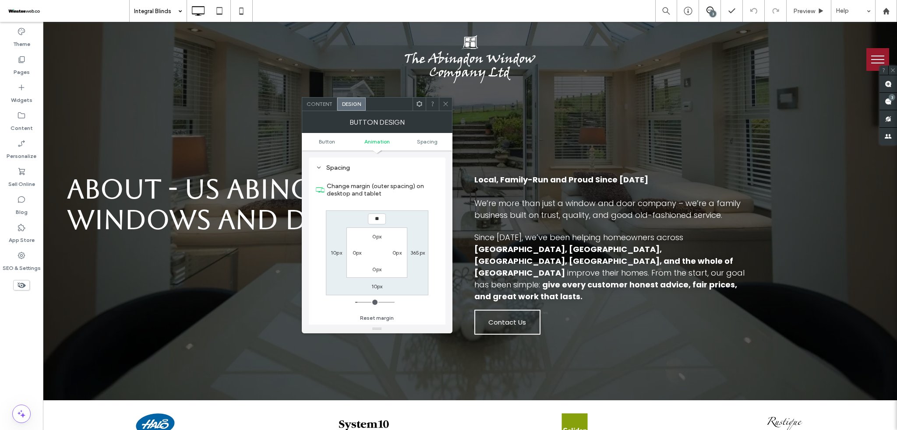
type input "**"
type input "****"
click at [445, 107] on icon at bounding box center [445, 104] width 7 height 7
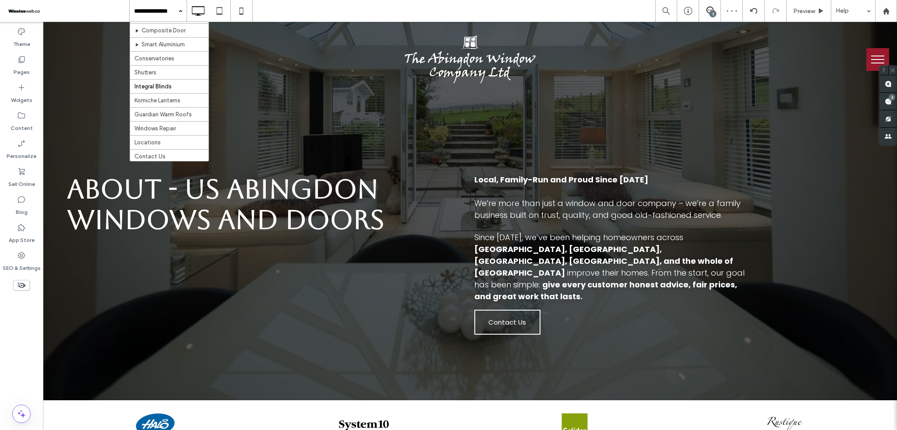
scroll to position [194, 0]
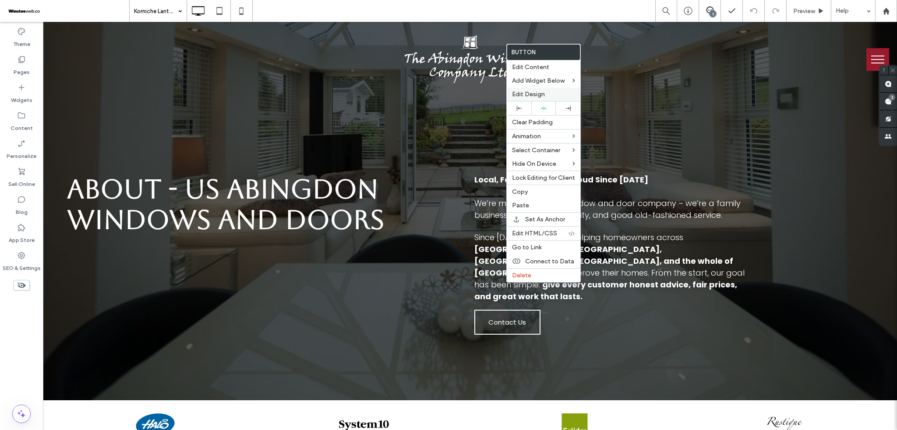
click at [521, 94] on span "Edit Design" at bounding box center [528, 94] width 33 height 7
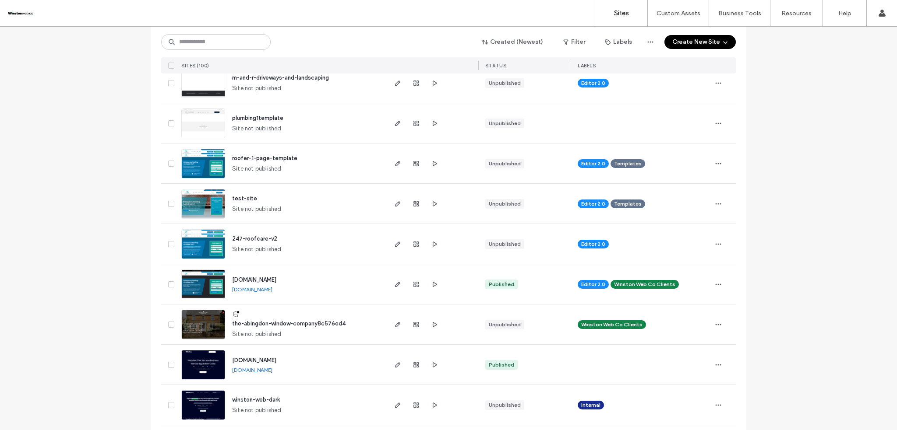
scroll to position [58, 0]
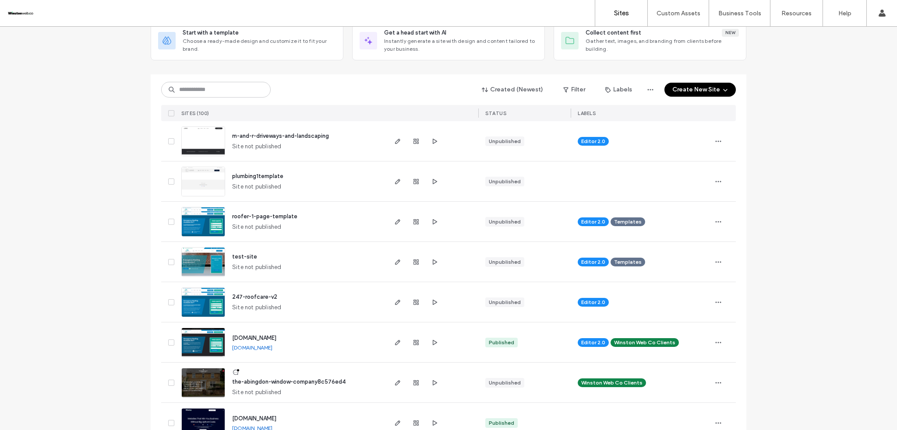
click at [285, 133] on span "m-and-r-driveways-and-landscaping" at bounding box center [280, 136] width 97 height 7
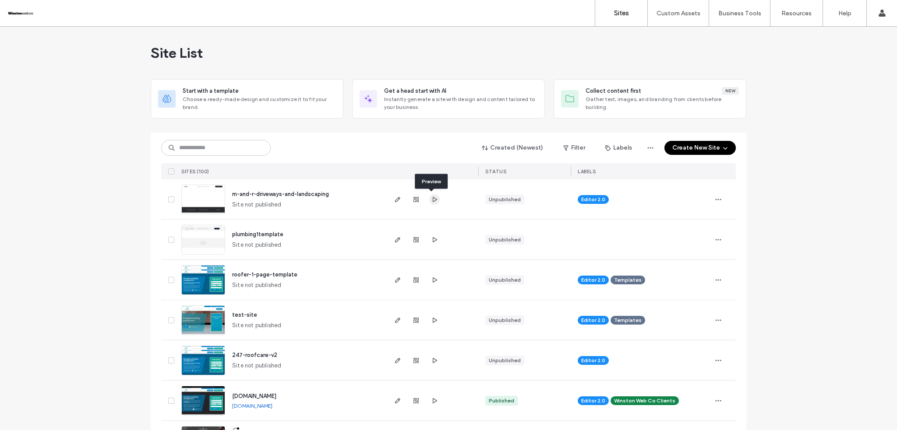
click at [436, 196] on span "button" at bounding box center [434, 199] width 11 height 11
click at [434, 239] on icon "button" at bounding box center [434, 239] width 7 height 7
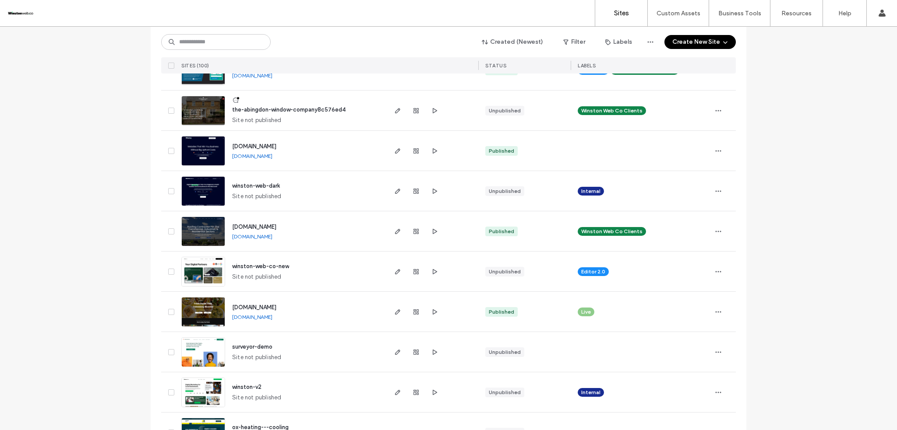
scroll to position [350, 0]
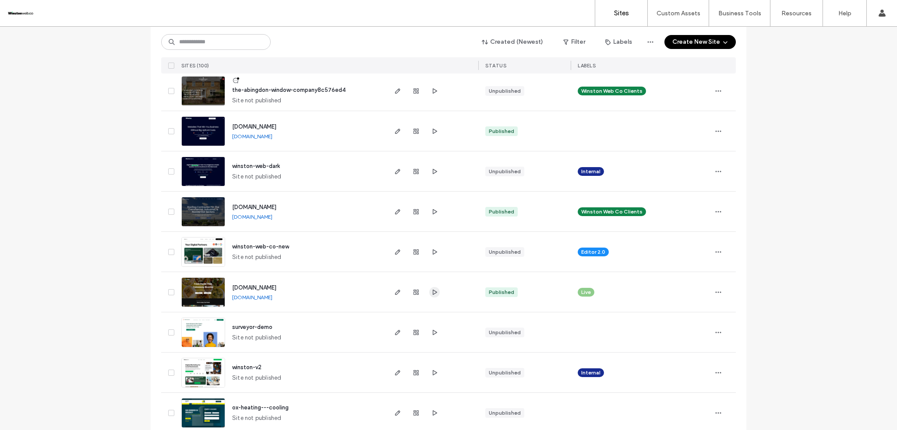
click at [435, 295] on span "button" at bounding box center [434, 292] width 11 height 11
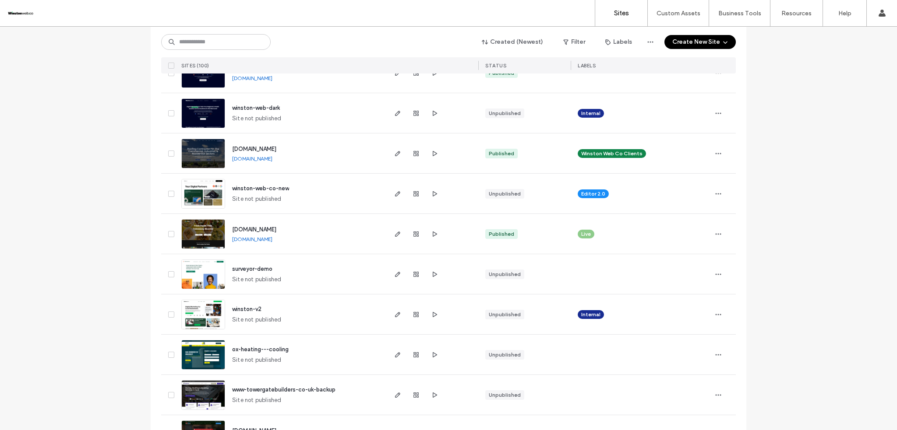
scroll to position [116, 0]
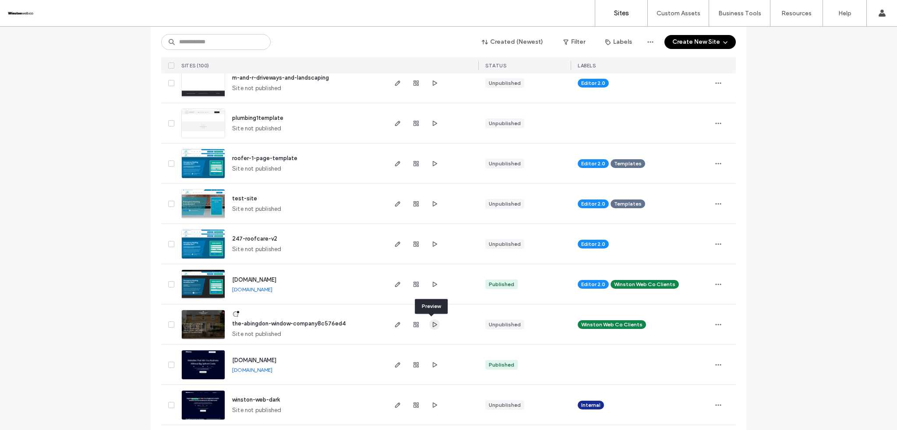
click at [432, 324] on icon "button" at bounding box center [434, 324] width 7 height 7
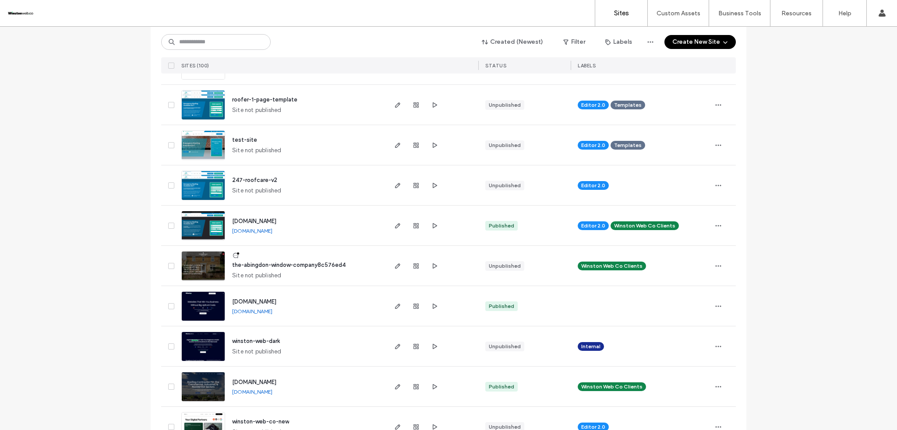
scroll to position [233, 0]
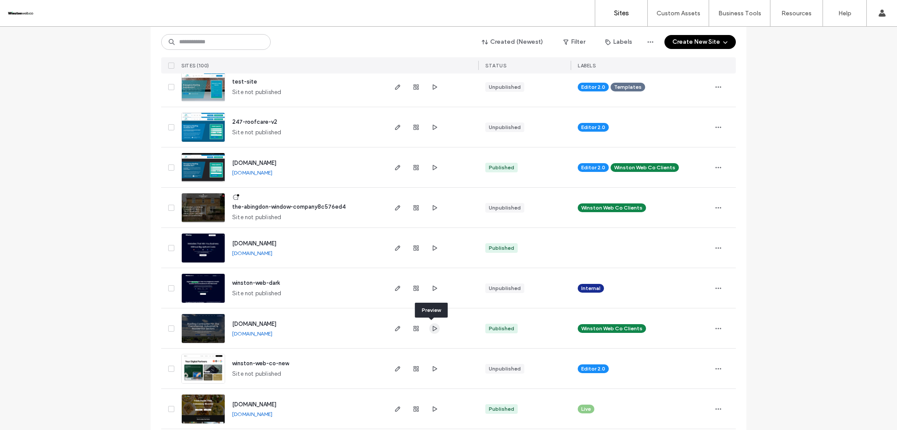
click at [434, 332] on icon "button" at bounding box center [434, 328] width 7 height 7
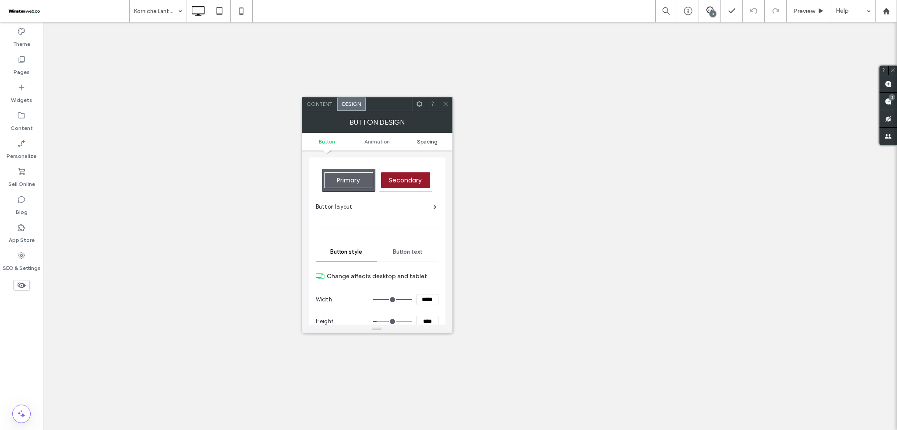
click at [419, 141] on span "Spacing" at bounding box center [427, 141] width 21 height 7
click at [424, 140] on span "Spacing" at bounding box center [427, 141] width 21 height 7
click at [427, 141] on span "Spacing" at bounding box center [427, 141] width 21 height 7
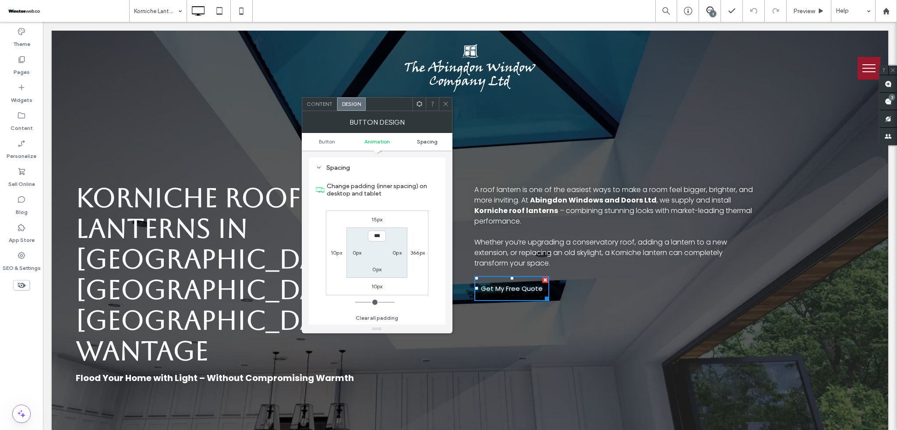
scroll to position [411, 0]
click at [324, 106] on span "Content" at bounding box center [320, 104] width 26 height 7
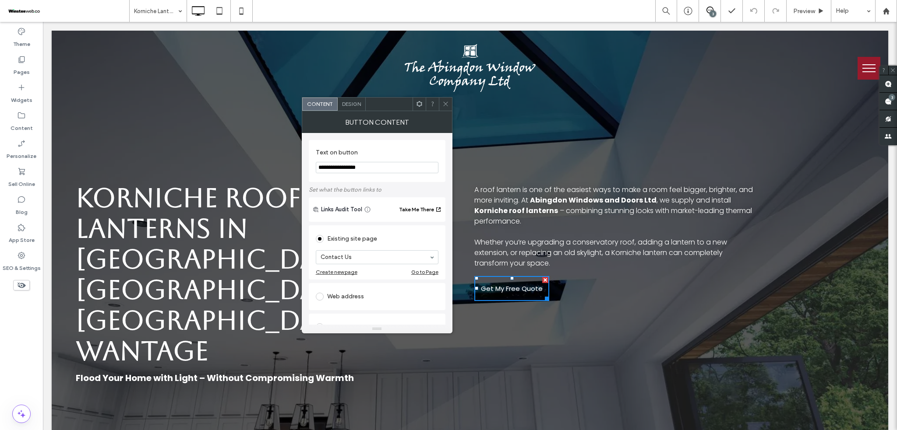
scroll to position [58, 0]
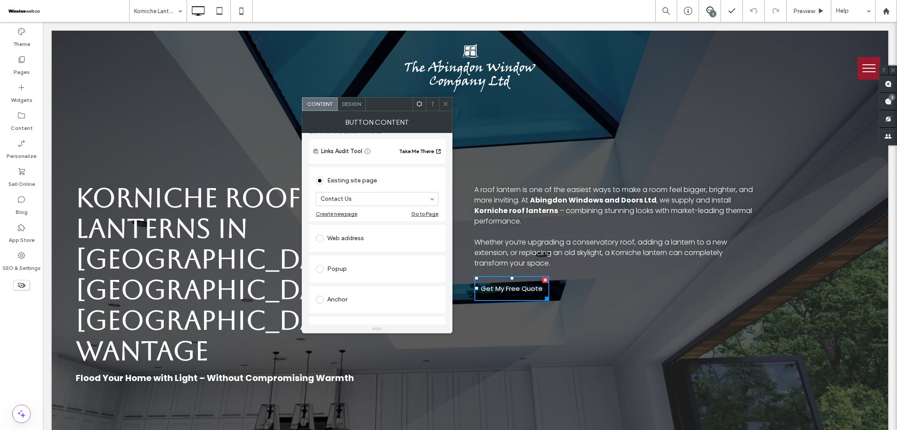
click at [445, 105] on icon at bounding box center [445, 104] width 7 height 7
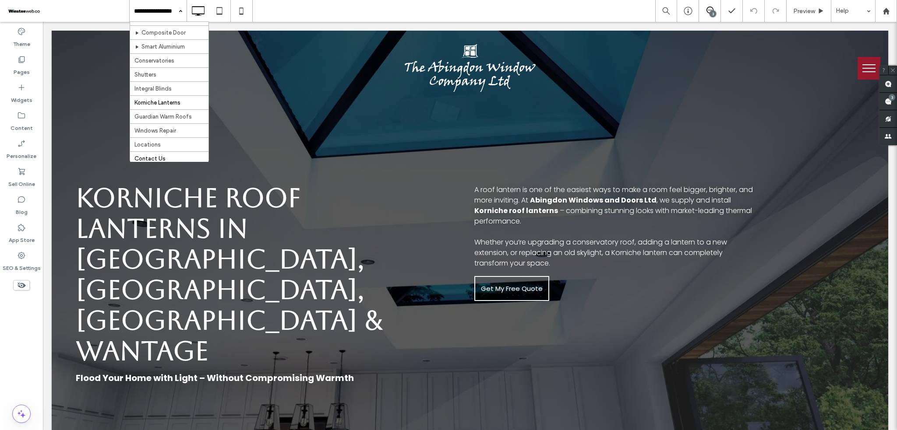
scroll to position [116, 0]
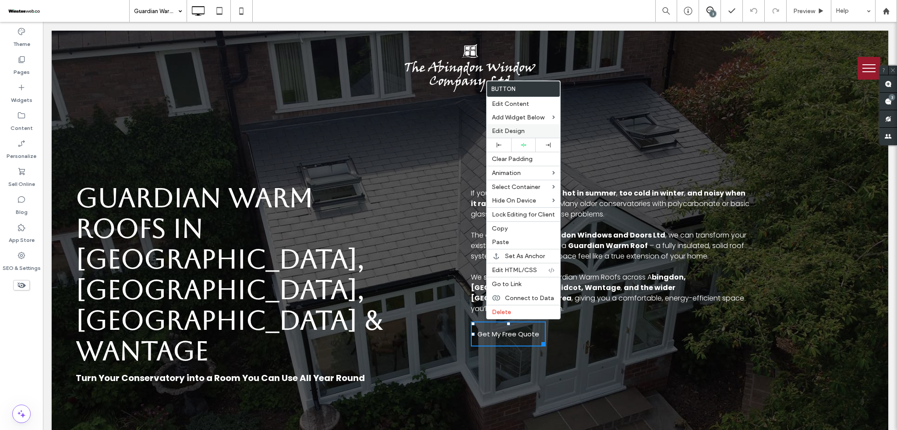
click at [511, 132] on span "Edit Design" at bounding box center [508, 130] width 33 height 7
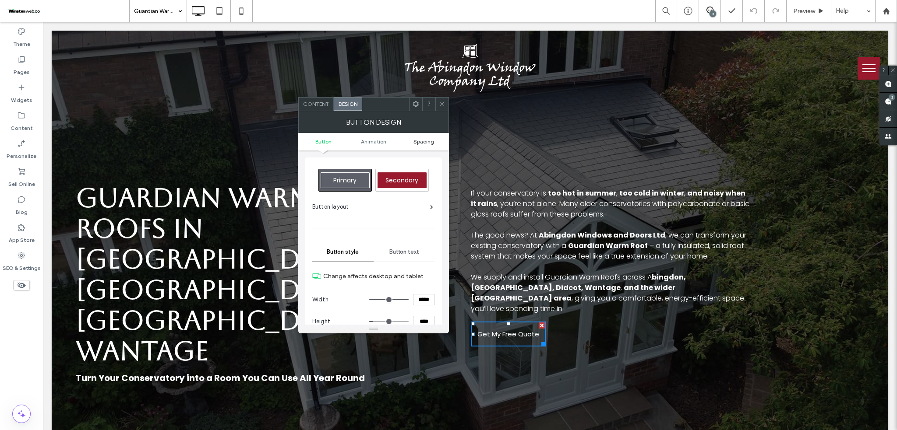
click at [423, 142] on span "Spacing" at bounding box center [423, 141] width 21 height 7
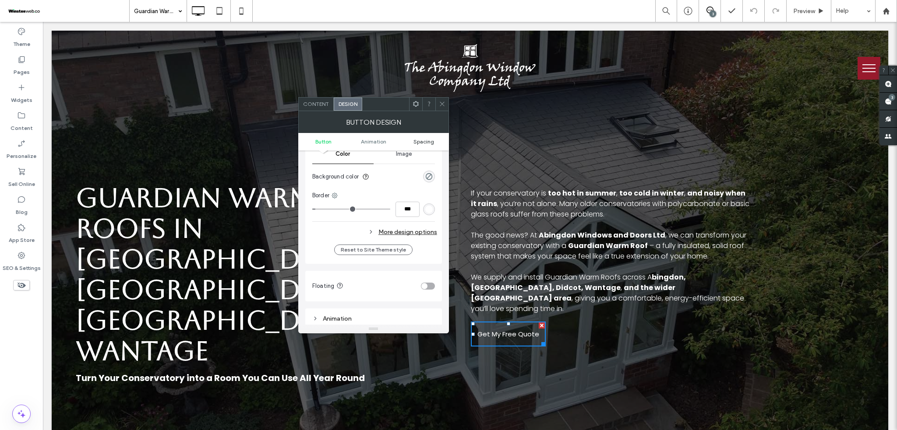
scroll to position [411, 0]
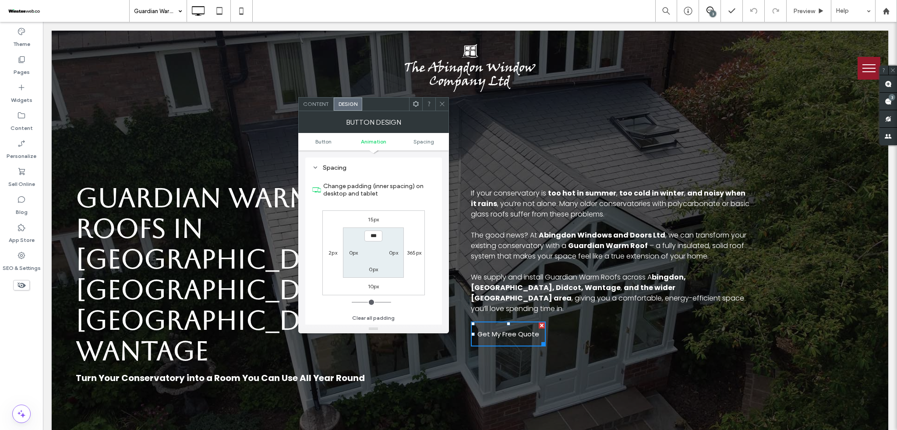
drag, startPoint x: 444, startPoint y: 106, endPoint x: 253, endPoint y: 44, distance: 201.2
click at [444, 106] on icon at bounding box center [442, 104] width 7 height 7
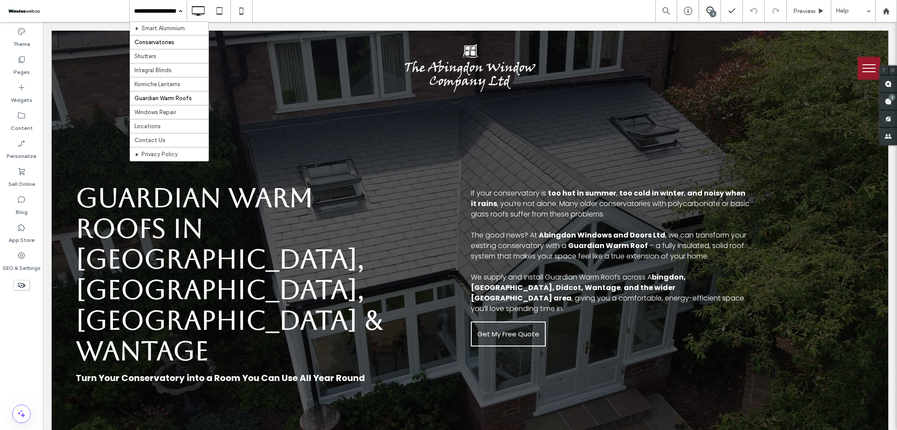
scroll to position [175, 0]
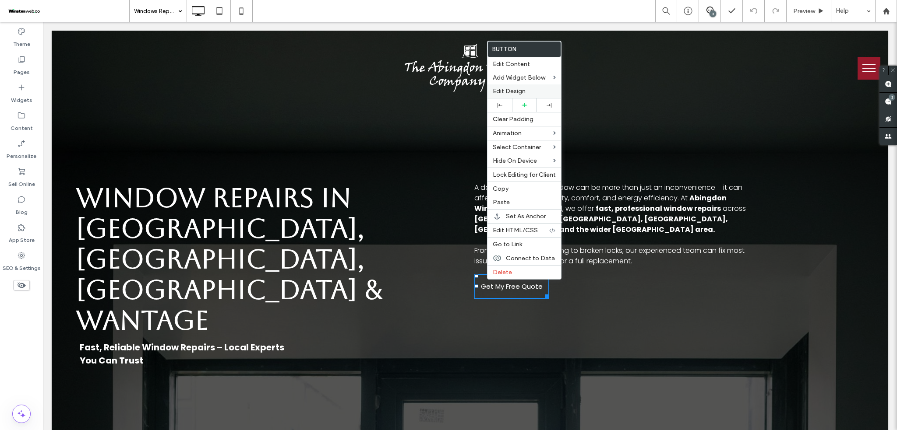
click at [504, 92] on span "Edit Design" at bounding box center [509, 91] width 33 height 7
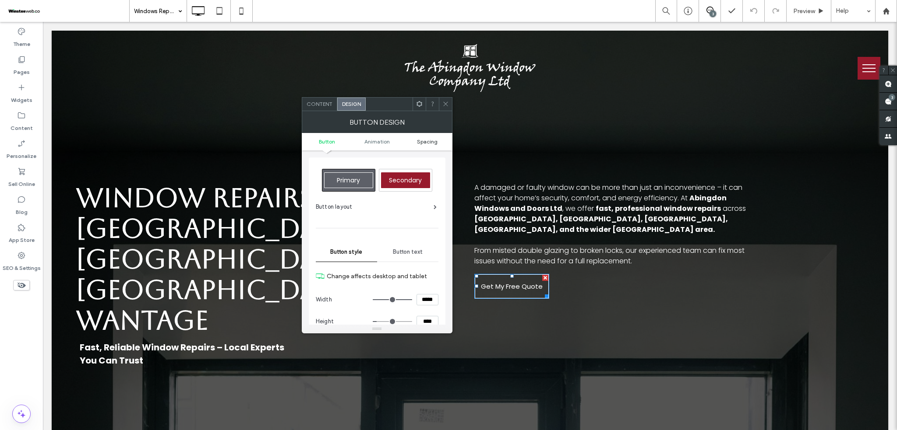
click at [433, 140] on span "Spacing" at bounding box center [427, 141] width 21 height 7
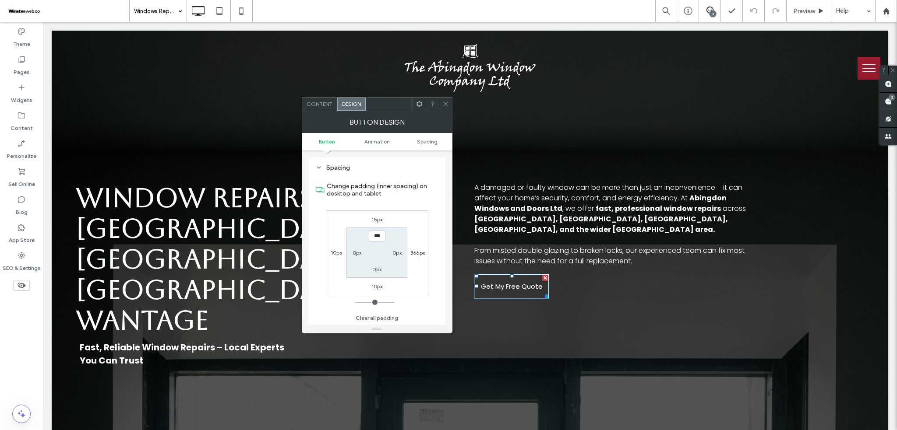
scroll to position [411, 0]
click at [382, 219] on label "15px" at bounding box center [376, 219] width 11 height 7
type input "**"
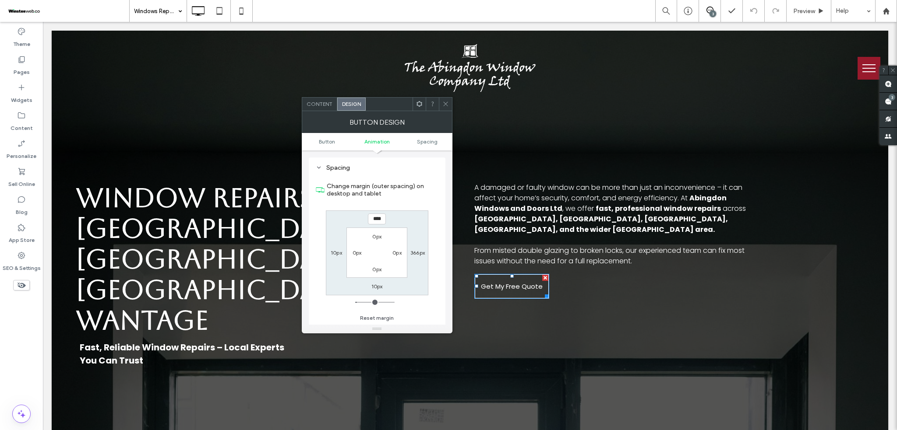
click at [441, 99] on div at bounding box center [445, 104] width 13 height 13
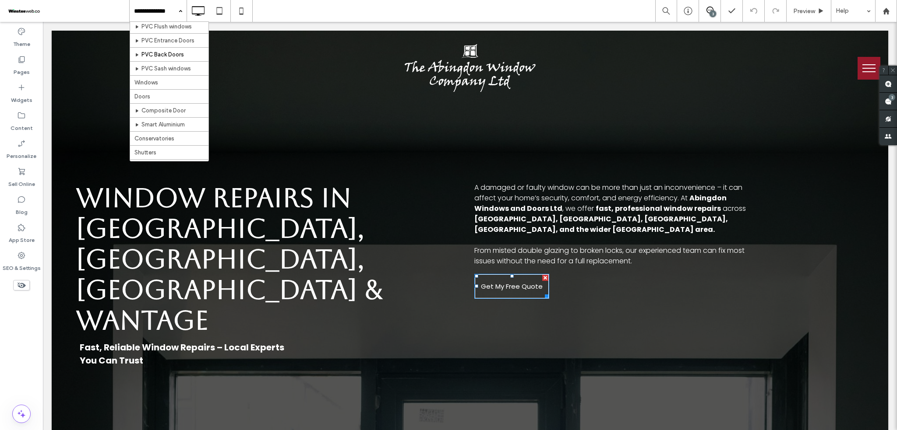
scroll to position [175, 0]
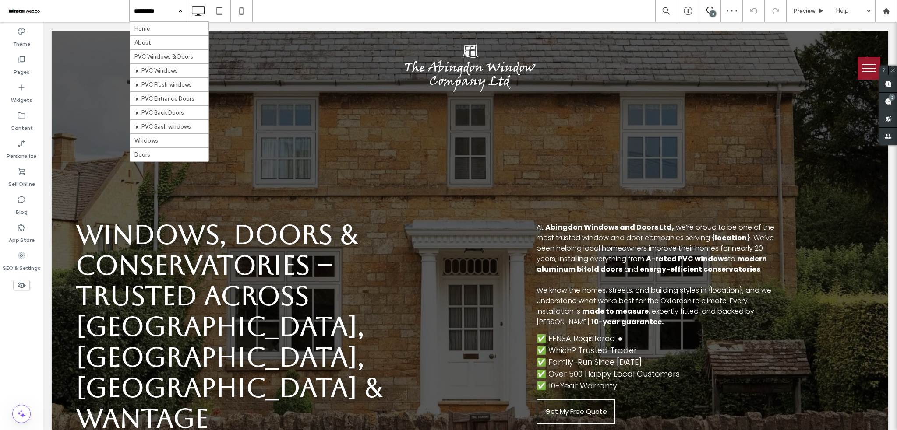
click at [163, 8] on input at bounding box center [156, 11] width 44 height 22
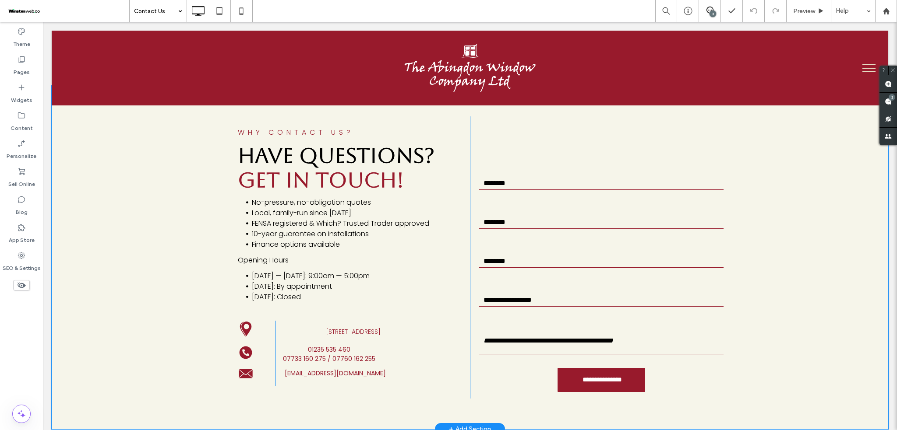
scroll to position [676, 0]
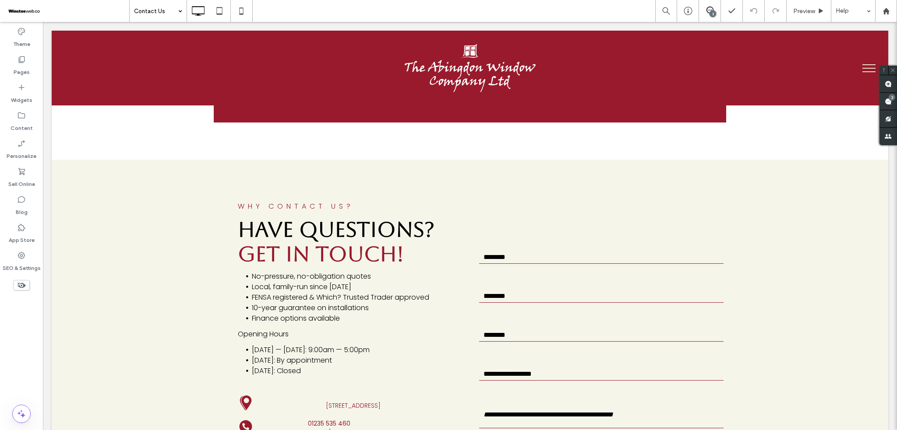
click at [169, 7] on input at bounding box center [156, 11] width 44 height 22
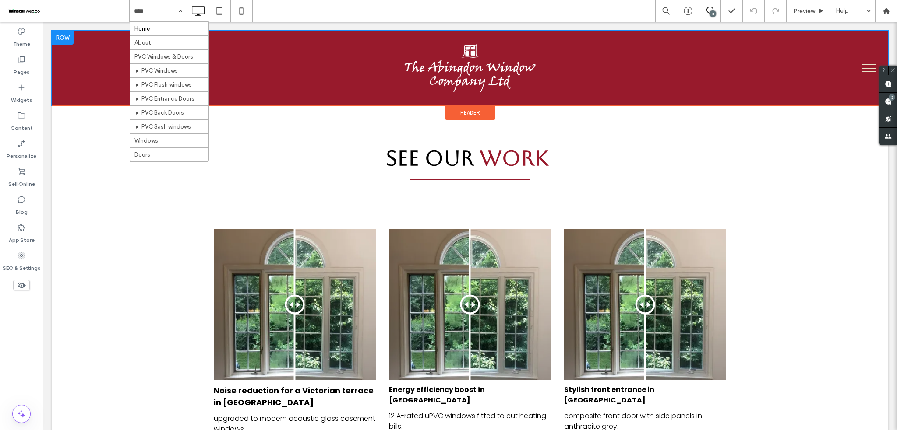
scroll to position [1927, 0]
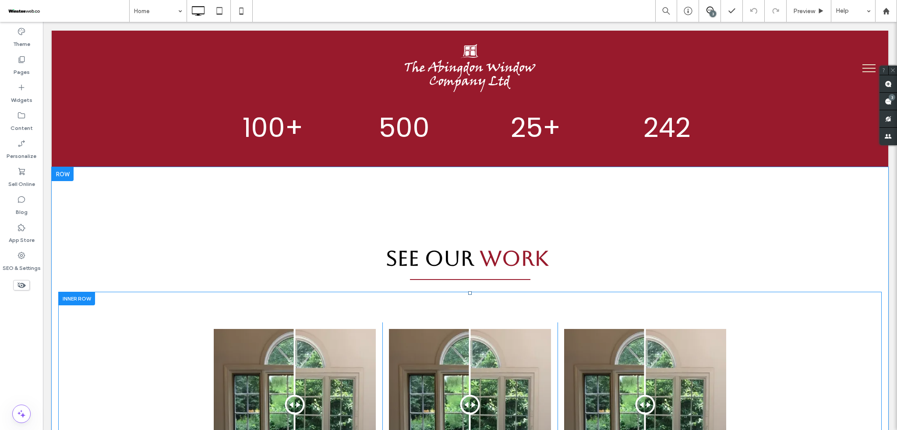
click at [131, 292] on div "Before After Noise reduction for a Victorian terrace in [GEOGRAPHIC_DATA] upgra…" at bounding box center [469, 434] width 823 height 285
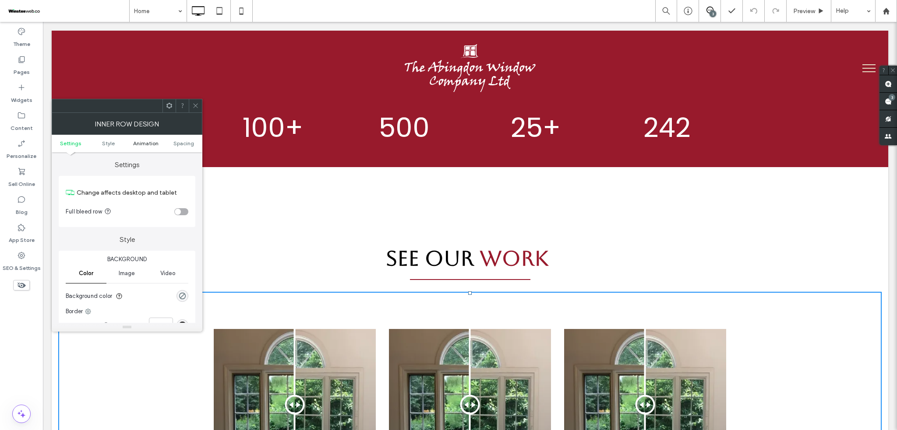
click at [152, 140] on span "Animation" at bounding box center [145, 143] width 25 height 7
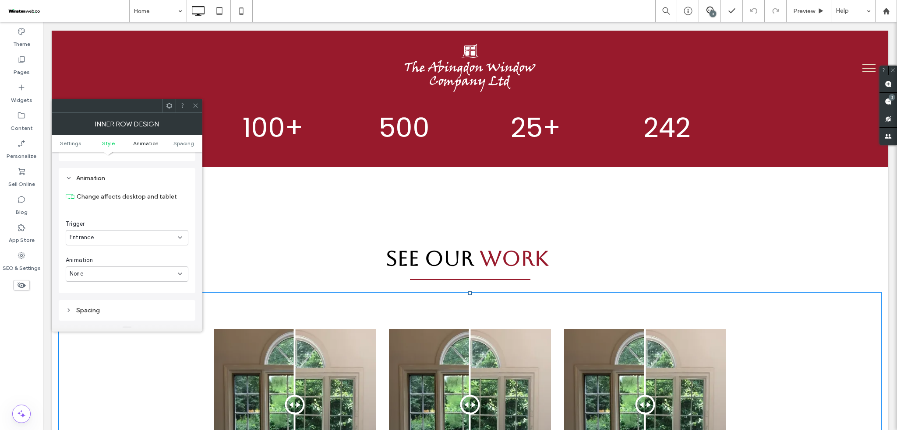
scroll to position [253, 0]
click at [120, 261] on div "None" at bounding box center [124, 265] width 108 height 9
click at [109, 293] on div "Fade In" at bounding box center [127, 295] width 122 height 15
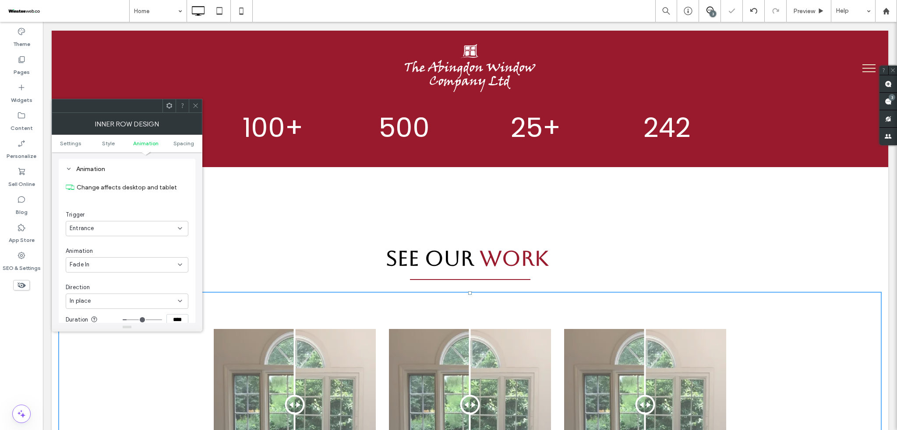
click at [119, 296] on div "In place" at bounding box center [127, 301] width 123 height 15
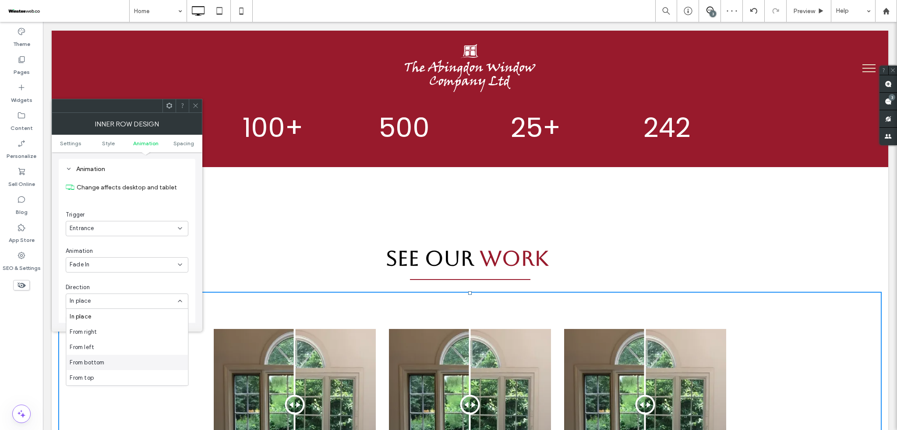
click at [96, 360] on span "From bottom" at bounding box center [87, 363] width 35 height 9
click at [100, 299] on span "From bottom" at bounding box center [87, 301] width 35 height 9
click at [120, 279] on div "Change affects desktop and tablet Trigger Entrance Animation Fade In Direction …" at bounding box center [127, 289] width 123 height 228
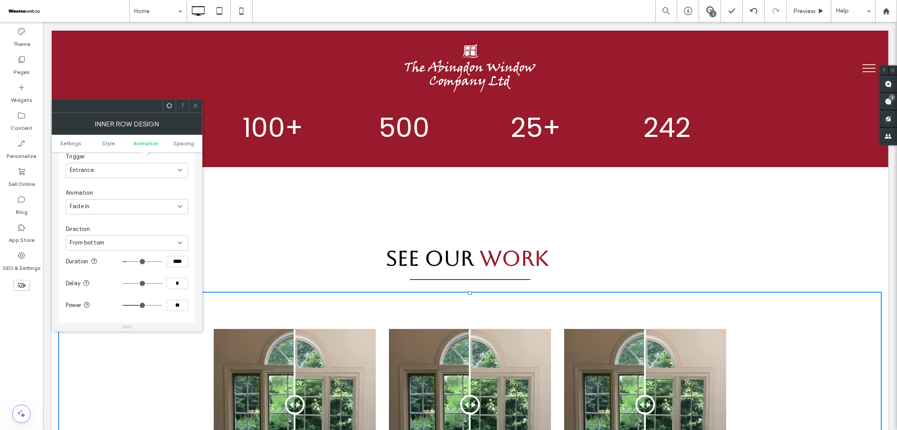
type input "**"
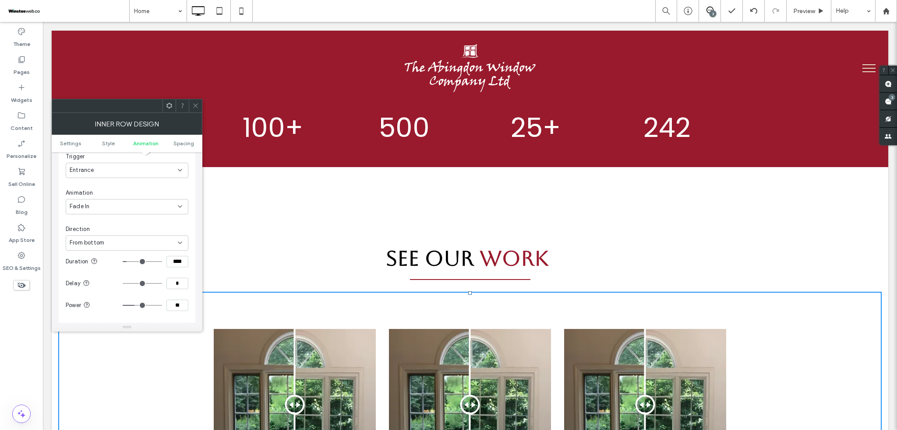
type input "**"
drag, startPoint x: 143, startPoint y: 309, endPoint x: 131, endPoint y: 313, distance: 12.5
click at [135, 306] on input "range" at bounding box center [142, 305] width 39 height 1
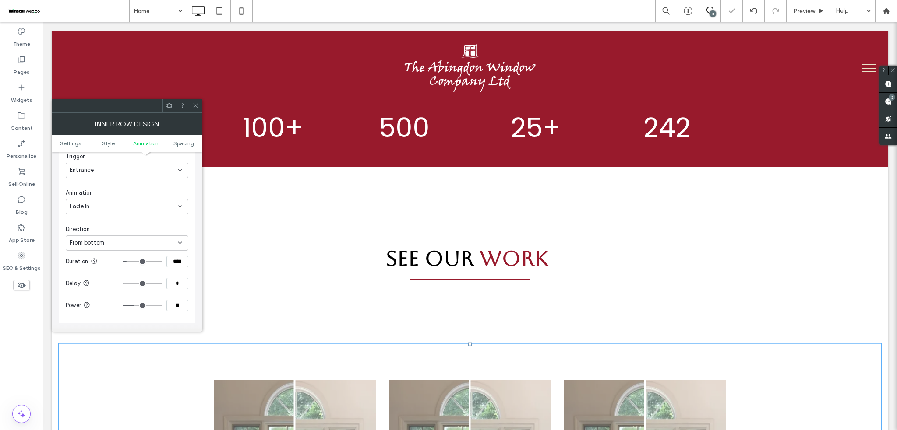
type input "**"
click at [131, 305] on input "range" at bounding box center [142, 305] width 39 height 1
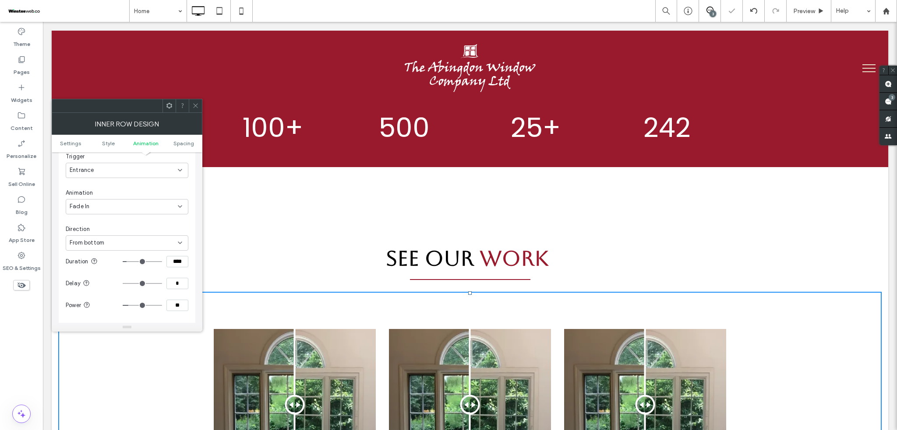
type input "**"
type input "*"
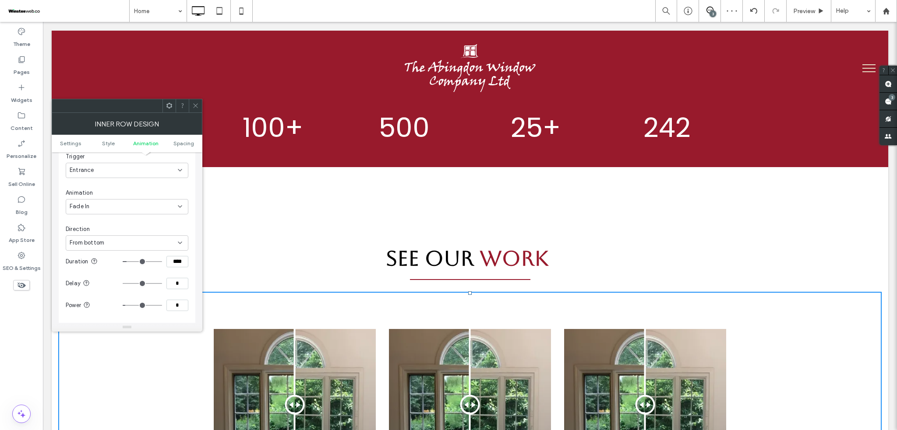
click at [128, 305] on input "range" at bounding box center [142, 305] width 39 height 1
click at [200, 100] on div at bounding box center [195, 105] width 13 height 13
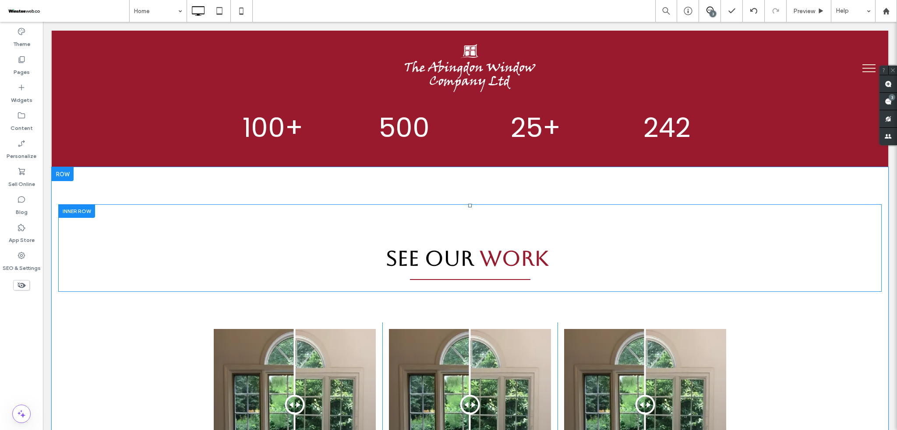
click at [164, 205] on div "See Our Work Click To Paste" at bounding box center [469, 249] width 823 height 88
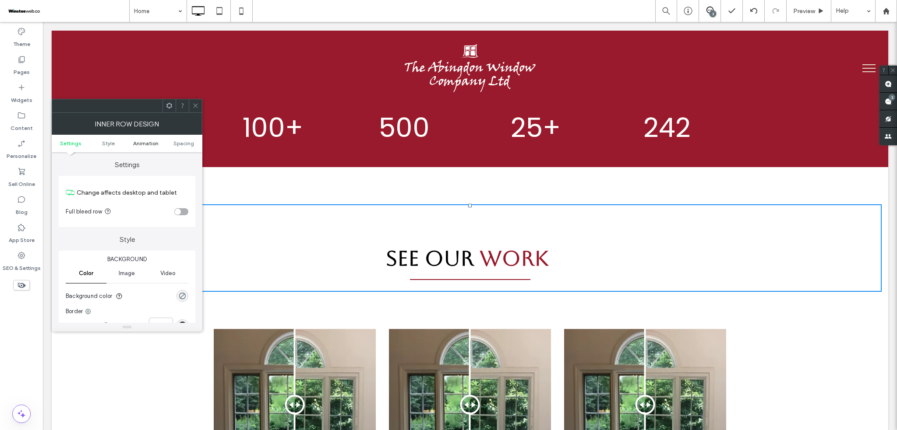
click at [150, 145] on span "Animation" at bounding box center [145, 143] width 25 height 7
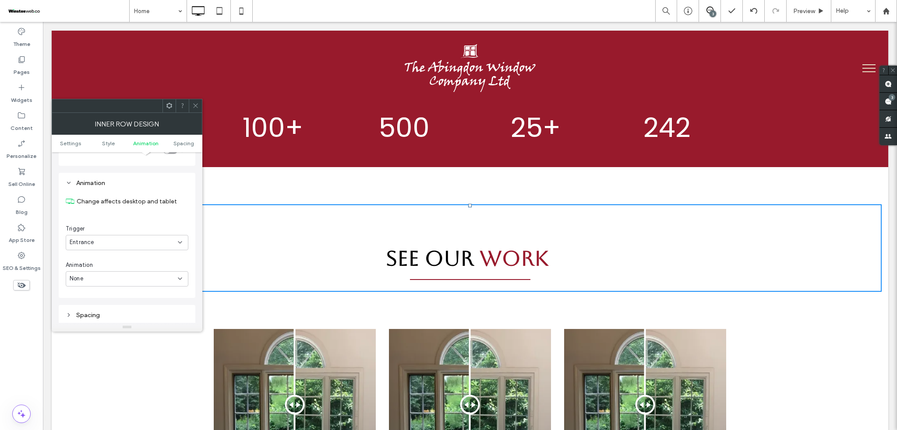
scroll to position [253, 0]
click at [106, 261] on div "None" at bounding box center [124, 265] width 108 height 9
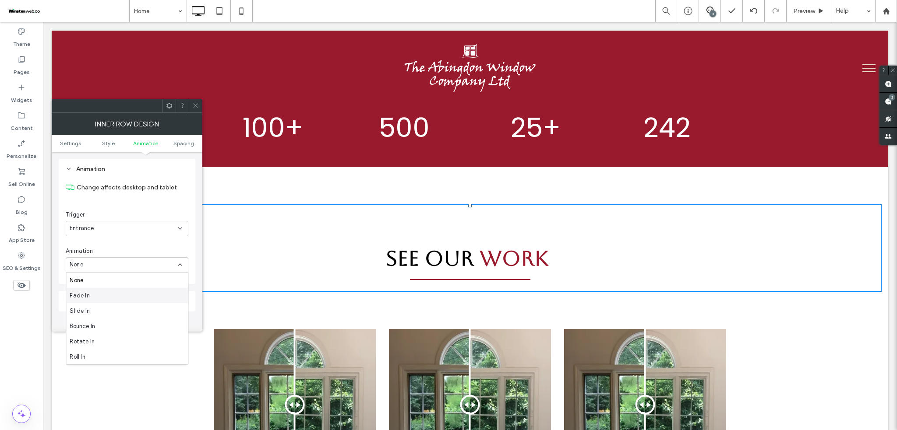
click at [96, 294] on div "Fade In" at bounding box center [127, 295] width 122 height 15
click at [199, 102] on div at bounding box center [195, 105] width 13 height 13
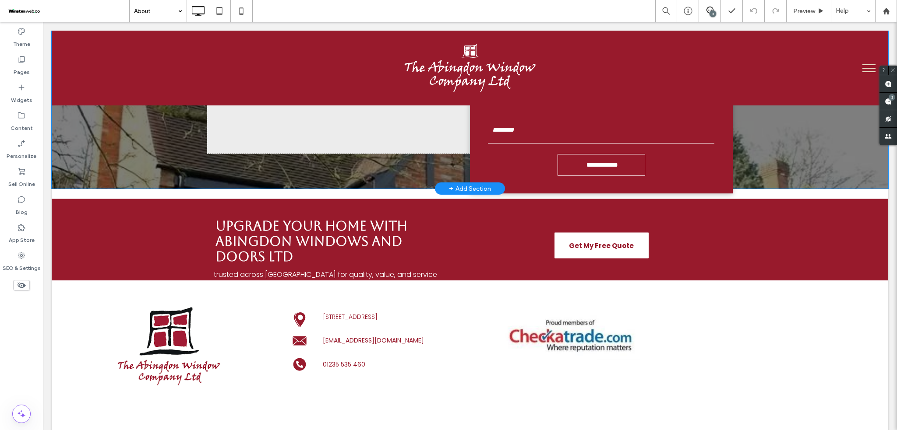
scroll to position [2940, 0]
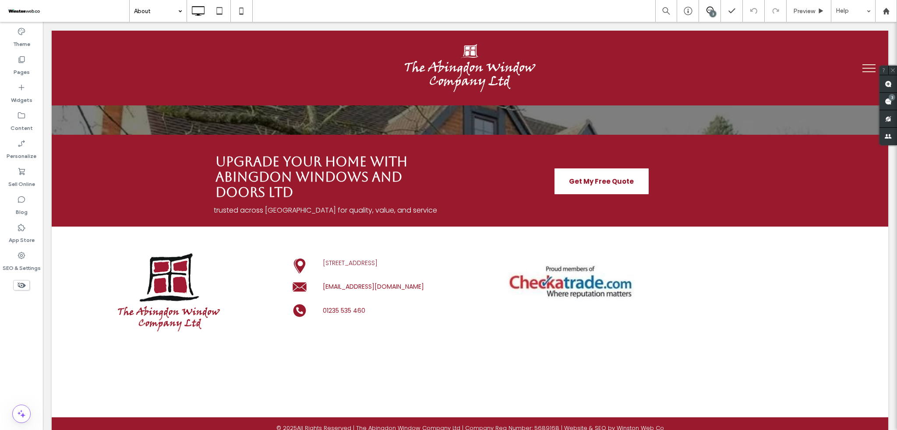
click at [166, 12] on input at bounding box center [156, 11] width 44 height 22
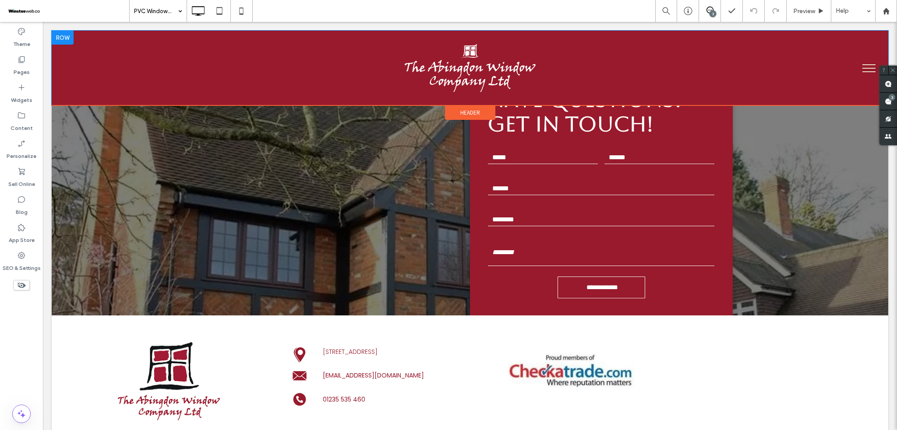
scroll to position [2642, 0]
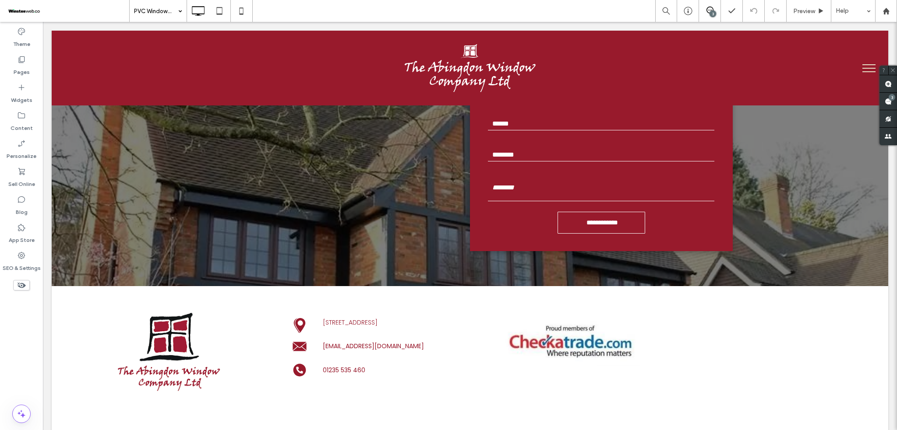
click at [159, 4] on input at bounding box center [156, 11] width 44 height 22
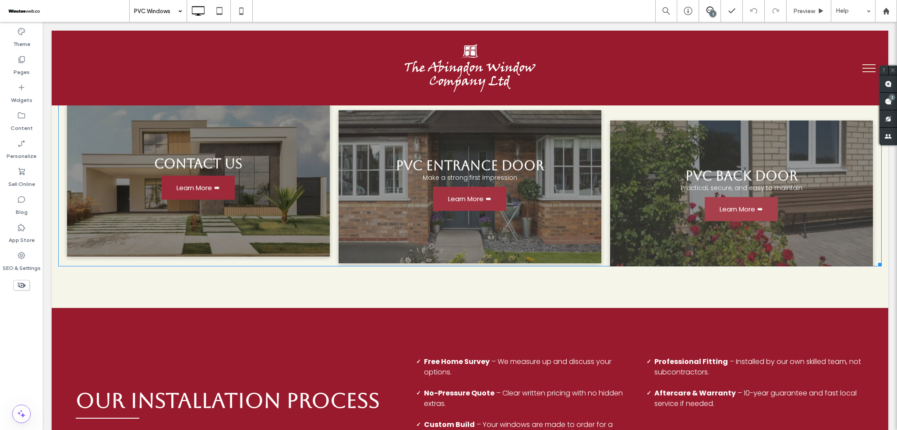
scroll to position [1577, 0]
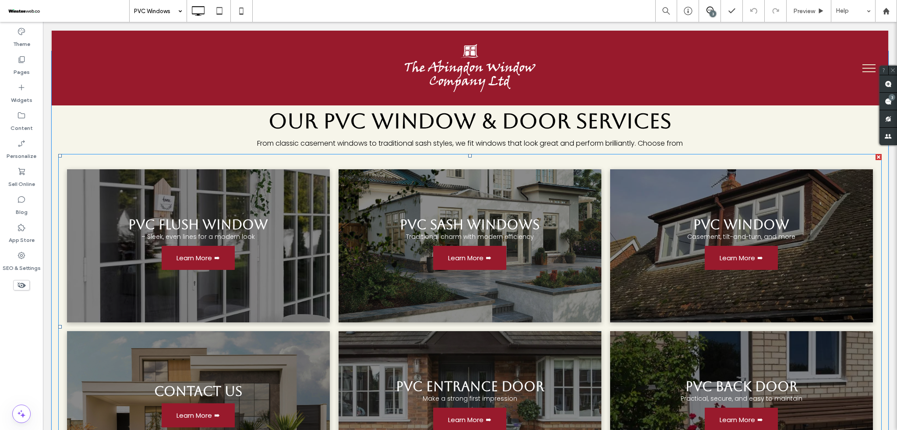
click at [367, 218] on link at bounding box center [470, 245] width 263 height 153
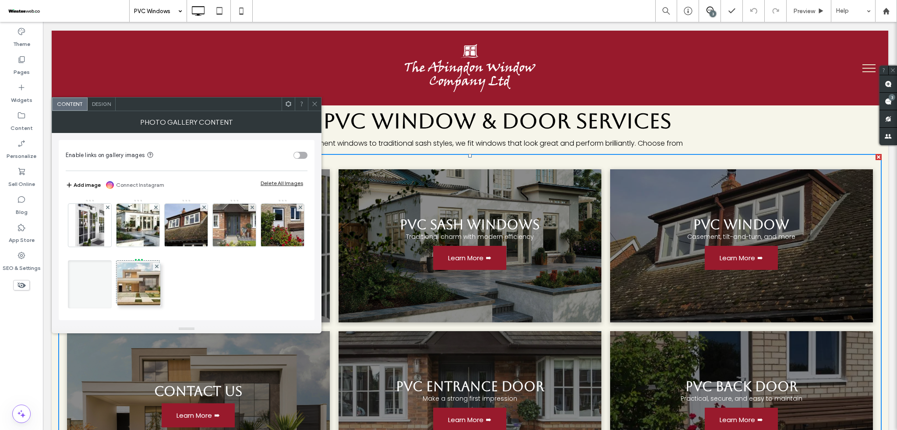
drag, startPoint x: 229, startPoint y: 234, endPoint x: 135, endPoint y: 291, distance: 110.3
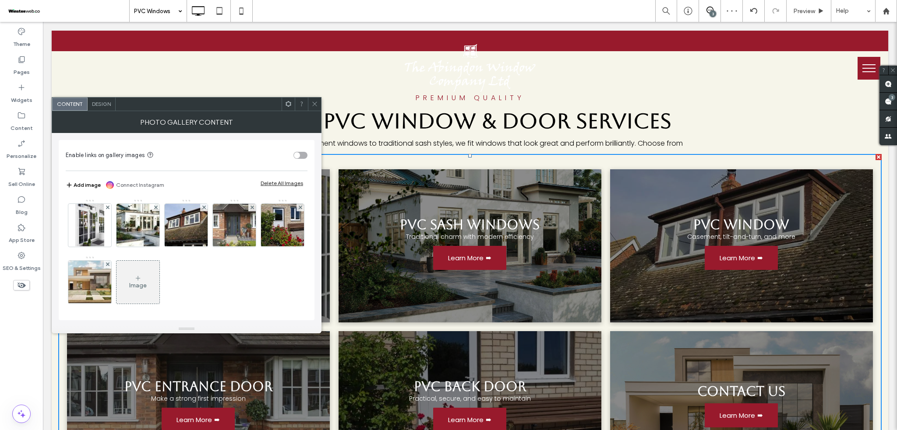
click at [312, 102] on icon at bounding box center [314, 104] width 7 height 7
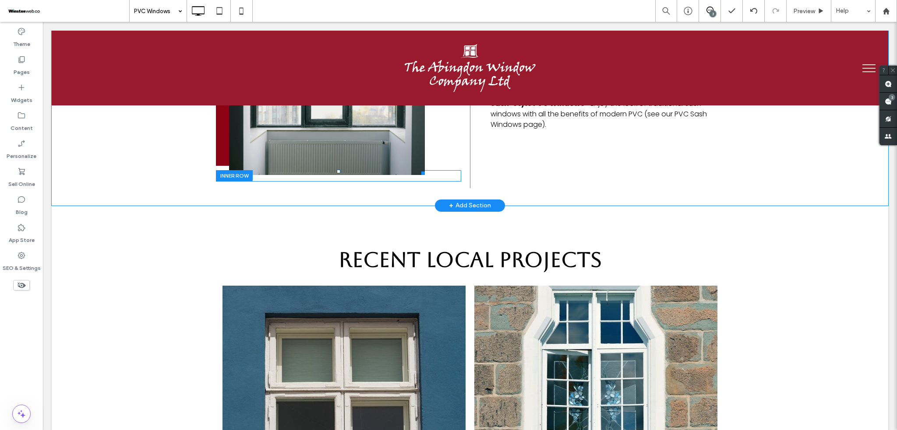
scroll to position [2277, 0]
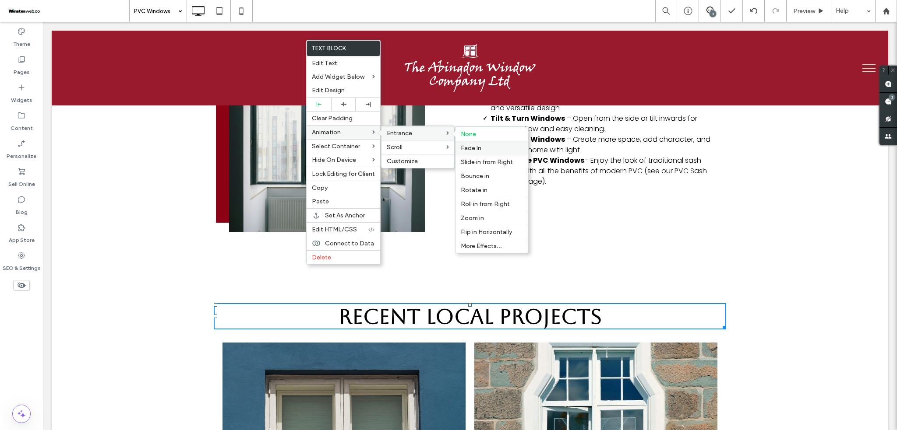
click at [474, 151] on span "Fade In" at bounding box center [471, 148] width 21 height 7
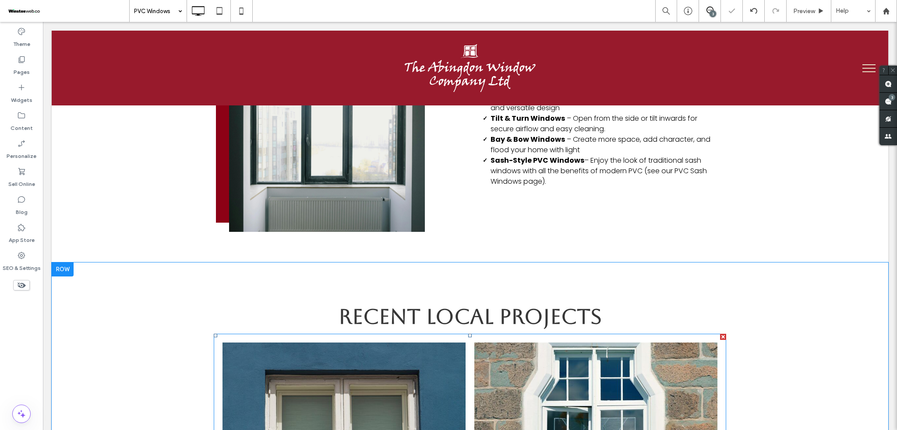
scroll to position [2394, 0]
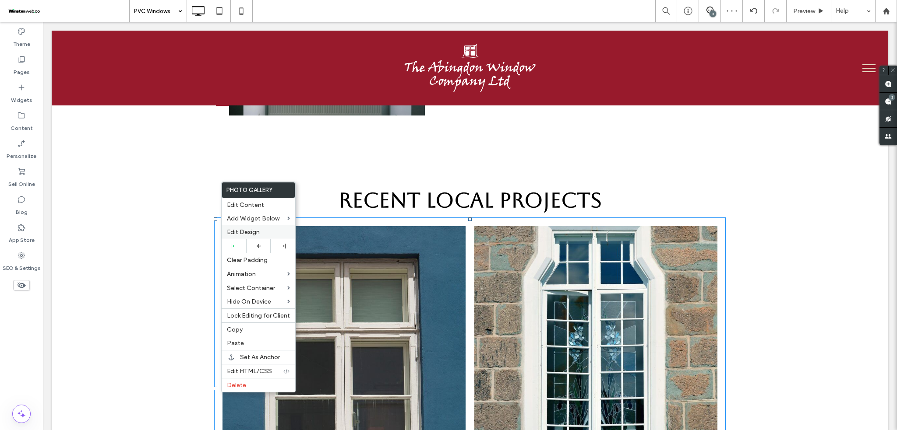
click at [262, 232] on label "Edit Design" at bounding box center [258, 232] width 63 height 7
click at [256, 231] on span "Edit Design" at bounding box center [243, 232] width 33 height 7
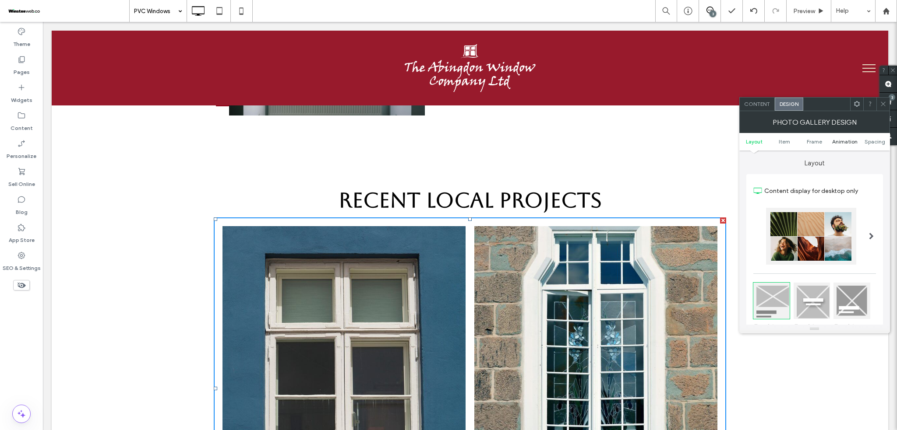
scroll to position [2452, 0]
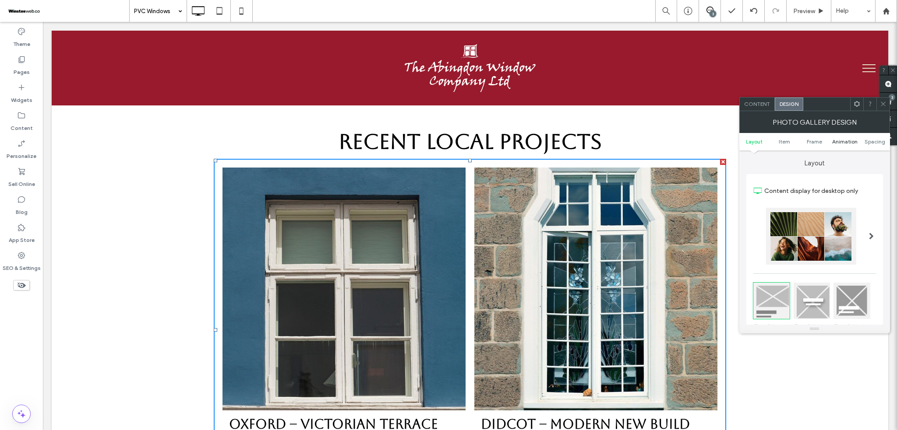
click at [844, 141] on span "Animation" at bounding box center [844, 141] width 25 height 7
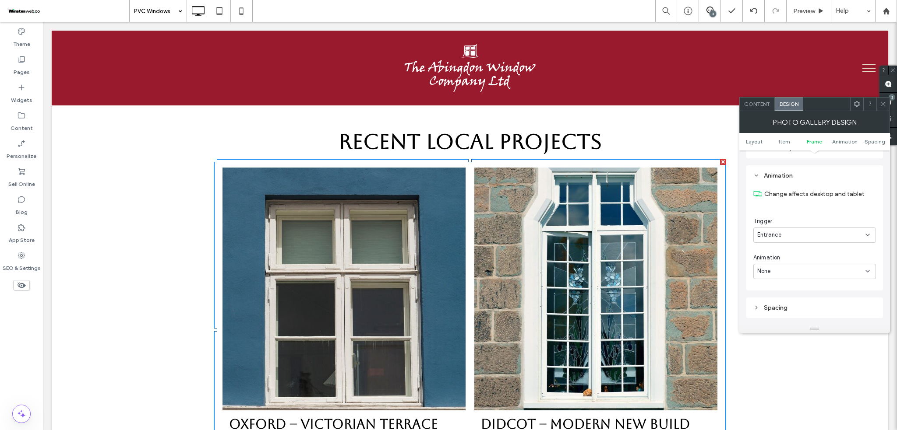
scroll to position [442, 0]
click at [786, 257] on div "None" at bounding box center [814, 262] width 123 height 15
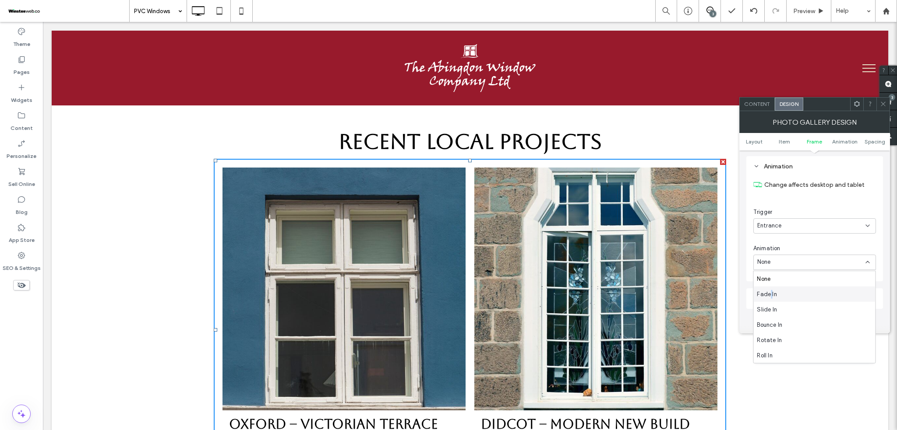
click at [770, 296] on span "Fade In" at bounding box center [767, 294] width 20 height 9
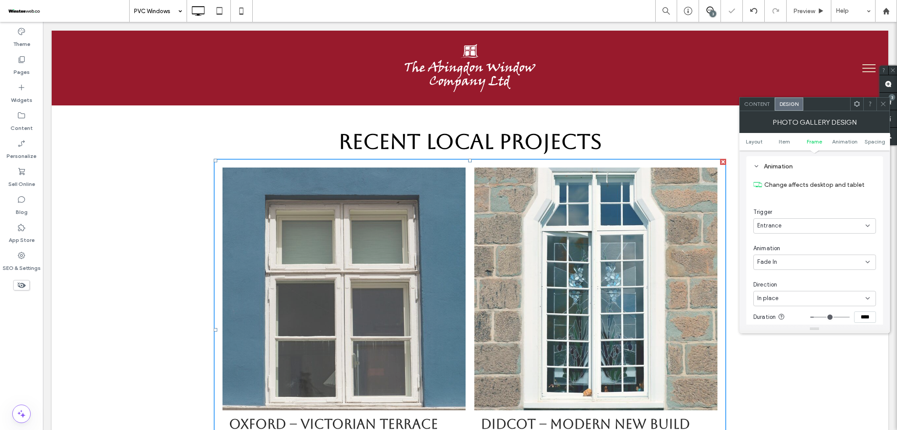
click at [777, 293] on div "In place" at bounding box center [814, 298] width 123 height 15
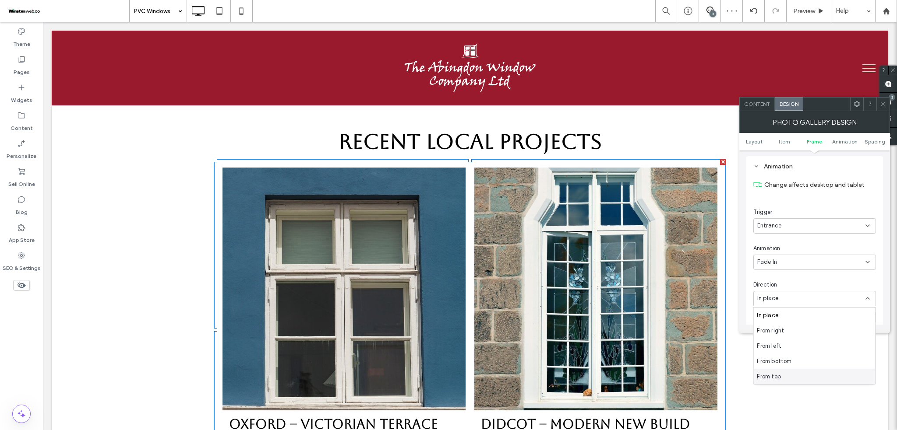
drag, startPoint x: 783, startPoint y: 374, endPoint x: 740, endPoint y: 351, distance: 49.2
click at [783, 374] on div "From top" at bounding box center [814, 376] width 122 height 15
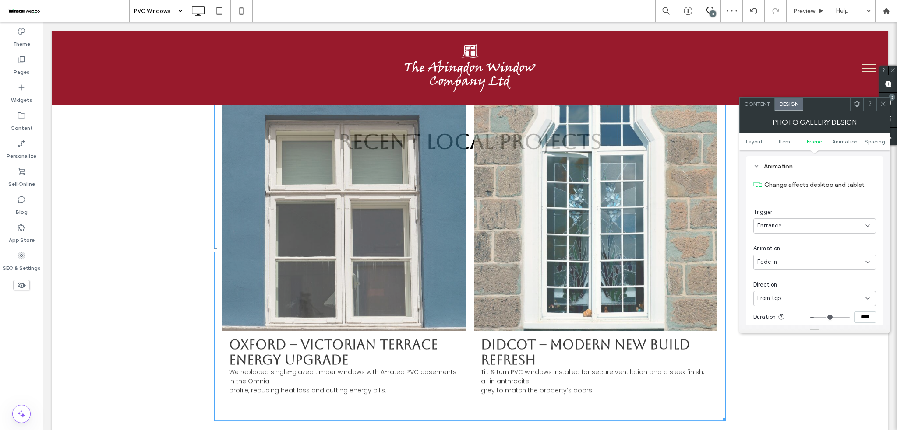
click at [794, 303] on div "From top" at bounding box center [811, 298] width 108 height 9
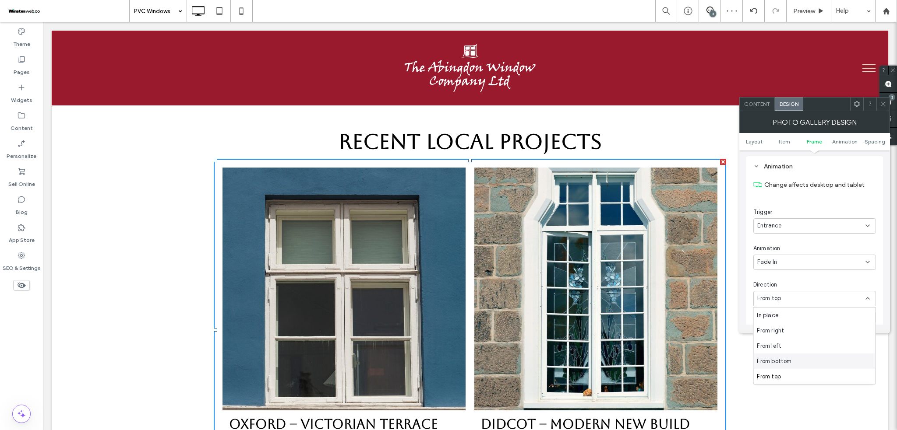
drag, startPoint x: 788, startPoint y: 358, endPoint x: 754, endPoint y: 321, distance: 50.2
click at [788, 358] on span "From bottom" at bounding box center [774, 361] width 35 height 9
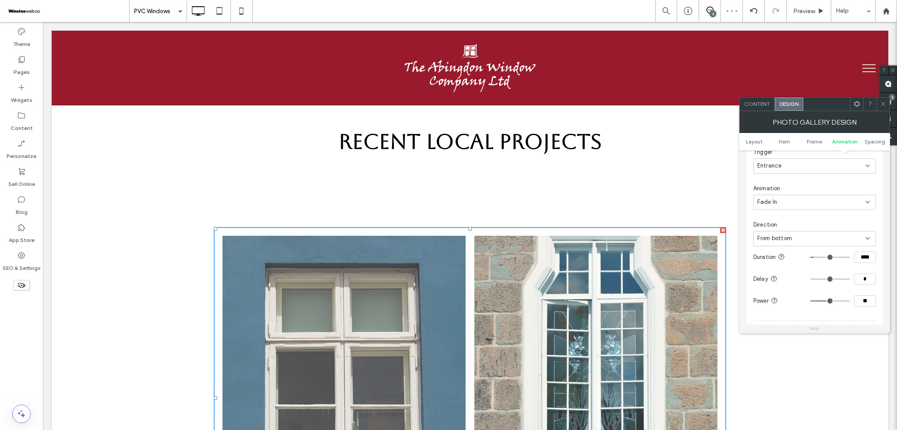
scroll to position [558, 0]
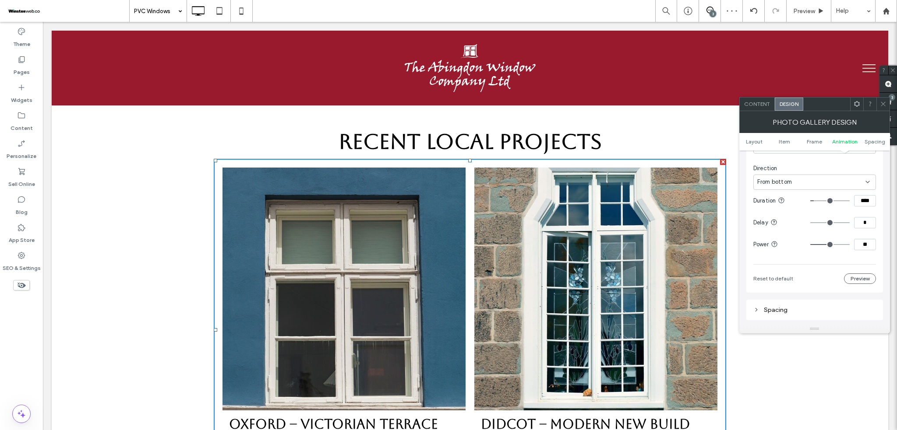
type input "**"
click at [817, 245] on input "range" at bounding box center [829, 244] width 39 height 1
type input "*"
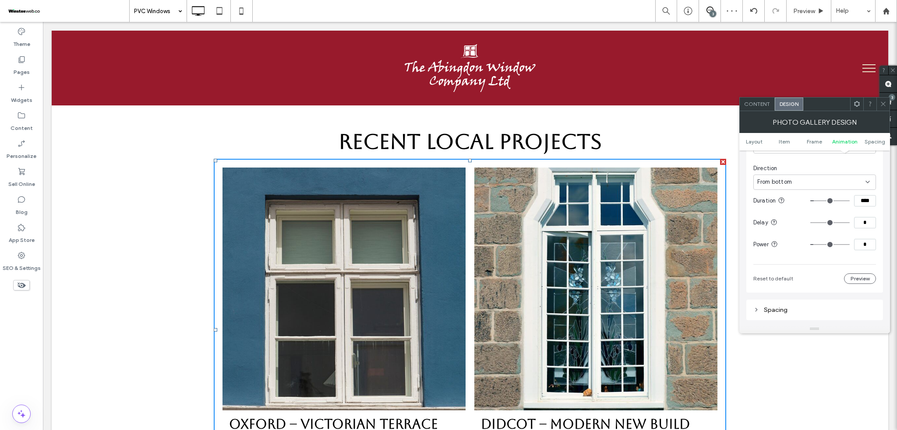
type input "*"
click at [815, 245] on input "range" at bounding box center [829, 244] width 39 height 1
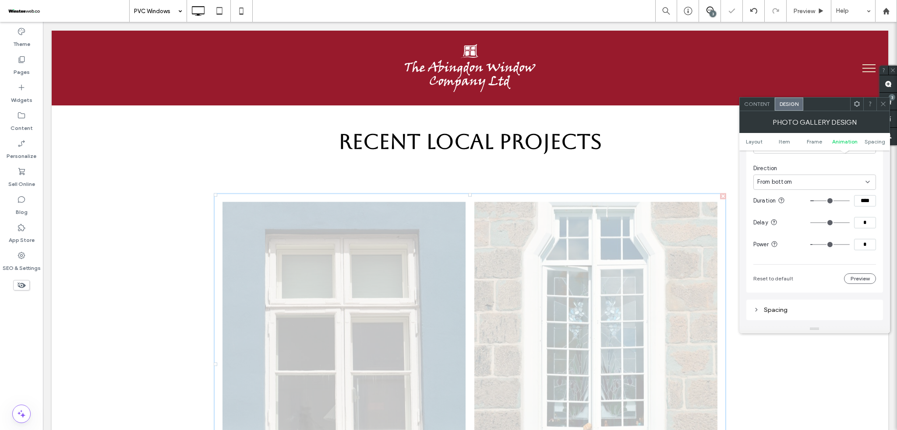
type input "**"
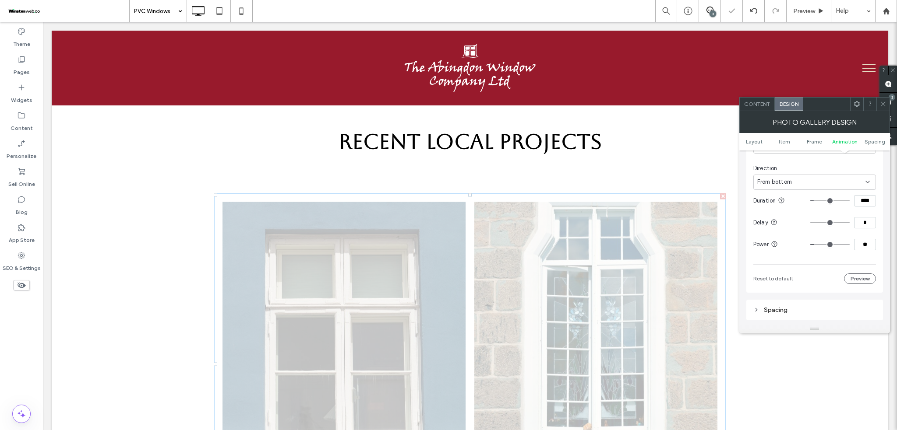
type input "**"
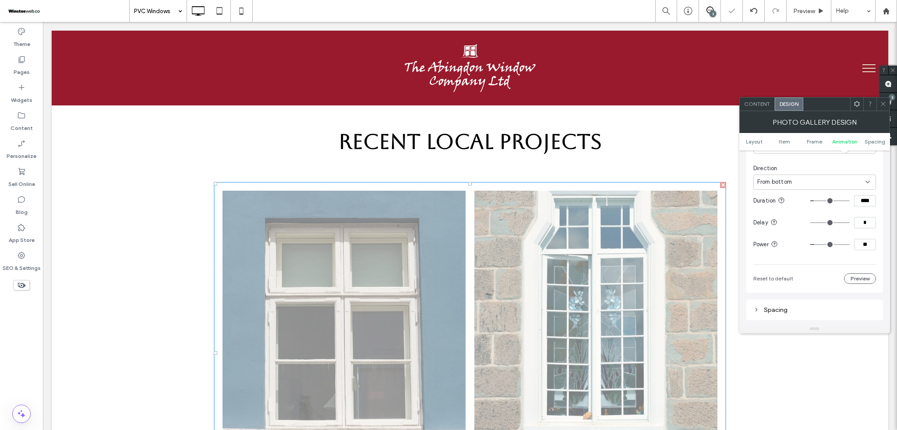
type input "**"
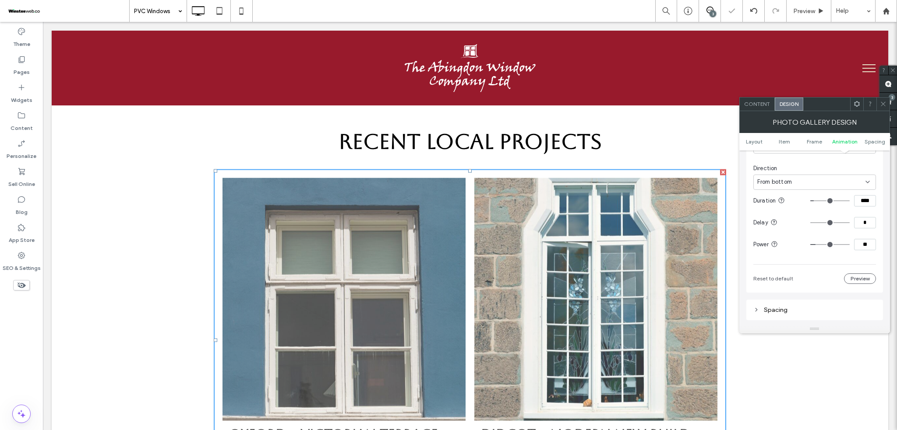
type input "**"
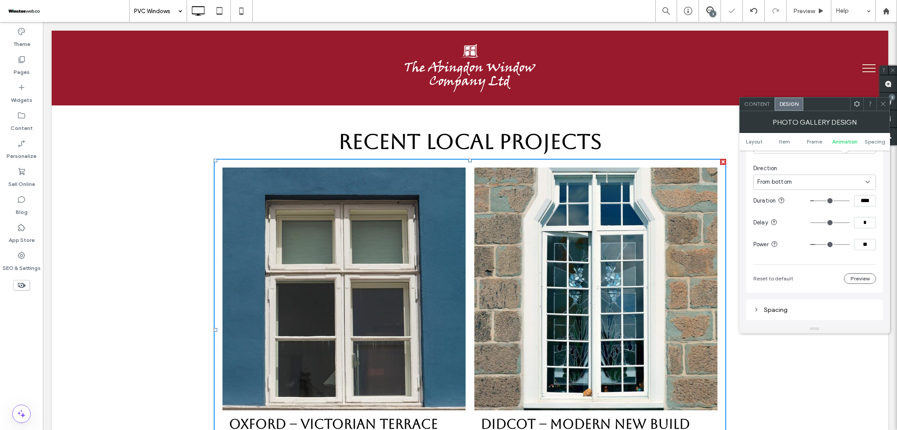
type input "**"
type input "*"
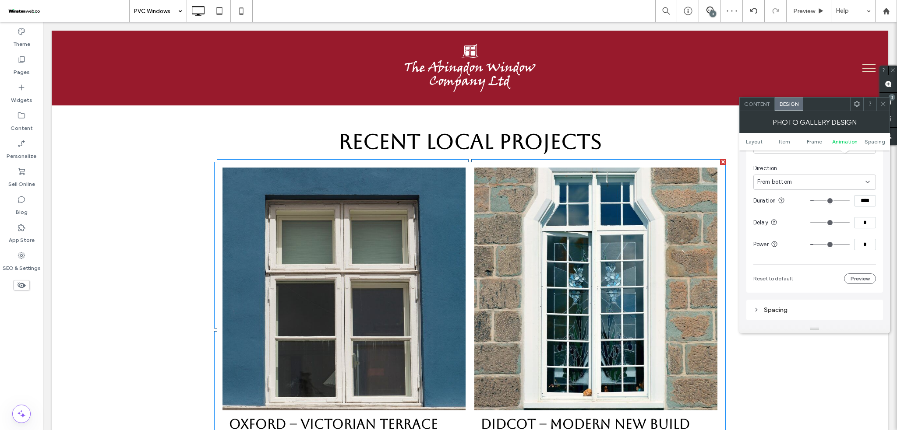
click at [816, 245] on input "range" at bounding box center [829, 244] width 39 height 1
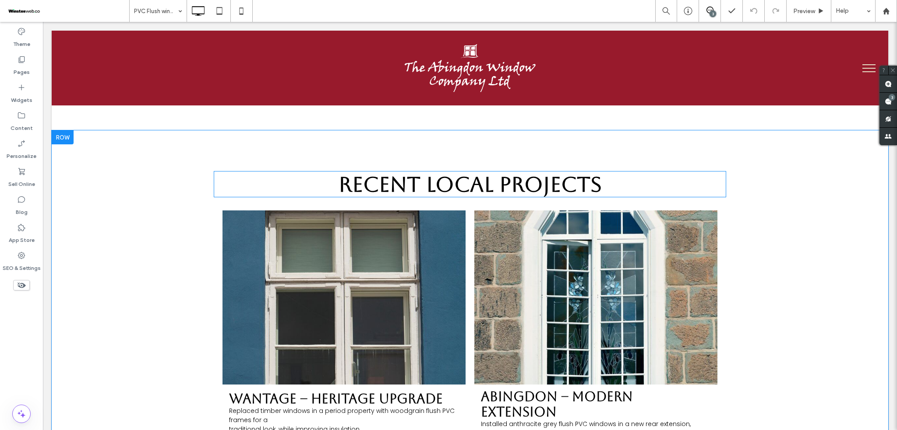
scroll to position [2277, 0]
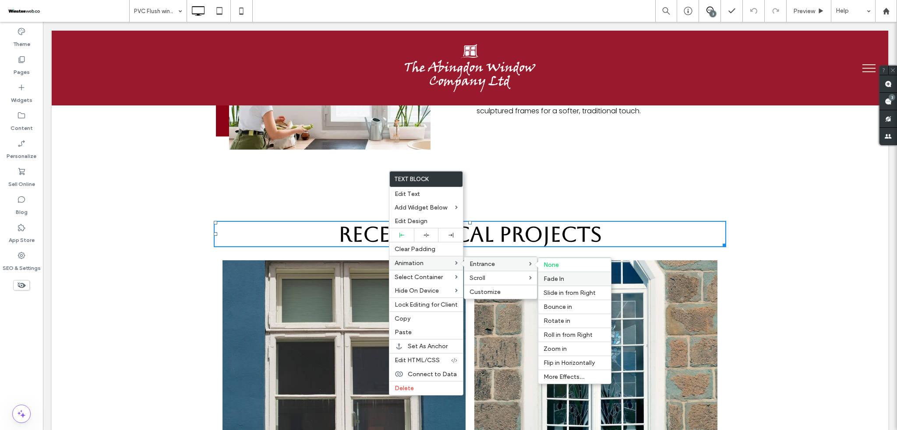
click at [554, 279] on span "Fade In" at bounding box center [553, 278] width 21 height 7
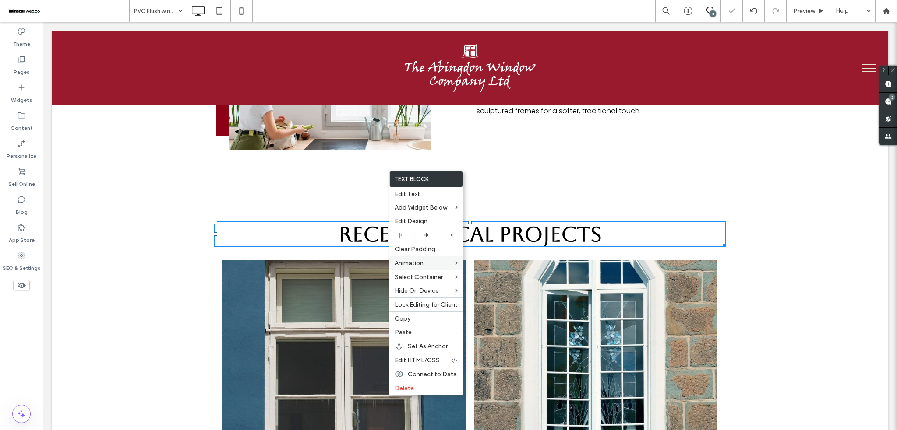
click at [746, 195] on div "Recent Local Projects Wantage – Heritage Upgrade Replaced timber windows in a p…" at bounding box center [470, 366] width 836 height 372
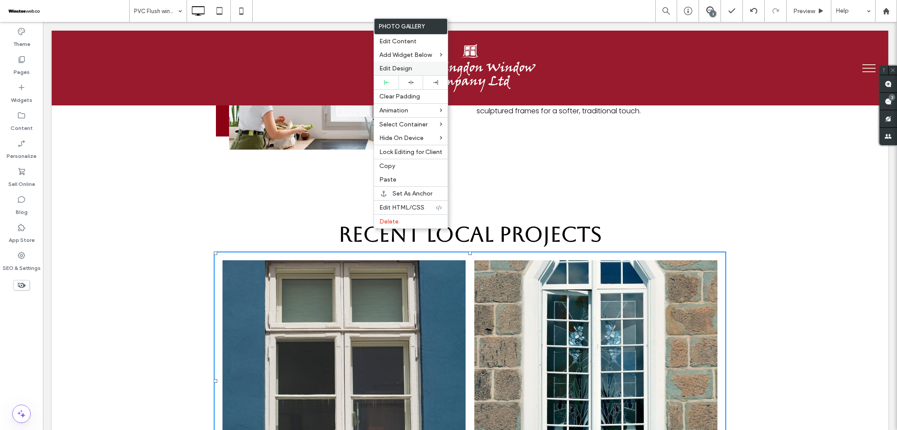
click at [396, 68] on span "Edit Design" at bounding box center [395, 68] width 33 height 7
click at [395, 66] on span "Edit Design" at bounding box center [395, 68] width 33 height 7
click at [389, 67] on span "Edit Design" at bounding box center [395, 68] width 33 height 7
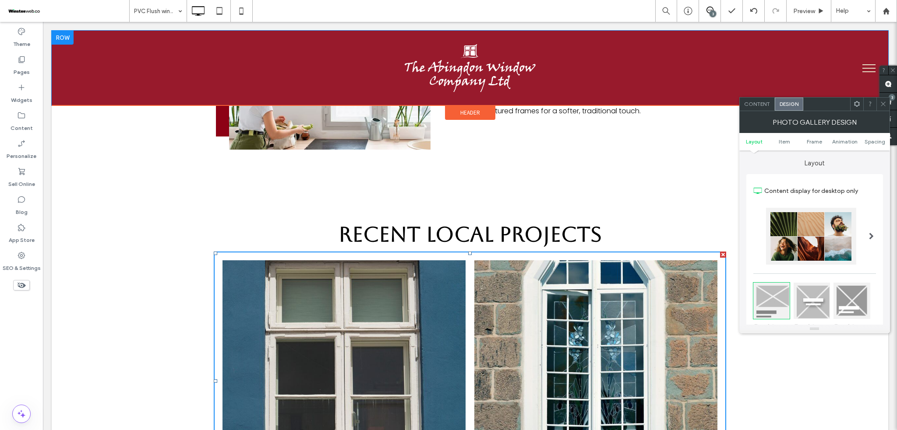
scroll to position [2335, 0]
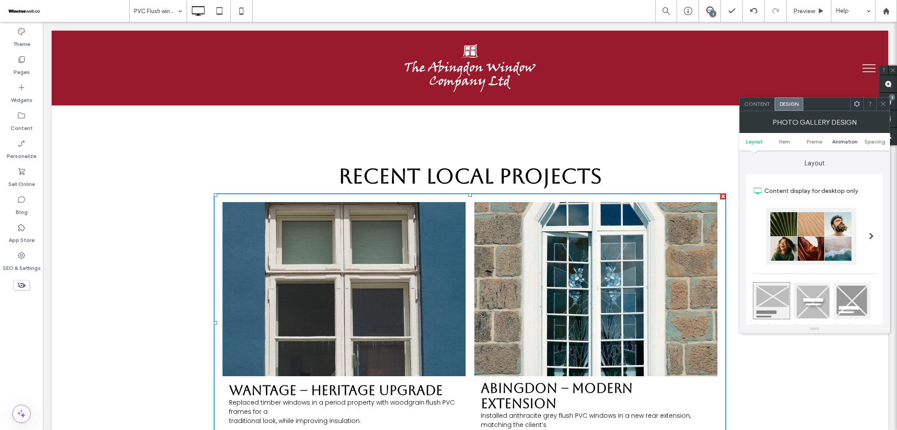
click at [836, 140] on span "Animation" at bounding box center [844, 141] width 25 height 7
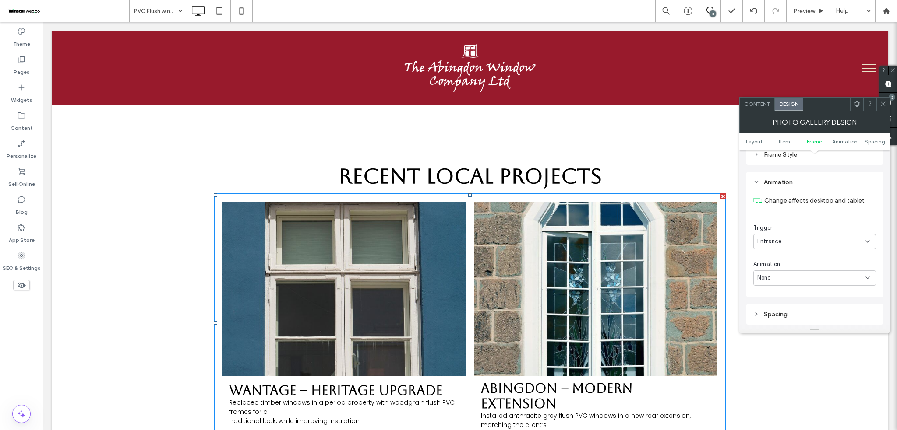
scroll to position [442, 0]
click at [781, 259] on div "None" at bounding box center [814, 262] width 123 height 15
click at [776, 295] on div "Fade In" at bounding box center [814, 294] width 122 height 15
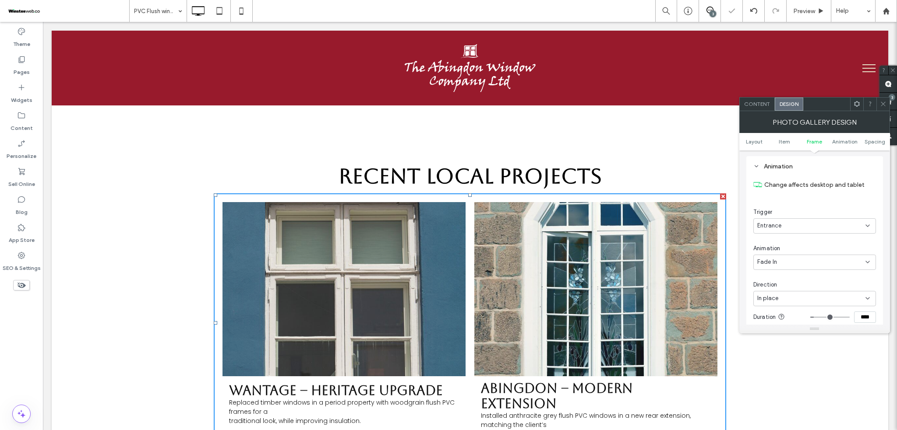
click at [804, 302] on div "In place" at bounding box center [811, 298] width 108 height 9
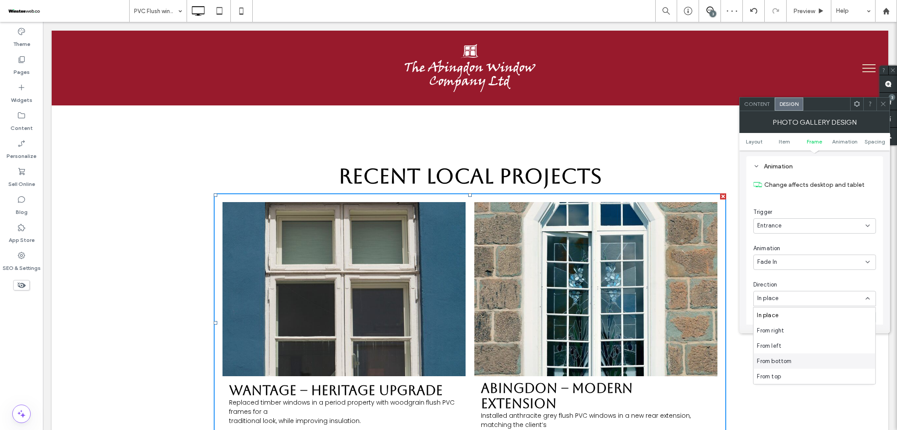
click at [774, 360] on span "From bottom" at bounding box center [774, 361] width 35 height 9
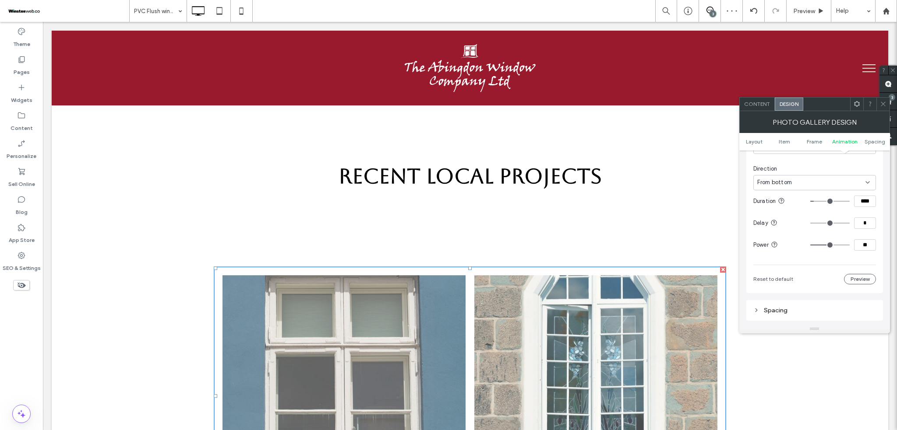
scroll to position [558, 0]
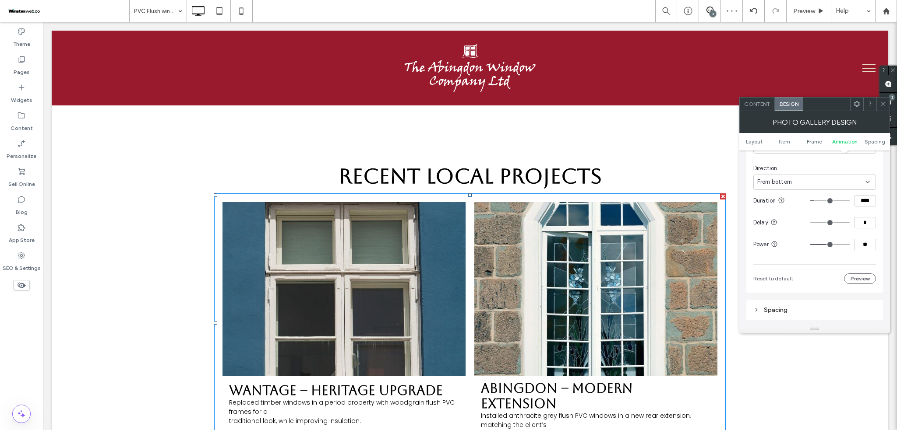
click at [869, 248] on input "**" at bounding box center [865, 244] width 22 height 11
click at [869, 247] on input "**" at bounding box center [865, 244] width 22 height 11
type input "*"
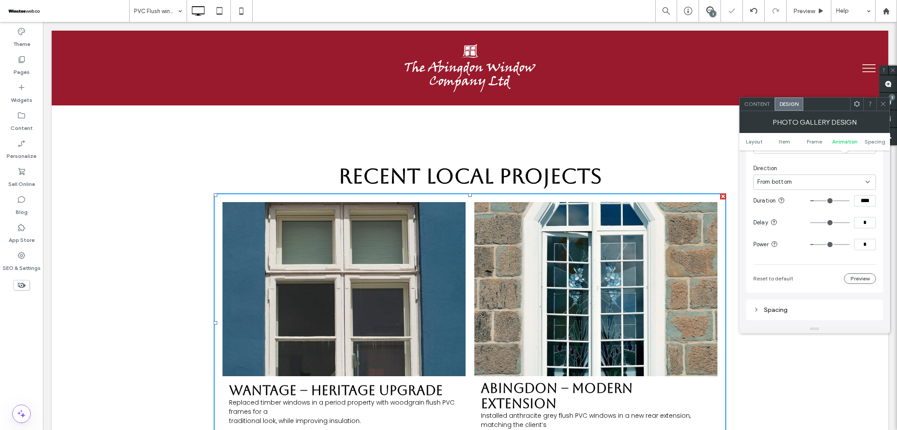
click at [881, 106] on icon at bounding box center [883, 104] width 7 height 7
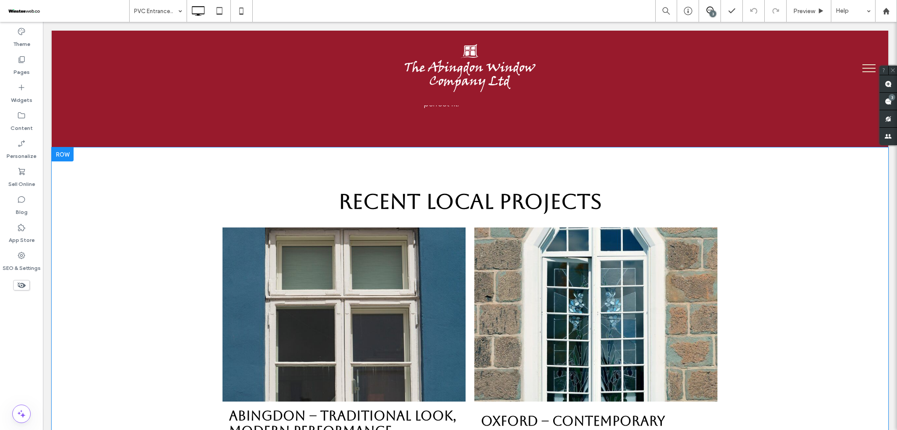
scroll to position [2160, 0]
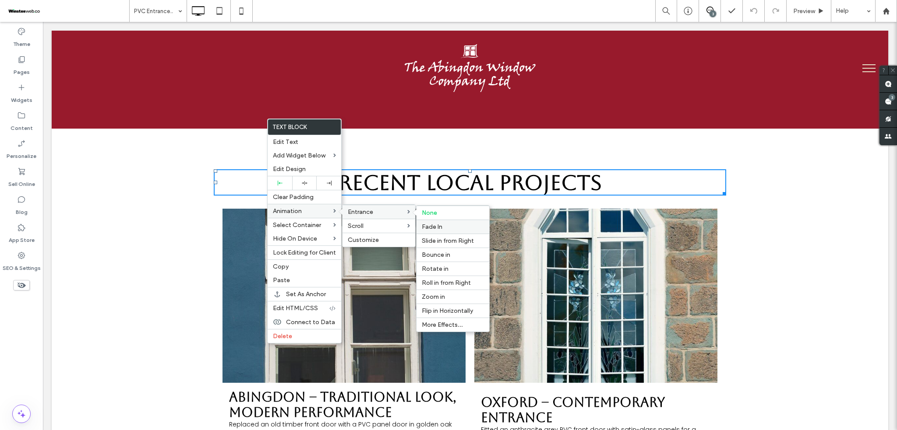
click at [444, 230] on label "Fade In" at bounding box center [453, 226] width 62 height 7
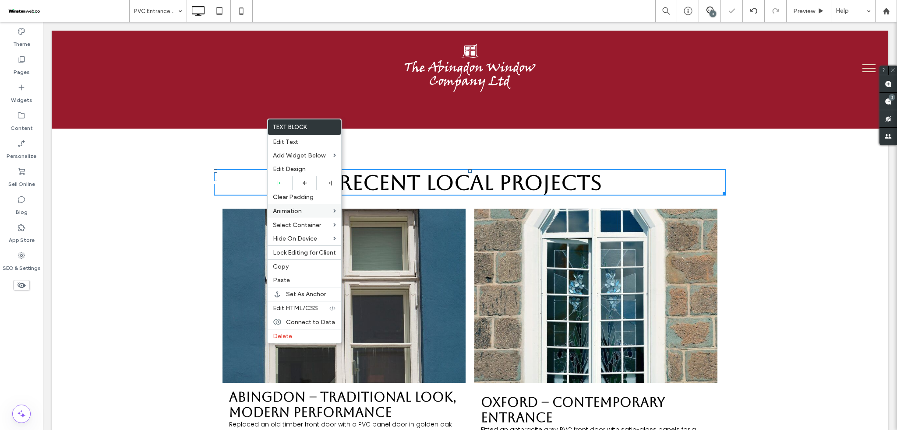
click at [748, 203] on div "Recent Local Projects Abingdon – Traditional Look, Modern Performance Replaced …" at bounding box center [470, 322] width 836 height 387
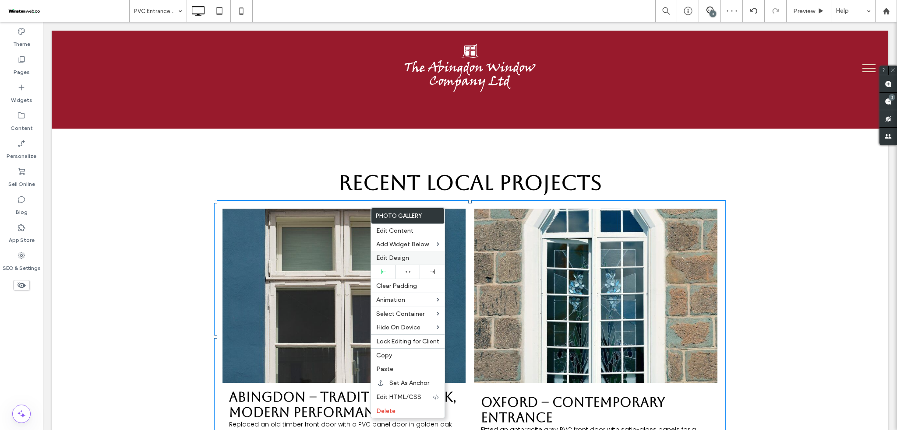
click at [392, 258] on span "Edit Design" at bounding box center [392, 257] width 33 height 7
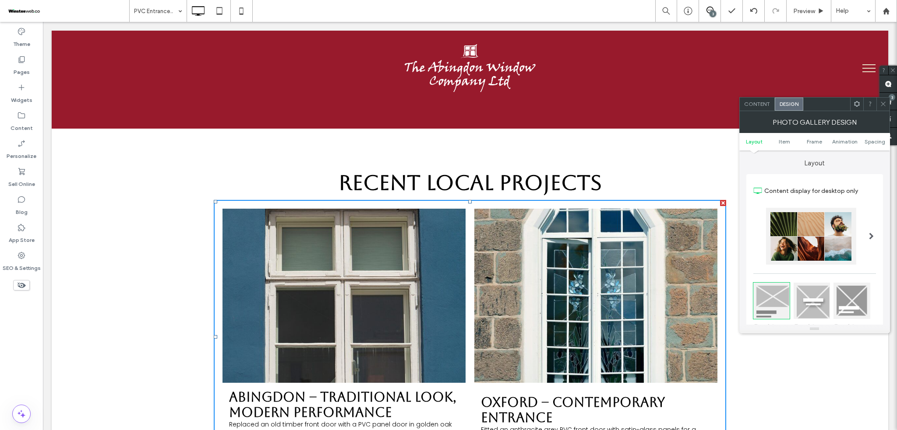
click at [847, 134] on ul "Layout Item Frame Animation Spacing" at bounding box center [814, 142] width 151 height 18
click at [848, 140] on span "Animation" at bounding box center [844, 141] width 25 height 7
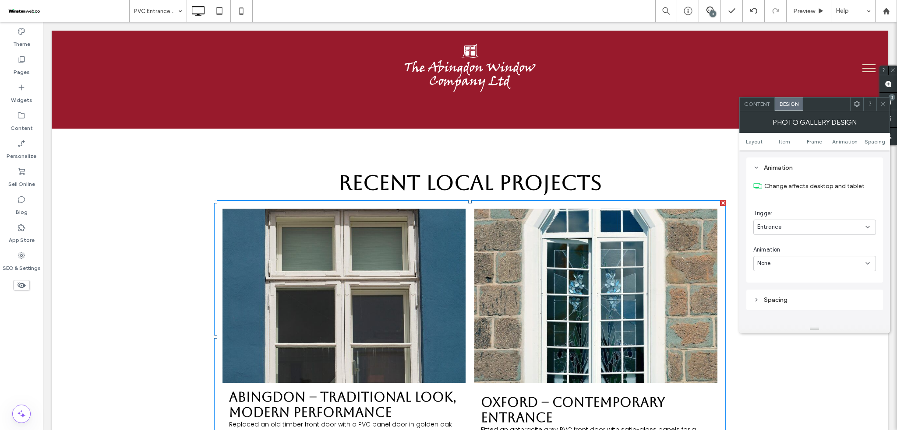
scroll to position [442, 0]
click at [780, 258] on div "None" at bounding box center [814, 262] width 123 height 15
click at [769, 294] on span "Fade In" at bounding box center [767, 294] width 20 height 9
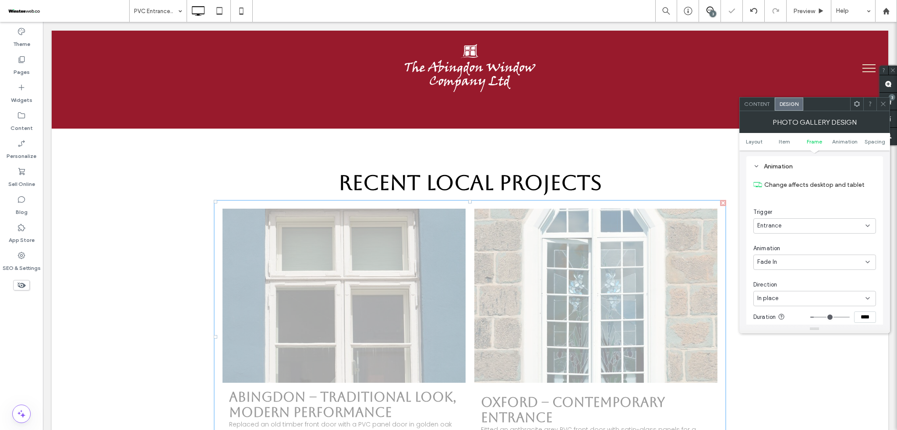
click at [775, 303] on span "In place" at bounding box center [767, 298] width 21 height 9
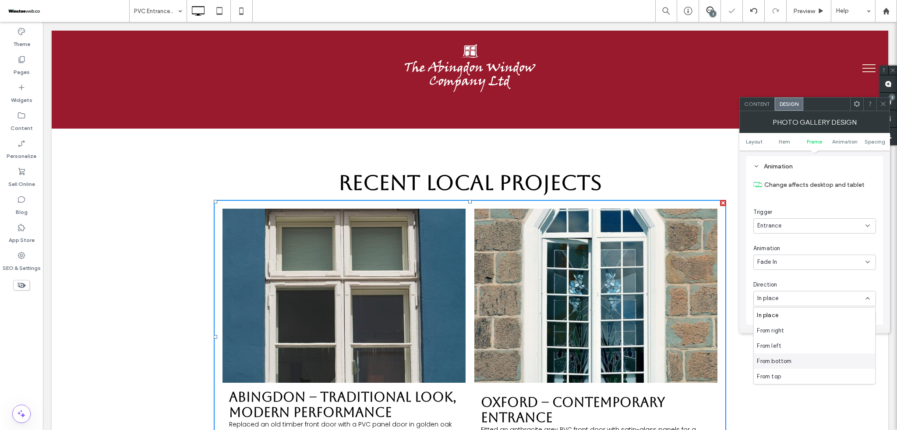
click at [794, 360] on div "From bottom" at bounding box center [814, 361] width 122 height 15
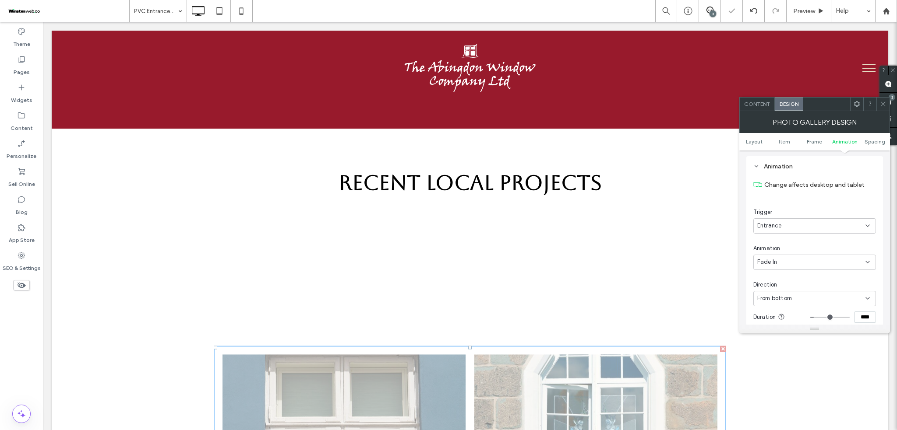
scroll to position [500, 0]
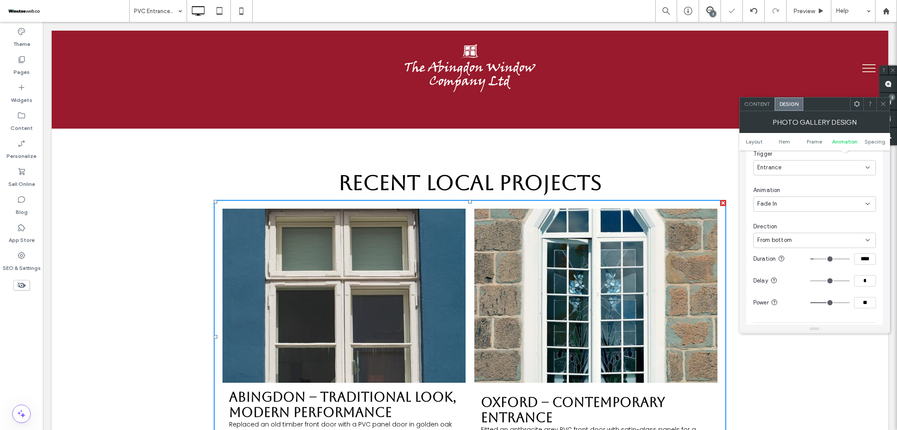
click at [864, 305] on input "**" at bounding box center [865, 302] width 22 height 11
type input "*"
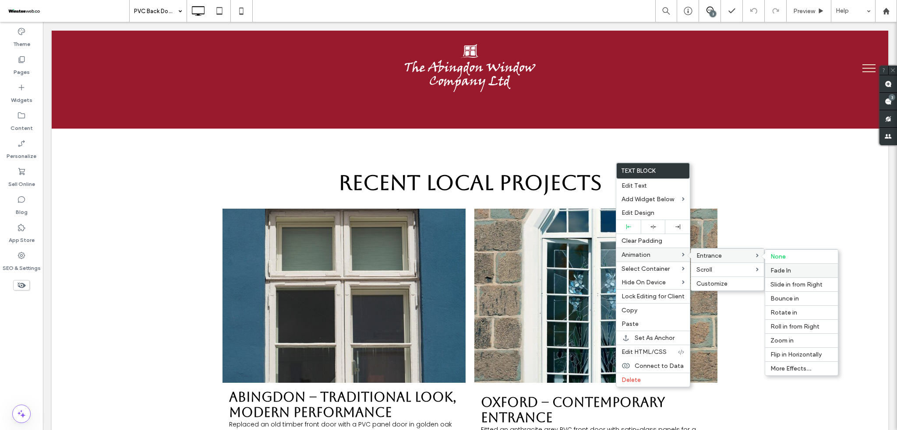
click at [786, 272] on span "Fade In" at bounding box center [780, 270] width 21 height 7
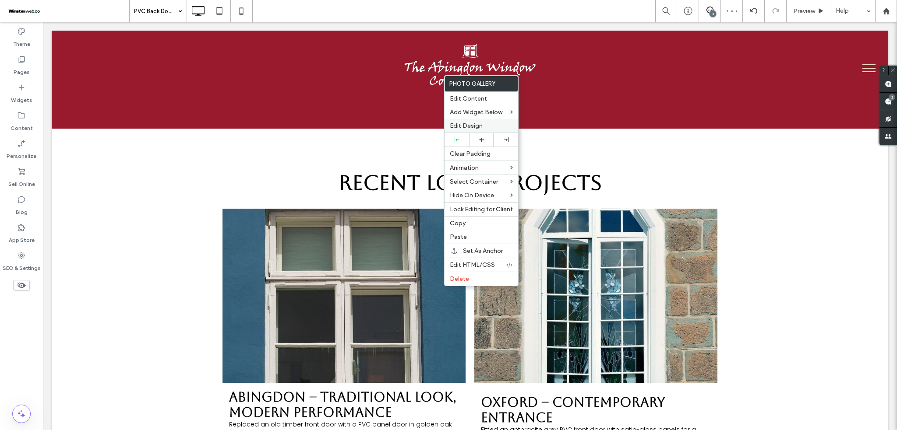
click at [494, 122] on label "Edit Design" at bounding box center [481, 125] width 63 height 7
click at [479, 126] on span "Edit Design" at bounding box center [466, 125] width 33 height 7
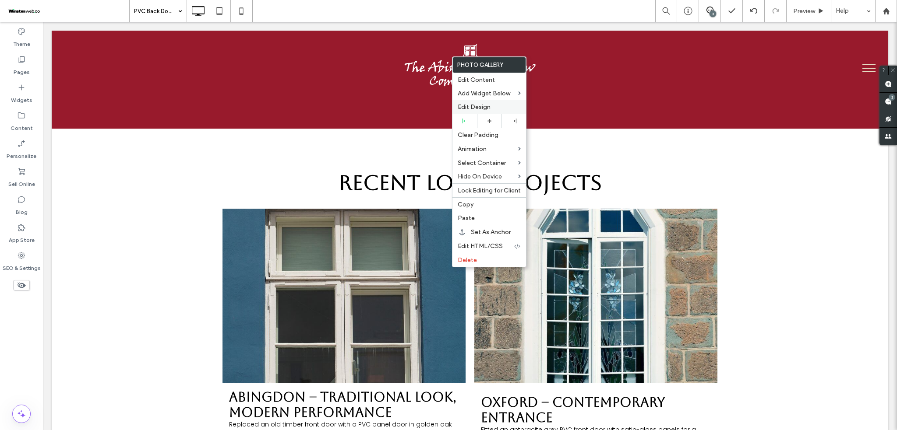
click at [493, 108] on label "Edit Design" at bounding box center [489, 106] width 63 height 7
click at [498, 106] on label "Edit Design" at bounding box center [489, 106] width 63 height 7
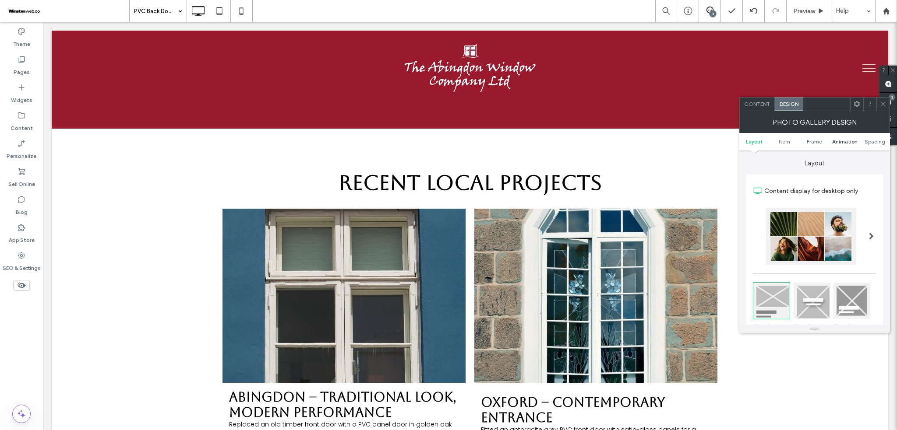
click at [831, 141] on link "Animation" at bounding box center [844, 141] width 30 height 7
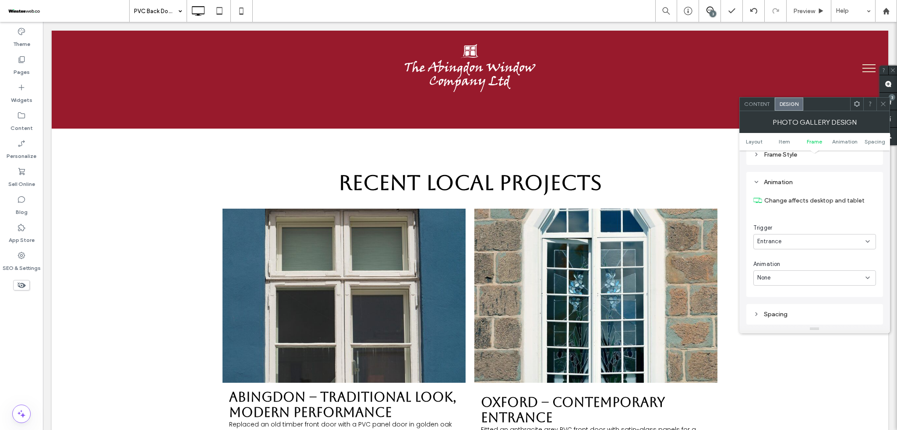
scroll to position [442, 0]
click at [789, 260] on div "None" at bounding box center [811, 262] width 108 height 9
click at [771, 291] on span "Fade In" at bounding box center [767, 294] width 20 height 9
click at [779, 298] on div "In place" at bounding box center [811, 298] width 108 height 9
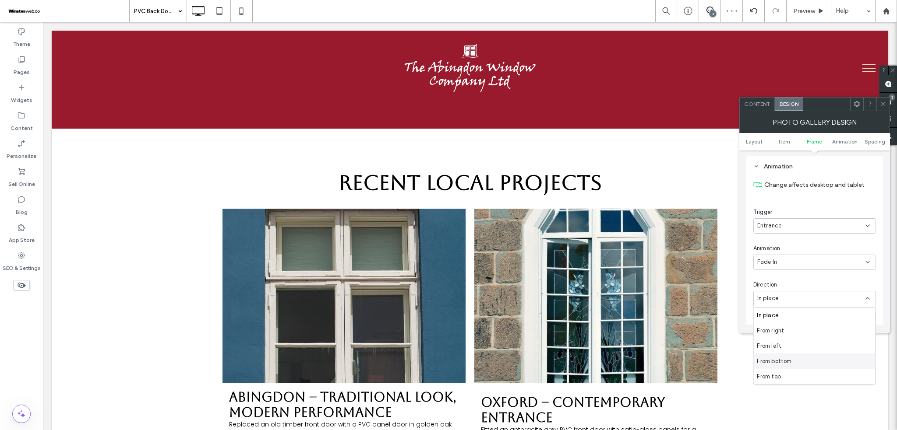
click at [788, 361] on span "From bottom" at bounding box center [774, 361] width 35 height 9
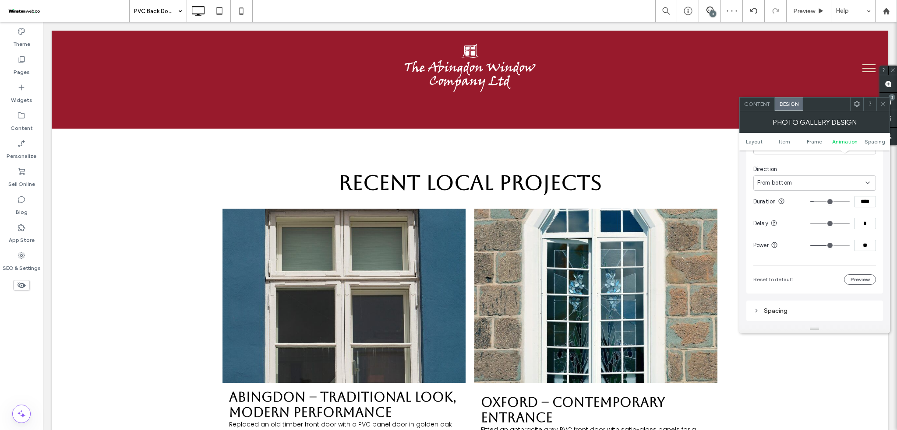
scroll to position [558, 0]
click at [866, 242] on input "**" at bounding box center [865, 244] width 22 height 11
type input "*"
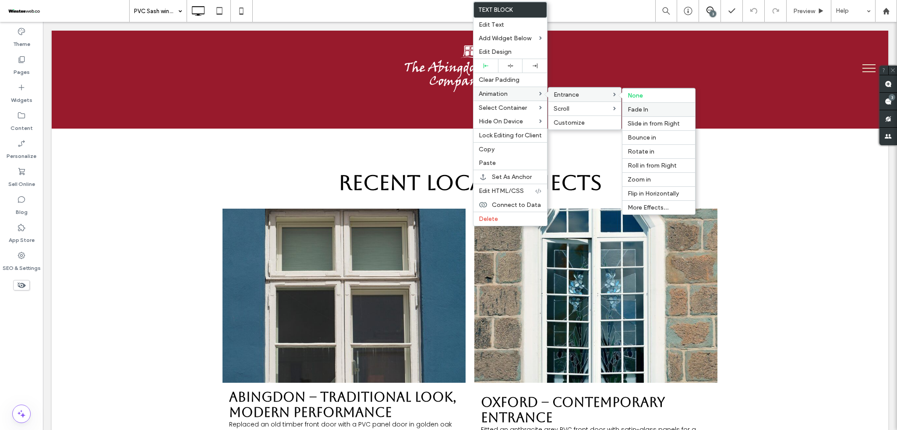
click at [650, 108] on label "Fade In" at bounding box center [659, 109] width 62 height 7
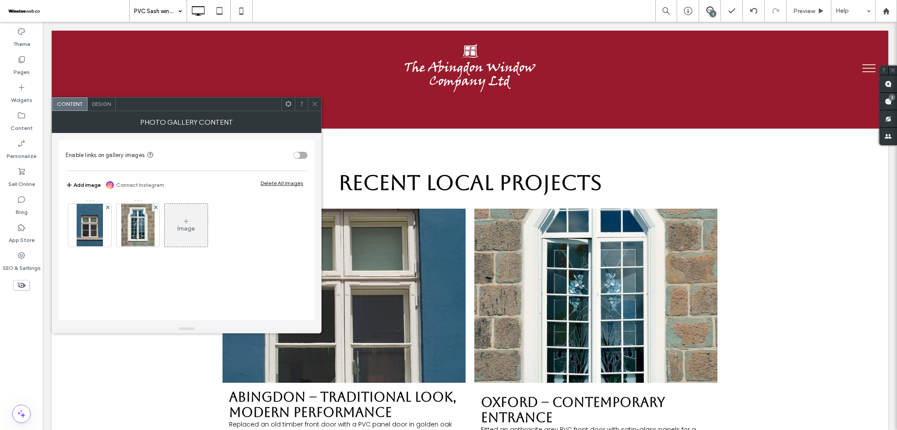
click at [103, 101] on span "Design" at bounding box center [101, 104] width 19 height 7
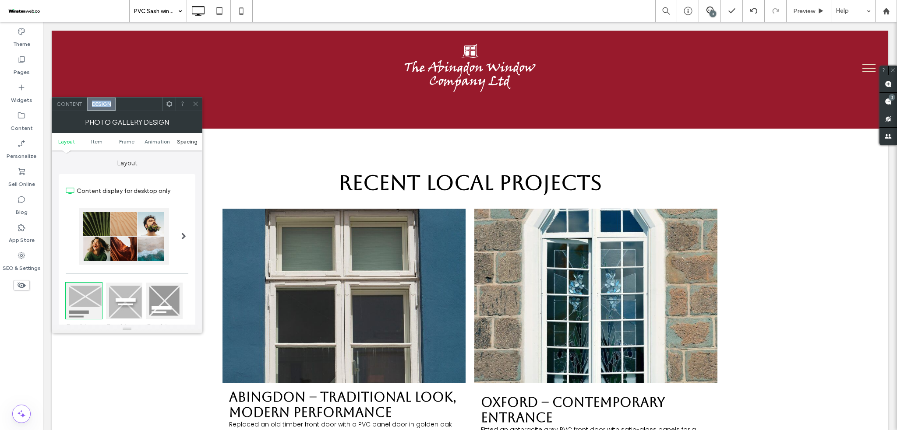
click at [180, 139] on span "Spacing" at bounding box center [187, 141] width 21 height 7
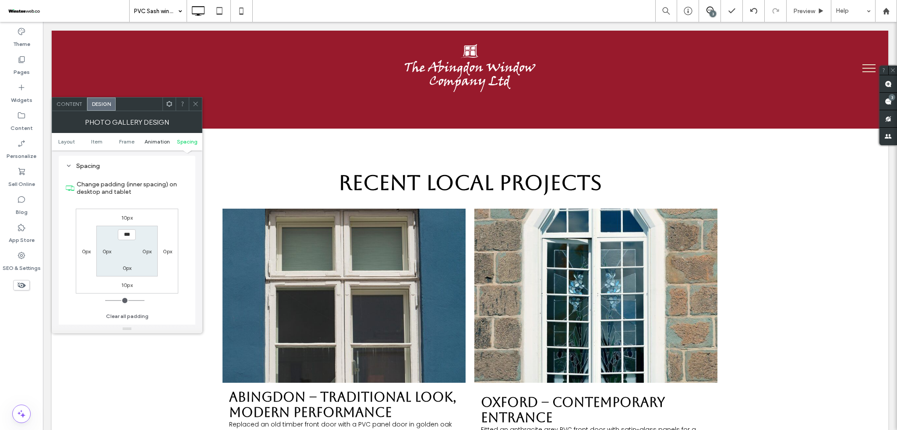
click at [153, 140] on span "Animation" at bounding box center [157, 141] width 25 height 7
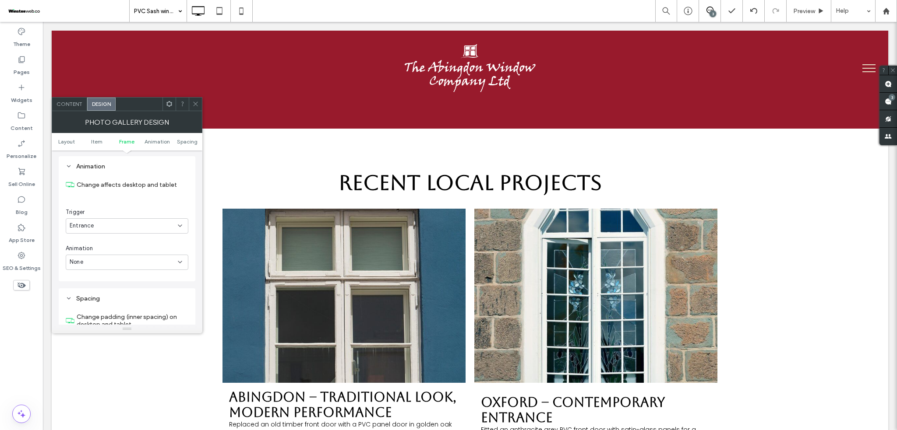
scroll to position [442, 0]
click at [127, 263] on div "None" at bounding box center [124, 262] width 108 height 9
click at [80, 291] on span "Fade In" at bounding box center [80, 294] width 20 height 9
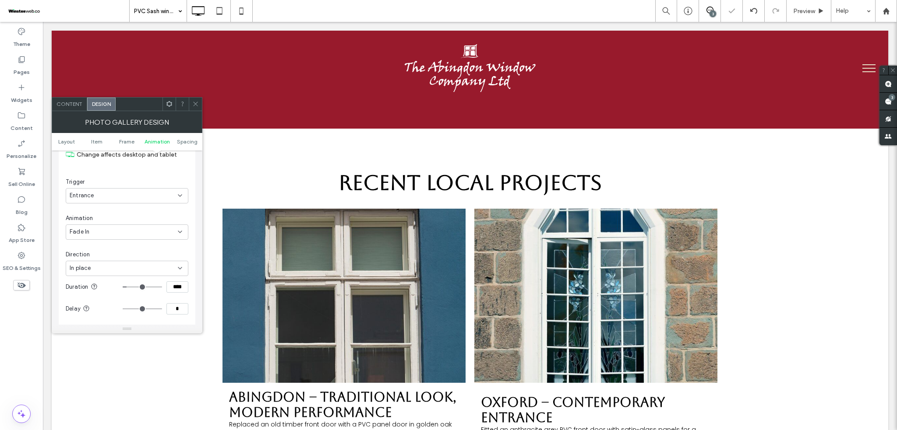
scroll to position [500, 0]
click at [132, 243] on div "In place" at bounding box center [124, 240] width 108 height 9
click at [114, 307] on div "From bottom" at bounding box center [127, 303] width 122 height 15
click at [172, 245] on input "**" at bounding box center [177, 244] width 22 height 11
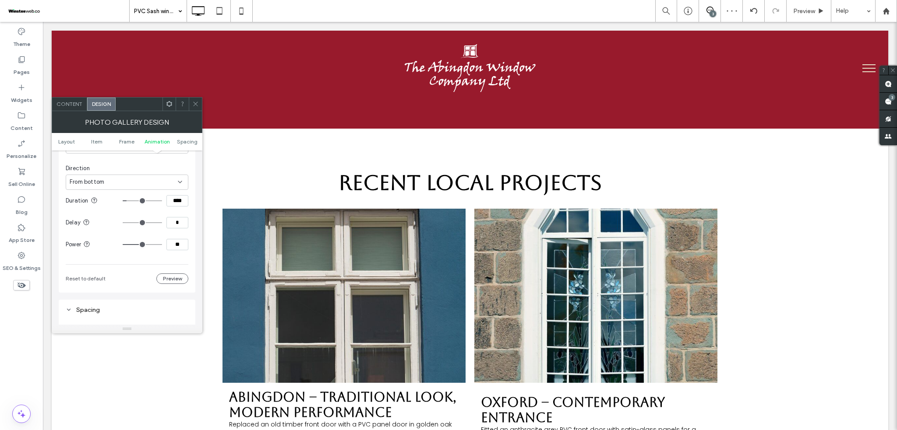
click at [172, 245] on input "**" at bounding box center [177, 244] width 22 height 11
type input "*"
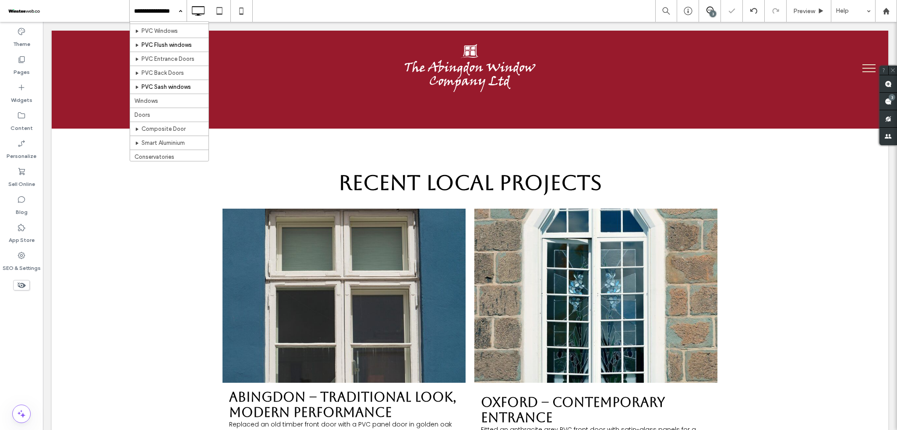
scroll to position [58, 0]
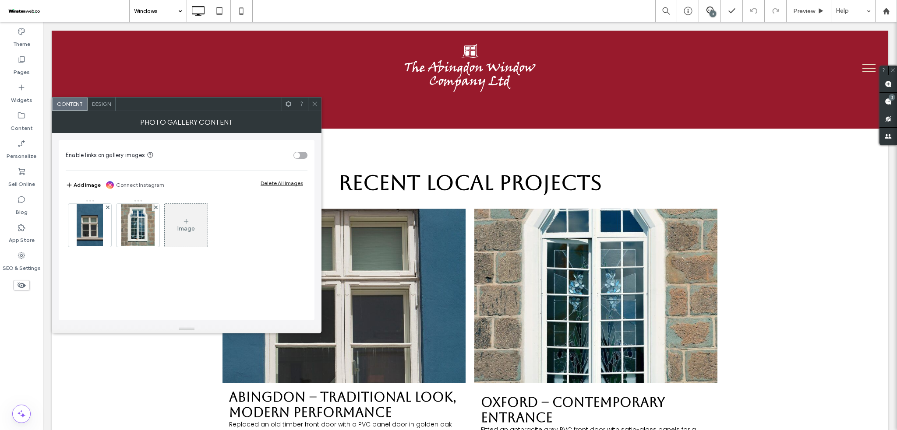
click at [316, 104] on icon at bounding box center [314, 104] width 7 height 7
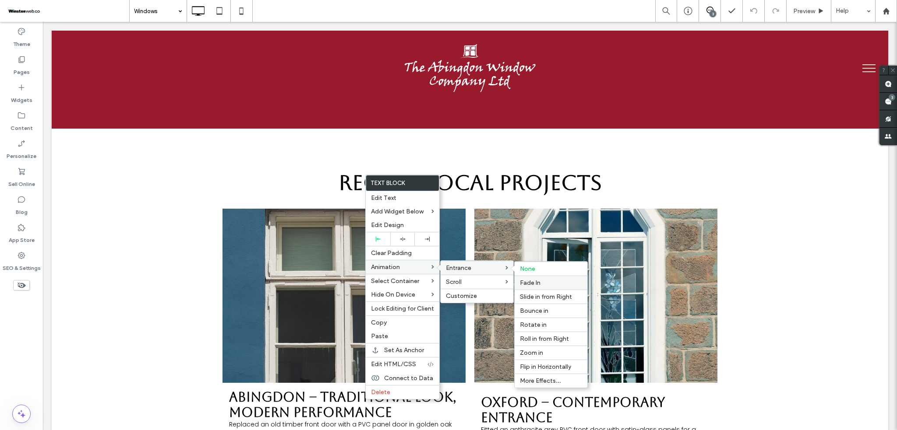
click at [543, 281] on label "Fade In" at bounding box center [551, 282] width 62 height 7
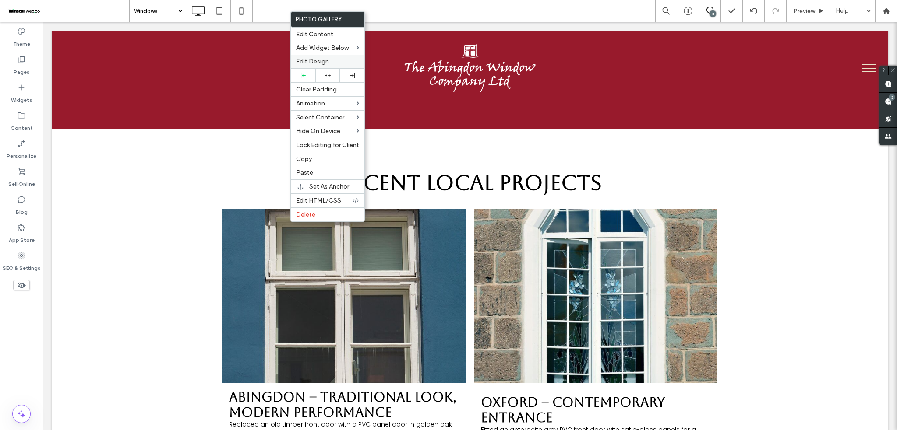
click at [320, 62] on span "Edit Design" at bounding box center [312, 61] width 33 height 7
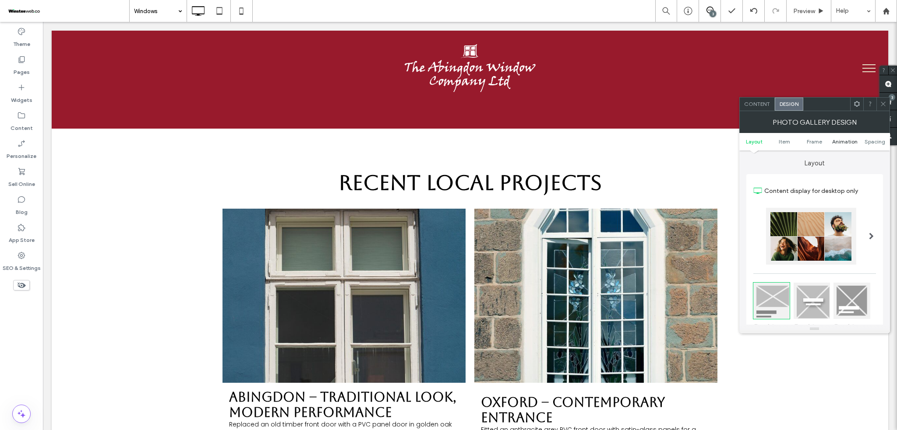
click at [851, 143] on span "Animation" at bounding box center [844, 141] width 25 height 7
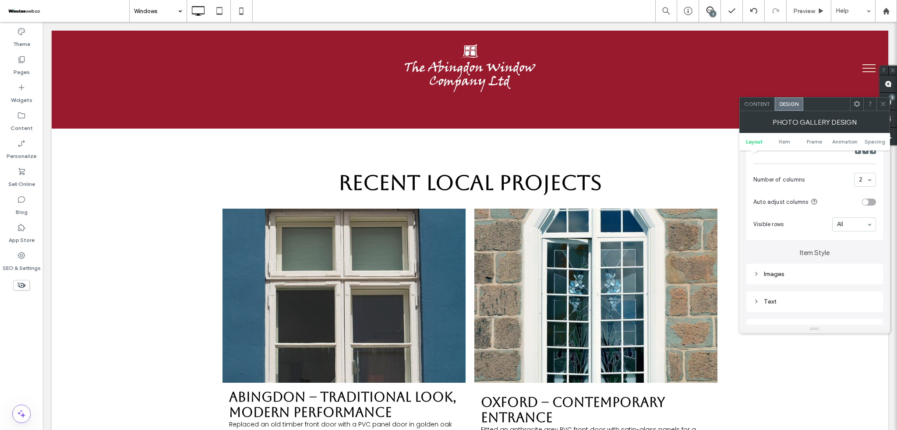
scroll to position [442, 0]
click at [792, 260] on div "None" at bounding box center [811, 262] width 108 height 9
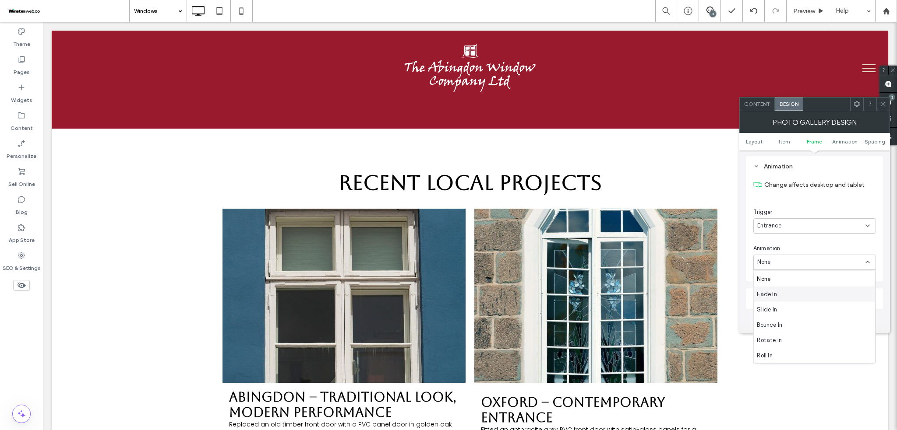
click at [787, 290] on div "Fade In" at bounding box center [814, 294] width 122 height 15
click at [786, 297] on div "In place" at bounding box center [811, 298] width 108 height 9
click at [788, 366] on div "From bottom" at bounding box center [814, 361] width 122 height 15
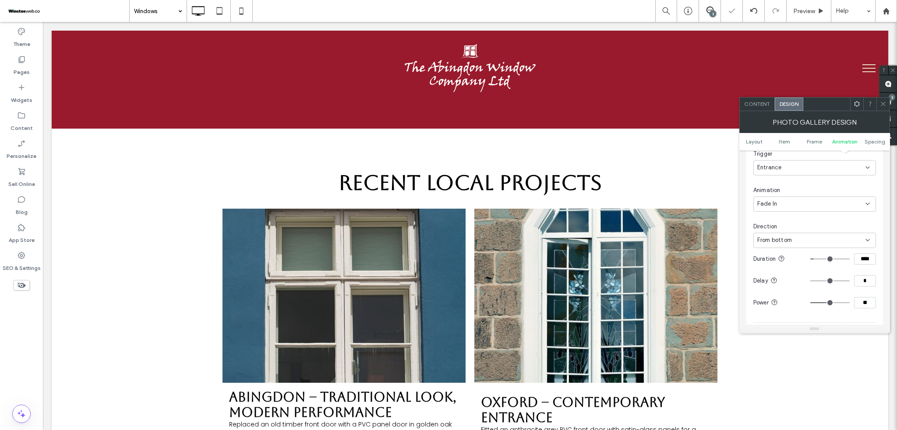
click at [866, 300] on input "**" at bounding box center [865, 302] width 22 height 11
type input "*"
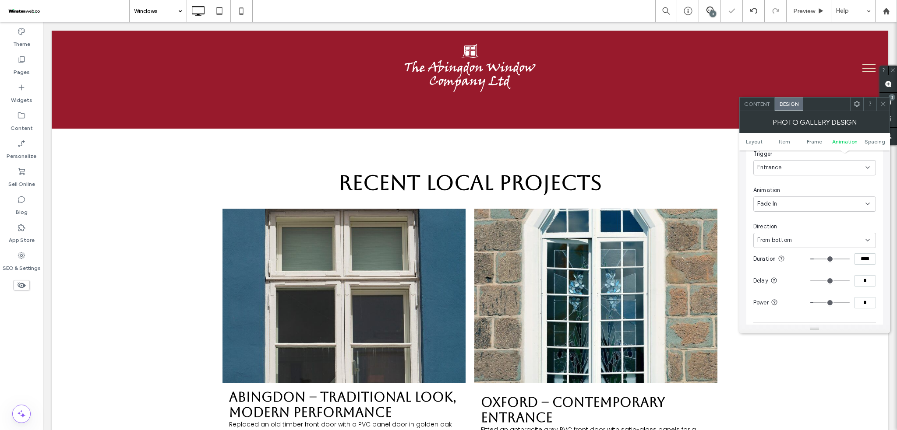
click at [881, 106] on icon at bounding box center [883, 104] width 7 height 7
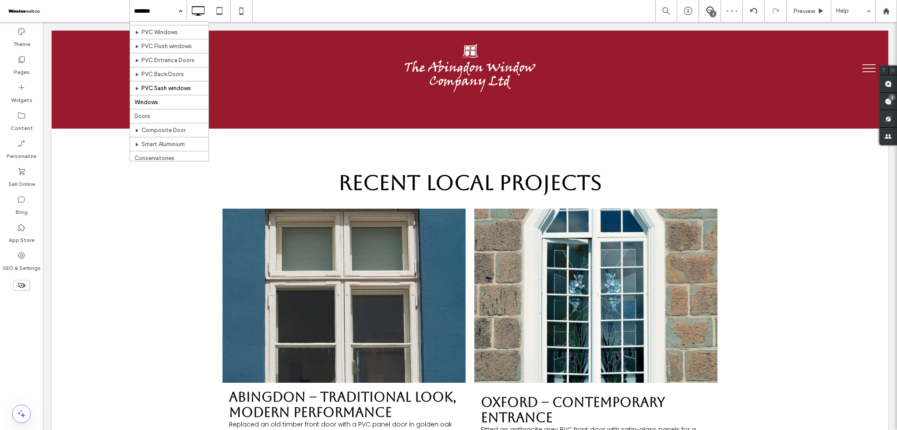
scroll to position [58, 0]
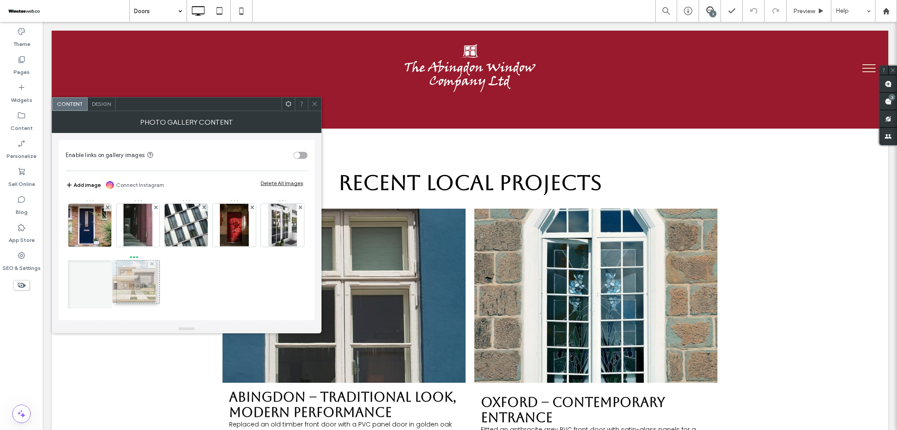
drag, startPoint x: 92, startPoint y: 281, endPoint x: 134, endPoint y: 281, distance: 42.0
click at [313, 106] on icon at bounding box center [314, 104] width 7 height 7
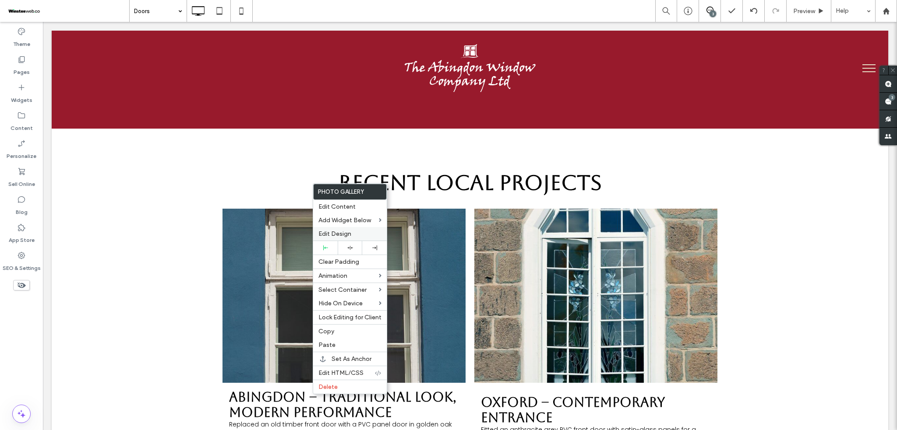
click at [339, 233] on span "Edit Design" at bounding box center [334, 233] width 33 height 7
click at [339, 231] on span "Edit Design" at bounding box center [334, 233] width 33 height 7
click at [344, 234] on span "Edit Design" at bounding box center [334, 233] width 33 height 7
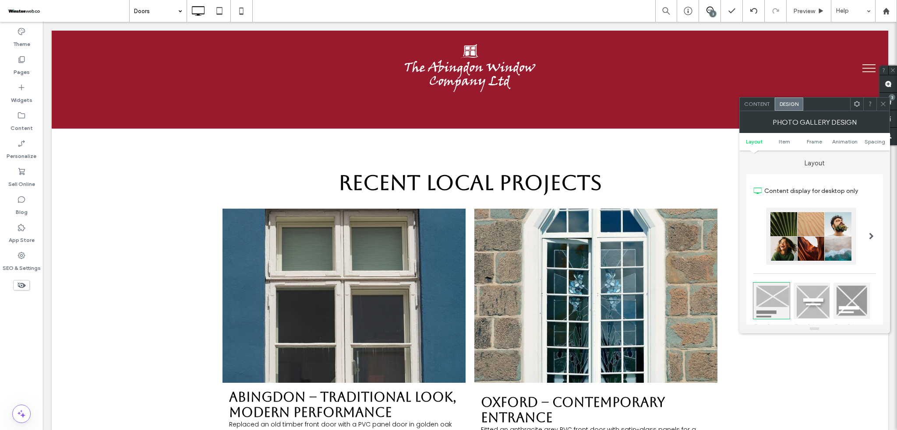
scroll to position [442, 0]
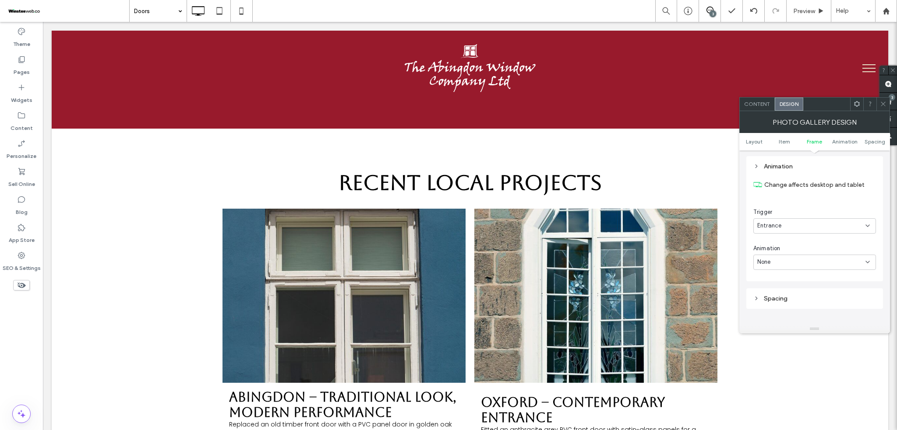
click at [791, 253] on div "Animation" at bounding box center [814, 248] width 123 height 9
click at [791, 259] on div "None" at bounding box center [811, 262] width 108 height 9
click at [773, 293] on span "Fade In" at bounding box center [767, 294] width 20 height 9
click at [780, 301] on div "In place" at bounding box center [811, 298] width 108 height 9
click at [776, 360] on span "From bottom" at bounding box center [774, 361] width 35 height 9
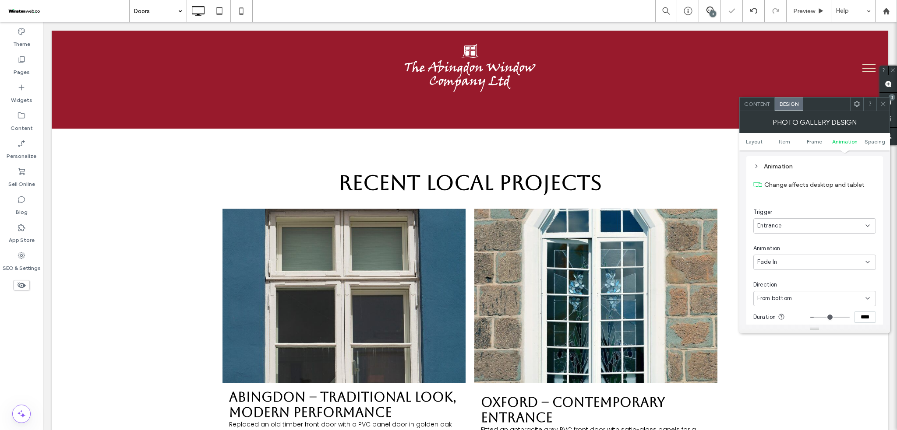
scroll to position [500, 0]
click at [864, 301] on input "**" at bounding box center [865, 302] width 22 height 11
type input "*"
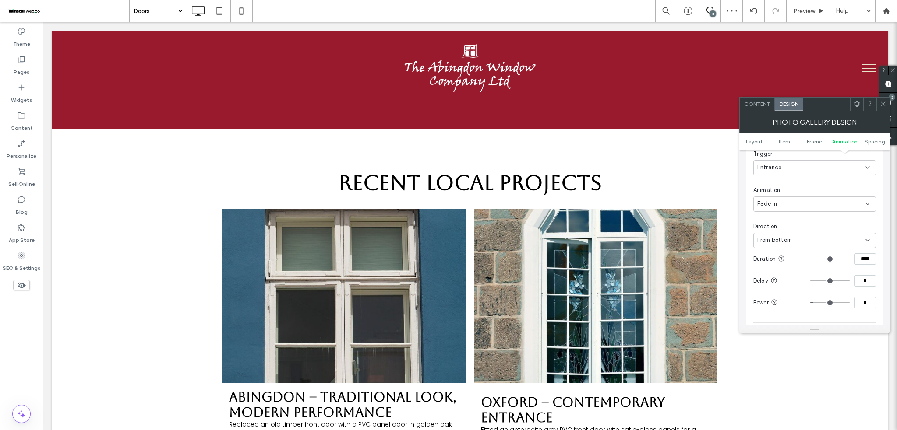
click at [879, 106] on div at bounding box center [882, 104] width 13 height 13
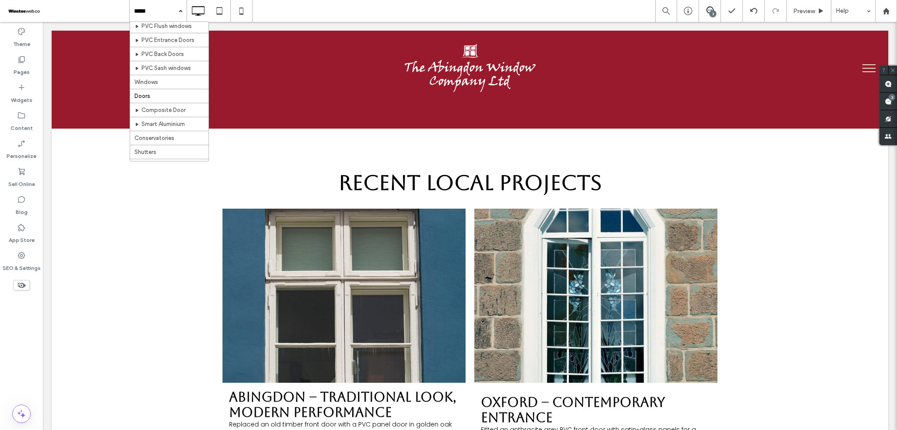
scroll to position [58, 0]
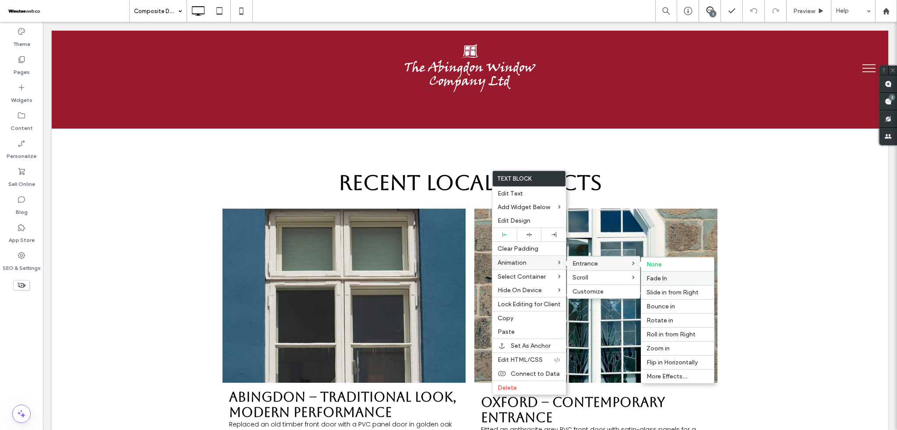
click at [663, 282] on span "Fade In" at bounding box center [656, 278] width 21 height 7
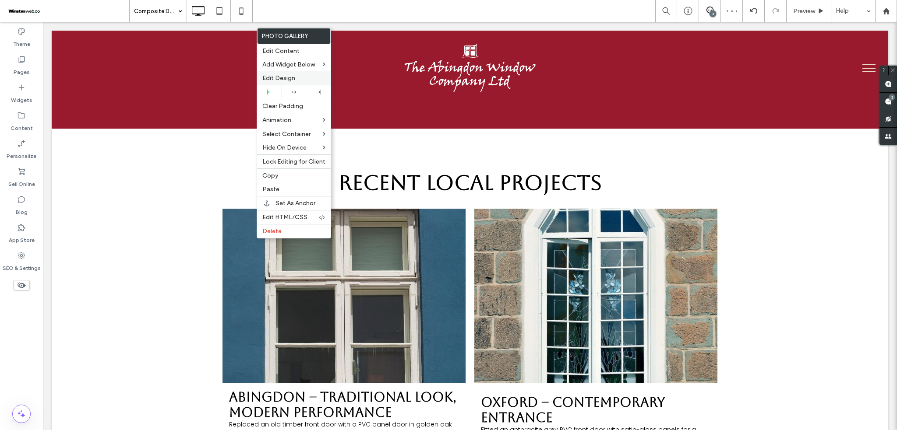
click at [281, 76] on span "Edit Design" at bounding box center [278, 77] width 33 height 7
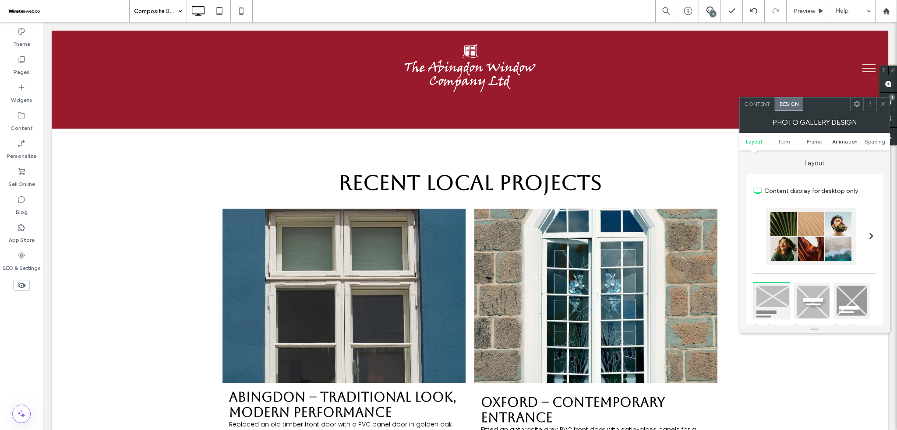
click at [831, 144] on link "Animation" at bounding box center [844, 141] width 30 height 7
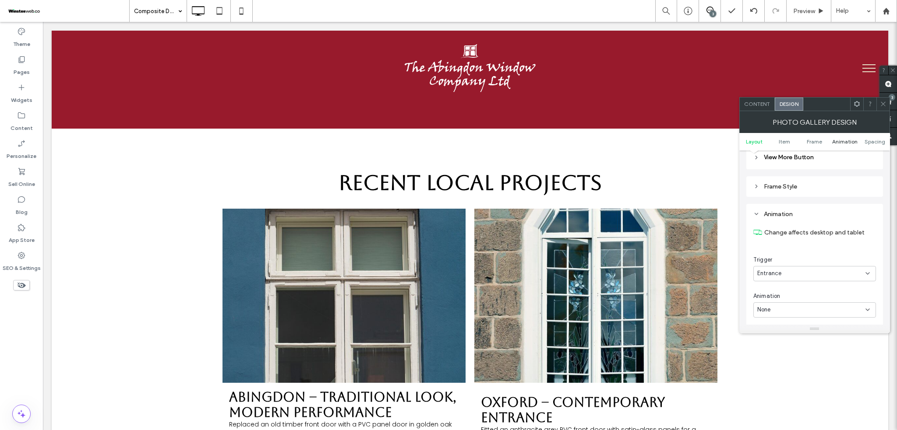
scroll to position [442, 0]
click at [793, 262] on div "None" at bounding box center [811, 262] width 108 height 9
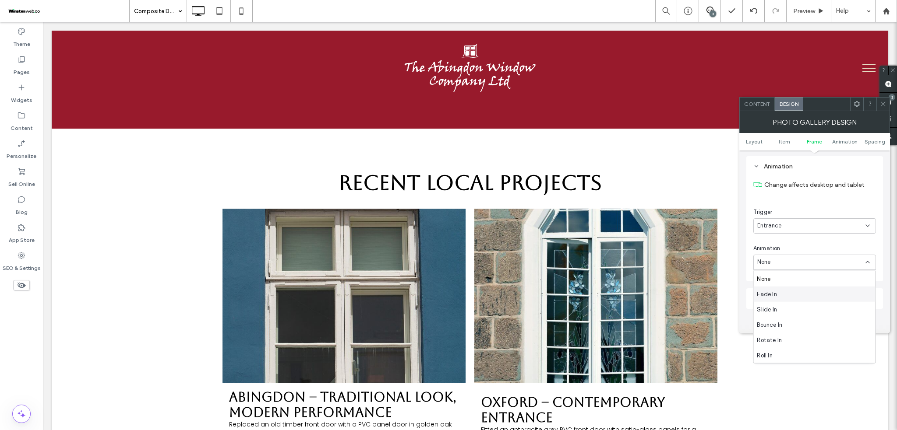
click at [773, 293] on span "Fade In" at bounding box center [767, 294] width 20 height 9
click at [785, 304] on div "In place" at bounding box center [814, 298] width 123 height 15
click at [787, 359] on span "From bottom" at bounding box center [774, 361] width 35 height 9
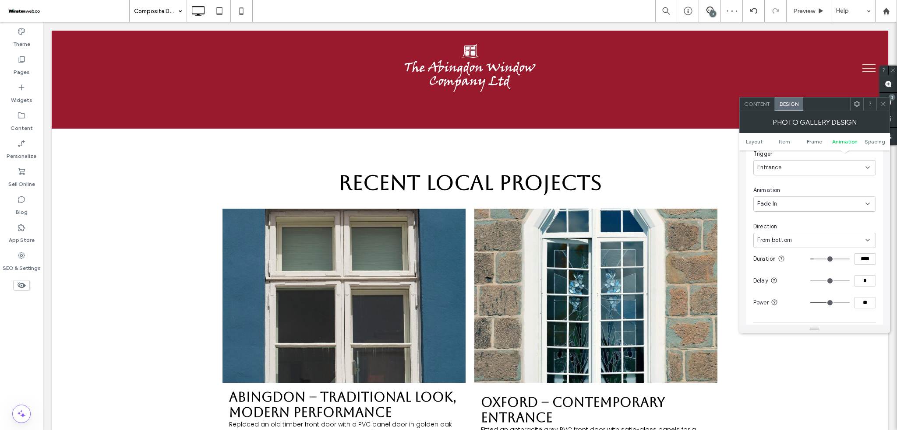
click at [857, 304] on input "**" at bounding box center [865, 302] width 22 height 11
type input "*"
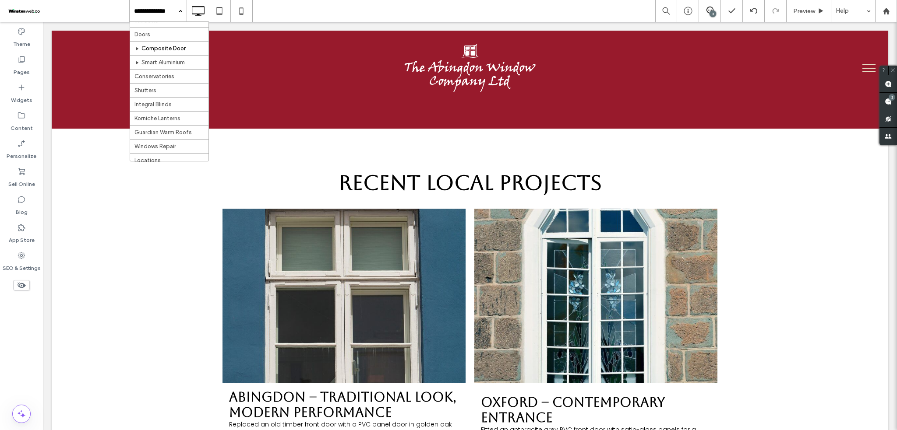
scroll to position [116, 0]
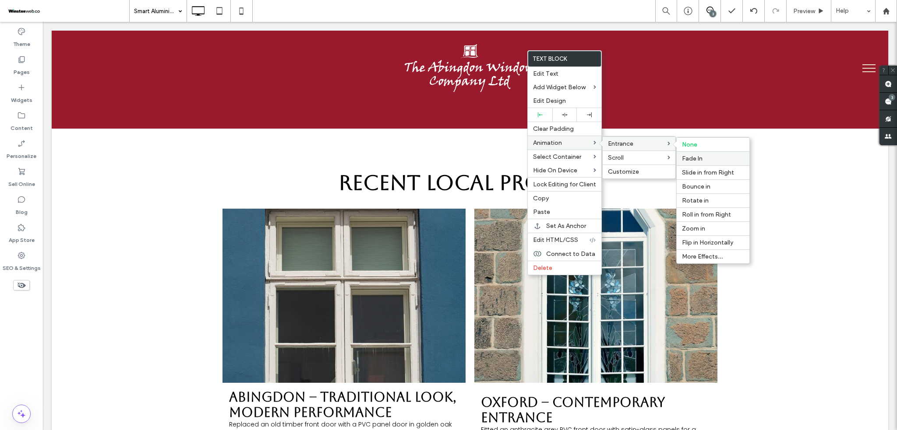
click at [692, 157] on span "Fade In" at bounding box center [692, 158] width 21 height 7
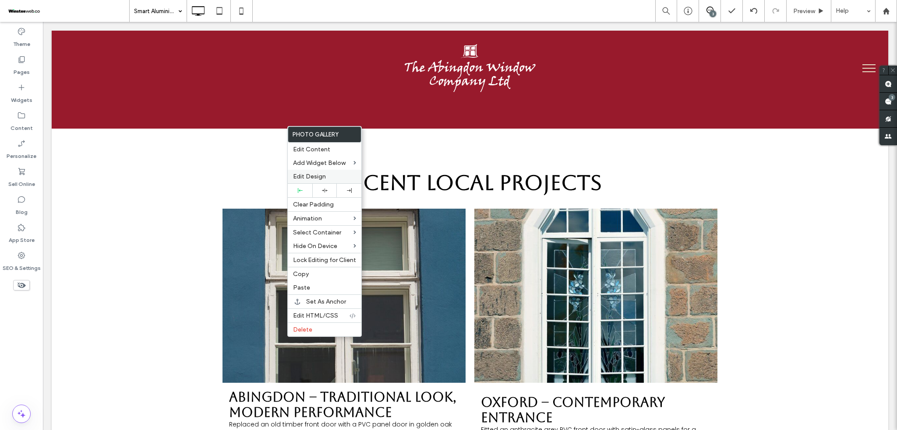
click at [316, 178] on span "Edit Design" at bounding box center [309, 176] width 33 height 7
click at [317, 174] on span "Edit Design" at bounding box center [309, 176] width 33 height 7
click at [341, 176] on label "Edit Design" at bounding box center [324, 176] width 63 height 7
click at [317, 175] on span "Edit Design" at bounding box center [309, 176] width 33 height 7
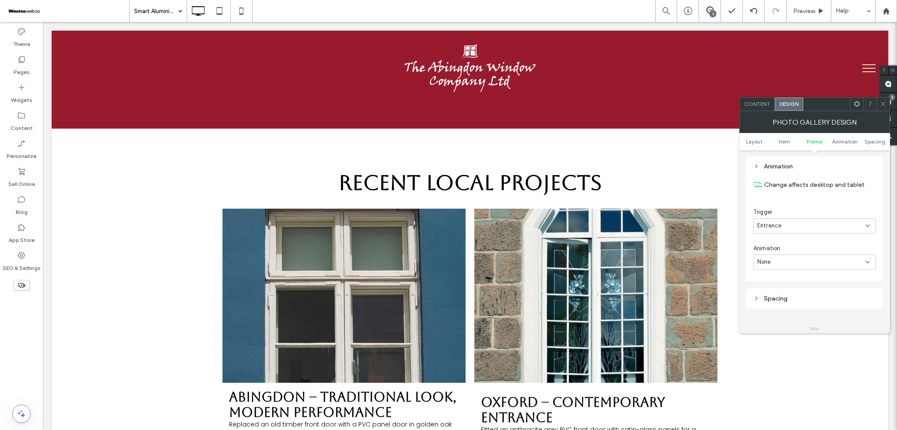
scroll to position [442, 0]
click at [800, 260] on div "None" at bounding box center [811, 262] width 108 height 9
click at [764, 292] on span "Fade In" at bounding box center [767, 294] width 20 height 9
click at [787, 298] on div "In place" at bounding box center [811, 298] width 108 height 9
click at [781, 357] on span "From bottom" at bounding box center [774, 361] width 35 height 9
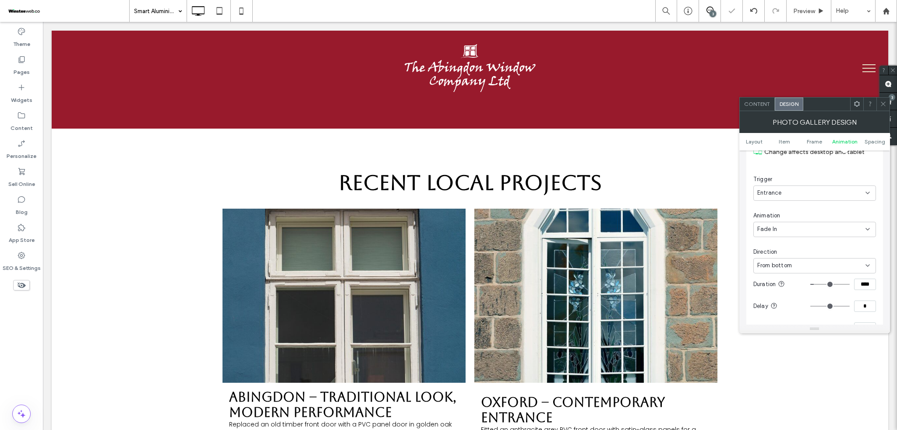
scroll to position [500, 0]
click at [866, 309] on input "**" at bounding box center [865, 302] width 22 height 11
click at [867, 310] on section "Power **" at bounding box center [814, 303] width 123 height 22
click at [864, 201] on input "**" at bounding box center [865, 198] width 22 height 11
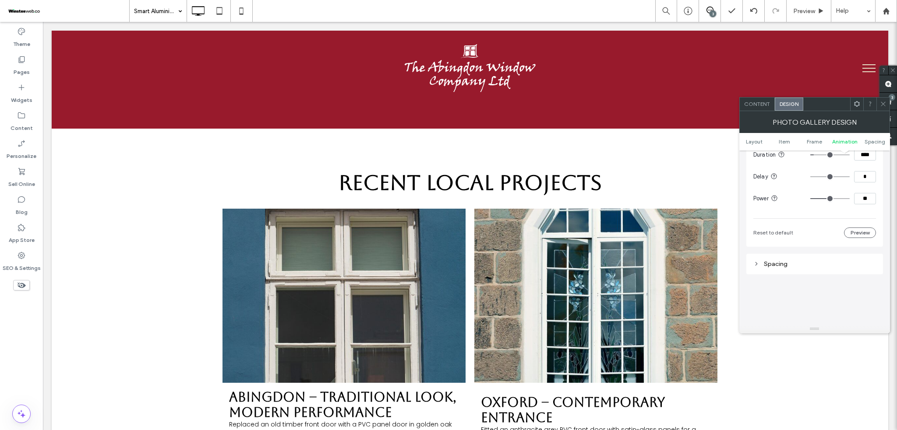
click at [864, 201] on input "**" at bounding box center [865, 198] width 22 height 11
type input "*"
drag, startPoint x: 166, startPoint y: 7, endPoint x: 28, endPoint y: 174, distance: 216.5
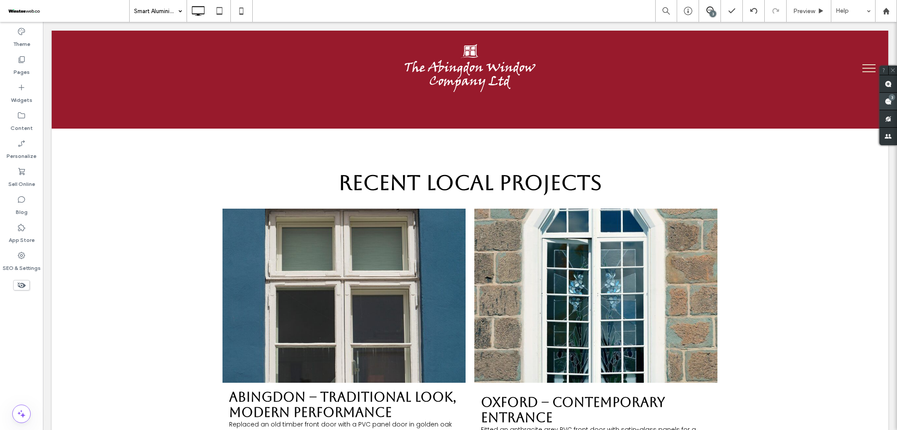
click at [887, 99] on use at bounding box center [888, 101] width 7 height 7
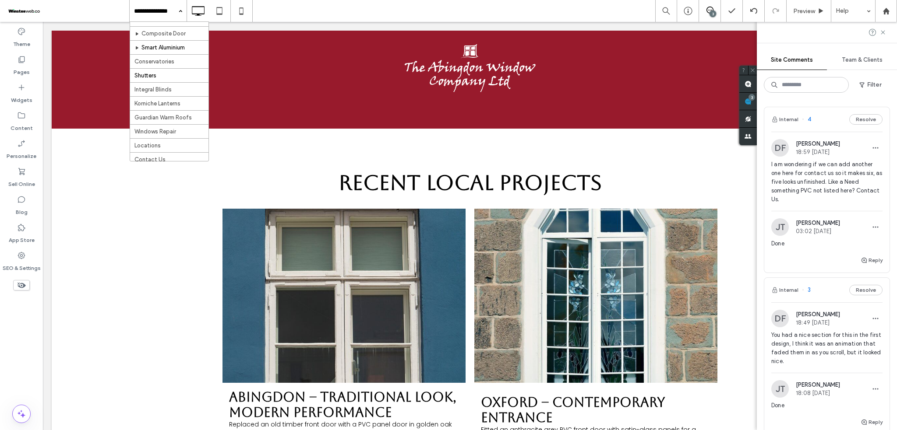
scroll to position [77, 0]
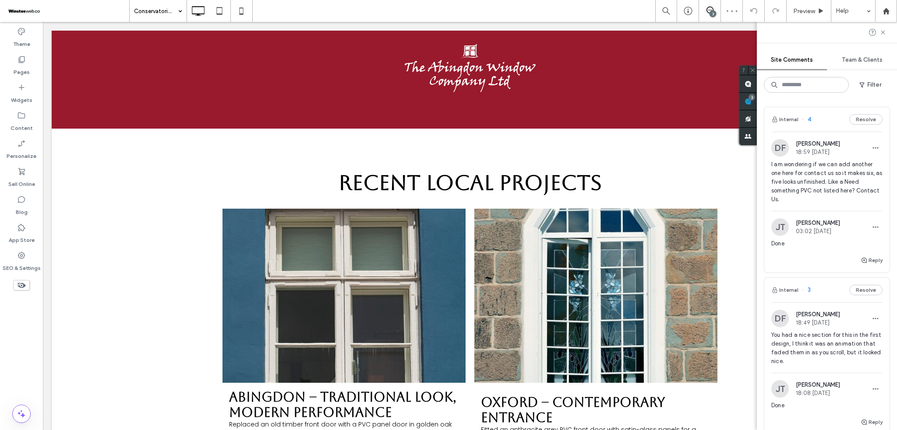
scroll to position [116, 0]
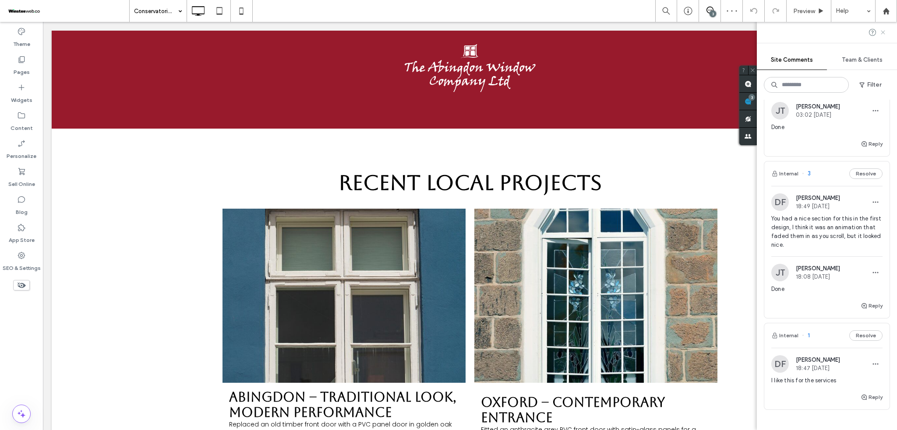
click at [882, 32] on use at bounding box center [883, 32] width 4 height 4
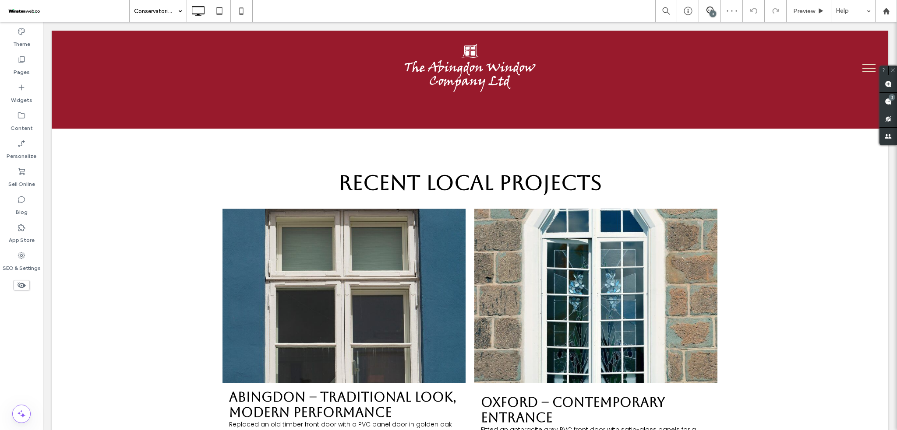
scroll to position [0, 0]
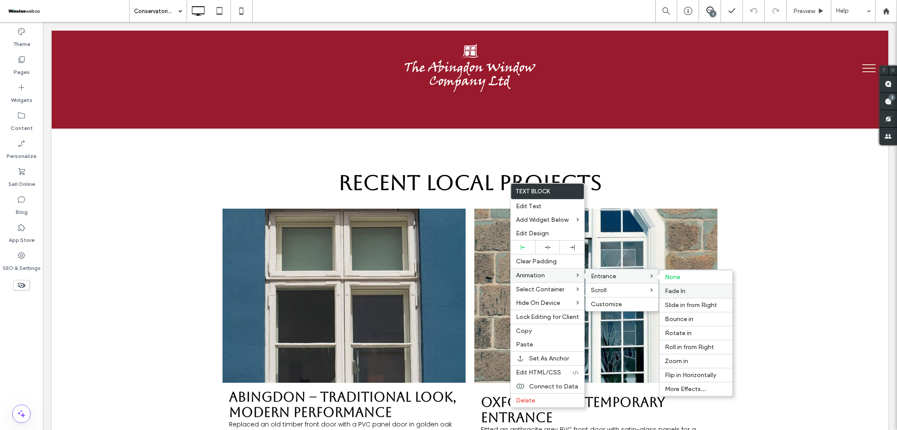
click at [680, 290] on span "Fade In" at bounding box center [675, 291] width 21 height 7
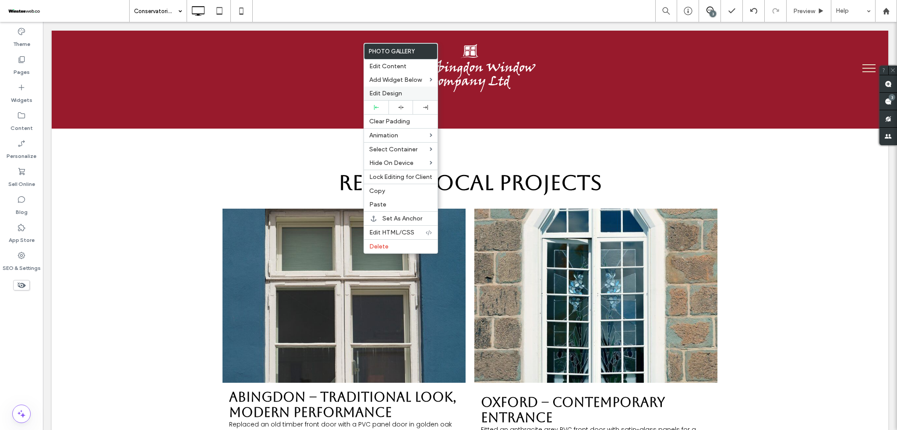
click at [384, 94] on span "Edit Design" at bounding box center [385, 93] width 33 height 7
click at [387, 91] on span "Edit Design" at bounding box center [385, 93] width 33 height 7
click at [391, 92] on span "Edit Design" at bounding box center [385, 93] width 33 height 7
click at [393, 93] on span "Edit Design" at bounding box center [385, 93] width 33 height 7
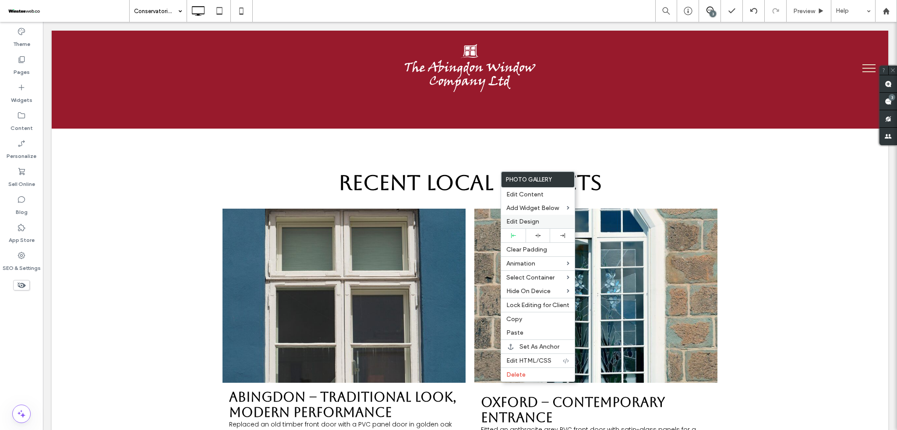
click at [512, 220] on span "Edit Design" at bounding box center [522, 221] width 33 height 7
click at [513, 220] on span "Edit Design" at bounding box center [522, 221] width 33 height 7
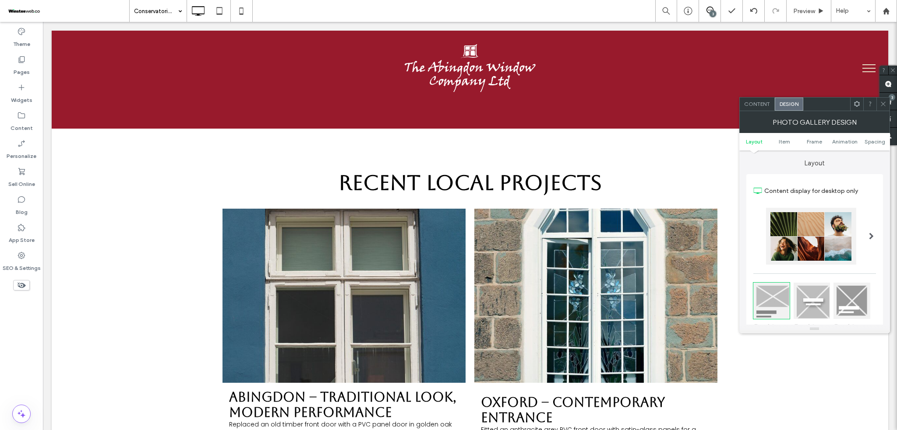
click at [746, 177] on div "Content display for desktop only Text & button below image Text & button on hov…" at bounding box center [814, 317] width 137 height 287
click at [852, 138] on span "Animation" at bounding box center [844, 141] width 25 height 7
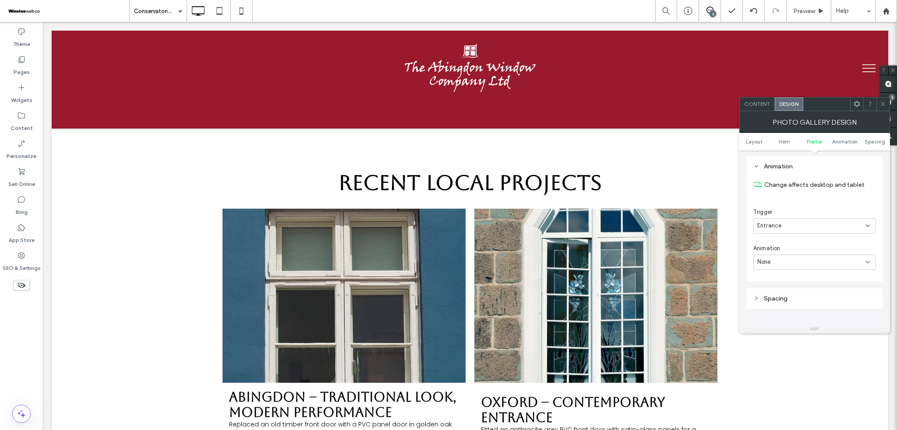
scroll to position [442, 0]
click at [762, 262] on span "None" at bounding box center [764, 262] width 14 height 9
click at [772, 293] on span "Fade In" at bounding box center [767, 294] width 20 height 9
click at [776, 296] on span "In place" at bounding box center [767, 298] width 21 height 9
click at [783, 360] on span "From bottom" at bounding box center [774, 361] width 35 height 9
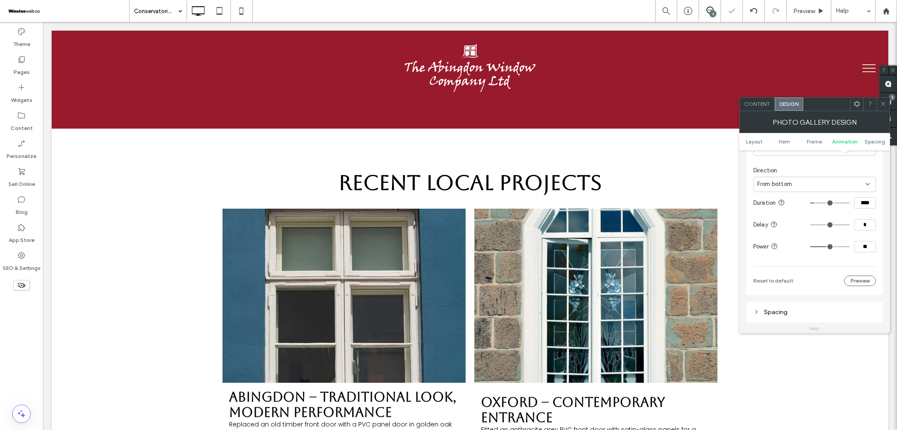
scroll to position [558, 0]
click at [867, 248] on input "**" at bounding box center [865, 244] width 22 height 11
type input "*"
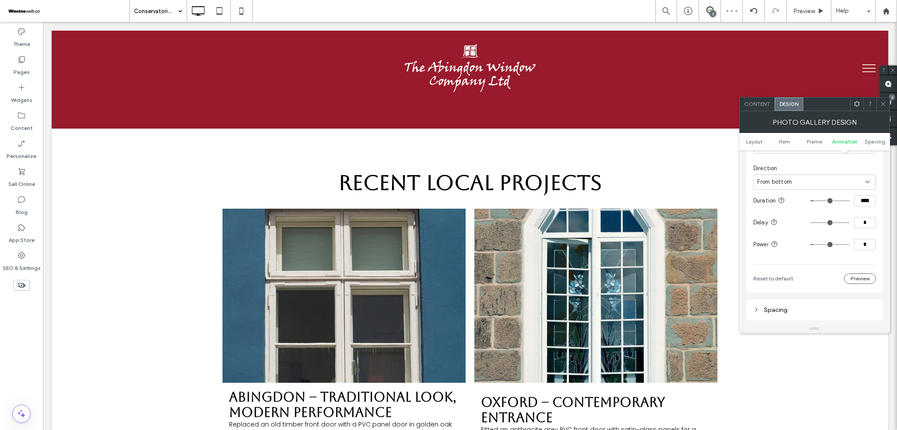
click at [886, 103] on div at bounding box center [882, 104] width 13 height 13
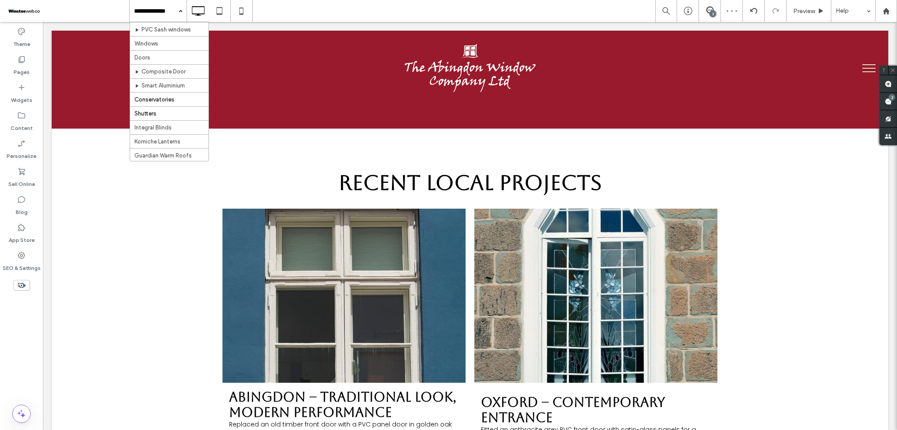
scroll to position [116, 0]
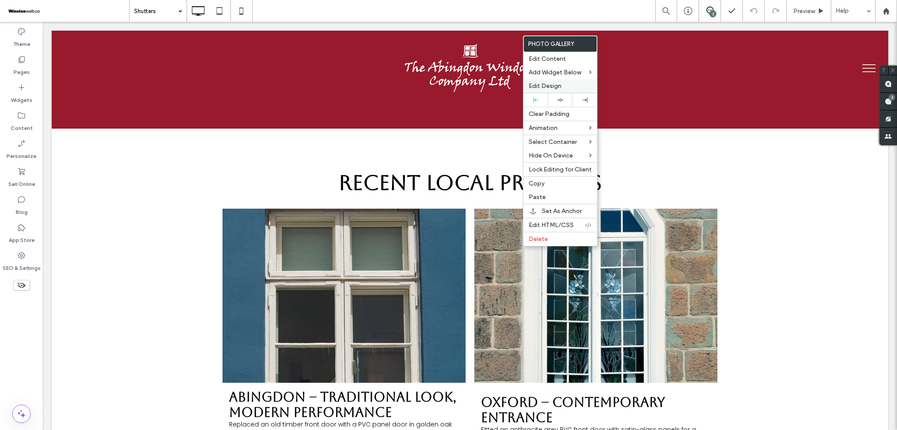
click at [547, 88] on span "Edit Design" at bounding box center [545, 85] width 33 height 7
click at [547, 85] on span "Edit Design" at bounding box center [545, 85] width 33 height 7
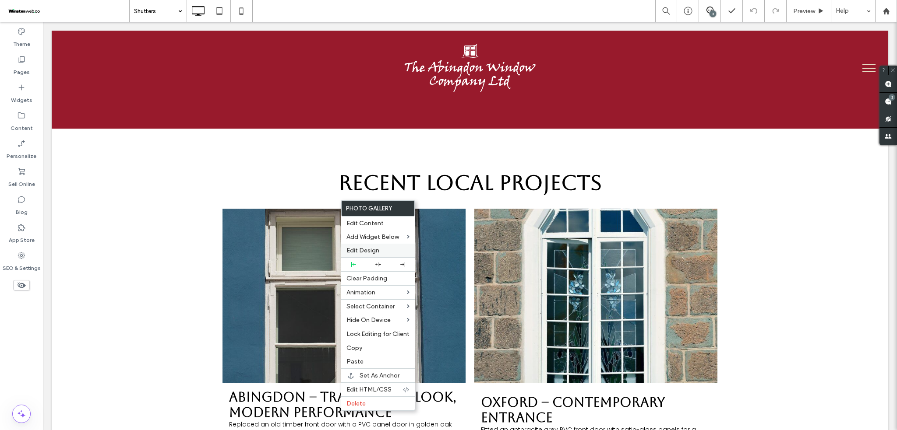
click at [379, 250] on label "Edit Design" at bounding box center [377, 250] width 63 height 7
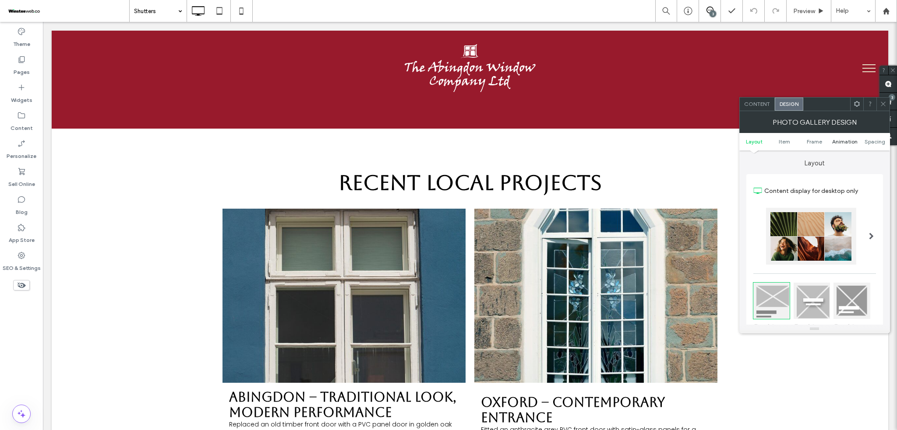
click at [855, 144] on span "Animation" at bounding box center [844, 141] width 25 height 7
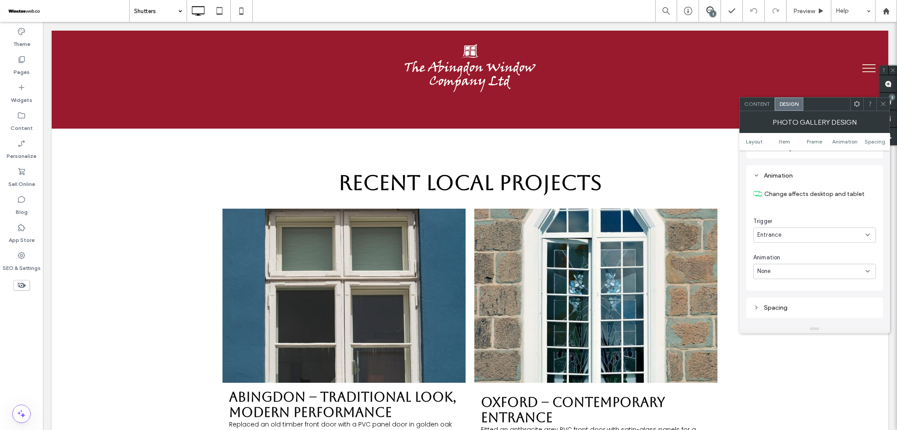
scroll to position [442, 0]
click at [780, 265] on div "None" at bounding box center [811, 262] width 108 height 9
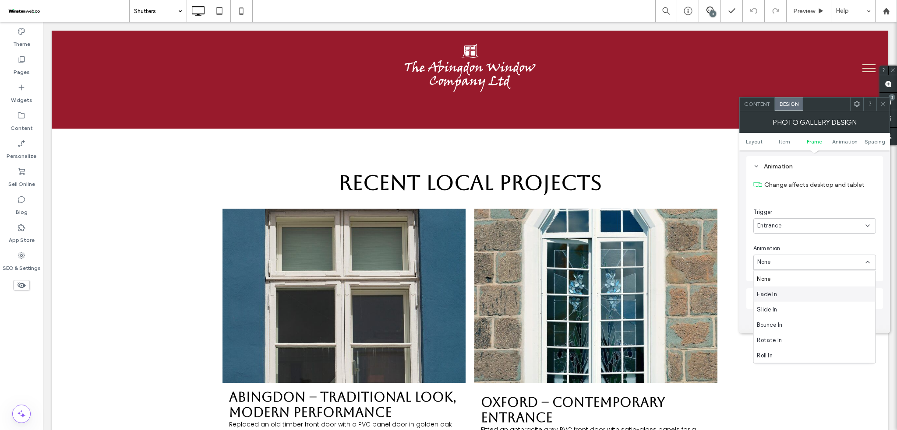
click at [768, 295] on span "Fade In" at bounding box center [767, 294] width 20 height 9
click at [776, 297] on span "In place" at bounding box center [767, 298] width 21 height 9
click at [775, 332] on span "From right" at bounding box center [770, 330] width 27 height 9
click at [885, 103] on icon at bounding box center [883, 104] width 7 height 7
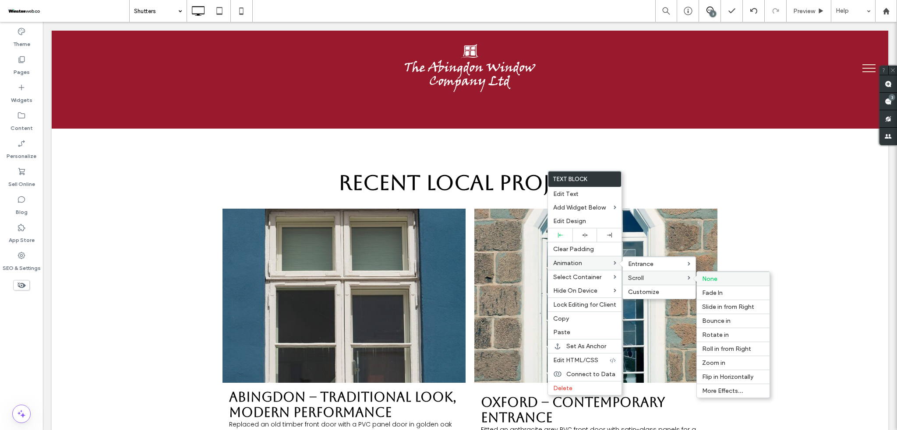
click at [724, 280] on label "None" at bounding box center [733, 278] width 62 height 7
click at [715, 280] on span "Fade In" at bounding box center [712, 278] width 21 height 7
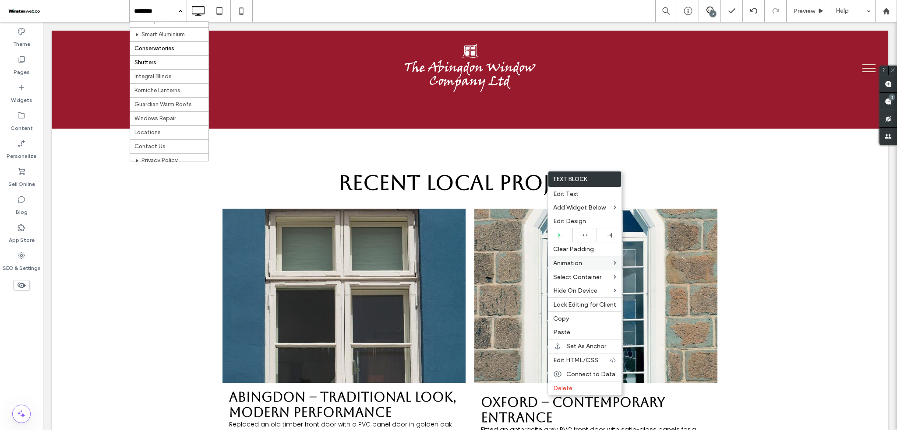
scroll to position [116, 0]
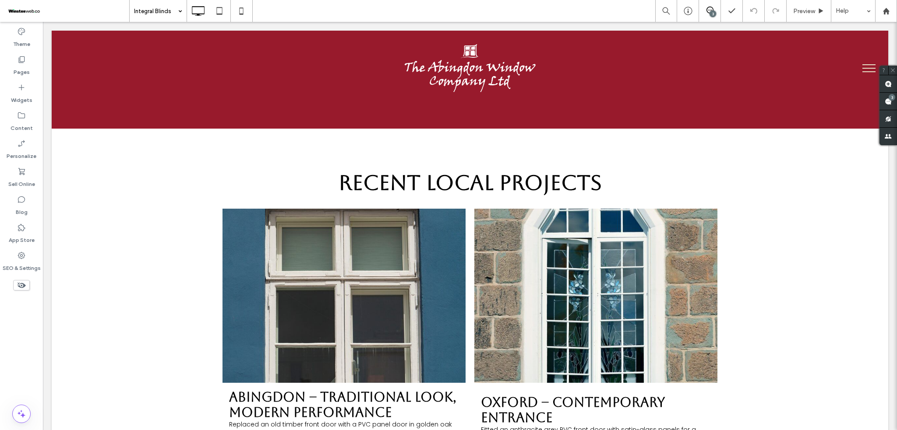
click at [144, 11] on input at bounding box center [156, 11] width 44 height 22
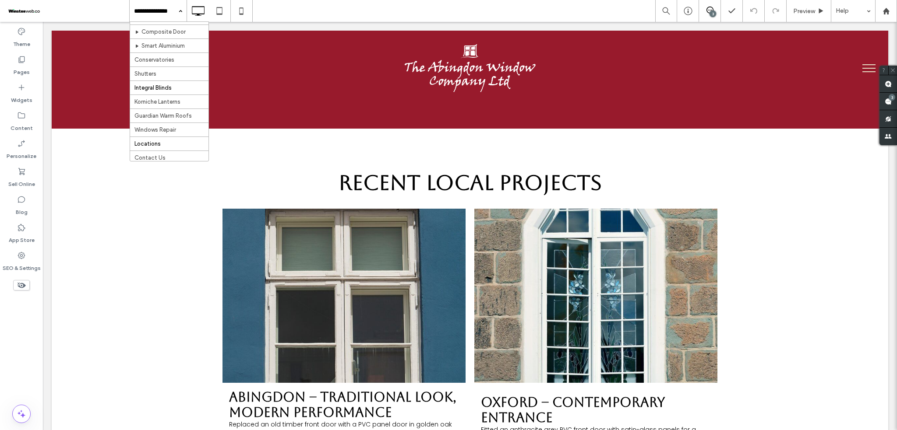
scroll to position [175, 0]
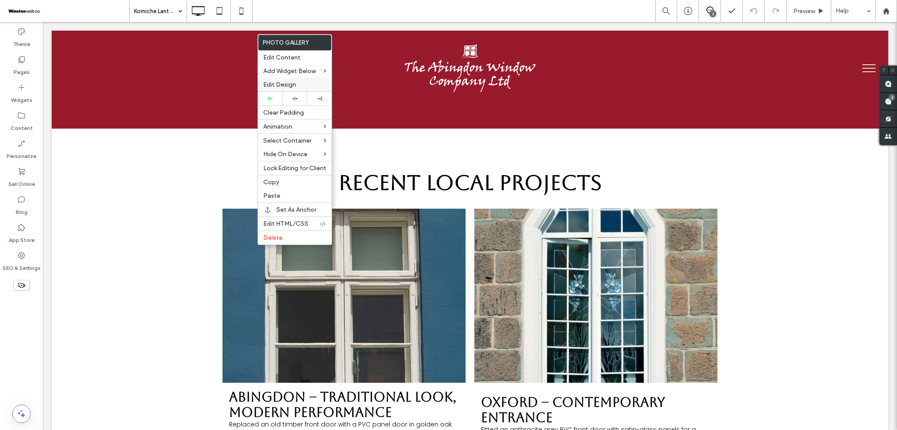
click at [289, 84] on span "Edit Design" at bounding box center [279, 84] width 33 height 7
click at [300, 83] on label "Edit Design" at bounding box center [294, 84] width 63 height 7
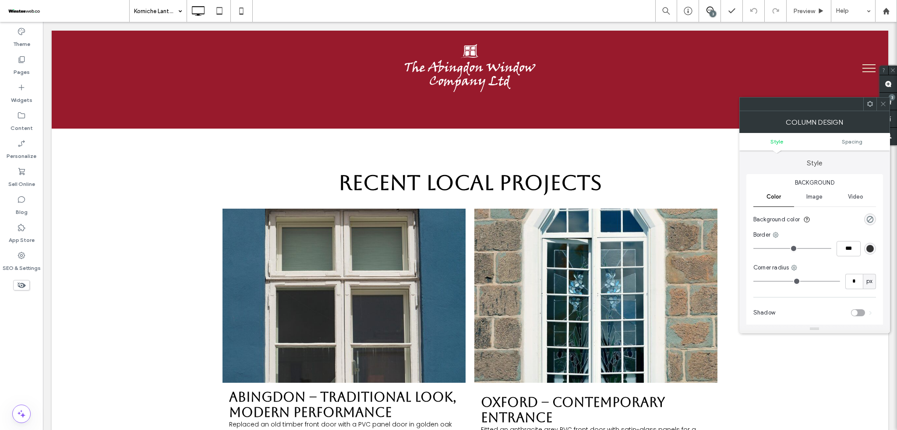
click at [842, 141] on span "Spacing" at bounding box center [852, 141] width 21 height 7
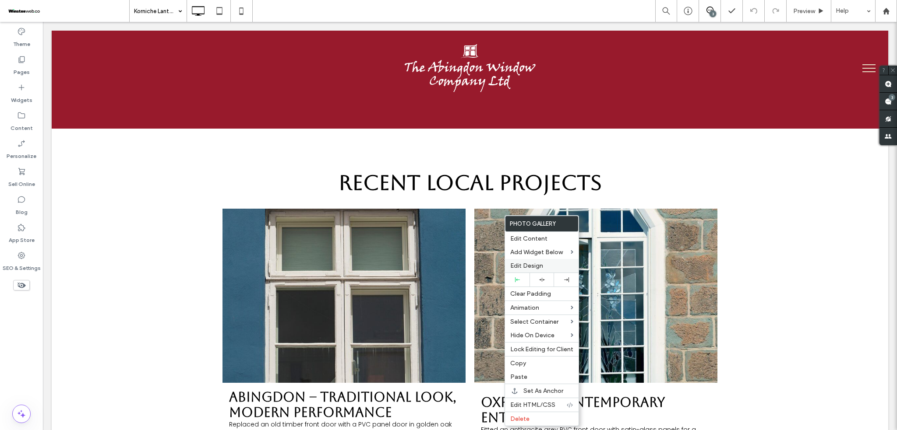
click at [527, 263] on span "Edit Design" at bounding box center [526, 265] width 33 height 7
click at [531, 263] on span "Edit Design" at bounding box center [526, 265] width 33 height 7
click at [533, 265] on span "Edit Design" at bounding box center [526, 265] width 33 height 7
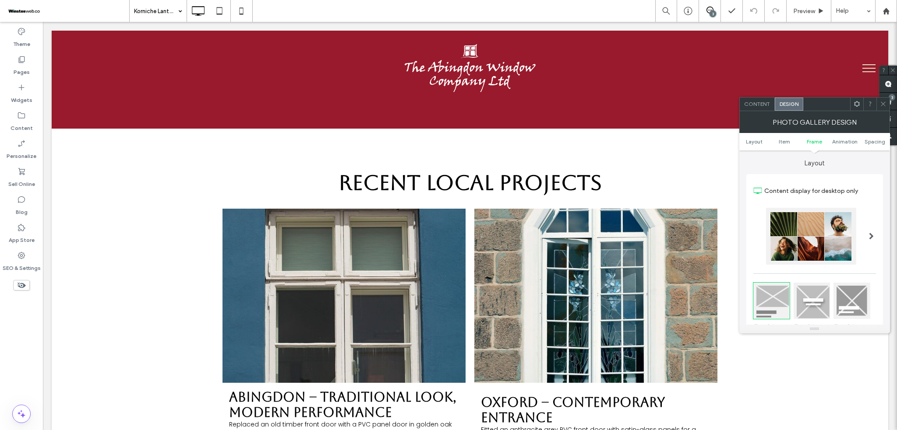
click at [843, 138] on span "Animation" at bounding box center [844, 141] width 25 height 7
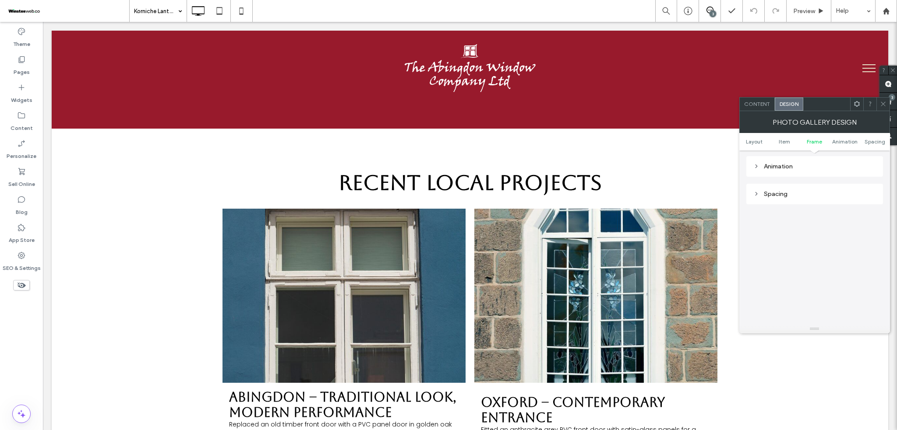
click at [804, 166] on div "Animation" at bounding box center [814, 166] width 123 height 7
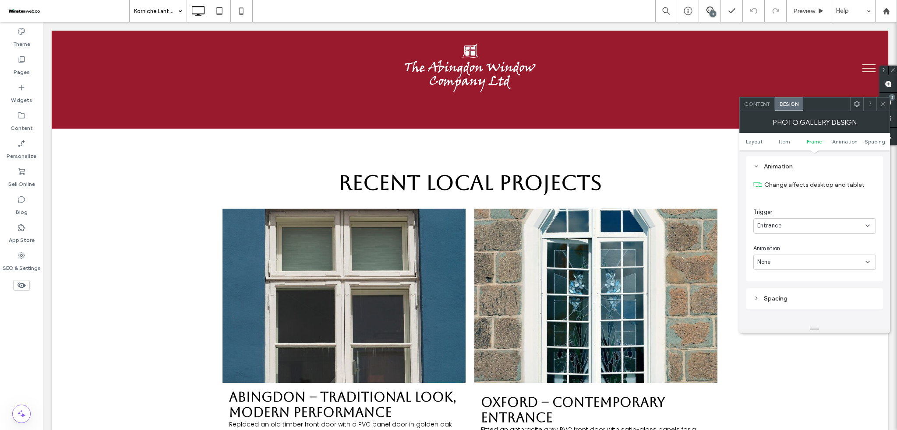
click at [797, 223] on div "Entrance" at bounding box center [811, 226] width 108 height 9
click at [778, 221] on div "Entrance" at bounding box center [814, 226] width 123 height 15
click at [785, 261] on div "None" at bounding box center [811, 262] width 108 height 9
click at [779, 296] on div "Fade In" at bounding box center [814, 294] width 122 height 15
click at [794, 300] on div "In place" at bounding box center [811, 298] width 108 height 9
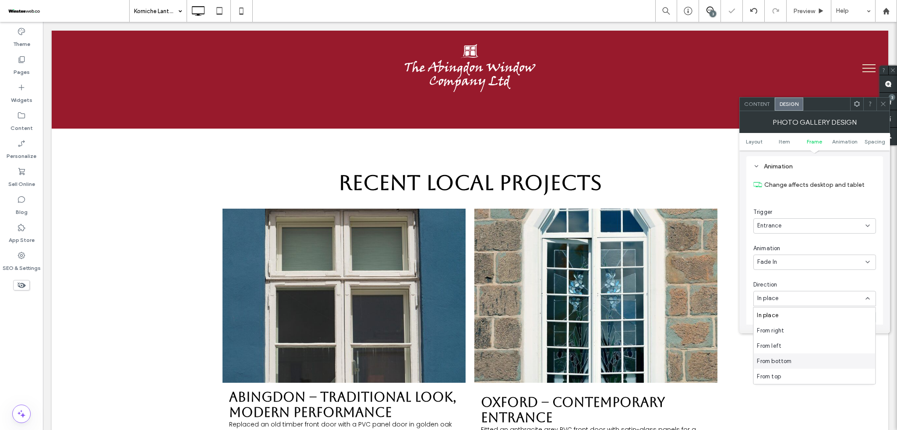
click at [773, 363] on span "From bottom" at bounding box center [774, 361] width 35 height 9
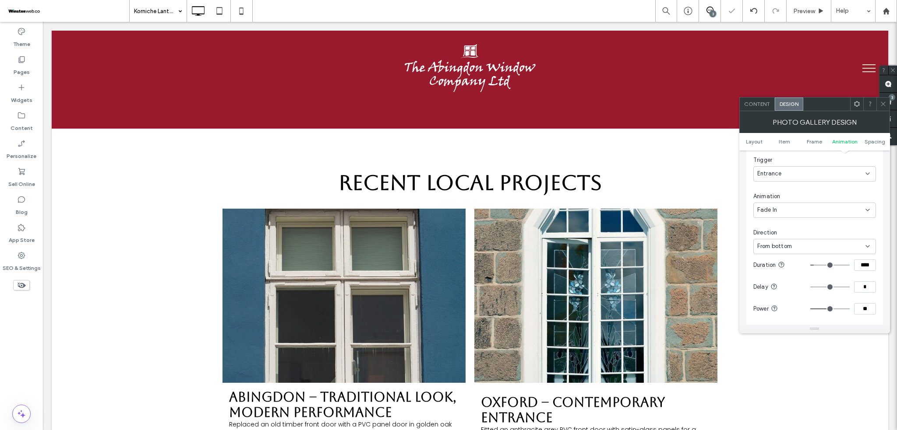
scroll to position [558, 0]
click at [864, 250] on input "**" at bounding box center [865, 244] width 22 height 11
type input "*"
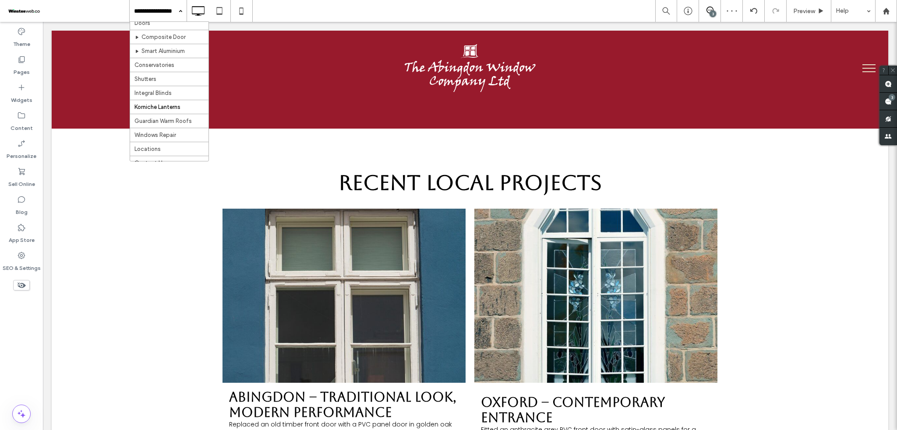
scroll to position [175, 0]
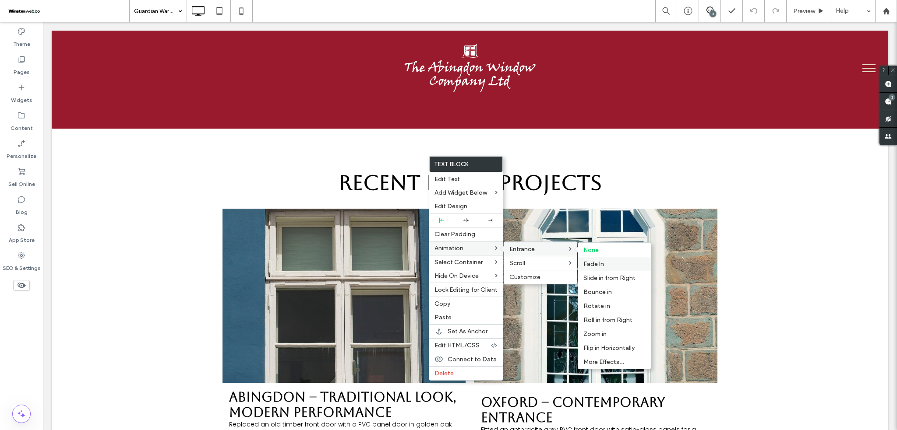
click at [604, 264] on label "Fade In" at bounding box center [614, 264] width 62 height 7
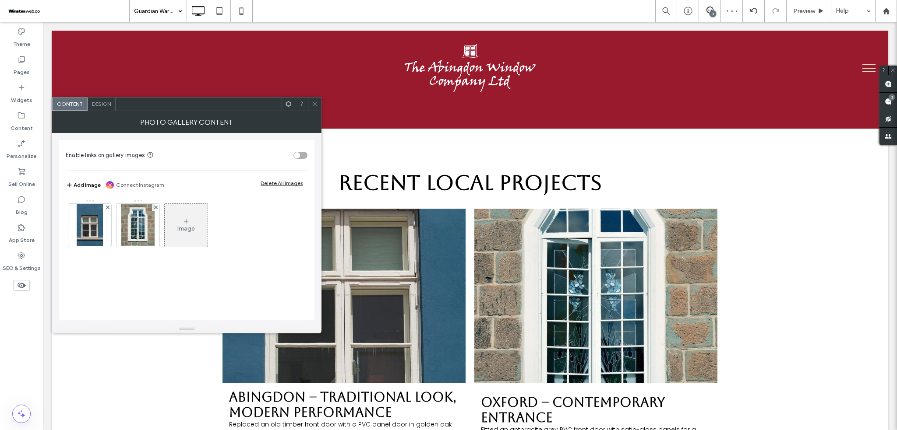
click at [103, 107] on div "Design" at bounding box center [102, 104] width 28 height 13
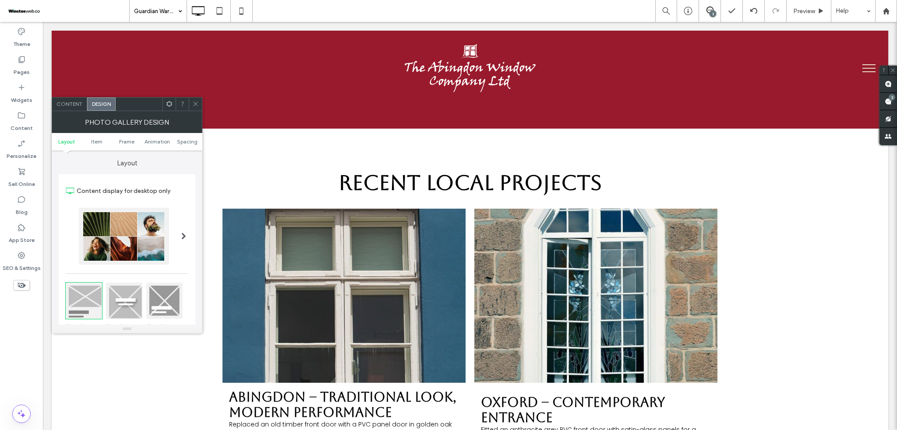
click at [187, 145] on ul "Layout Item Frame Animation Spacing" at bounding box center [127, 142] width 151 height 18
click at [164, 139] on span "Animation" at bounding box center [157, 141] width 25 height 7
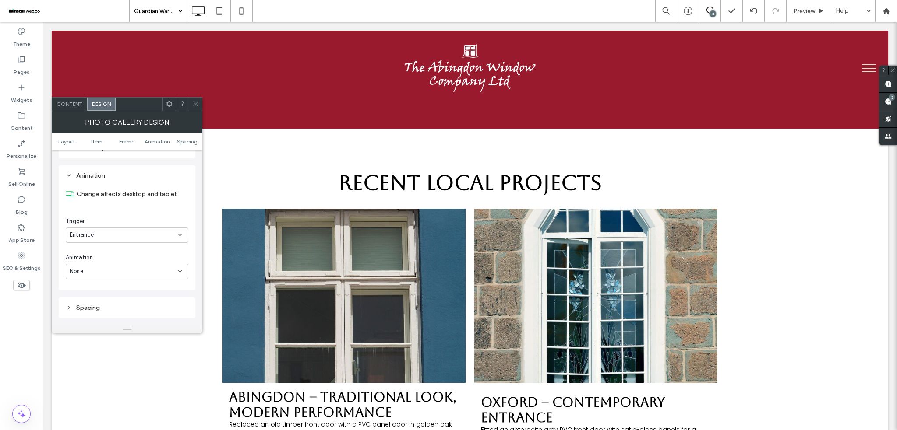
scroll to position [442, 0]
click at [93, 258] on div "None" at bounding box center [127, 262] width 123 height 15
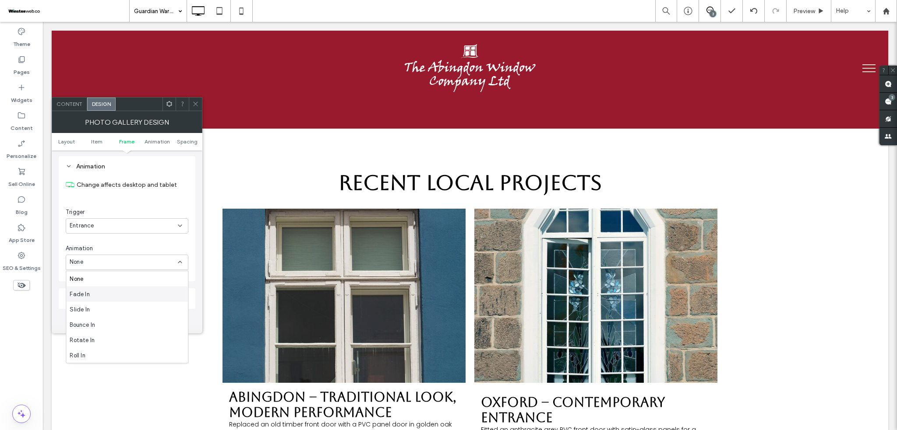
click at [83, 296] on span "Fade In" at bounding box center [80, 294] width 20 height 9
click at [195, 106] on icon at bounding box center [195, 104] width 7 height 7
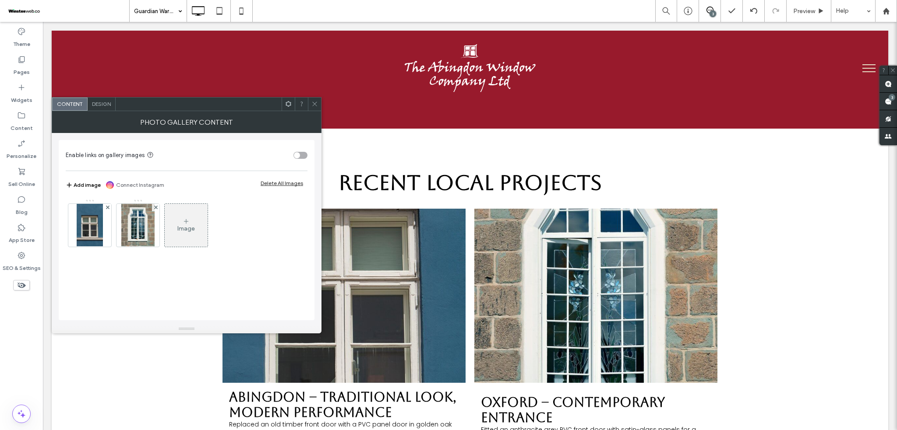
drag, startPoint x: 195, startPoint y: 106, endPoint x: 109, endPoint y: 105, distance: 85.8
click at [109, 105] on span "Design" at bounding box center [101, 104] width 19 height 7
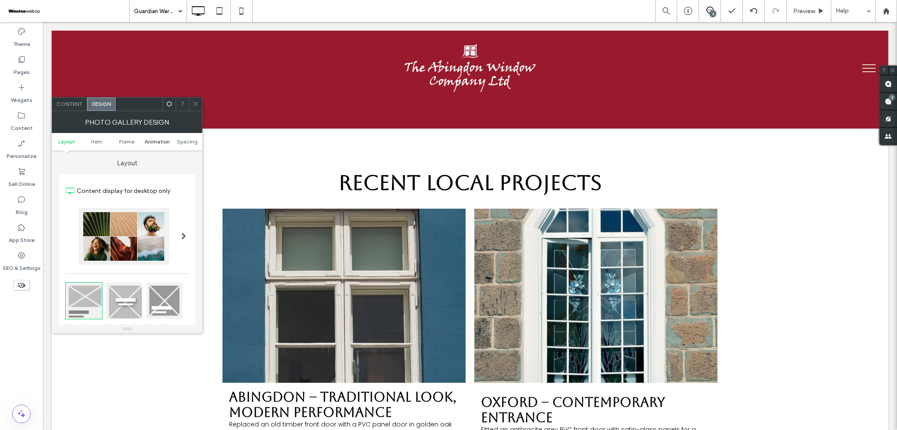
click at [164, 143] on span "Animation" at bounding box center [157, 141] width 25 height 7
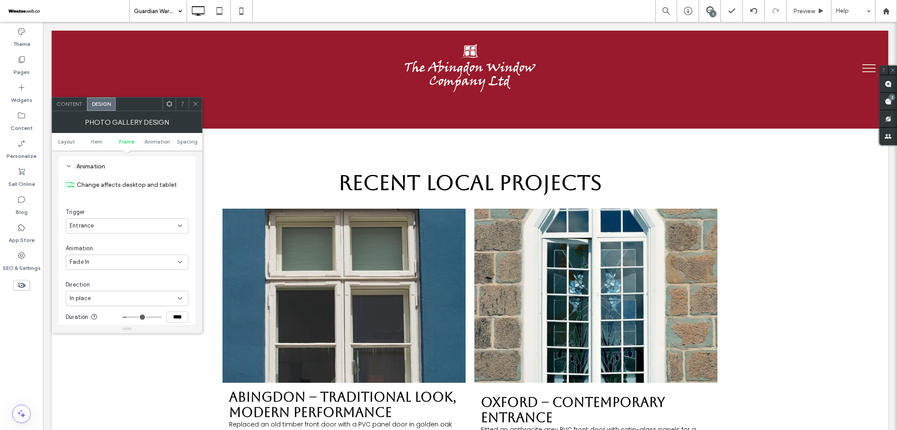
click at [155, 295] on div "In place" at bounding box center [127, 298] width 123 height 15
click at [111, 363] on div "From bottom" at bounding box center [127, 361] width 122 height 15
click at [176, 305] on input "**" at bounding box center [177, 302] width 22 height 11
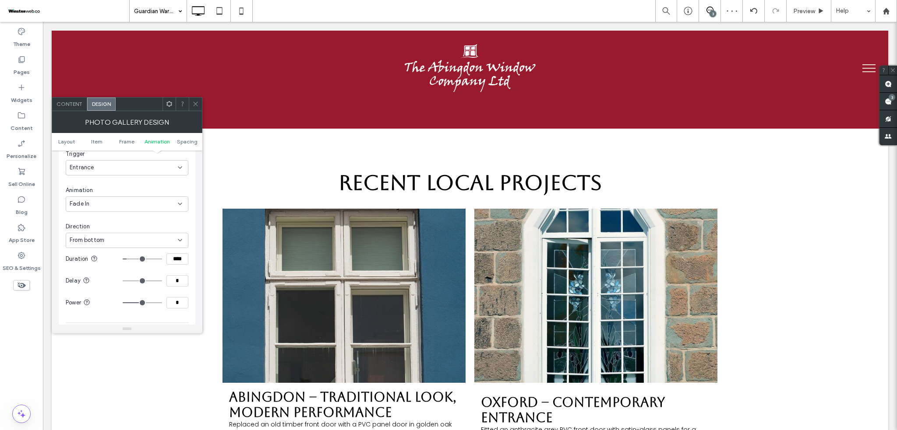
type input "*"
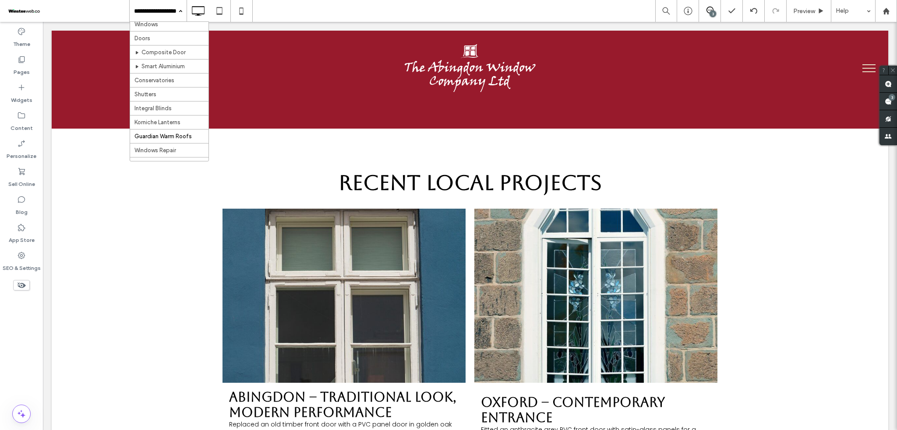
scroll to position [175, 0]
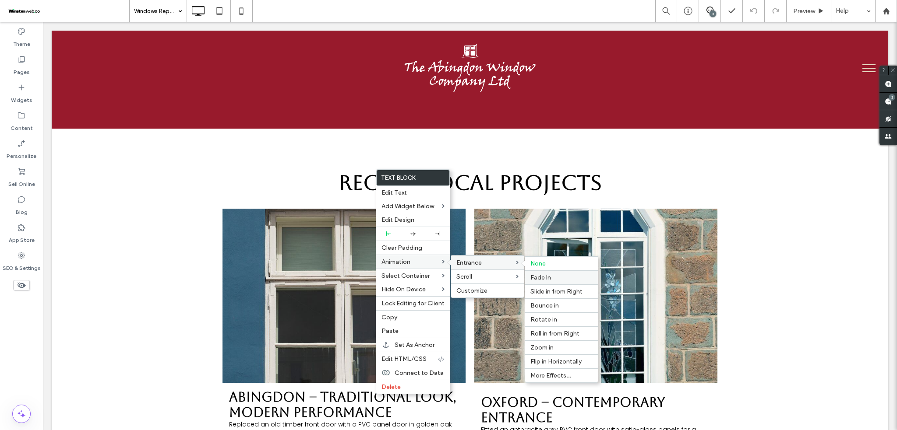
click at [554, 278] on label "Fade In" at bounding box center [561, 277] width 62 height 7
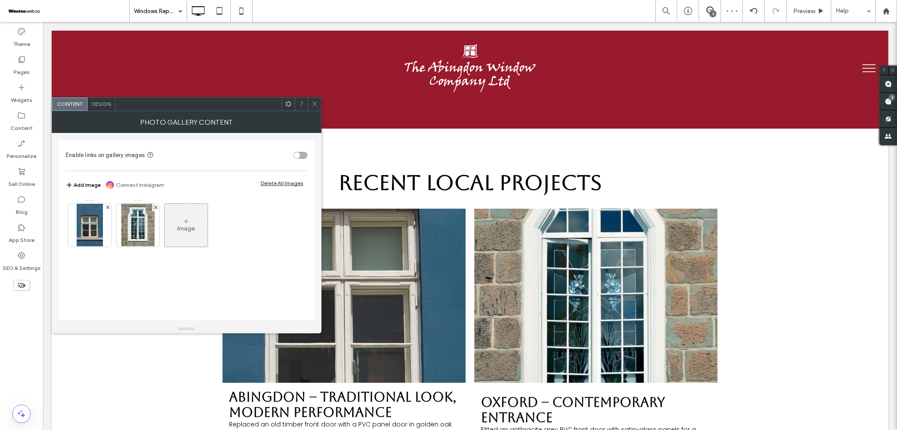
click at [102, 101] on span "Design" at bounding box center [101, 104] width 19 height 7
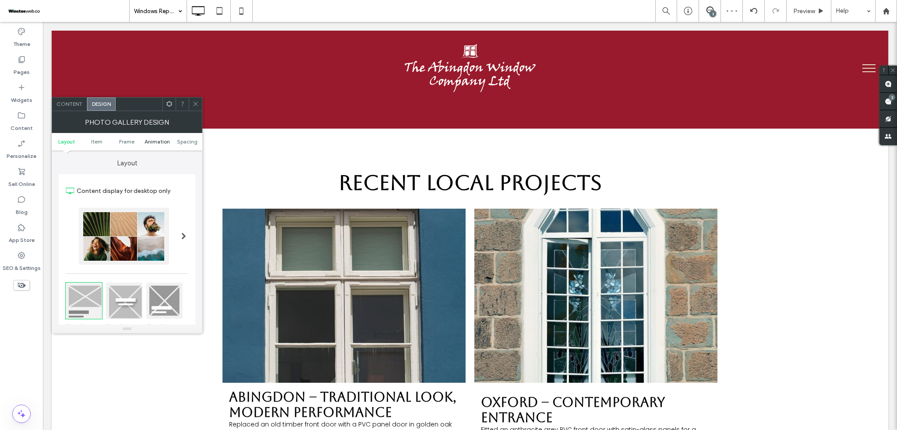
click at [159, 143] on span "Animation" at bounding box center [157, 141] width 25 height 7
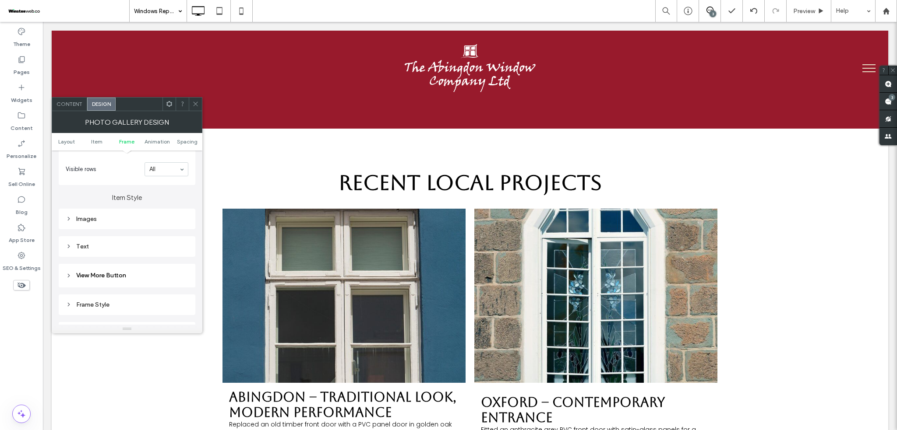
scroll to position [442, 0]
click at [125, 266] on div "None" at bounding box center [124, 262] width 108 height 9
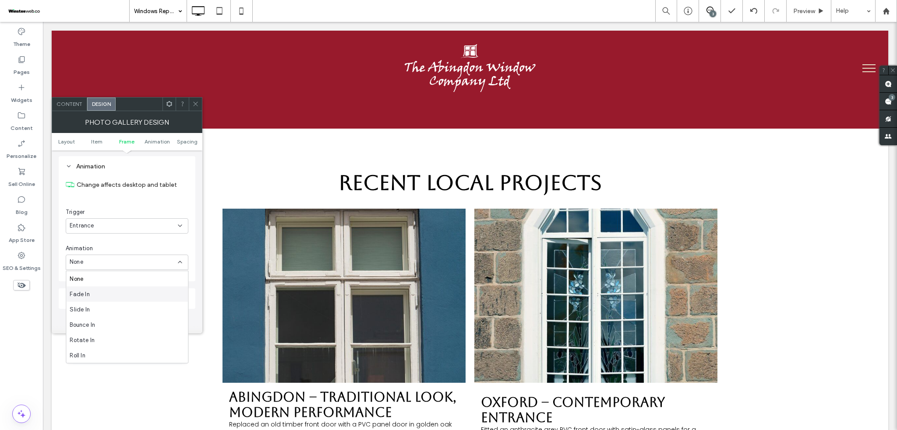
click at [102, 293] on div "Fade In" at bounding box center [127, 294] width 122 height 15
click at [106, 296] on div "In place" at bounding box center [124, 298] width 108 height 9
click at [99, 361] on span "From bottom" at bounding box center [87, 361] width 35 height 9
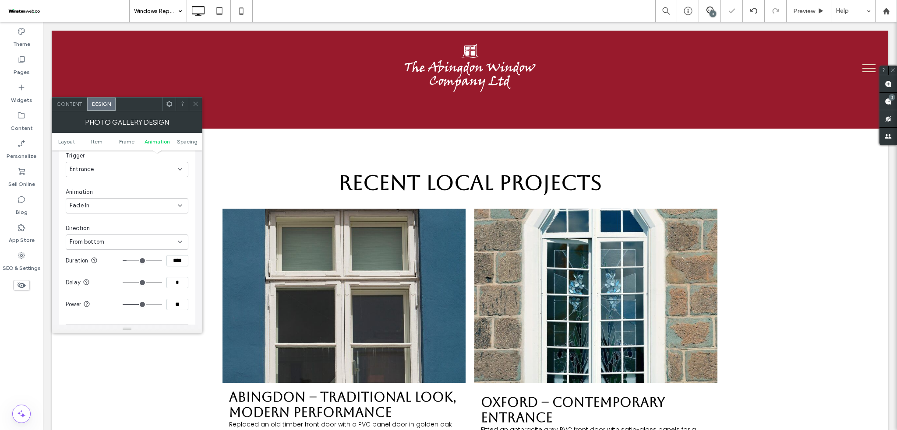
scroll to position [558, 0]
click at [179, 253] on section "Power **" at bounding box center [127, 245] width 123 height 22
click at [179, 252] on section "Power **" at bounding box center [127, 245] width 123 height 22
click at [179, 250] on input "**" at bounding box center [177, 244] width 22 height 11
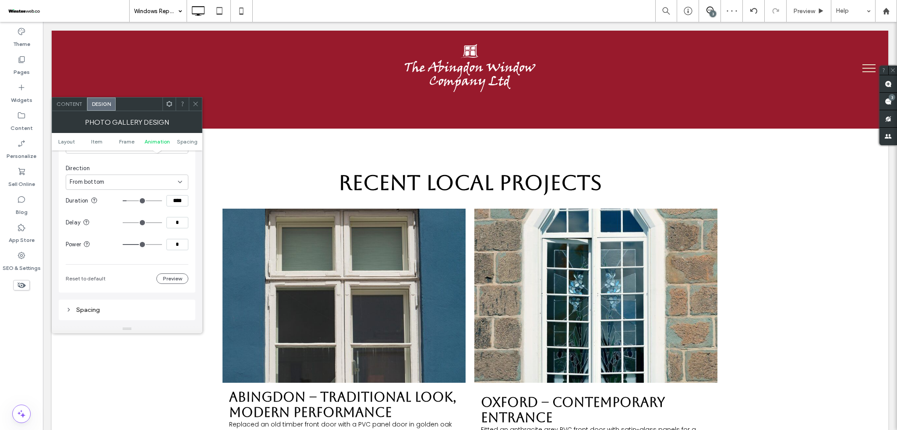
type input "*"
